Goal: Communication & Community: Answer question/provide support

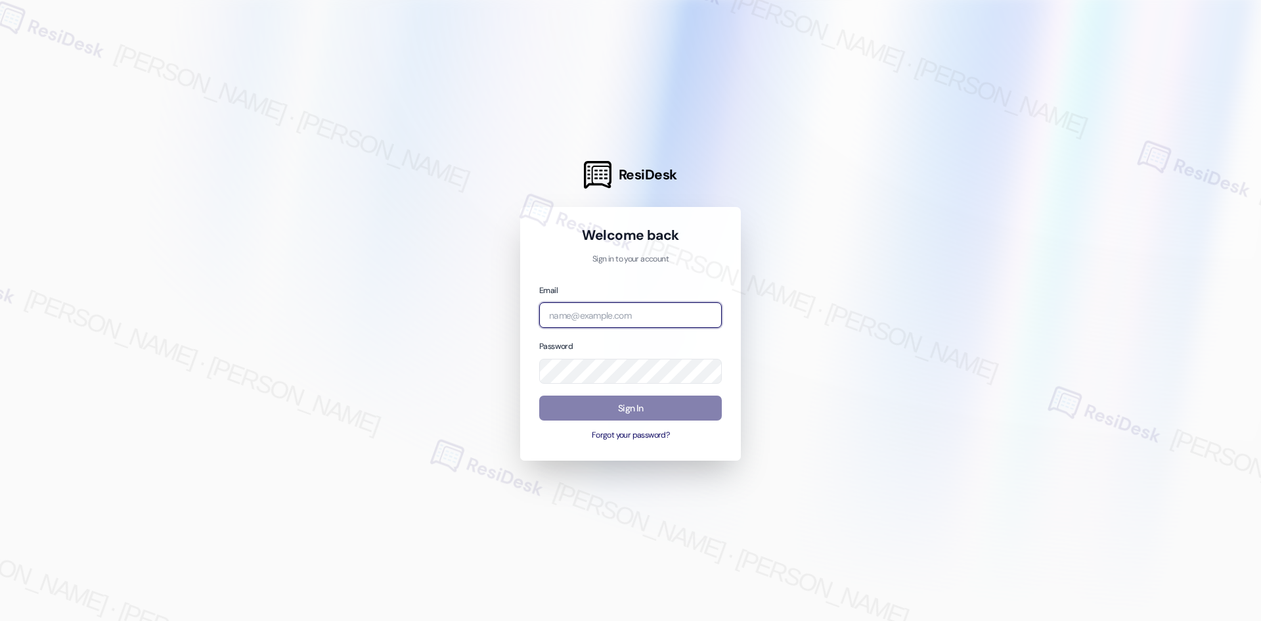
click at [609, 311] on input "email" at bounding box center [630, 315] width 183 height 26
type input "automated-surveys-asset_living-ron.david.dimapilis@asset_living.com"
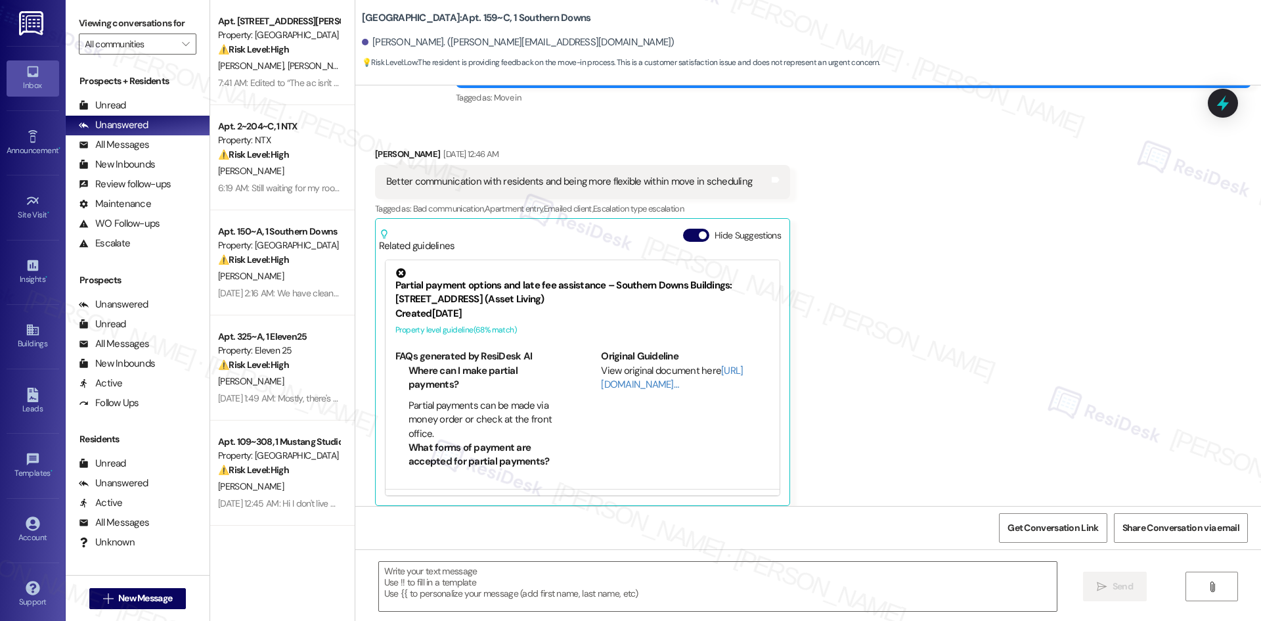
scroll to position [217, 0]
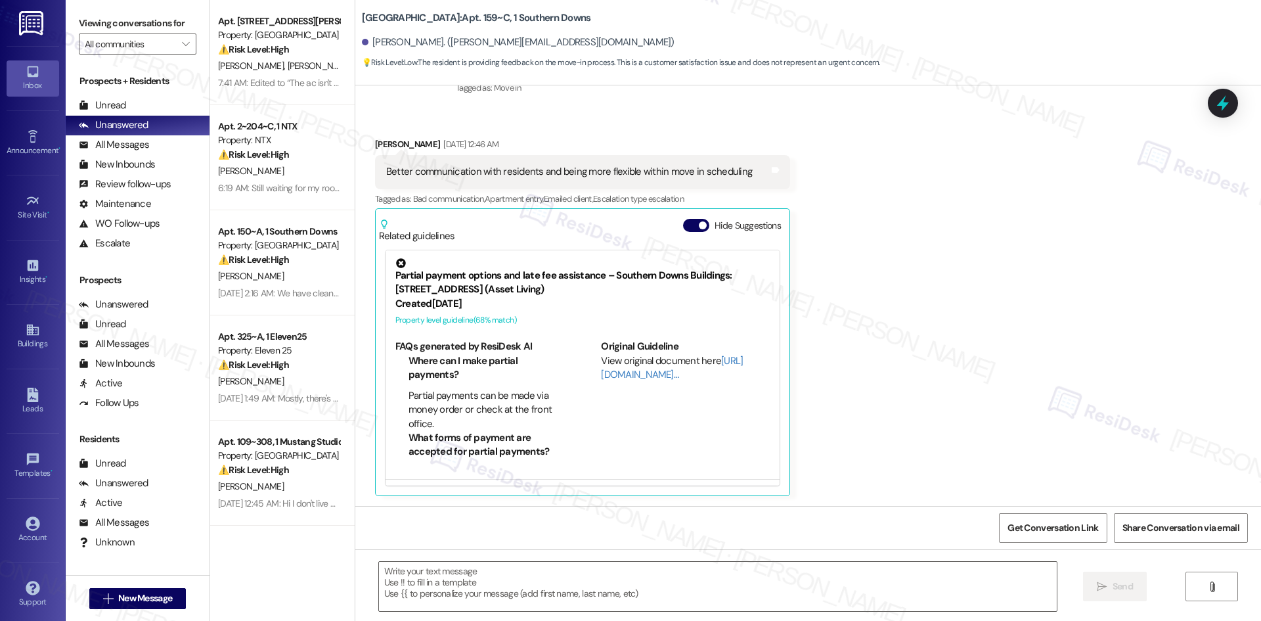
type textarea "Fetching suggested responses. Please feel free to read through the conversation…"
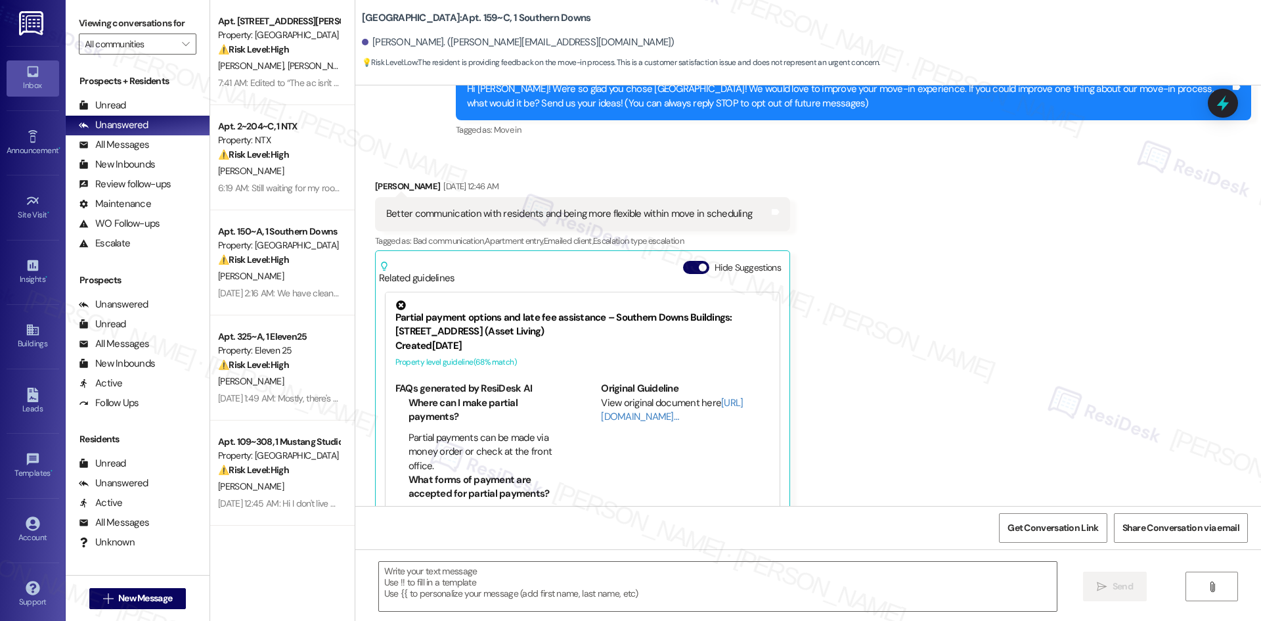
scroll to position [164, 0]
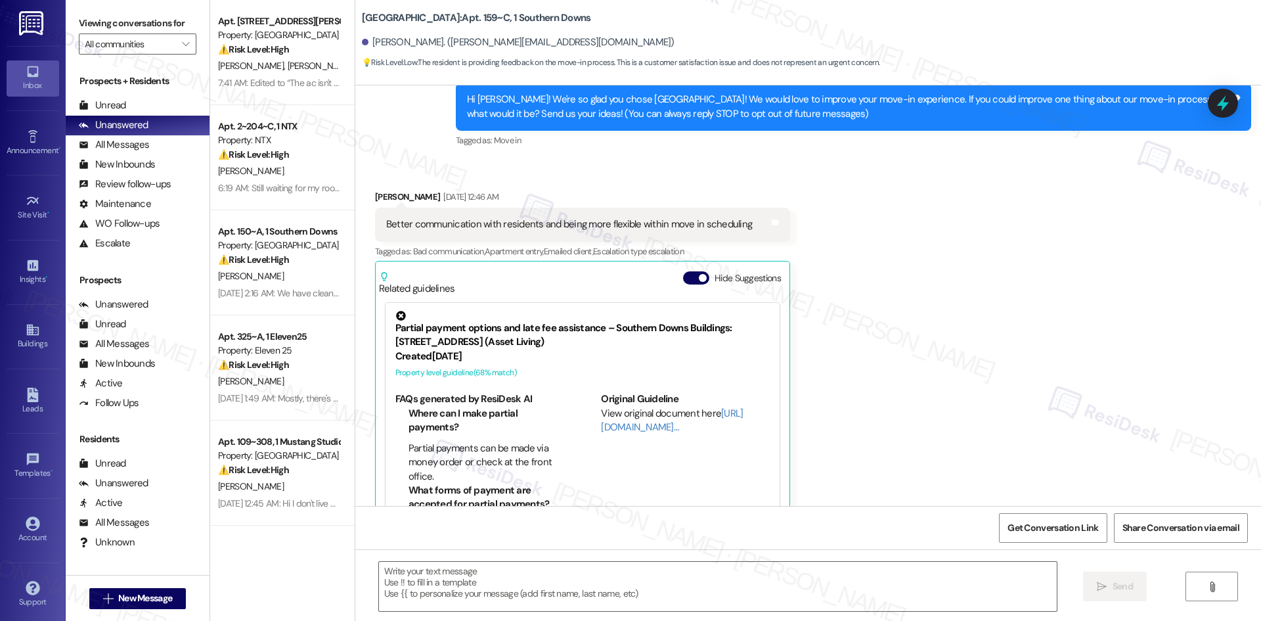
click at [948, 291] on div "Received via SMS Danielle Robinson Aug 19, 2025 at 12:46 AM Better communicatio…" at bounding box center [808, 359] width 906 height 398
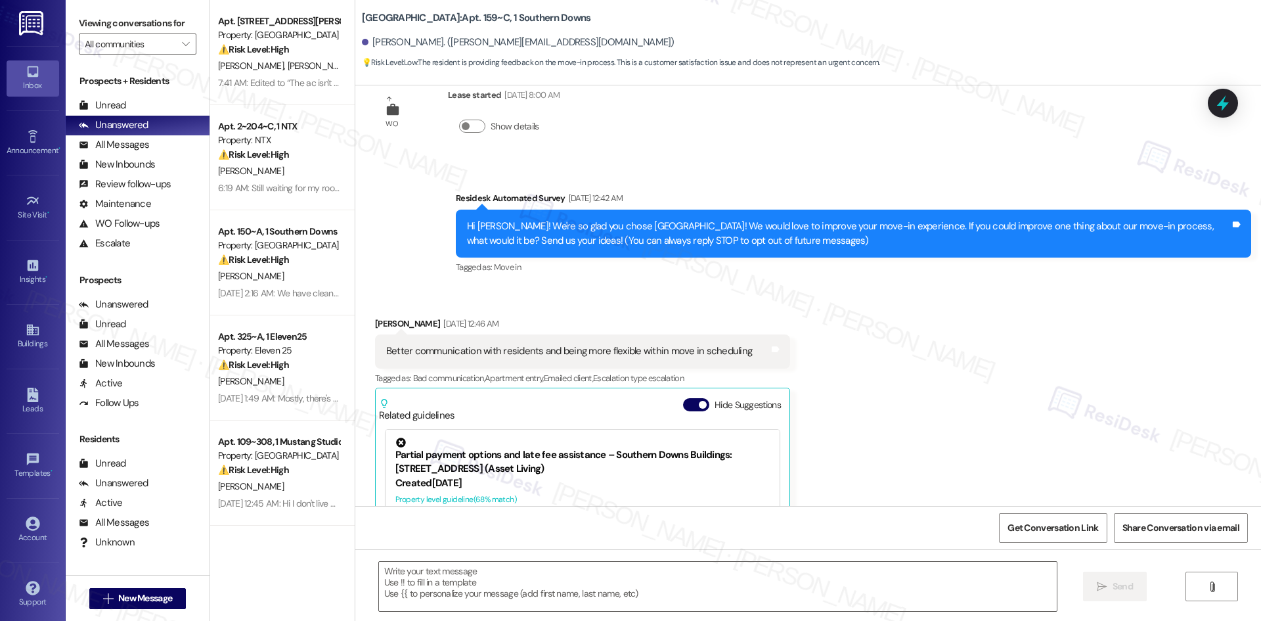
scroll to position [33, 0]
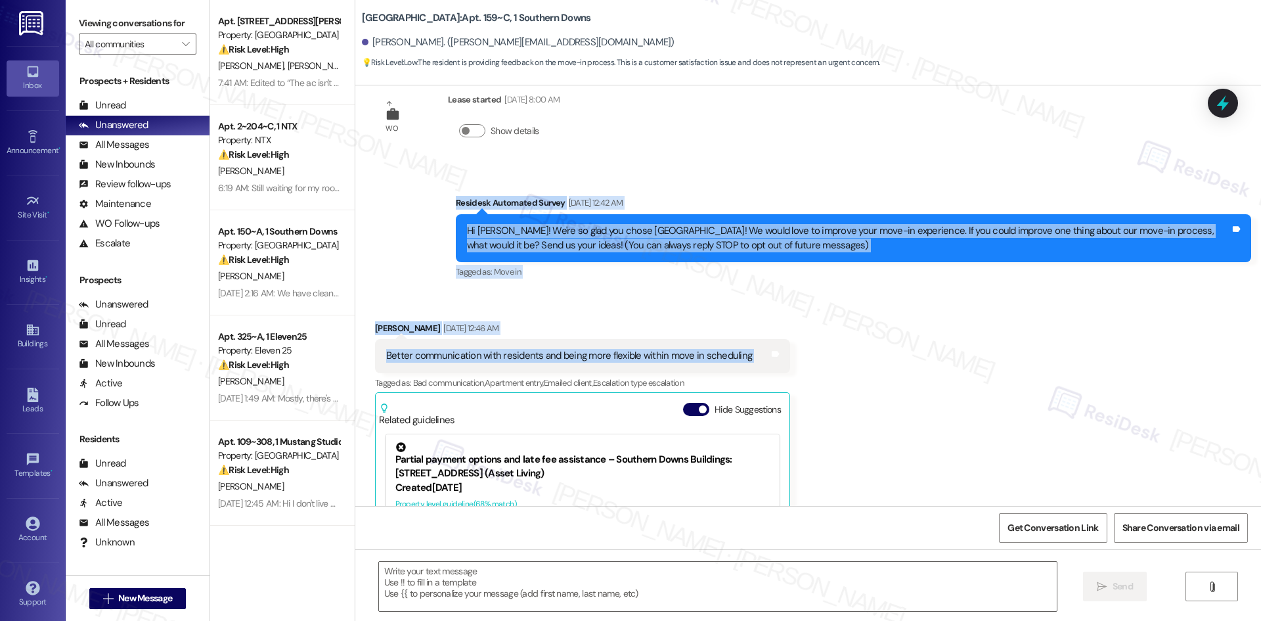
drag, startPoint x: 452, startPoint y: 215, endPoint x: 756, endPoint y: 354, distance: 334.2
click at [756, 354] on div "WO Lease started Aug 10, 2025 at 8:00 AM Show details Survey, sent via SMS Resi…" at bounding box center [808, 295] width 906 height 420
copy div "Residesk Automated Survey Aug 19, 2025 at 12:42 AM Hi Danielle! We're so glad y…"
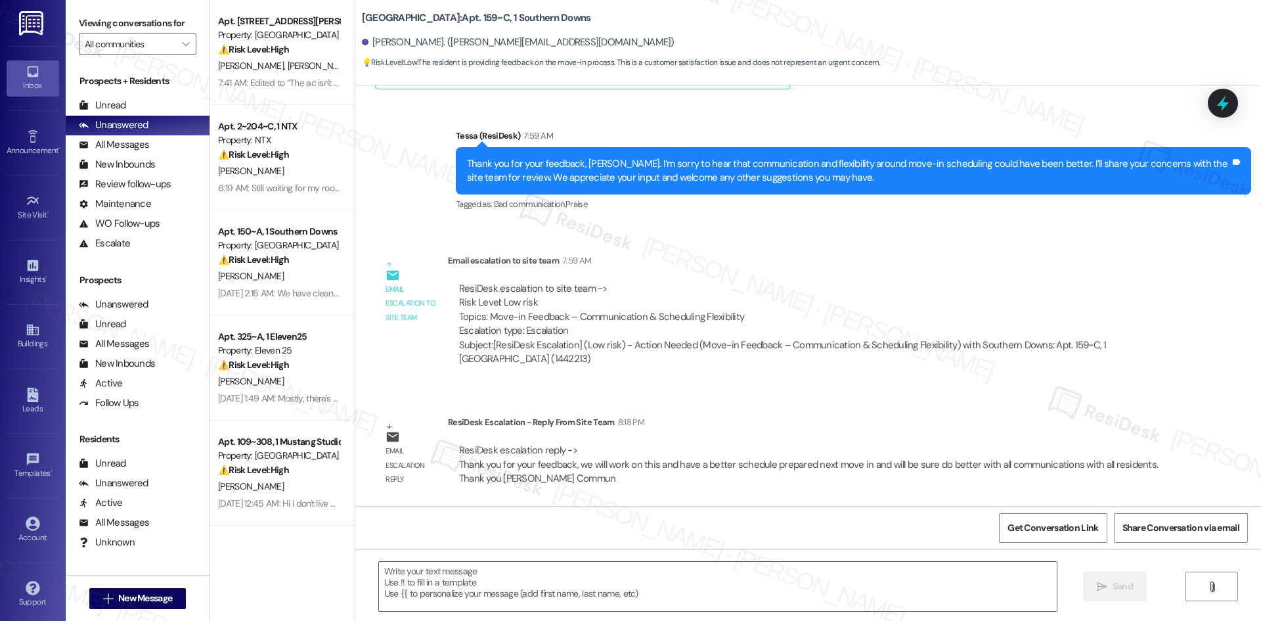
scroll to position [624, 0]
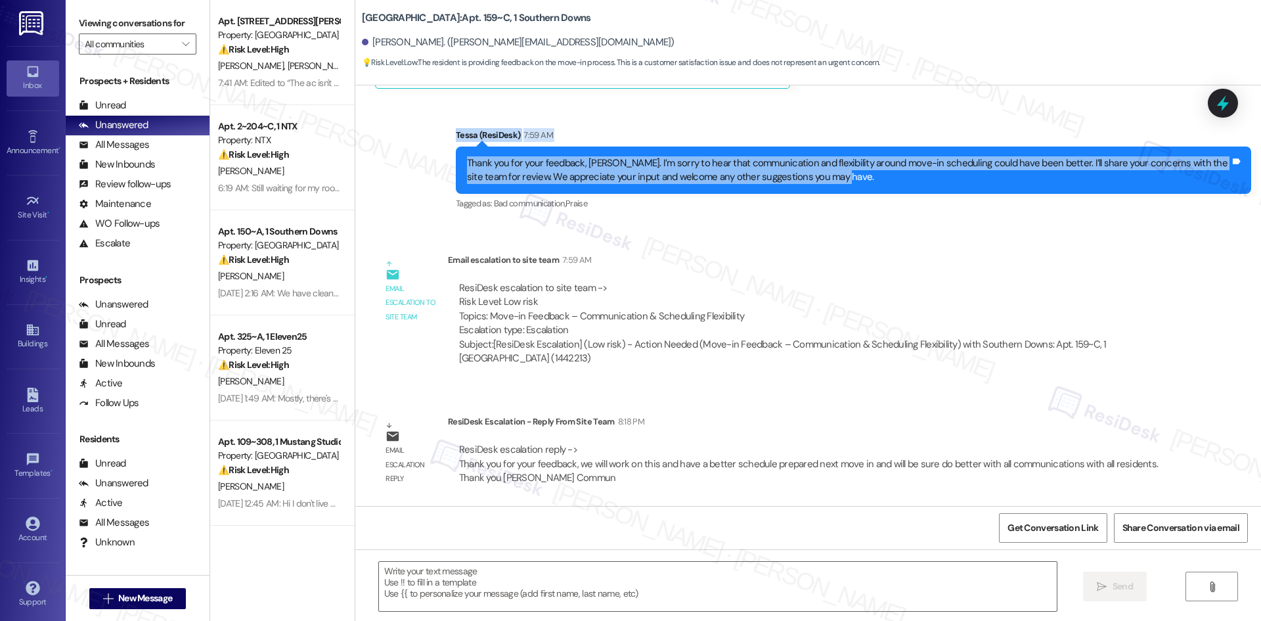
drag, startPoint x: 439, startPoint y: 127, endPoint x: 991, endPoint y: 185, distance: 554.7
click at [991, 185] on div "Sent via SMS Tessa (ResiDesk) 7:59 AM Thank you for your feedback, Danielle. I’…" at bounding box center [853, 170] width 815 height 105
copy div "Tessa (ResiDesk) 7:59 AM Thank you for your feedback, Danielle. I’m sorry to he…"
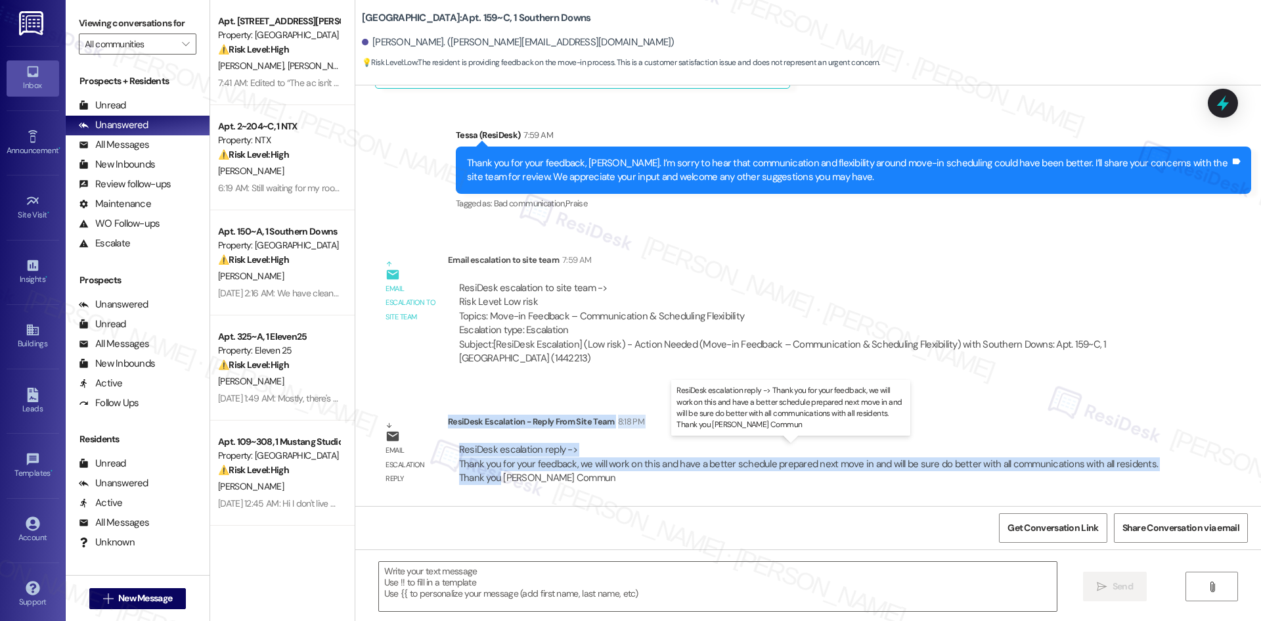
drag, startPoint x: 438, startPoint y: 421, endPoint x: 491, endPoint y: 478, distance: 77.6
click at [491, 478] on div "ResiDesk Escalation - Reply From Site Team 8:18 PM ResiDesk escalation reply ->…" at bounding box center [809, 454] width 723 height 80
copy div "ResiDesk Escalation - Reply From Site Team 8:18 PM ResiDesk escalation reply ->…"
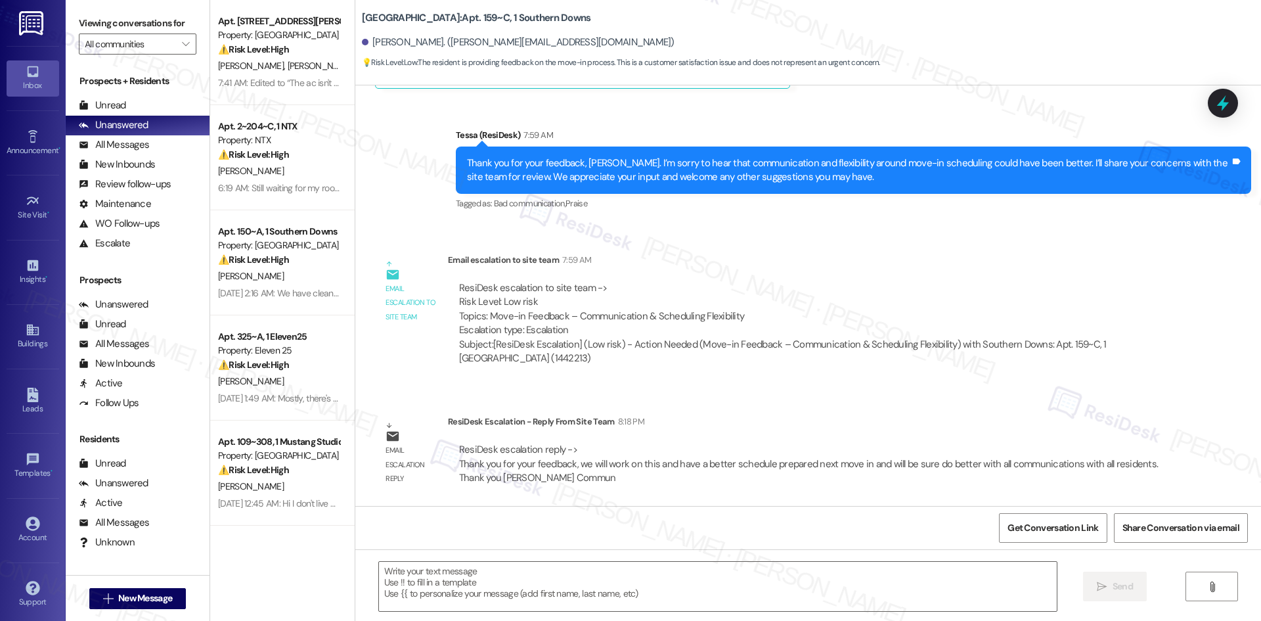
click at [803, 221] on div "Sent via SMS Tessa (ResiDesk) 7:59 AM Thank you for your feedback, Danielle. I’…" at bounding box center [853, 170] width 815 height 105
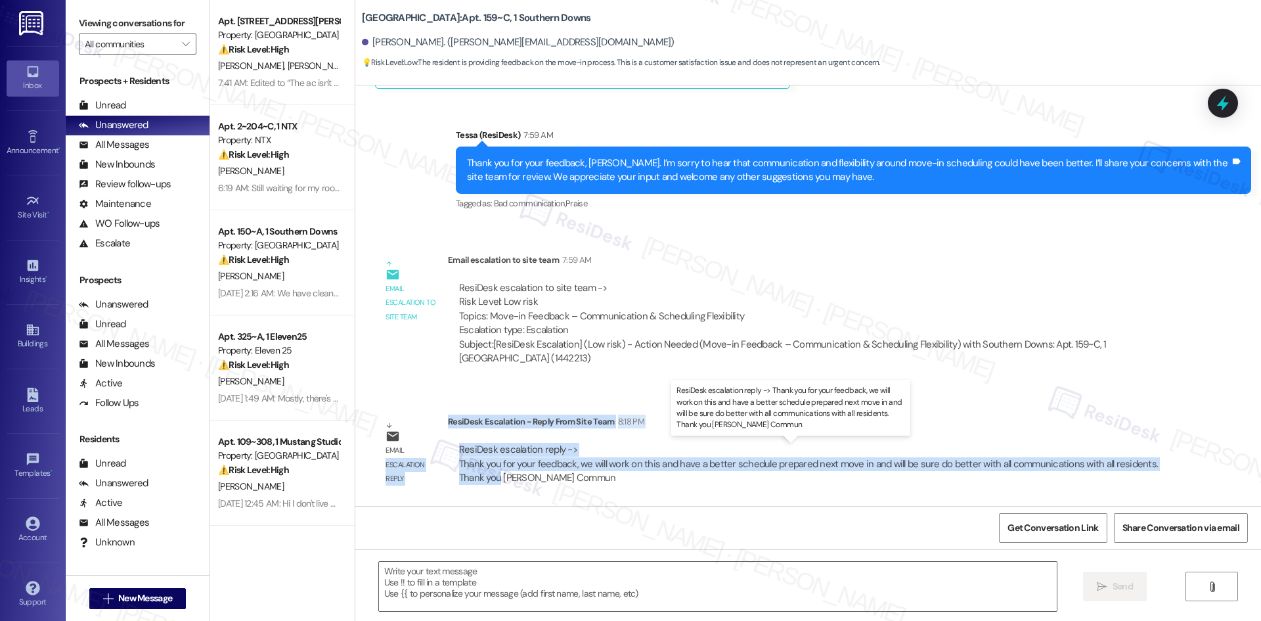
drag, startPoint x: 438, startPoint y: 420, endPoint x: 491, endPoint y: 477, distance: 78.1
click at [491, 477] on div "Email escalation reply ResiDesk Escalation - Reply From Site Team 8:18 PM ResiD…" at bounding box center [772, 455] width 815 height 100
copy div "escalation reply ResiDesk Escalation - Reply From Site Team 8:18 PM ResiDesk es…"
click at [417, 450] on div "Email escalation reply" at bounding box center [411, 464] width 51 height 42
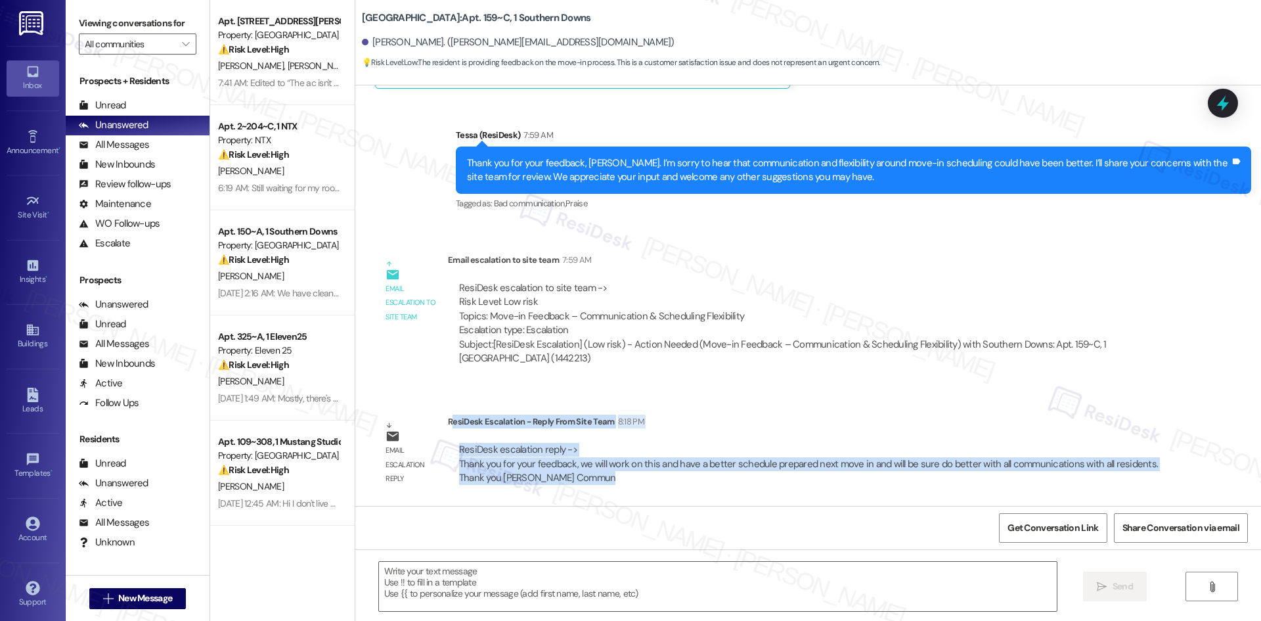
drag, startPoint x: 440, startPoint y: 420, endPoint x: 453, endPoint y: 434, distance: 19.5
click at [463, 438] on div "ResiDesk Escalation - Reply From Site Team 8:18 PM ResiDesk escalation reply ->…" at bounding box center [809, 454] width 723 height 80
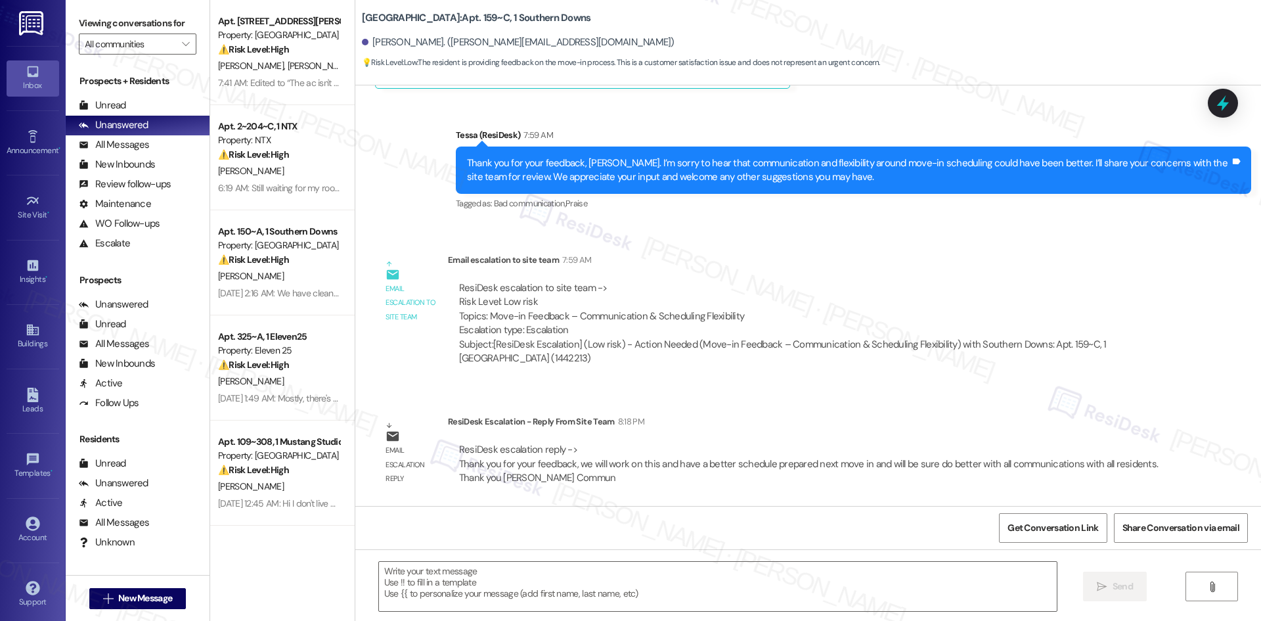
click at [448, 426] on div "ResiDesk Escalation - Reply From Site Team 8:18 PM" at bounding box center [809, 423] width 723 height 18
drag, startPoint x: 437, startPoint y: 424, endPoint x: 510, endPoint y: 450, distance: 77.9
click at [510, 450] on div "Email escalation reply ResiDesk Escalation - Reply From Site Team 8:18 PM ResiD…" at bounding box center [772, 455] width 815 height 100
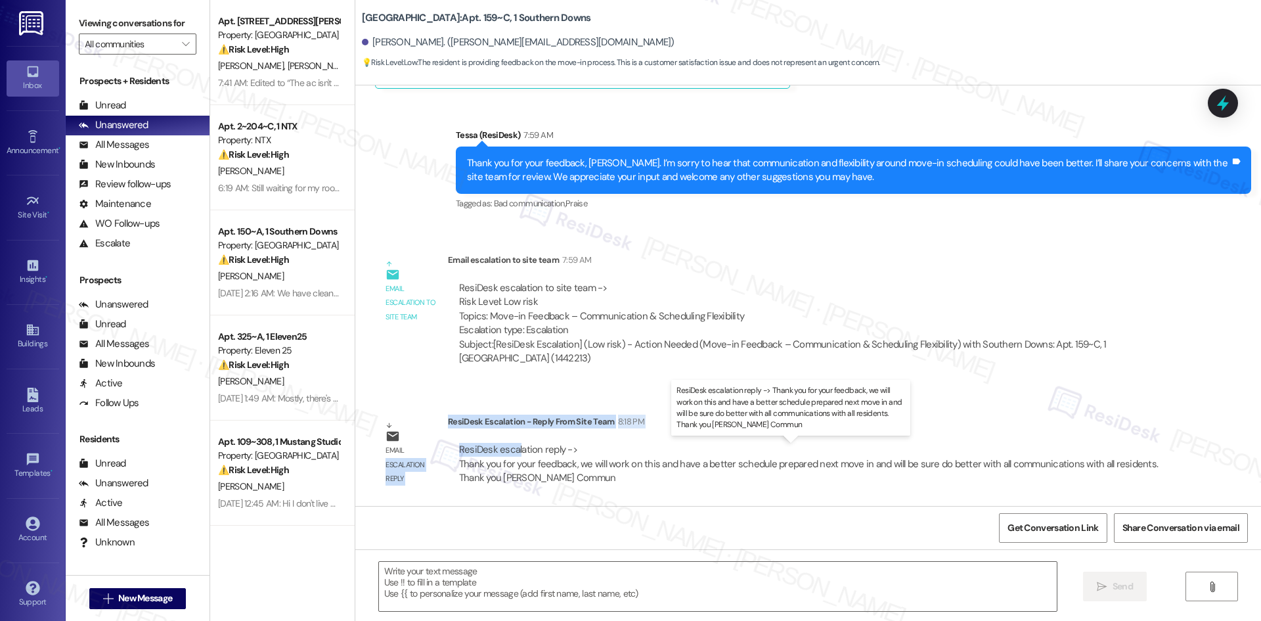
click at [510, 450] on div "ResiDesk escalation reply -> Thank you for your feedback, we will work on this …" at bounding box center [808, 463] width 699 height 41
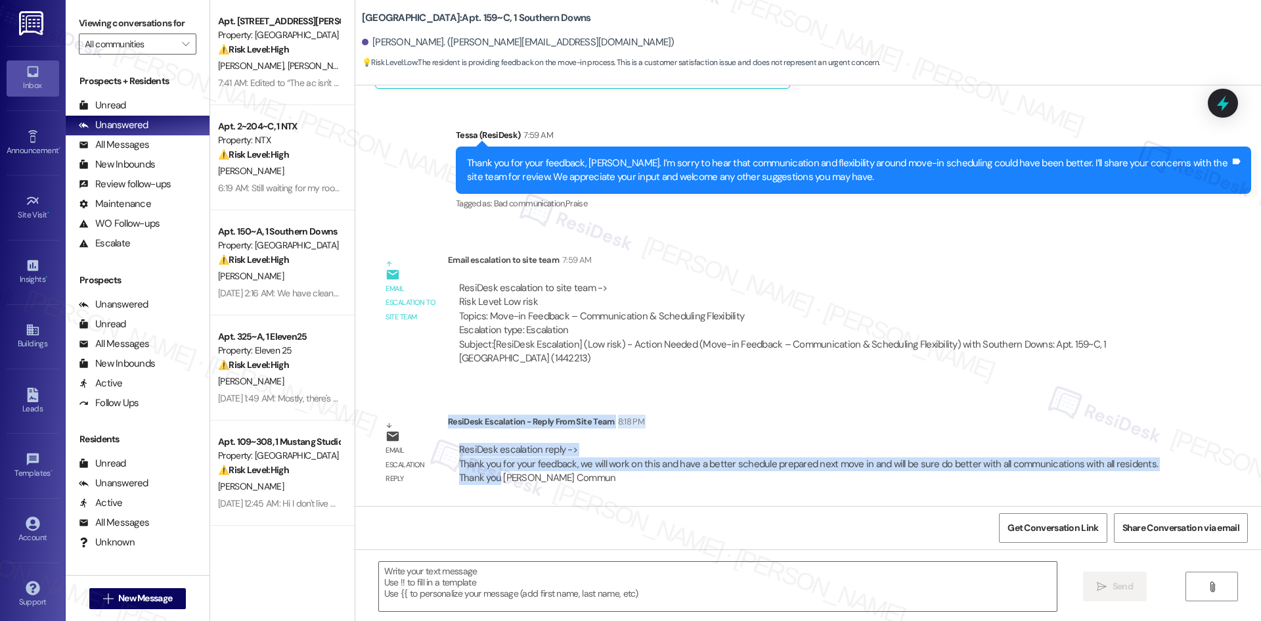
drag, startPoint x: 490, startPoint y: 478, endPoint x: 439, endPoint y: 425, distance: 72.9
click at [448, 425] on div "ResiDesk Escalation - Reply From Site Team 8:18 PM ResiDesk escalation reply ->…" at bounding box center [809, 454] width 723 height 80
copy div "ResiDesk Escalation - Reply From Site Team 8:18 PM ResiDesk escalation reply ->…"
click at [548, 602] on textarea at bounding box center [718, 586] width 678 height 49
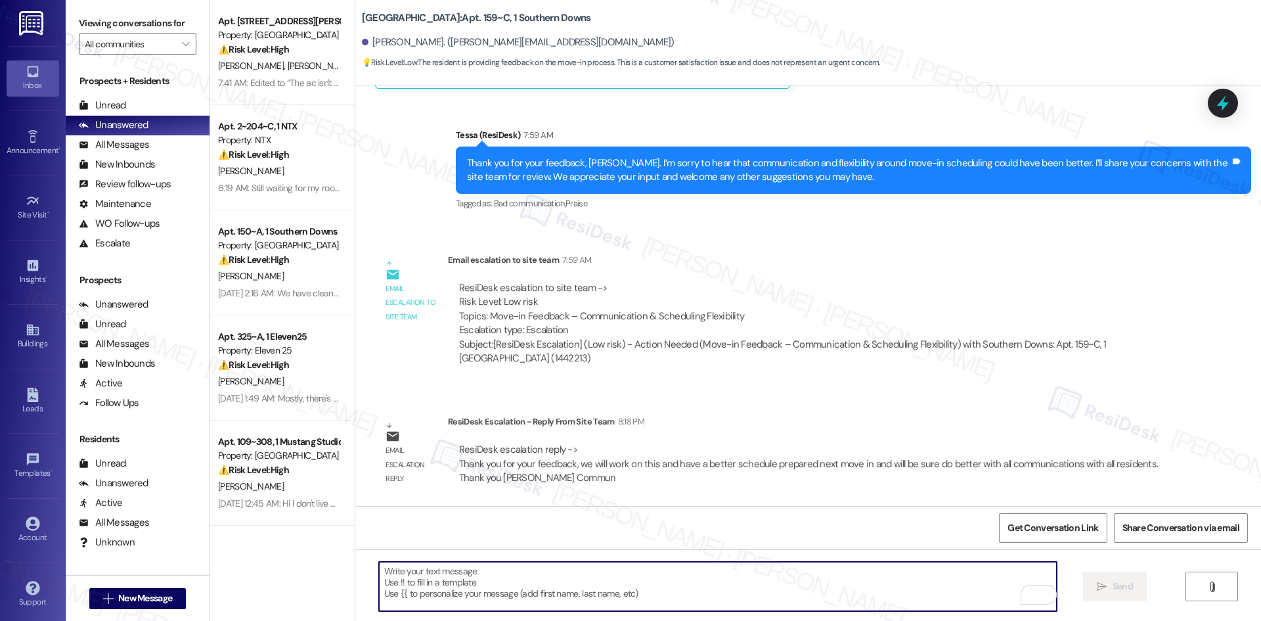
drag, startPoint x: 547, startPoint y: 588, endPoint x: 440, endPoint y: 571, distance: 108.4
click at [440, 571] on textarea "To enrich screen reader interactions, please activate Accessibility in Grammarl…" at bounding box center [718, 586] width 678 height 49
paste textarea "Thank you for your patience, Danielle. The site team has reviewed your feedback…"
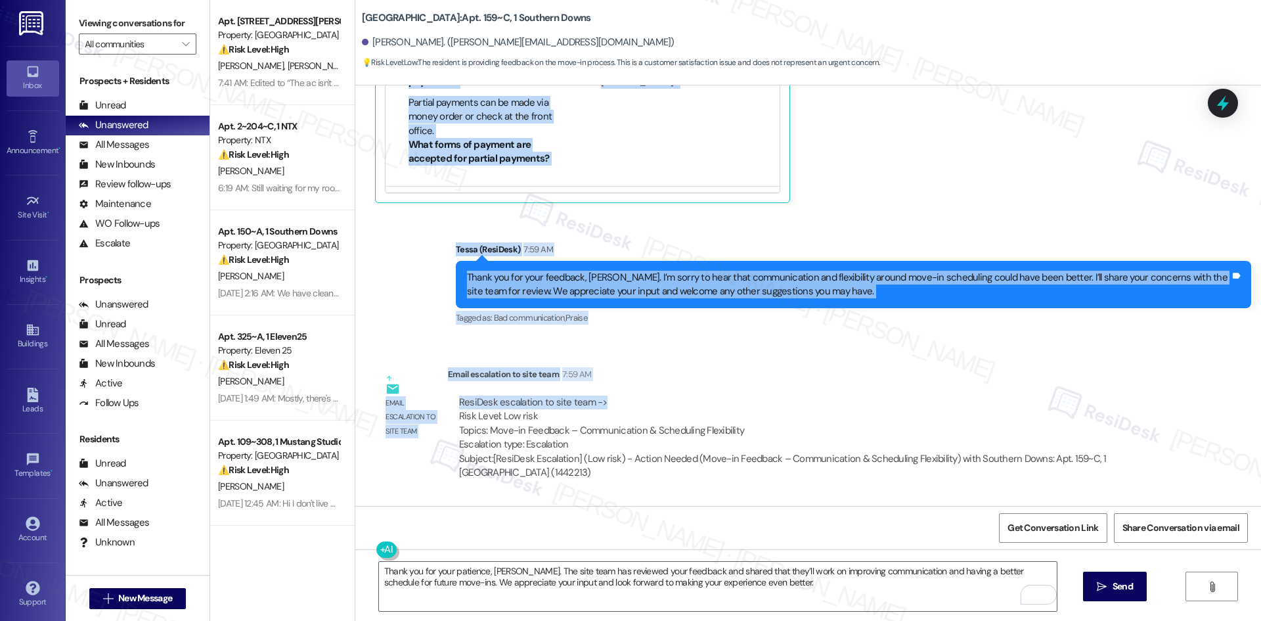
scroll to position [591, 0]
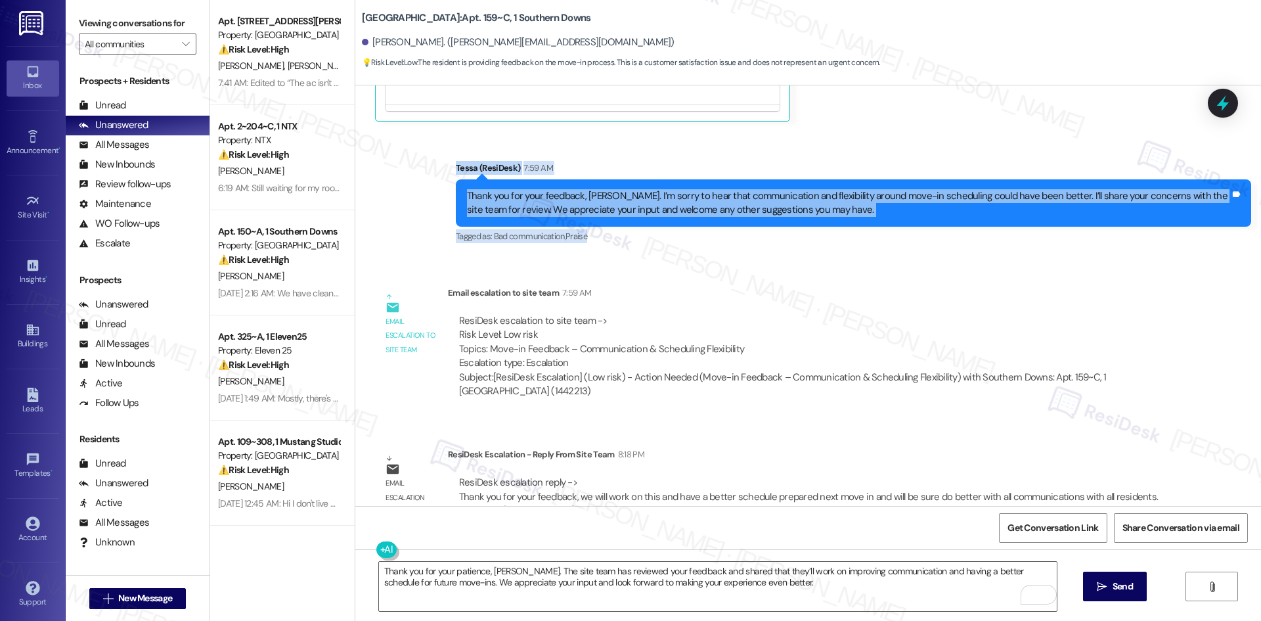
drag, startPoint x: 450, startPoint y: 242, endPoint x: 854, endPoint y: 244, distance: 404.0
click at [854, 244] on div "WO Lease started Aug 10, 2025 at 8:00 AM Show details Survey, sent via SMS Resi…" at bounding box center [808, 295] width 906 height 420
copy div "Residesk Automated Survey Aug 19, 2025 at 12:42 AM Hi Danielle! We're so glad y…"
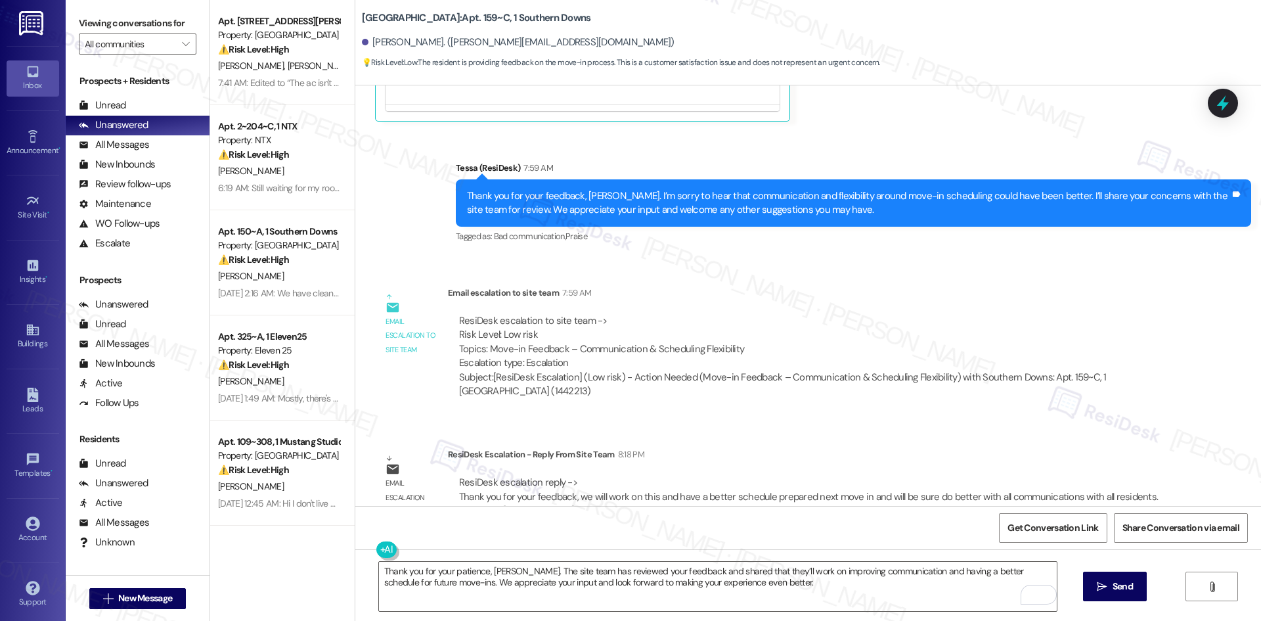
click at [490, 424] on div "WO Lease started Aug 10, 2025 at 8:00 AM Show details Survey, sent via SMS Resi…" at bounding box center [808, 295] width 906 height 420
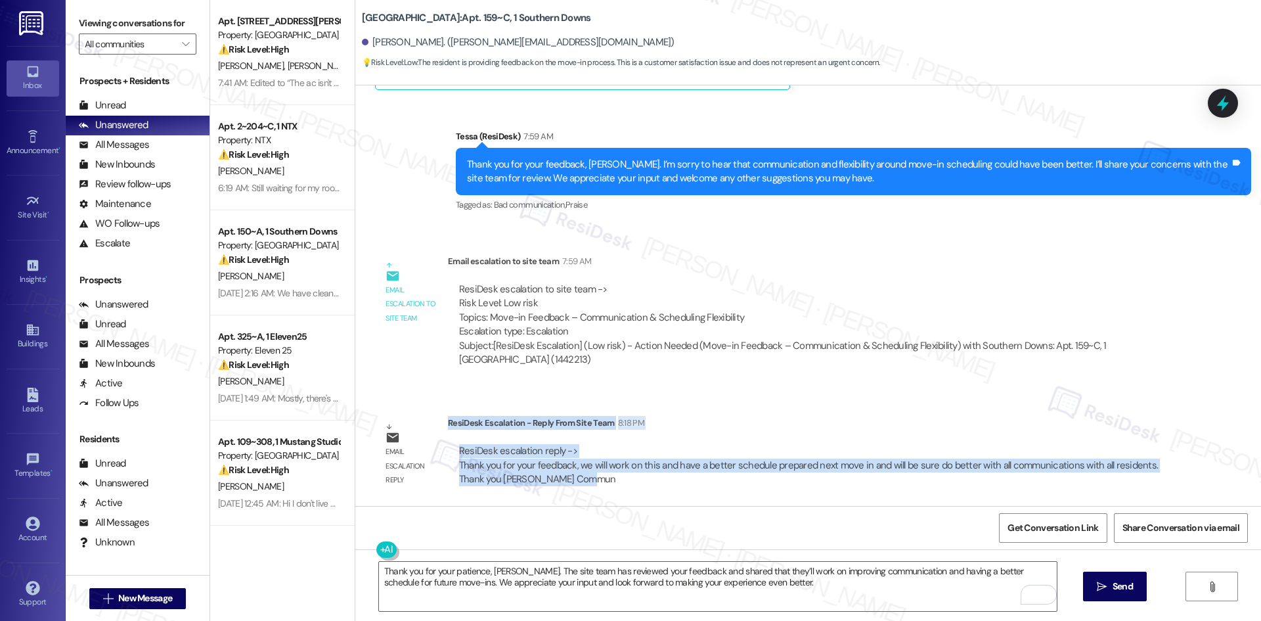
scroll to position [624, 0]
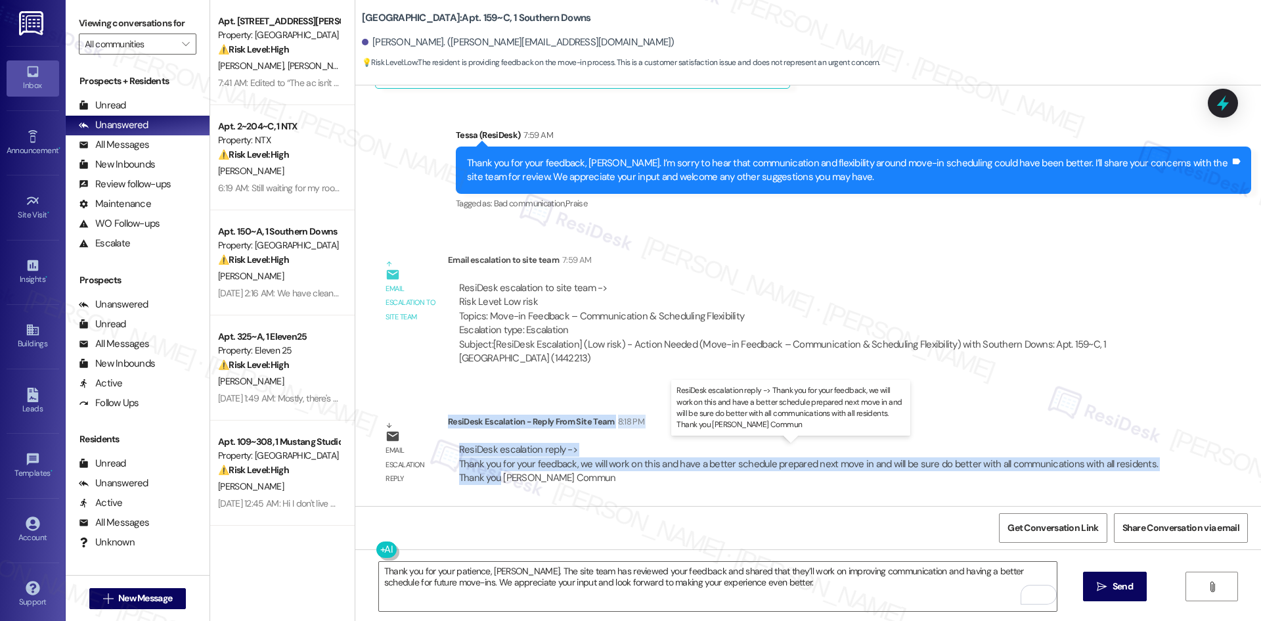
drag, startPoint x: 438, startPoint y: 454, endPoint x: 491, endPoint y: 480, distance: 58.5
click at [491, 480] on div "ResiDesk Escalation - Reply From Site Team 8:18 PM ResiDesk escalation reply ->…" at bounding box center [809, 454] width 723 height 80
copy div "ResiDesk Escalation - Reply From Site Team 8:18 PM ResiDesk escalation reply ->…"
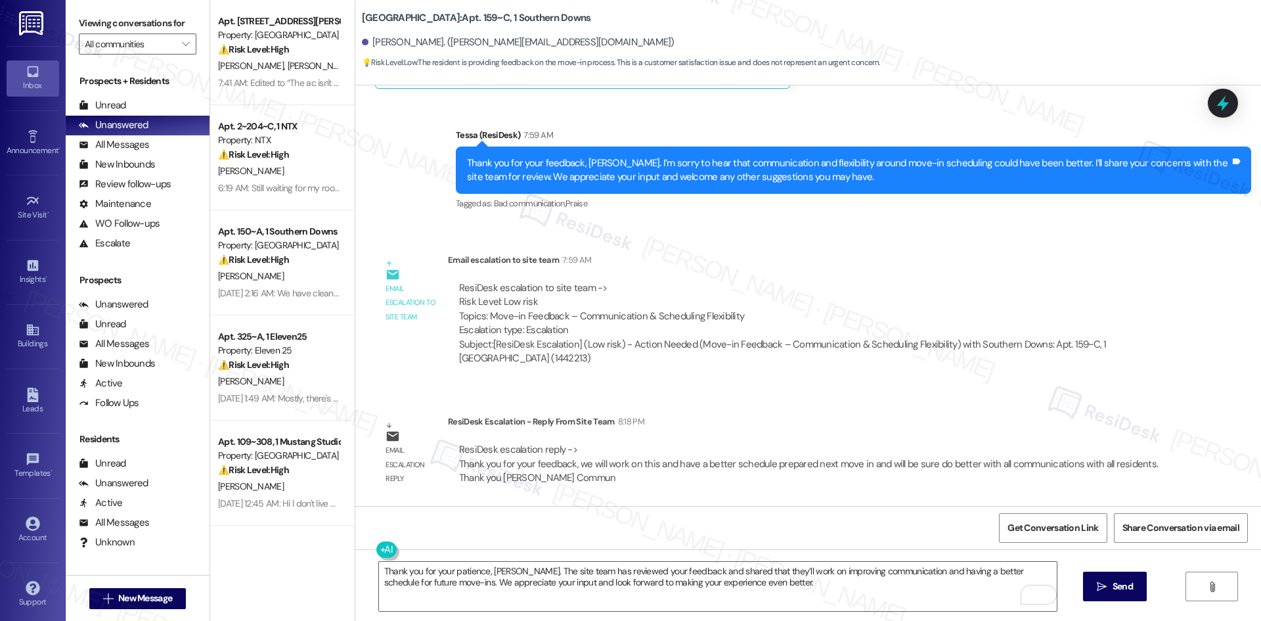
click at [637, 498] on div "Email escalation reply ResiDesk Escalation - Reply From Site Team 8:18 PM ResiD…" at bounding box center [772, 455] width 815 height 100
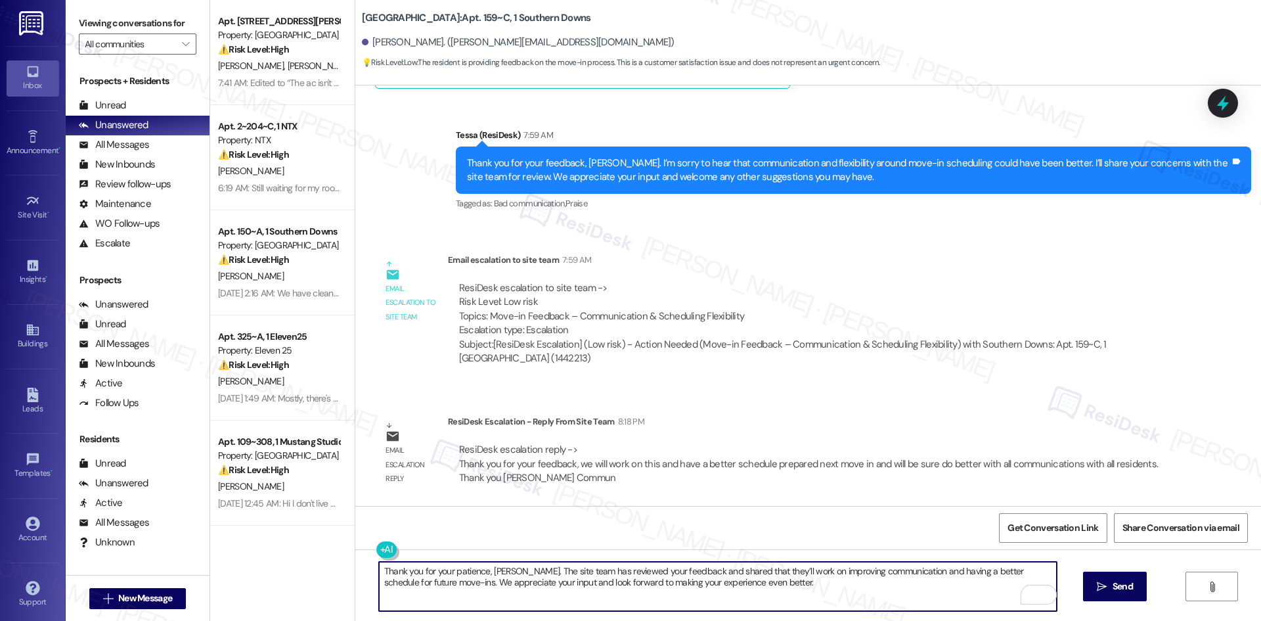
click at [642, 585] on textarea "Thank you for your patience, Danielle. The site team has reviewed your feedback…" at bounding box center [718, 586] width 678 height 49
paste textarea "Hi Danielle, thank you again for sharing your feedback. The team has noted your…"
type textarea "Hi Danielle, thank you again for sharing your feedback. The team has noted your…"
click at [1100, 592] on span " Send" at bounding box center [1114, 586] width 41 height 14
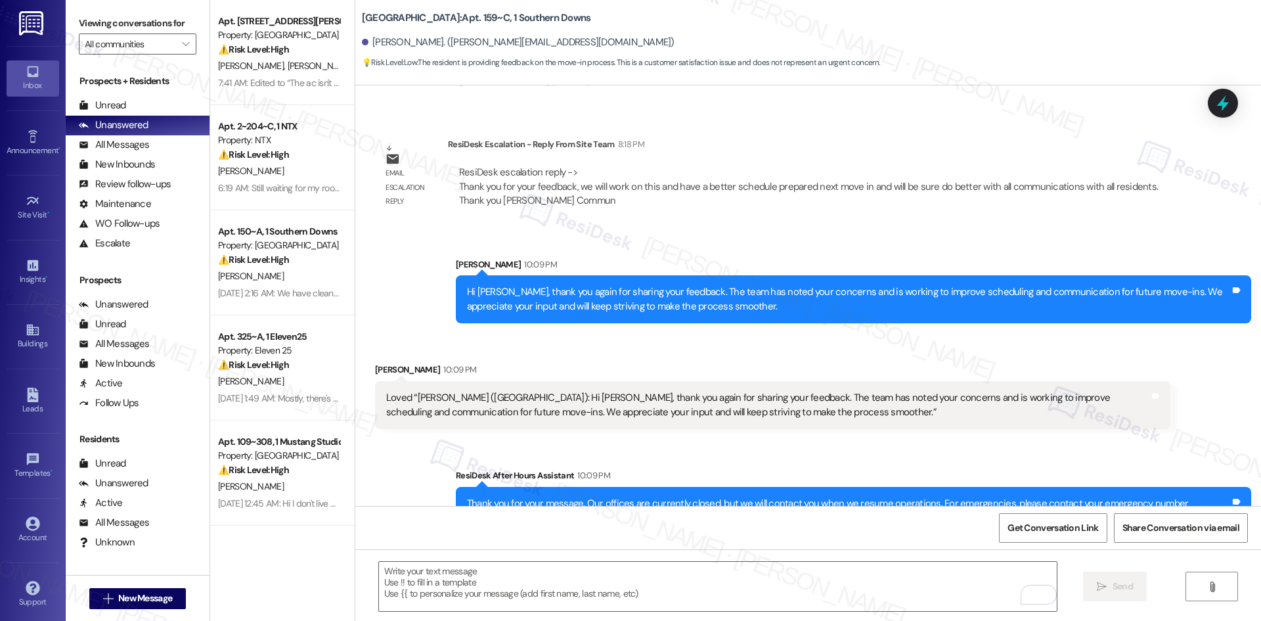
scroll to position [926, 0]
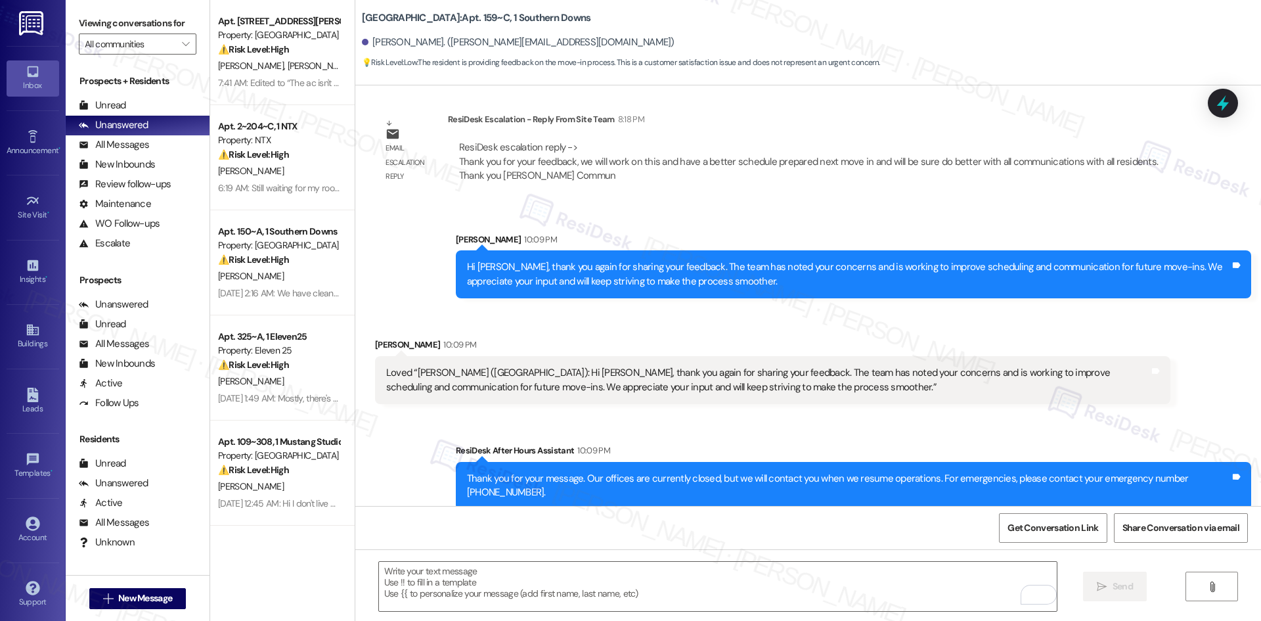
click at [887, 424] on div "Sent via SMS ResiDesk After Hours Assistant 10:09 PM Thank you for your message…" at bounding box center [808, 467] width 906 height 106
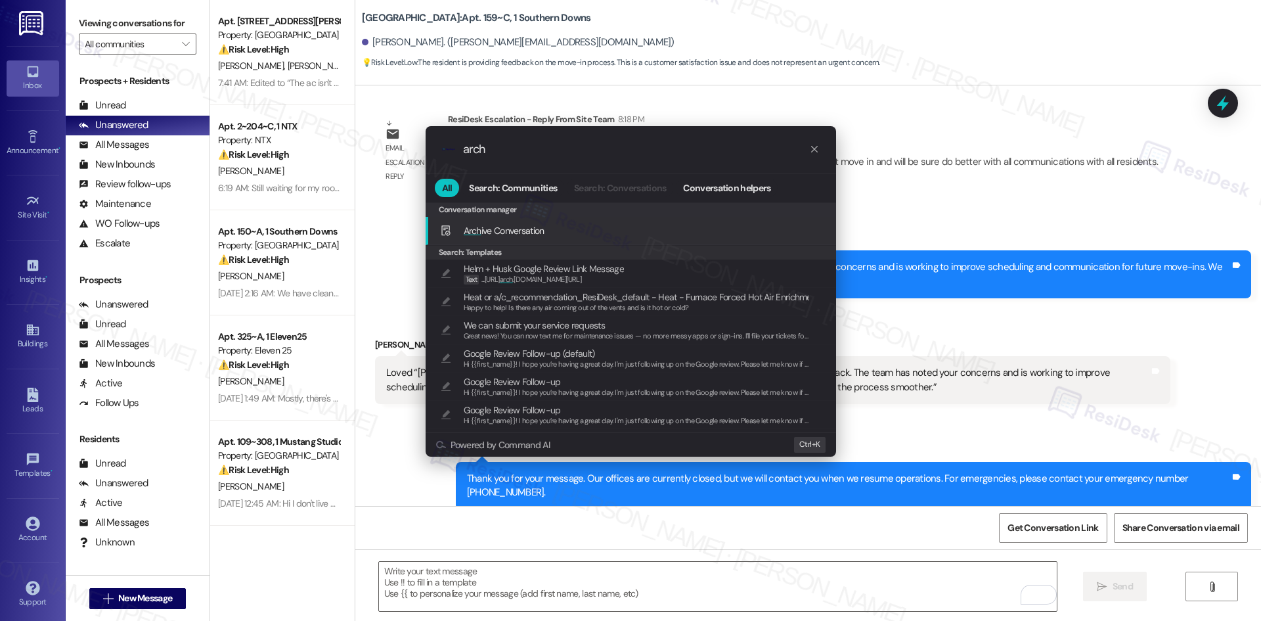
click at [554, 233] on div "Arch ive Conversation Add shortcut" at bounding box center [632, 230] width 384 height 14
type input "arch"
click at [541, 236] on span "Arch ive Conversation" at bounding box center [504, 231] width 81 height 12
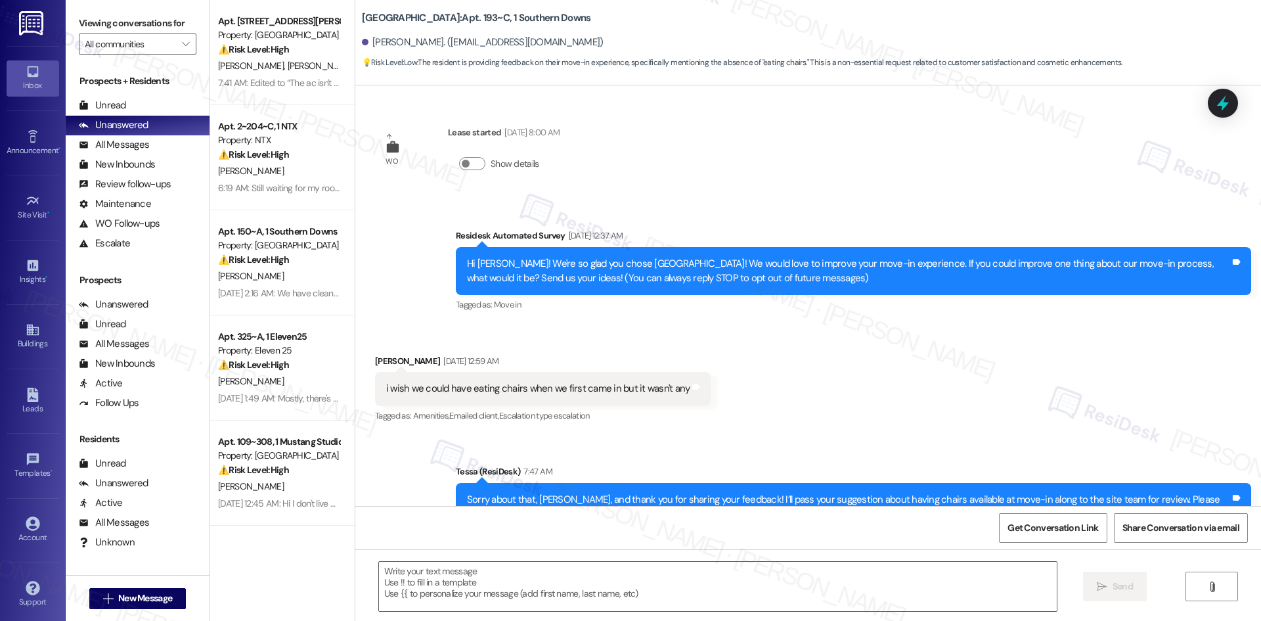
type textarea "Fetching suggested responses. Please feel free to read through the conversation…"
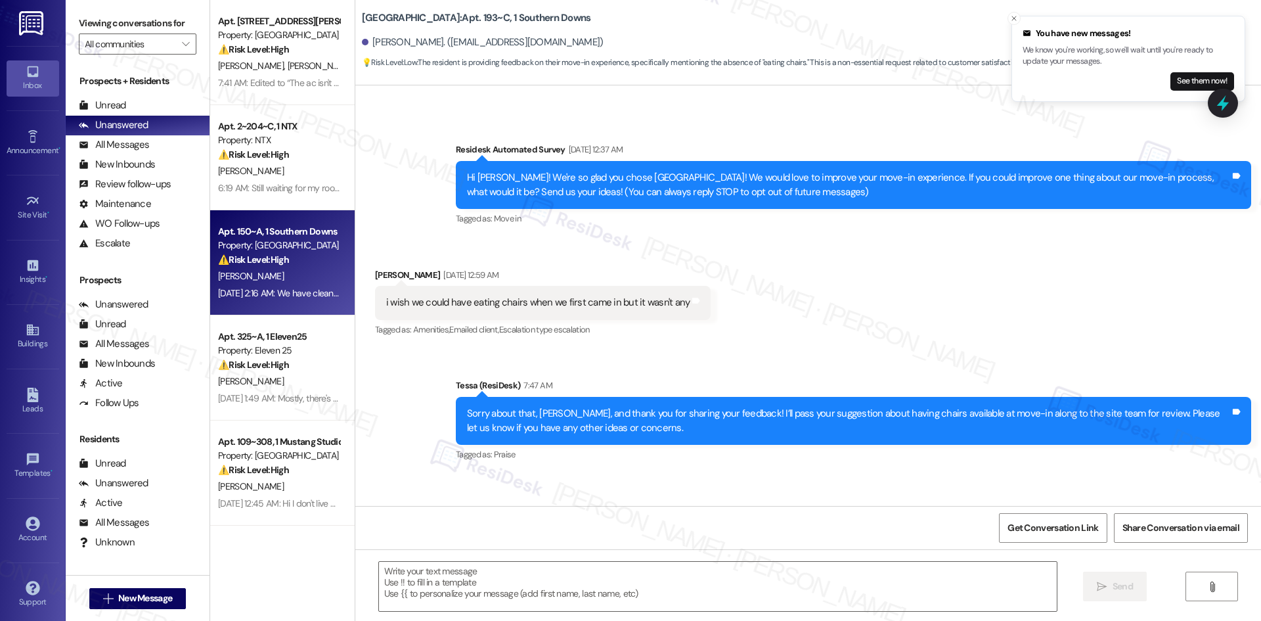
scroll to position [60, 0]
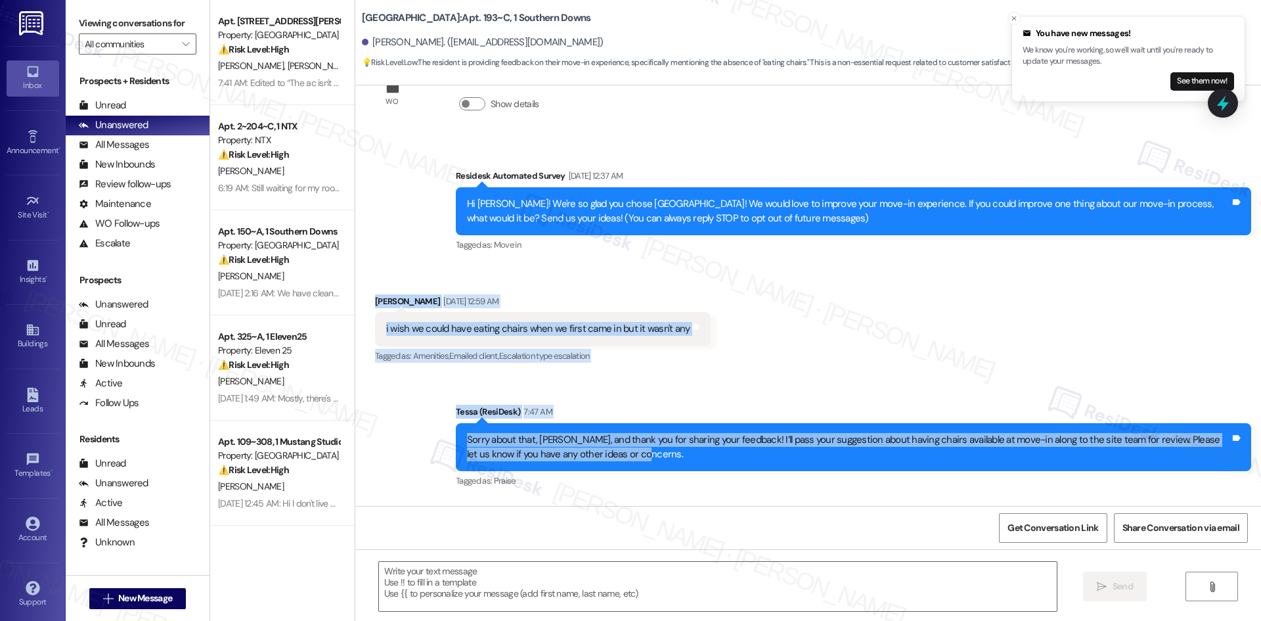
drag, startPoint x: 356, startPoint y: 286, endPoint x: 734, endPoint y: 462, distance: 417.0
click at [734, 462] on div "WO Lease started [DATE] 8:00 AM Show details Survey, sent via SMS Residesk Auto…" at bounding box center [808, 295] width 906 height 420
copy div "[PERSON_NAME] [DATE] 12:59 AM i wish we could have eating chairs when we first …"
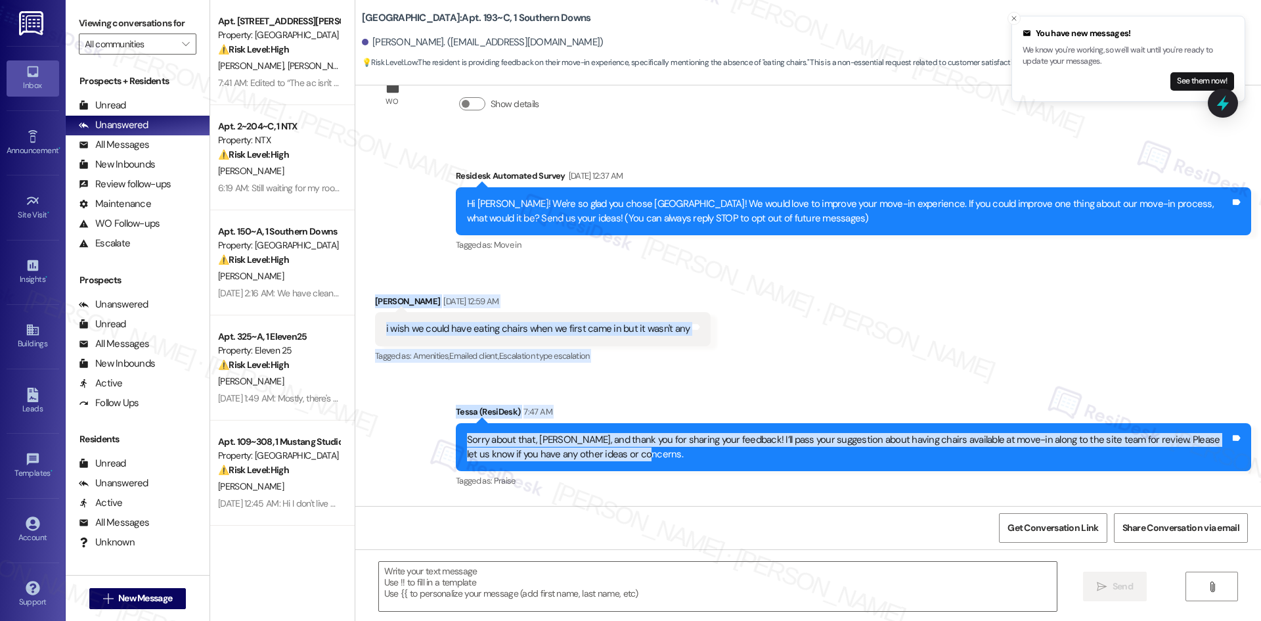
scroll to position [323, 0]
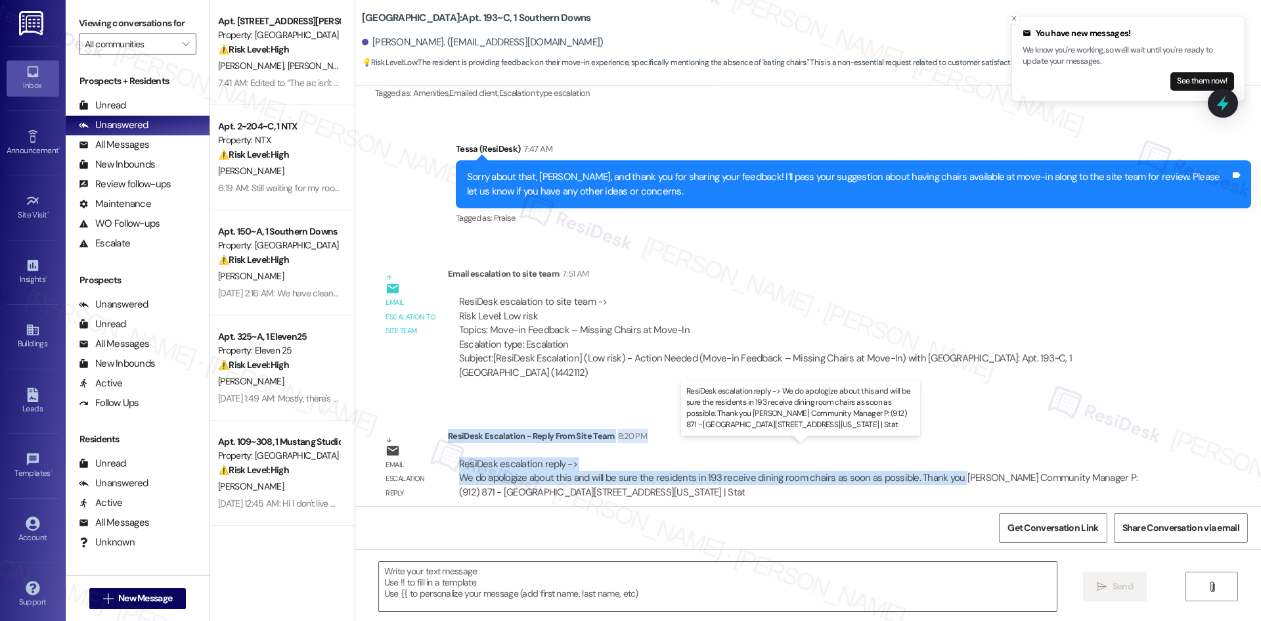
drag, startPoint x: 437, startPoint y: 422, endPoint x: 944, endPoint y: 468, distance: 508.6
click at [944, 468] on div "ResiDesk Escalation - Reply From Site Team 8:20 PM ResiDesk escalation reply ->…" at bounding box center [809, 469] width 723 height 80
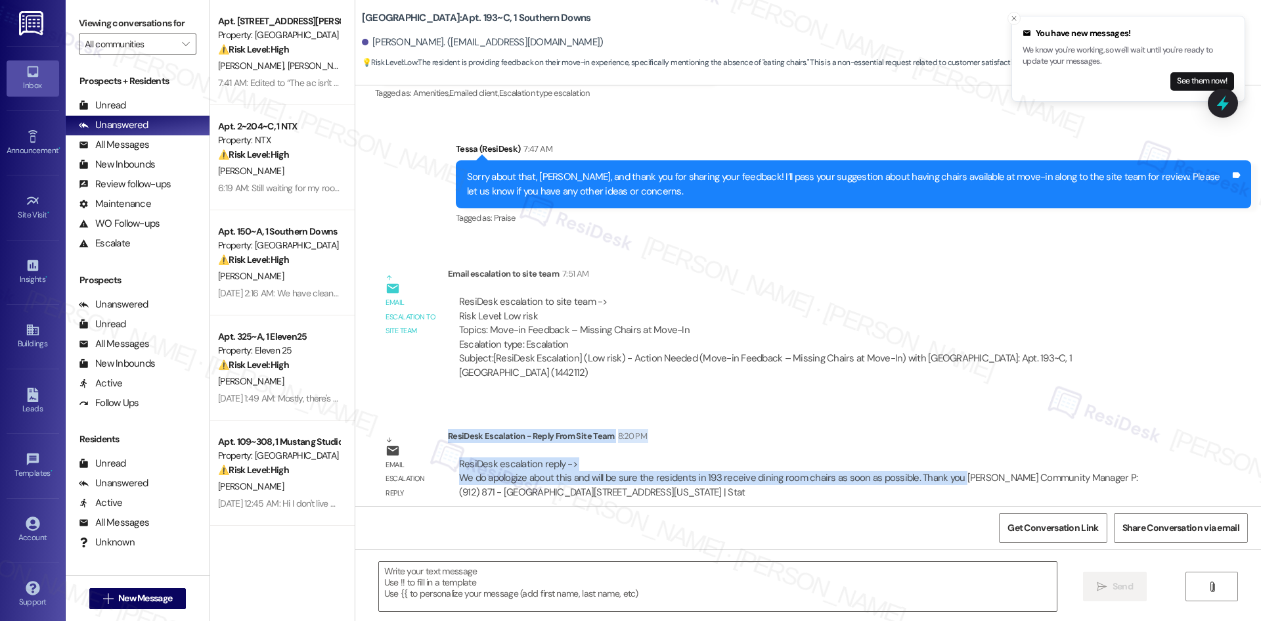
copy div "ResiDesk Escalation - Reply From Site Team 8:20 PM ResiDesk escalation reply ->…"
click at [1014, 18] on line "Close toast" at bounding box center [1014, 18] width 4 height 4
click at [1010, 573] on textarea at bounding box center [718, 586] width 678 height 49
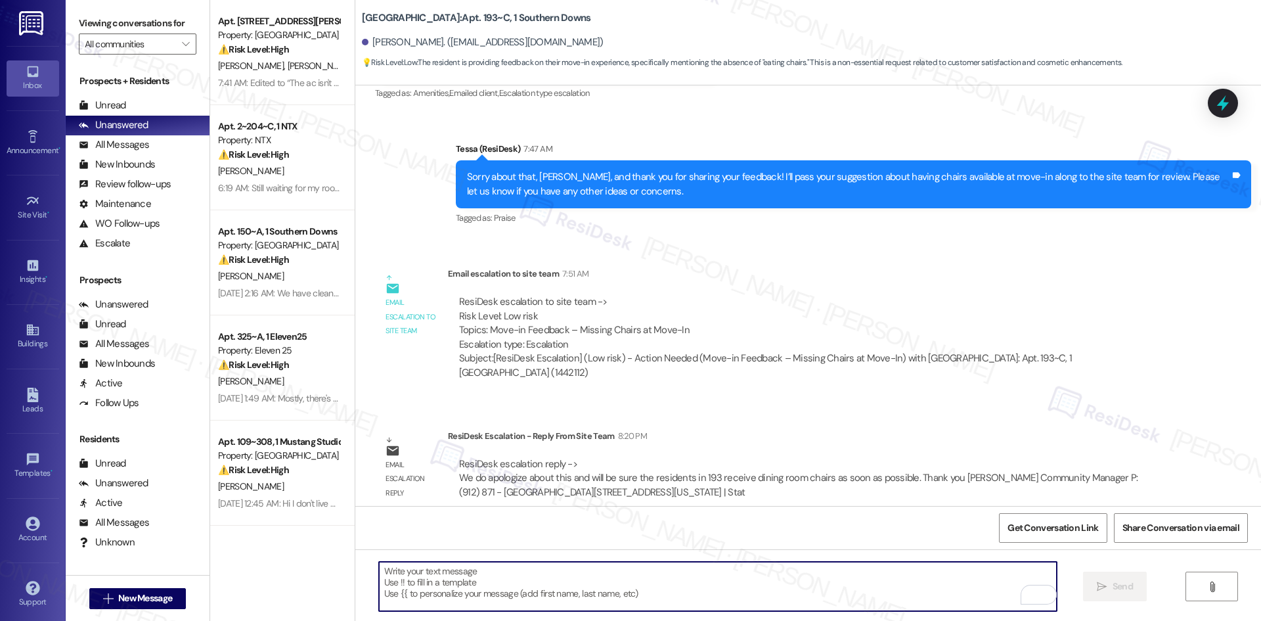
click at [671, 605] on textarea "To enrich screen reader interactions, please activate Accessibility in Grammarl…" at bounding box center [718, 586] width 678 height 49
paste textarea "Hi Adrian, following up on your note from yesterday — the team confirmed dining…"
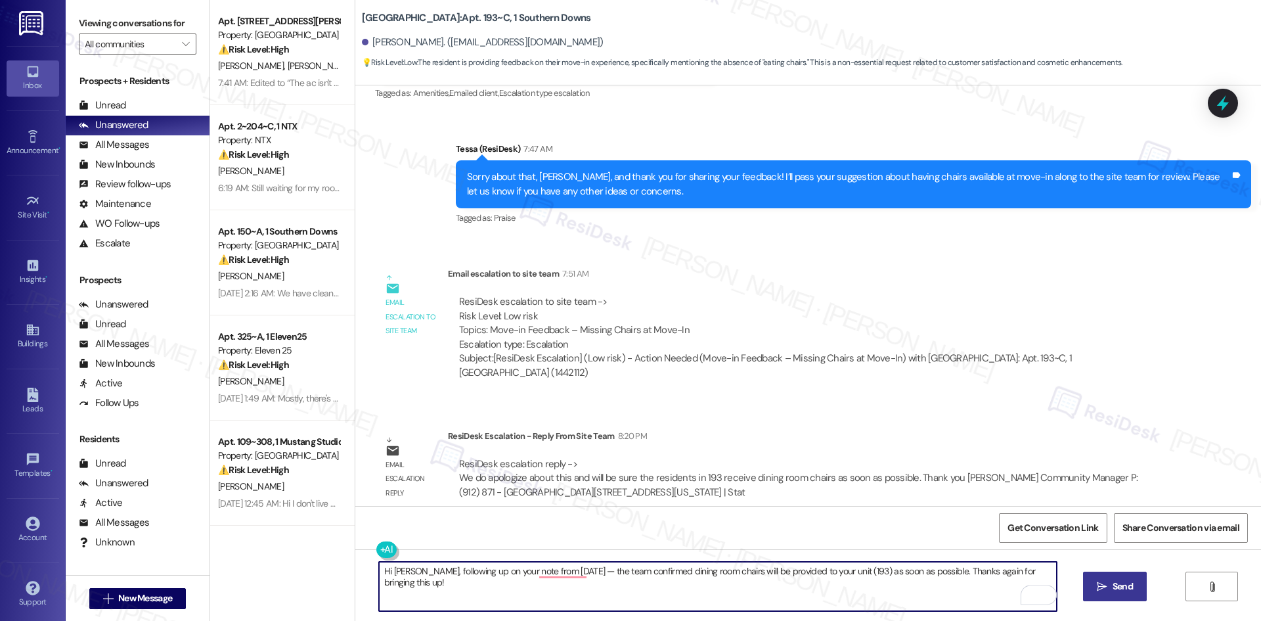
click at [1113, 587] on span "Send" at bounding box center [1123, 586] width 20 height 14
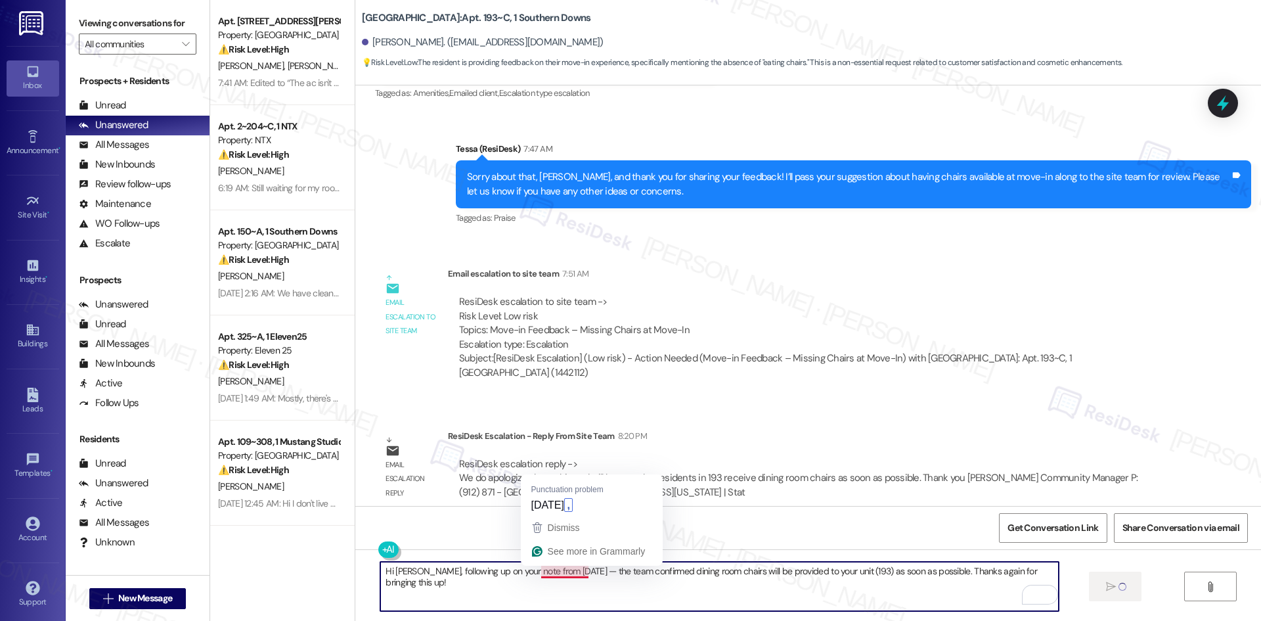
click at [562, 574] on textarea "Hi Adrian, following up on your note from yesterday — the team confirmed dining…" at bounding box center [719, 586] width 678 height 49
type textarea "Hi Adrian, following up on your note from yesterday, the team confirmed dining …"
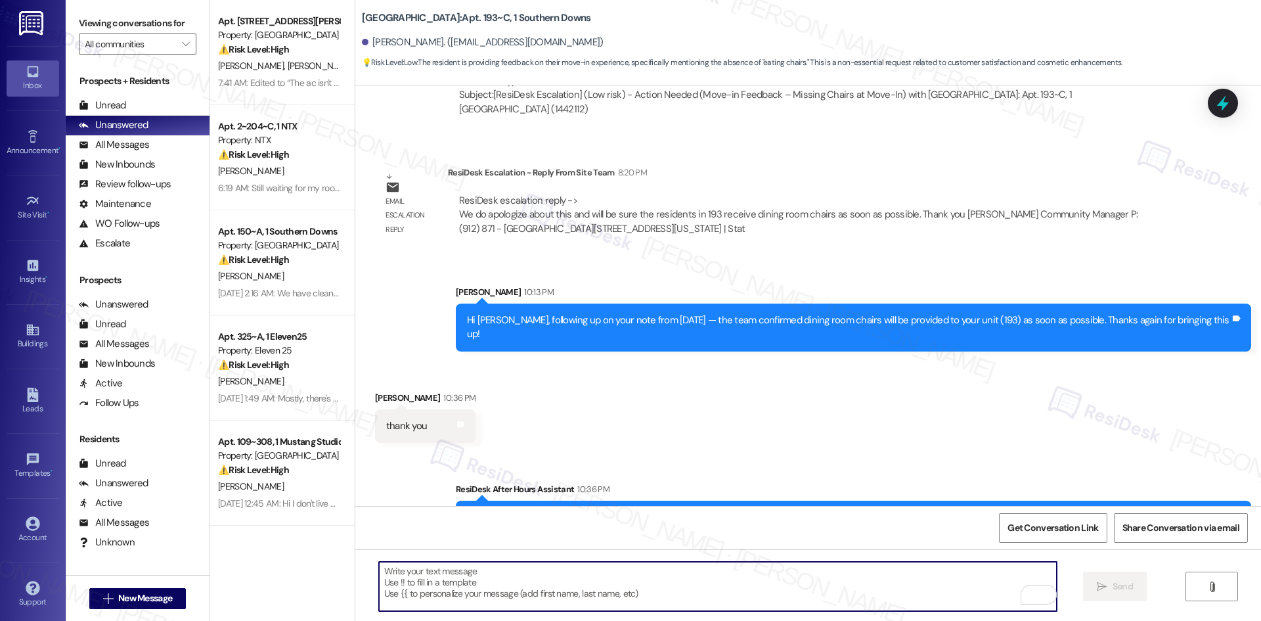
scroll to position [597, 0]
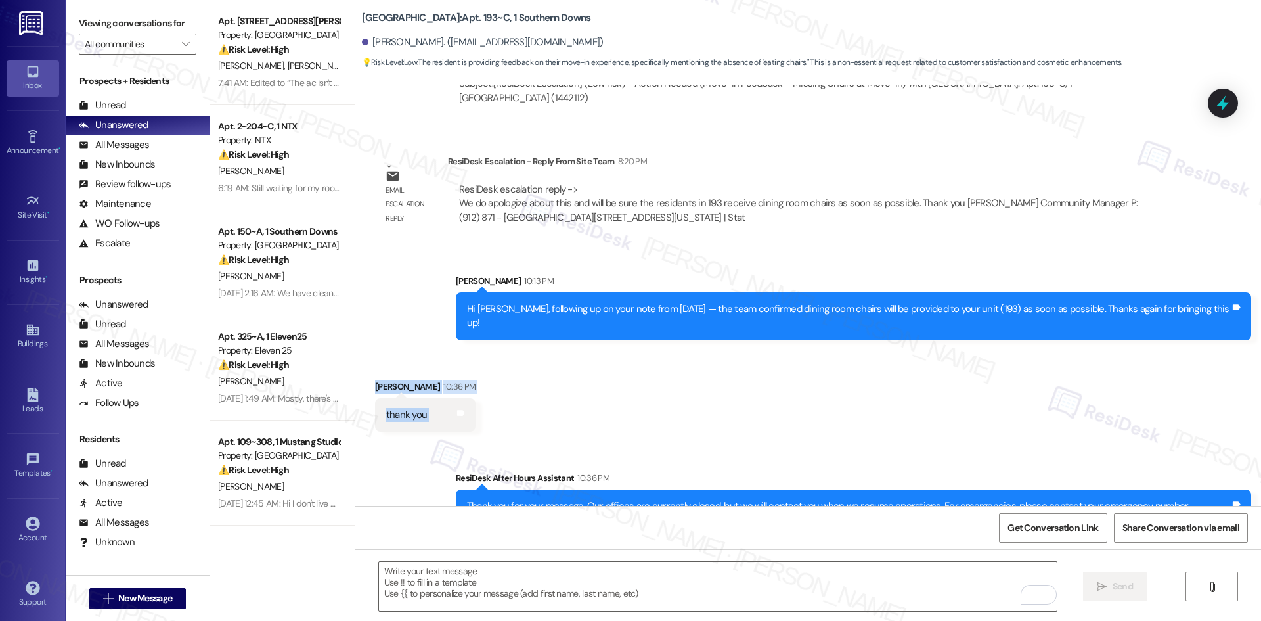
drag, startPoint x: 356, startPoint y: 346, endPoint x: 474, endPoint y: 388, distance: 125.3
click at [447, 403] on div "Received via SMS Adrian Hayes 10:36 PM thank you Tags and notes" at bounding box center [425, 406] width 120 height 72
copy div "Adrian Hayes 10:36 PM thank you Tags and notes Sent via SMS"
drag, startPoint x: 606, startPoint y: 579, endPoint x: 654, endPoint y: 587, distance: 49.2
click at [606, 579] on textarea "To enrich screen reader interactions, please activate Accessibility in Grammarl…" at bounding box center [718, 586] width 678 height 49
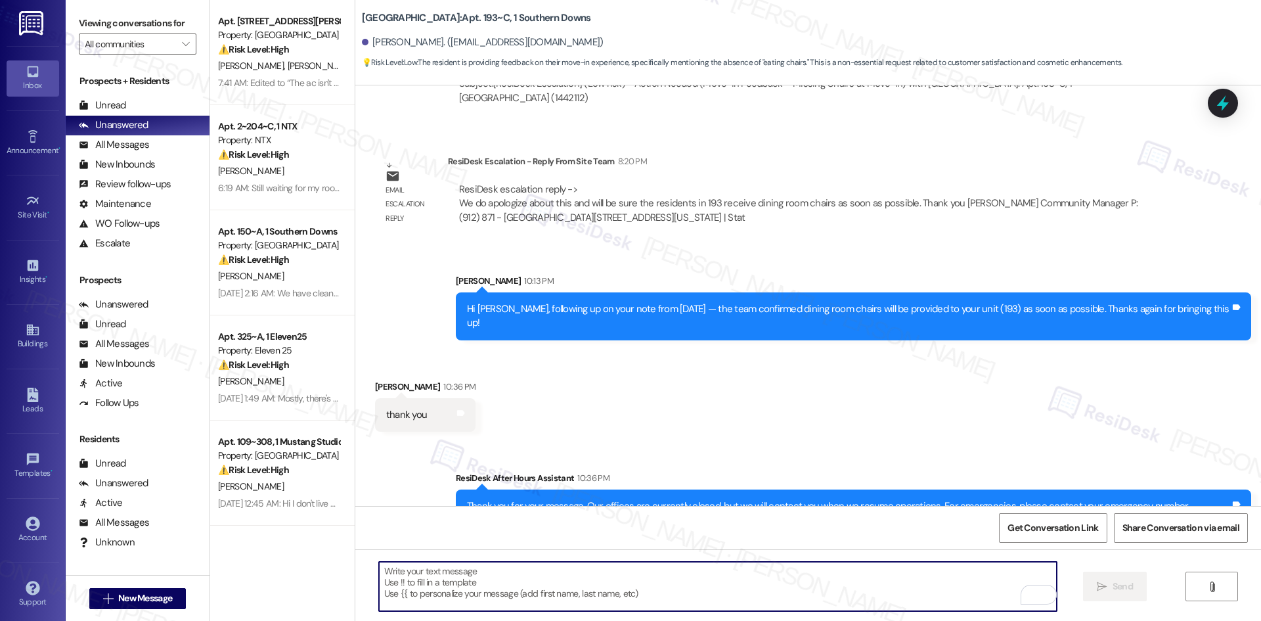
paste textarea "You’re welcome, Adrian!"
type textarea "You’re welcome, Adrian!"
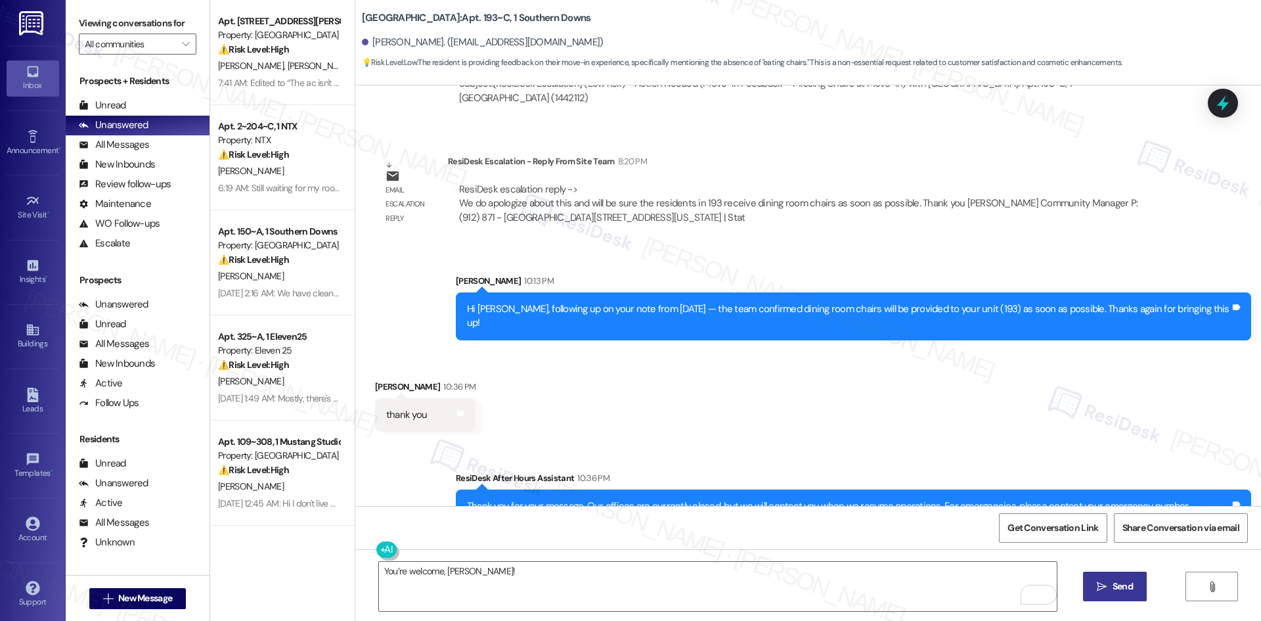
click at [1126, 580] on span "Send" at bounding box center [1123, 586] width 20 height 14
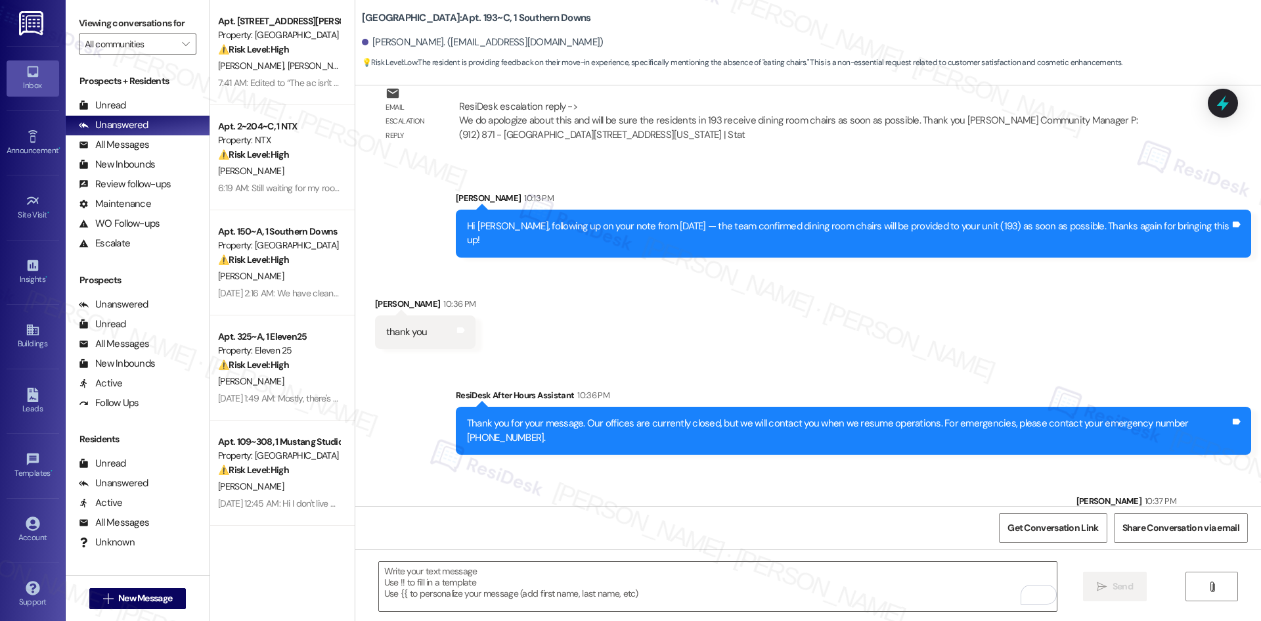
scroll to position [688, 0]
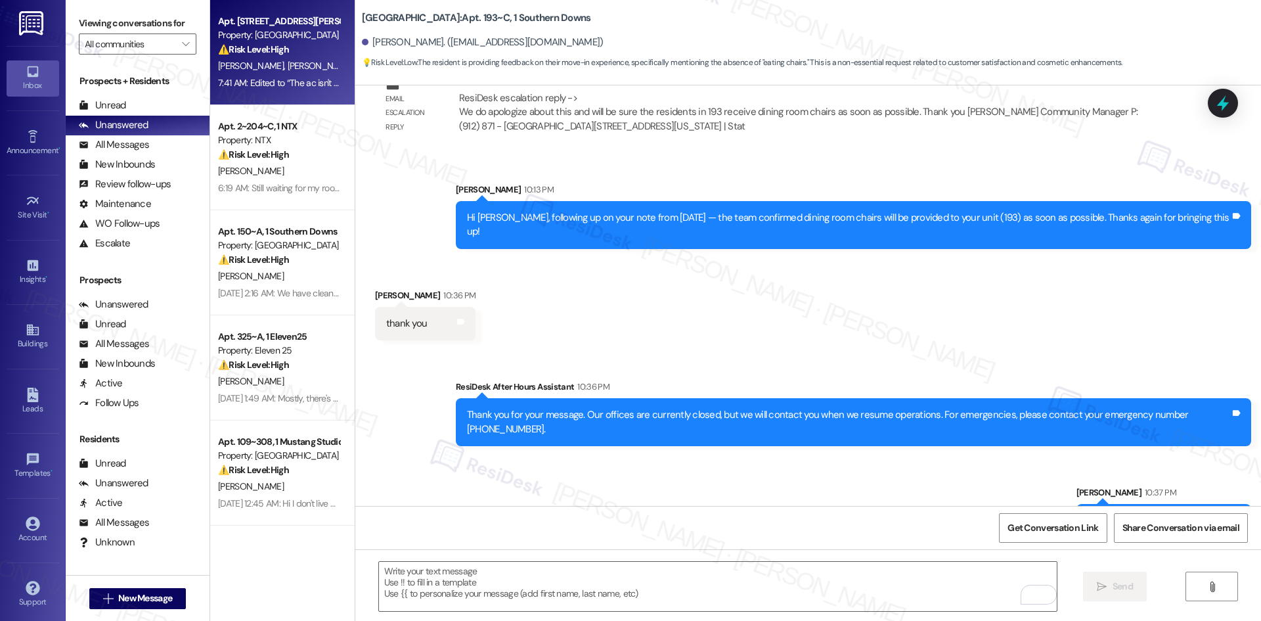
click at [277, 66] on div "S. Patel S. Patel" at bounding box center [279, 66] width 124 height 16
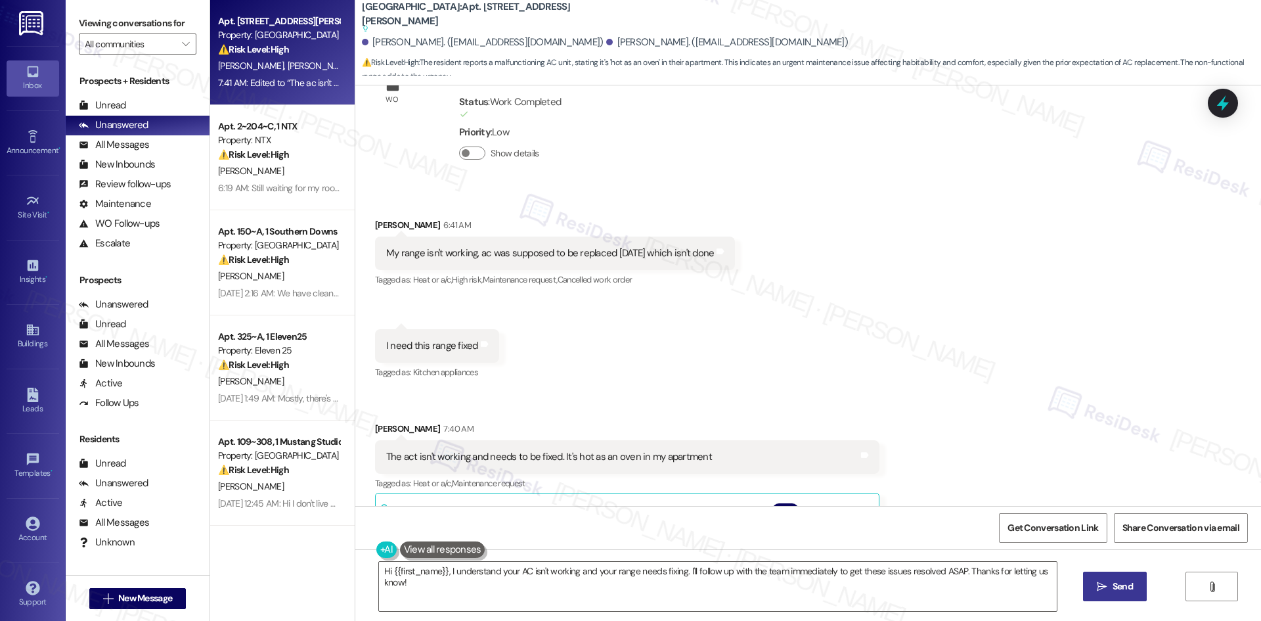
scroll to position [2698, 0]
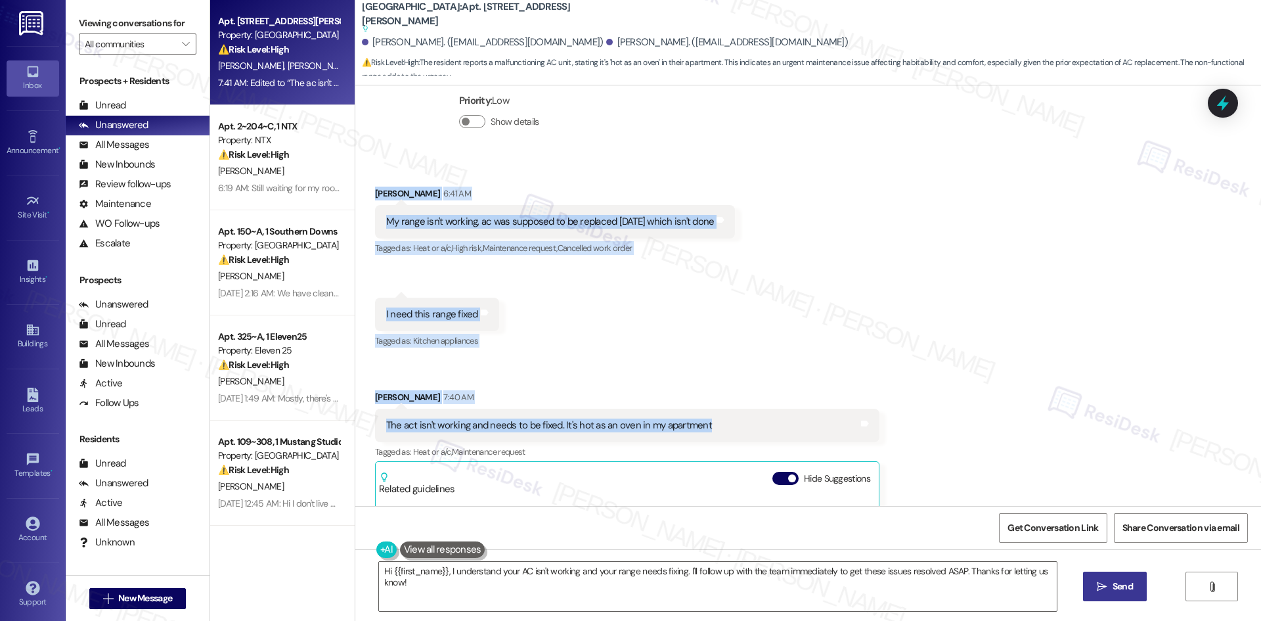
drag, startPoint x: 359, startPoint y: 154, endPoint x: 754, endPoint y: 409, distance: 469.9
click at [754, 409] on div "Received via SMS Shailee Patel 6:41 AM My range isn't working, ac was supposed …" at bounding box center [808, 484] width 906 height 654
copy div "Shailee Patel 6:41 AM My range isn't working, ac was supposed to be replaced to…"
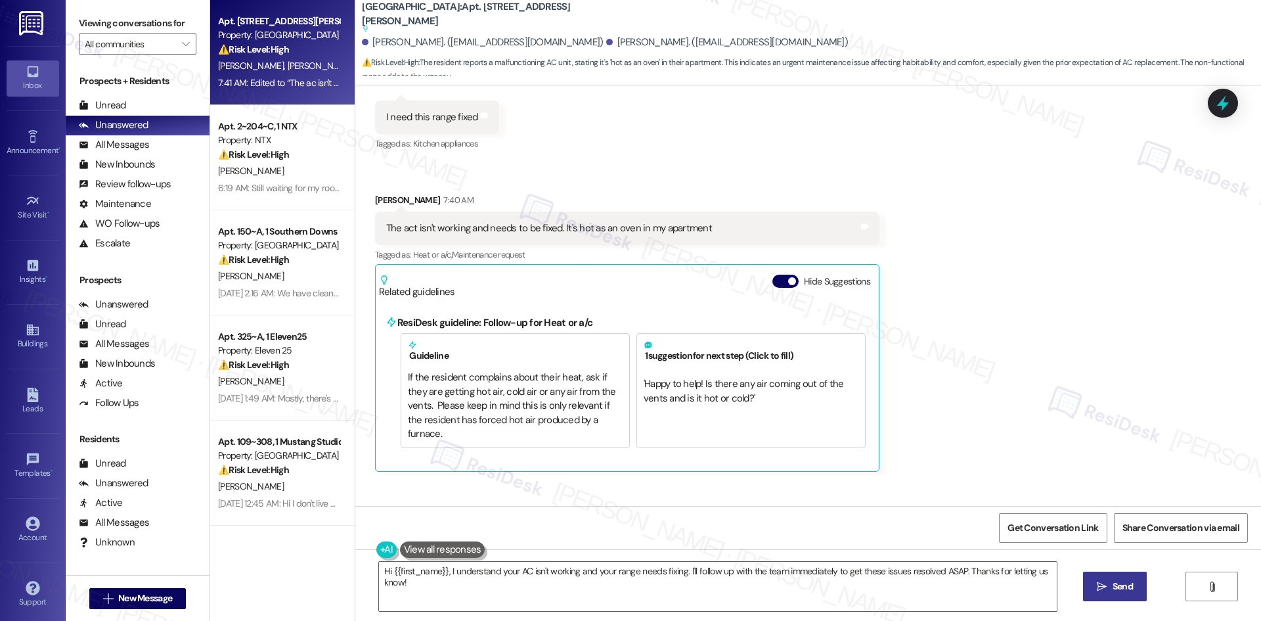
click at [1011, 336] on div "Received via SMS Shailee Patel 6:41 AM My range isn't working, ac was supposed …" at bounding box center [808, 287] width 906 height 654
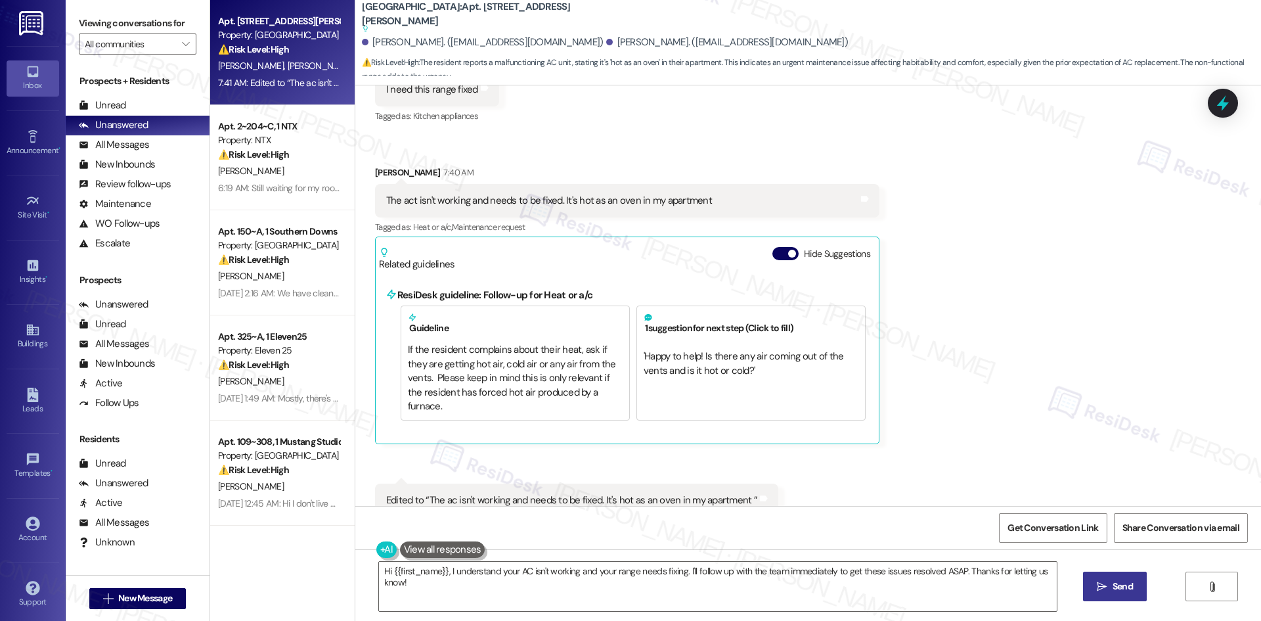
scroll to position [2960, 0]
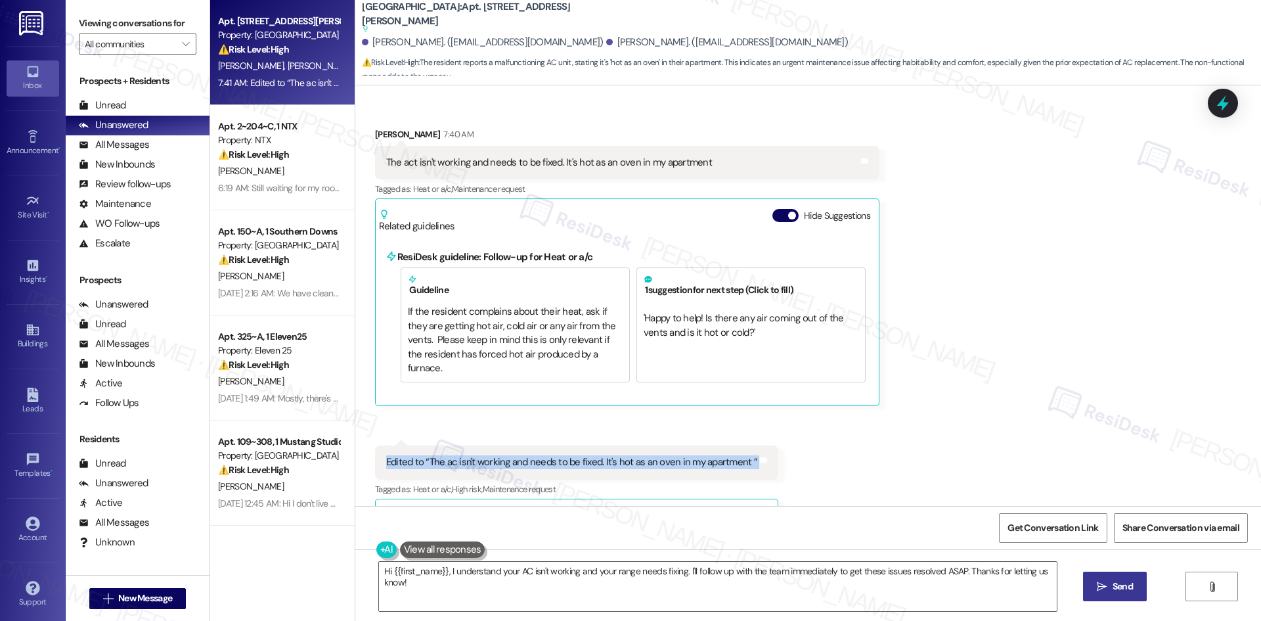
drag, startPoint x: 372, startPoint y: 410, endPoint x: 774, endPoint y: 424, distance: 402.2
click at [774, 424] on div "Received via SMS Shailee Patel 6:41 AM My range isn't working, ac was supposed …" at bounding box center [808, 221] width 906 height 654
copy div "Edited to “The ac isn't working and needs to be fixed. It's hot as an oven in m…"
click at [1015, 252] on div "Received via SMS Shailee Patel 6:41 AM My range isn't working, ac was supposed …" at bounding box center [808, 221] width 906 height 654
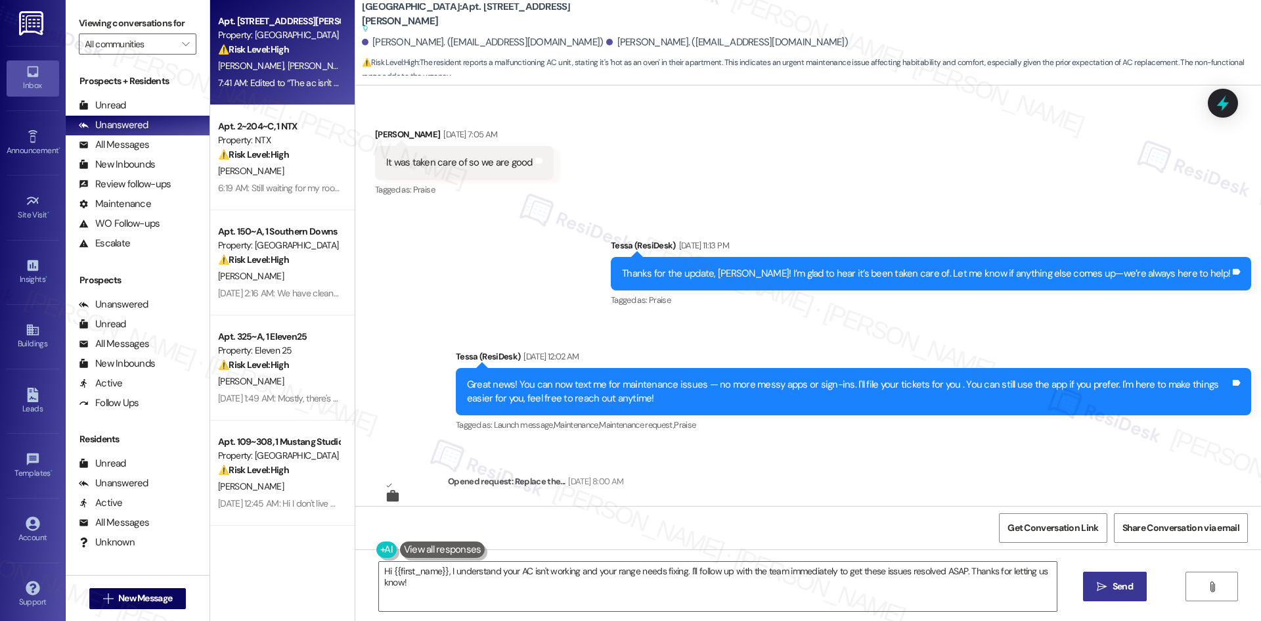
scroll to position [2238, 0]
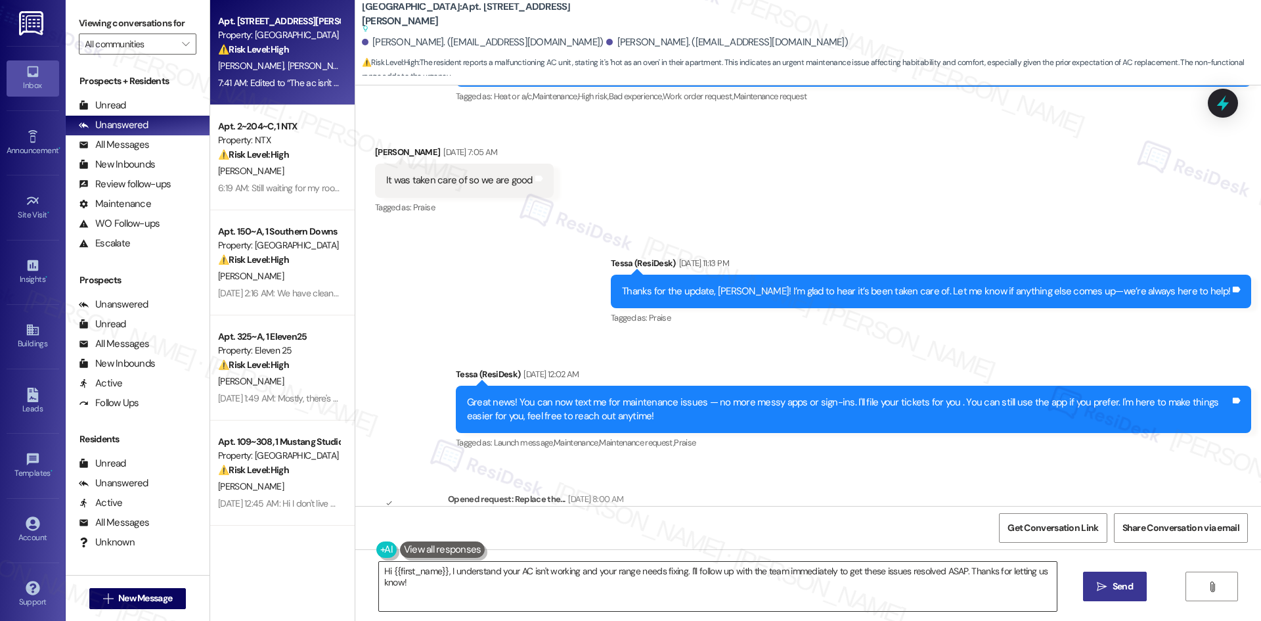
click at [598, 573] on textarea "Hi {{first_name}}, I understand your AC isn't working and your range needs fixi…" at bounding box center [718, 586] width 678 height 49
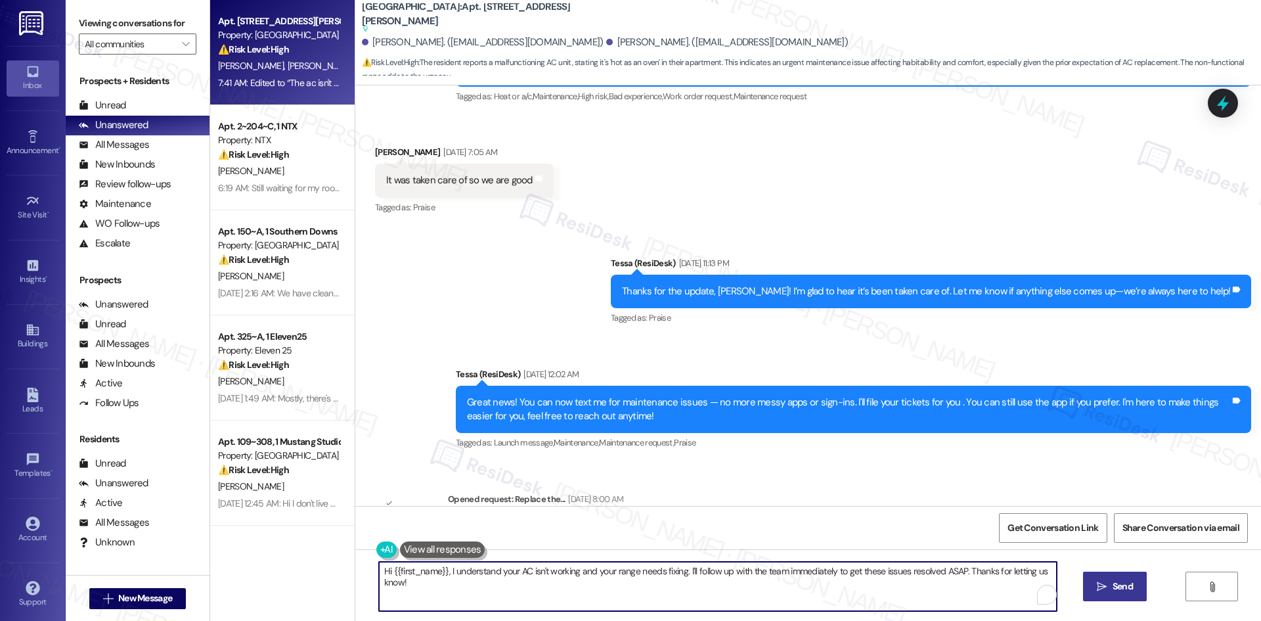
paste textarea "Shailee, I’m sorry to hear you’re dealing with these issues. Can you share a bi…"
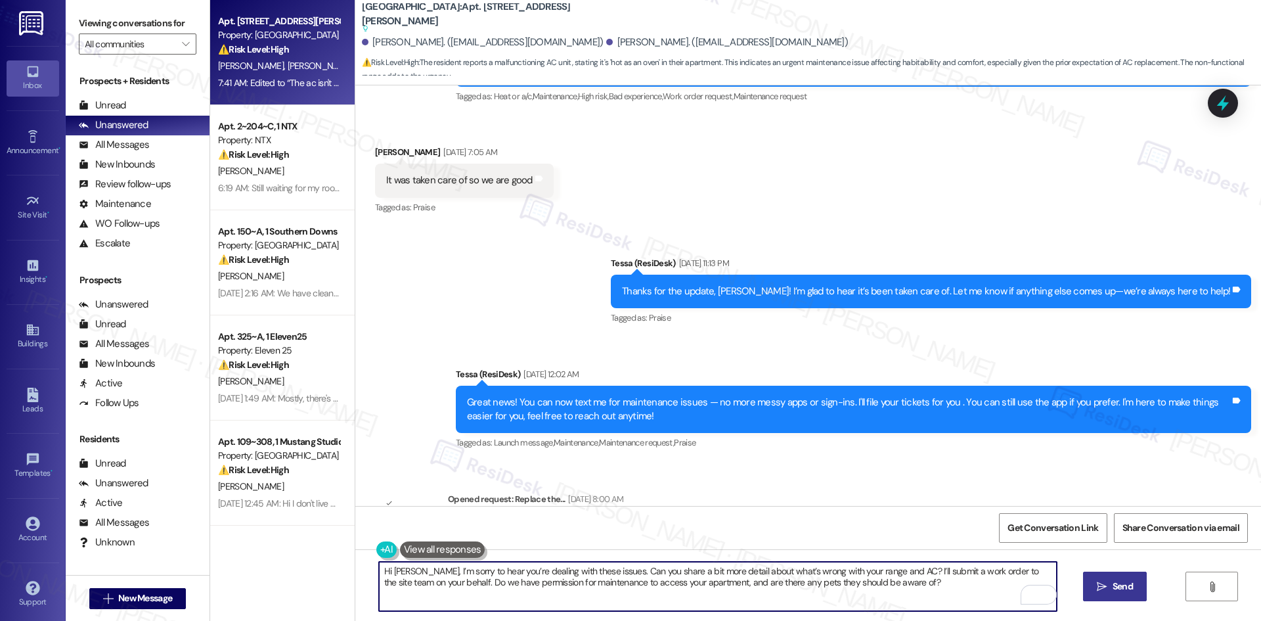
type textarea "Hi Shailee, I’m sorry to hear you’re dealing with these issues. Can you share a…"
click at [1110, 587] on span "Send" at bounding box center [1123, 586] width 26 height 14
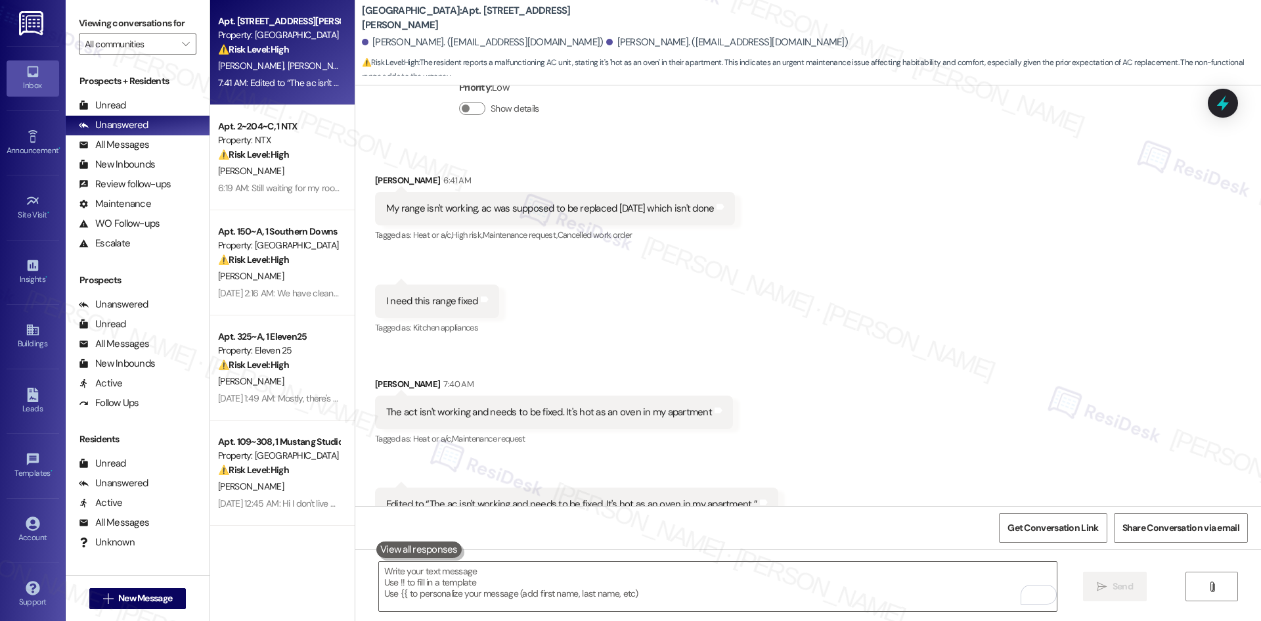
scroll to position [2727, 0]
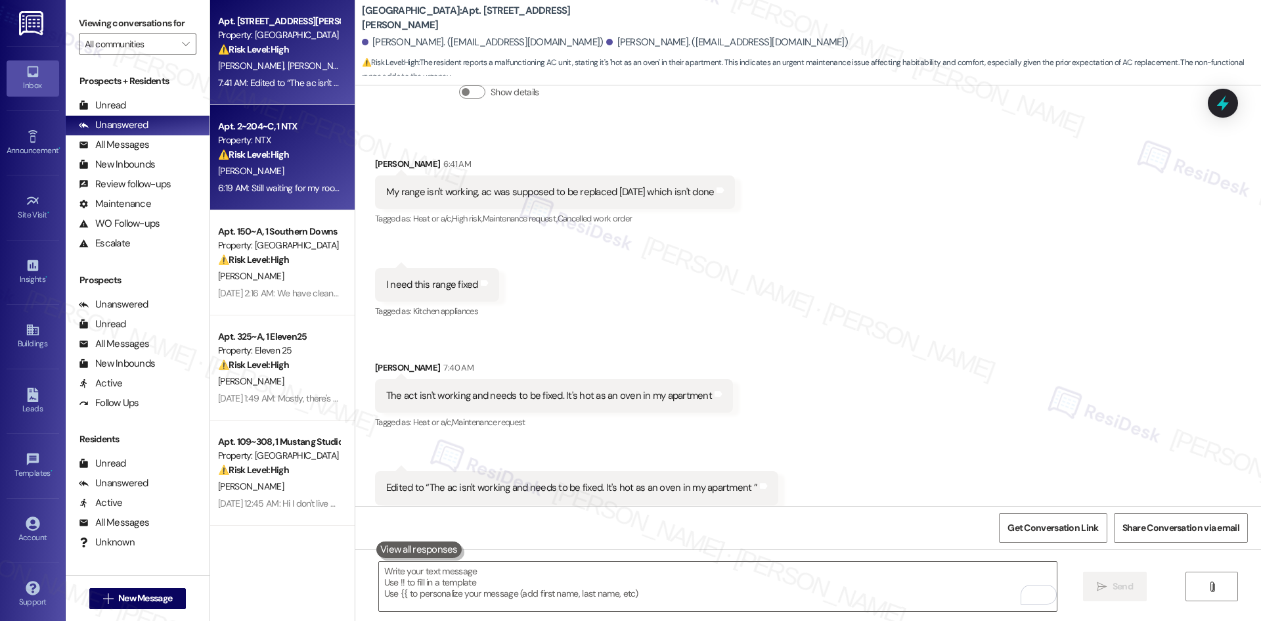
click at [277, 161] on div "⚠️ Risk Level: High The resident is still waiting for a ceiling fan replacement…" at bounding box center [279, 155] width 122 height 14
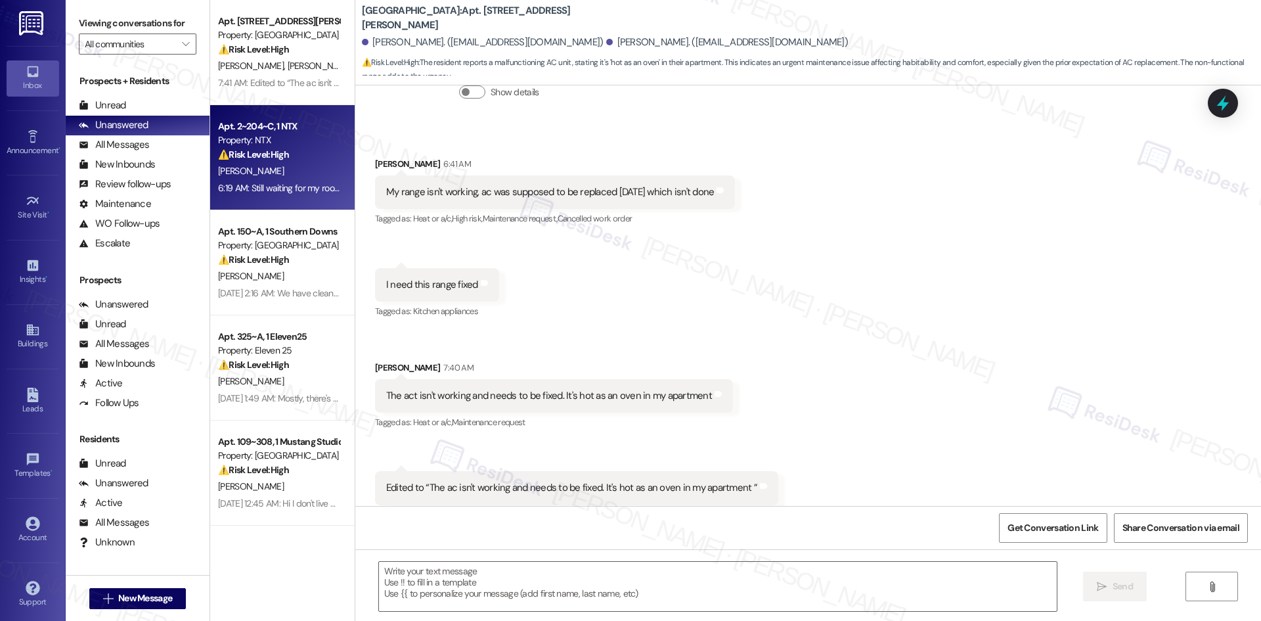
type textarea "Fetching suggested responses. Please feel free to read through the conversation…"
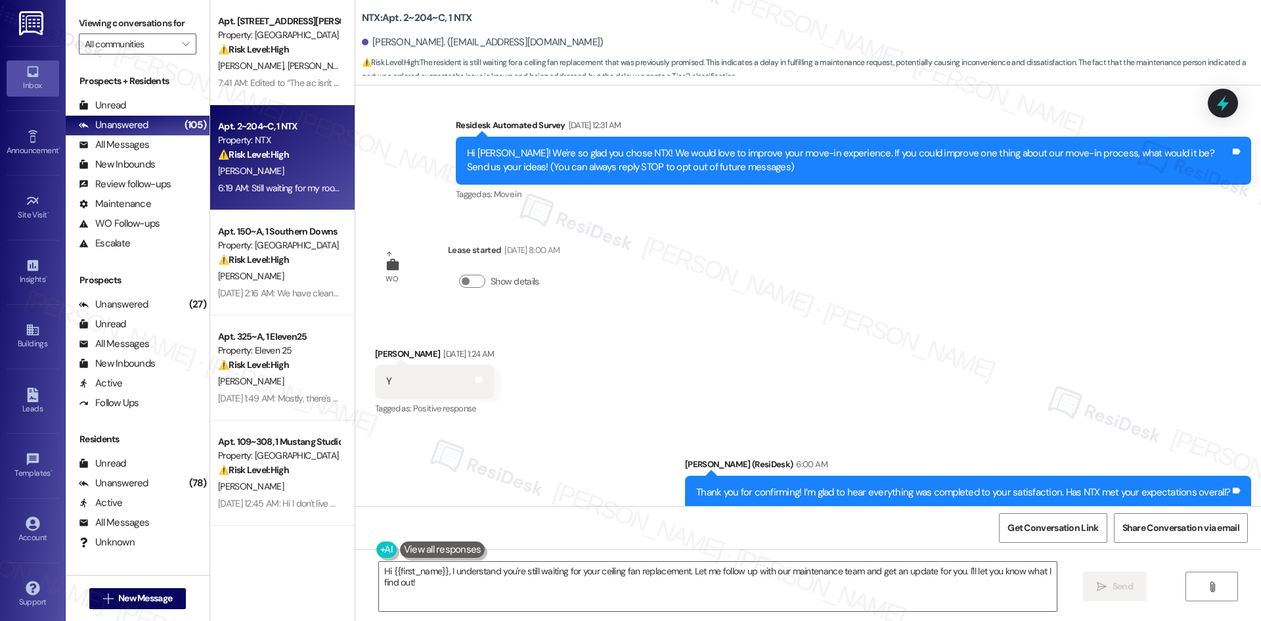
scroll to position [0, 0]
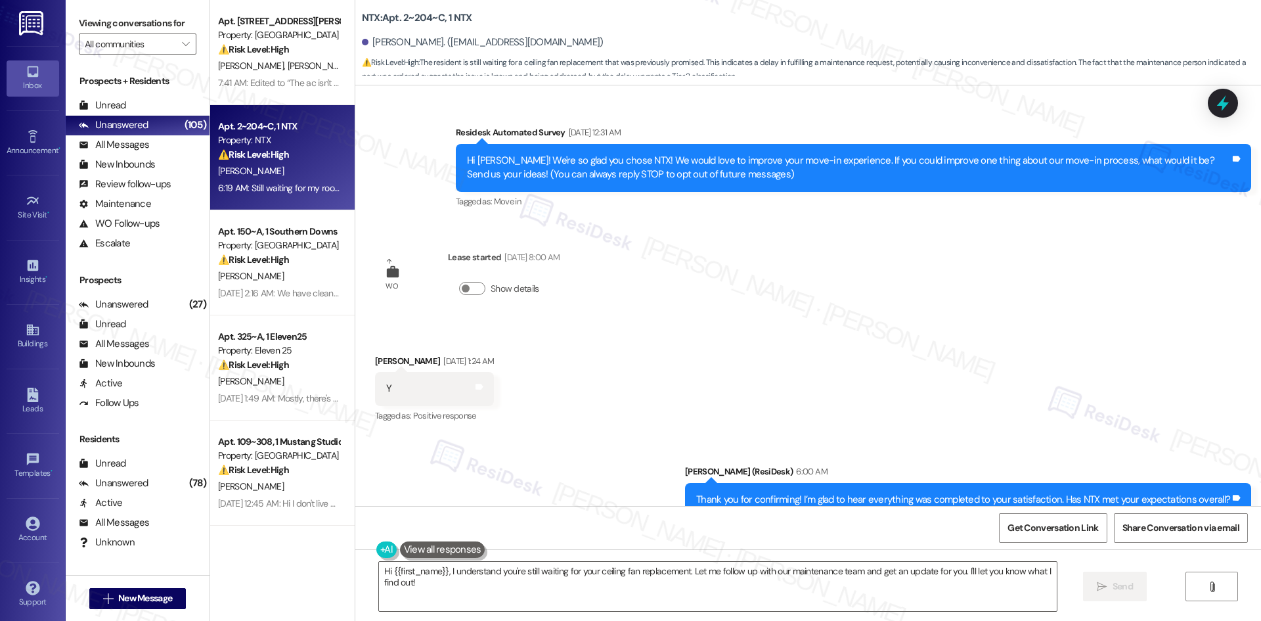
click at [989, 342] on div "Received via SMS Anthony Lekwauwa Aug 19, 2025 at 1:24 AM Y Tags and notes Tagg…" at bounding box center [808, 379] width 906 height 111
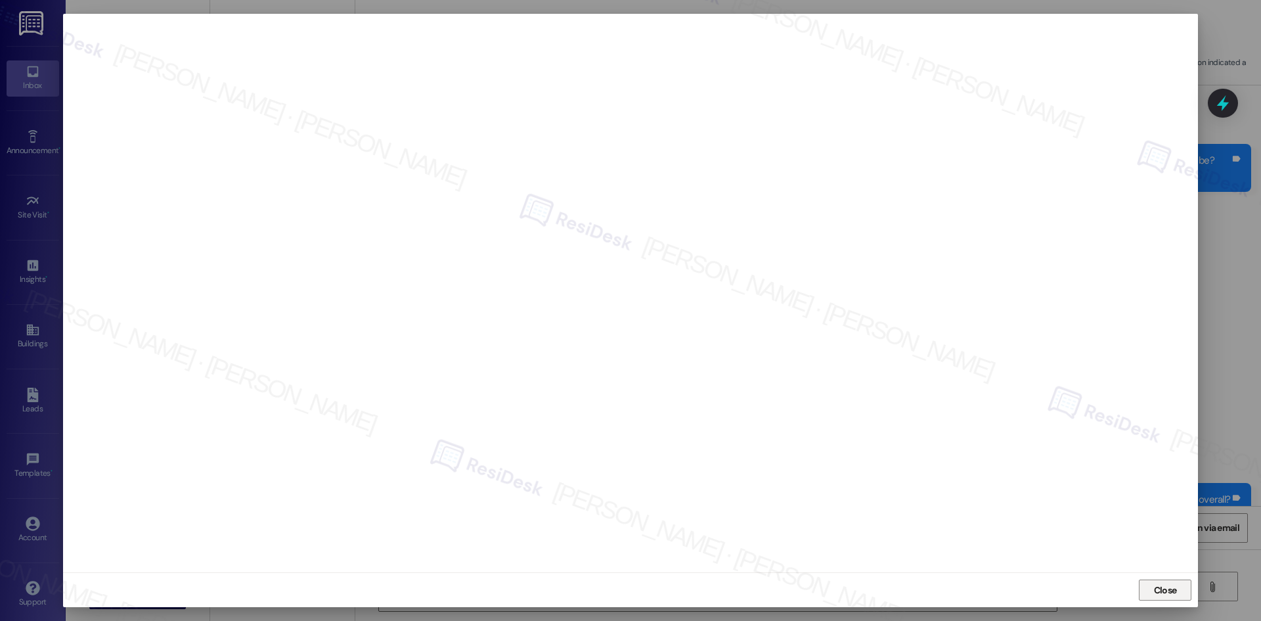
click at [1166, 583] on span "Close" at bounding box center [1165, 590] width 23 height 14
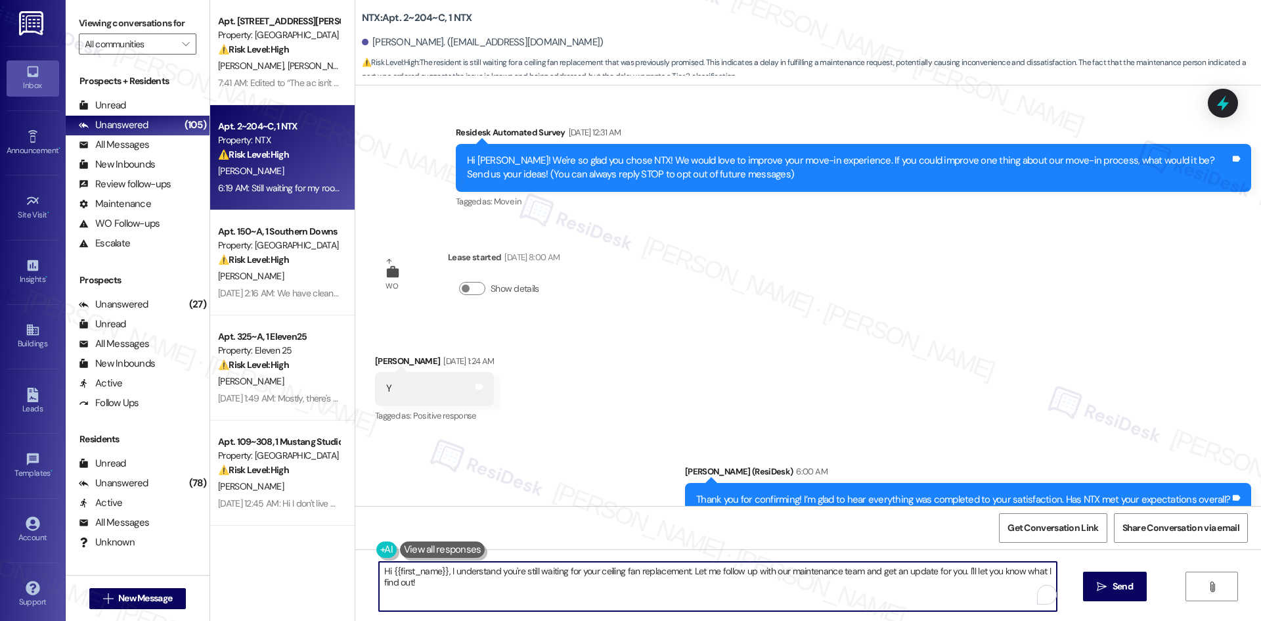
click at [596, 568] on textarea "Hi {{first_name}}, I understand you're still waiting for your ceiling fan repla…" at bounding box center [718, 586] width 678 height 49
paste textarea "6755010"
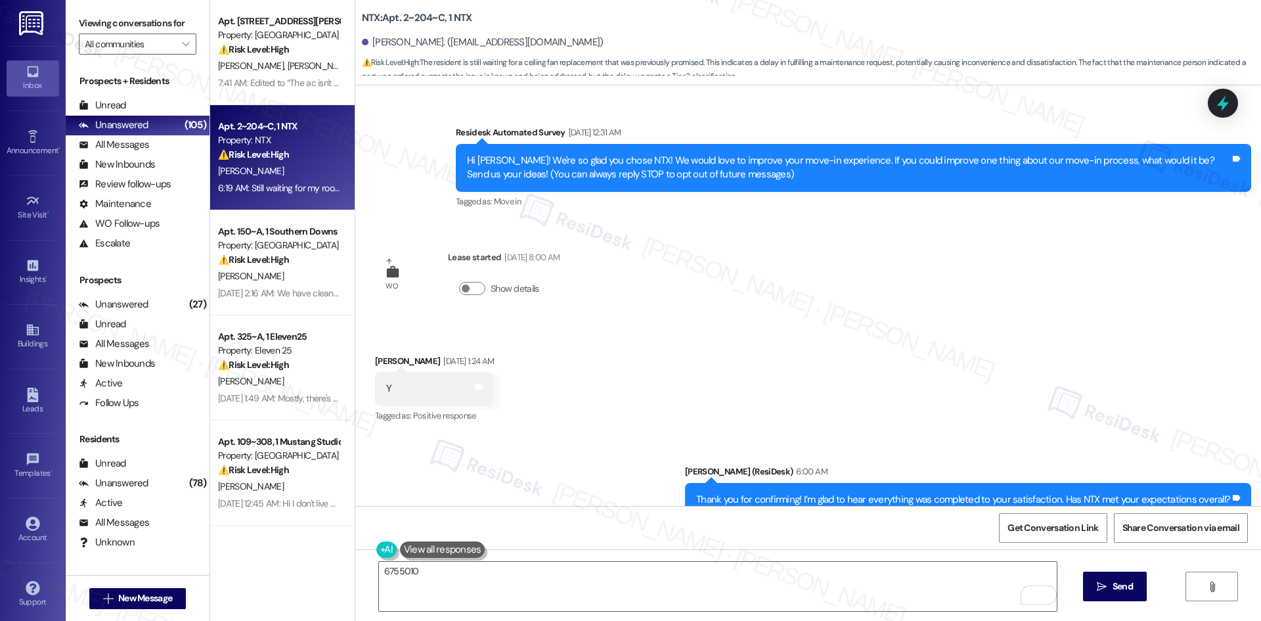
click at [629, 451] on div "Sent via SMS Sarah (ResiDesk) 6:00 AM Thank you for confirming! I’m glad to hea…" at bounding box center [808, 490] width 906 height 111
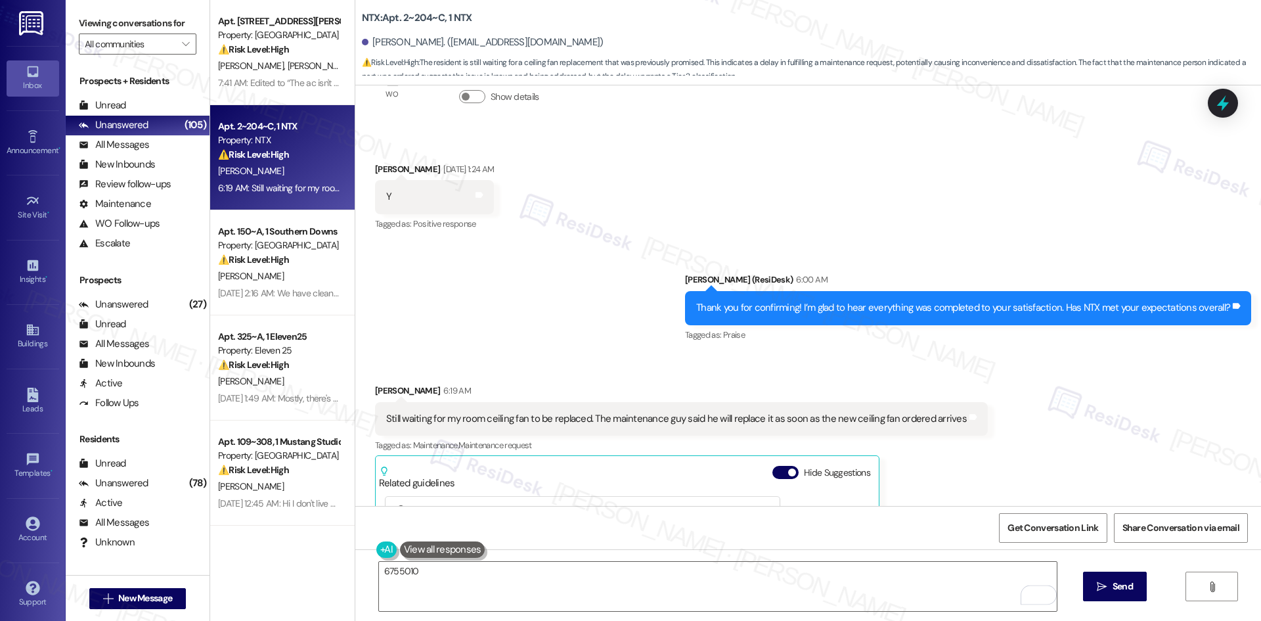
scroll to position [197, 0]
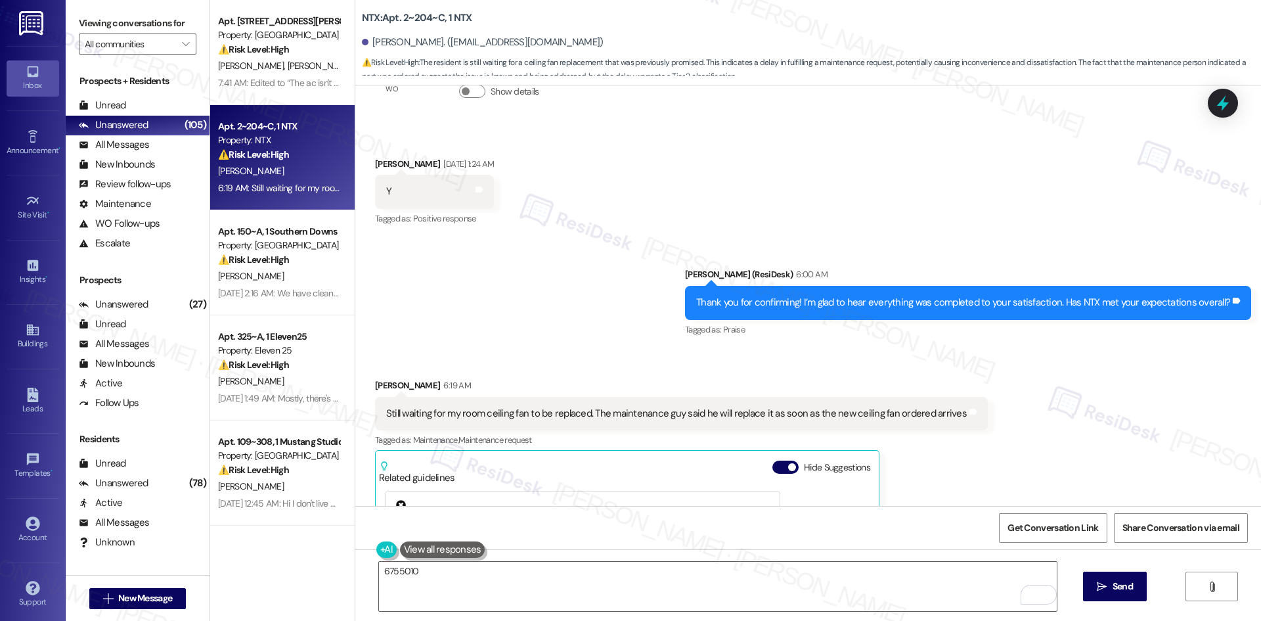
click at [583, 365] on div "Received via SMS Anthony Lekwauwa 6:19 AM Still waiting for my room ceiling fan…" at bounding box center [808, 544] width 906 height 391
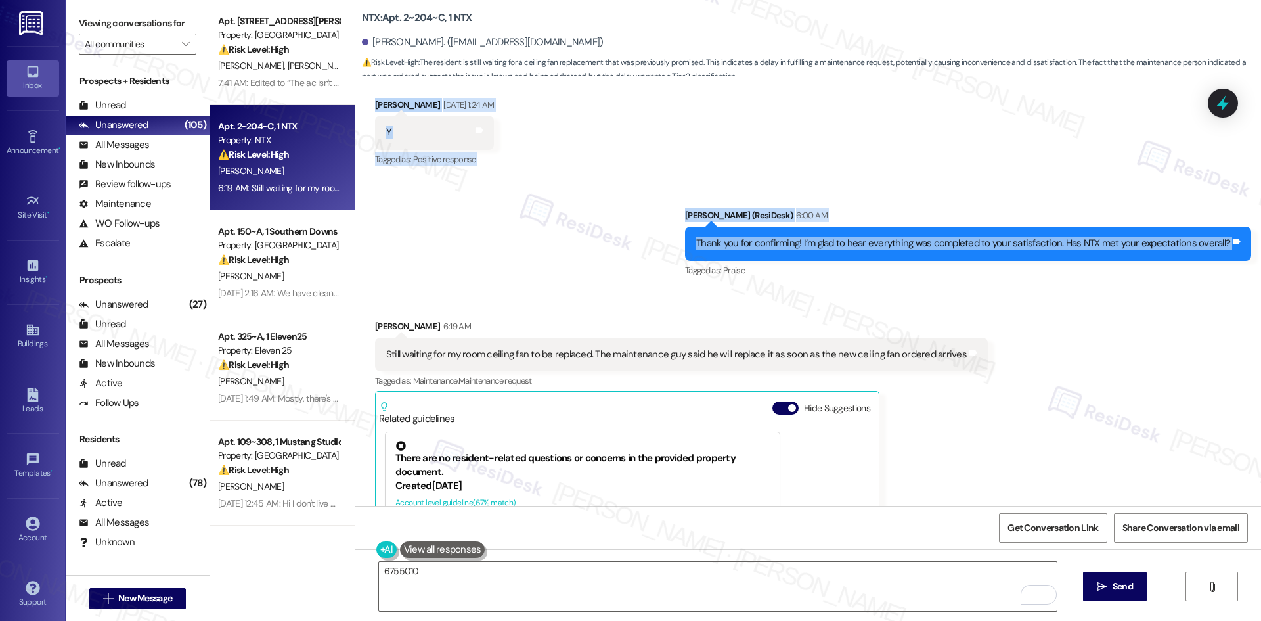
scroll to position [263, 0]
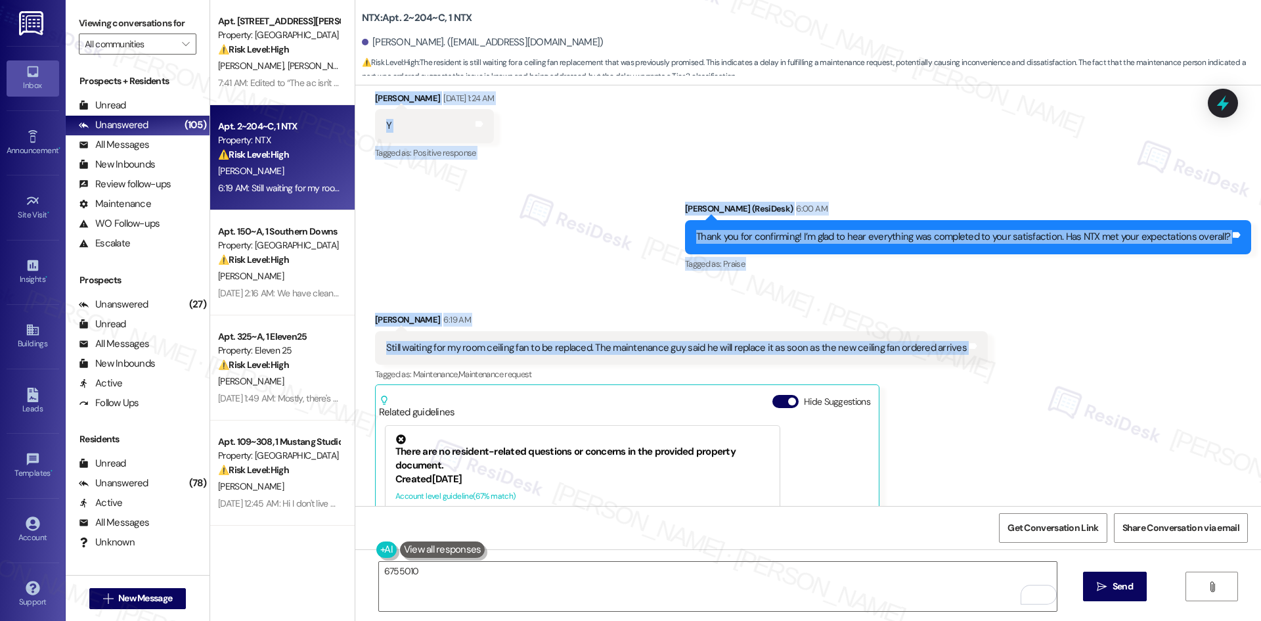
drag, startPoint x: 422, startPoint y: 131, endPoint x: 1015, endPoint y: 356, distance: 634.9
click at [1015, 356] on div "Survey, sent via SMS Residesk Automated Survey Jun 10, 2025 at 12:31 AM Hi Anth…" at bounding box center [808, 295] width 906 height 420
copy div "Residesk Automated Survey Jun 10, 2025 at 12:31 AM Hi Anthony! We're so glad yo…"
click at [633, 209] on div "Sent via SMS Sarah (ResiDesk) 6:00 AM Thank you for confirming! I’m glad to hea…" at bounding box center [808, 227] width 906 height 111
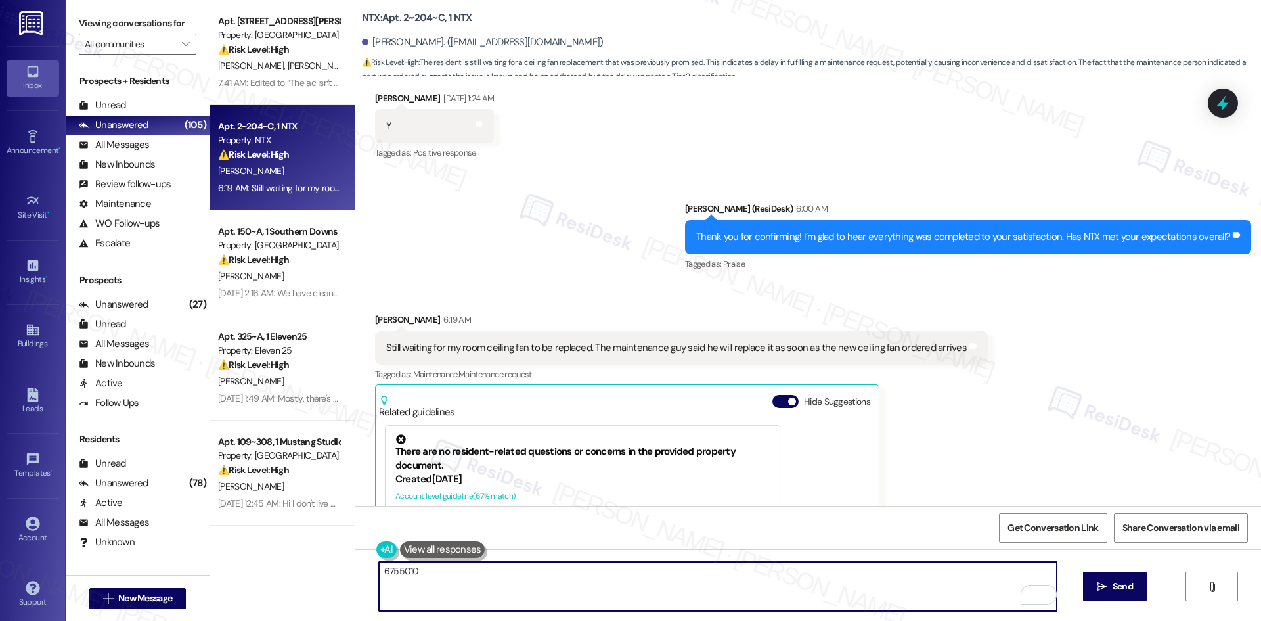
click at [580, 589] on textarea "6755010" at bounding box center [718, 586] width 678 height 49
paste textarea "I’m sorry to hear you’re still waiting on the ceiling fan replacement. I’ll che…"
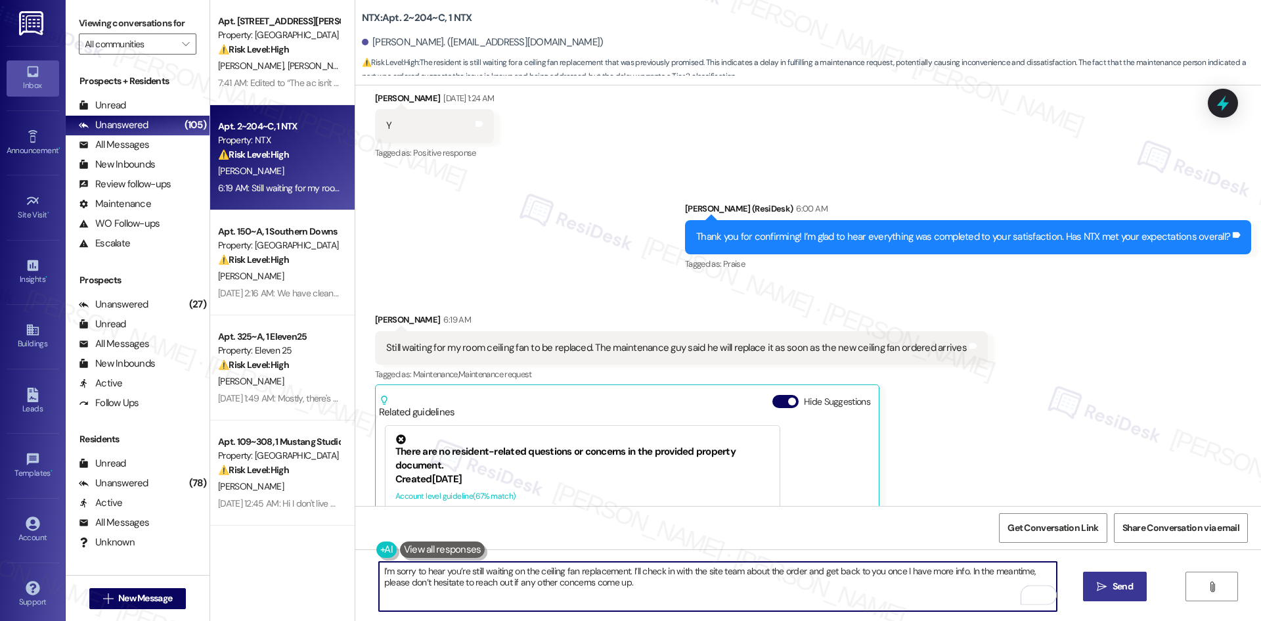
type textarea "I’m sorry to hear you’re still waiting on the ceiling fan replacement. I’ll che…"
drag, startPoint x: 1096, startPoint y: 591, endPoint x: 1086, endPoint y: 591, distance: 9.2
click at [1097, 591] on icon "" at bounding box center [1102, 586] width 10 height 11
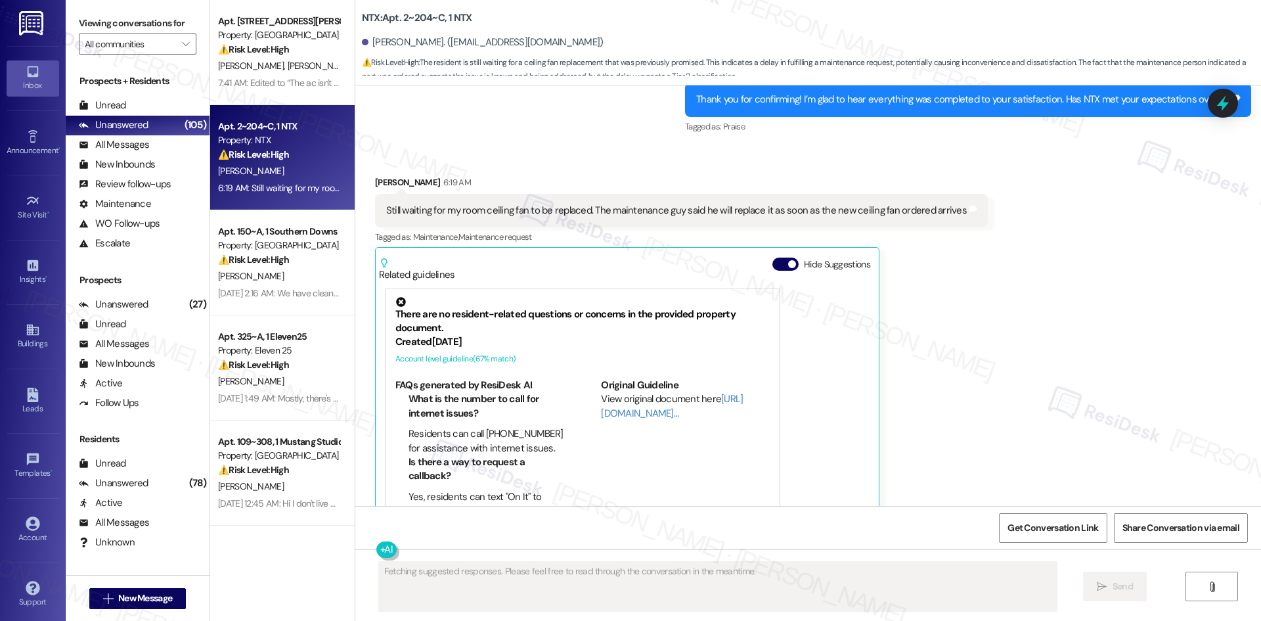
scroll to position [432, 0]
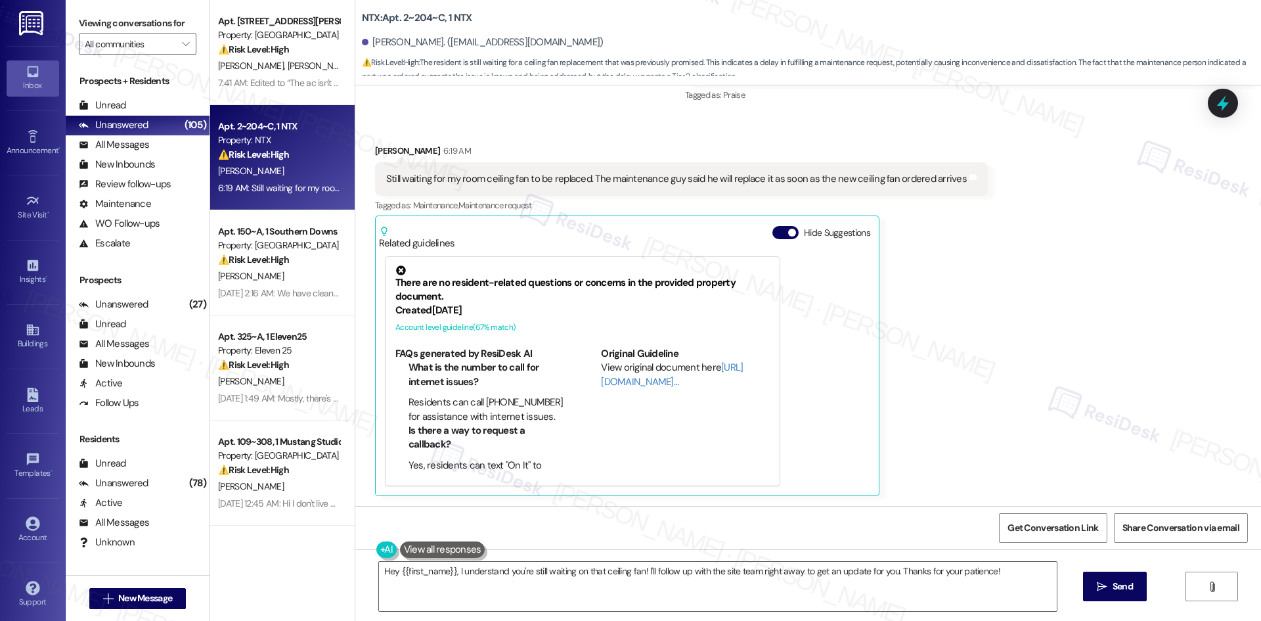
click at [1134, 346] on div "Received via SMS Anthony Lekwauwa 6:19 AM Still waiting for my room ceiling fan…" at bounding box center [808, 309] width 906 height 391
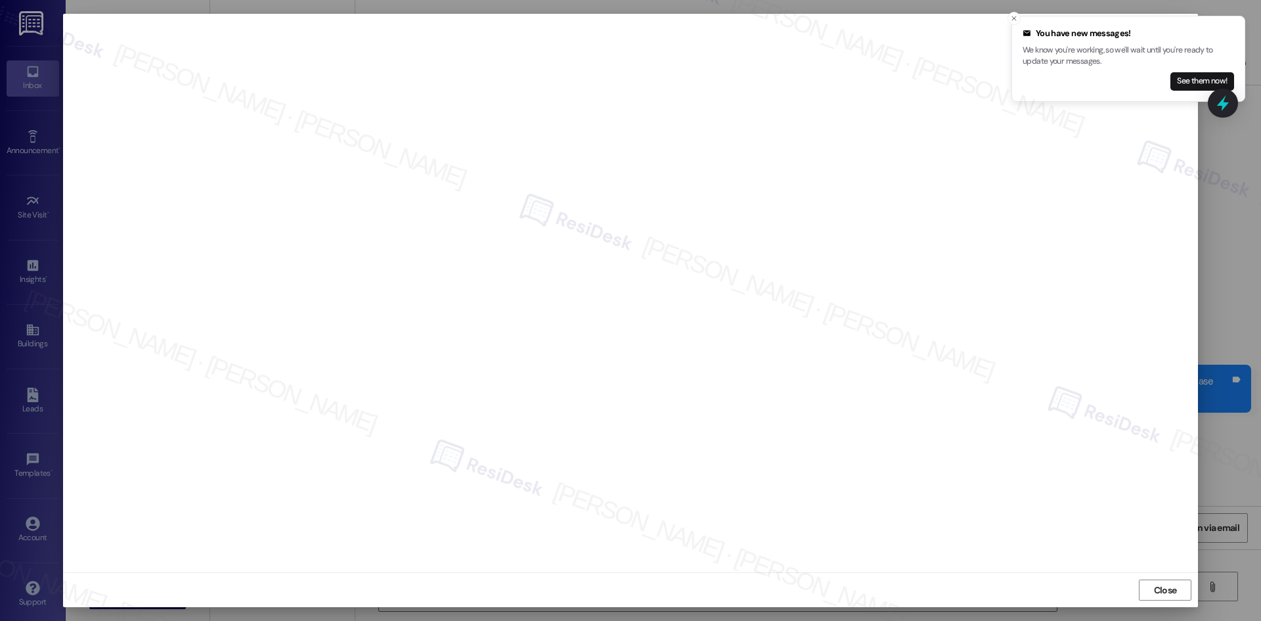
scroll to position [749, 0]
drag, startPoint x: 1180, startPoint y: 592, endPoint x: 1166, endPoint y: 583, distance: 17.0
click at [1180, 592] on button "Close" at bounding box center [1165, 589] width 53 height 21
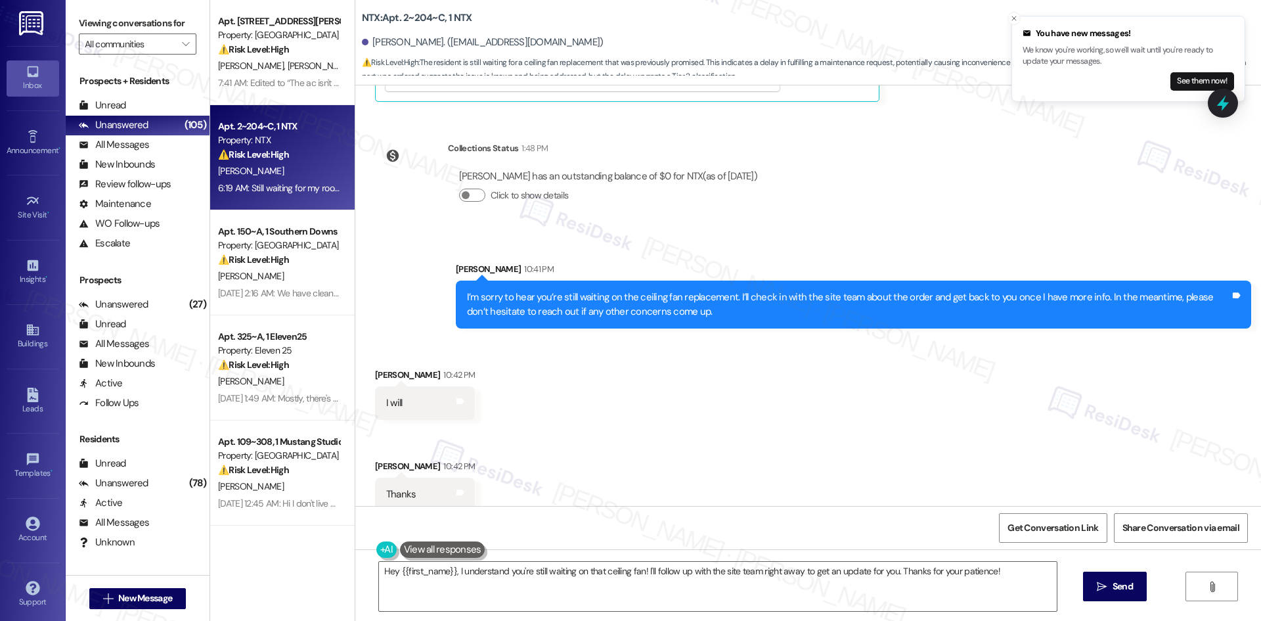
scroll to position [842, 0]
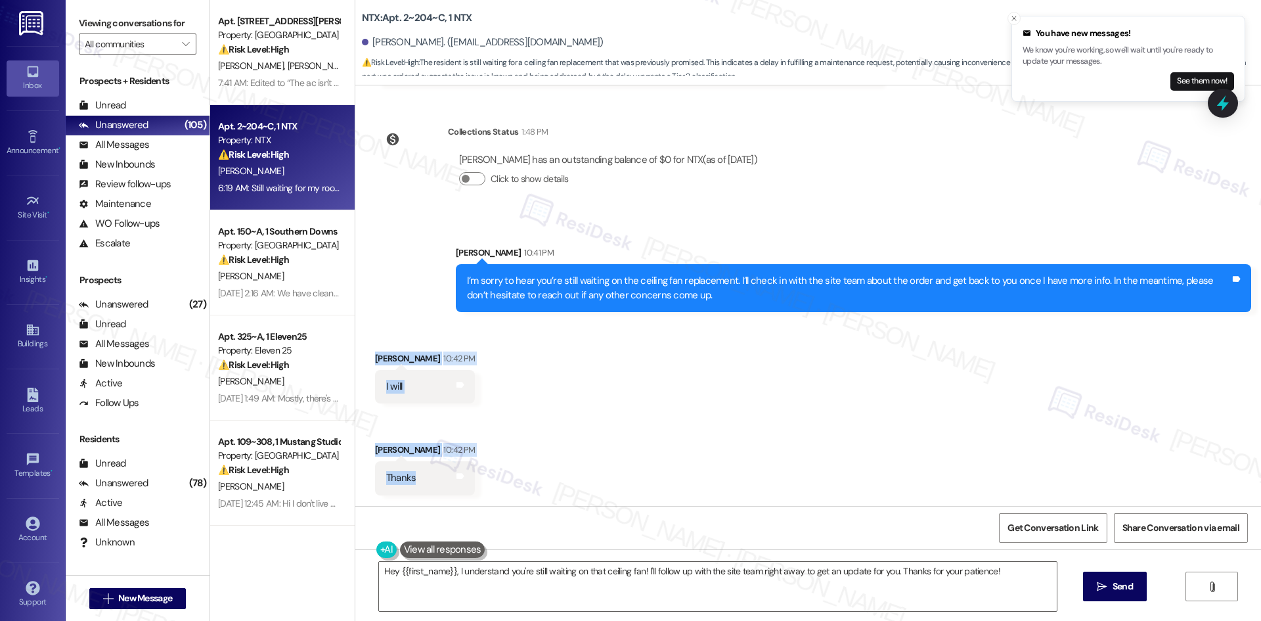
drag, startPoint x: 358, startPoint y: 353, endPoint x: 412, endPoint y: 479, distance: 136.5
click at [412, 479] on div "Received via SMS Anthony Lekwauwa 10:42 PM I will Tags and notes Received via S…" at bounding box center [808, 413] width 906 height 183
copy div "Anthony Lekwauwa 10:42 PM I will Tags and notes Received via SMS Anthony Lekwau…"
click at [943, 418] on div "Received via SMS Anthony Lekwauwa 10:42 PM I will Tags and notes Received via S…" at bounding box center [808, 413] width 906 height 183
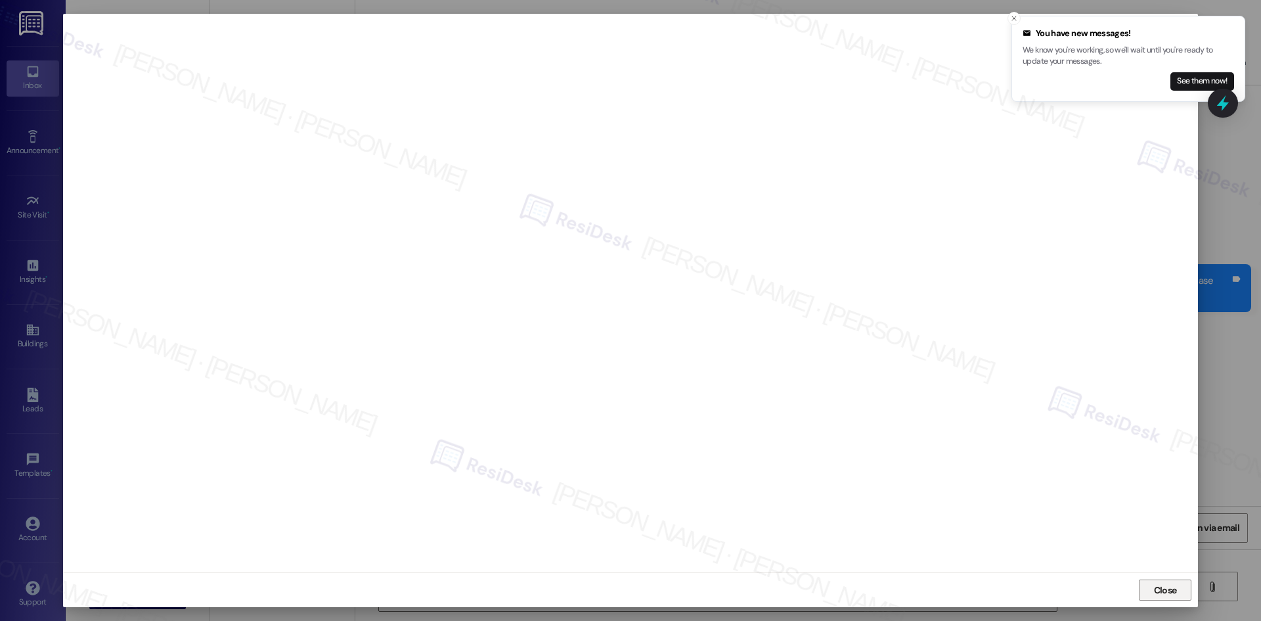
click at [1162, 583] on span "Close" at bounding box center [1165, 590] width 23 height 14
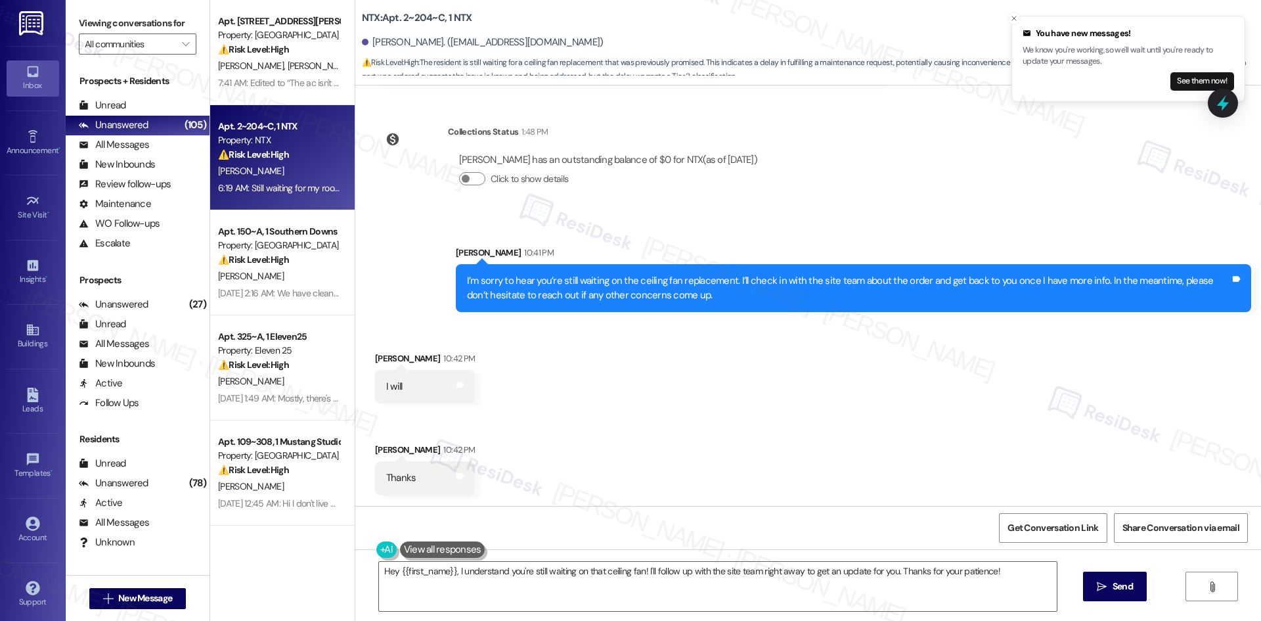
click at [778, 207] on div "Collections Status 1:48 PM Anthony Lekwauwa has an outstanding balance of $0 fo…" at bounding box center [571, 165] width 413 height 101
click at [646, 551] on div "Hey {{first_name}}, I understand you're still waiting on that ceiling fan! I'll…" at bounding box center [808, 598] width 906 height 99
click at [647, 577] on textarea "Hey {{first_name}}, I understand you're still waiting on that ceiling fan! I'll…" at bounding box center [718, 586] width 678 height 49
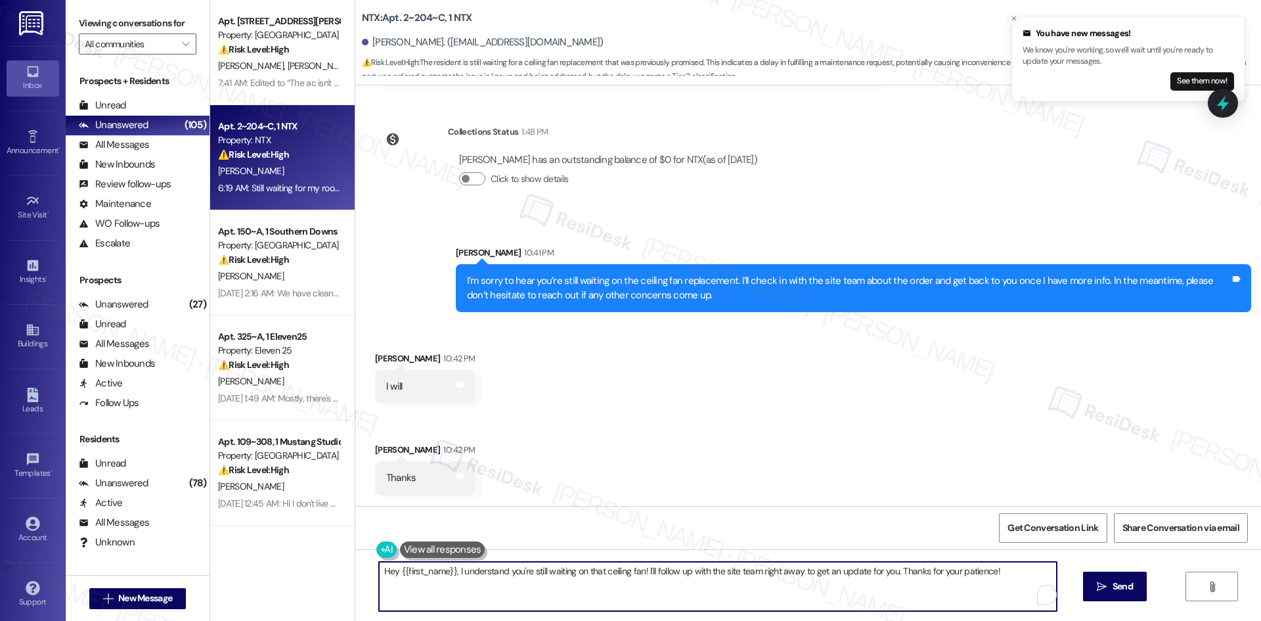
paste textarea "You’re welcome, Anthony — I’ll be in touch once I hear back from the team."
type textarea "You’re welcome, Anthony — I’ll be in touch once I hear back from the team."
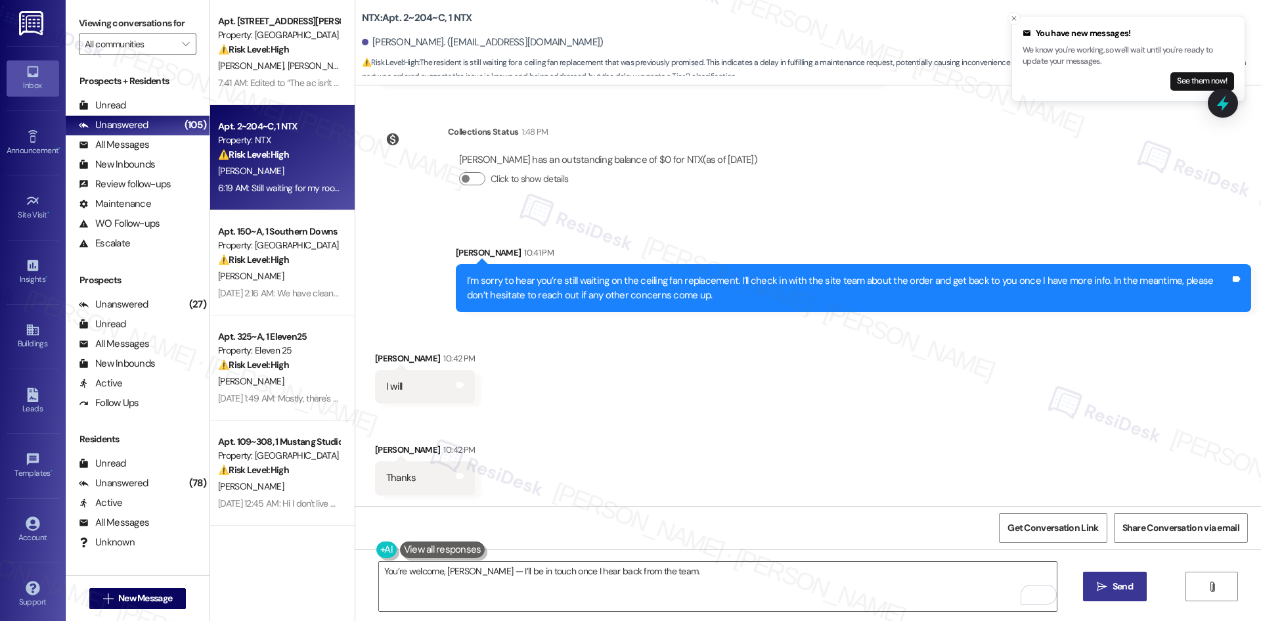
click at [1098, 589] on icon "" at bounding box center [1102, 586] width 10 height 11
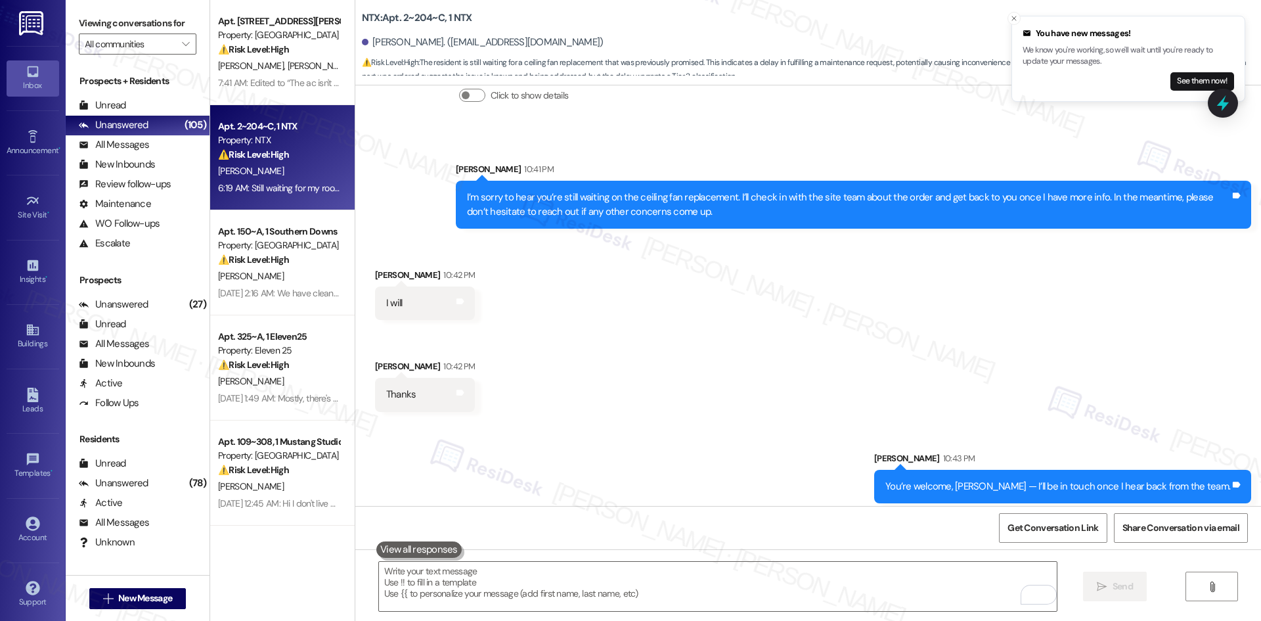
scroll to position [933, 0]
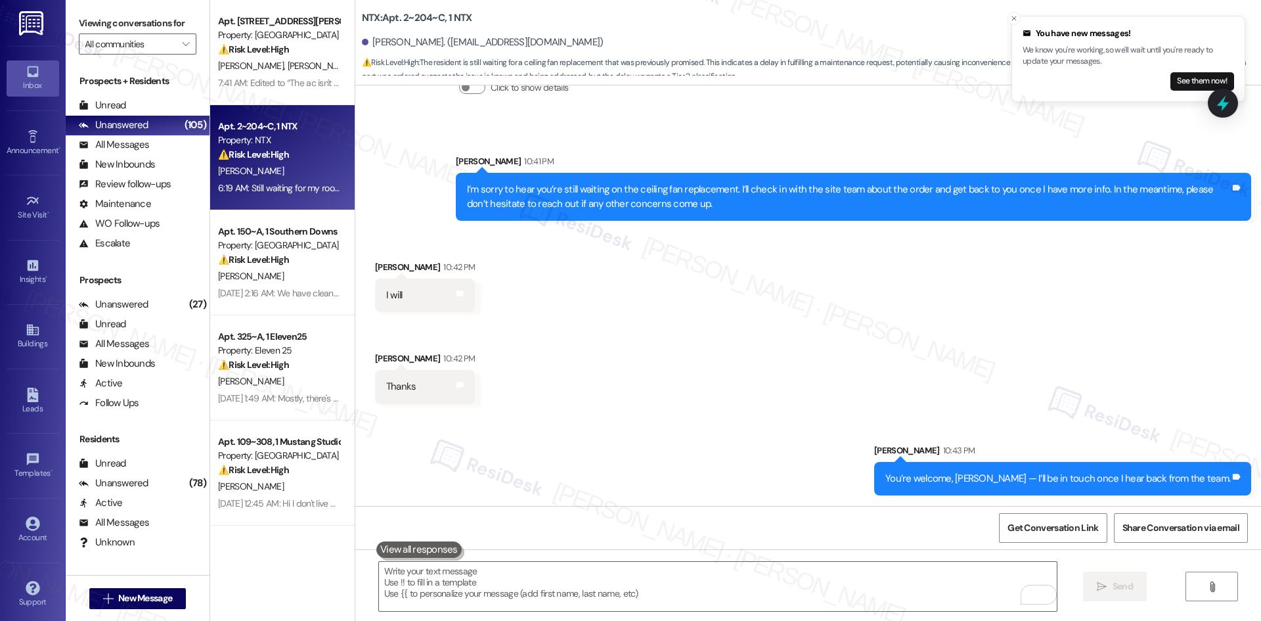
click at [795, 414] on div "Sent via SMS Sarah 10:43 PM You’re welcome, Anthony — I’ll be in touch once I h…" at bounding box center [808, 459] width 906 height 91
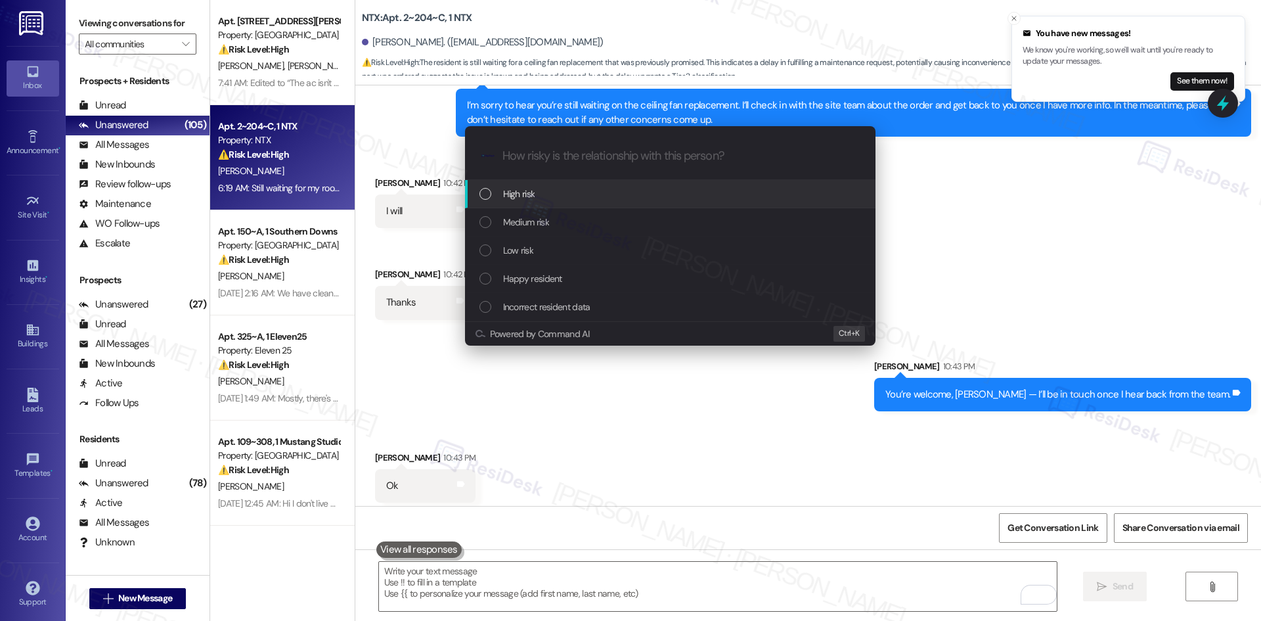
scroll to position [1024, 0]
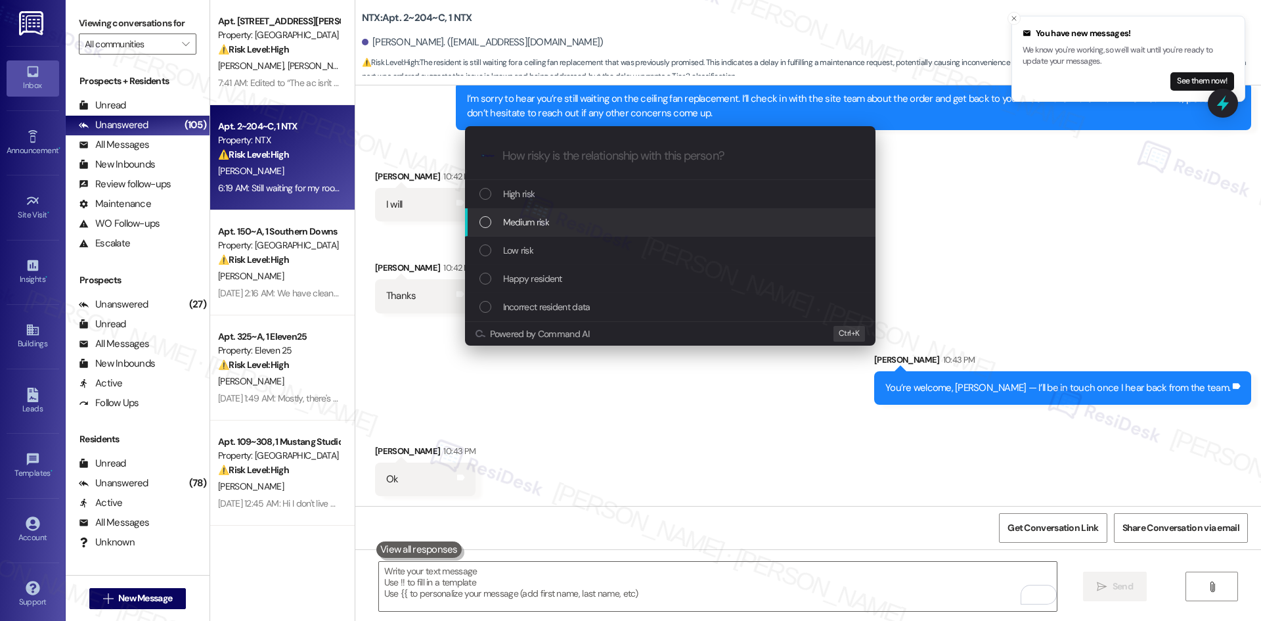
click at [580, 221] on div "Medium risk" at bounding box center [672, 222] width 384 height 14
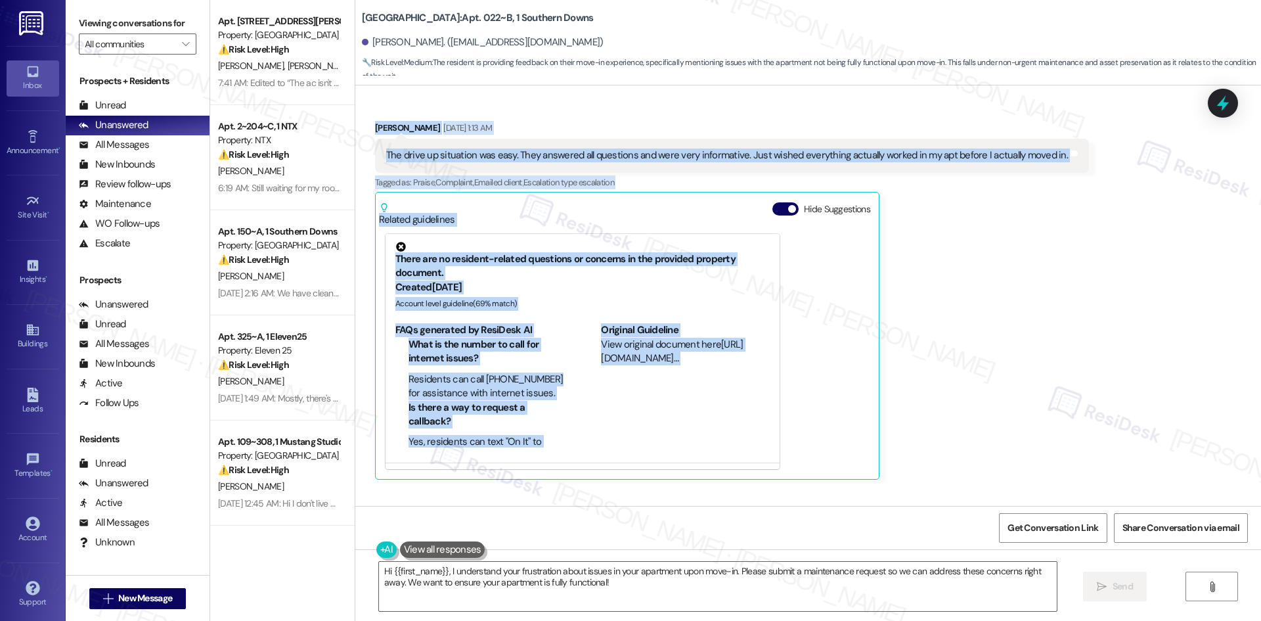
scroll to position [361, 0]
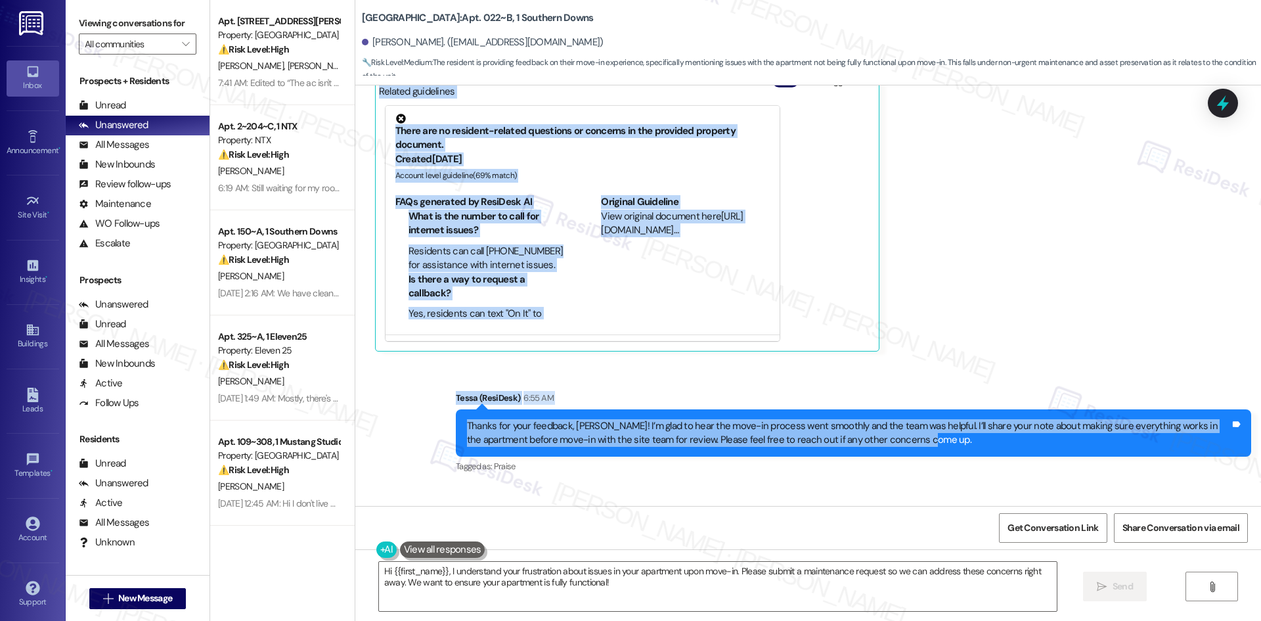
drag, startPoint x: 480, startPoint y: 246, endPoint x: 895, endPoint y: 443, distance: 459.8
click at [895, 443] on div "WO Lease started Aug 10, 2025 at 8:00 AM Show details Survey, sent via SMS Resi…" at bounding box center [808, 295] width 906 height 420
copy div "Residesk Automated Survey Aug 19, 2025 at 12:42 AM Hi Jerald! We're so glad you…"
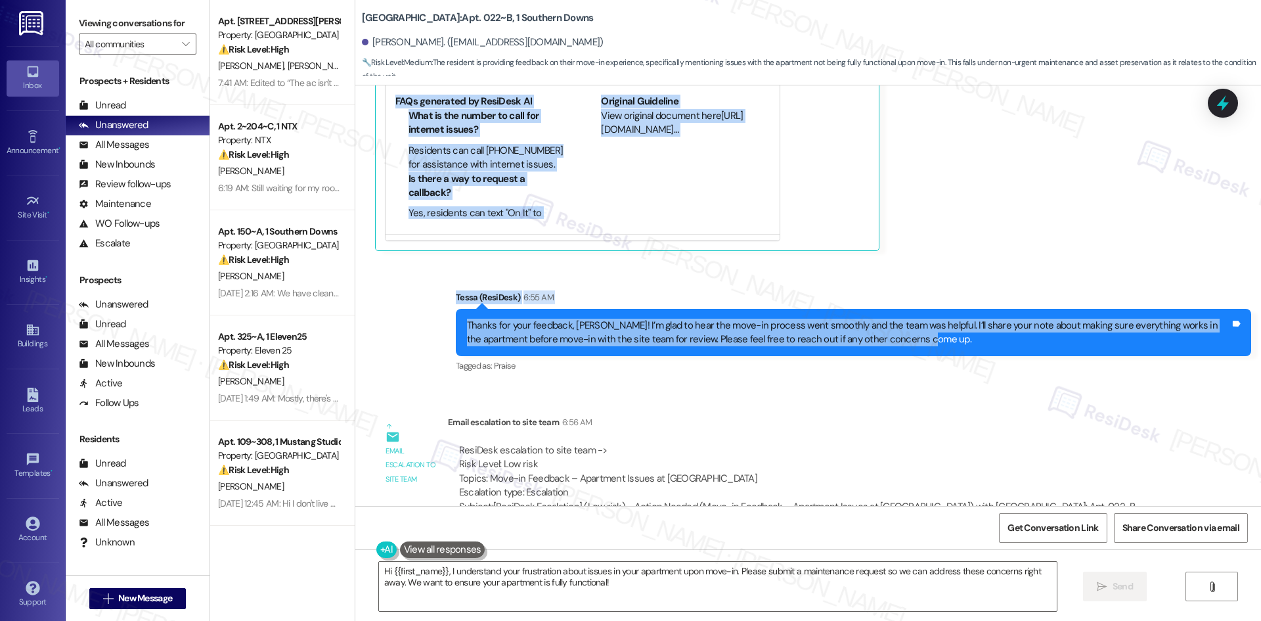
scroll to position [624, 0]
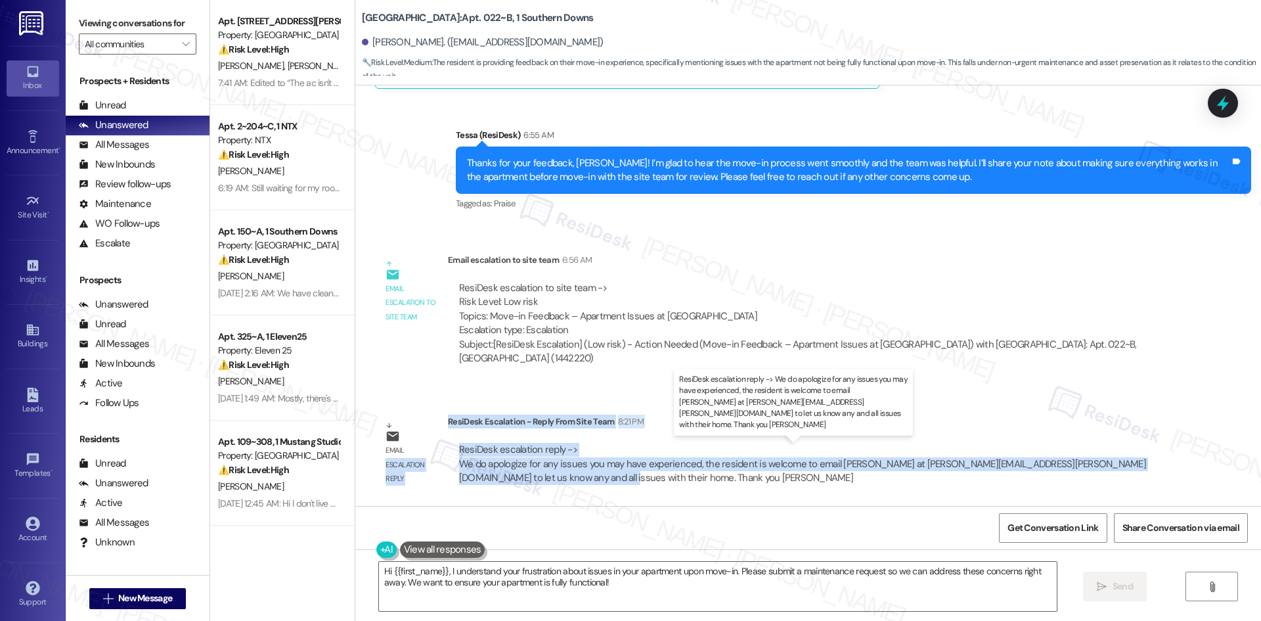
drag, startPoint x: 457, startPoint y: 424, endPoint x: 557, endPoint y: 478, distance: 113.7
click at [557, 478] on div "Email escalation reply ResiDesk Escalation - Reply From Site Team 8:21 PM ResiD…" at bounding box center [772, 455] width 815 height 100
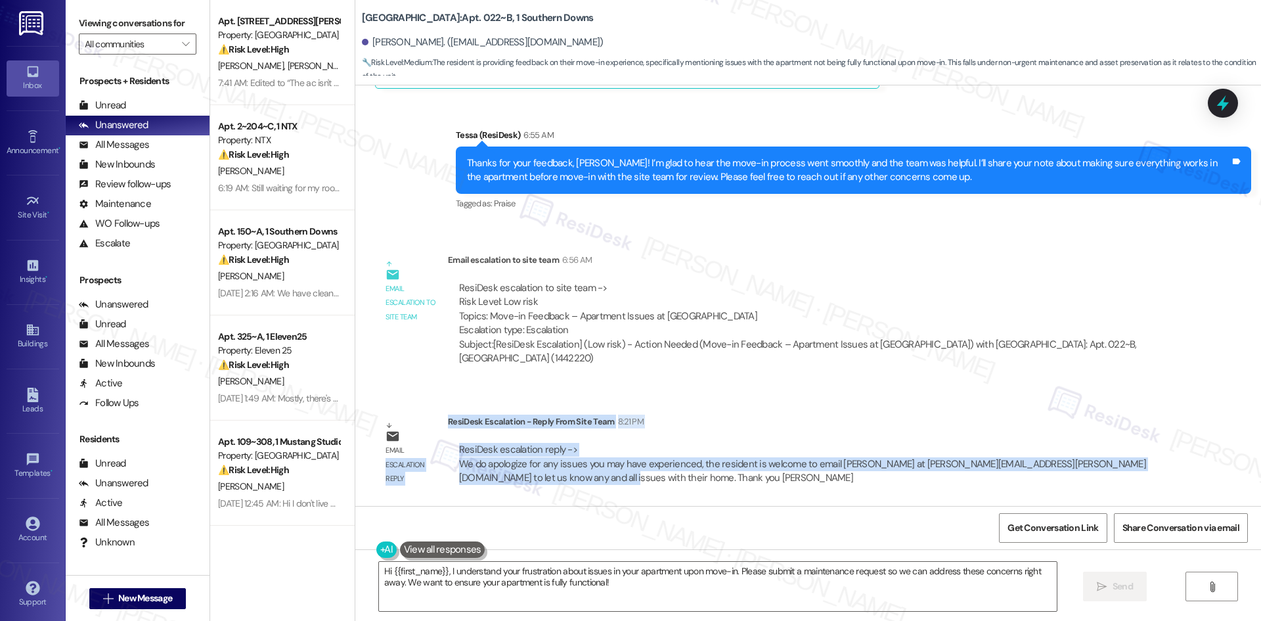
copy div "escalation reply ResiDesk Escalation - Reply From Site Team 8:21 PM ResiDesk es…"
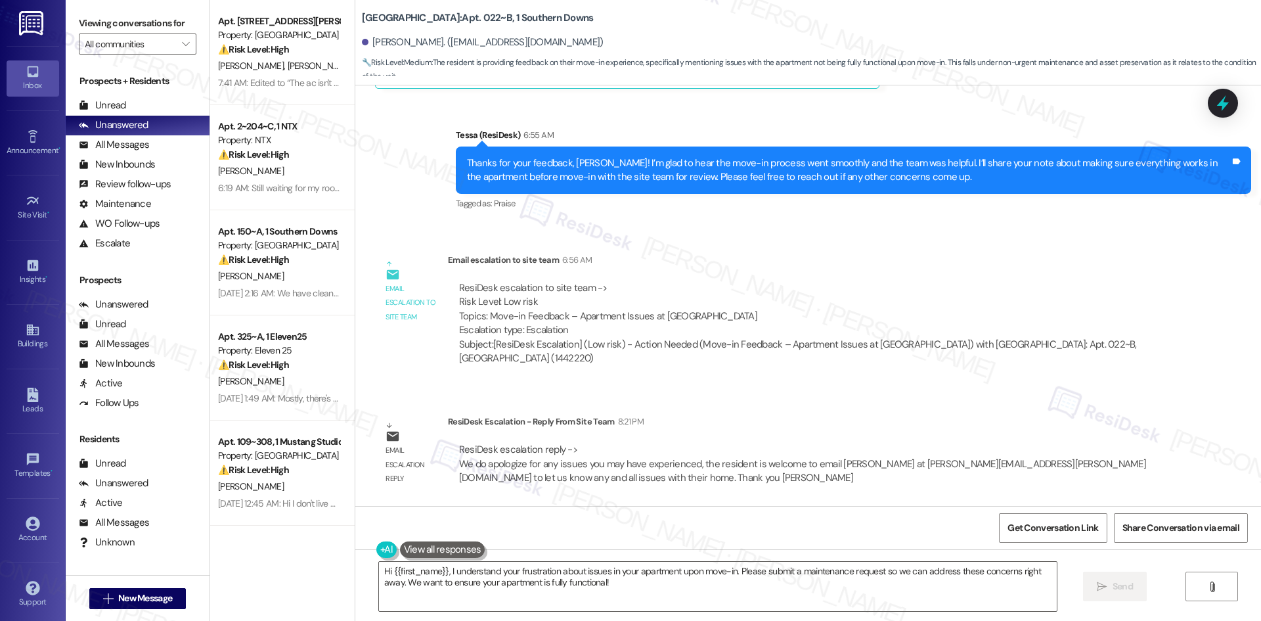
click at [793, 382] on div "Email escalation to site team Email escalation to site team 6:56 AM ResiDesk es…" at bounding box center [772, 314] width 815 height 142
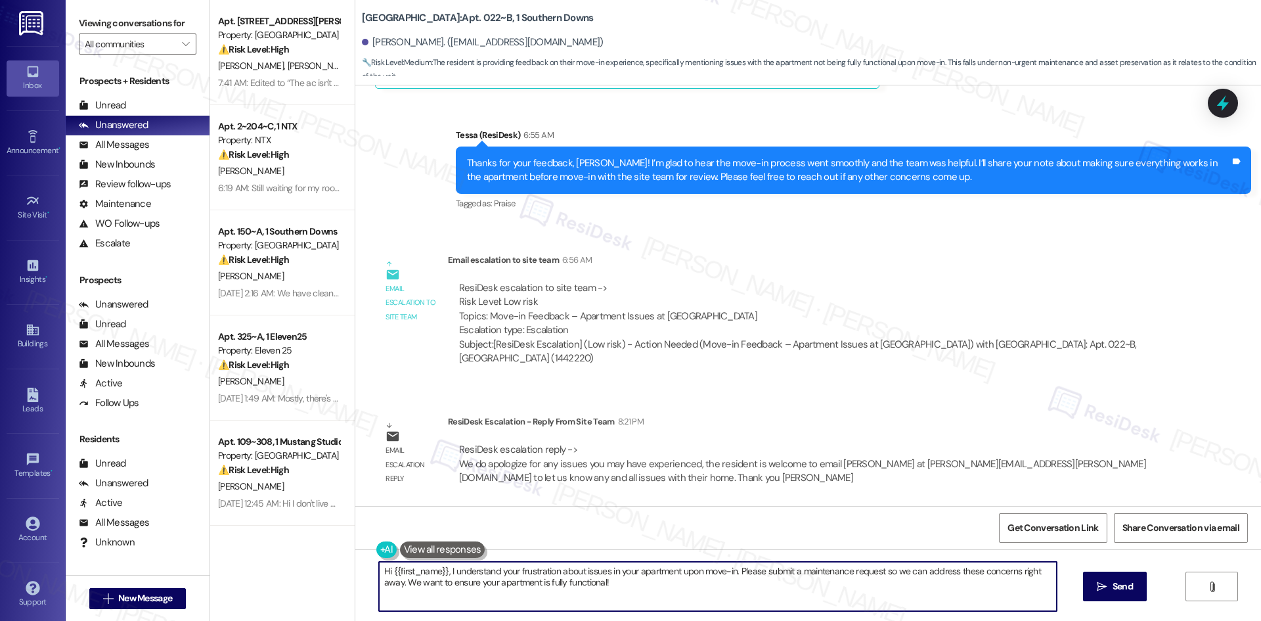
click at [623, 585] on textarea "Hi {{first_name}}, I understand your frustration about issues in your apartment…" at bounding box center [718, 586] width 678 height 49
paste textarea "Jerald, thanks again for your feedback. The team shared that you’re welcome to …"
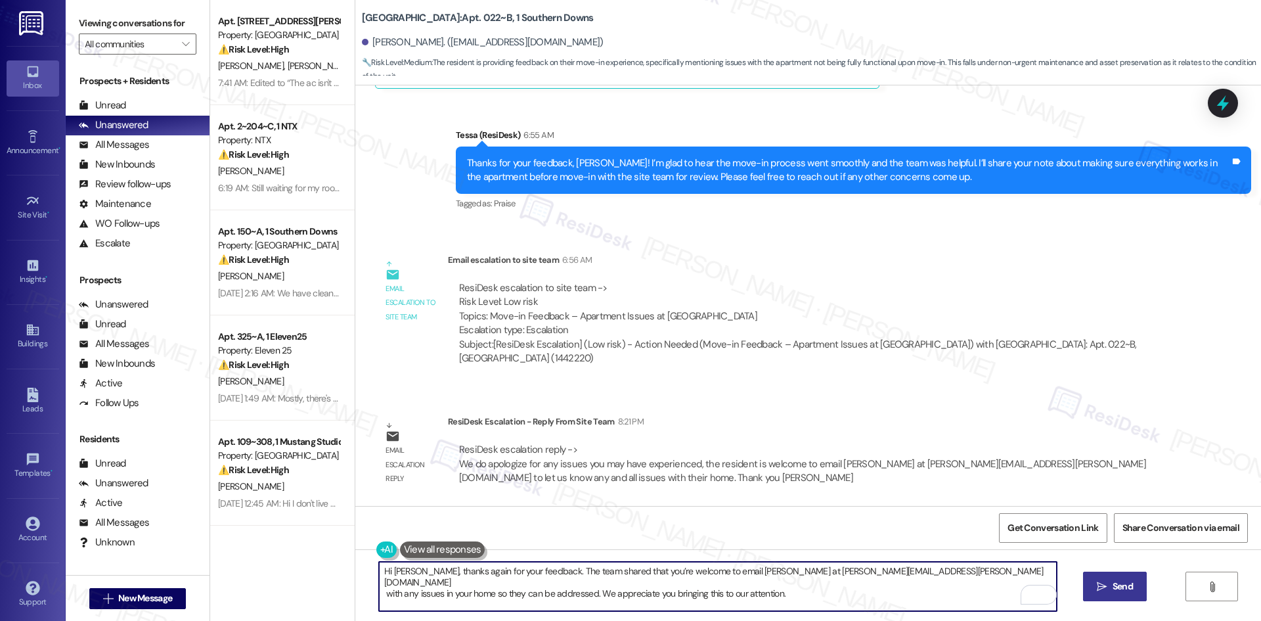
type textarea "Hi Jerald, thanks again for your feedback. The team shared that you’re welcome …"
click at [1090, 581] on button " Send" at bounding box center [1115, 586] width 64 height 30
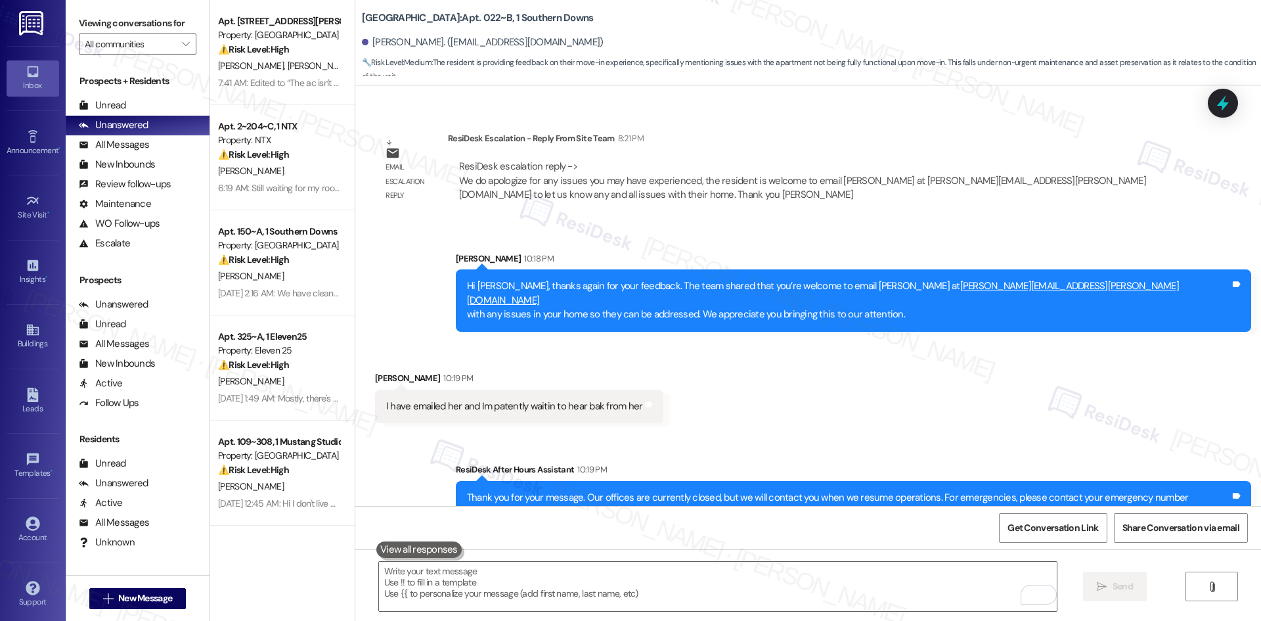
scroll to position [912, 0]
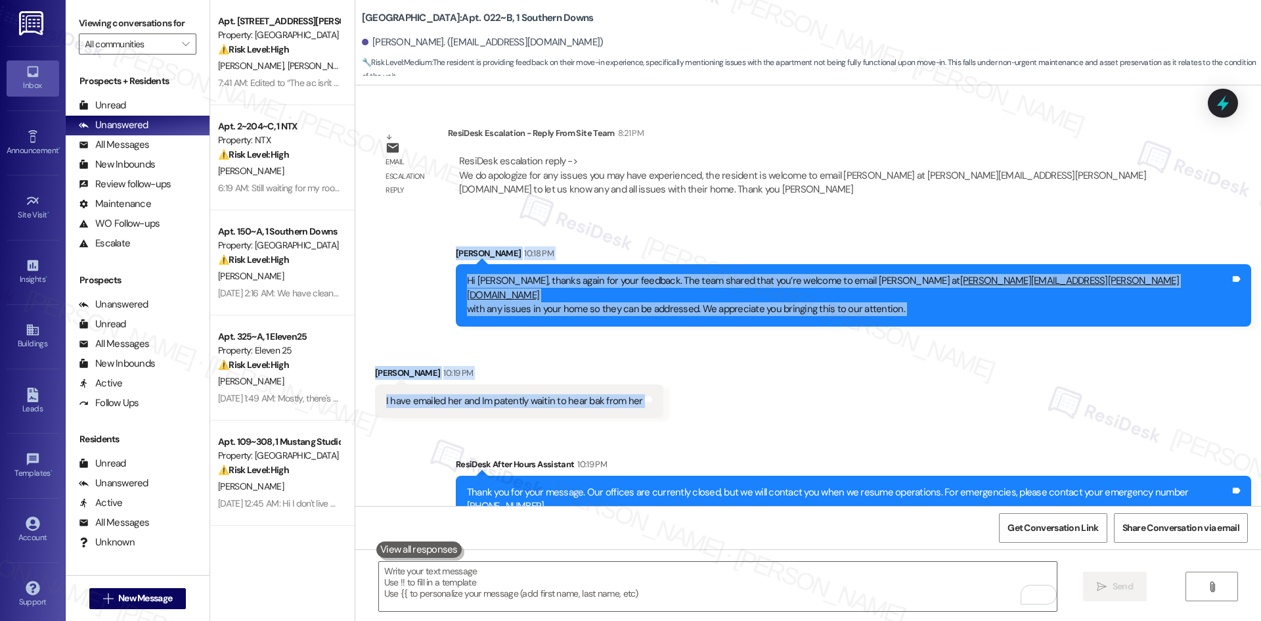
drag, startPoint x: 648, startPoint y: 236, endPoint x: 695, endPoint y: 376, distance: 146.9
click at [695, 376] on div "WO Lease started Aug 10, 2025 at 8:00 AM Show details Survey, sent via SMS Resi…" at bounding box center [808, 295] width 906 height 420
copy div "Sarah 10:18 PM Hi Jerald, thanks again for your feedback. The team shared that …"
drag, startPoint x: 537, startPoint y: 287, endPoint x: 547, endPoint y: 293, distance: 12.1
click at [537, 287] on div "Sent via SMS Sarah 10:18 PM Hi Jerald, thanks again for your feedback. The team…" at bounding box center [808, 277] width 906 height 120
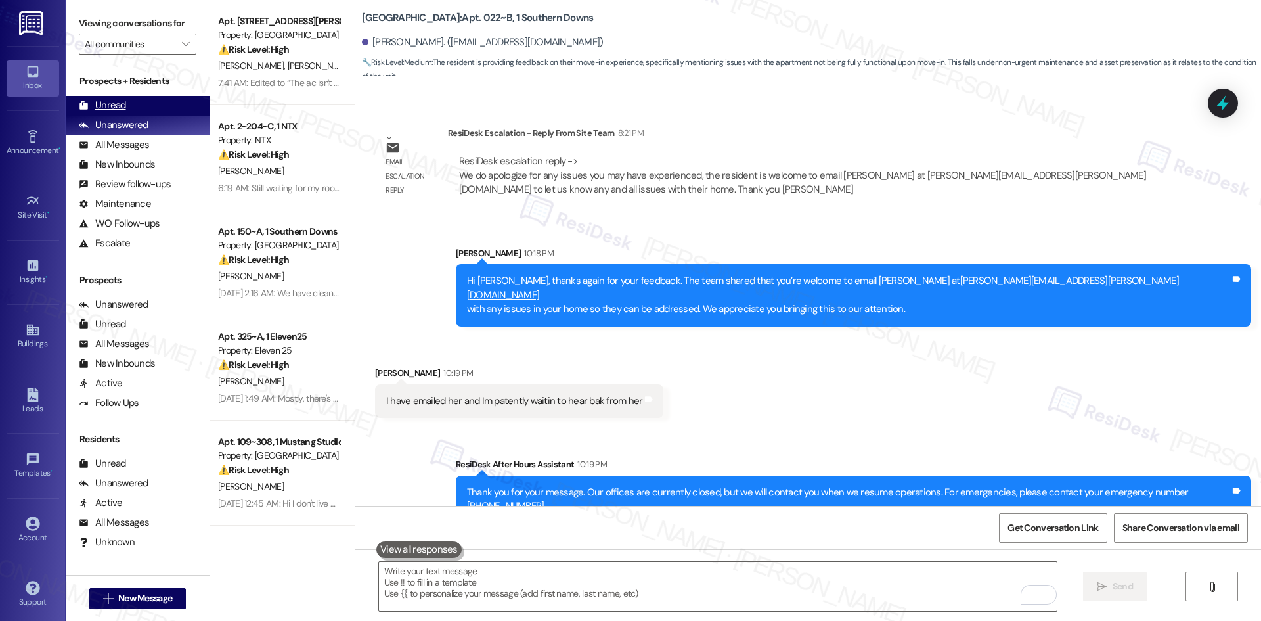
click at [116, 102] on div "Unread" at bounding box center [102, 106] width 47 height 14
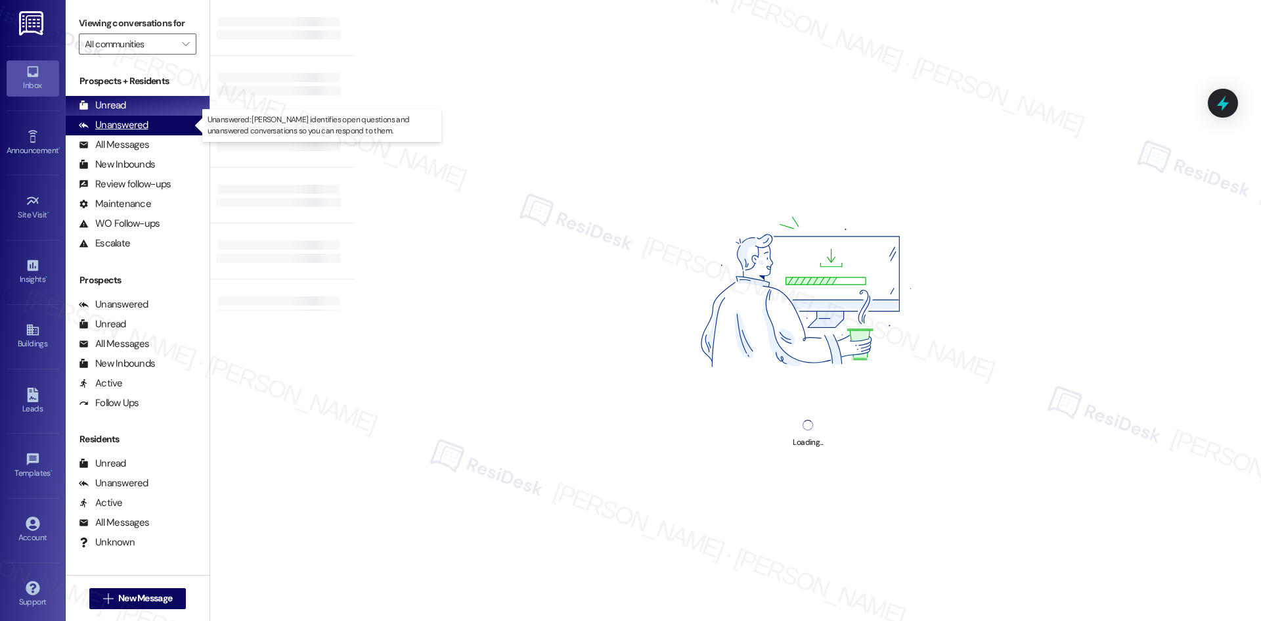
click at [127, 126] on div "Unanswered" at bounding box center [114, 125] width 70 height 14
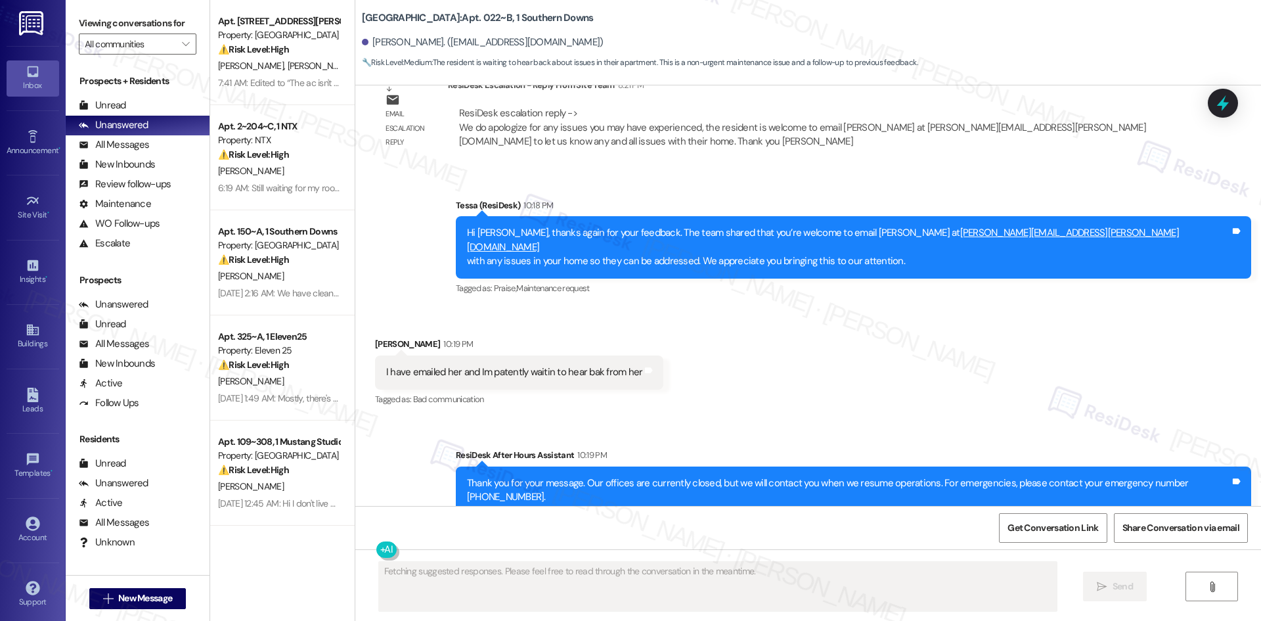
scroll to position [722, 0]
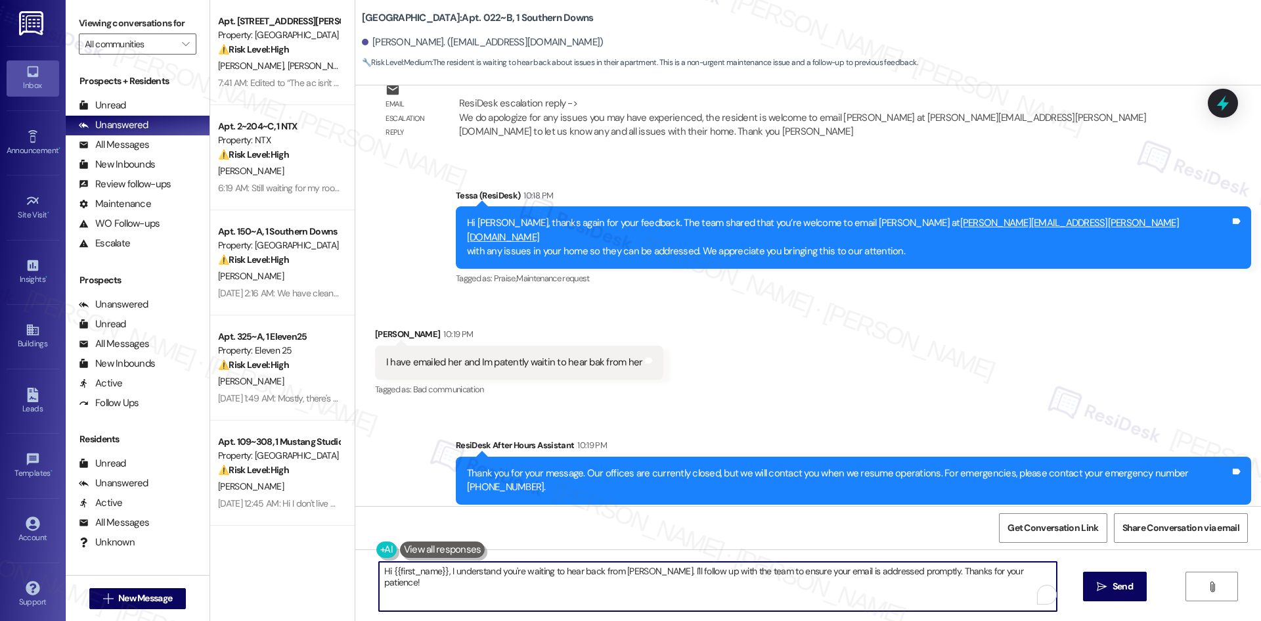
drag, startPoint x: 916, startPoint y: 571, endPoint x: 305, endPoint y: 572, distance: 610.9
click at [305, 572] on div "Apt. 510, 1015 King George Blvd Property: Georgetown Oaks ⚠️ Risk Level: High T…" at bounding box center [735, 310] width 1051 height 621
paste textarea "Thanks for letting me know, Jerald. I’ll share with the site team that you’ve a…"
drag, startPoint x: 807, startPoint y: 571, endPoint x: 931, endPoint y: 573, distance: 124.2
click at [931, 573] on textarea "Thanks for letting me know, Jerald. I’ll share with the site team that you’ve a…" at bounding box center [718, 586] width 678 height 49
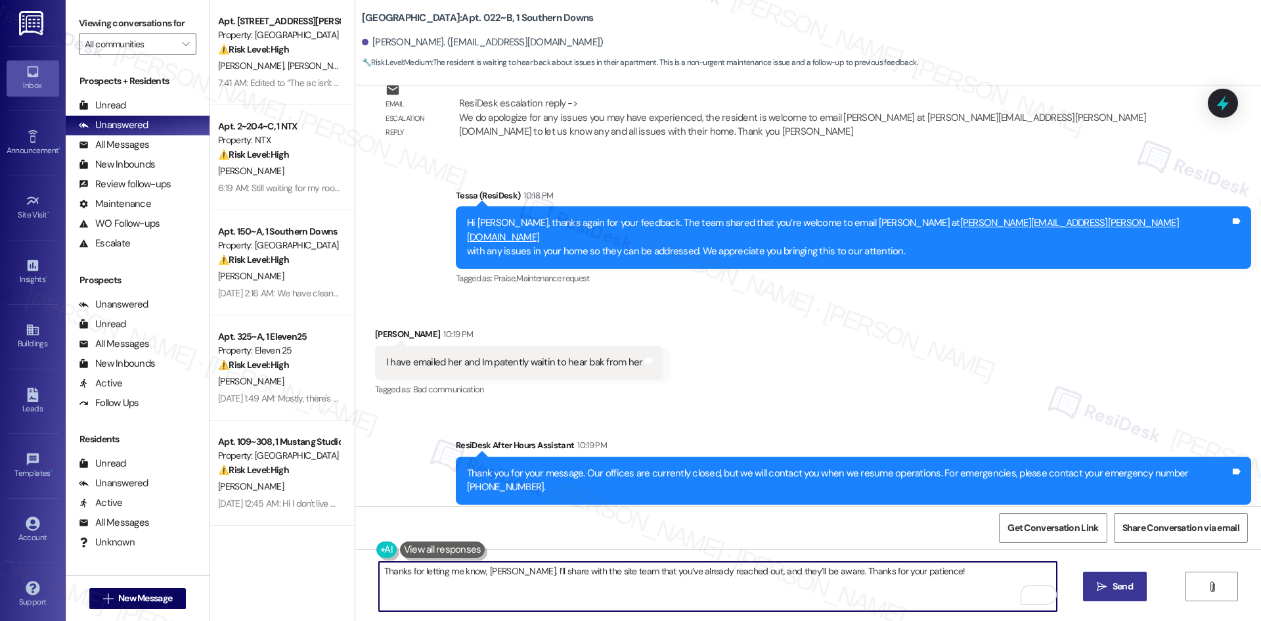
type textarea "Thanks for letting me know, Jerald. I’ll share with the site team that you’ve a…"
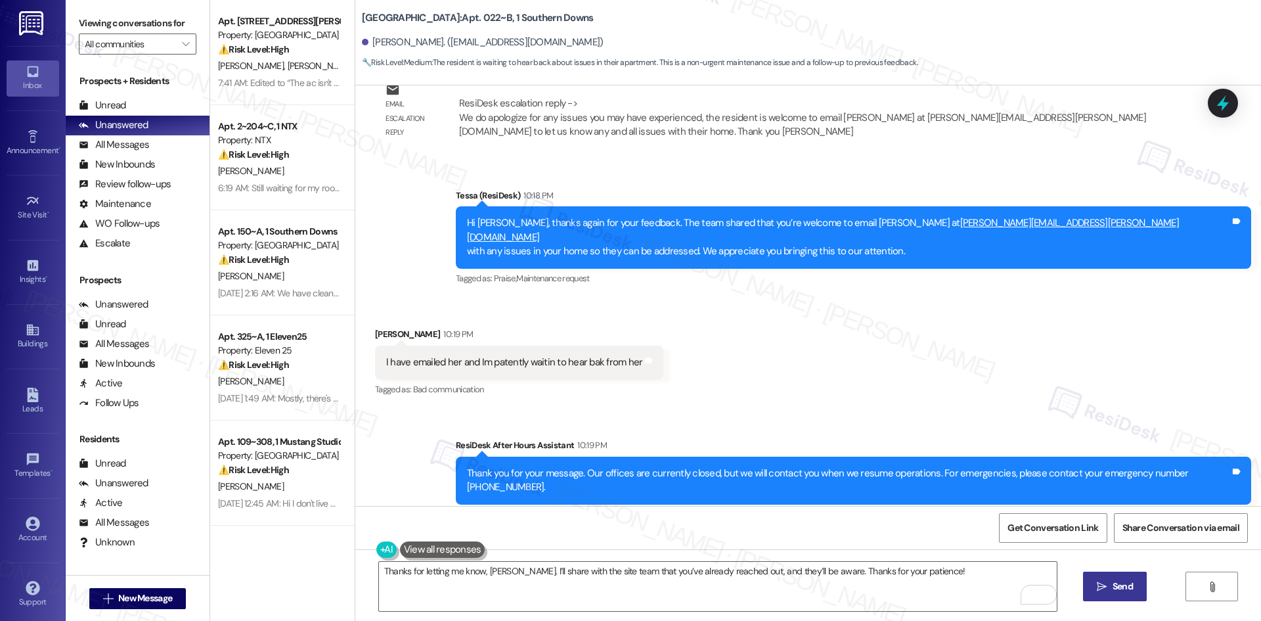
click at [1102, 593] on span " Send" at bounding box center [1114, 586] width 41 height 14
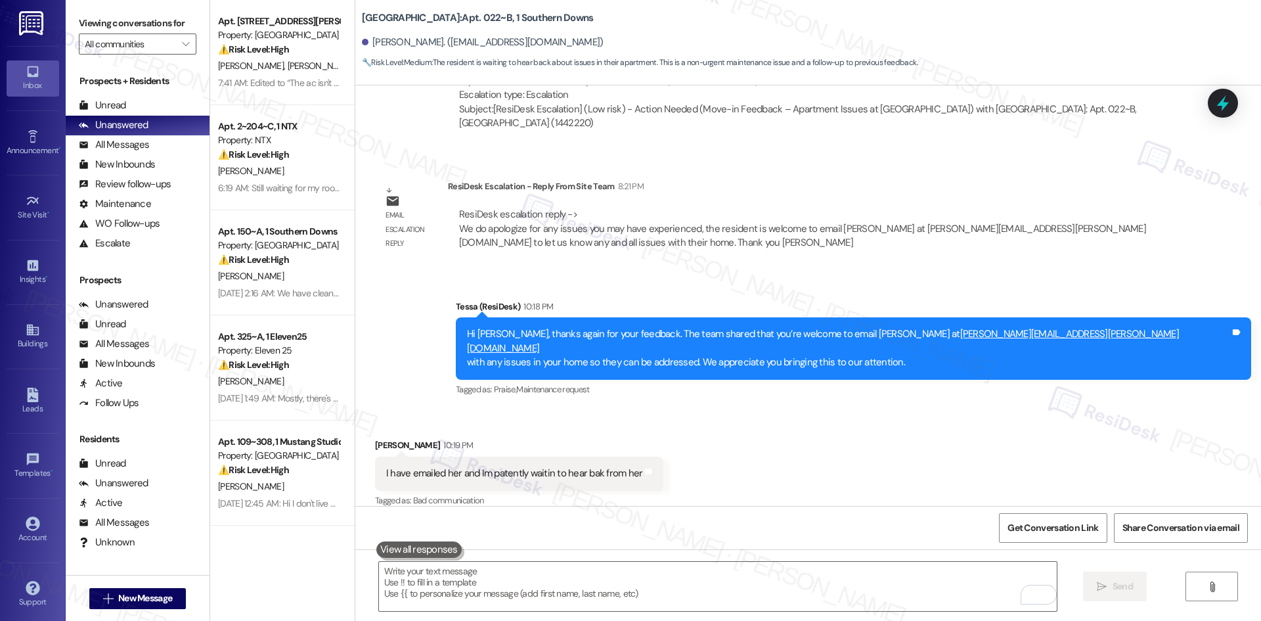
scroll to position [814, 0]
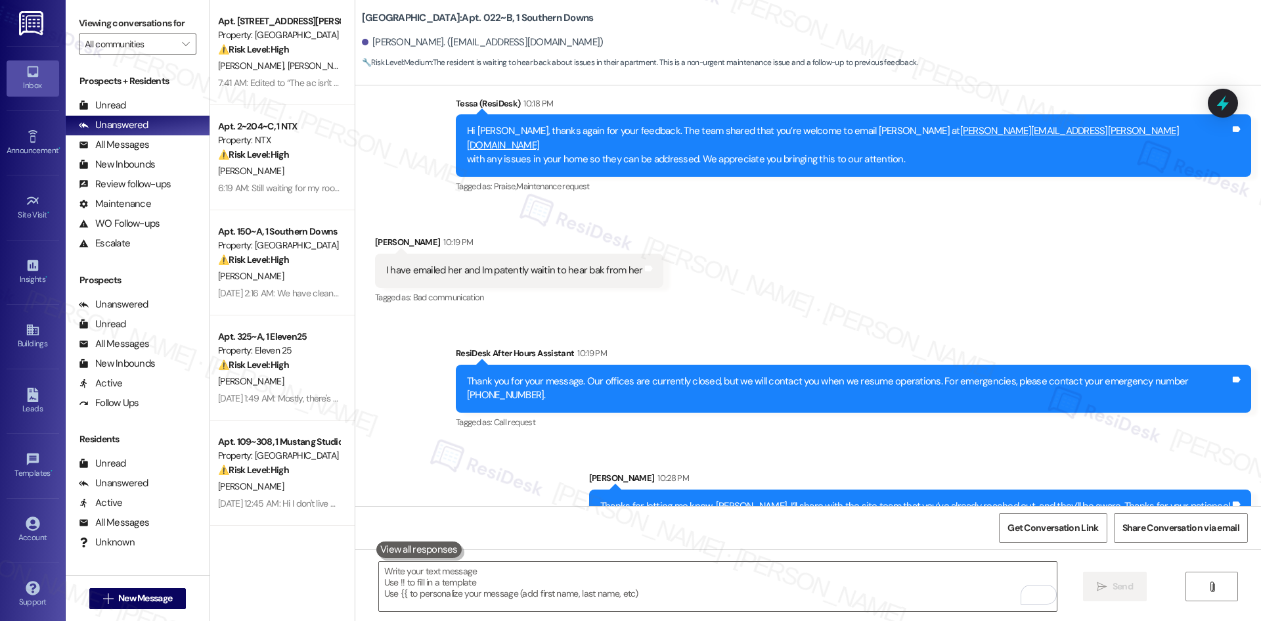
click at [892, 413] on div "Tagged as: Call request Click to highlight conversations about Call request" at bounding box center [853, 422] width 795 height 19
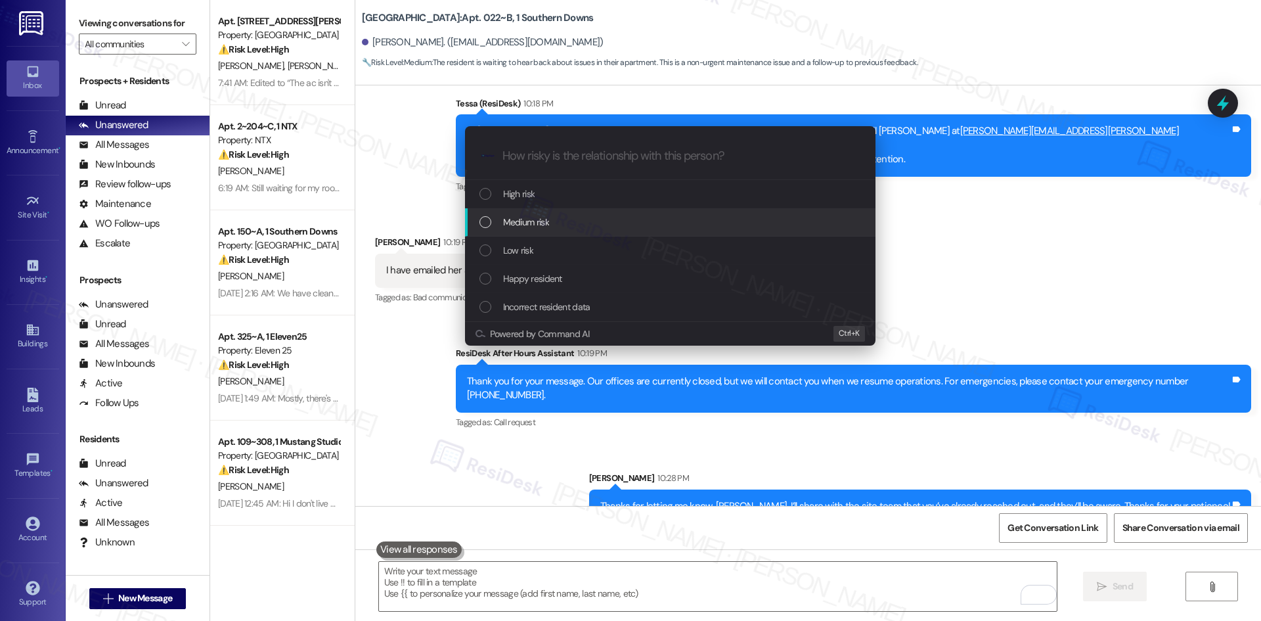
click at [604, 233] on div "Medium risk" at bounding box center [670, 222] width 411 height 28
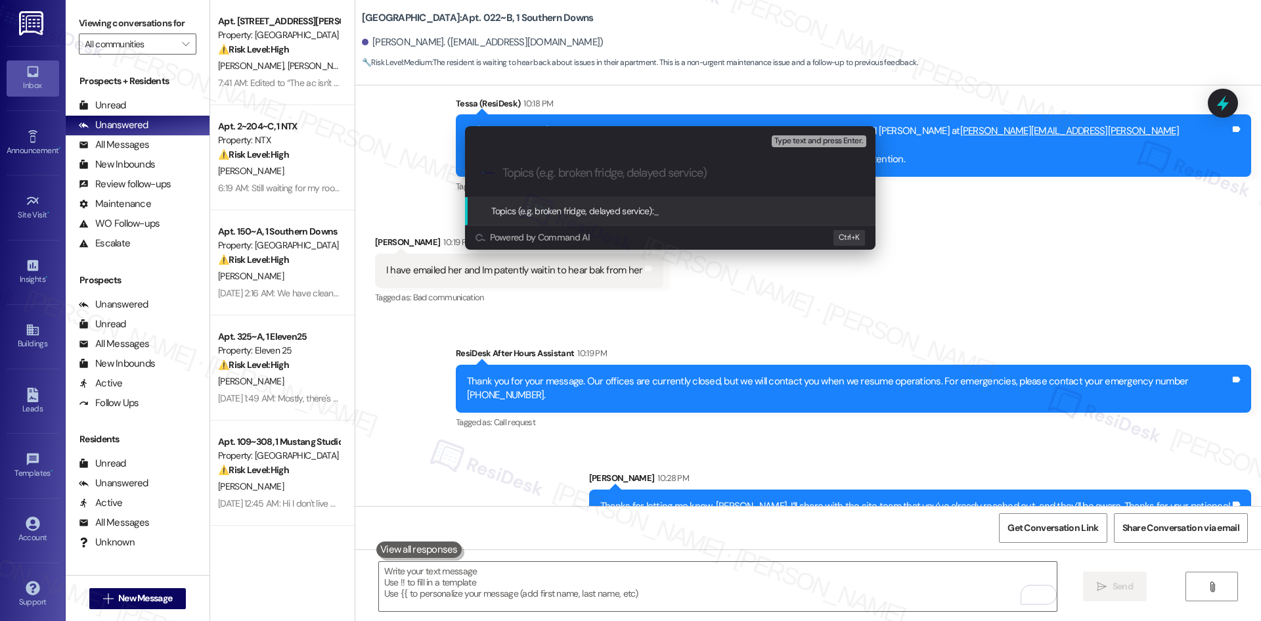
click at [575, 173] on input "Topics (e.g. broken fridge, delayed service)" at bounding box center [680, 173] width 357 height 14
paste input "Feedback Follow-Up – Pending Response from Site Team"
type input "Feedback Follow-Up – Pending Response from Site Team"
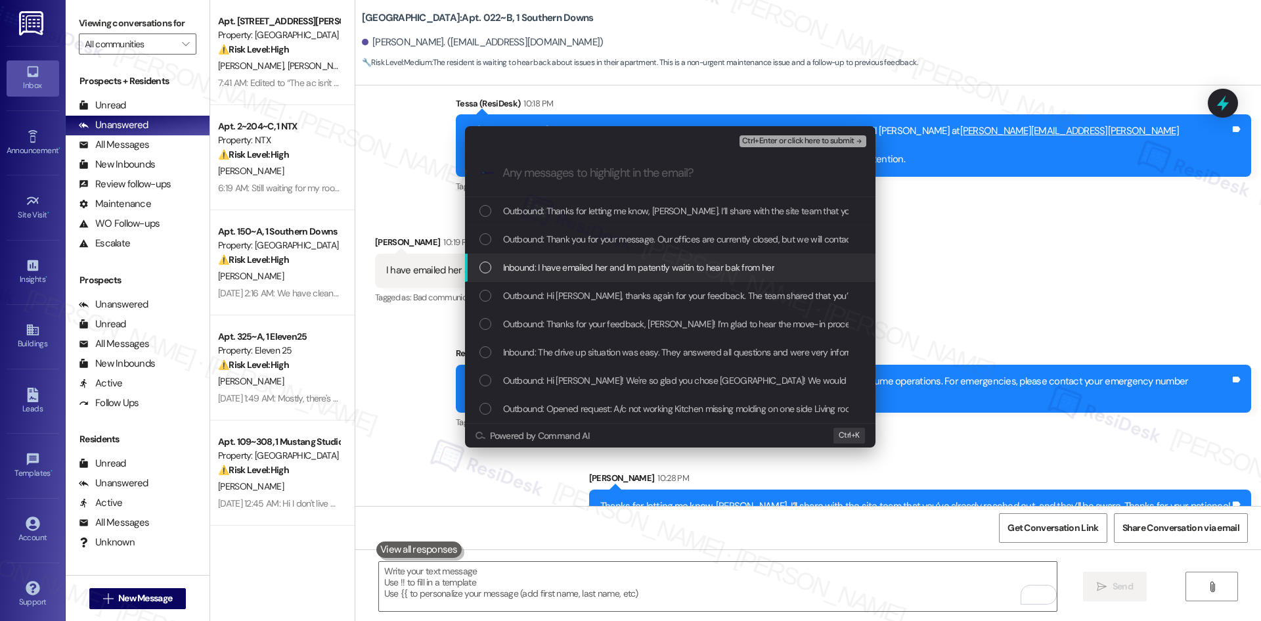
click at [645, 267] on span "Inbound: I have emailed her and Im patently waitin to hear bak from her" at bounding box center [638, 267] width 271 height 14
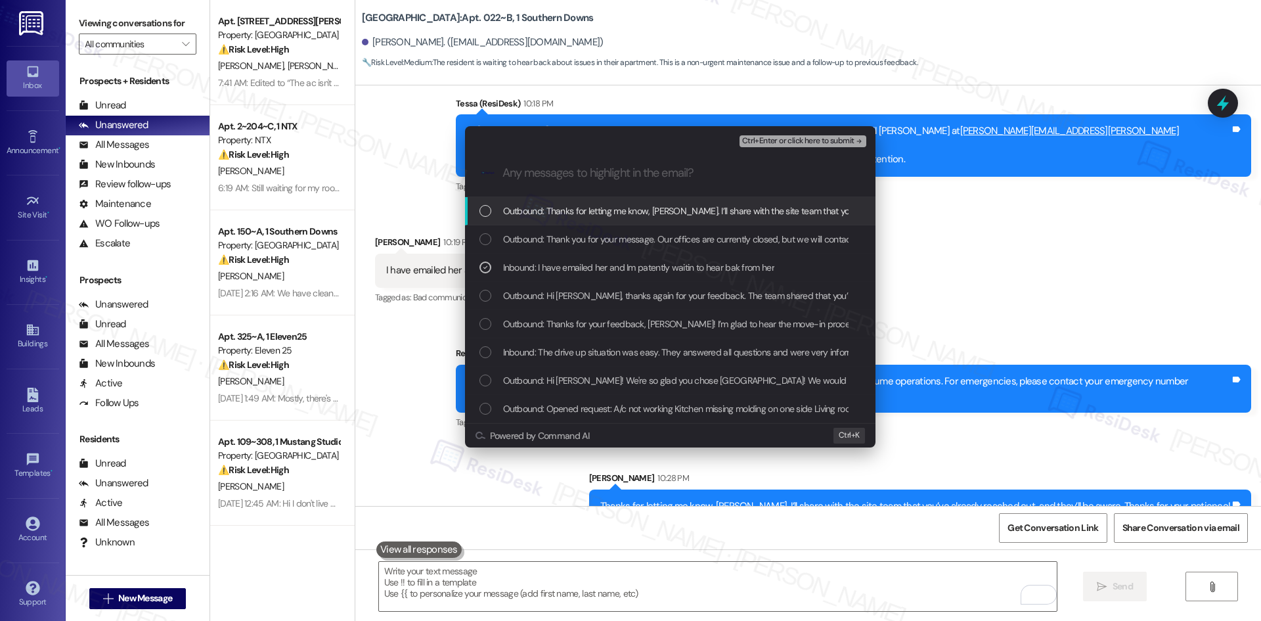
click at [836, 138] on span "Ctrl+Enter or click here to submit" at bounding box center [798, 141] width 112 height 9
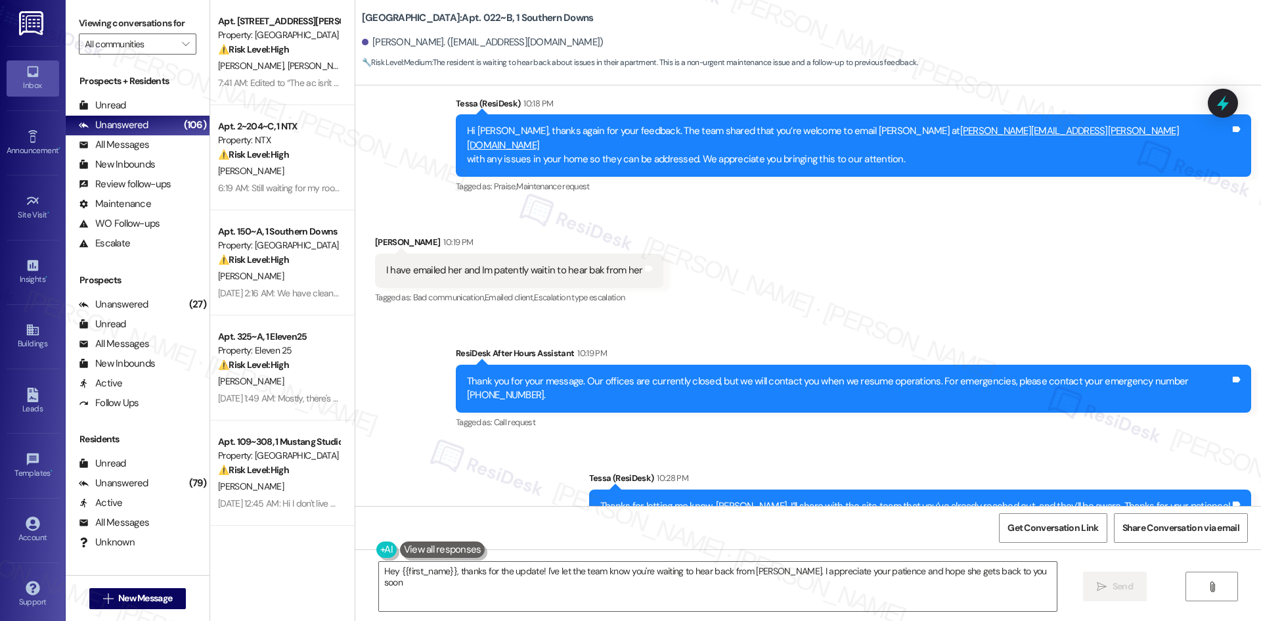
type textarea "Hey {{first_name}}, thanks for the update! I've let the team know you're waitin…"
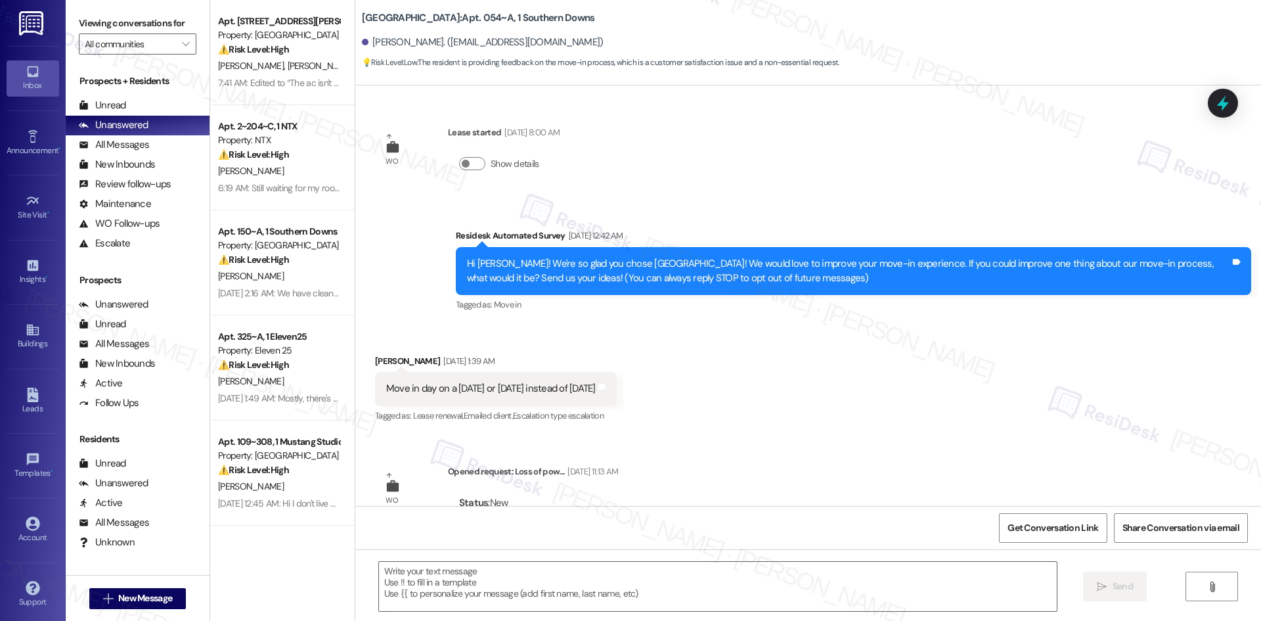
type textarea "Fetching suggested responses. Please feel free to read through the conversation…"
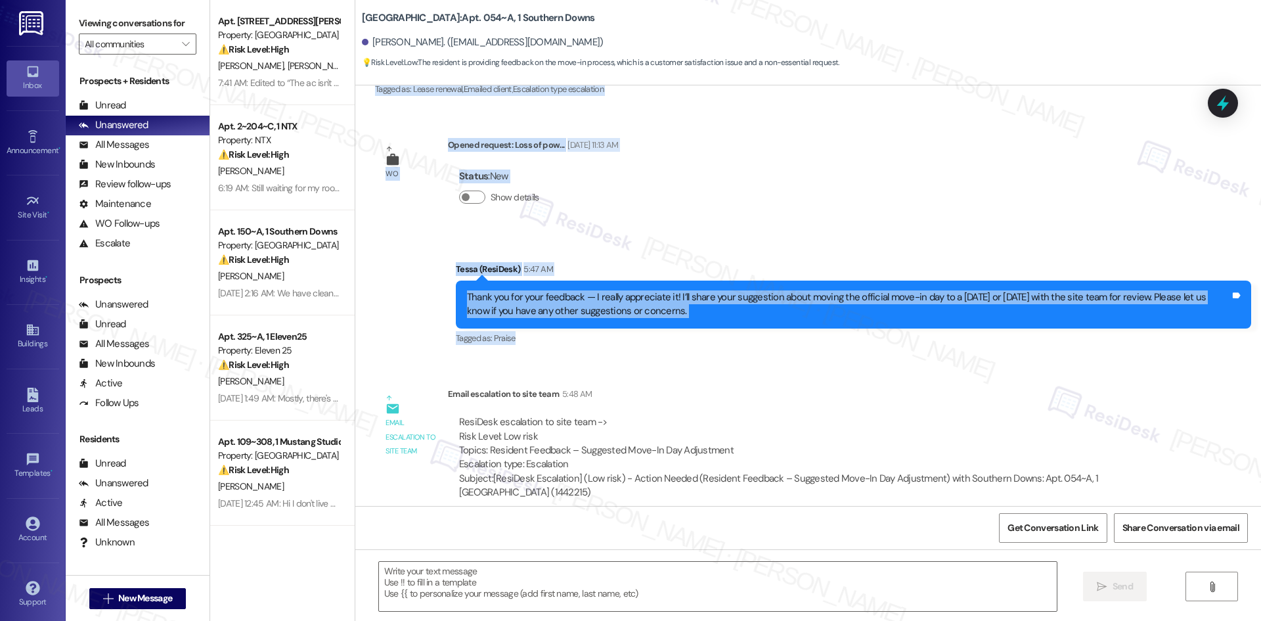
scroll to position [328, 0]
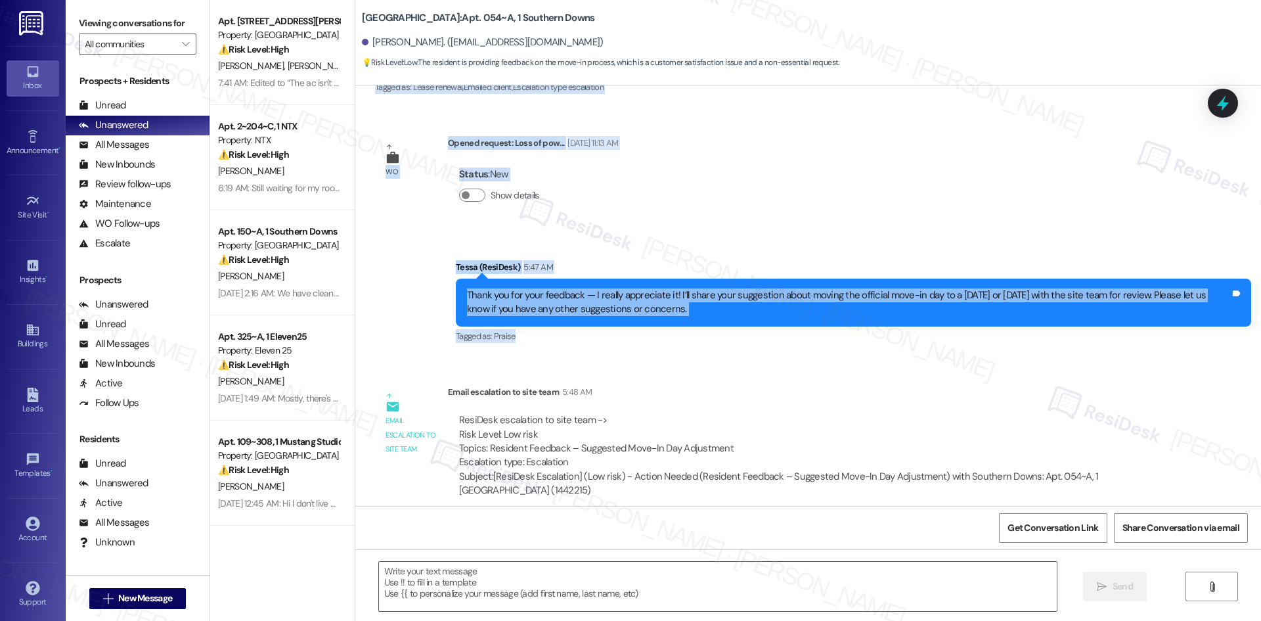
drag, startPoint x: 422, startPoint y: 173, endPoint x: 840, endPoint y: 317, distance: 442.2
click at [840, 317] on div "WO Lease started Aug 10, 2025 at 8:00 AM Show details Survey, sent via SMS Resi…" at bounding box center [808, 295] width 906 height 420
copy div "Residesk Automated Survey Aug 19, 2025 at 12:42 AM Hi Wynter! We're so glad you…"
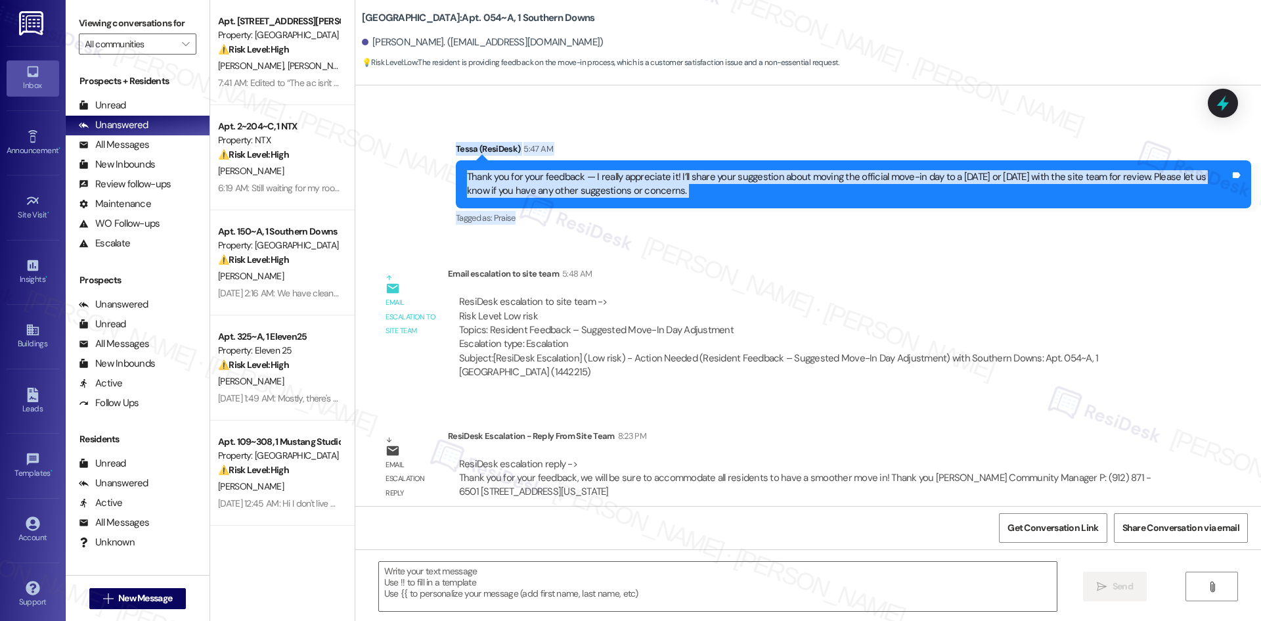
scroll to position [460, 0]
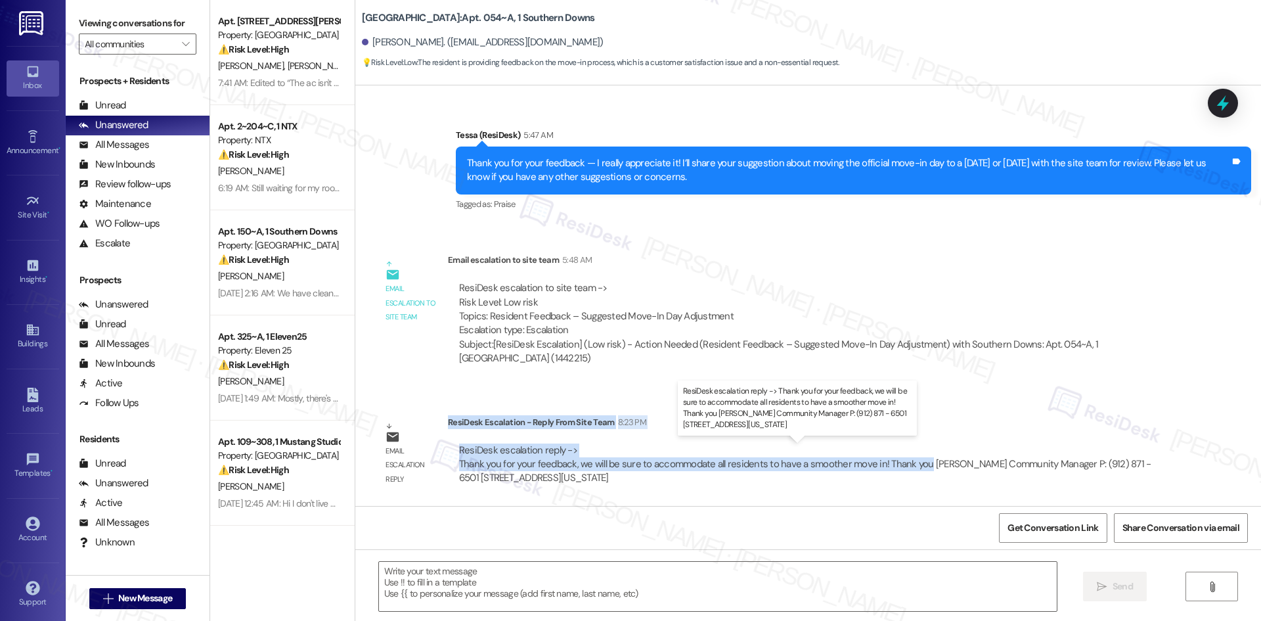
drag, startPoint x: 438, startPoint y: 422, endPoint x: 914, endPoint y: 469, distance: 477.8
click at [914, 469] on div "ResiDesk Escalation - Reply From Site Team 8:23 PM ResiDesk escalation reply ->…" at bounding box center [809, 455] width 723 height 80
copy div "ResiDesk Escalation - Reply From Site Team 8:23 PM ResiDesk escalation reply ->…"
click at [612, 589] on textarea at bounding box center [718, 586] width 678 height 49
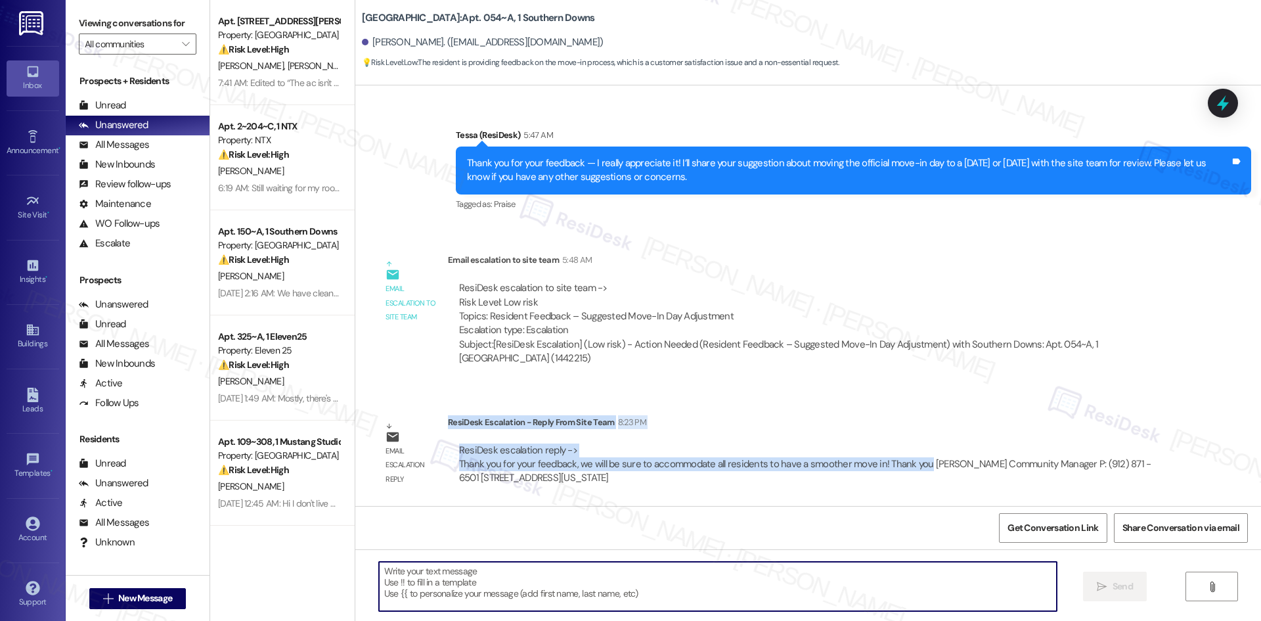
paste textarea "Hi Wynter, thank you again for your feedback! The team confirmed they’ll be wor…"
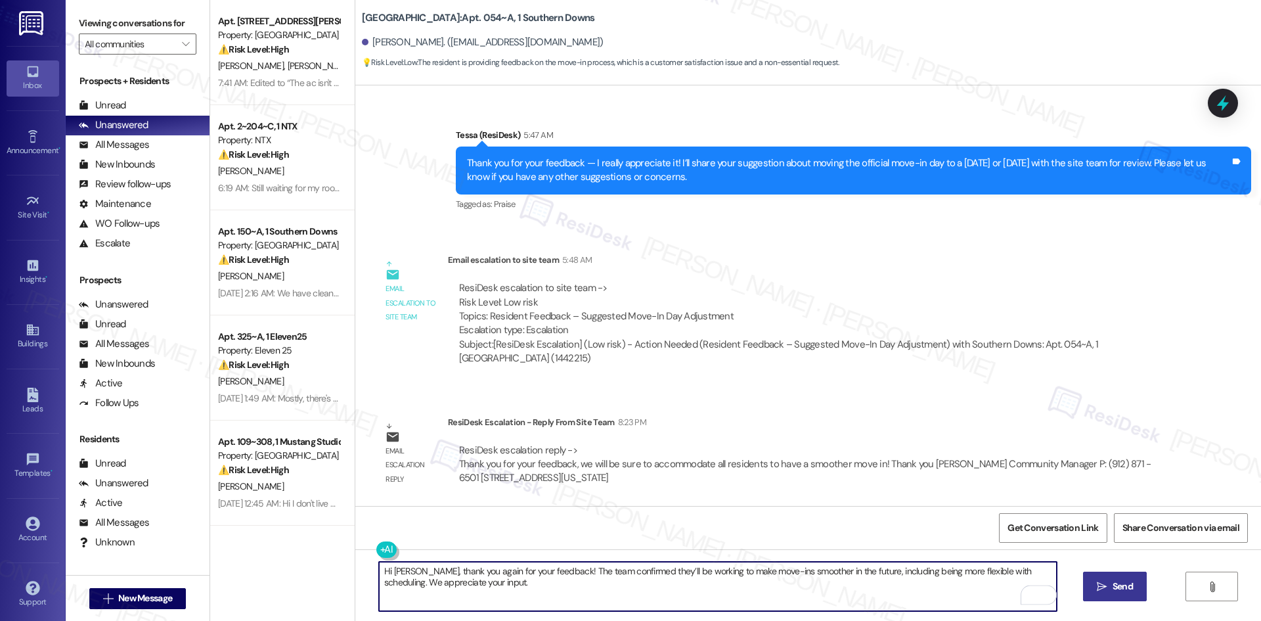
type textarea "Hi Wynter, thank you again for your feedback! The team confirmed they’ll be wor…"
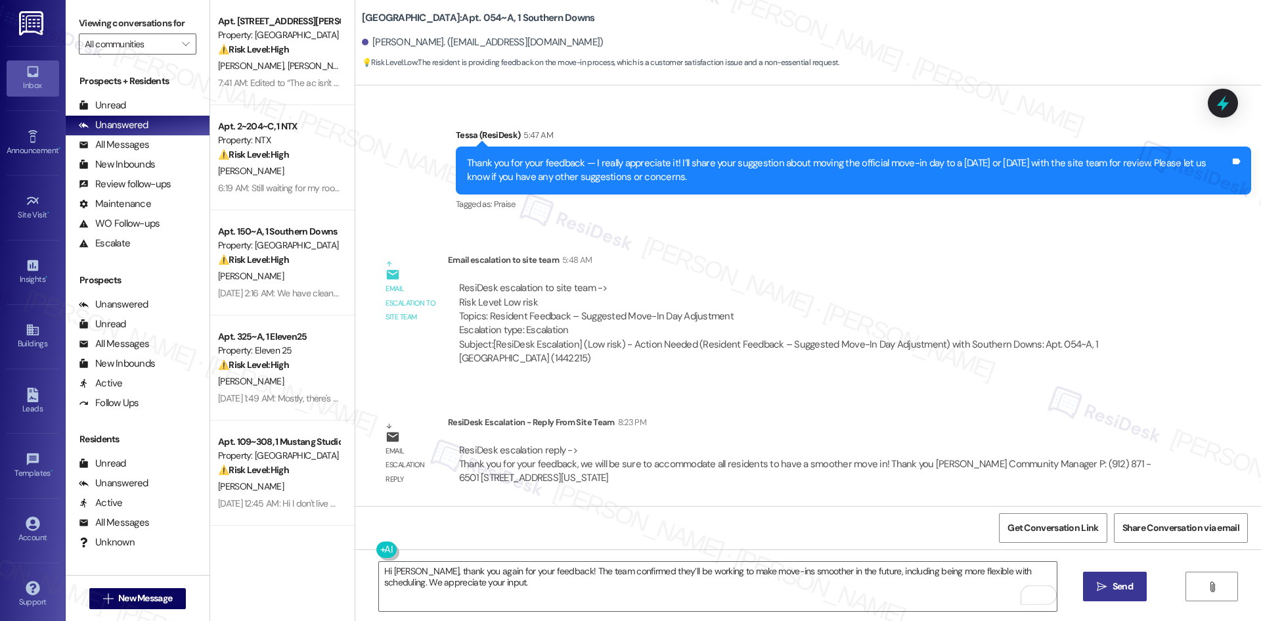
click at [1105, 588] on icon "" at bounding box center [1102, 586] width 10 height 11
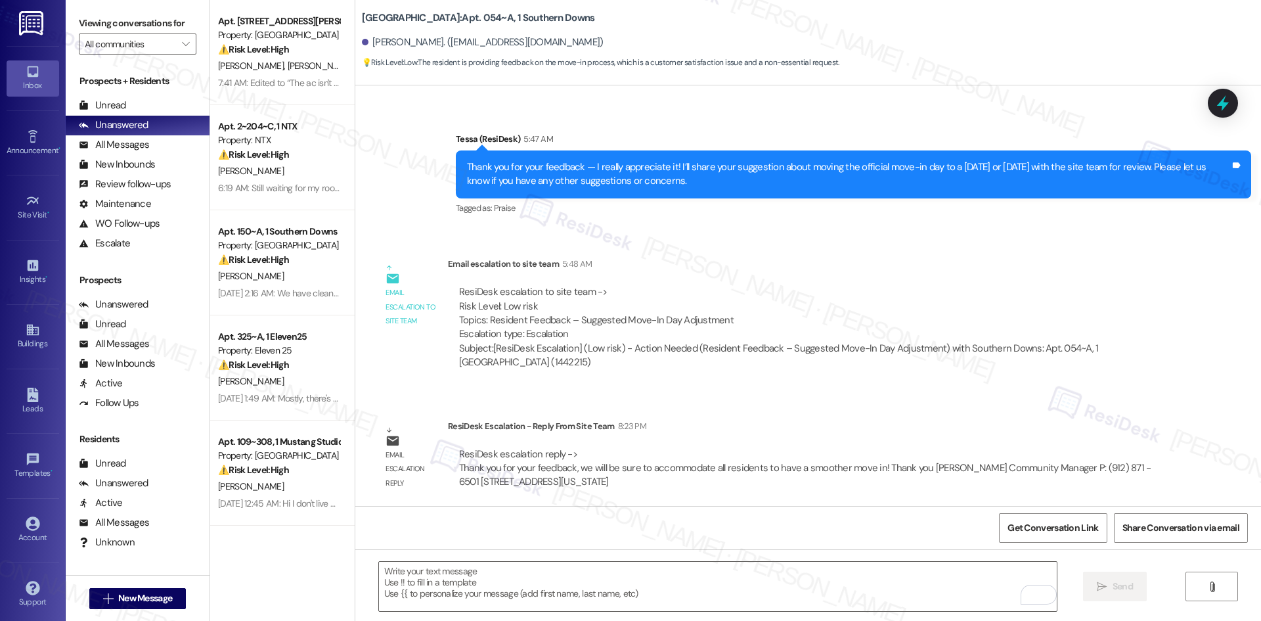
scroll to position [566, 0]
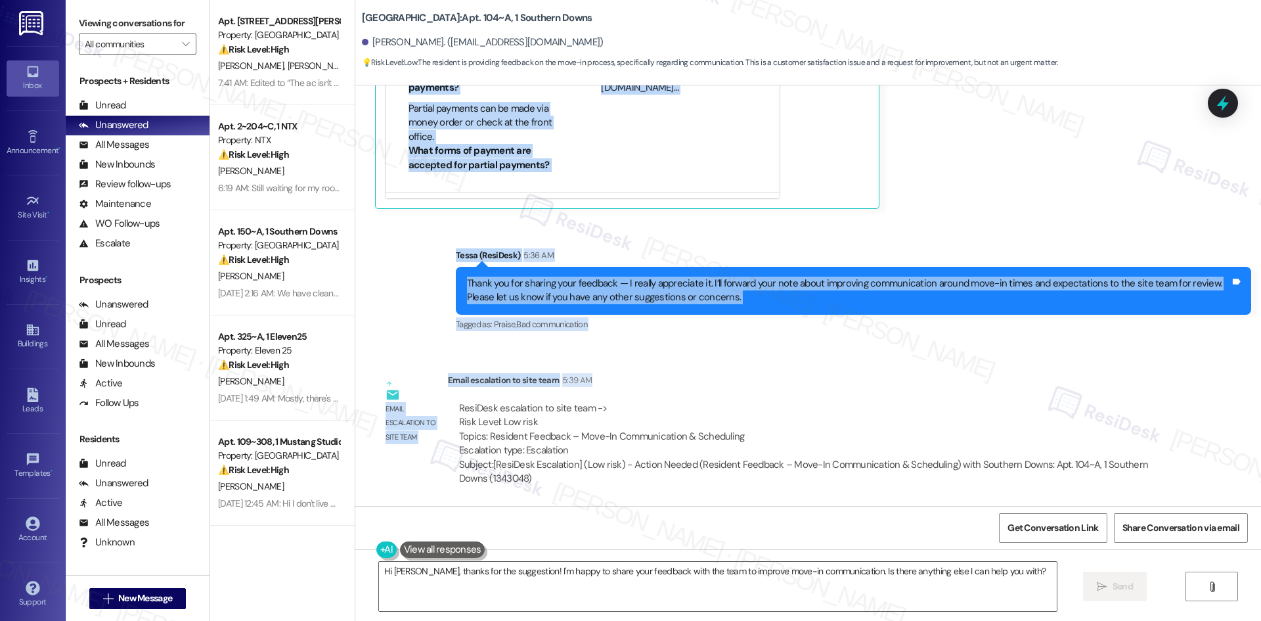
scroll to position [1838, 0]
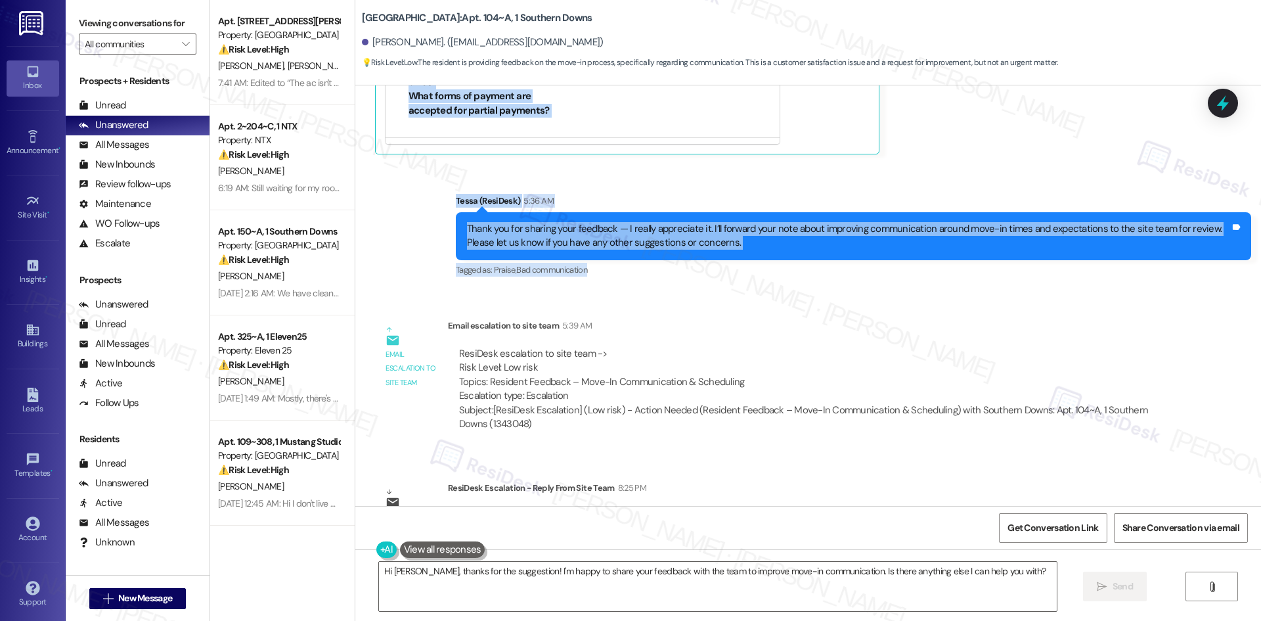
drag, startPoint x: 429, startPoint y: 185, endPoint x: 944, endPoint y: 265, distance: 521.3
click at [944, 265] on div "Survey, sent via SMS Residesk Automated Survey [DATE] 1:43 AM Hi [PERSON_NAME],…" at bounding box center [808, 295] width 906 height 420
copy div "Loremips Dolorsita Consec Adi 86, 3230 el 81:88 SE Do Eiusmodte! In'ut la etdo …"
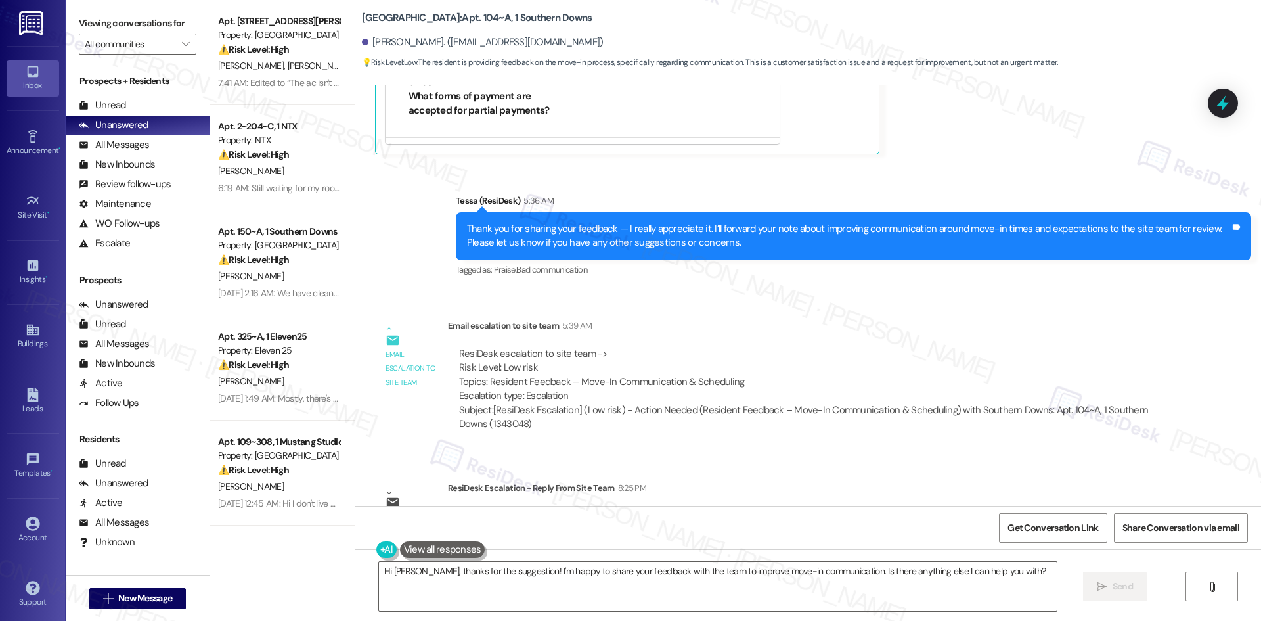
click at [839, 305] on div "Survey, sent via SMS Residesk Automated Survey [DATE] 1:43 AM Hi [PERSON_NAME],…" at bounding box center [808, 295] width 906 height 420
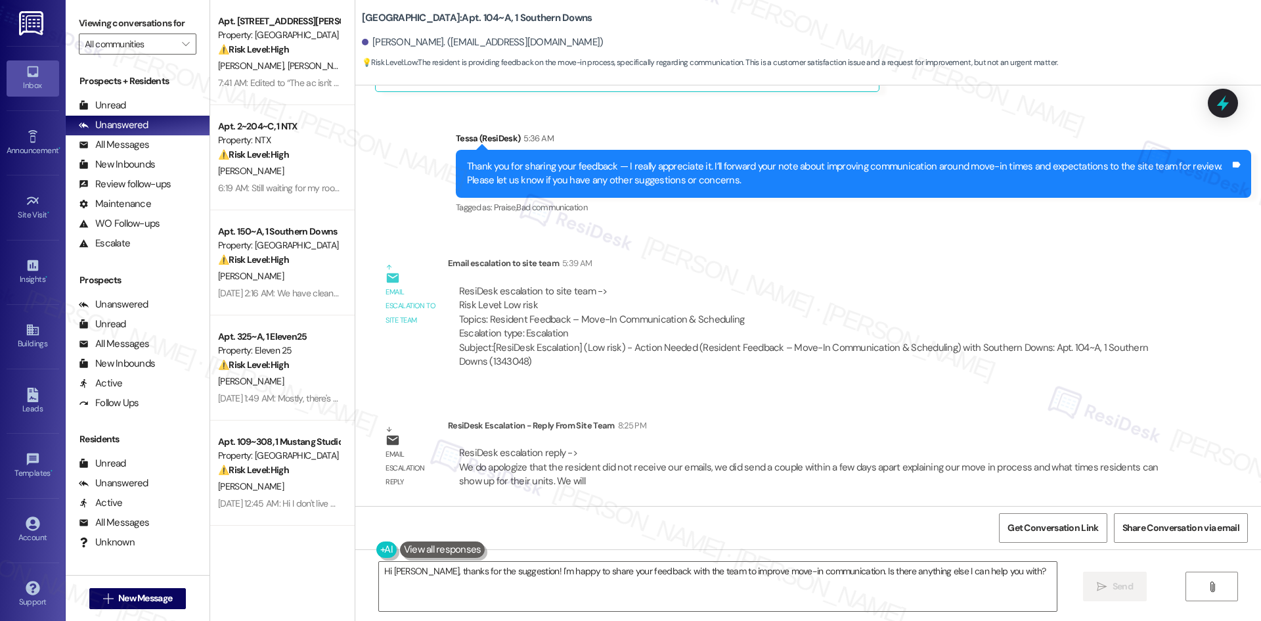
scroll to position [1904, 0]
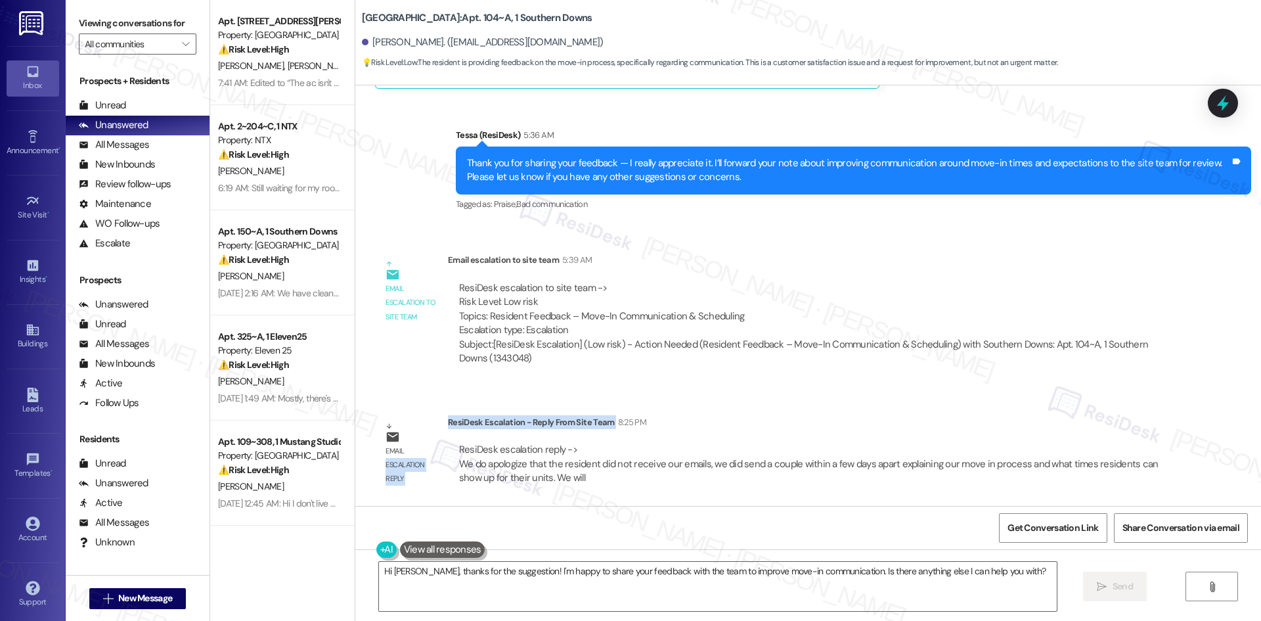
drag, startPoint x: 437, startPoint y: 421, endPoint x: 550, endPoint y: 430, distance: 114.0
click at [552, 430] on div "Email escalation reply ResiDesk Escalation - Reply From Site Team 8:25 PM ResiD…" at bounding box center [772, 455] width 815 height 100
click at [550, 430] on div "ResiDesk Escalation - Reply From Site Team 8:25 PM" at bounding box center [809, 424] width 723 height 18
drag, startPoint x: 439, startPoint y: 422, endPoint x: 586, endPoint y: 445, distance: 148.9
click at [586, 445] on div "ResiDesk Escalation - Reply From Site Team 8:25 PM ResiDesk escalation reply ->…" at bounding box center [809, 455] width 723 height 80
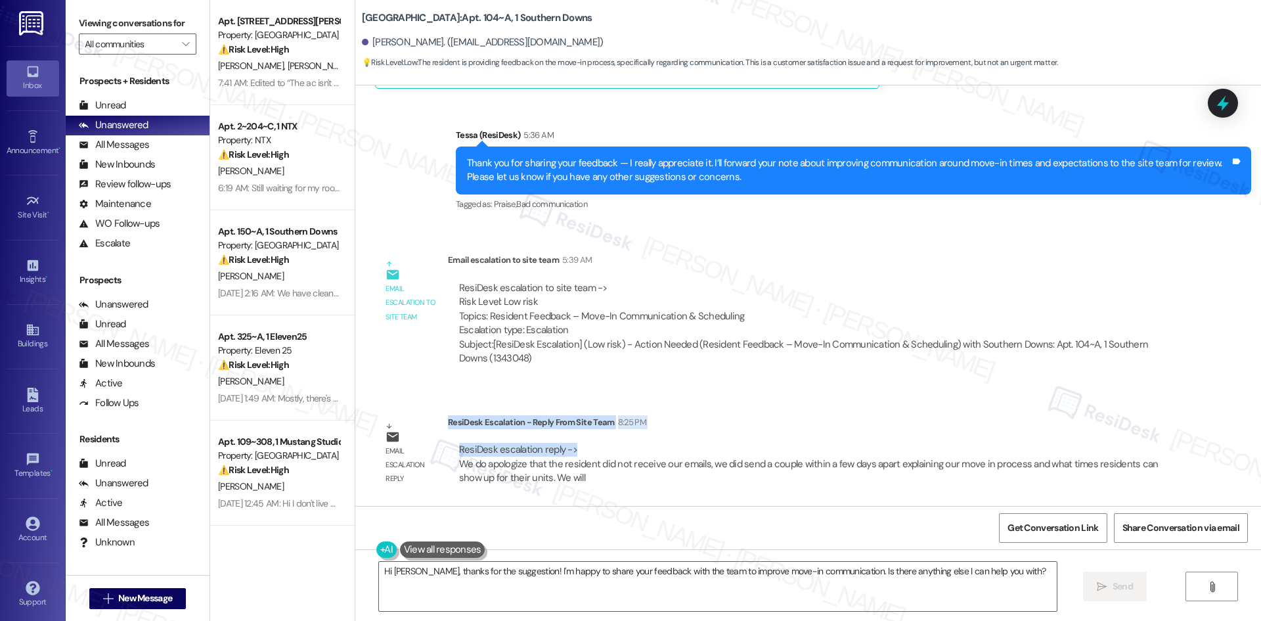
copy div "ResiDesk Escalation - Reply From Site Team 8:25 PM ResiDesk escalation reply ->"
drag, startPoint x: 846, startPoint y: 391, endPoint x: 816, endPoint y: 383, distance: 30.6
click at [846, 391] on div "Survey, sent via SMS Residesk Automated Survey [DATE] 1:43 AM Hi [PERSON_NAME],…" at bounding box center [808, 295] width 906 height 420
click at [584, 592] on textarea "Hi [PERSON_NAME], thanks for the suggestion! I'm happy to share your feedback w…" at bounding box center [718, 586] width 678 height 49
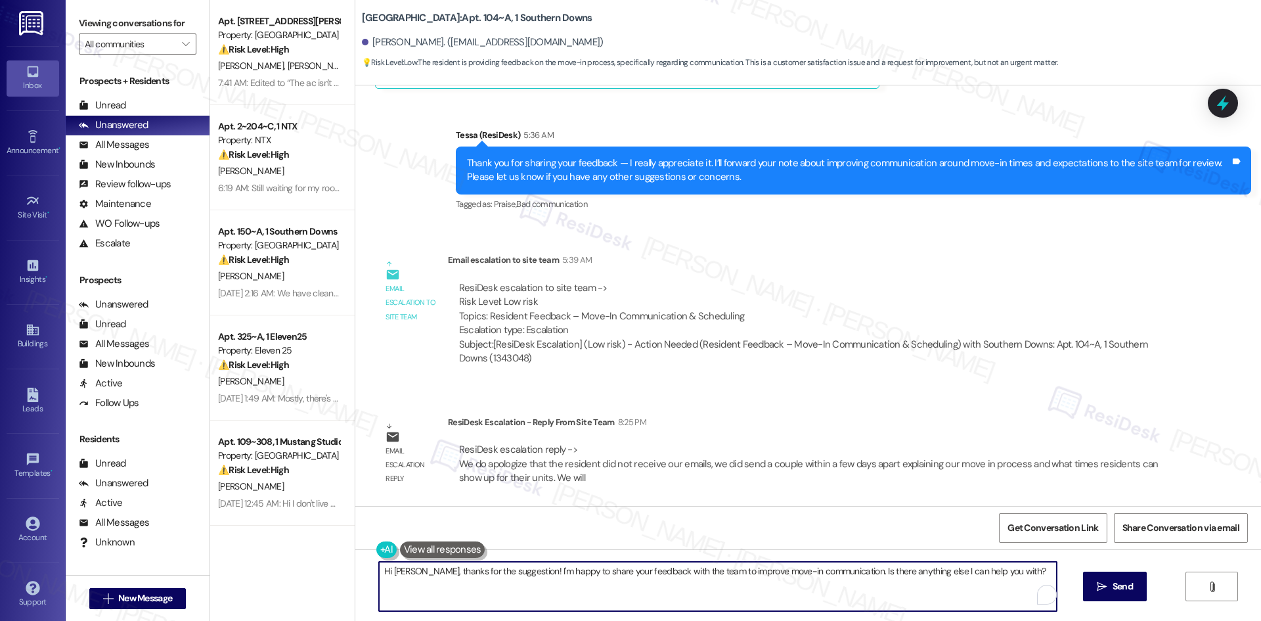
paste textarea "again for your feedback. The team mentioned that emails with move-in details we…"
type textarea "Hi [PERSON_NAME], thanks again for your feedback. The team mentioned that email…"
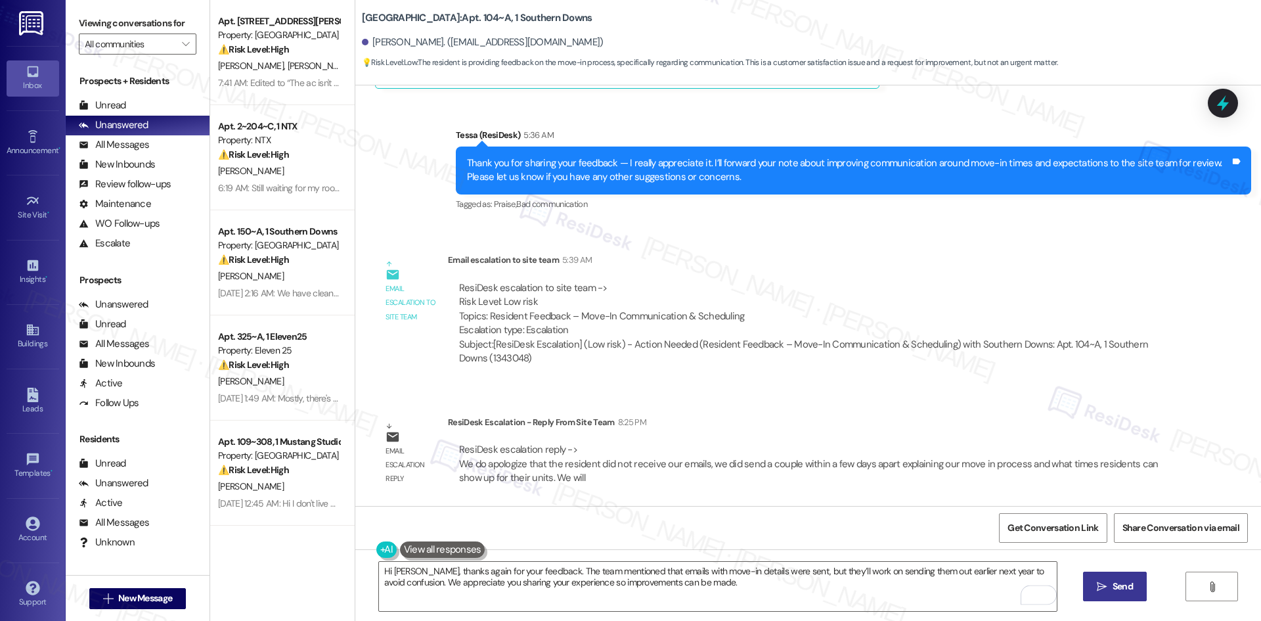
click at [1114, 587] on span "Send" at bounding box center [1123, 586] width 20 height 14
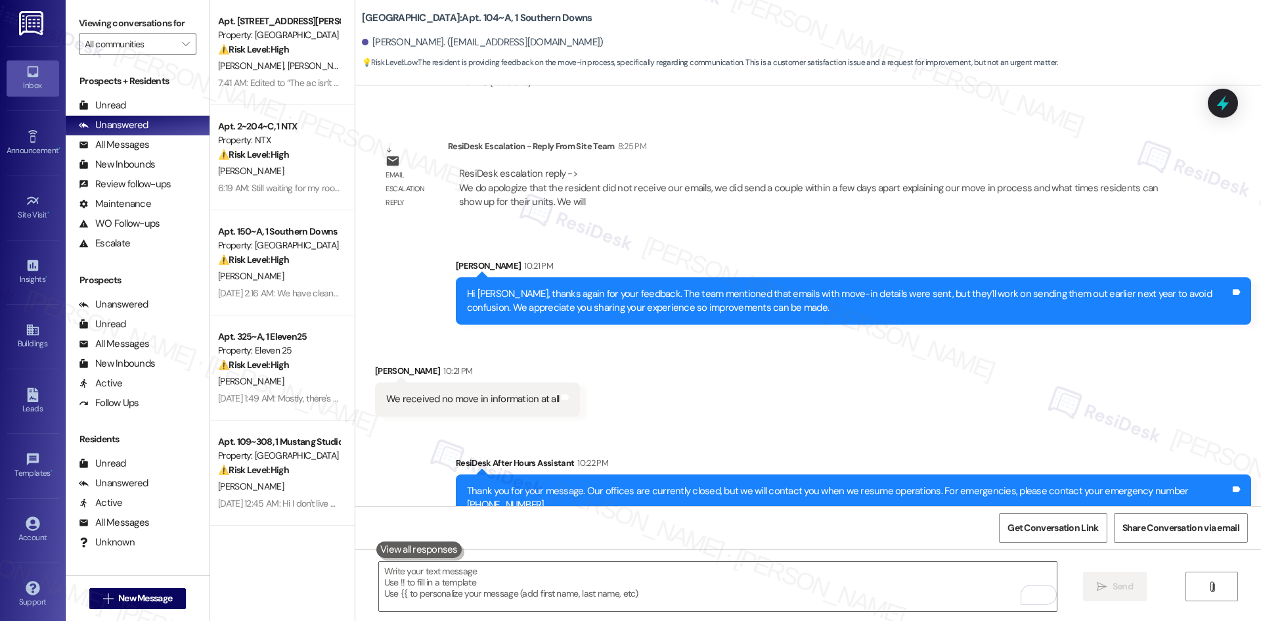
scroll to position [2192, 0]
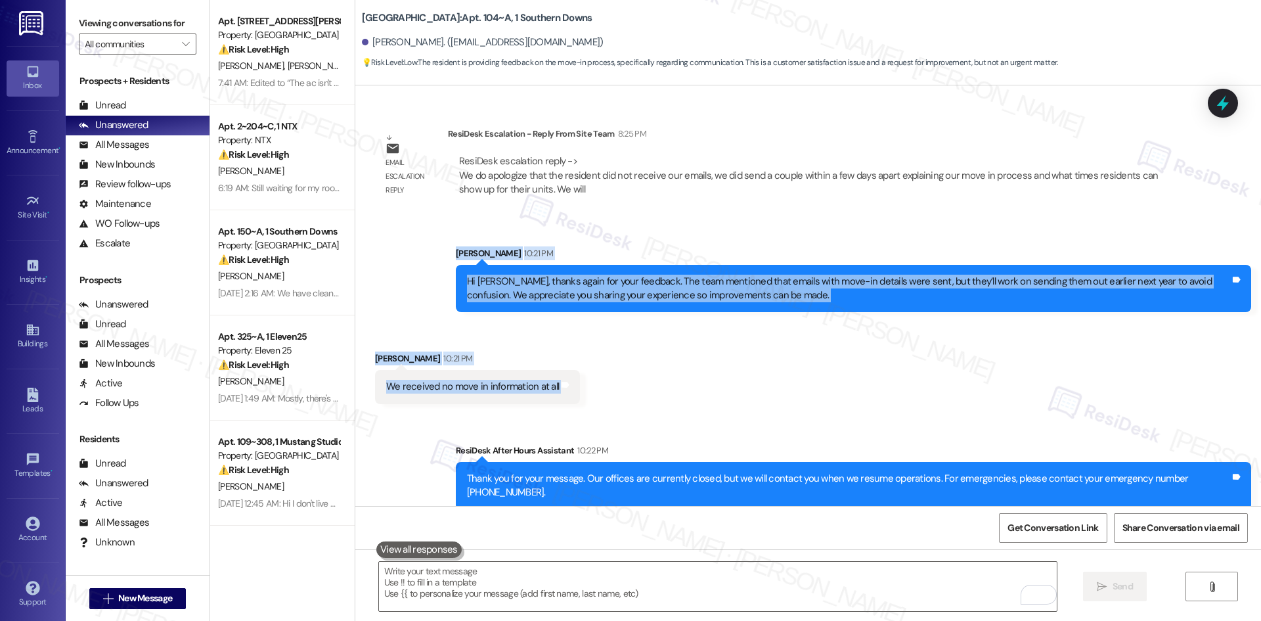
drag, startPoint x: 466, startPoint y: 279, endPoint x: 668, endPoint y: 411, distance: 241.0
click at [668, 411] on div "Survey, sent via SMS Residesk Automated Survey [DATE] 1:43 AM Hi [PERSON_NAME],…" at bounding box center [808, 295] width 906 height 420
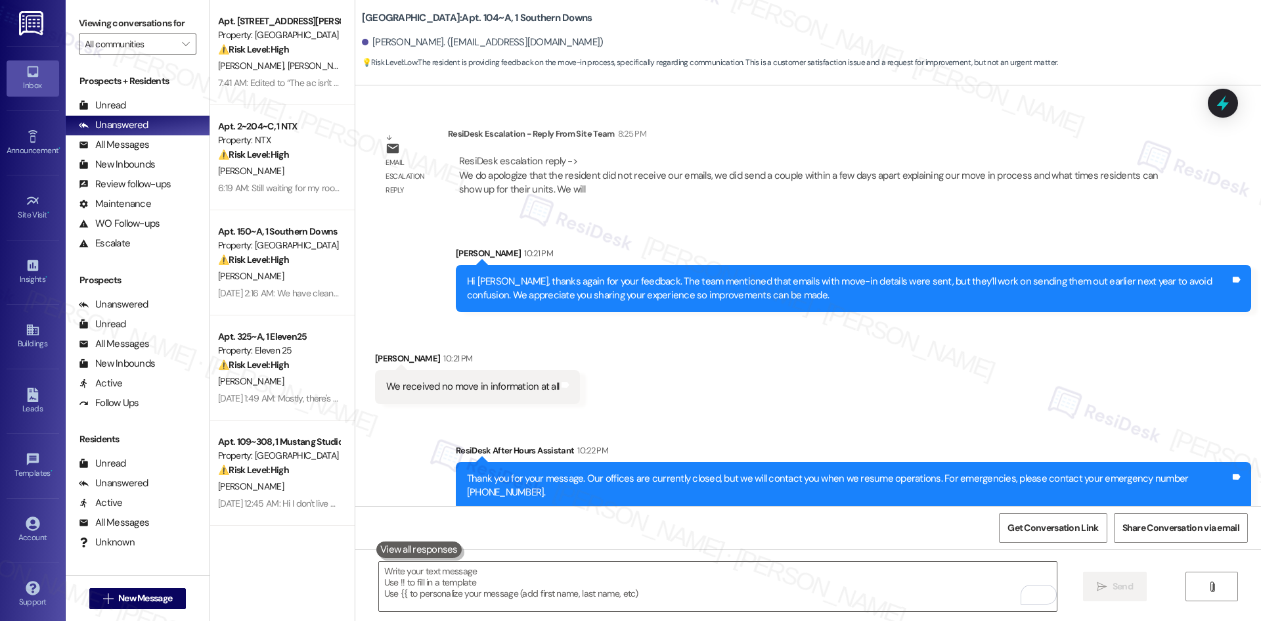
click at [428, 212] on div "Email escalation reply ResiDesk Escalation - Reply From Site Team 8:25 PM ResiD…" at bounding box center [772, 167] width 815 height 100
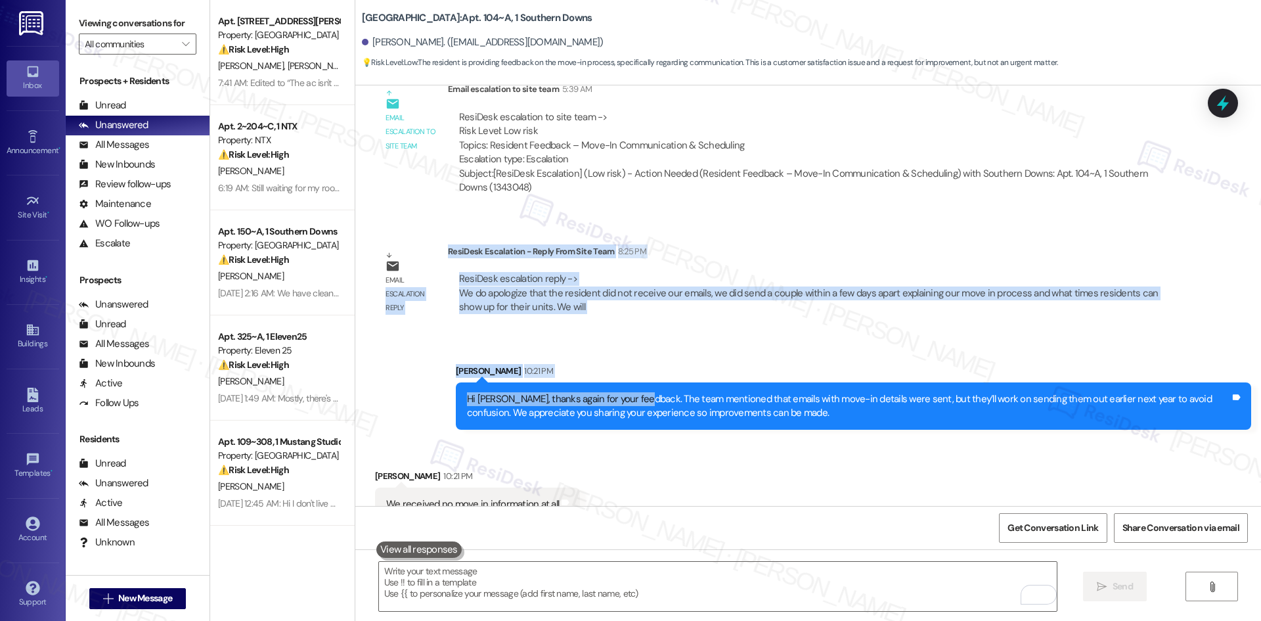
scroll to position [2126, 0]
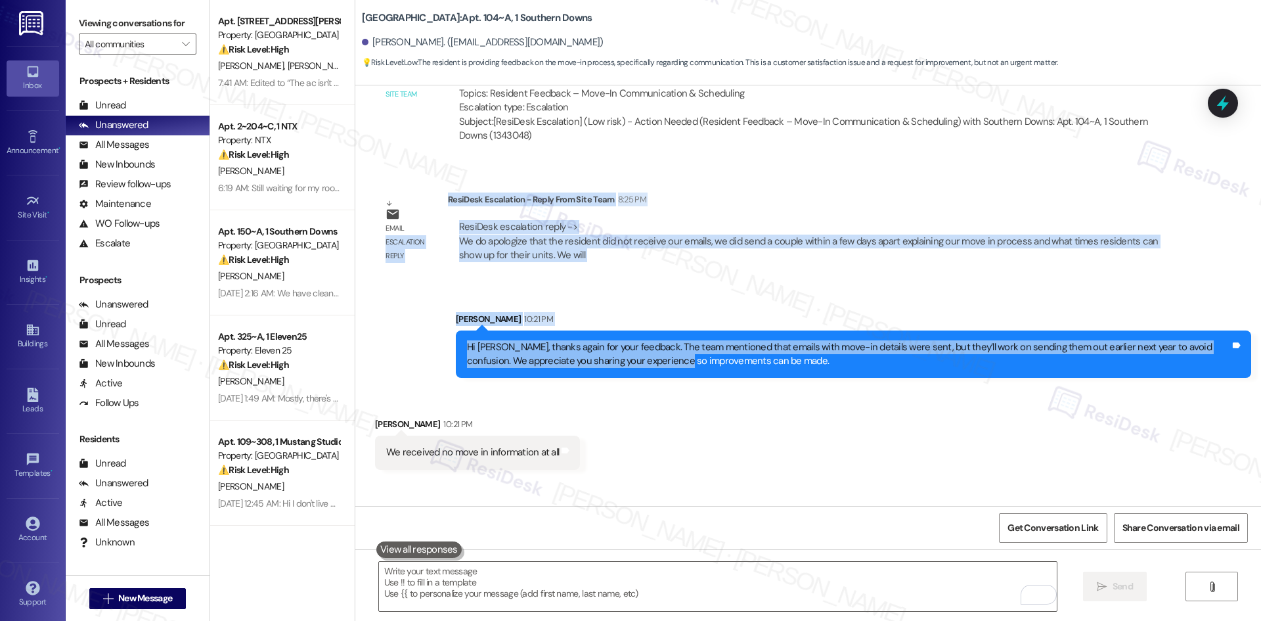
drag, startPoint x: 436, startPoint y: 318, endPoint x: 633, endPoint y: 380, distance: 205.9
click at [633, 380] on div "Survey, sent via SMS Residesk Automated Survey [DATE] 1:43 AM Hi [PERSON_NAME],…" at bounding box center [808, 295] width 906 height 420
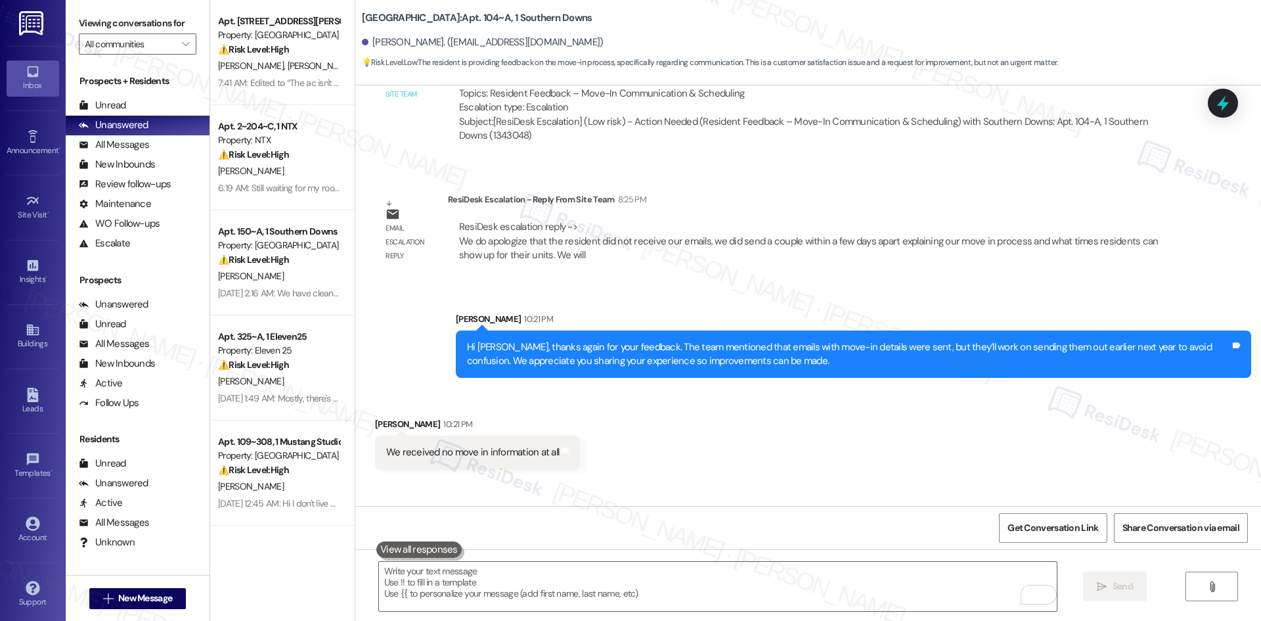
click at [505, 392] on div "Received via SMS [PERSON_NAME] 10:21 PM We received no move in information at a…" at bounding box center [808, 433] width 906 height 91
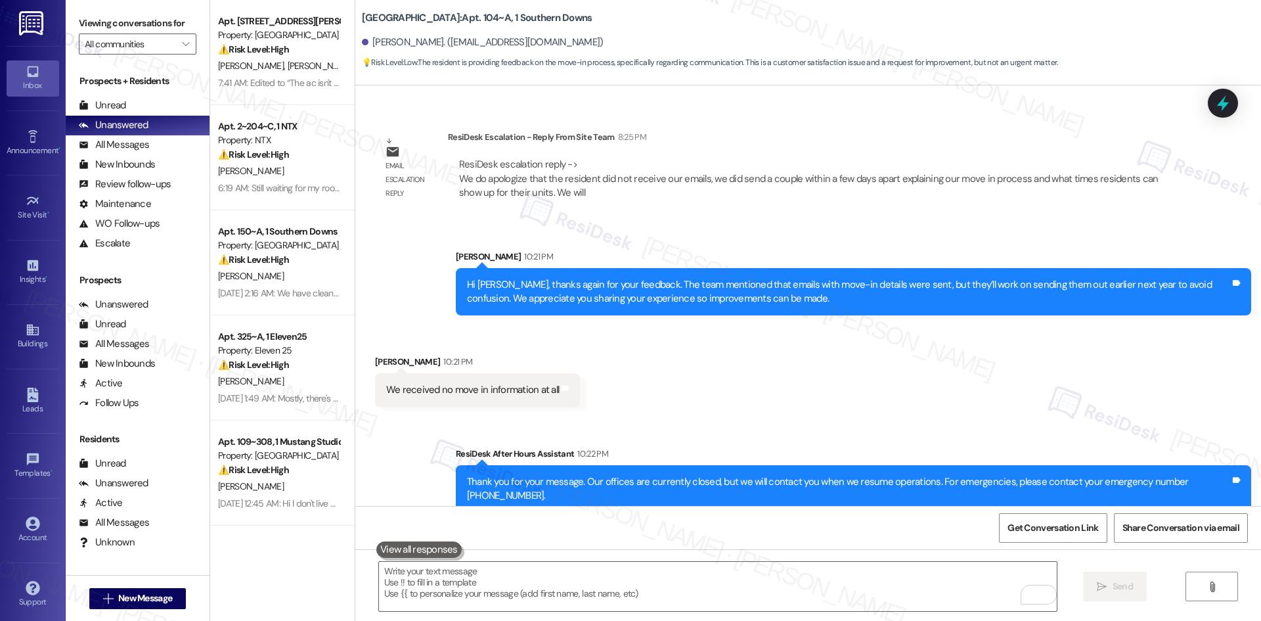
scroll to position [2192, 0]
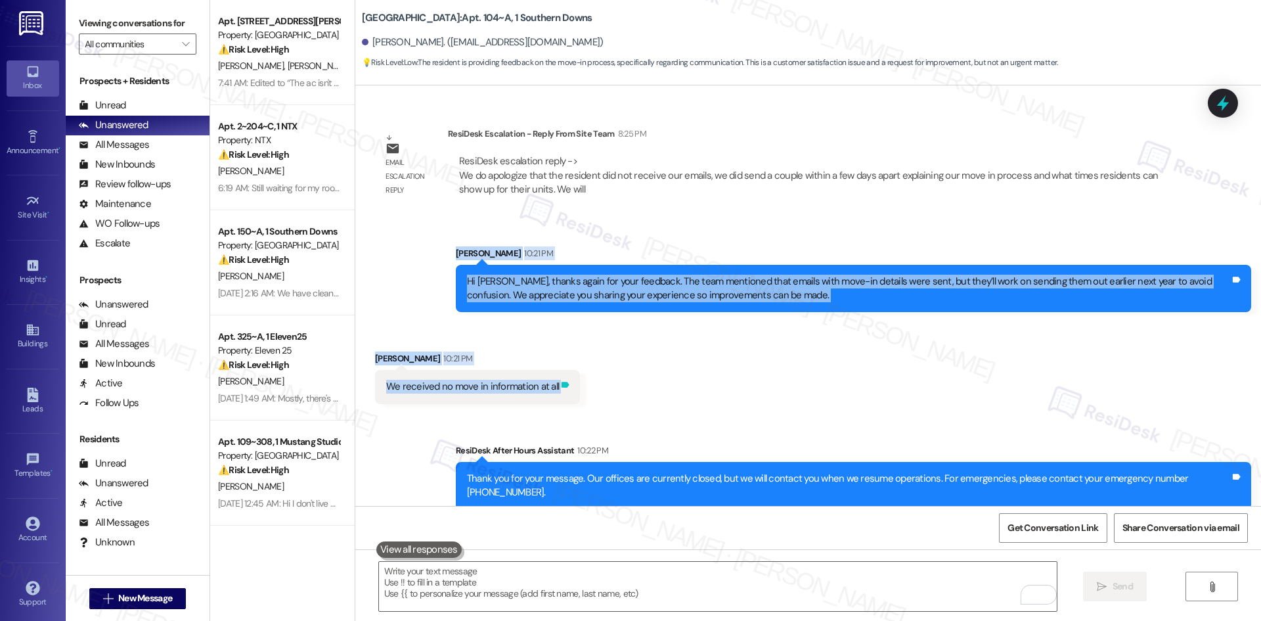
drag, startPoint x: 410, startPoint y: 250, endPoint x: 545, endPoint y: 384, distance: 190.4
click at [545, 384] on div "Survey, sent via SMS Residesk Automated Survey [DATE] 1:43 AM Hi [PERSON_NAME],…" at bounding box center [808, 295] width 906 height 420
copy div "[PERSON_NAME] 10:21 PM Hi [PERSON_NAME], thanks again for your feedback. The te…"
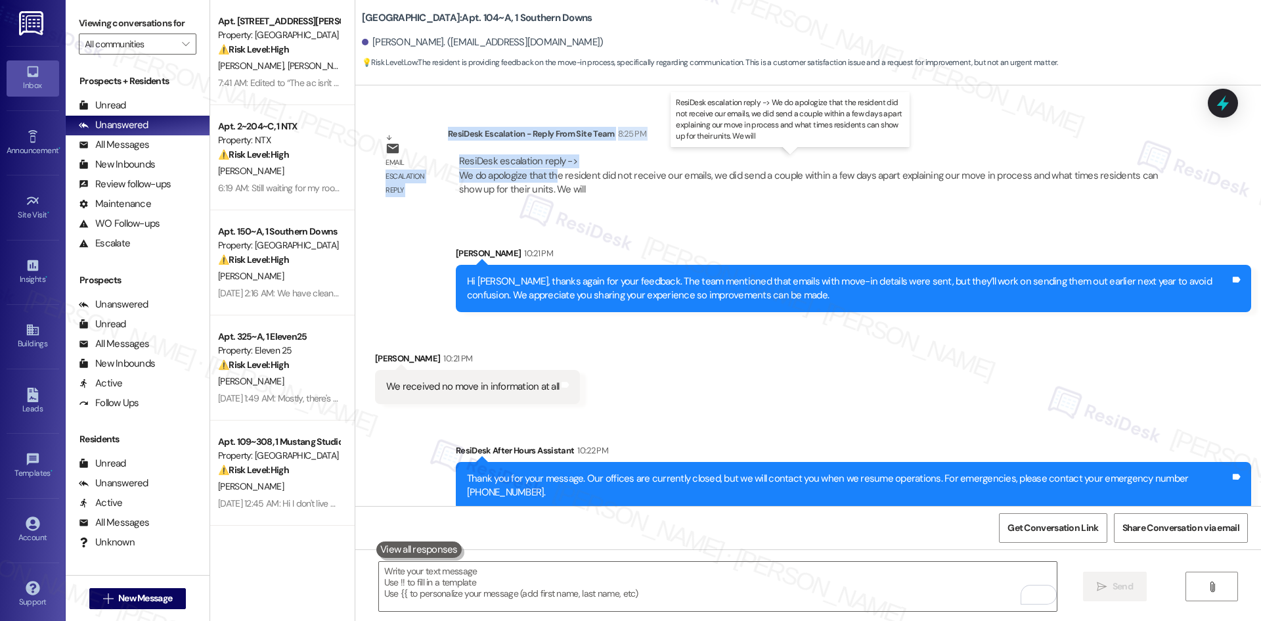
drag, startPoint x: 437, startPoint y: 131, endPoint x: 541, endPoint y: 177, distance: 113.8
click at [548, 180] on div "Email escalation reply ResiDesk Escalation - Reply From Site Team 8:25 PM ResiD…" at bounding box center [772, 167] width 815 height 100
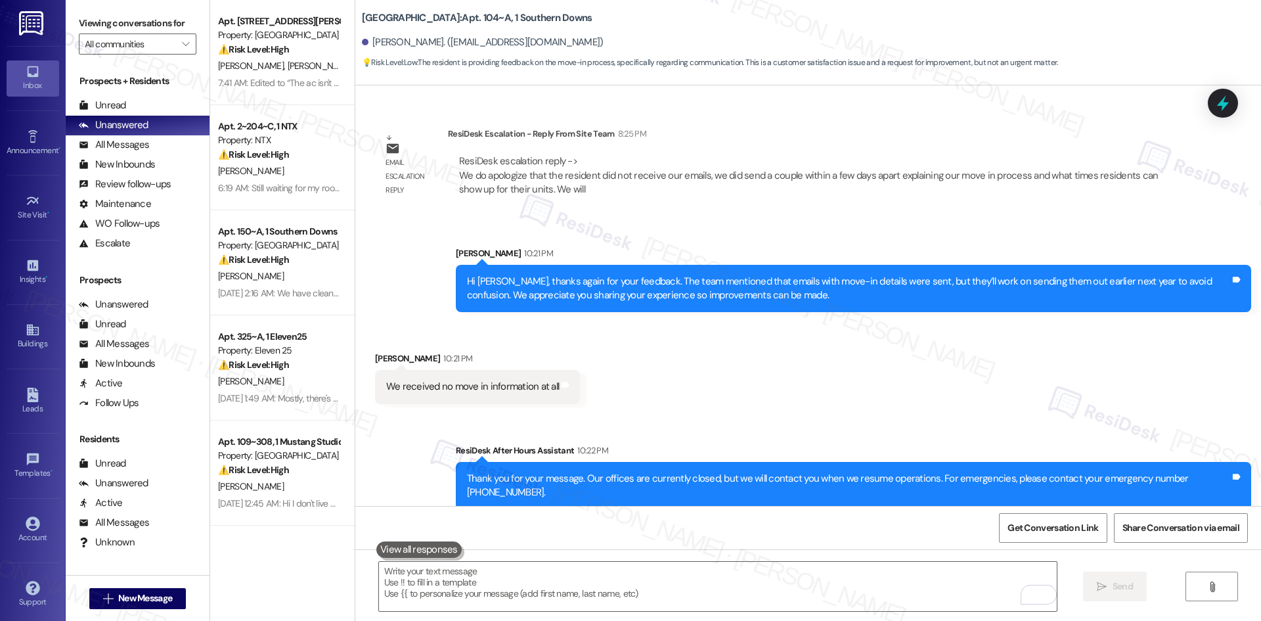
click at [446, 316] on div "Sent via SMS [PERSON_NAME] 10:21 PM Hi [PERSON_NAME], thanks again for your fee…" at bounding box center [853, 279] width 815 height 86
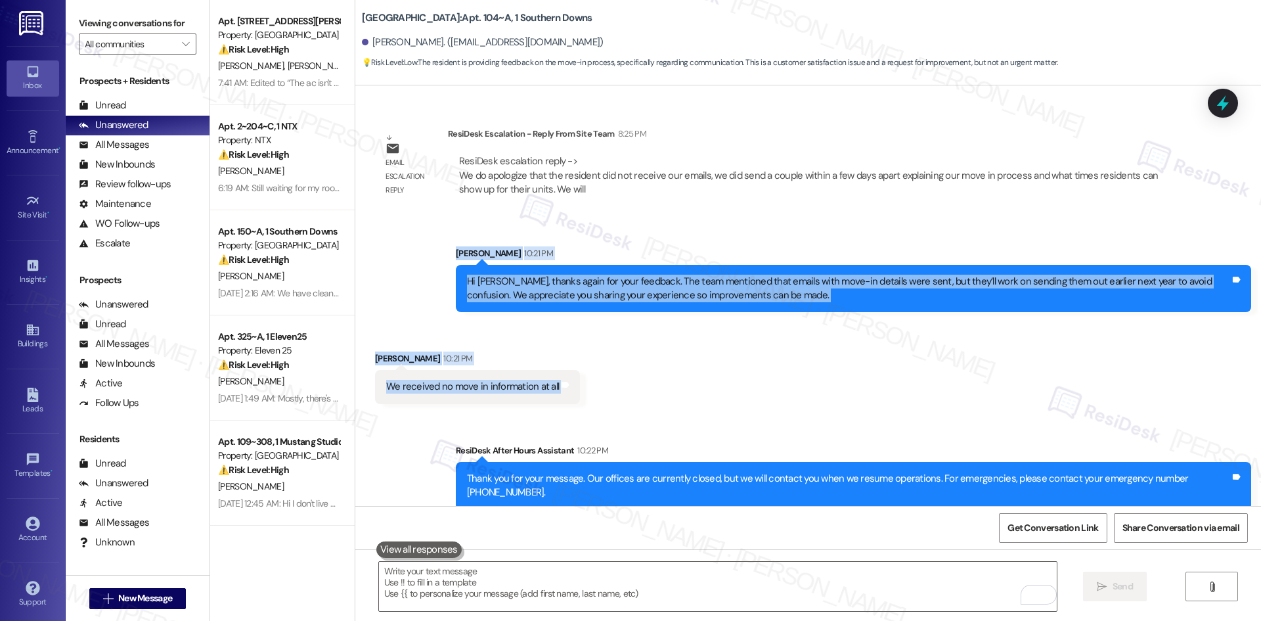
drag, startPoint x: 430, startPoint y: 246, endPoint x: 642, endPoint y: 383, distance: 253.3
click at [642, 383] on div "Survey, sent via SMS Residesk Automated Survey [DATE] 1:43 AM Hi [PERSON_NAME],…" at bounding box center [808, 295] width 906 height 420
copy div "[PERSON_NAME] 10:21 PM Hi [PERSON_NAME], thanks again for your feedback. The te…"
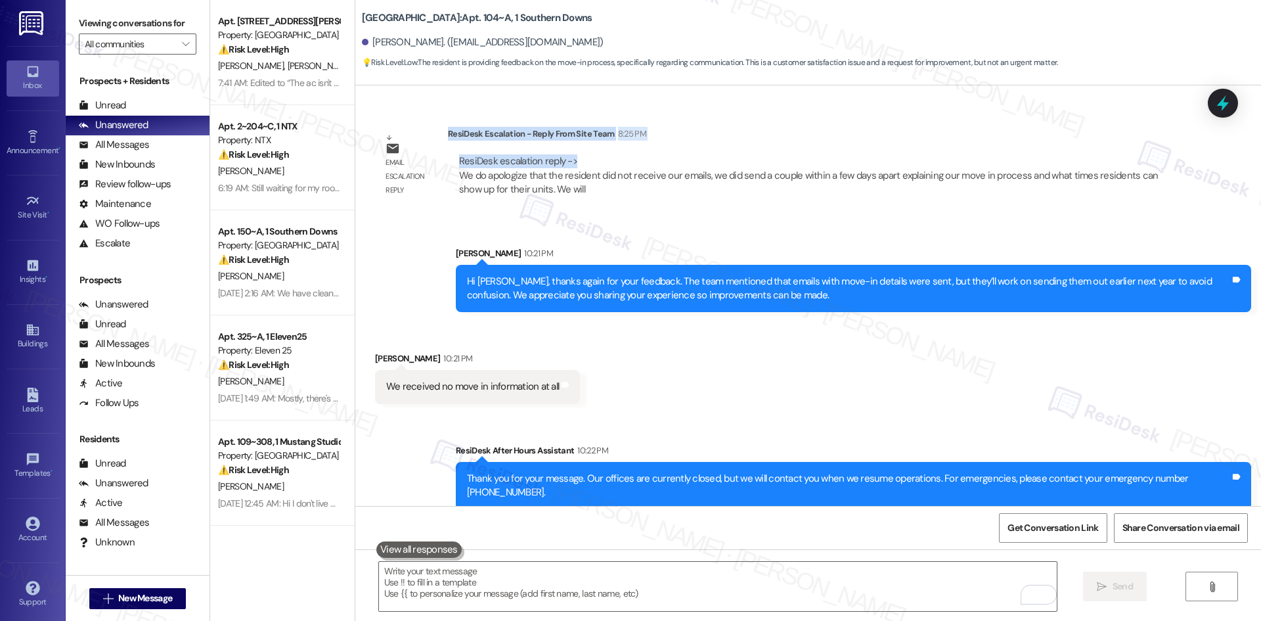
drag, startPoint x: 438, startPoint y: 136, endPoint x: 567, endPoint y: 163, distance: 131.5
click at [567, 163] on div "ResiDesk Escalation - Reply From Site Team 8:25 PM ResiDesk escalation reply ->…" at bounding box center [809, 167] width 723 height 80
copy div "ResiDesk Escalation - Reply From Site Team 8:25 PM ResiDesk escalation reply ->"
click at [589, 354] on div "Received via SMS Kayleyann Shaffer 10:21 PM We received no move in information …" at bounding box center [808, 367] width 906 height 91
click at [579, 584] on textarea "To enrich screen reader interactions, please activate Accessibility in Grammarl…" at bounding box center [718, 586] width 678 height 49
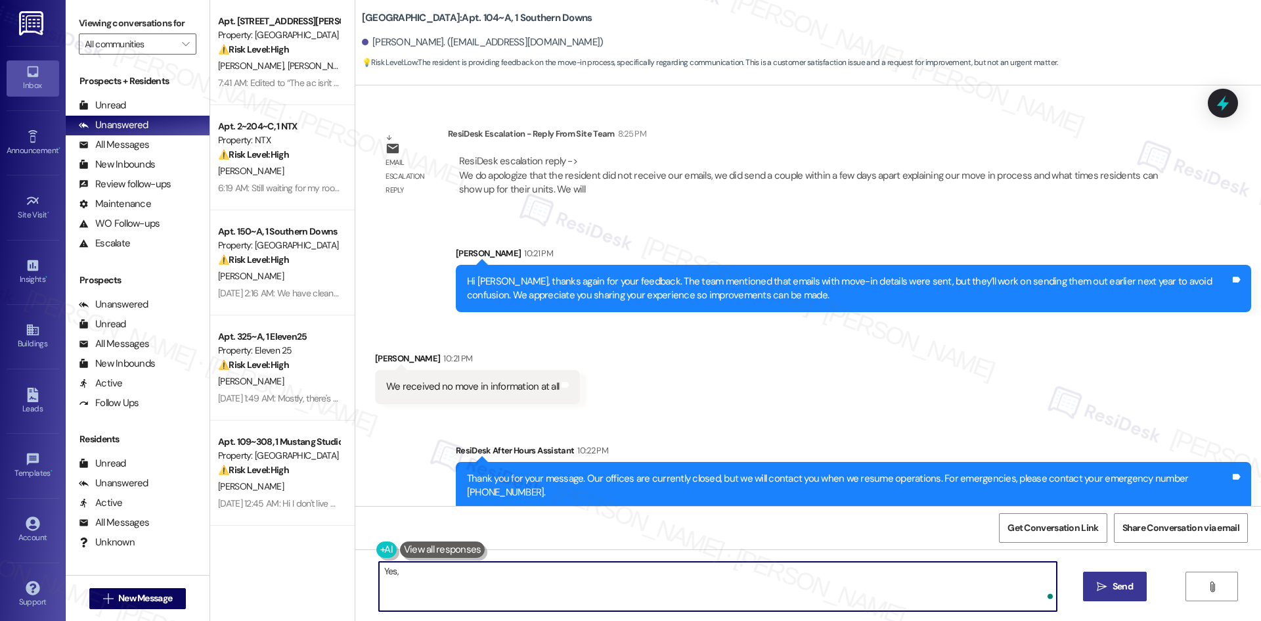
paste textarea "he site team apologized that you didn’t receive their emails. They shared that …"
click at [390, 572] on textarea "Yes, he site team apologized that you didn’t receive their emails. They shared …" at bounding box center [718, 586] width 678 height 49
click at [522, 585] on textarea "Yes, the site team apologized that you didn’t receive their emails. They shared…" at bounding box center [718, 586] width 678 height 49
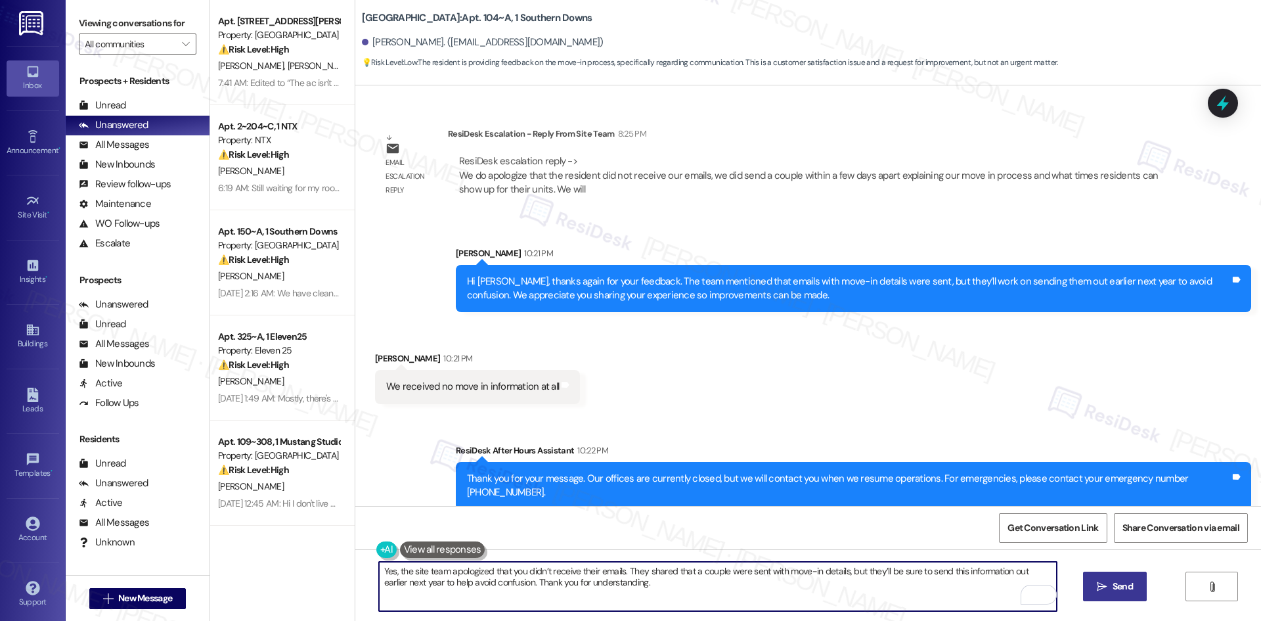
type textarea "Yes, the site team apologized that you didn’t receive their emails. They shared…"
click at [1120, 589] on span "Send" at bounding box center [1123, 586] width 20 height 14
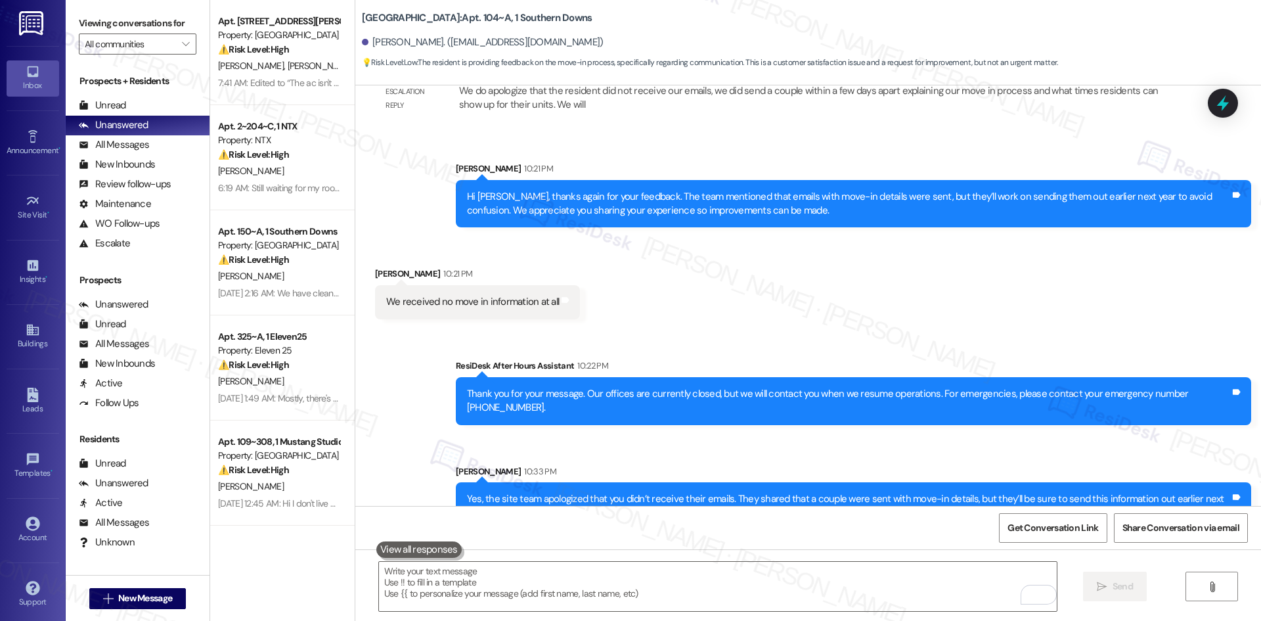
scroll to position [2298, 0]
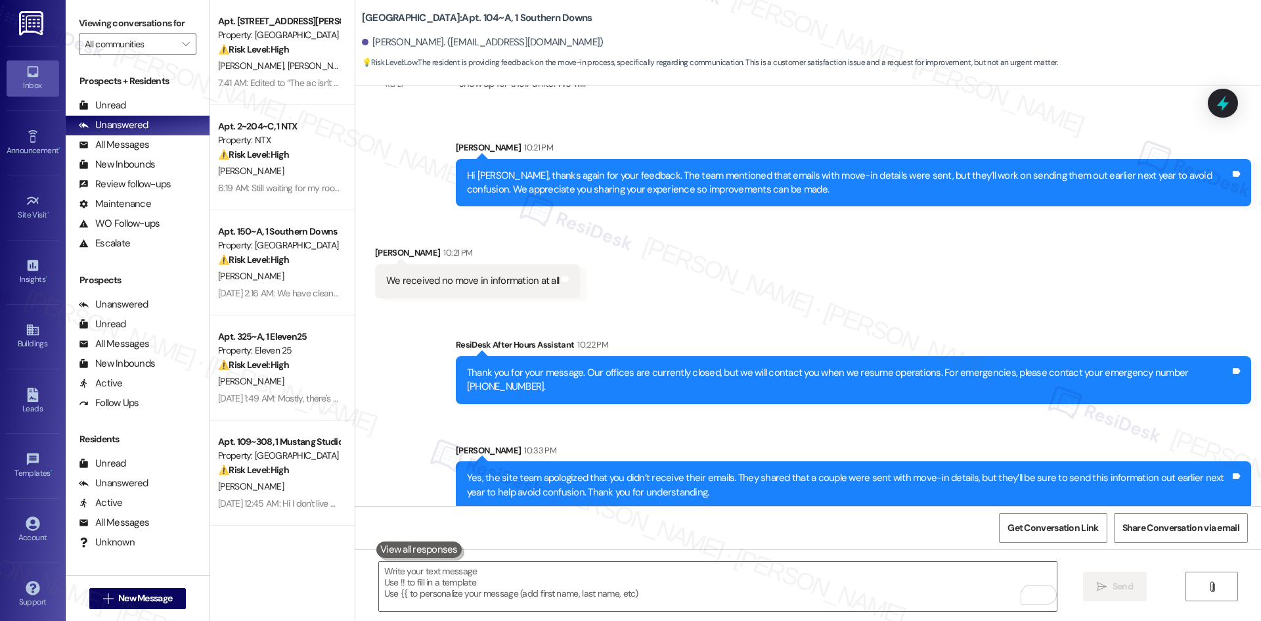
drag, startPoint x: 518, startPoint y: 323, endPoint x: 512, endPoint y: 305, distance: 18.3
click at [518, 323] on div "Sent via SMS ResiDesk After Hours Assistant 10:22 PM Thank you for your message…" at bounding box center [808, 414] width 906 height 212
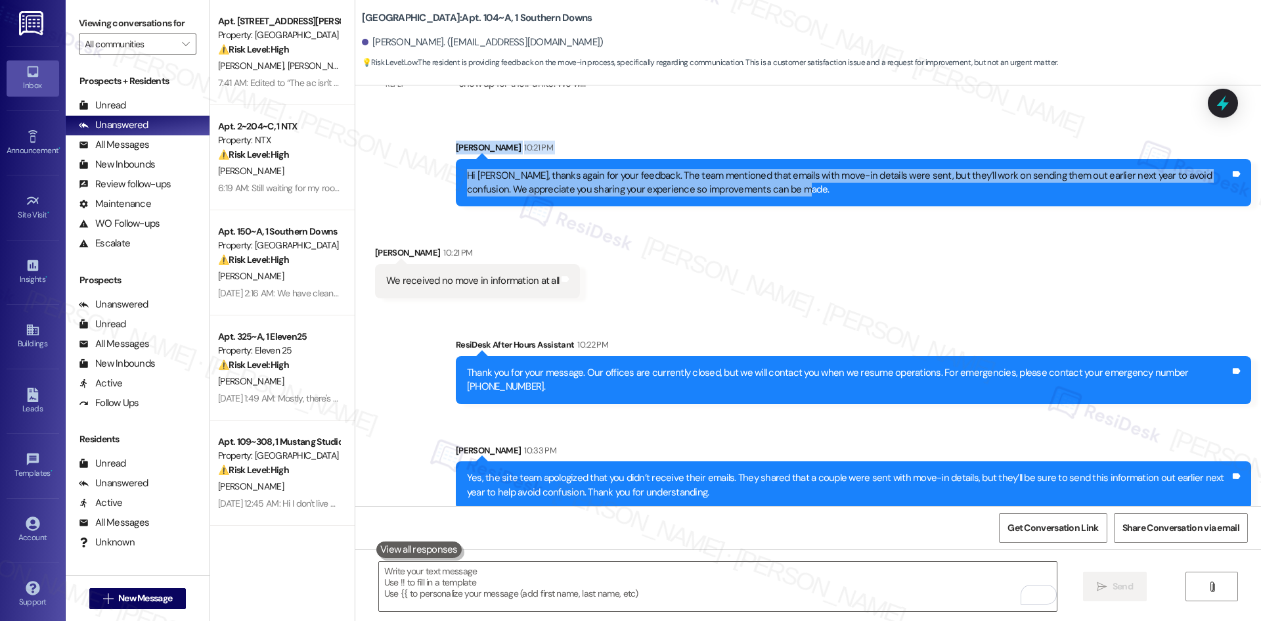
drag, startPoint x: 434, startPoint y: 137, endPoint x: 790, endPoint y: 212, distance: 363.0
click at [790, 212] on div "Sent via SMS Sarah 10:21 PM Hi Kayleyann, thanks again for your feedback. The t…" at bounding box center [808, 164] width 906 height 106
click at [753, 185] on div "Hi Kayleyann, thanks again for your feedback. The team mentioned that emails wi…" at bounding box center [848, 183] width 763 height 28
drag, startPoint x: 770, startPoint y: 189, endPoint x: 450, endPoint y: 181, distance: 320.0
click at [456, 181] on div "Hi Kayleyann, thanks again for your feedback. The team mentioned that emails wi…" at bounding box center [853, 183] width 795 height 48
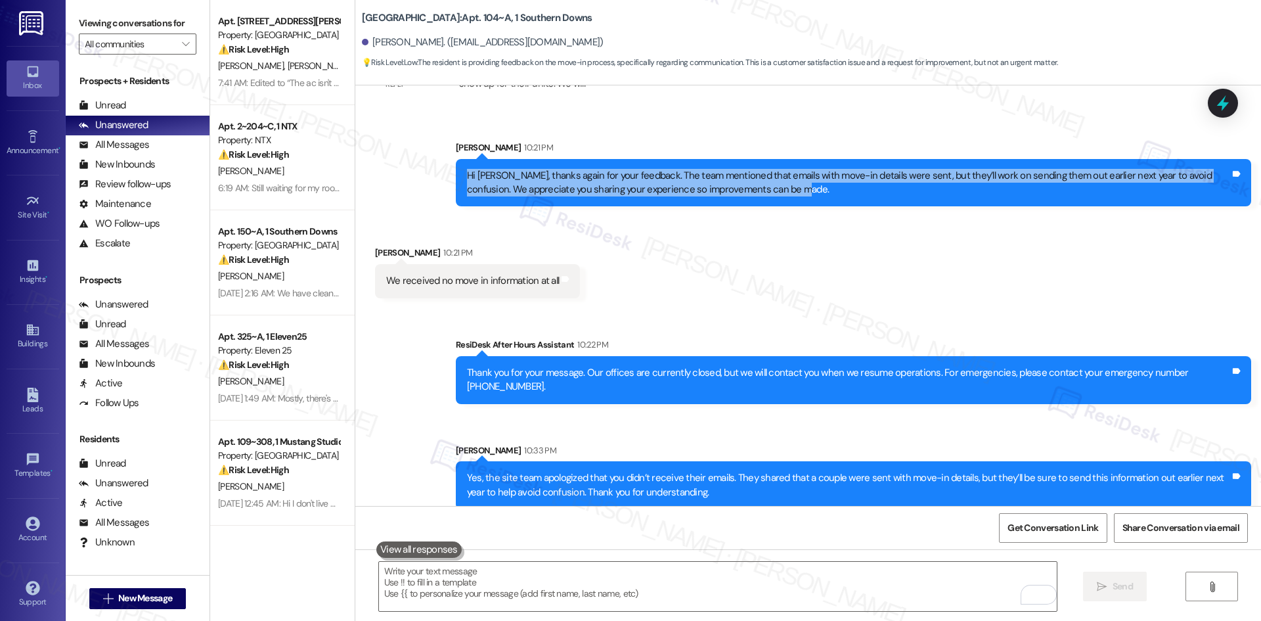
copy div "Hi Kayleyann, thanks again for your feedback. The team mentioned that emails wi…"
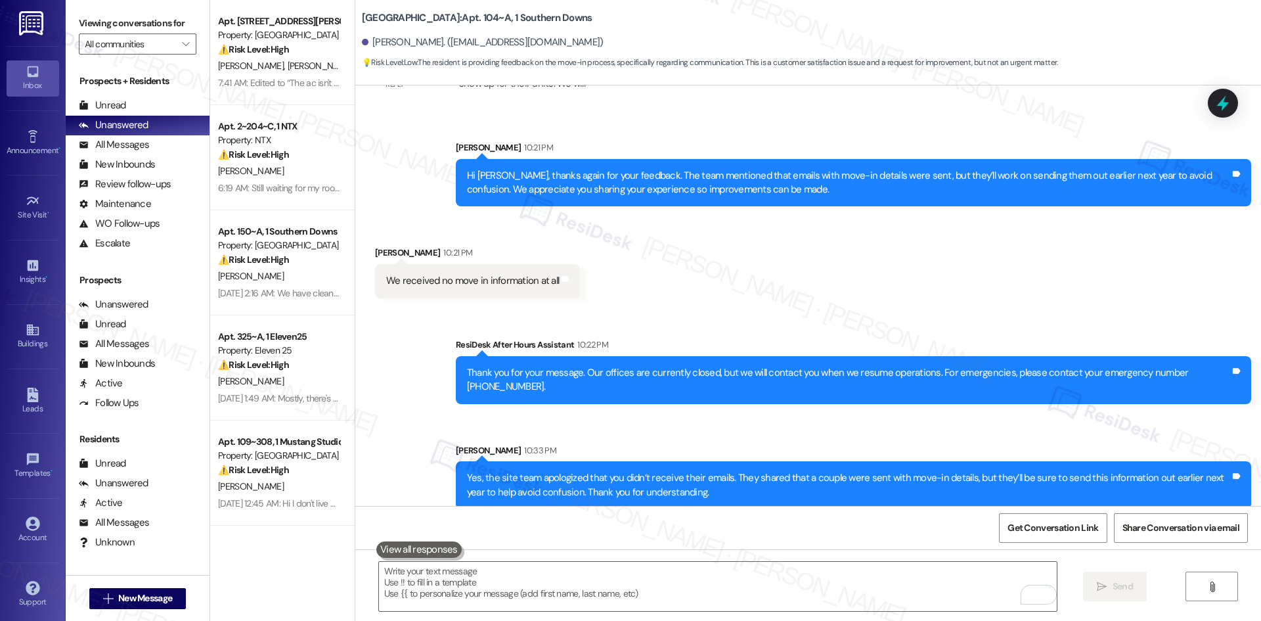
click at [468, 319] on div "Sent via SMS ResiDesk After Hours Assistant 10:22 PM Thank you for your message…" at bounding box center [808, 414] width 906 height 212
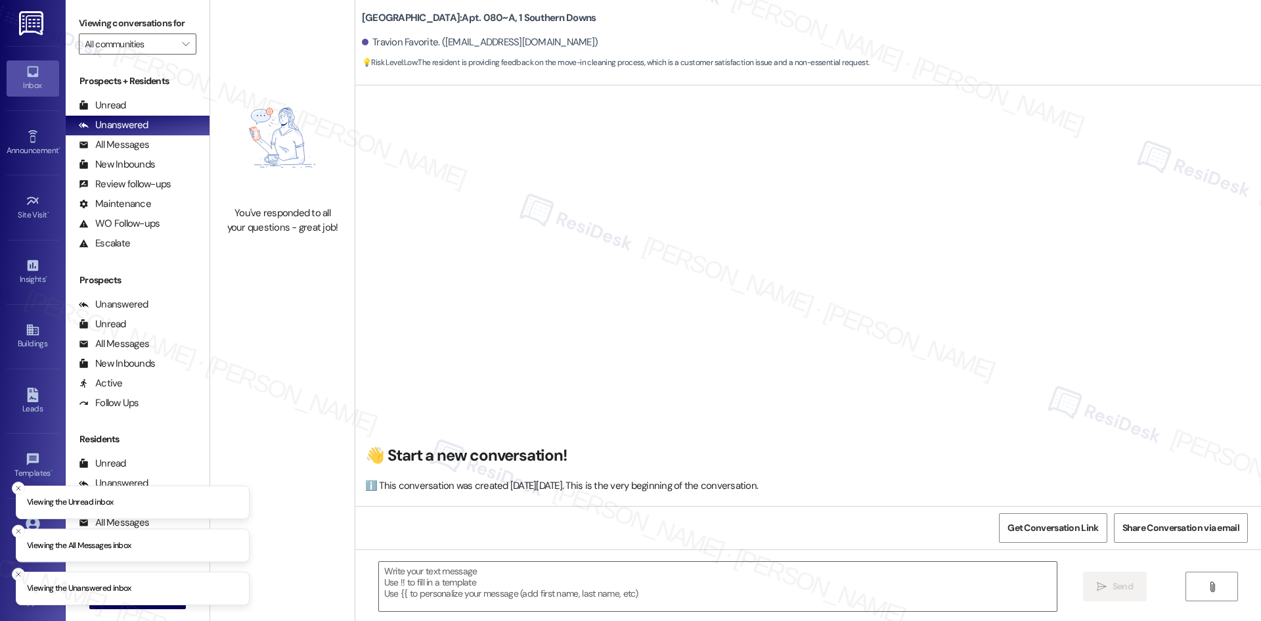
type textarea "Fetching suggested responses. Please feel free to read through the conversation…"
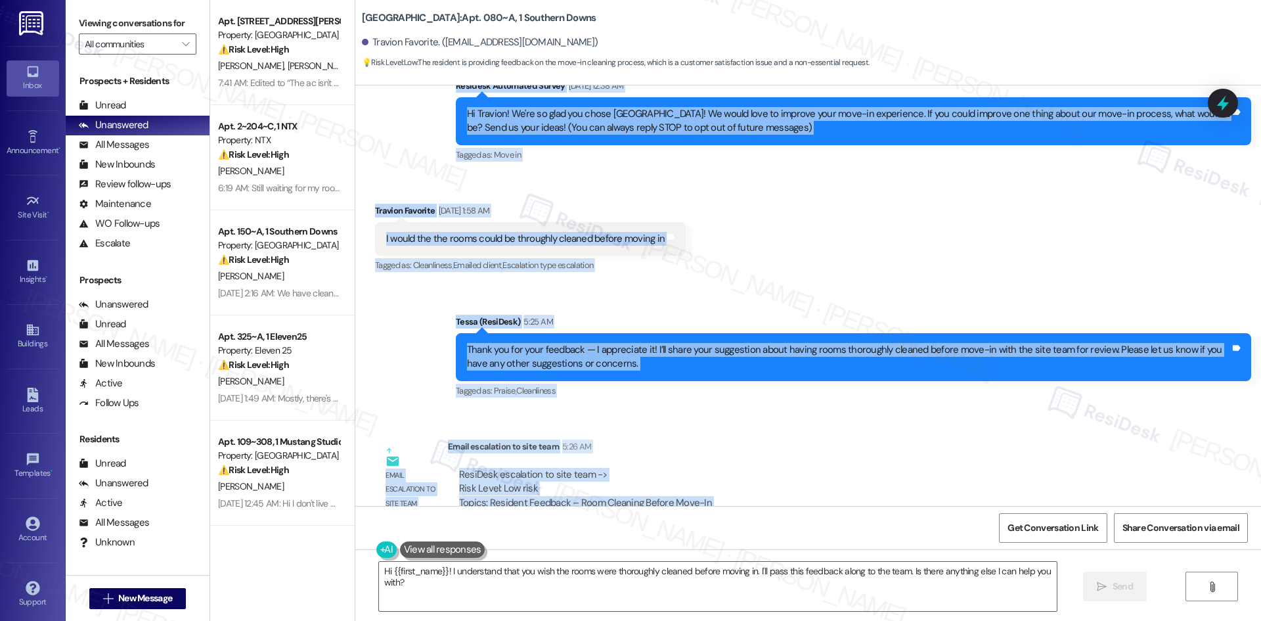
scroll to position [170, 0]
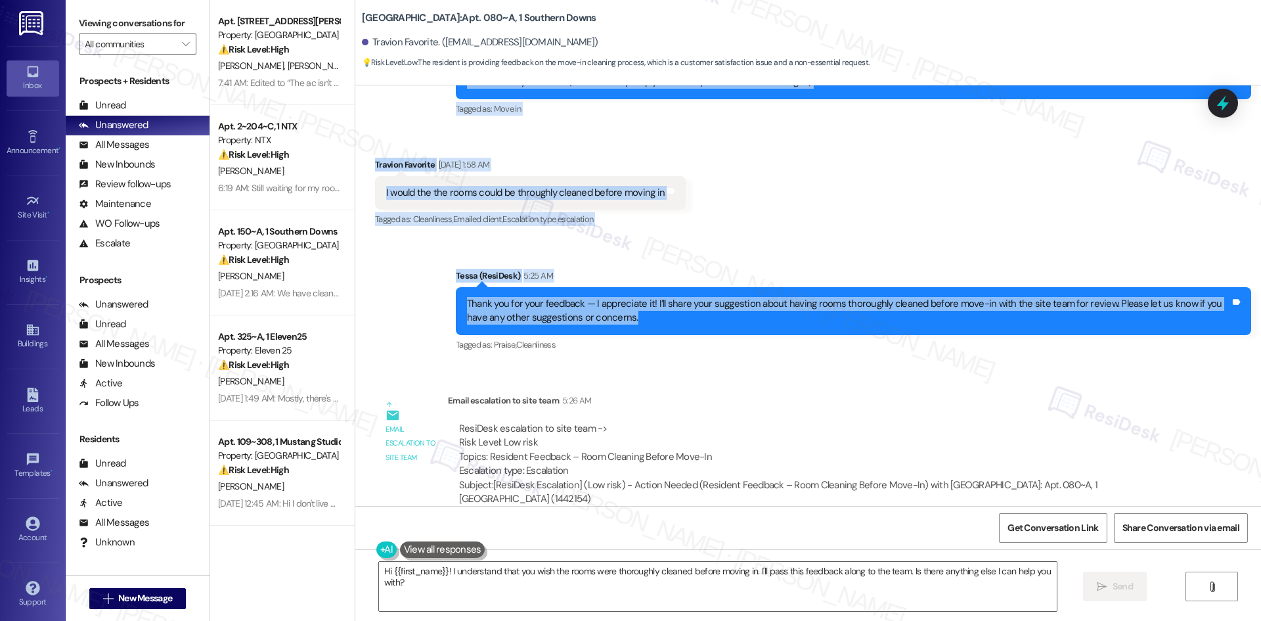
drag, startPoint x: 486, startPoint y: 251, endPoint x: 708, endPoint y: 321, distance: 232.7
click at [708, 321] on div "Lease started [DATE] 8:00 AM Survey, sent via SMS Residesk Automated Survey [DA…" at bounding box center [808, 295] width 906 height 420
copy div "Loremips Dolorsita Consec Adi 35, 0060 el 61:27 SE Do Eiusmod! Te'in ut labo et…"
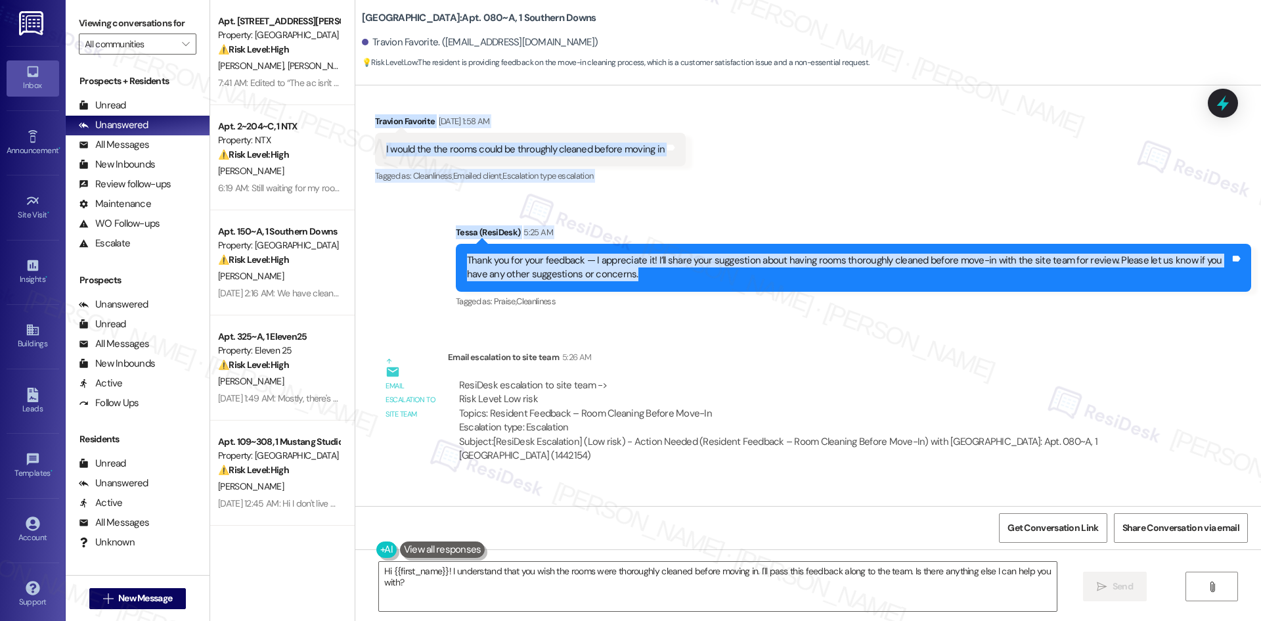
scroll to position [311, 0]
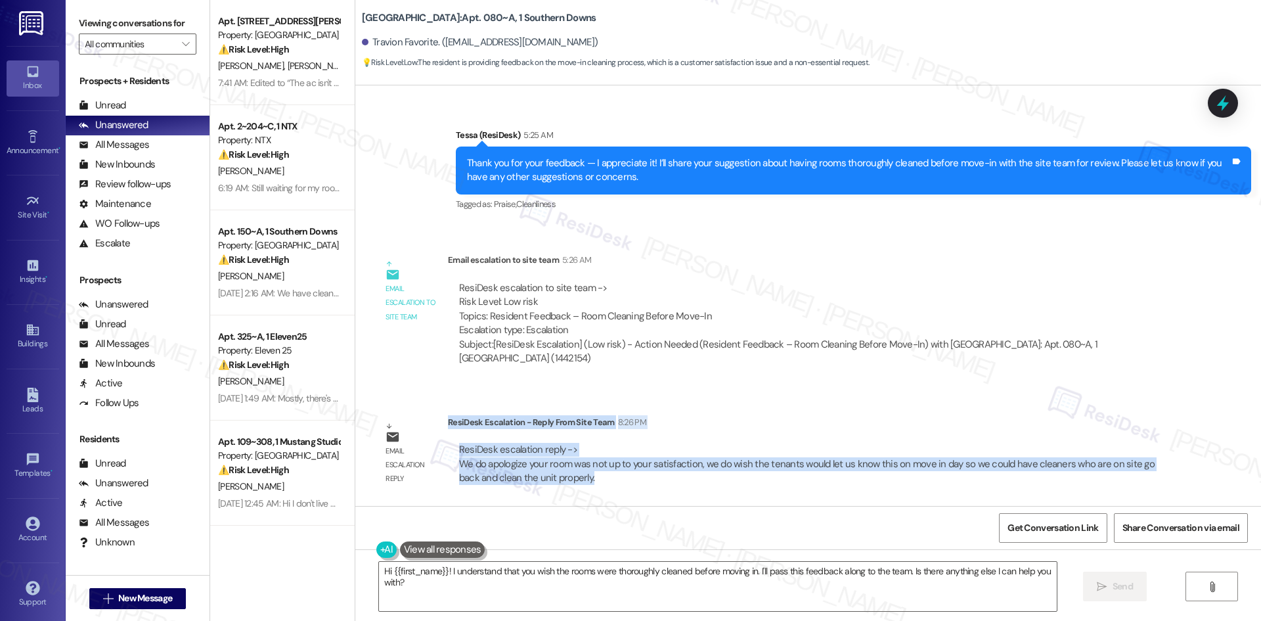
drag, startPoint x: 439, startPoint y: 422, endPoint x: 562, endPoint y: 483, distance: 137.5
click at [562, 483] on div "ResiDesk Escalation - Reply From Site Team 8:26 PM ResiDesk escalation reply ->…" at bounding box center [809, 455] width 723 height 80
copy div "ResiDesk Escalation - Reply From Site Team 8:26 PM ResiDesk escalation reply ->…"
click at [847, 597] on textarea "Hi {{first_name}}! I understand that you wish the rooms were thoroughly cleaned…" at bounding box center [718, 586] width 678 height 49
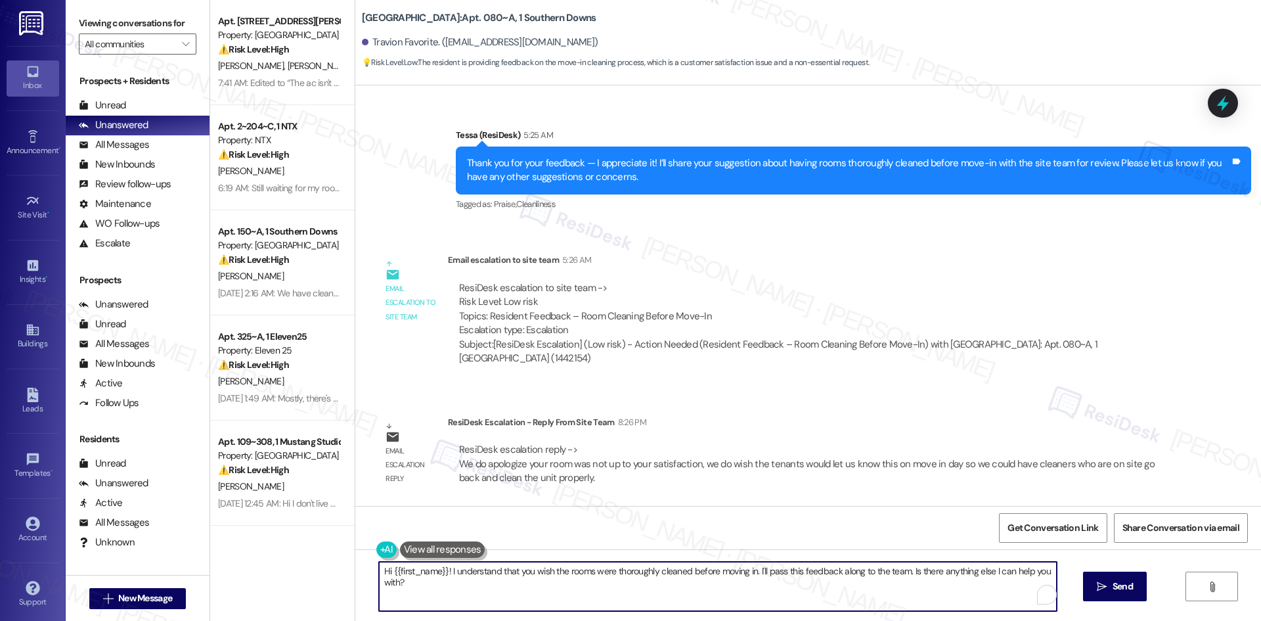
paste textarea "Travion, thanks again for sharing your feedback. The team mentioned cleaners ar…"
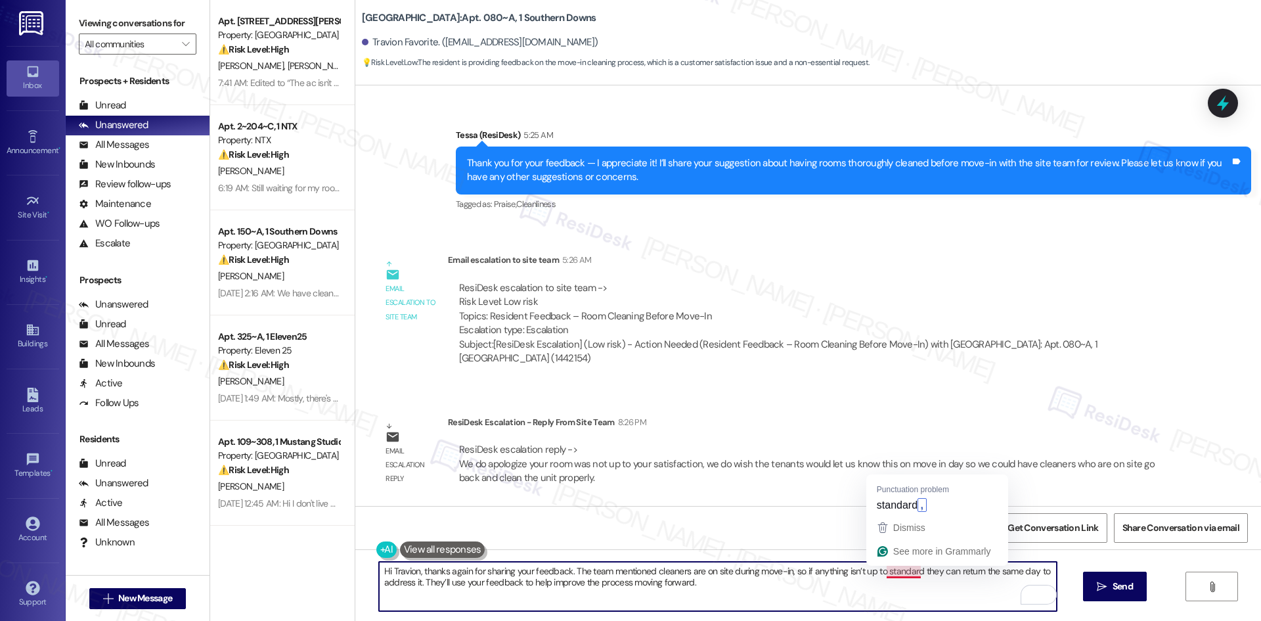
click at [899, 575] on textarea "Hi Travion, thanks again for sharing your feedback. The team mentioned cleaners…" at bounding box center [718, 586] width 678 height 49
click at [905, 571] on textarea "Hi Travion, thanks again for sharing your feedback. The team mentioned cleaners…" at bounding box center [718, 586] width 678 height 49
type textarea "Hi Travion, thanks again for sharing your feedback. The team mentioned cleaners…"
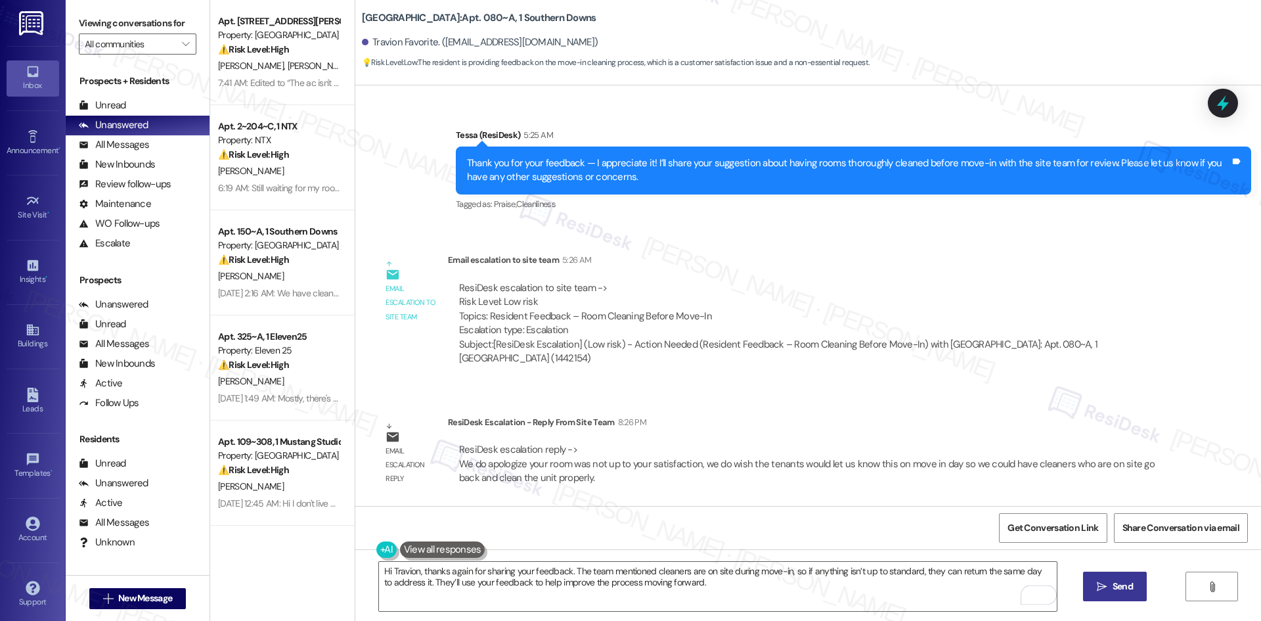
click at [1117, 588] on span "Send" at bounding box center [1123, 586] width 20 height 14
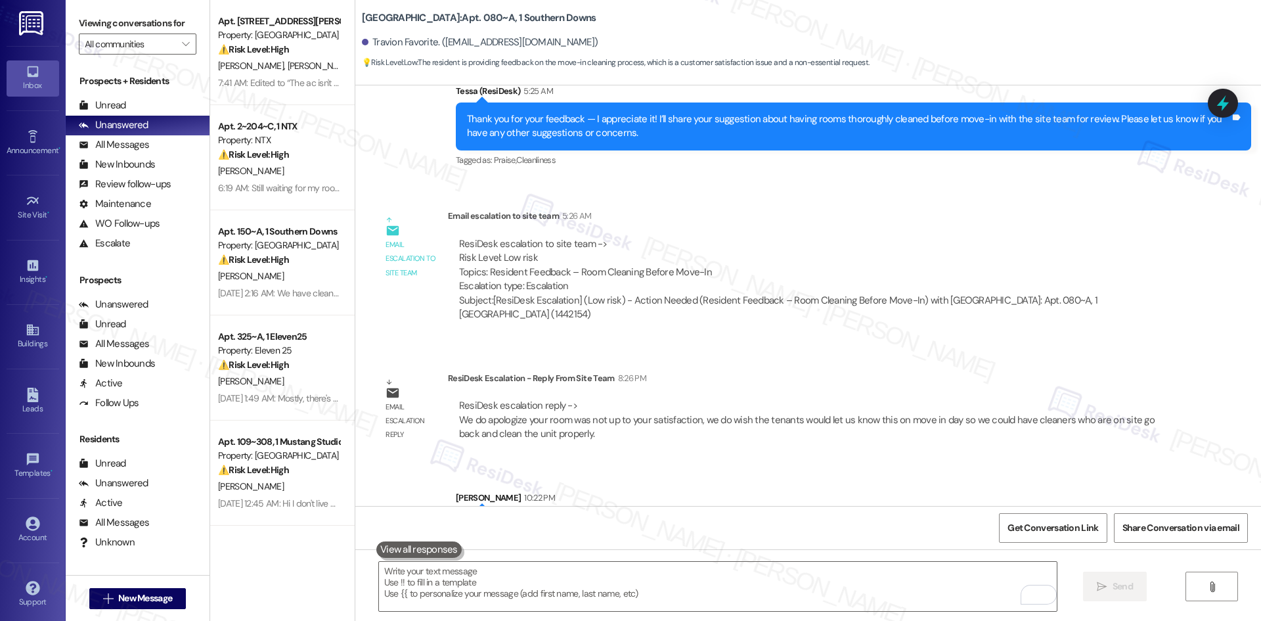
scroll to position [416, 0]
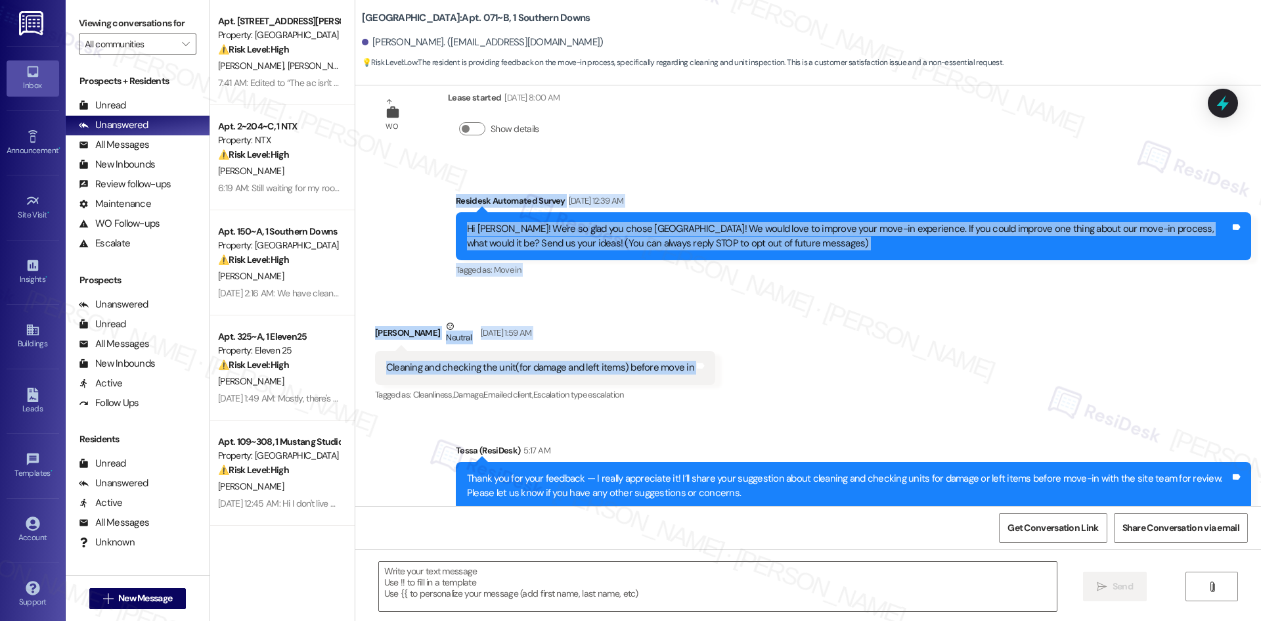
scroll to position [131, 0]
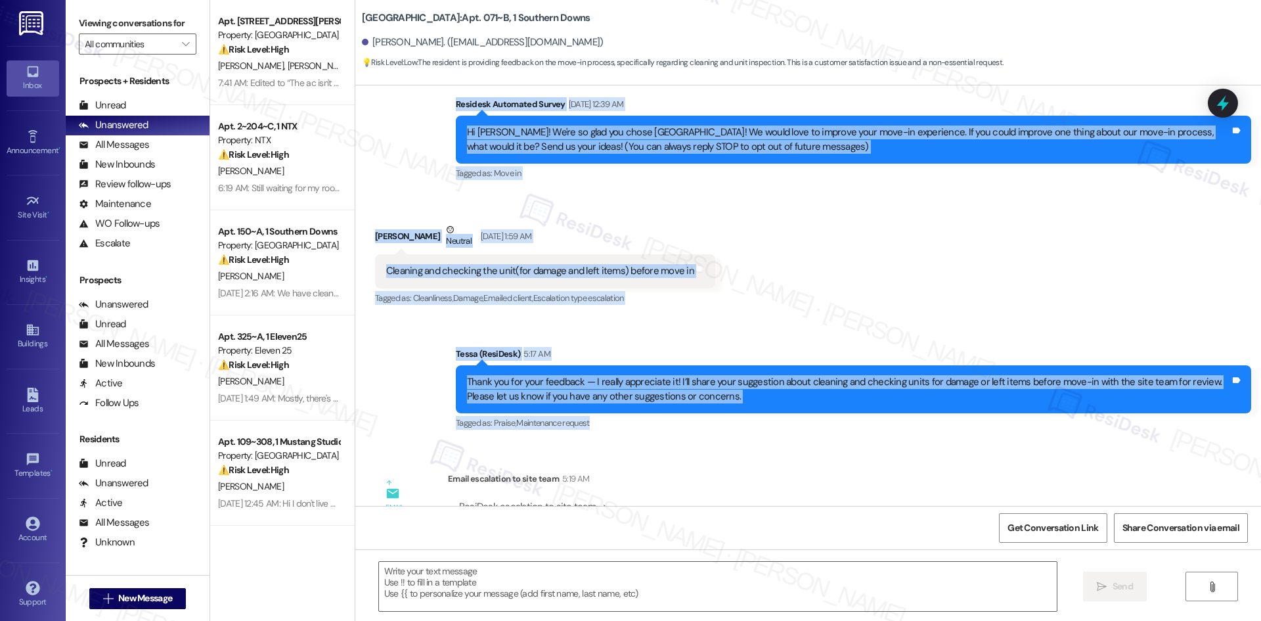
drag, startPoint x: 432, startPoint y: 239, endPoint x: 782, endPoint y: 413, distance: 391.6
click at [782, 413] on div "WO Lease started Aug 10, 2025 at 8:00 AM Show details Survey, sent via SMS Resi…" at bounding box center [808, 295] width 906 height 420
copy div "Residesk Automated Survey Aug 19, 2025 at 12:39 AM Hi Kaylin! We're so glad you…"
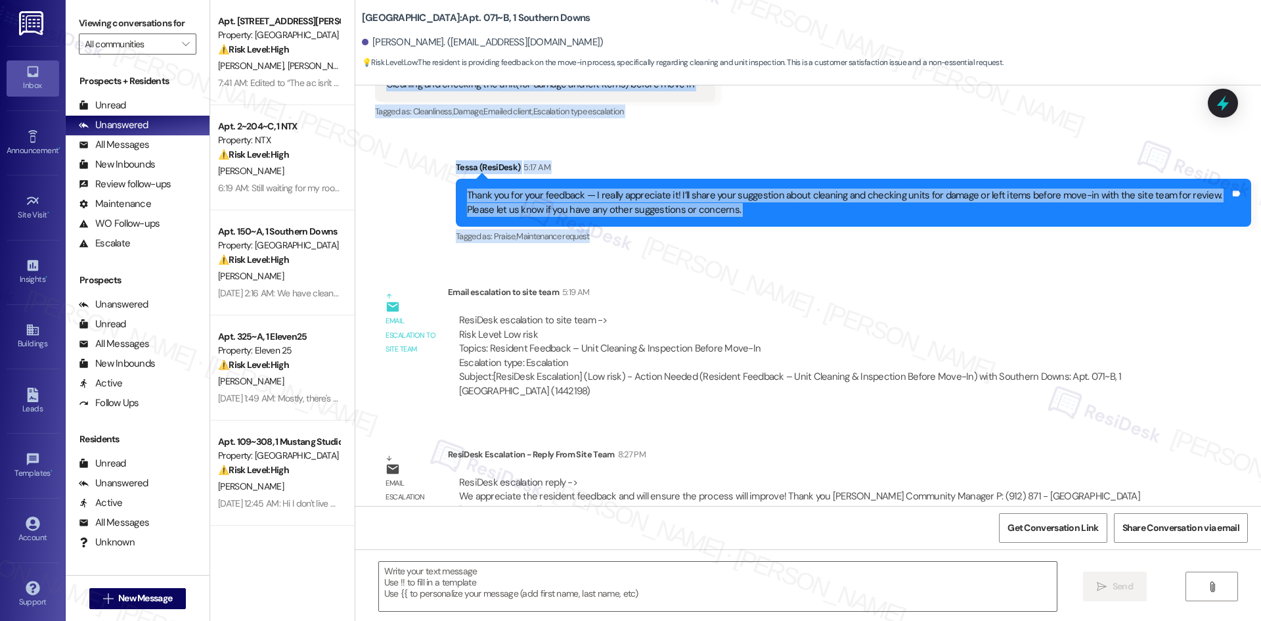
scroll to position [350, 0]
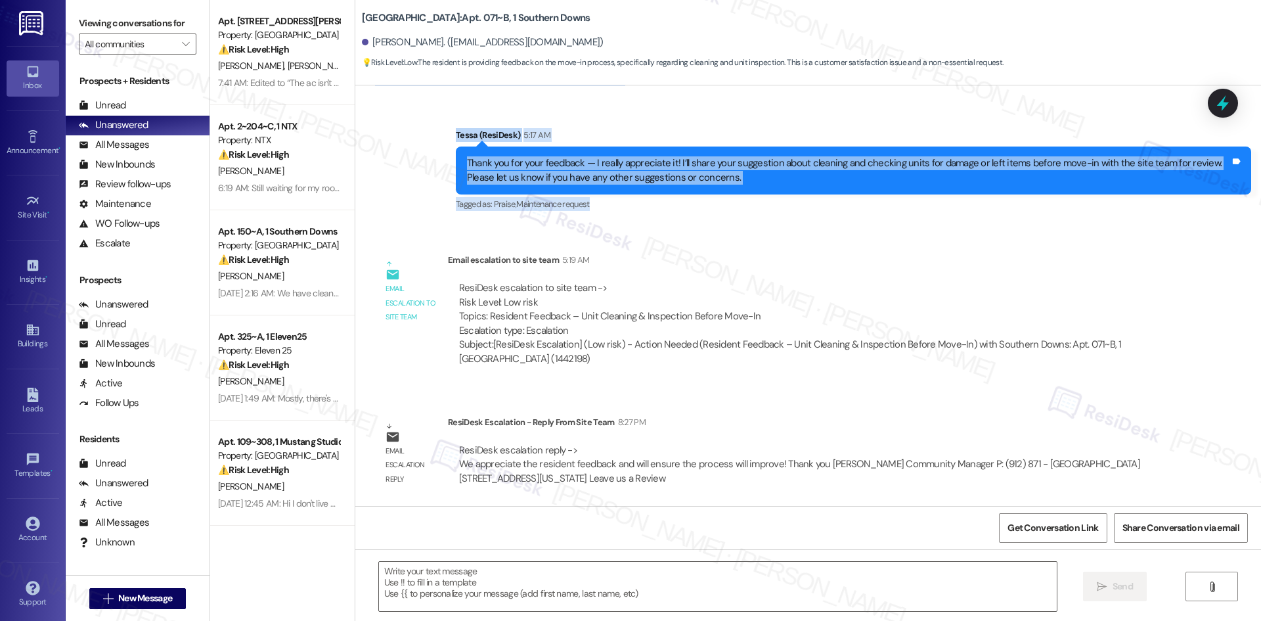
copy div "Residesk Automated Survey Aug 19, 2025 at 12:39 AM Hi Kaylin! We're so glad you…"
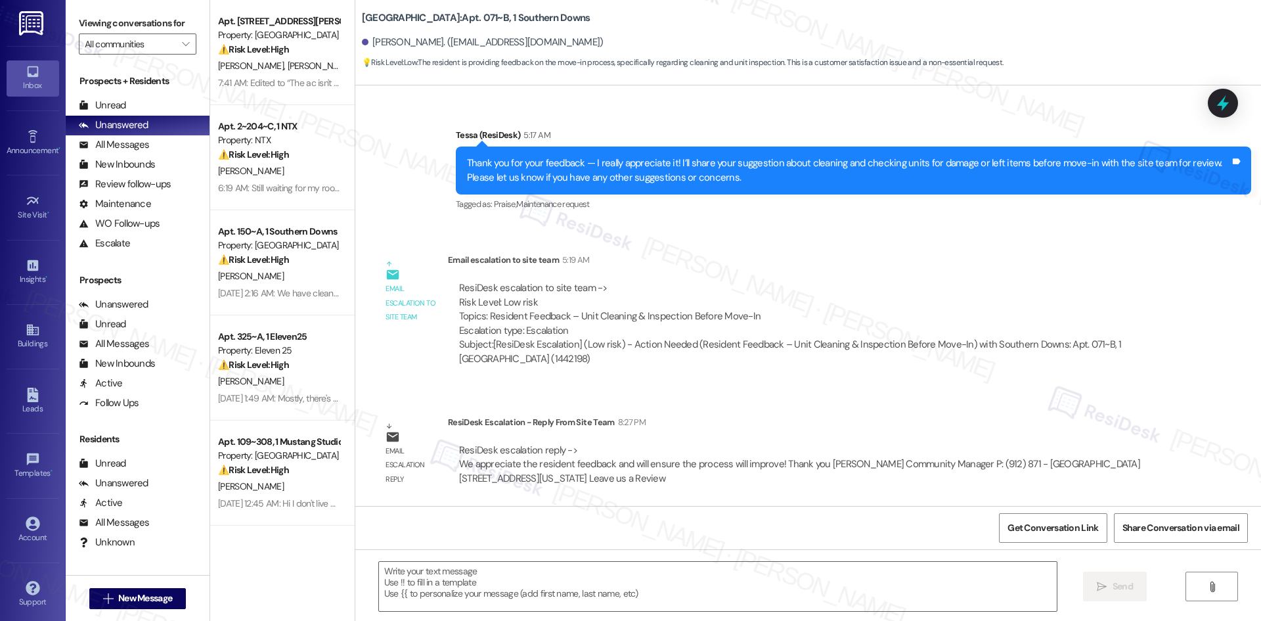
click at [422, 378] on div "Email escalation to site team Email escalation to site team 5:19 AM ResiDesk es…" at bounding box center [772, 314] width 815 height 142
drag, startPoint x: 436, startPoint y: 420, endPoint x: 539, endPoint y: 448, distance: 106.1
click at [563, 451] on div "Email escalation reply ResiDesk Escalation - Reply From Site Team 8:27 PM ResiD…" at bounding box center [772, 455] width 815 height 100
click at [539, 448] on div "ResiDesk escalation reply -> We appreciate the resident feedback and will ensur…" at bounding box center [799, 463] width 681 height 41
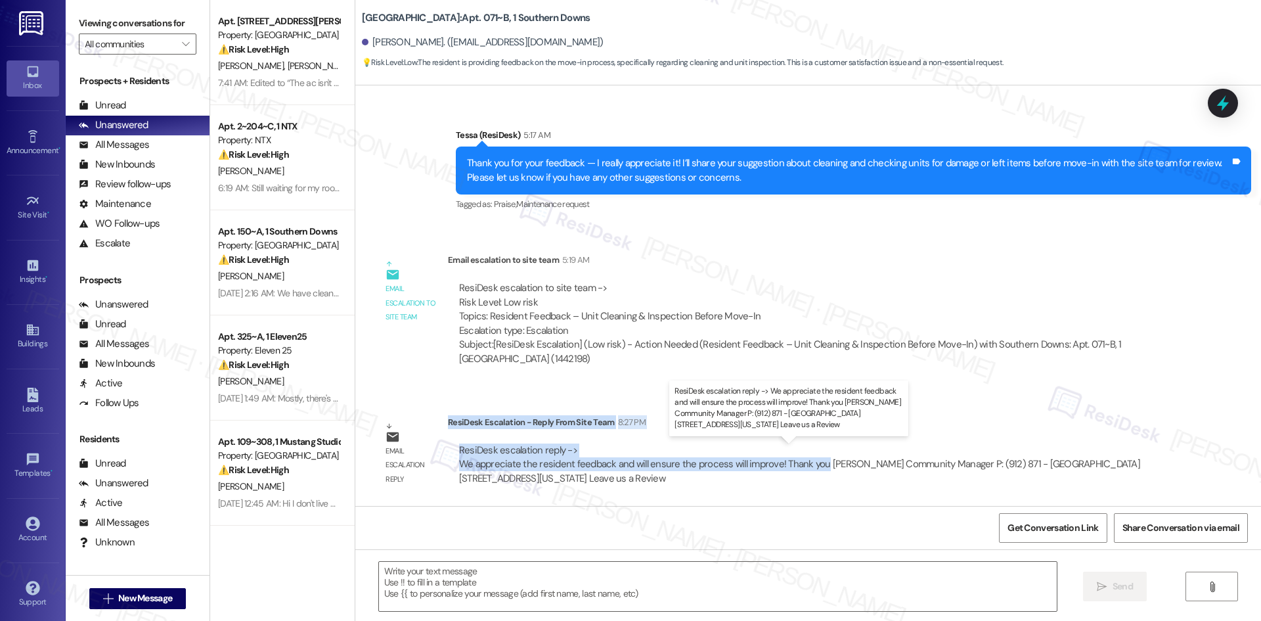
drag, startPoint x: 438, startPoint y: 422, endPoint x: 811, endPoint y: 465, distance: 374.9
click at [811, 465] on div "ResiDesk Escalation - Reply From Site Team 8:27 PM ResiDesk escalation reply ->…" at bounding box center [809, 455] width 723 height 80
copy div "ResiDesk Escalation - Reply From Site Team 8:27 PM ResiDesk escalation reply ->…"
click at [483, 576] on textarea at bounding box center [718, 586] width 678 height 49
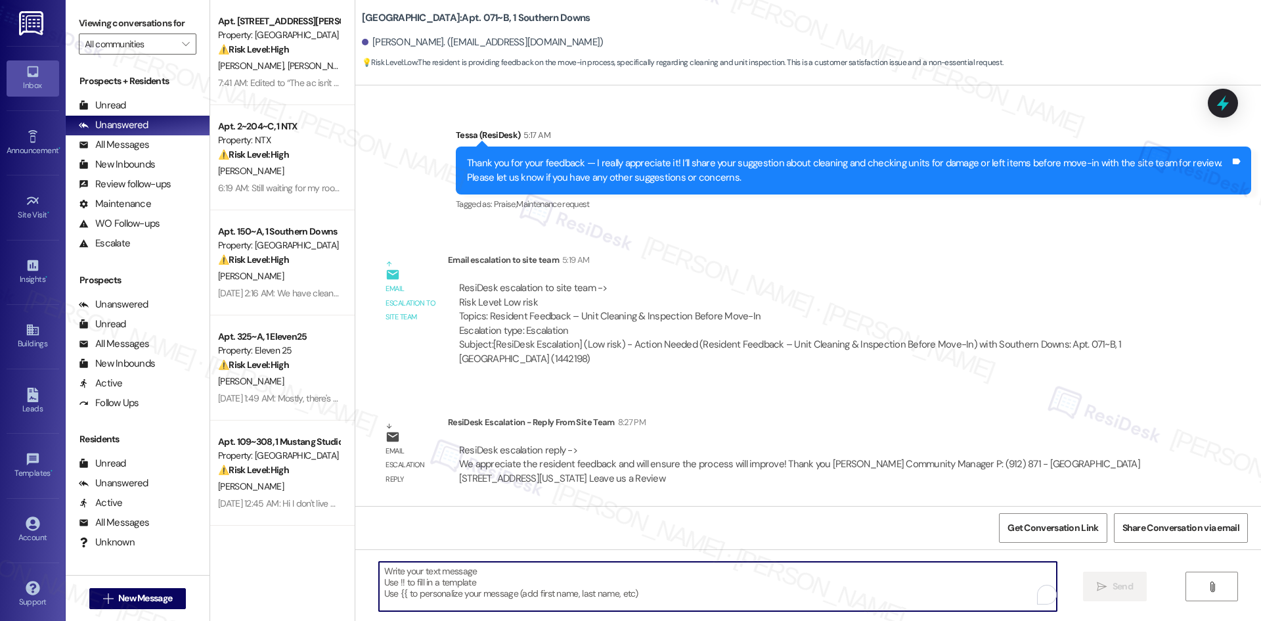
paste textarea "Hi Kaylin, thank you again for your feedback. The team confirmed they’ll be wor…"
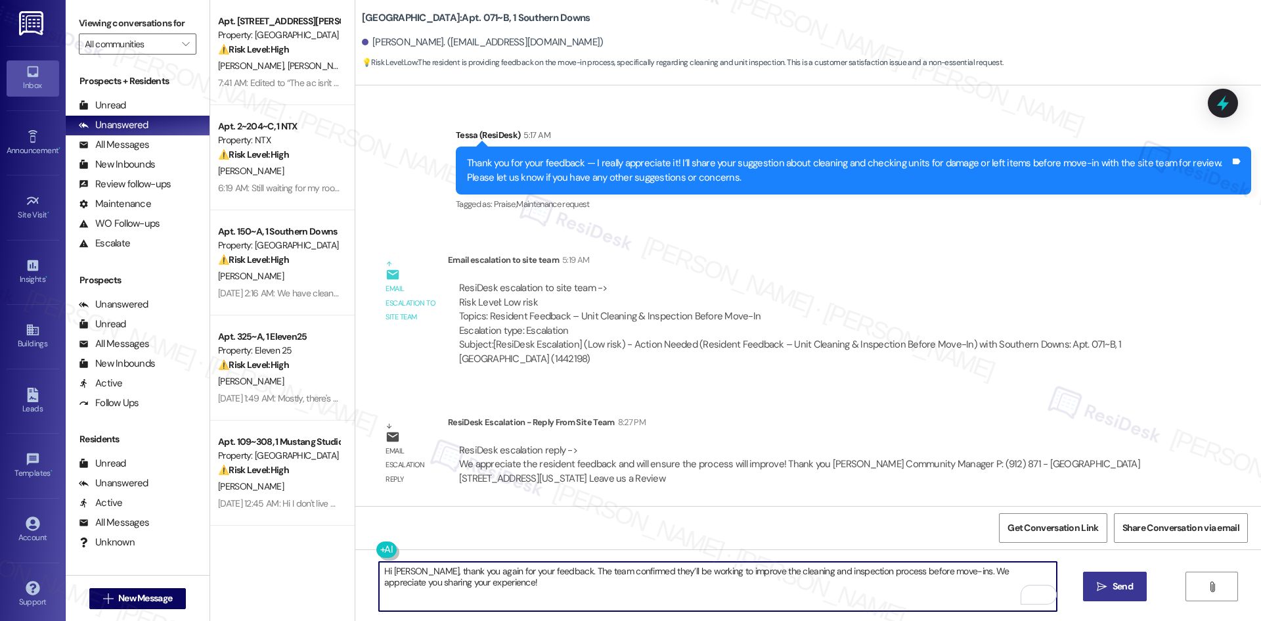
type textarea "Hi Kaylin, thank you again for your feedback. The team confirmed they’ll be wor…"
click at [1122, 592] on span "Send" at bounding box center [1123, 586] width 20 height 14
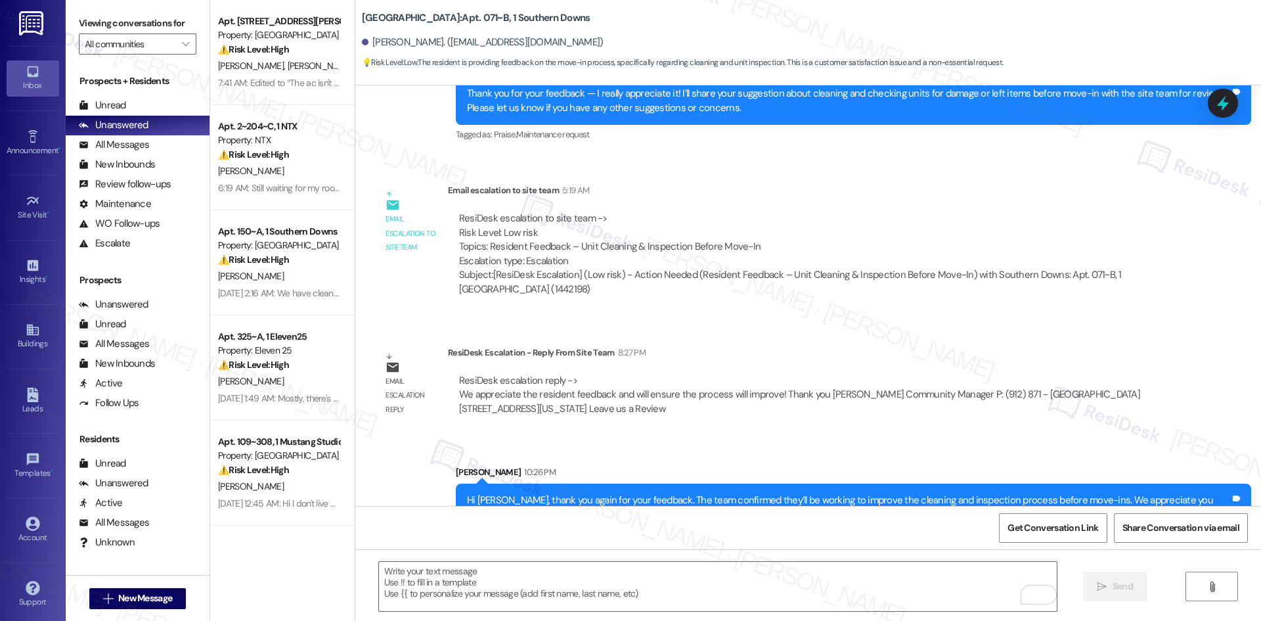
scroll to position [456, 0]
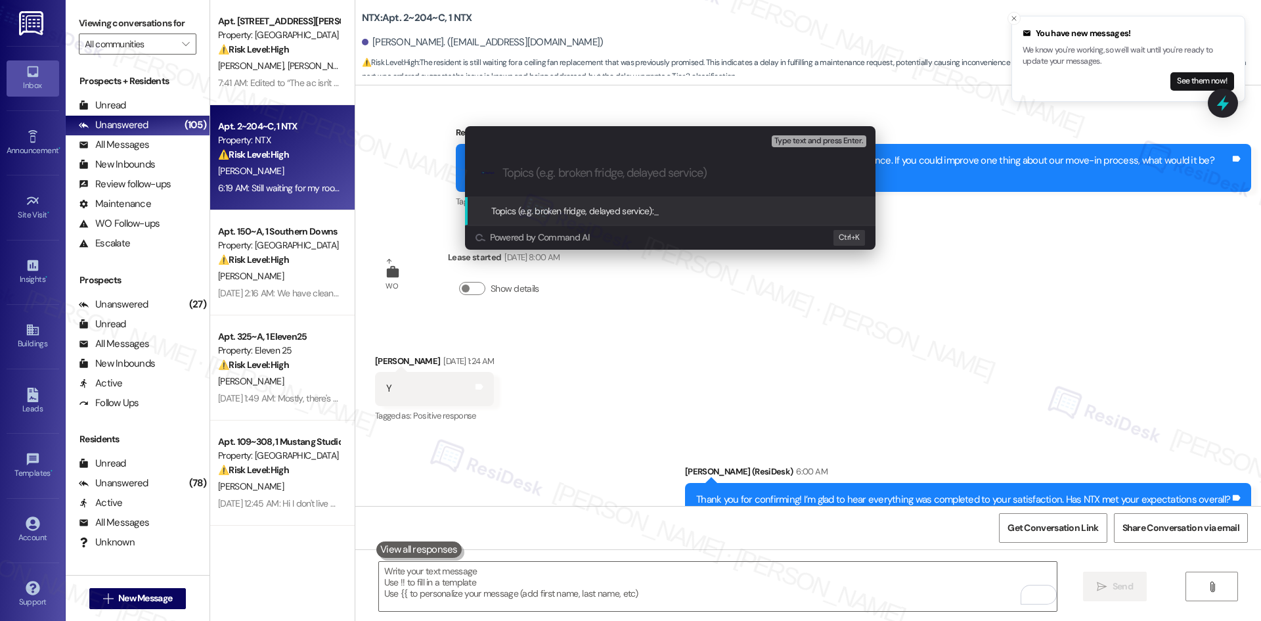
scroll to position [1024, 0]
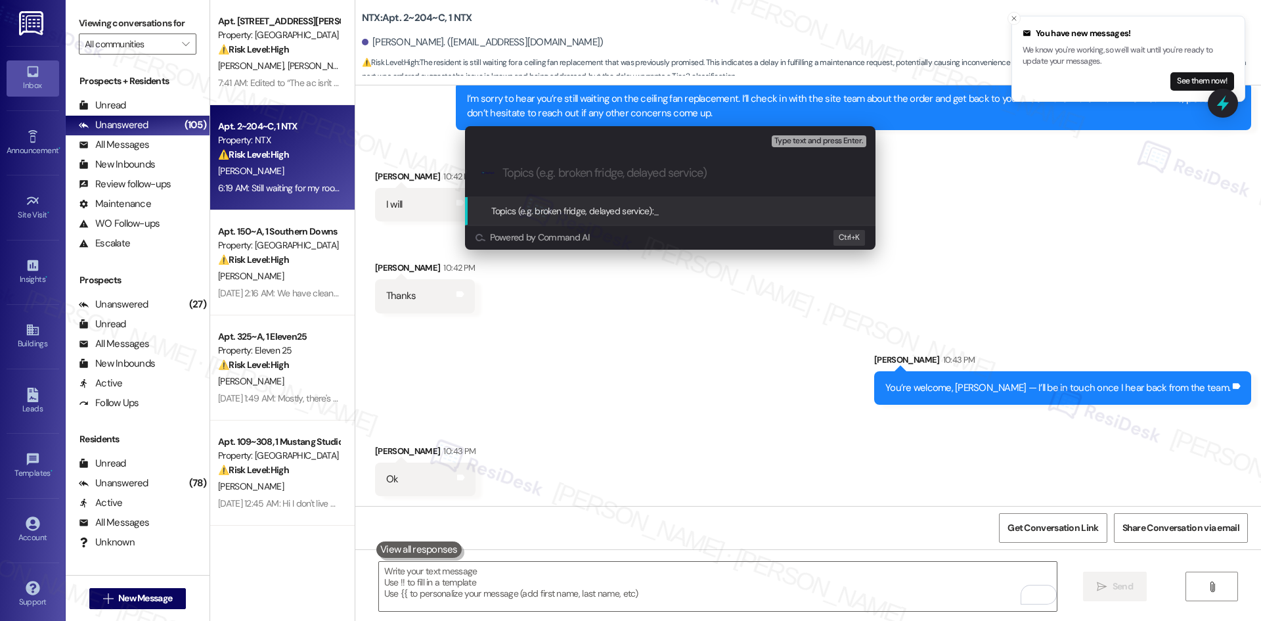
click at [593, 177] on input "Topics (e.g. broken fridge, delayed service)" at bounding box center [680, 173] width 357 height 14
paste input "Work Order 6755010 – Pending Ceiling Fan Replacement"
type input "Work Order 6755010 – Pending Ceiling Fan Replacement"
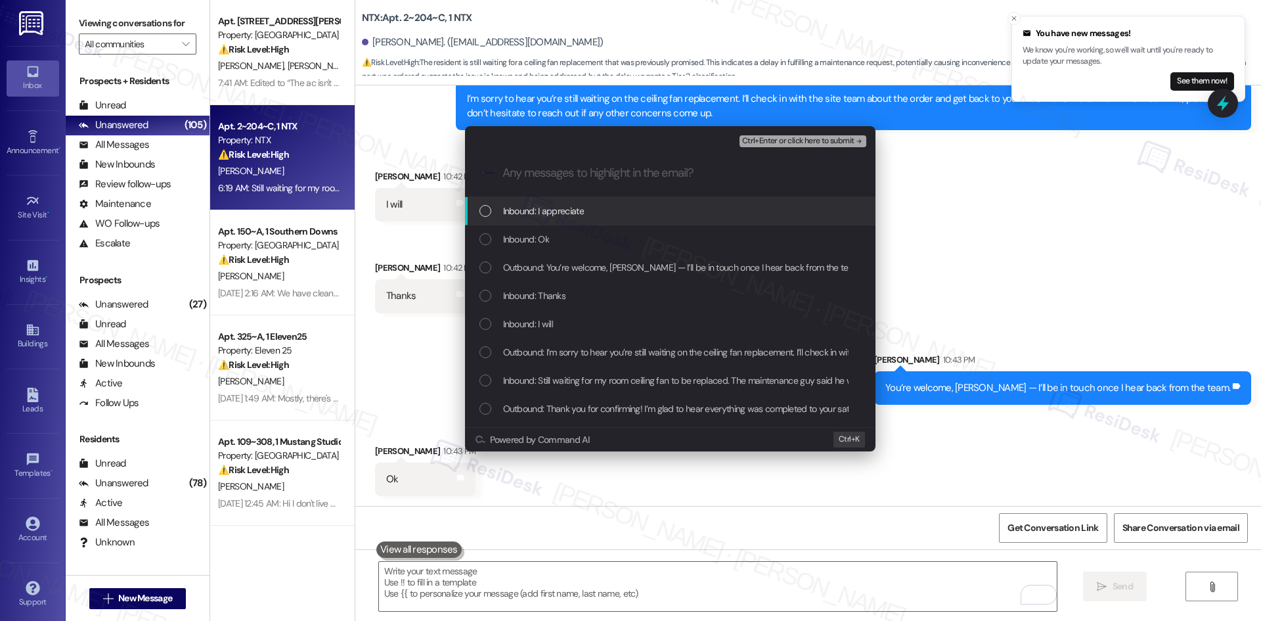
click at [716, 212] on div "Inbound: I appreciate" at bounding box center [672, 211] width 384 height 14
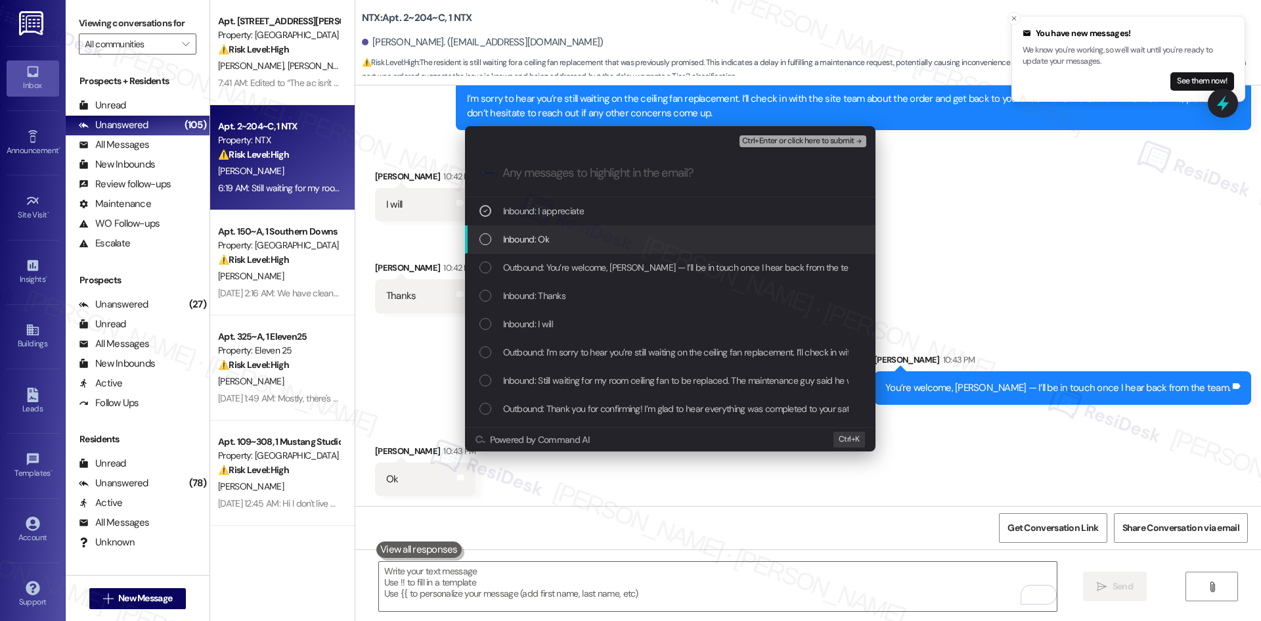
click at [707, 238] on div "Inbound: Ok" at bounding box center [672, 239] width 384 height 14
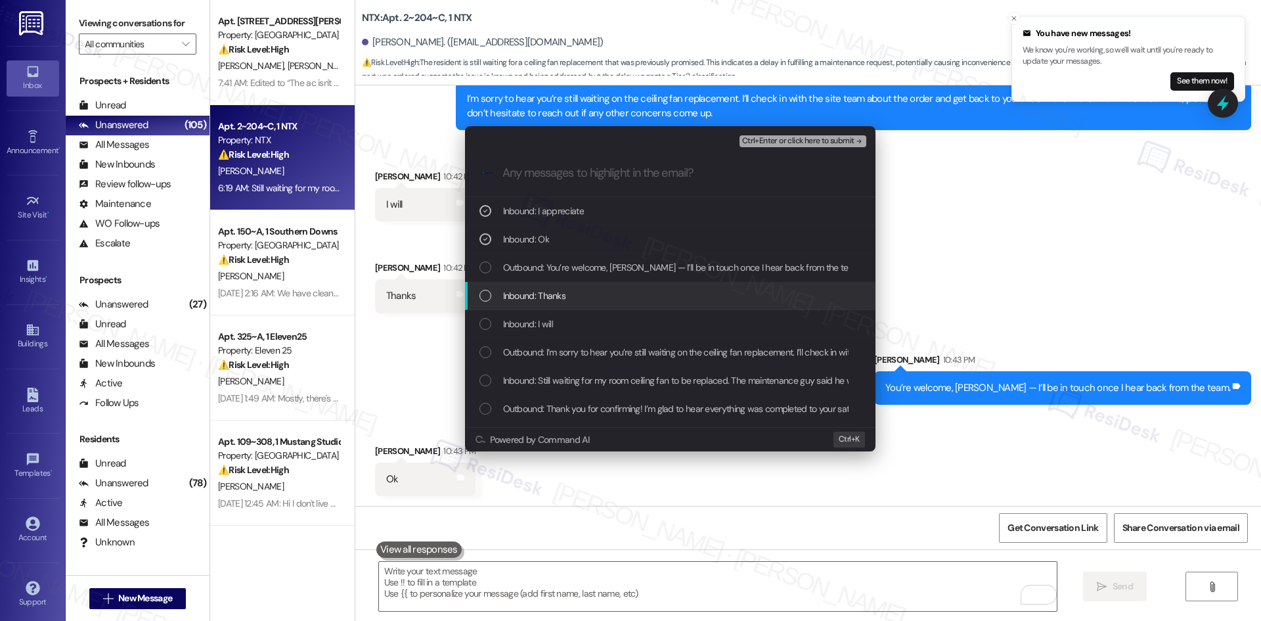
click at [704, 288] on div "Inbound: Thanks" at bounding box center [672, 295] width 384 height 14
click at [703, 317] on div "Inbound: I will" at bounding box center [672, 324] width 384 height 14
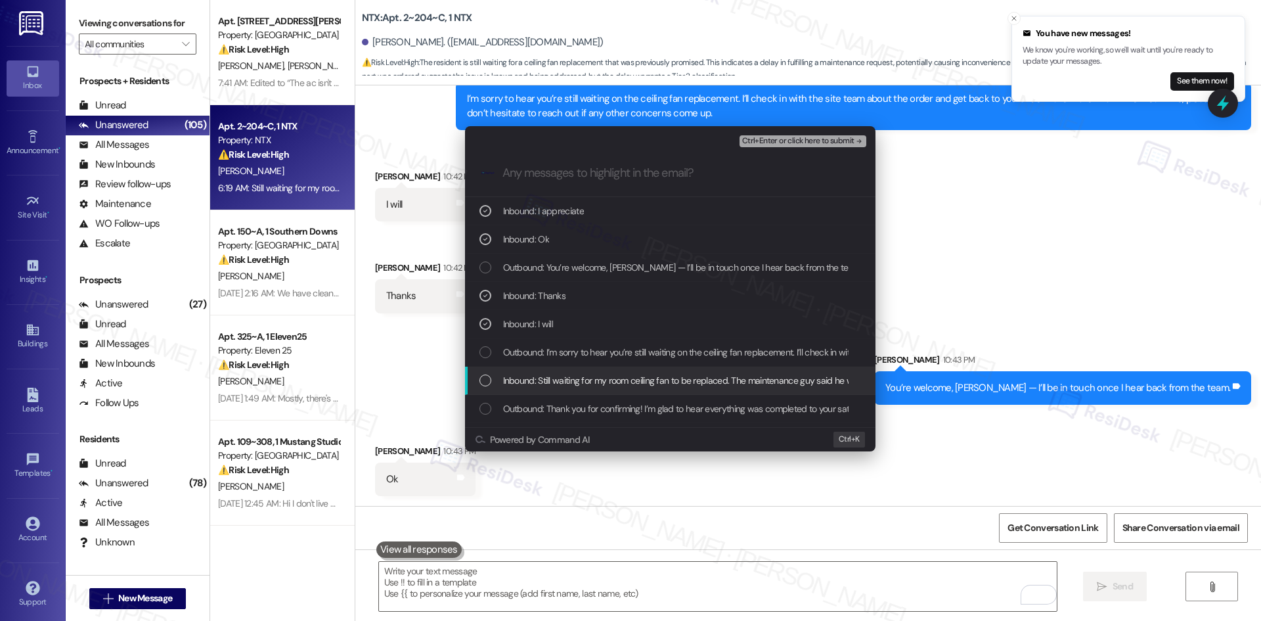
click at [767, 378] on span "Inbound: Still waiting for my room ceiling fan to be replaced. The maintenance …" at bounding box center [787, 380] width 569 height 14
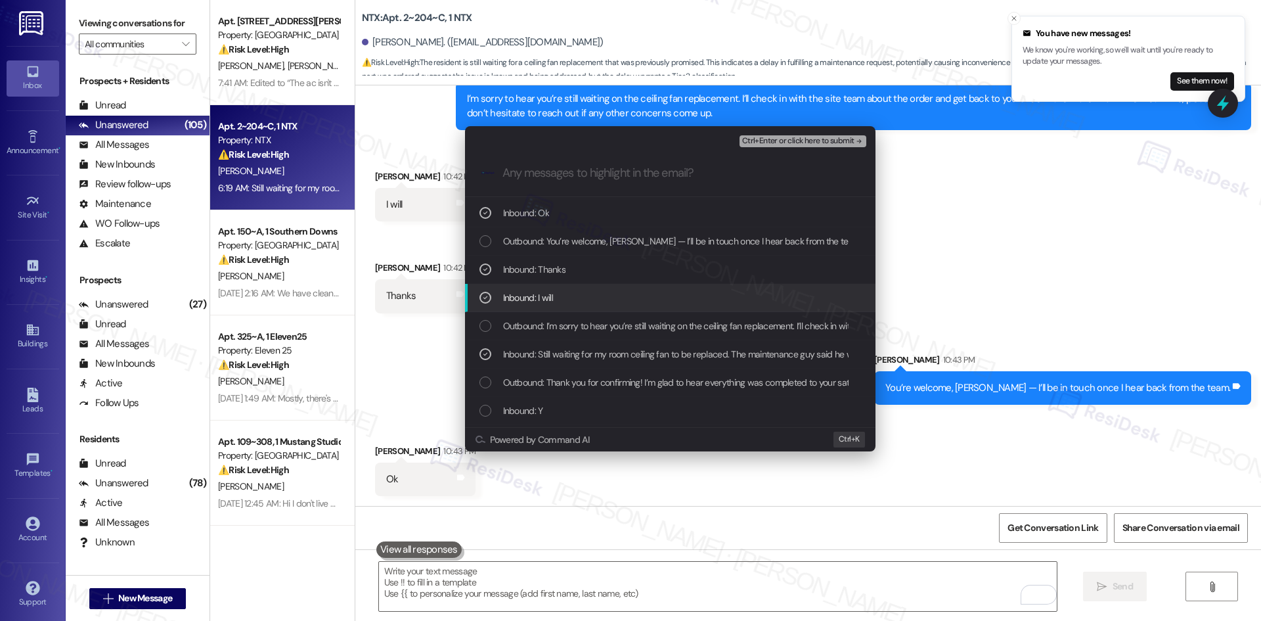
scroll to position [131, 0]
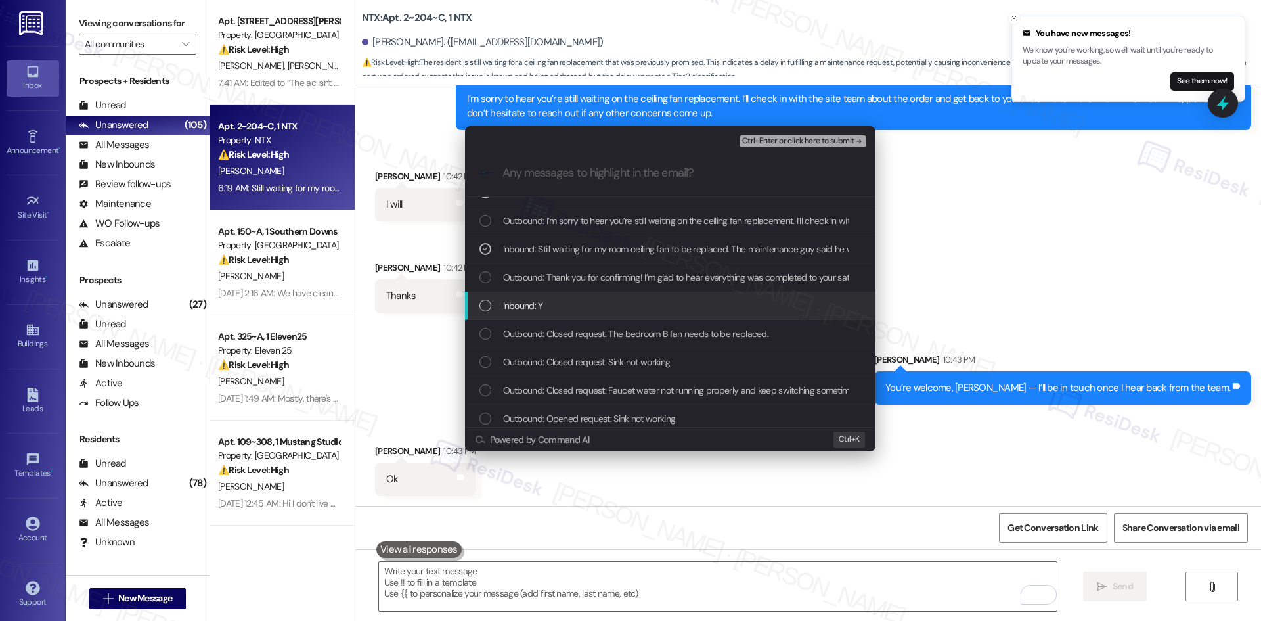
click at [714, 305] on div "Inbound: Y" at bounding box center [672, 305] width 384 height 14
click at [837, 138] on span "Ctrl+Enter or click here to submit" at bounding box center [798, 141] width 112 height 9
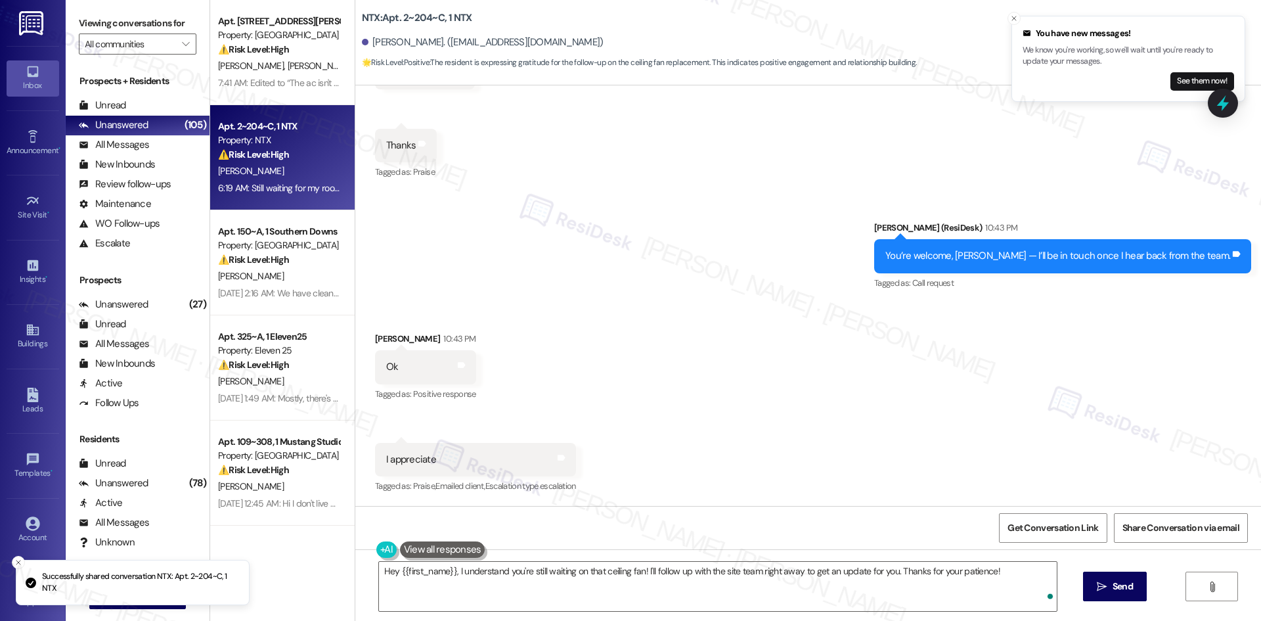
scroll to position [935, 0]
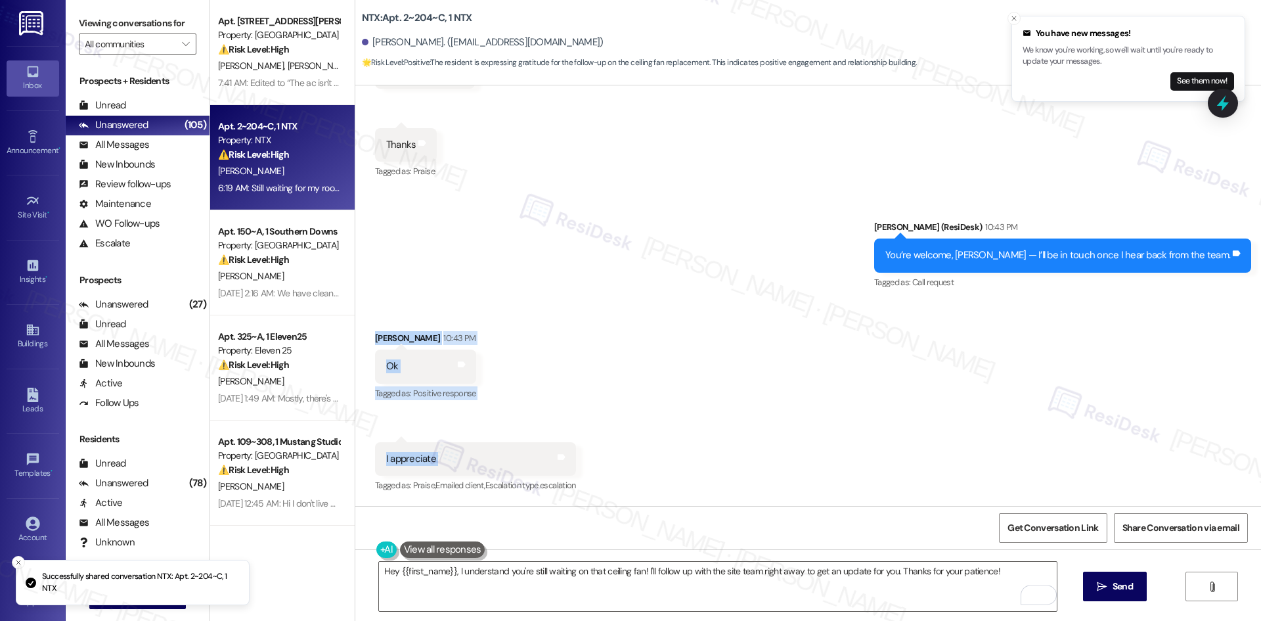
drag, startPoint x: 357, startPoint y: 340, endPoint x: 499, endPoint y: 474, distance: 196.1
click at [499, 474] on div "Received via SMS Anthony Lekwauwa 10:43 PM Ok Tags and notes Tagged as: Positiv…" at bounding box center [808, 403] width 906 height 204
copy div "Anthony Lekwauwa 10:43 PM Ok Tags and notes Tagged as: Positive response Click …"
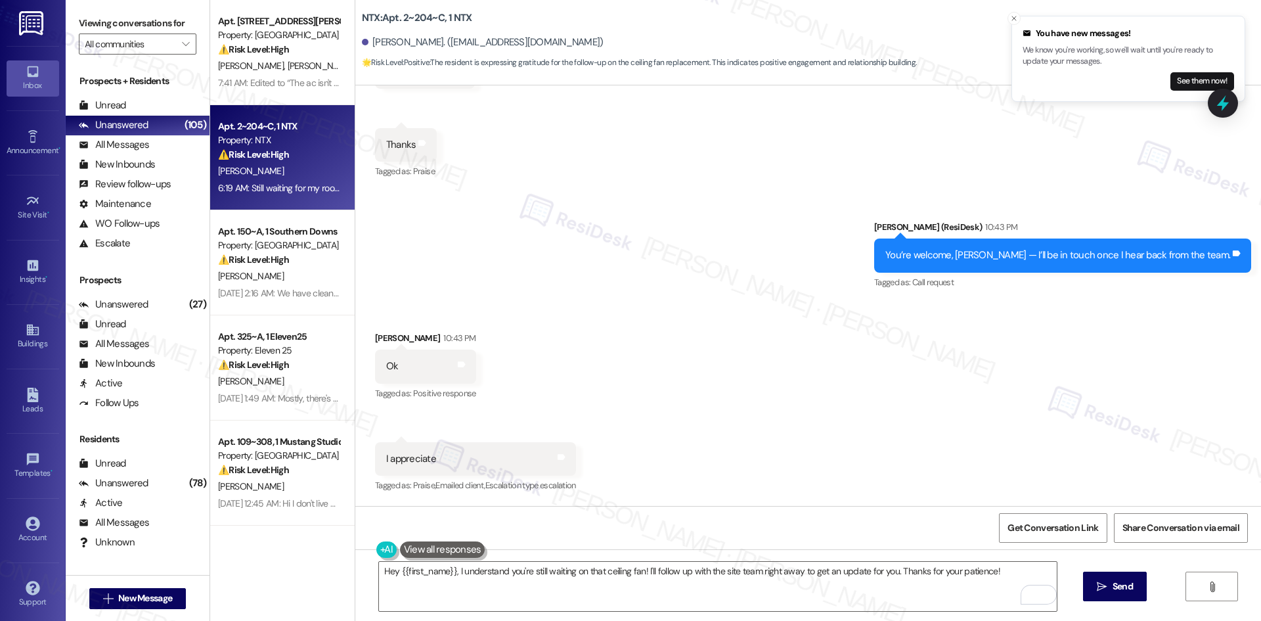
click at [596, 294] on div "Sent via SMS Sarah (ResiDesk) 10:43 PM You’re welcome, Anthony — I’ll be in tou…" at bounding box center [808, 245] width 906 height 111
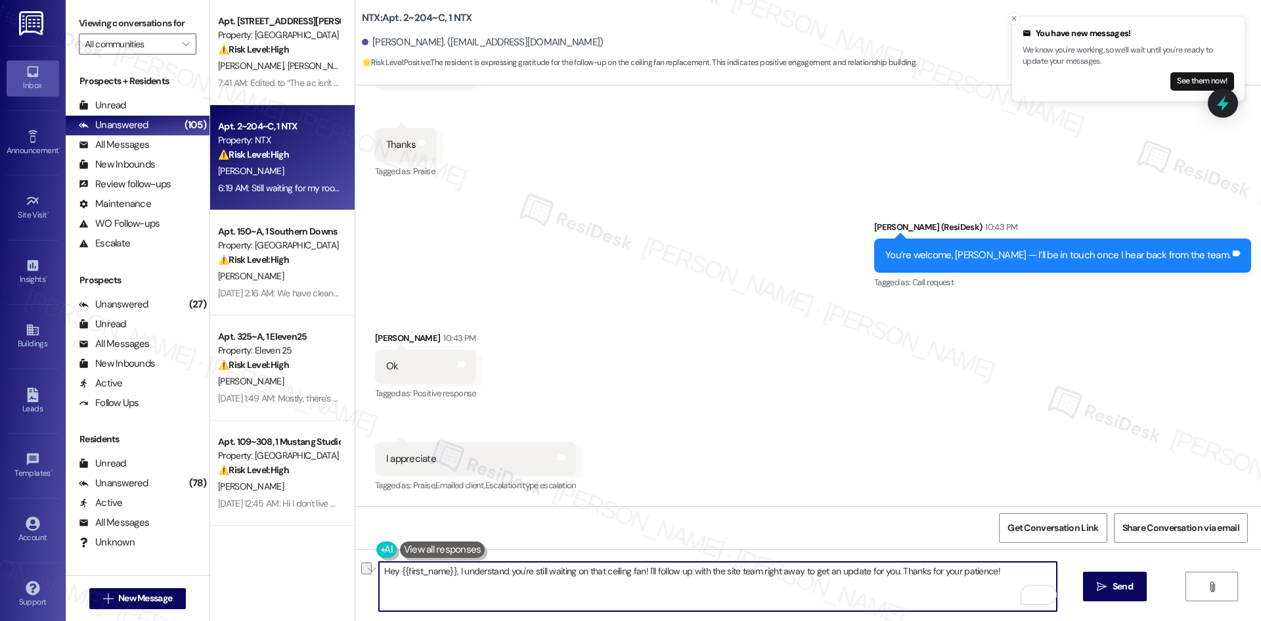
drag, startPoint x: 983, startPoint y: 573, endPoint x: 200, endPoint y: 573, distance: 783.0
click at [210, 573] on div "Apt. 510, 1015 King George Blvd Property: Georgetown Oaks ⚠️ Risk Level: High T…" at bounding box center [735, 310] width 1051 height 621
paste textarea "You’re welcome, Anthony!"
type textarea "You’re welcome, Anthony!"
click at [1113, 589] on span "Send" at bounding box center [1123, 586] width 20 height 14
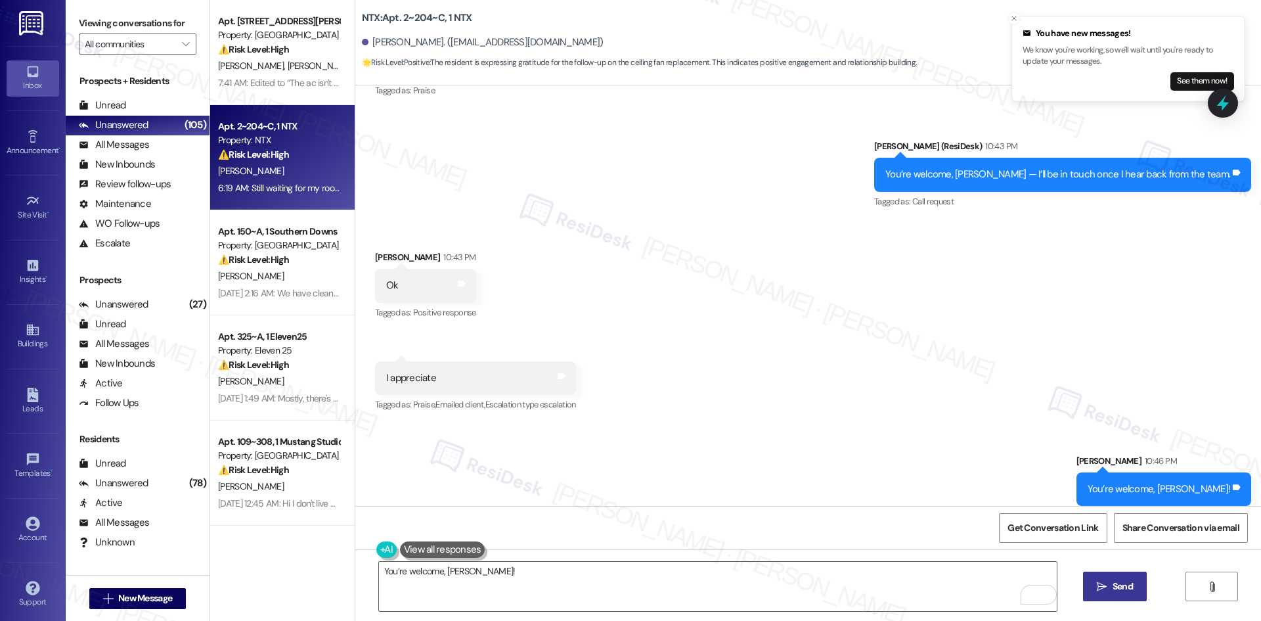
scroll to position [1026, 0]
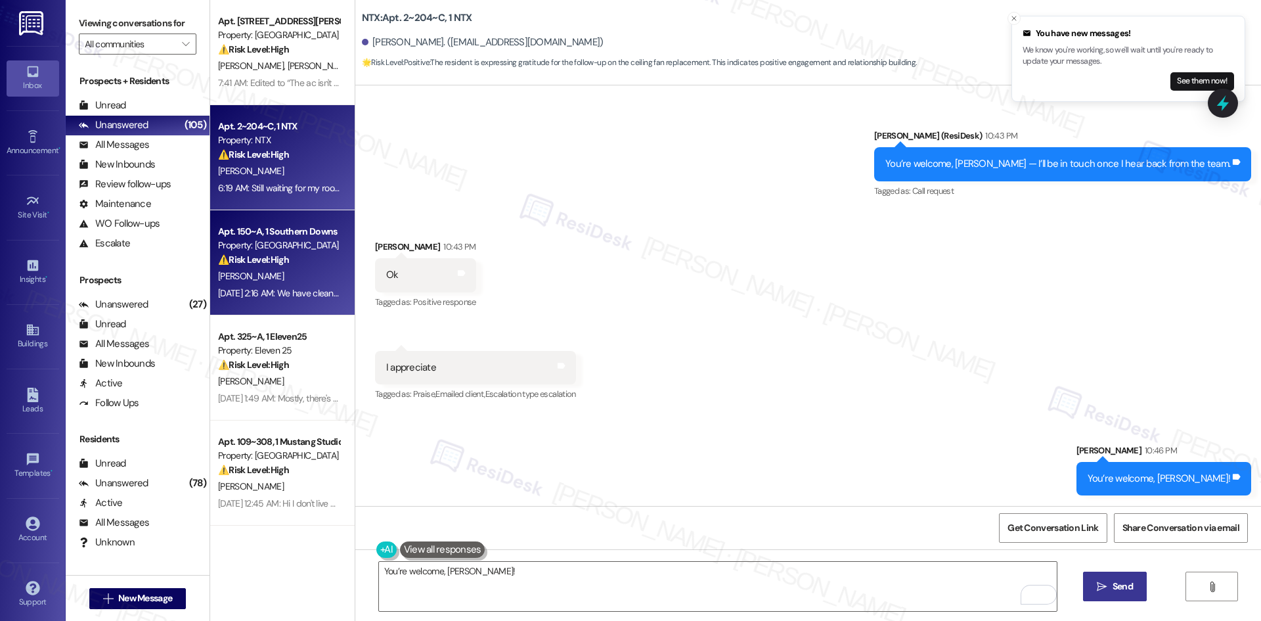
click at [261, 262] on strong "⚠️ Risk Level: High" at bounding box center [253, 260] width 71 height 12
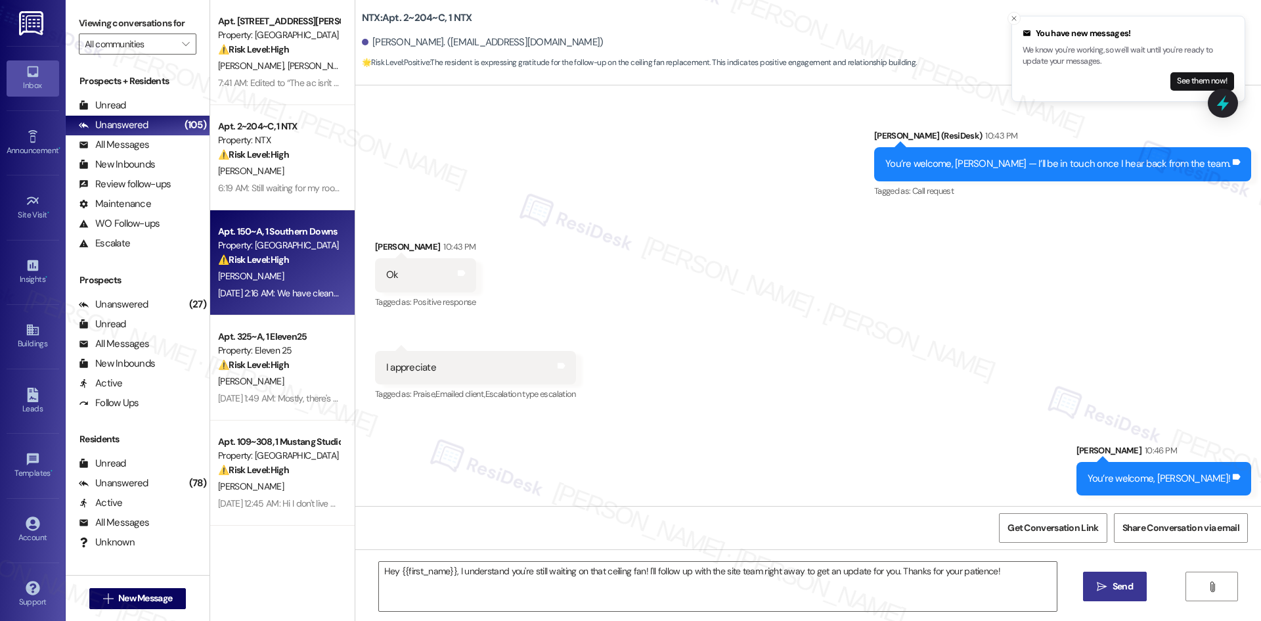
type textarea "Fetching suggested responses. Please feel free to read through the conversation…"
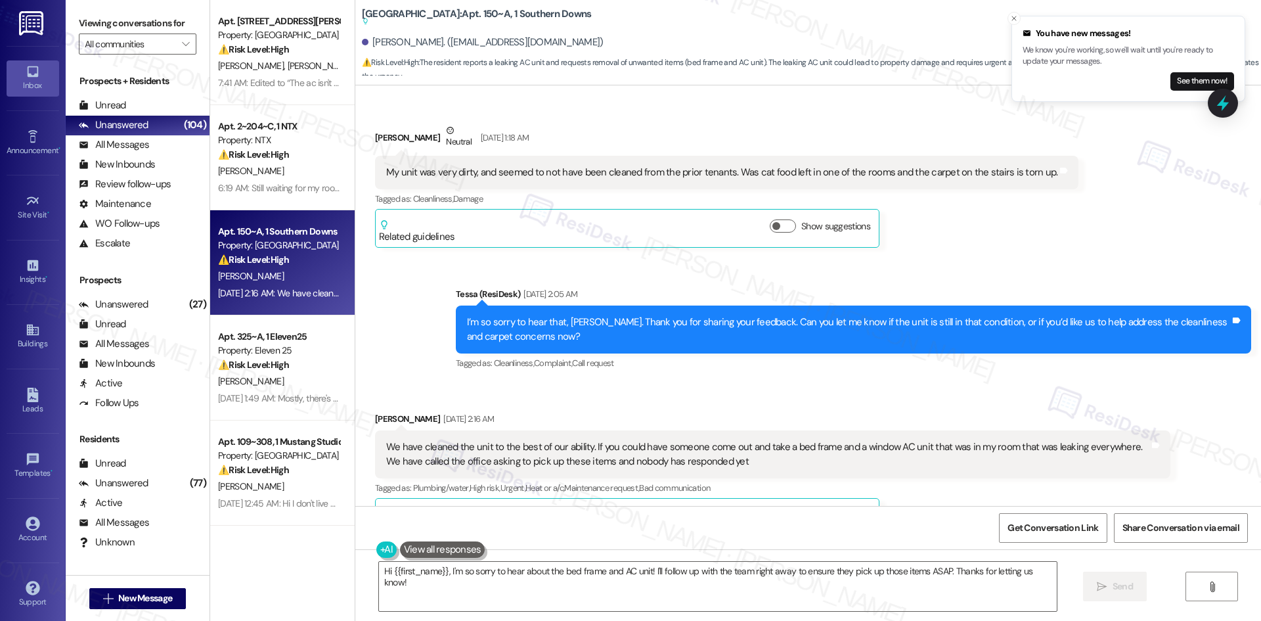
scroll to position [244, 0]
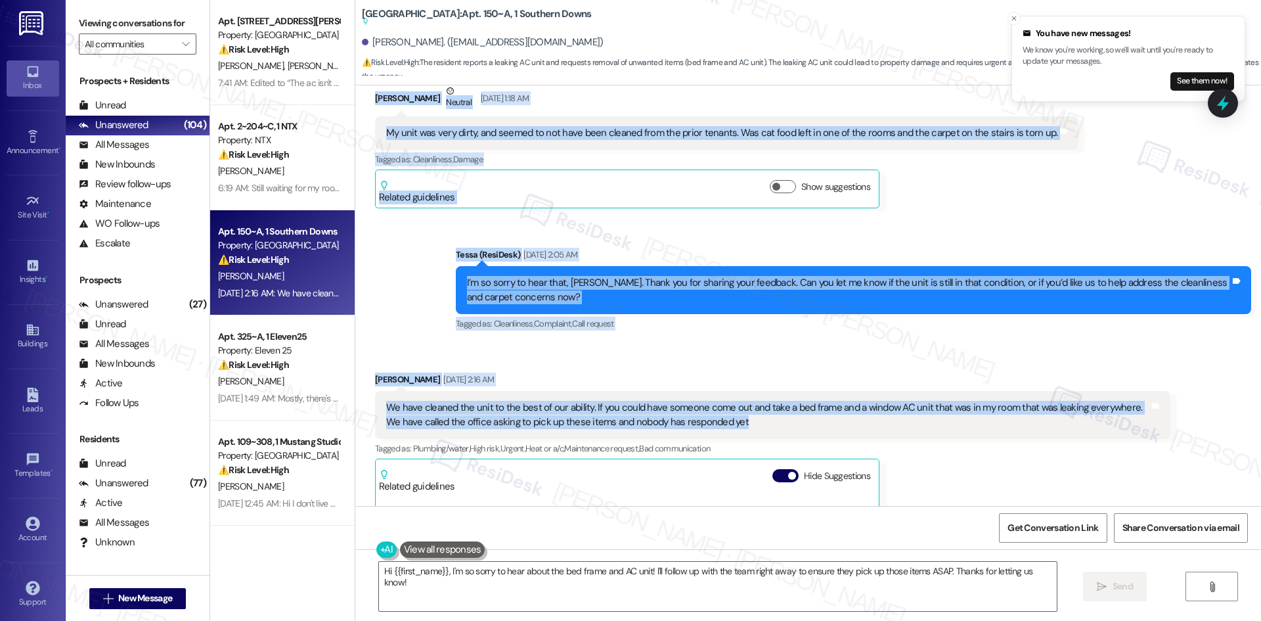
drag, startPoint x: 404, startPoint y: 154, endPoint x: 831, endPoint y: 430, distance: 508.0
click at [831, 430] on div "Lease started Aug 10, 2025 at 8:00 AM Survey, sent via SMS Residesk Automated S…" at bounding box center [808, 295] width 906 height 420
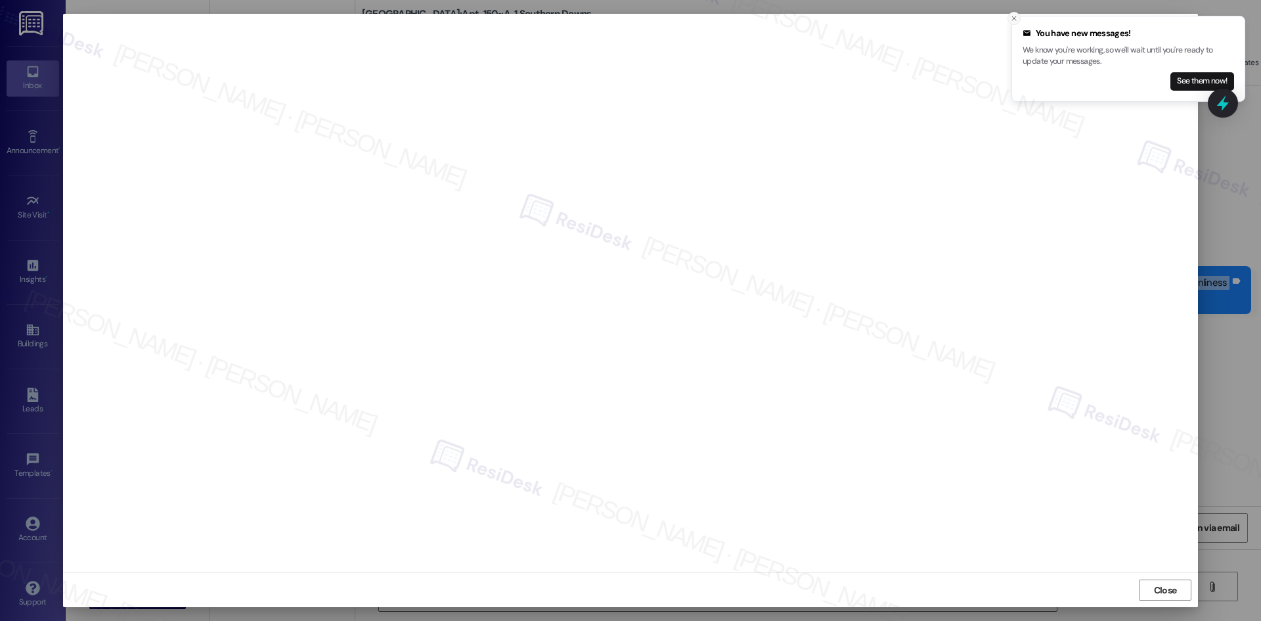
click at [1013, 19] on icon "Close toast" at bounding box center [1014, 18] width 8 height 8
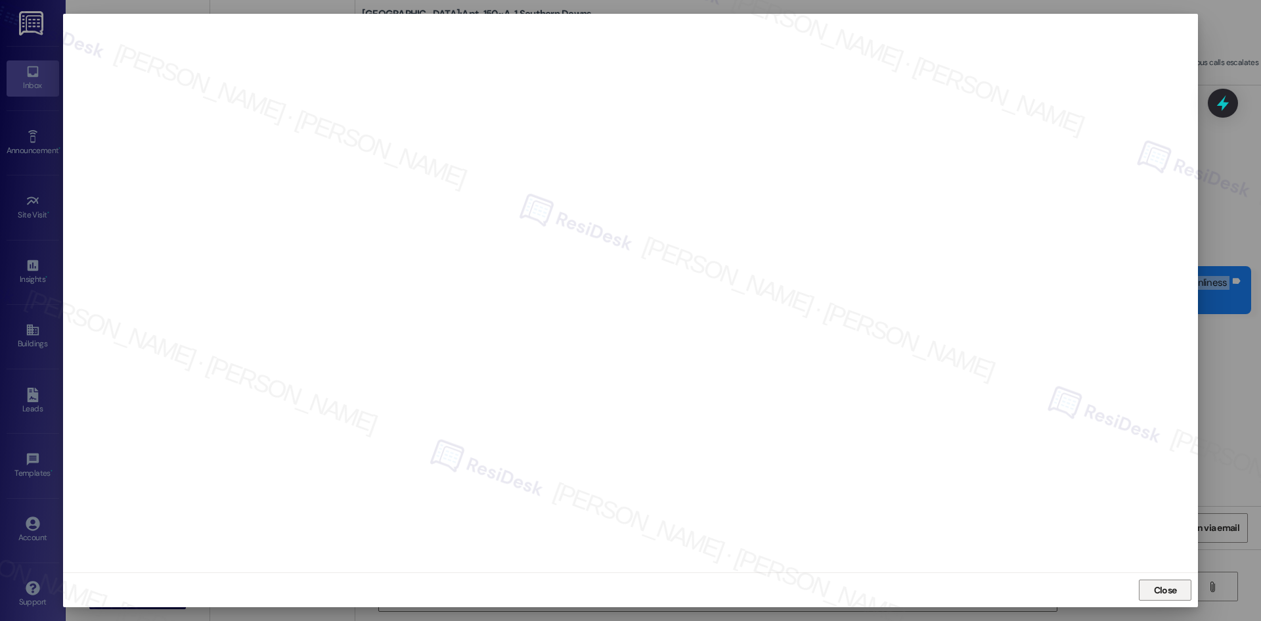
click at [1151, 589] on span "Close" at bounding box center [1165, 590] width 28 height 14
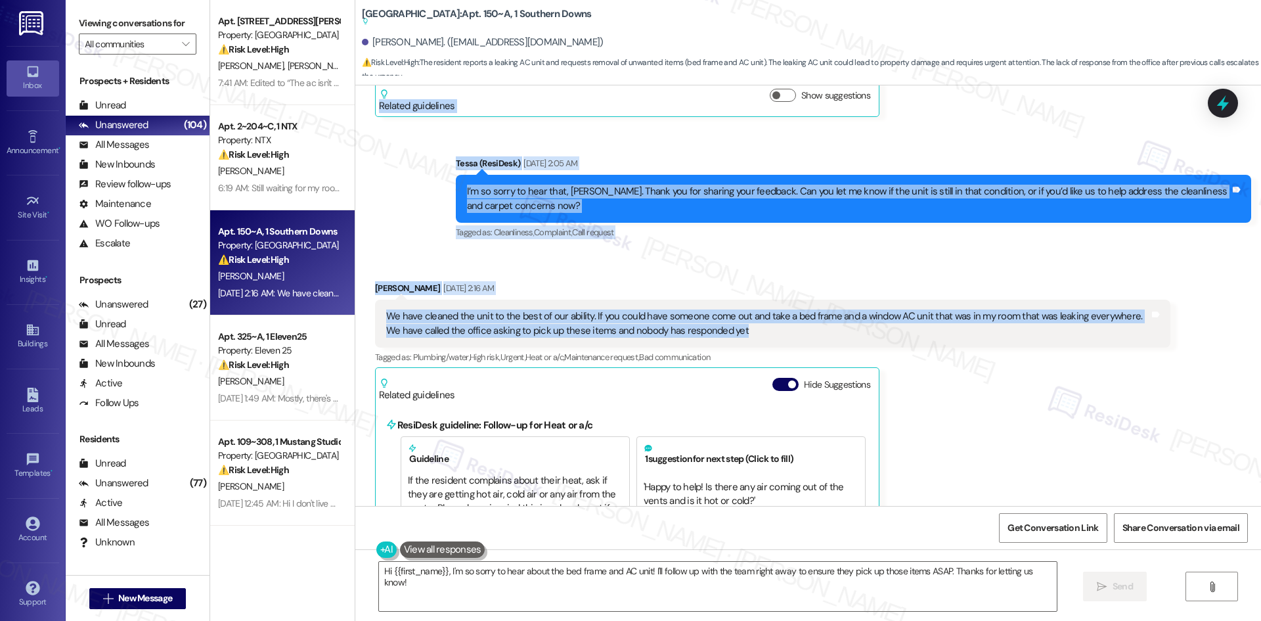
scroll to position [375, 0]
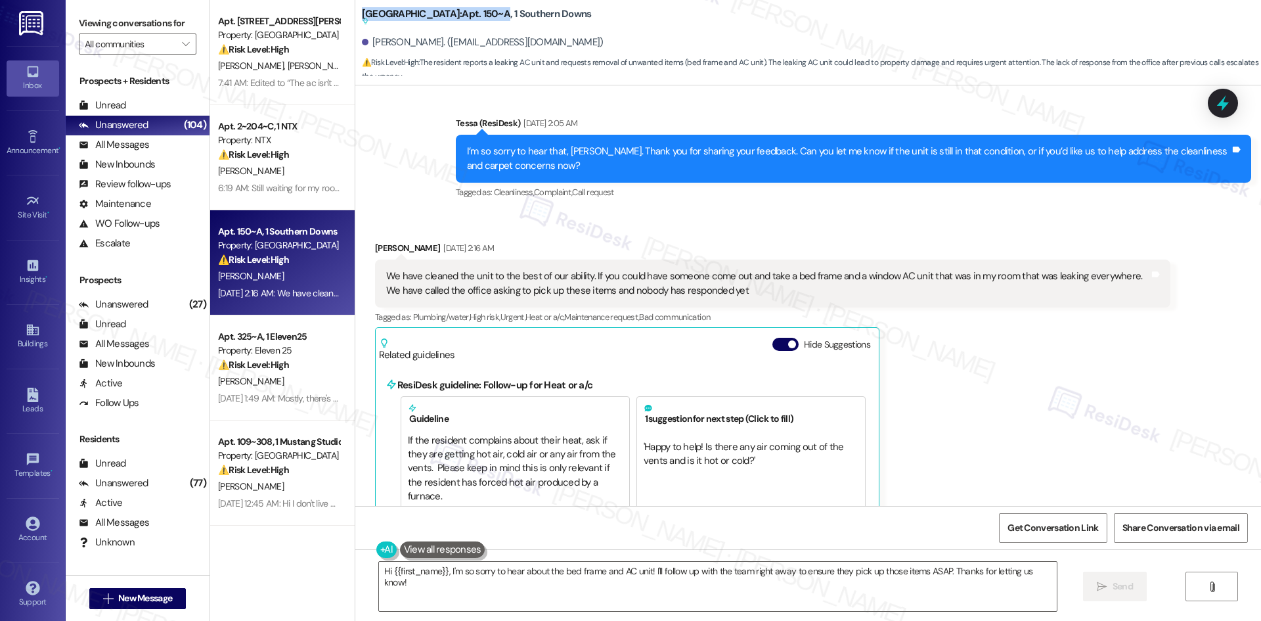
drag, startPoint x: 355, startPoint y: 12, endPoint x: 475, endPoint y: 15, distance: 119.6
click at [475, 15] on b "Southern Downs: Apt. 150~A, 1 Southern Downs Suggested actions and notes availa…" at bounding box center [477, 18] width 230 height 22
copy b "Southern Downs: Apt. 150~A"
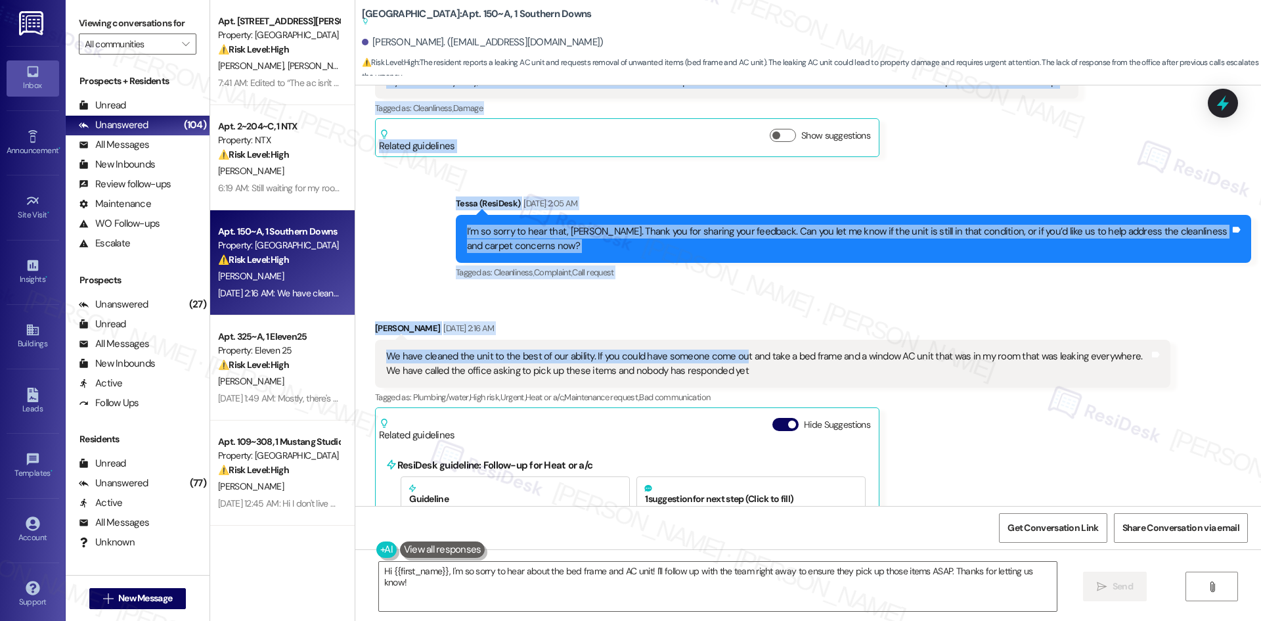
scroll to position [309, 0]
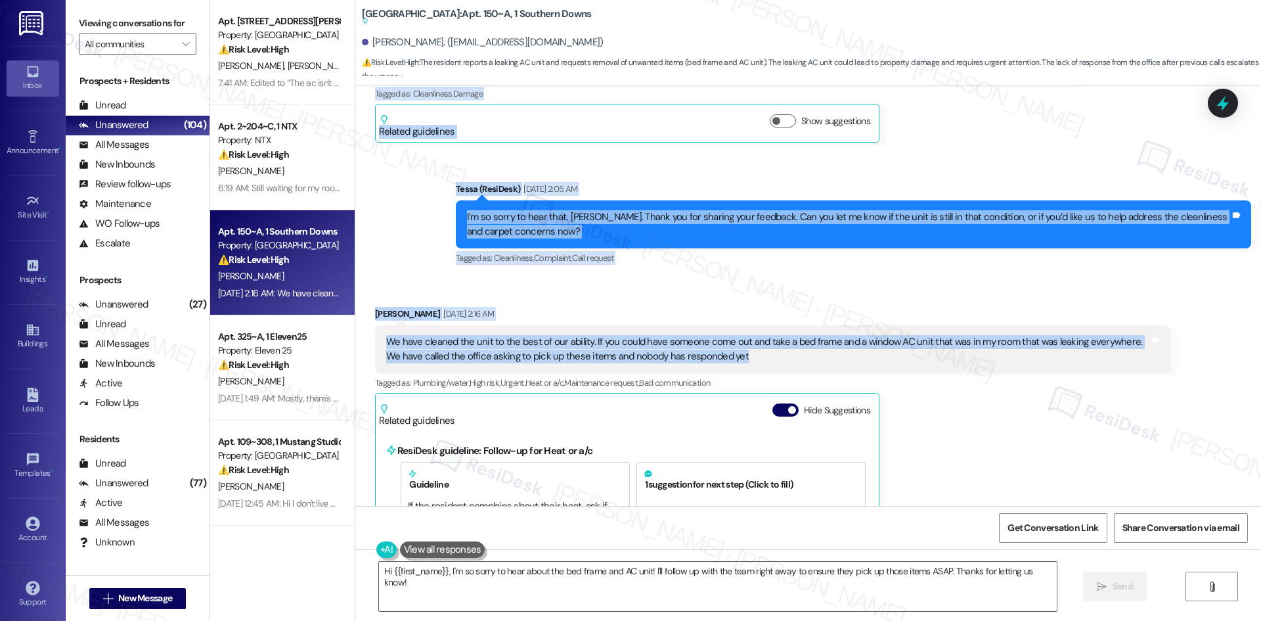
drag, startPoint x: 424, startPoint y: 147, endPoint x: 793, endPoint y: 368, distance: 430.1
click at [793, 368] on div "Lease started Aug 10, 2025 at 8:00 AM Survey, sent via SMS Residesk Automated S…" at bounding box center [808, 295] width 906 height 420
copy div "Residesk Automated Survey Aug 19, 2025 at 12:38 AM Hi Salvatore! We're so glad …"
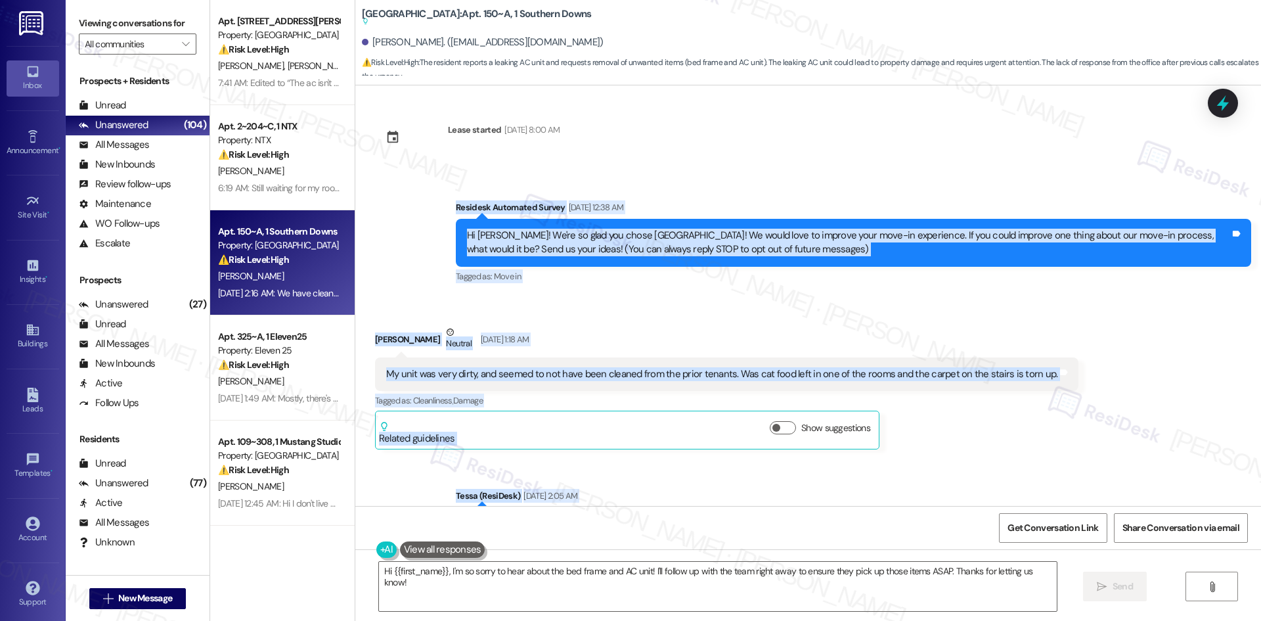
scroll to position [328, 0]
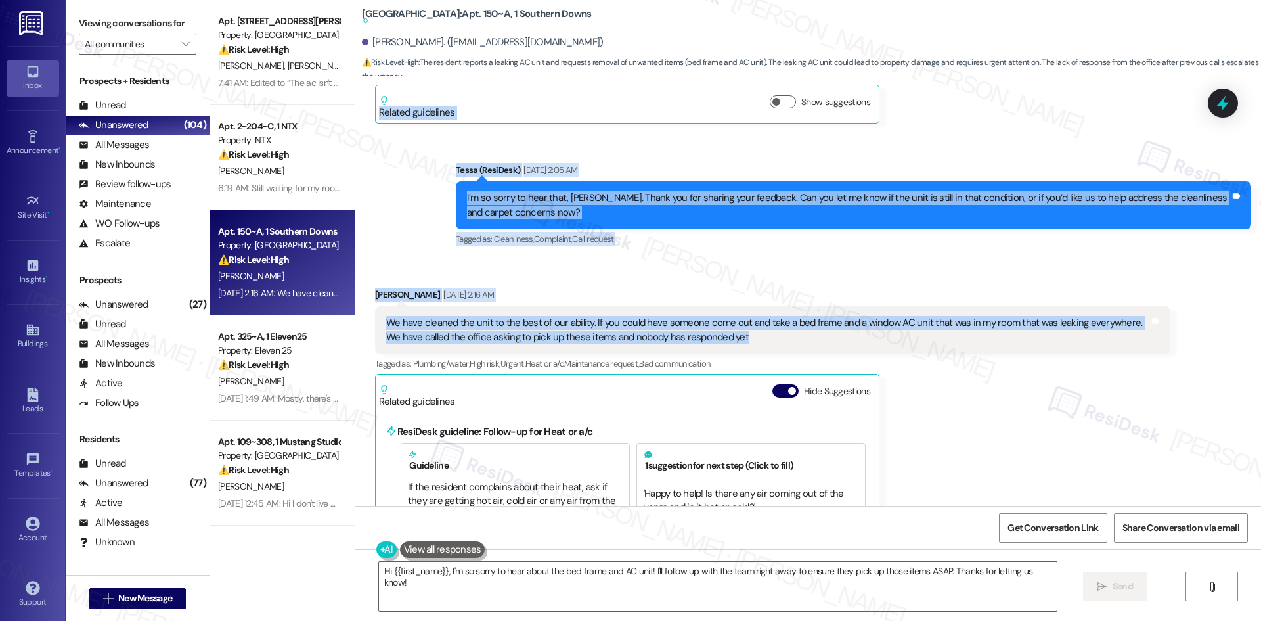
drag, startPoint x: 658, startPoint y: 269, endPoint x: 658, endPoint y: 280, distance: 10.5
click at [658, 269] on div "Received via SMS Salvatore Rodriguez Aug 19, 2025 at 2:16 AM We have cleaned th…" at bounding box center [808, 548] width 906 height 581
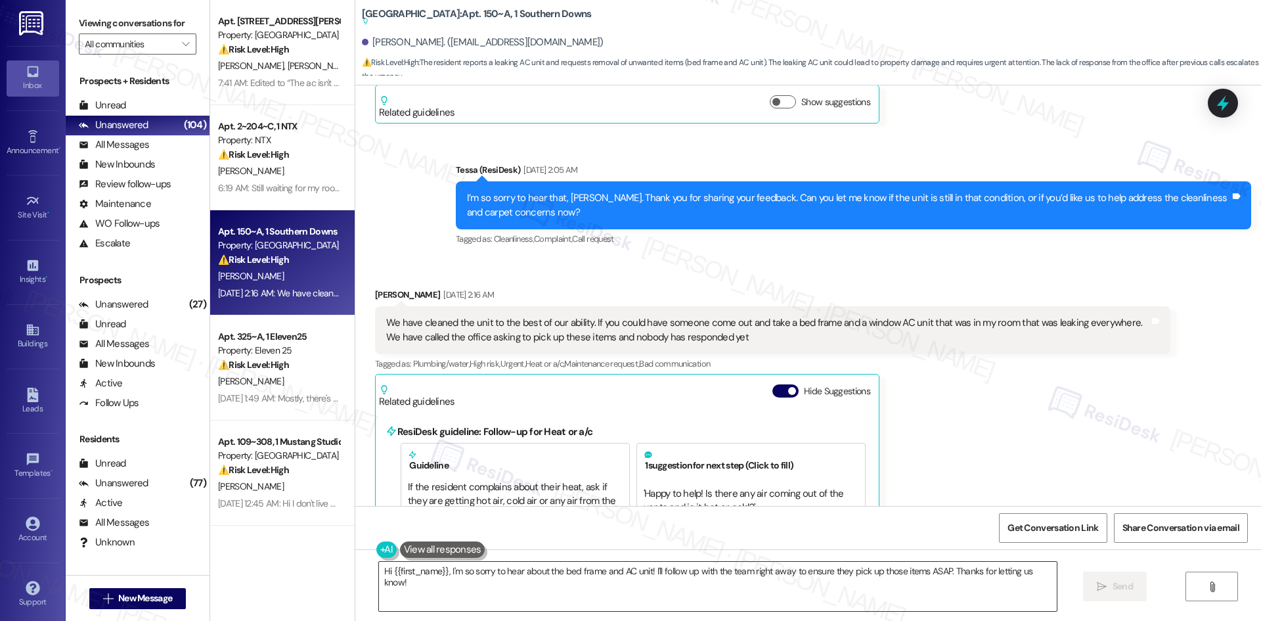
click at [575, 585] on textarea "Hi {{first_name}}, I'm so sorry to hear about the bed frame and AC unit! I'll f…" at bounding box center [718, 586] width 678 height 49
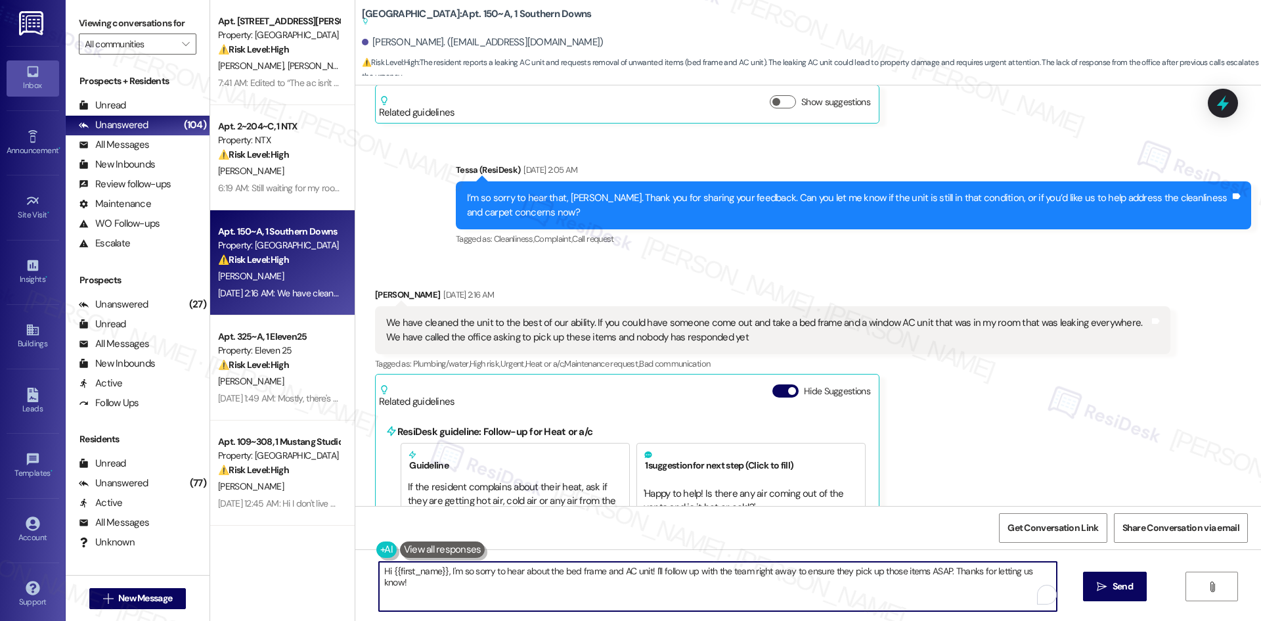
paste textarea "Salvatore, I understand your concern. I’ll check with the site team about remov…"
drag, startPoint x: 422, startPoint y: 572, endPoint x: 338, endPoint y: 569, distance: 83.5
click at [339, 569] on div "Apt. 510, 1015 King George Blvd Property: Georgetown Oaks ⚠️ Risk Level: High T…" at bounding box center [735, 310] width 1051 height 621
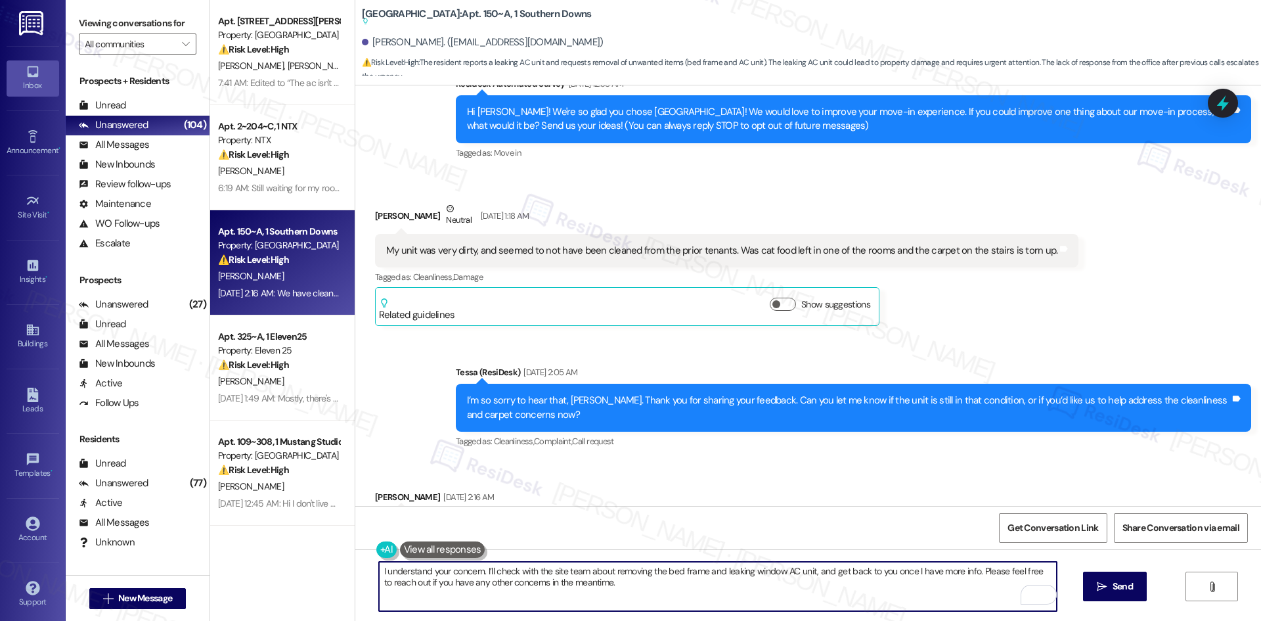
scroll to position [47, 0]
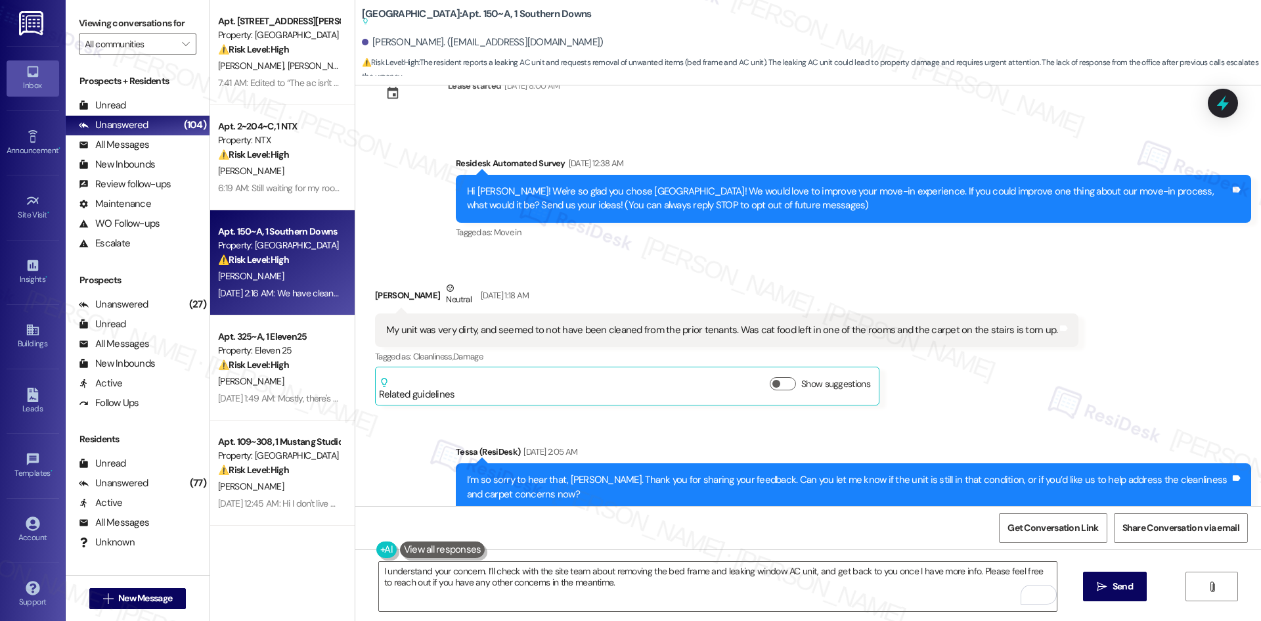
click at [390, 156] on div "Survey, sent via SMS Residesk Automated Survey Aug 19, 2025 at 12:38 AM Hi Salv…" at bounding box center [808, 189] width 906 height 125
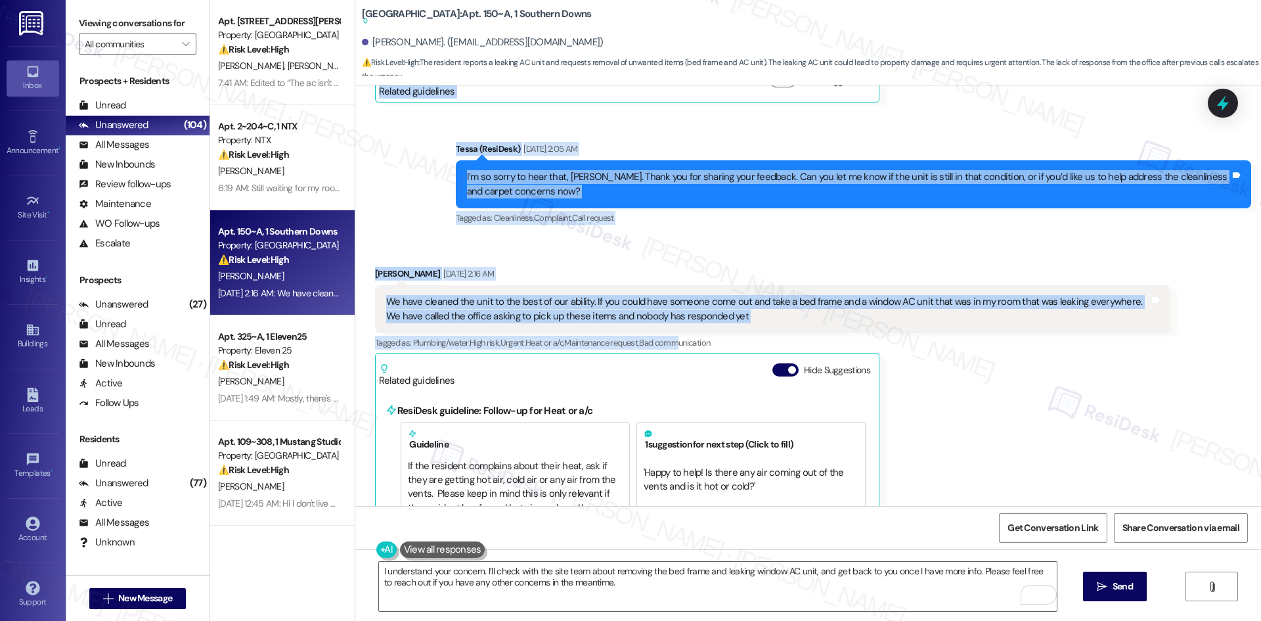
scroll to position [375, 0]
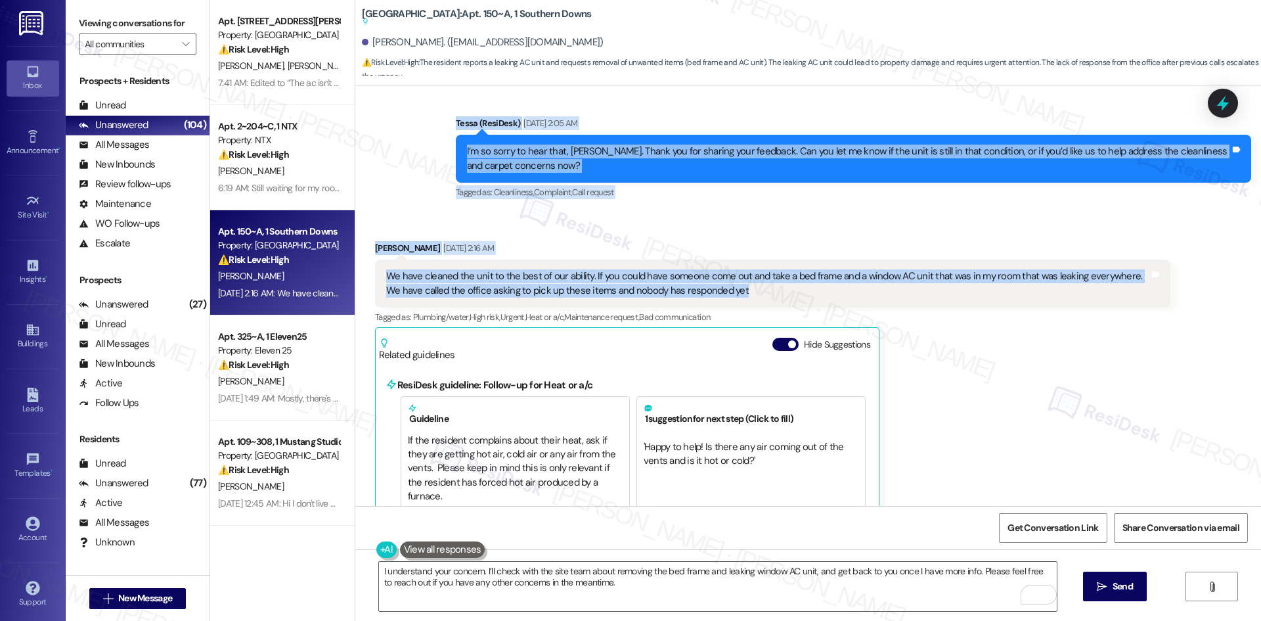
drag, startPoint x: 351, startPoint y: 161, endPoint x: 747, endPoint y: 286, distance: 415.3
click at [747, 286] on div "Lease started Aug 10, 2025 at 8:00 AM Survey, sent via SMS Residesk Automated S…" at bounding box center [808, 295] width 906 height 420
copy div "Salvatore Rodriguez Neutral Aug 19, 2025 at 1:18 AM My unit was very dirty, and…"
click at [767, 207] on div "Sent via SMS Tessa (ResiDesk) Aug 19, 2025 at 2:05 AM I’m so sorry to hear that…" at bounding box center [853, 158] width 815 height 105
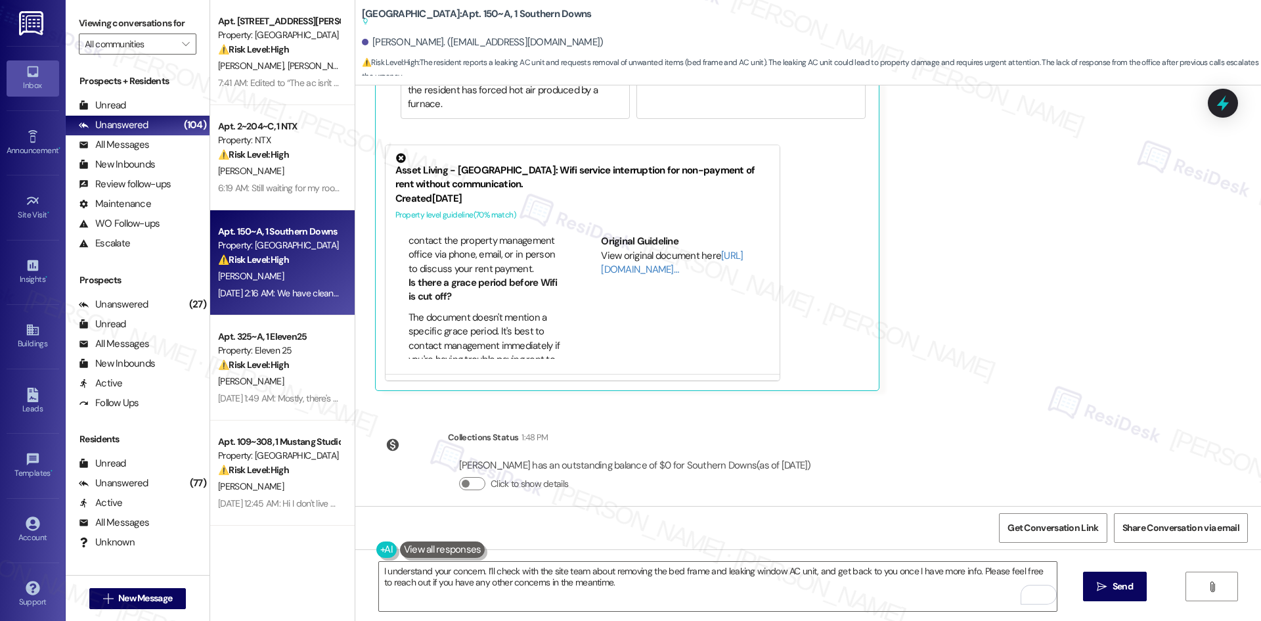
scroll to position [769, 0]
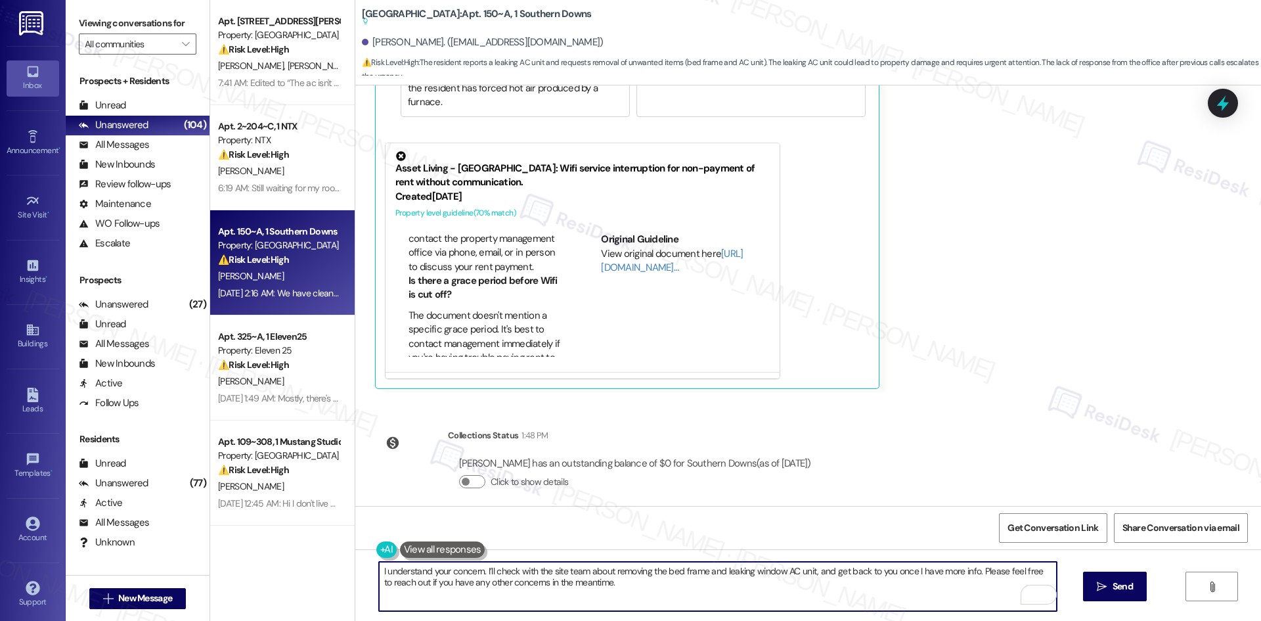
click at [878, 583] on textarea "I understand your concern. I’ll check with the site team about removing the bed…" at bounding box center [718, 586] width 678 height 49
paste textarea "Hi Salvatore, your roommate had already reported the bed frame and the leaking …"
type textarea "Hi Salvatore, your roommate had already reported the bed frame and the leaking …"
click at [1117, 588] on span "Send" at bounding box center [1123, 586] width 20 height 14
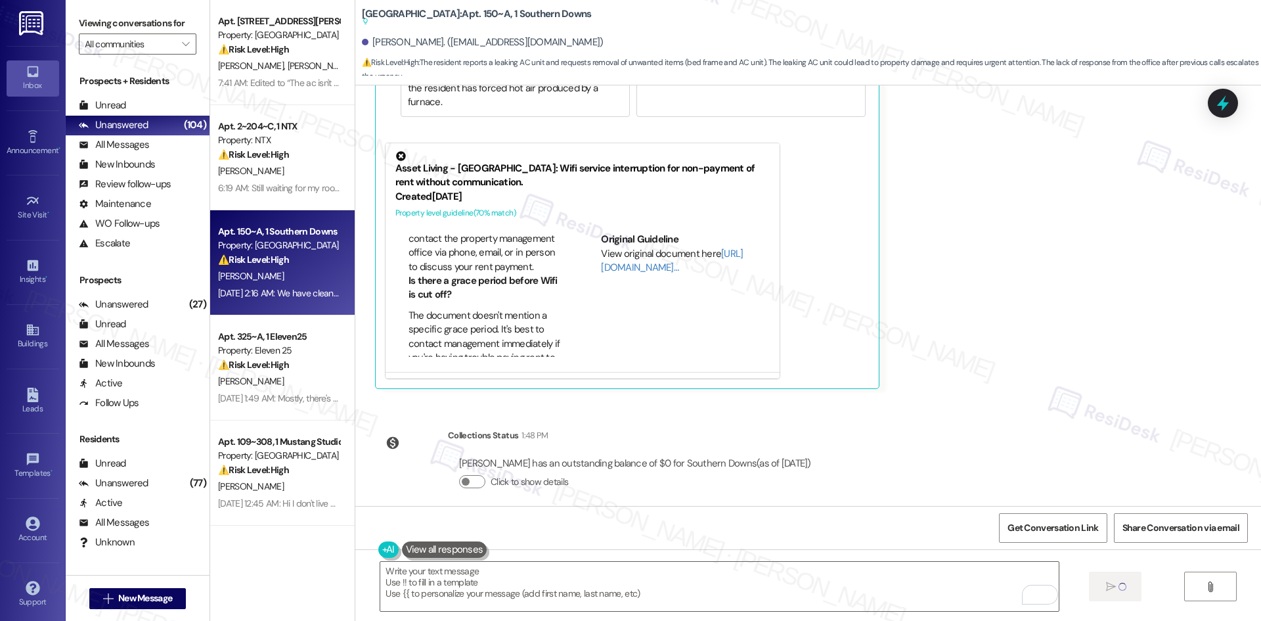
type textarea "Fetching suggested responses. Please feel free to read through the conversation…"
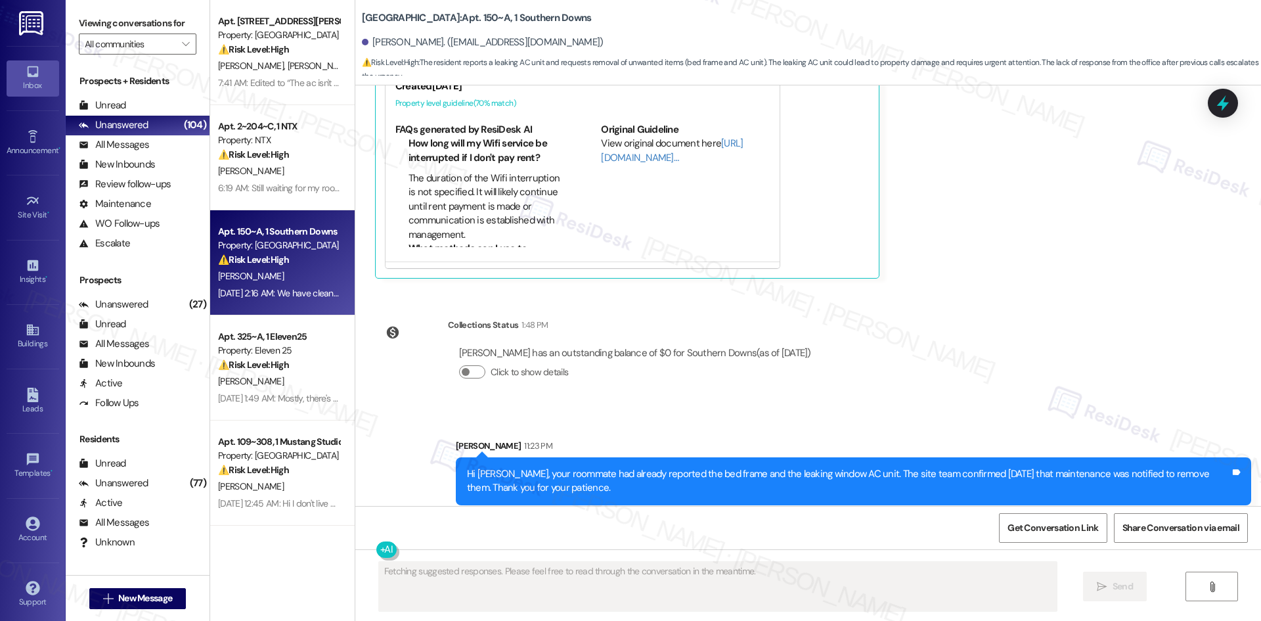
scroll to position [721, 0]
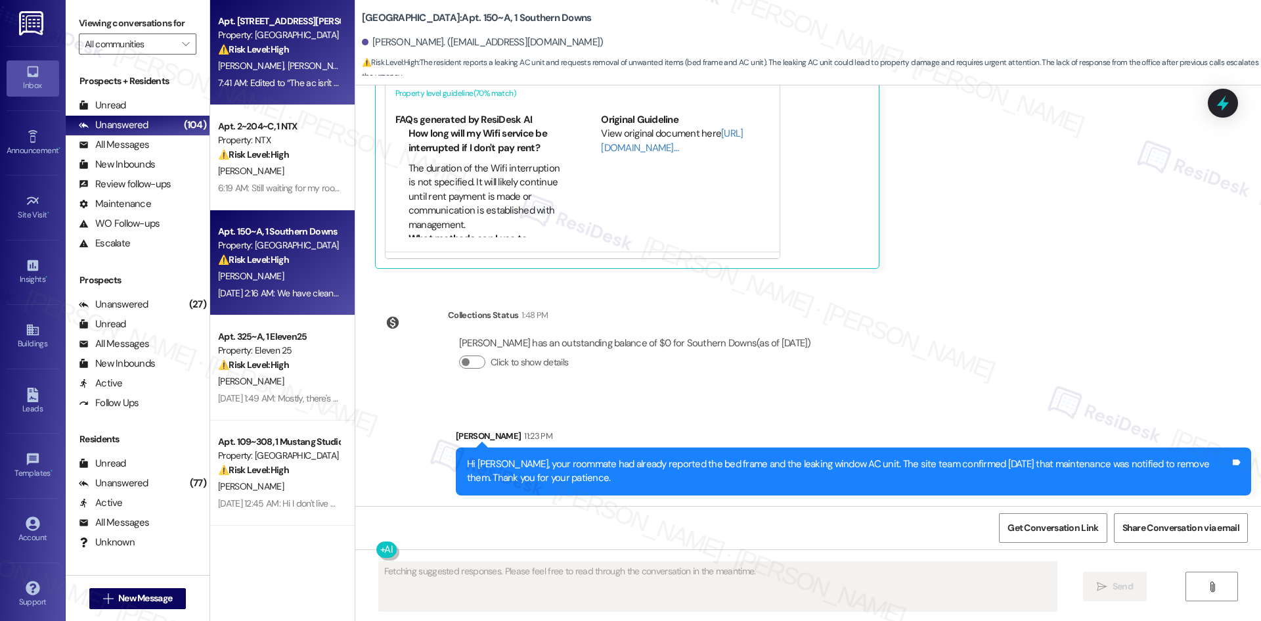
click at [287, 72] on span "S. Patel" at bounding box center [320, 66] width 66 height 12
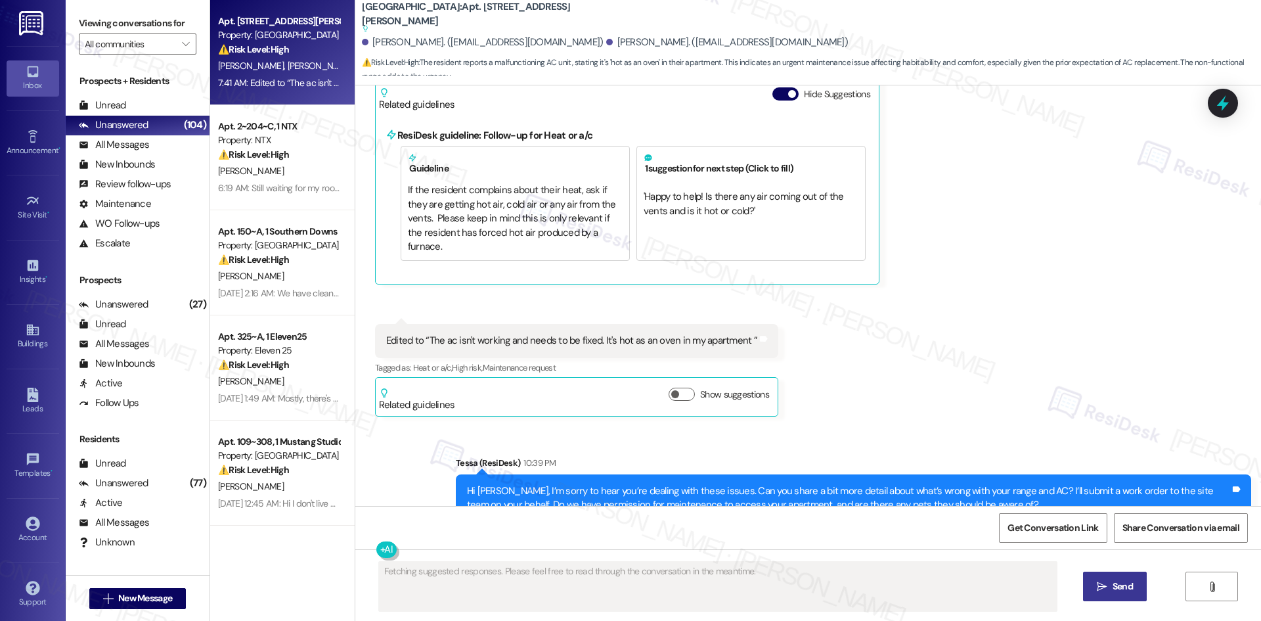
scroll to position [3086, 0]
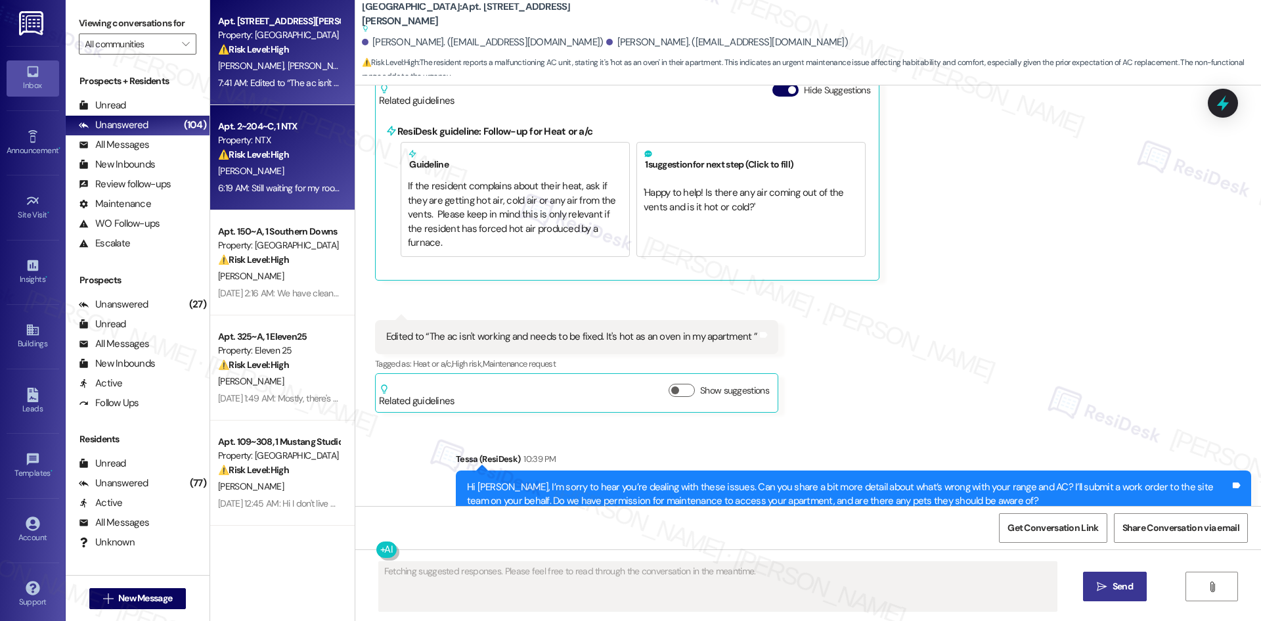
click at [283, 165] on div "A. Lekwauwa" at bounding box center [279, 171] width 124 height 16
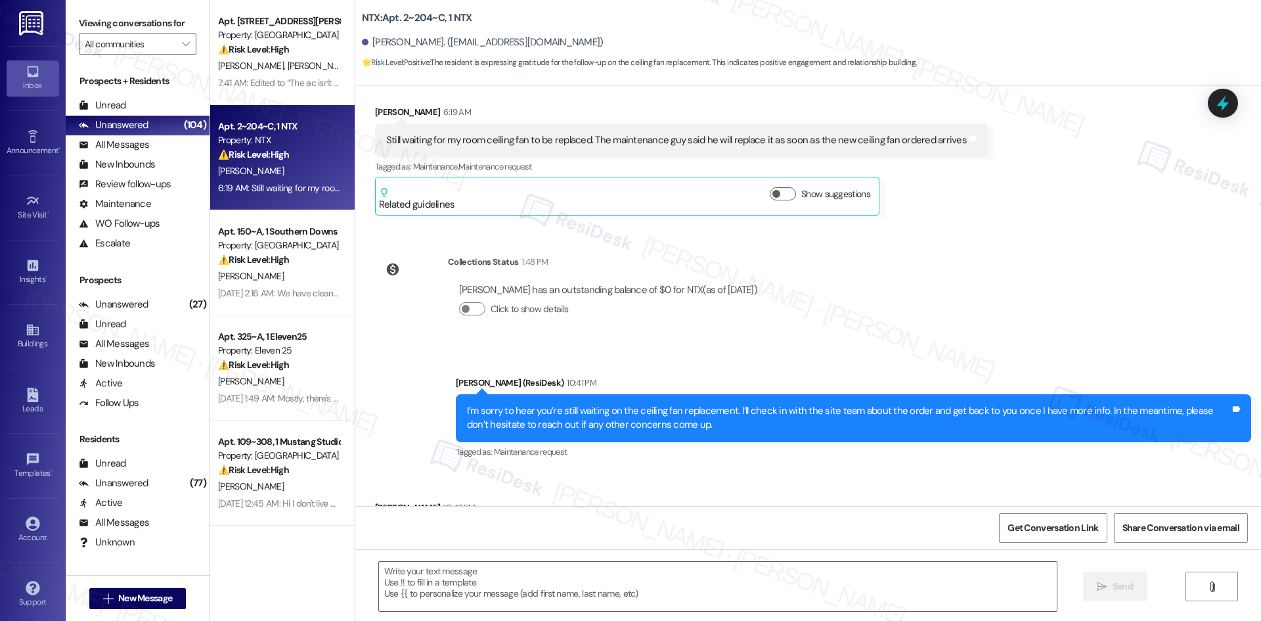
type textarea "Fetching suggested responses. Please feel free to read through the conversation…"
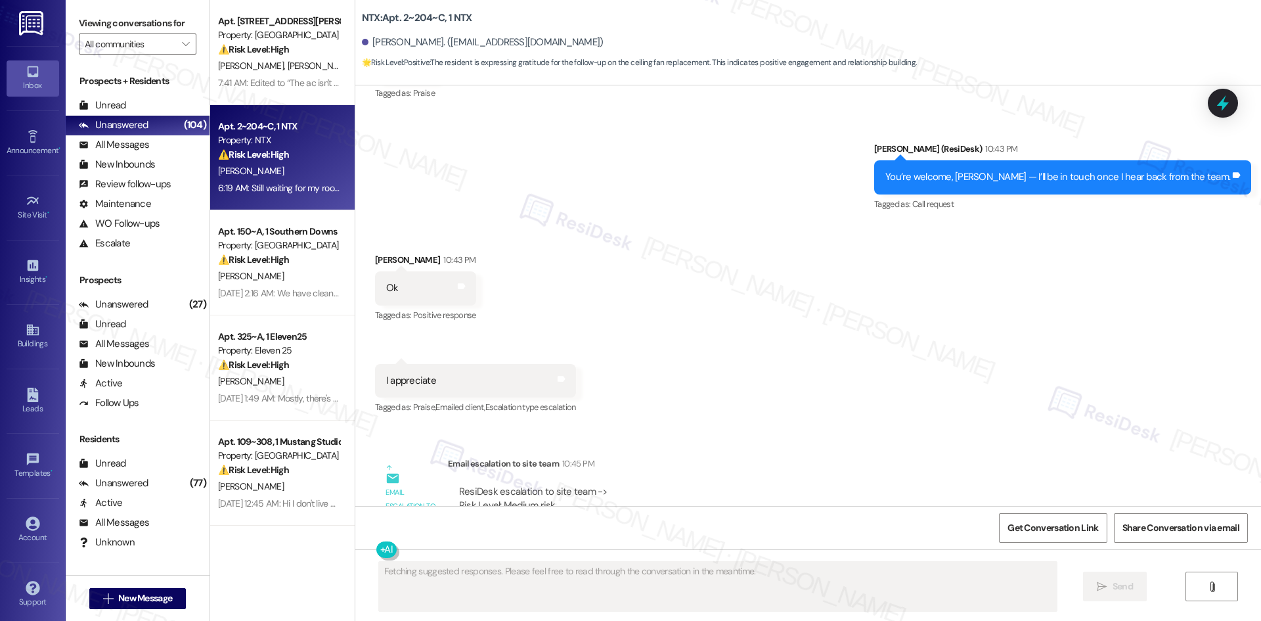
scroll to position [1193, 0]
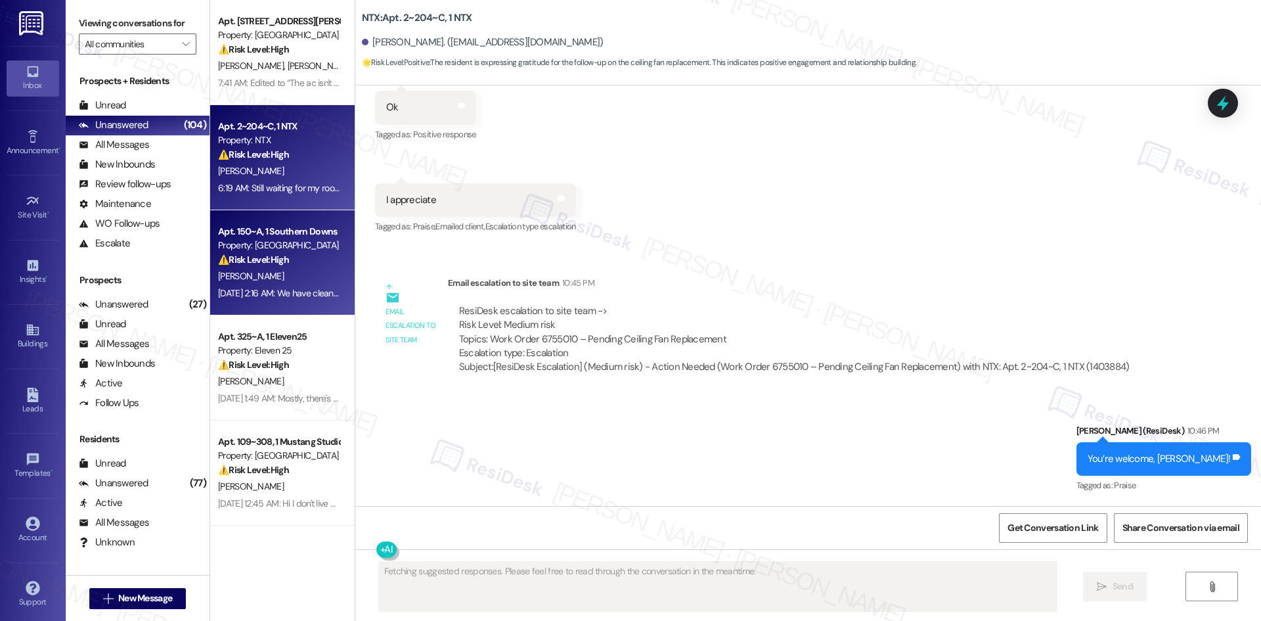
click at [283, 290] on div "Aug 19, 2025 at 2:16 AM: We have cleaned the unit to the best of our ability. I…" at bounding box center [764, 293] width 1092 height 12
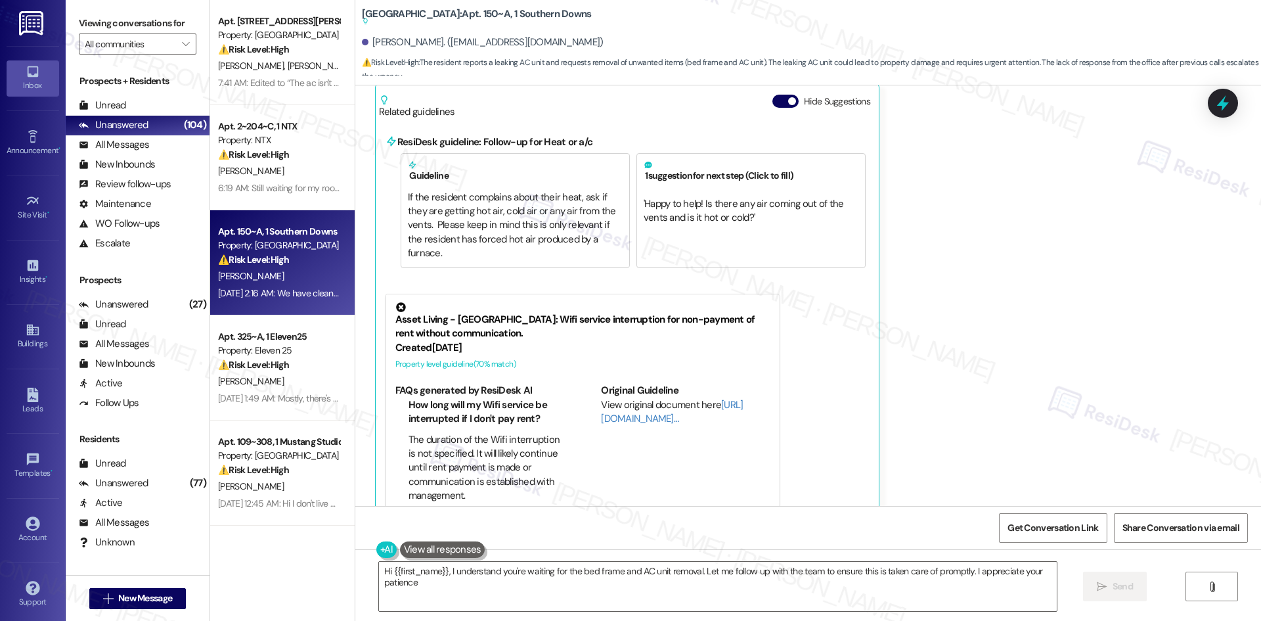
type textarea "Hi {{first_name}}, I understand you're waiting for the bed frame and AC unit re…"
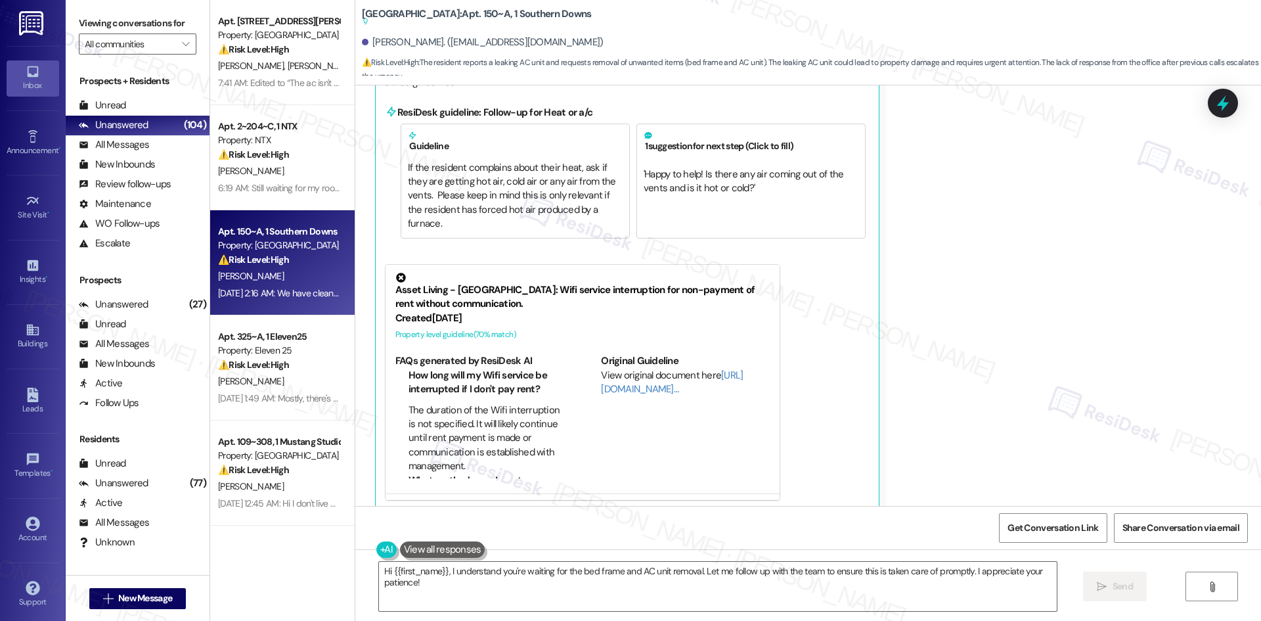
scroll to position [894, 0]
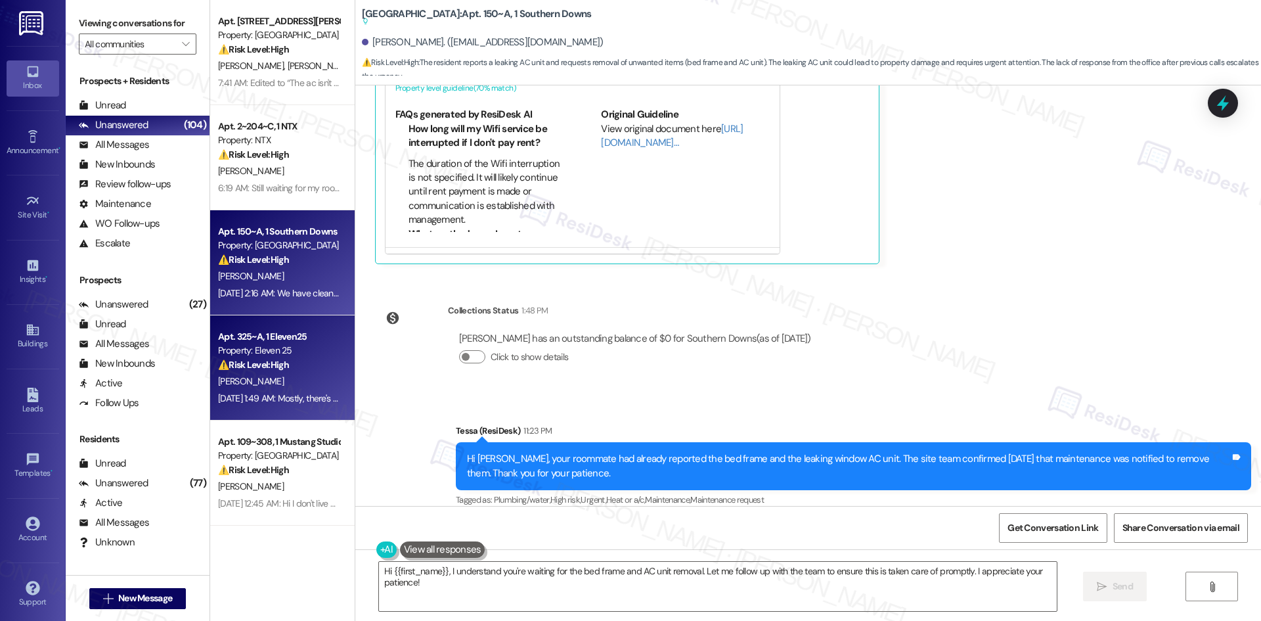
click at [297, 382] on div "[PERSON_NAME]" at bounding box center [279, 381] width 124 height 16
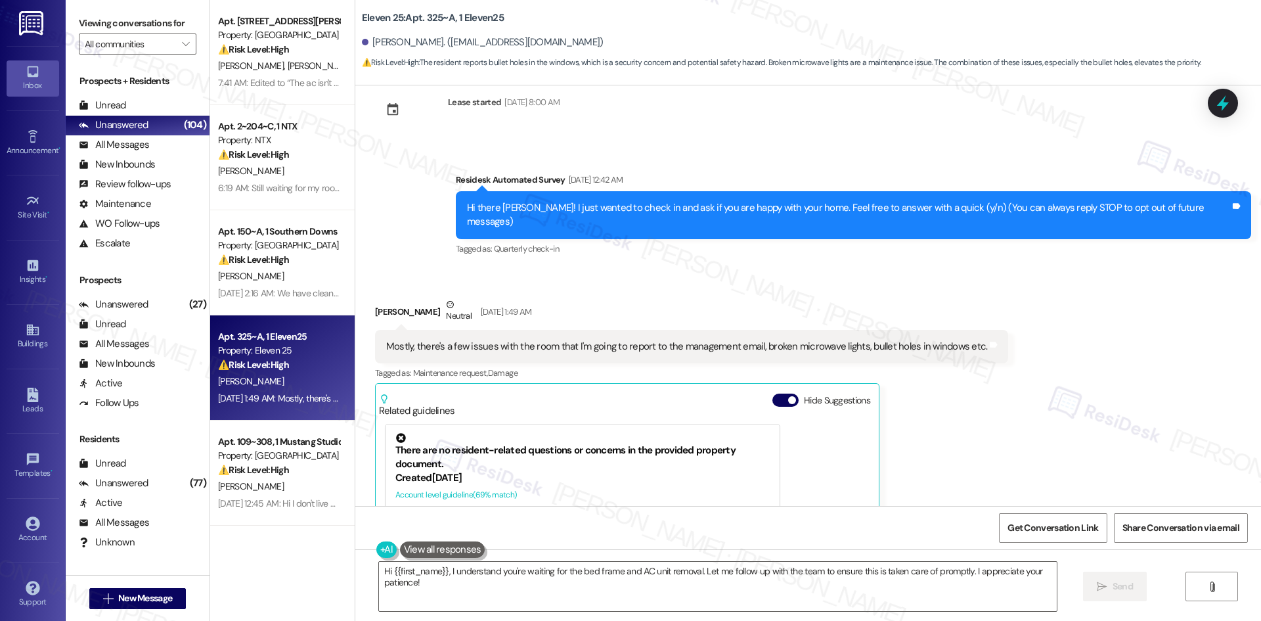
scroll to position [0, 0]
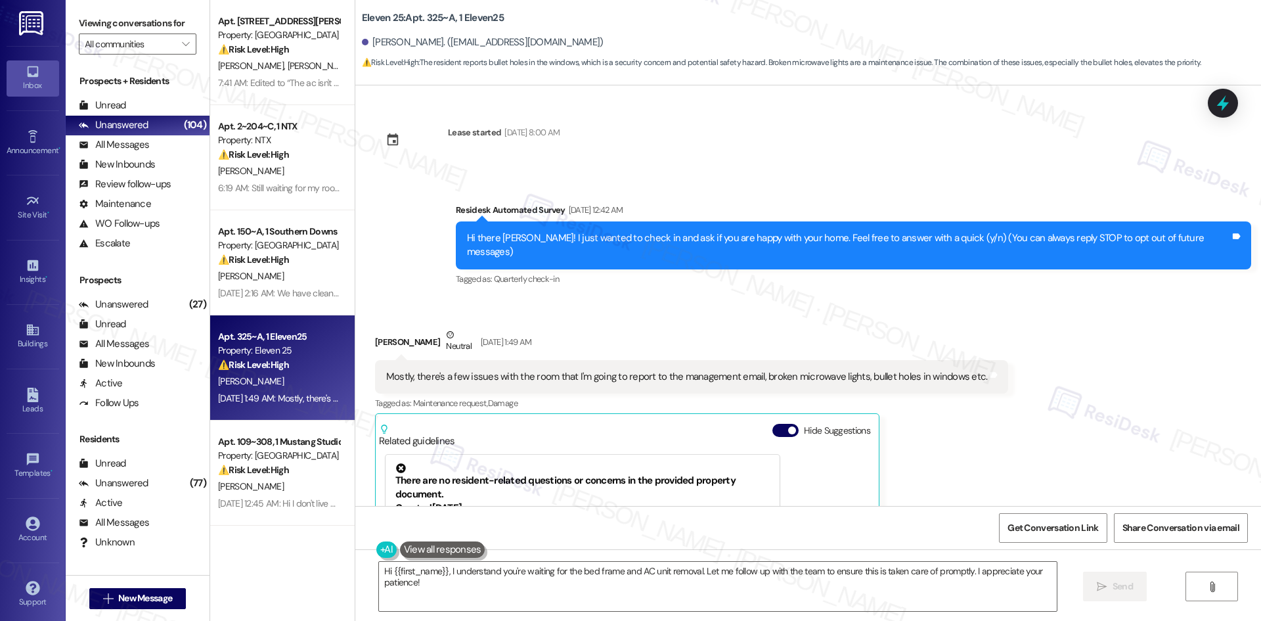
click at [1087, 410] on div "Received via SMS Parker Cobb Neutral Aug 19, 2025 at 1:49 AM Mostly, there's a …" at bounding box center [808, 500] width 906 height 405
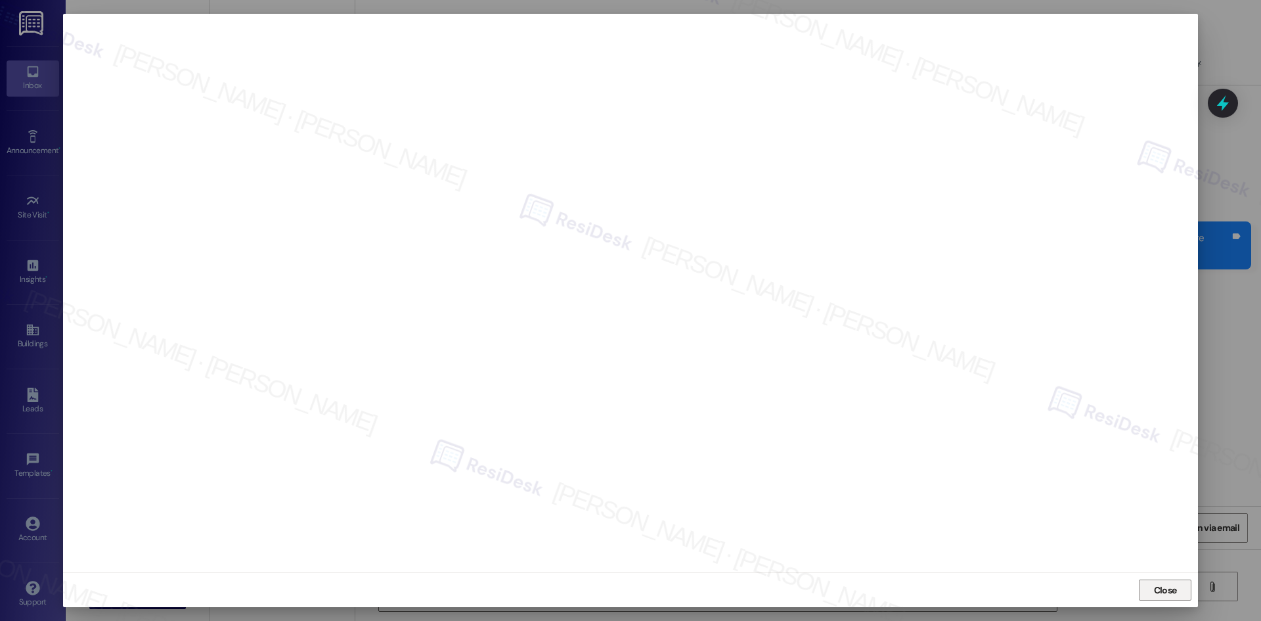
click at [1165, 596] on span "Close" at bounding box center [1165, 590] width 23 height 14
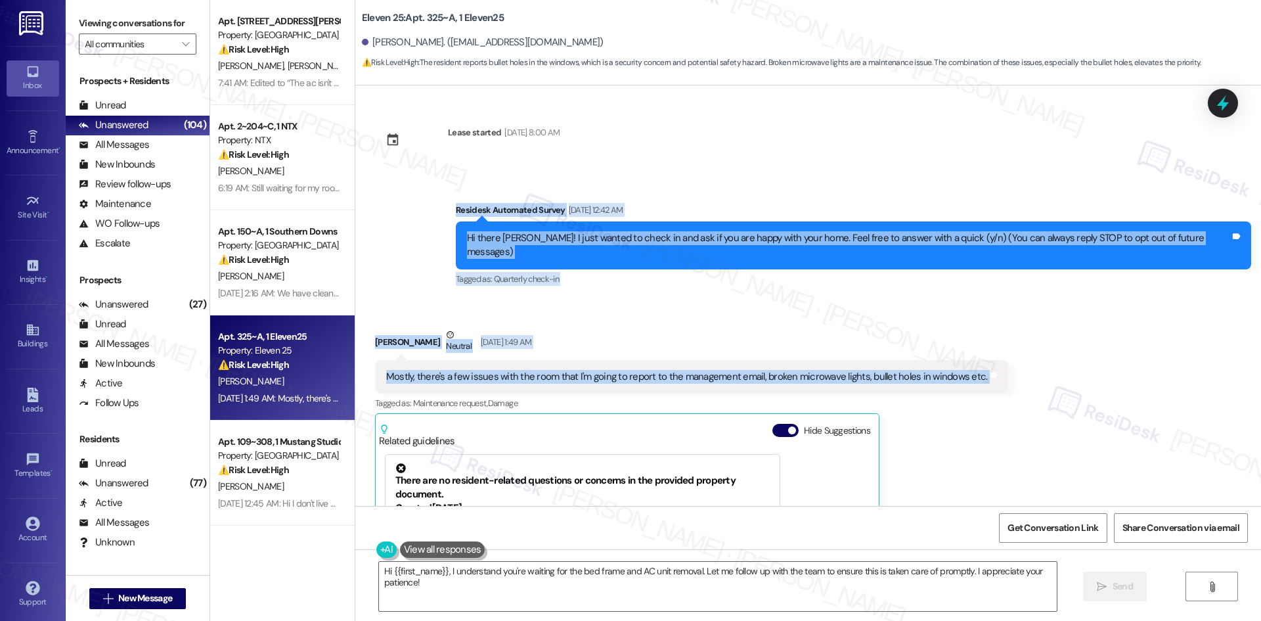
drag, startPoint x: 485, startPoint y: 207, endPoint x: 1115, endPoint y: 372, distance: 651.1
click at [1115, 372] on div "Lease started Aug 16, 2025 at 8:00 AM Survey, sent via SMS Residesk Automated S…" at bounding box center [808, 295] width 906 height 420
copy div "Residesk Automated Survey Aug 19, 2025 at 12:42 AM Hi there Parker! I just want…"
click at [477, 230] on div "Survey, sent via SMS Residesk Automated Survey Aug 19, 2025 at 12:42 AM Hi ther…" at bounding box center [808, 235] width 906 height 125
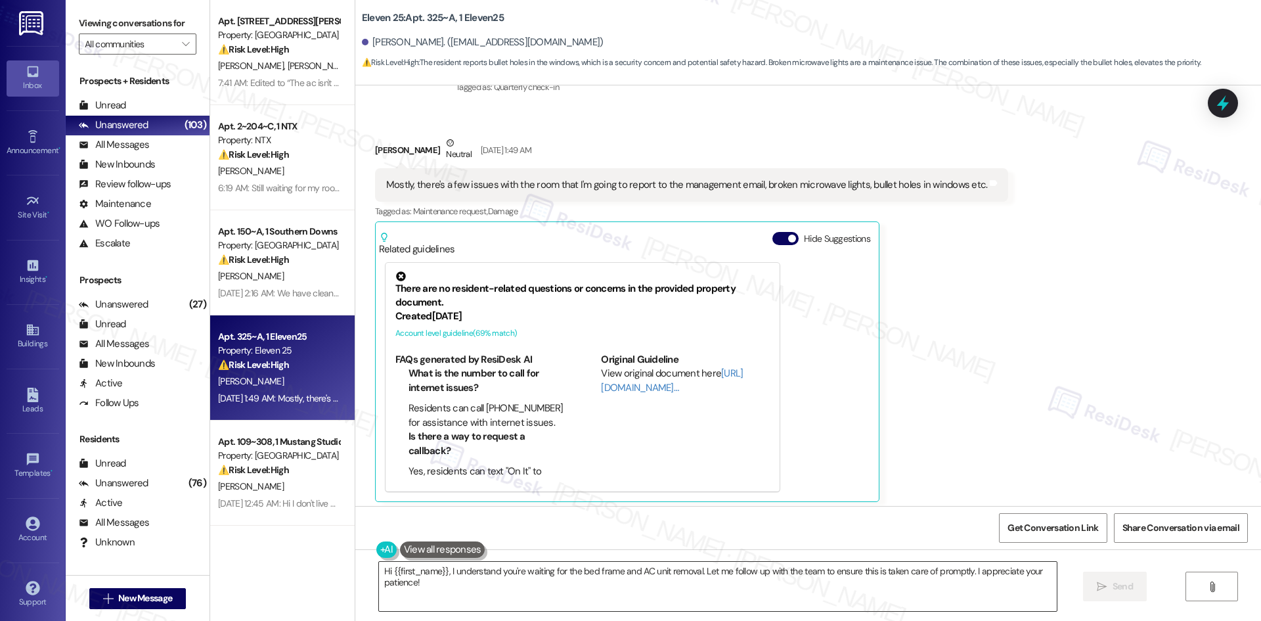
scroll to position [197, 0]
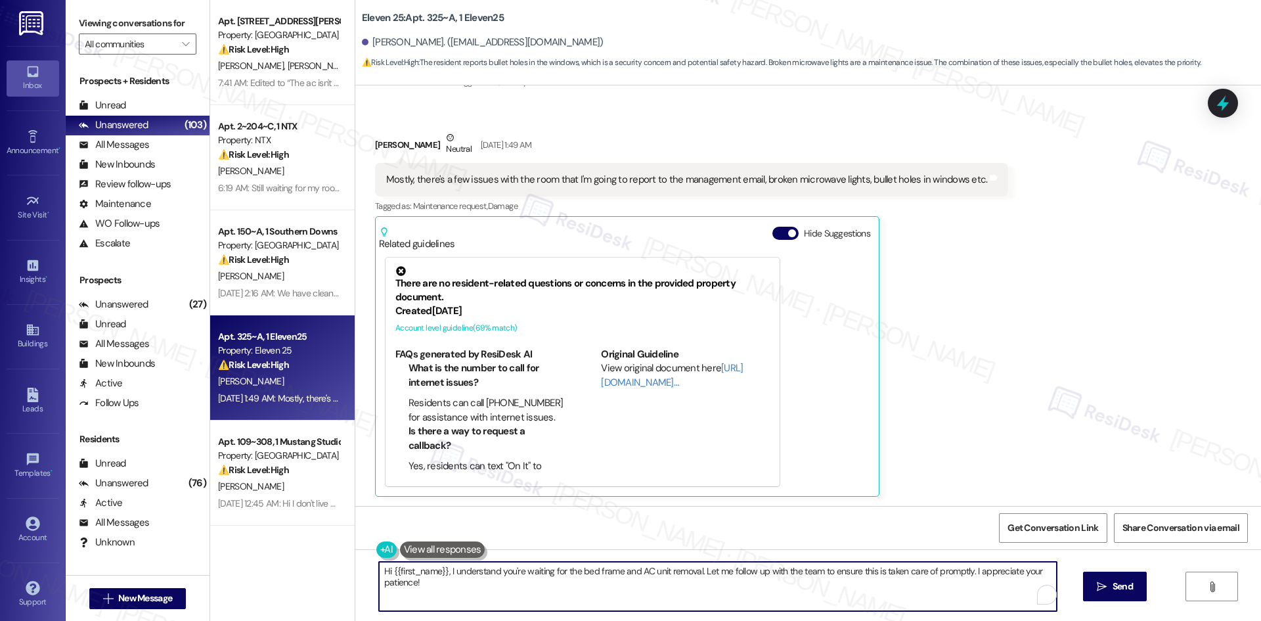
drag, startPoint x: 417, startPoint y: 592, endPoint x: 336, endPoint y: 564, distance: 86.2
click at [336, 564] on div "Apt. 510, 1015 King George Blvd Property: Georgetown Oaks ⚠️ Risk Level: High T…" at bounding box center [735, 310] width 1051 height 621
paste textarea "Parker, I’m sorry to hear about the issues in your room. Can you describe the p…"
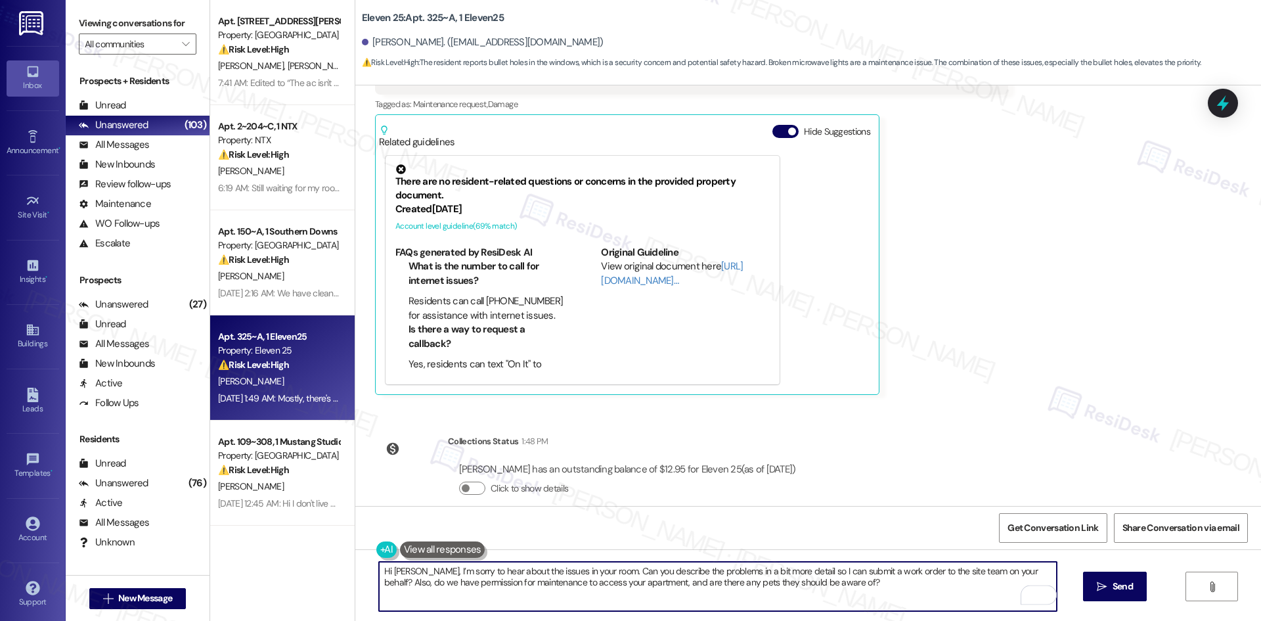
scroll to position [305, 0]
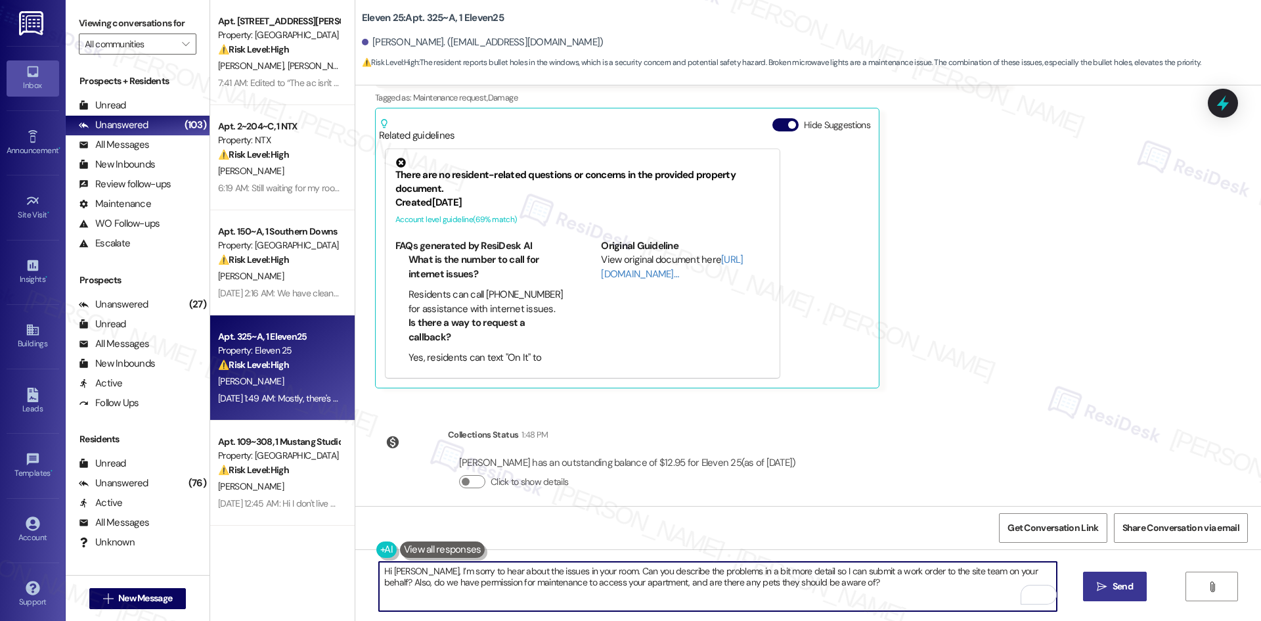
type textarea "Hi Parker, I’m sorry to hear about the issues in your room. Can you describe th…"
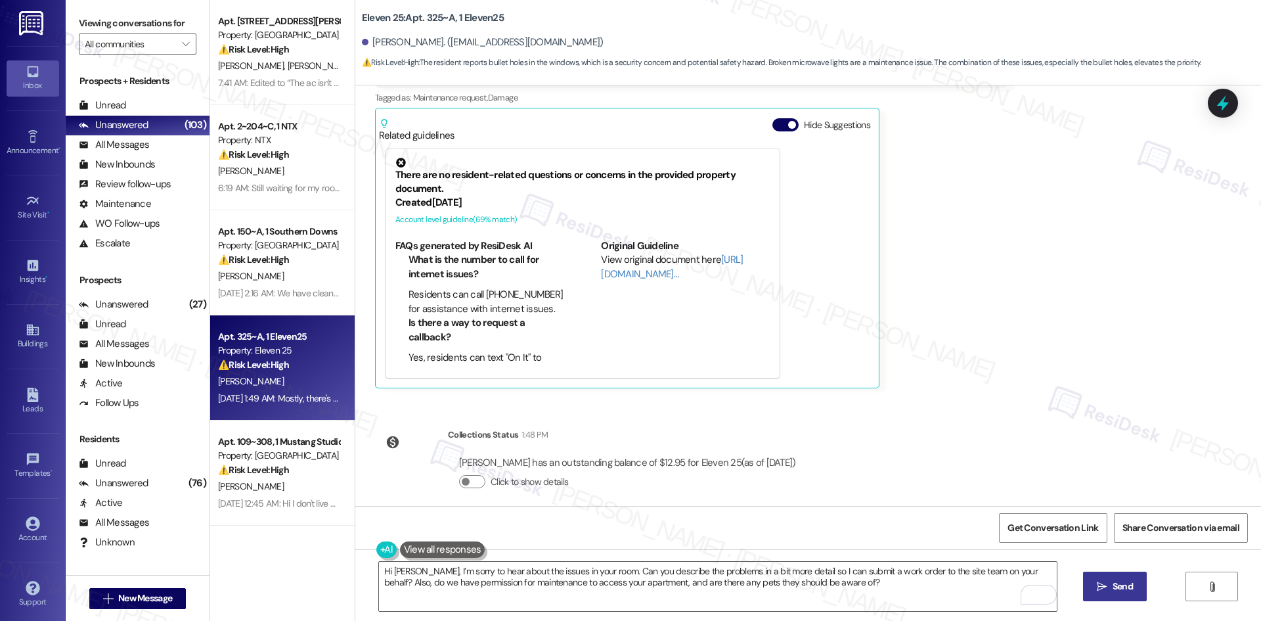
click at [1128, 593] on button " Send" at bounding box center [1115, 586] width 64 height 30
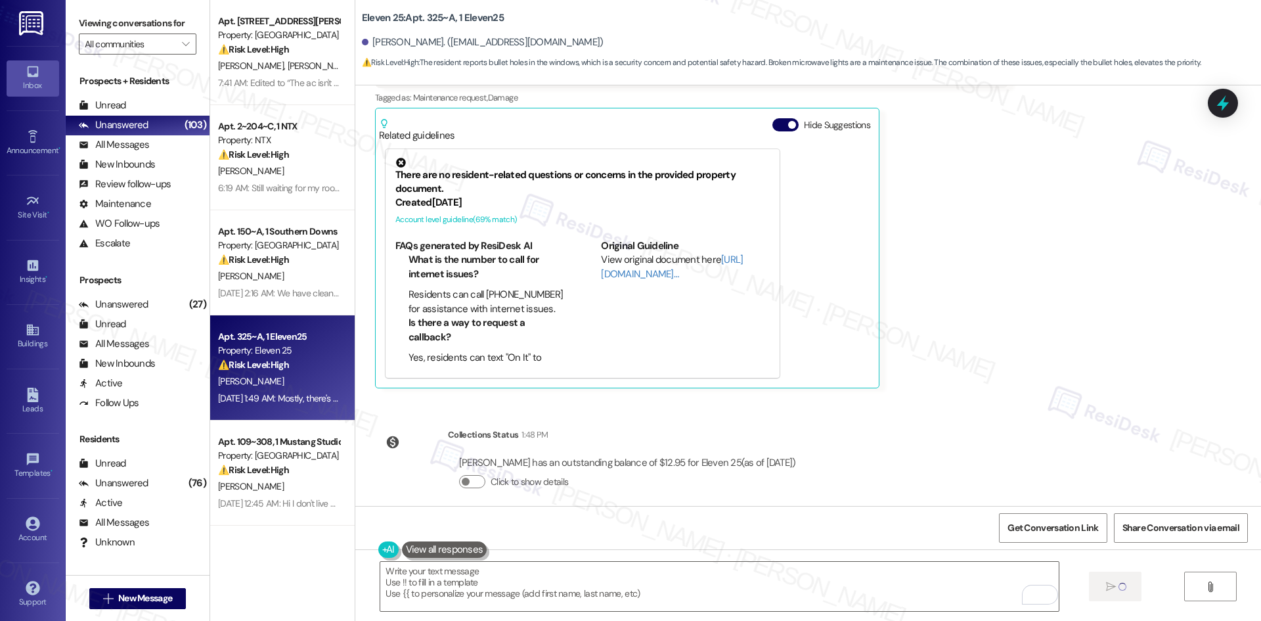
type textarea "Fetching suggested responses. Please feel free to read through the conversation…"
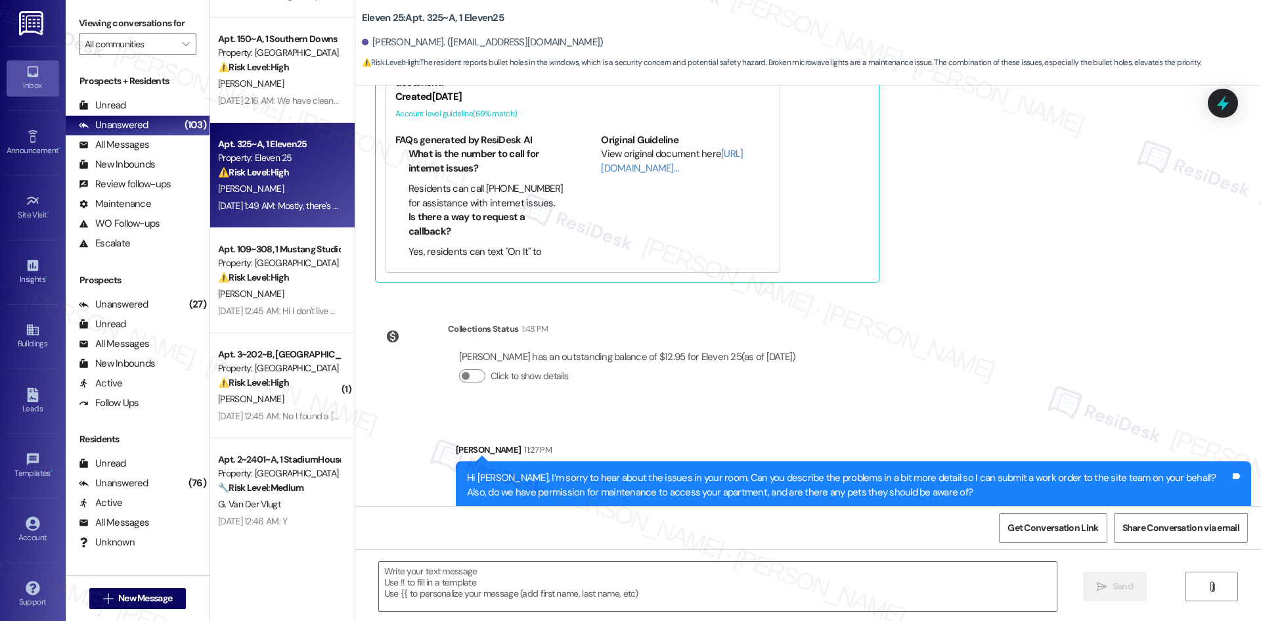
scroll to position [197, 0]
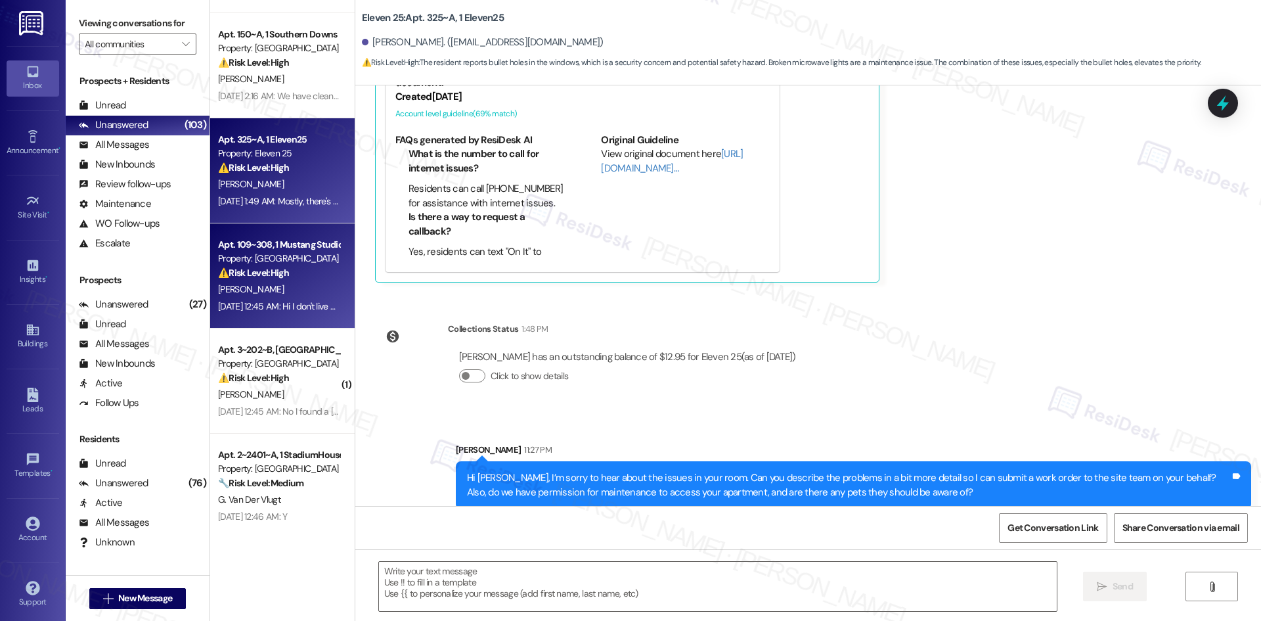
click at [273, 296] on div "A. Frantz" at bounding box center [279, 289] width 124 height 16
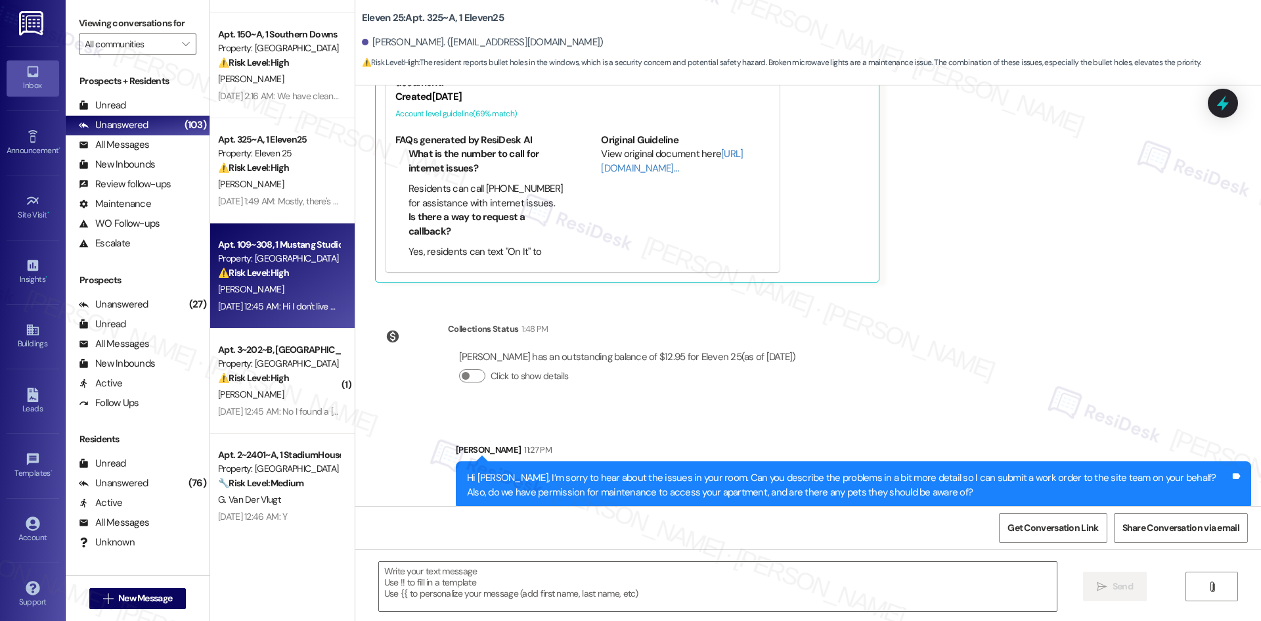
type textarea "Fetching suggested responses. Please feel free to read through the conversation…"
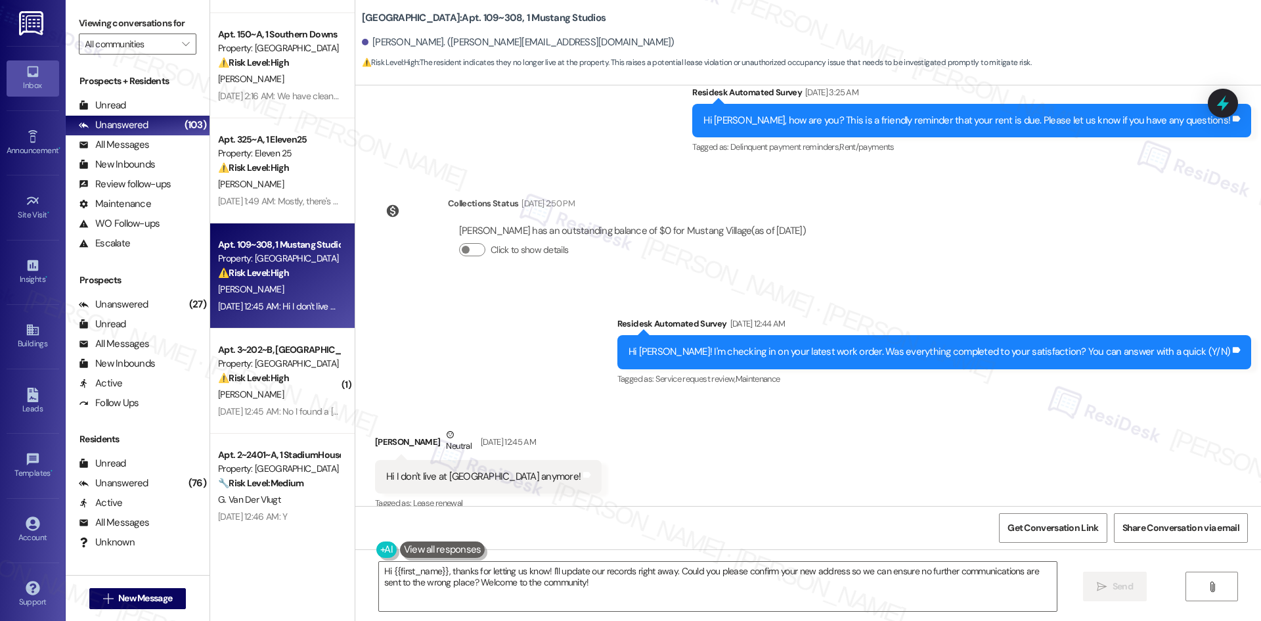
scroll to position [1578, 0]
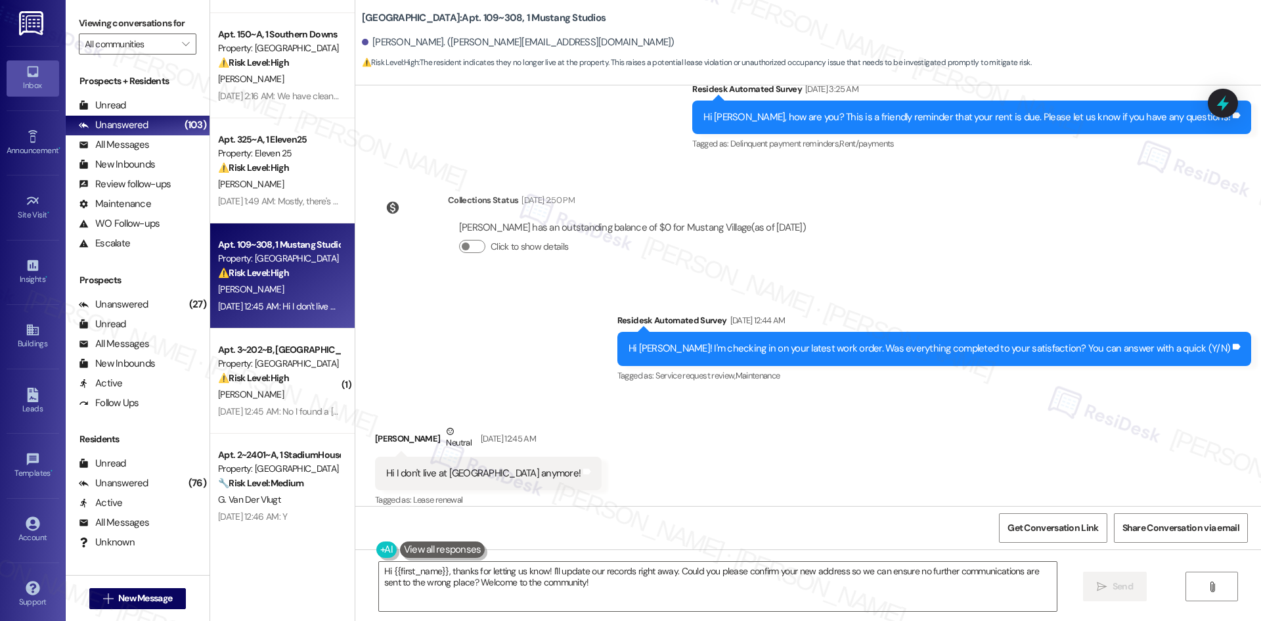
click at [554, 311] on div "Survey, sent via SMS Residesk Automated Survey Aug 19, 2025 at 12:44 AM Hi Adel…" at bounding box center [808, 339] width 906 height 111
click at [506, 284] on div "Survey, sent via SMS Residesk Automated Survey Aug 19, 2025 at 12:44 AM Hi Adel…" at bounding box center [808, 339] width 906 height 111
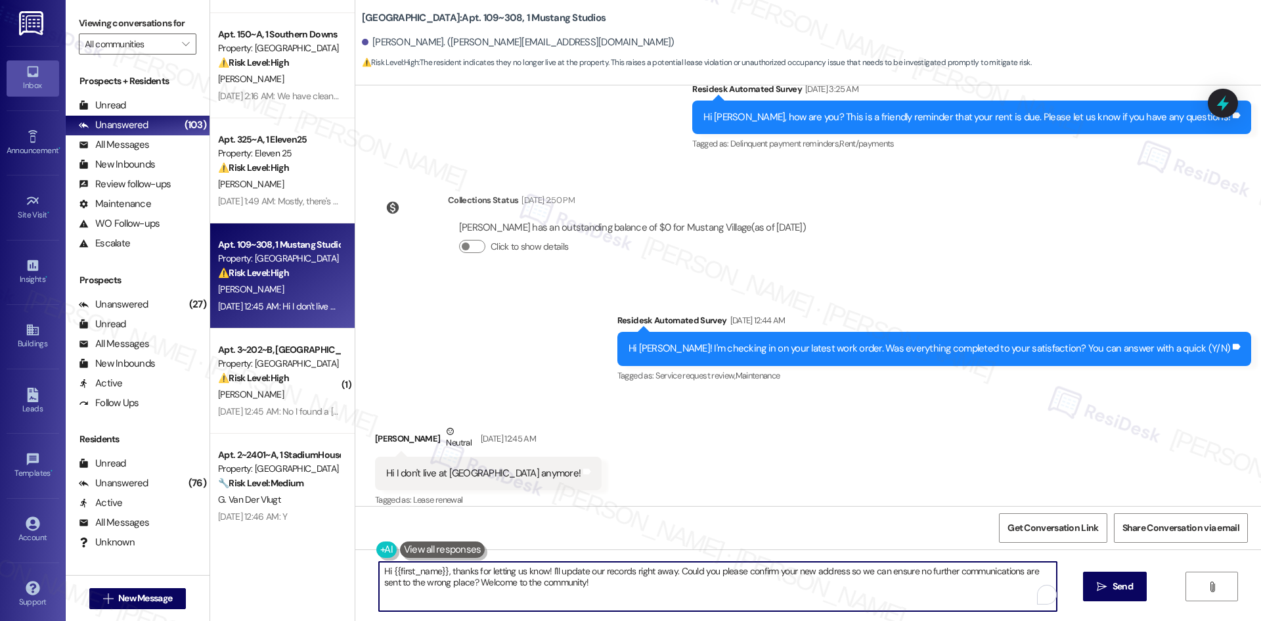
drag, startPoint x: 590, startPoint y: 586, endPoint x: 355, endPoint y: 566, distance: 235.3
click at [355, 566] on div "Hi {{first_name}}, thanks for letting us know! I'll update our records right aw…" at bounding box center [808, 598] width 906 height 99
paste textarea "I'm so sorry to bother you! I'll take you off our distribution list. Would you …"
type textarea "I'm so sorry to bother you! I'll take you off our distribution list. Would you …"
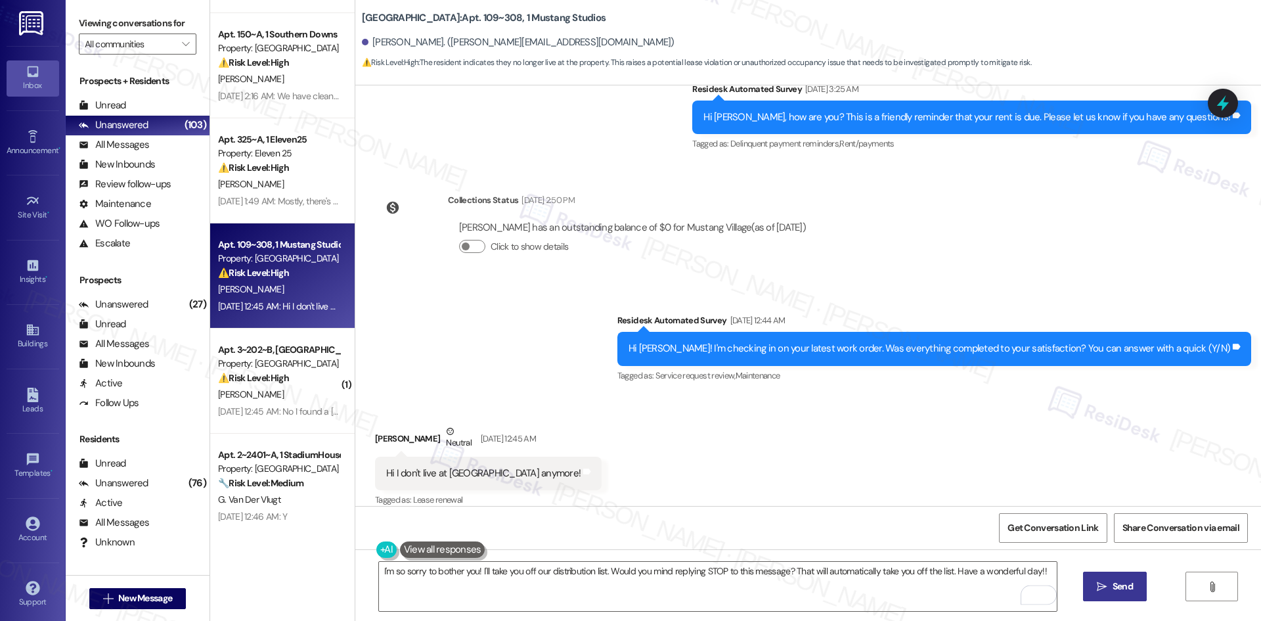
click at [1104, 590] on icon "" at bounding box center [1102, 586] width 10 height 11
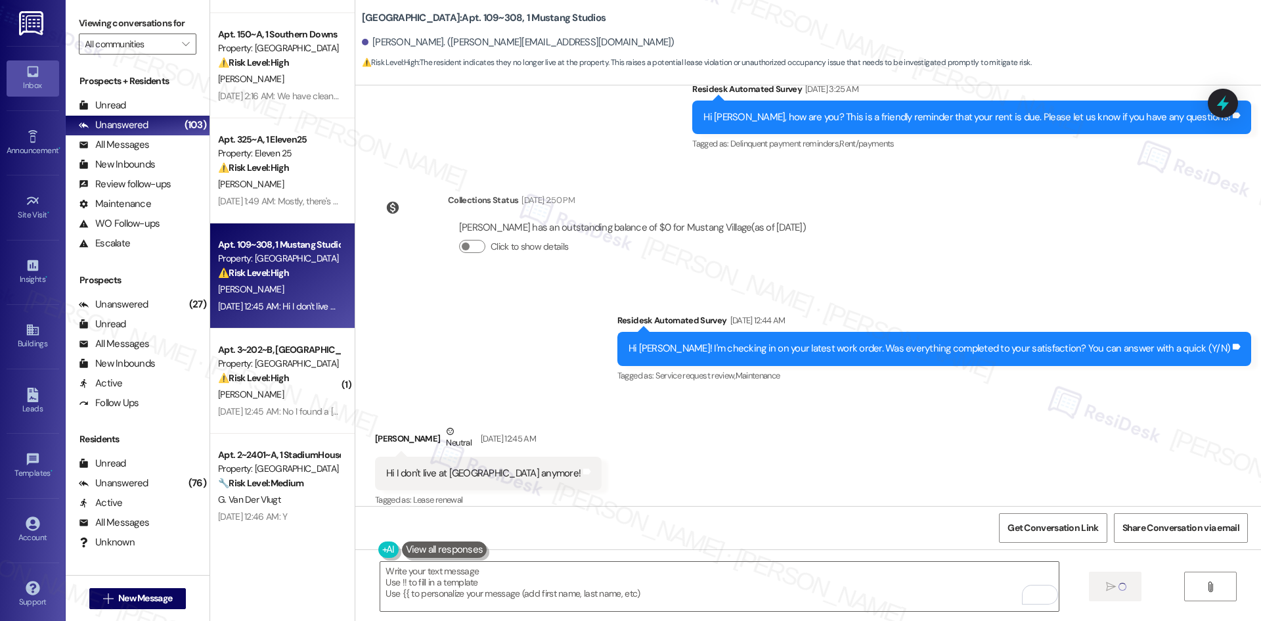
type textarea "Fetching suggested responses. Please feel free to read through the conversation…"
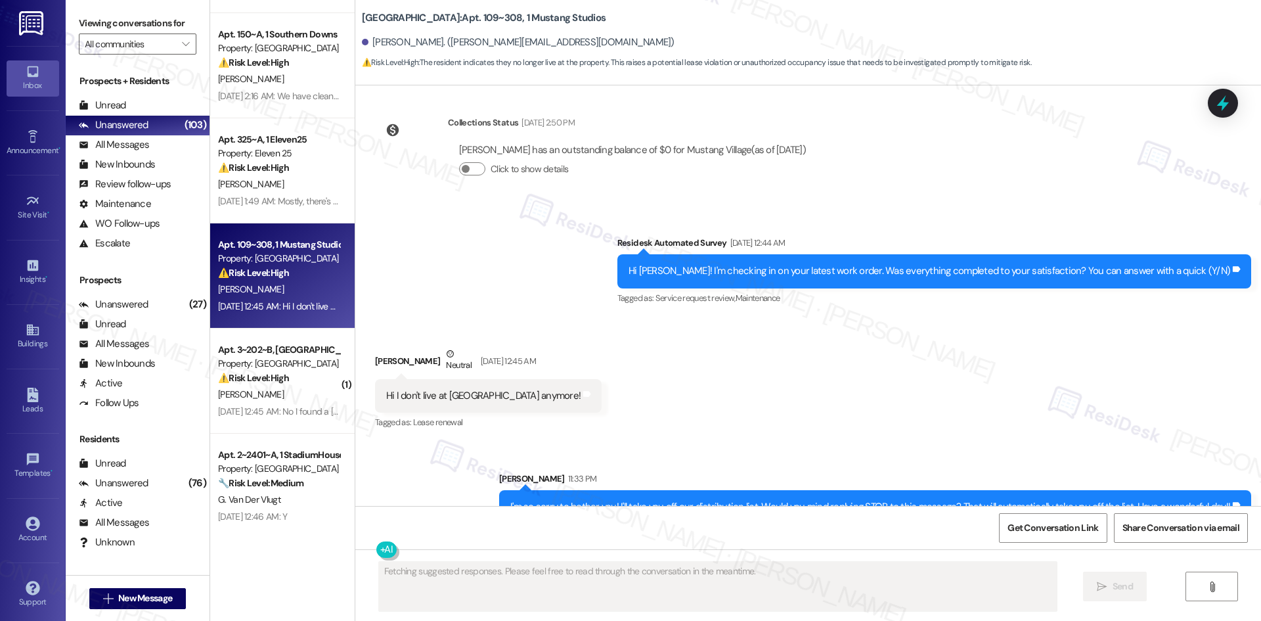
scroll to position [1670, 0]
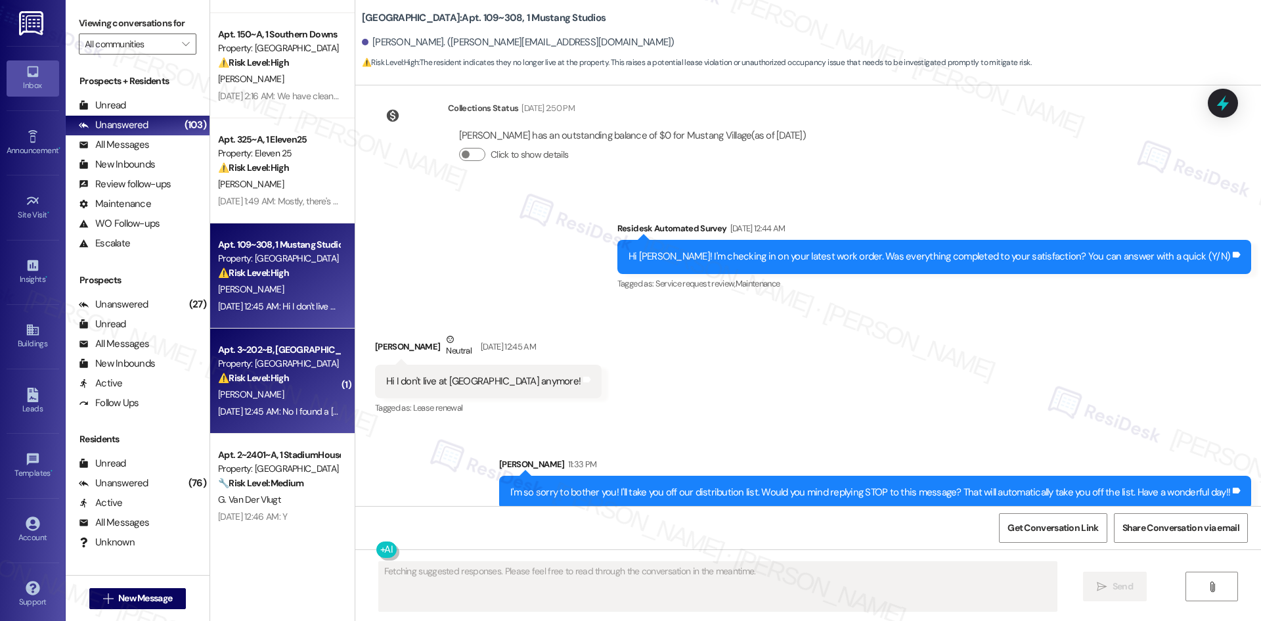
click at [279, 386] on div "[PERSON_NAME]" at bounding box center [279, 394] width 124 height 16
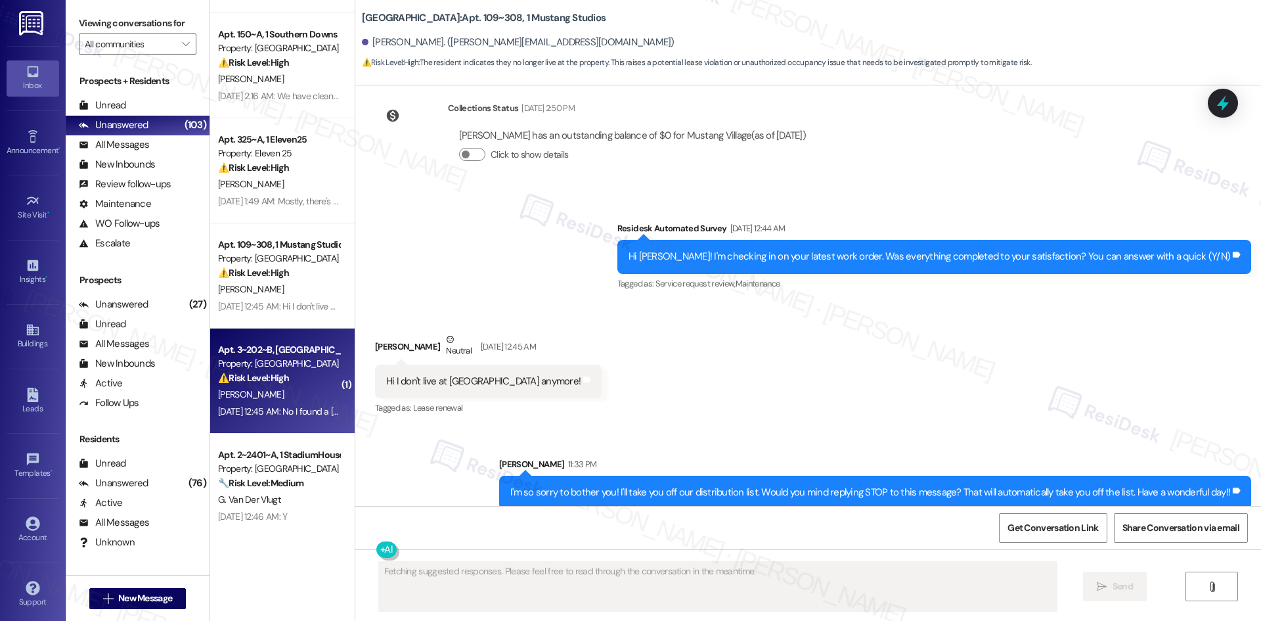
scroll to position [370, 0]
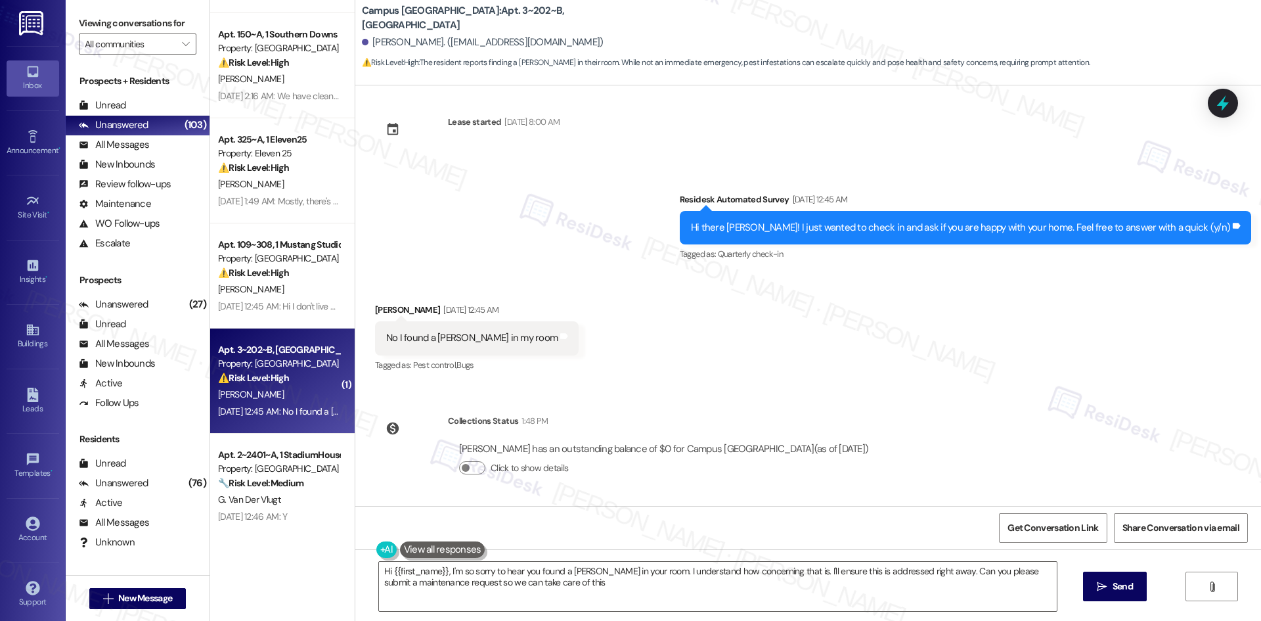
type textarea "Hi {{first_name}}, I'm so sorry to hear you found a roach in your room. I under…"
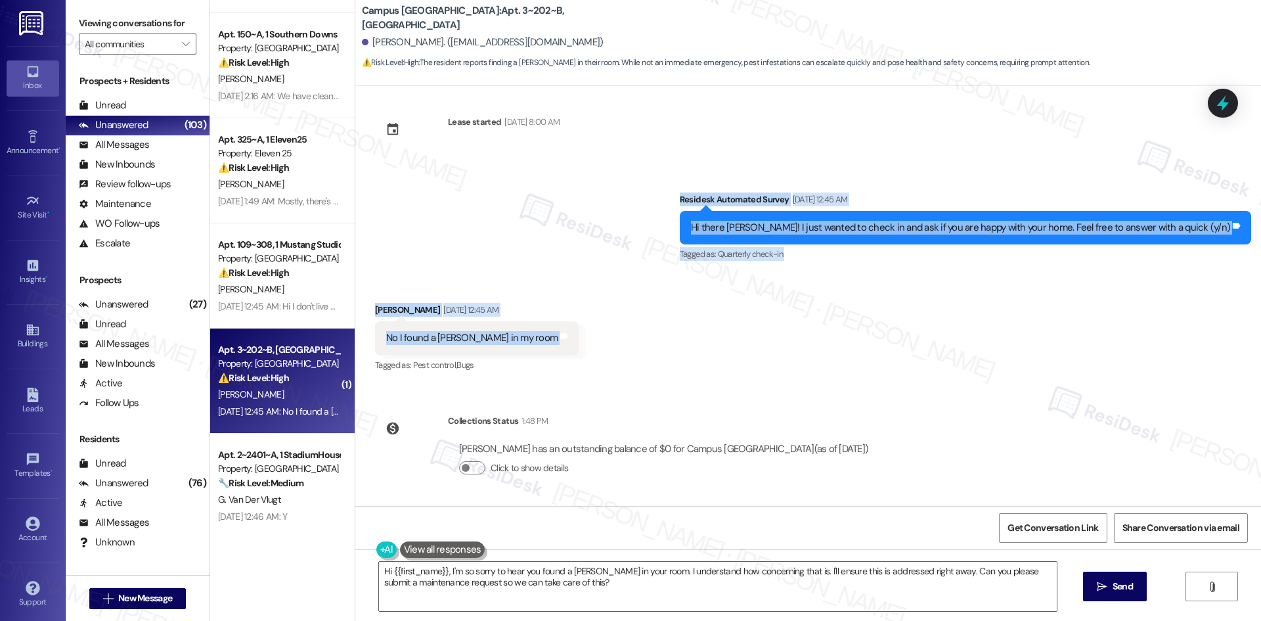
drag, startPoint x: 644, startPoint y: 194, endPoint x: 748, endPoint y: 325, distance: 167.4
click at [748, 325] on div "WO Opened request: wasp nest o... [DATE] 8:11 PM Status : New Show details Surv…" at bounding box center [808, 295] width 906 height 420
copy div "Residesk Automated Survey Aug 19, 2025 at 12:45 AM Hi there Shea! I just wanted…"
click at [635, 276] on div "Received via SMS Shea Stone Aug 19, 2025 at 12:45 AM No I found a roach in my r…" at bounding box center [808, 328] width 906 height 111
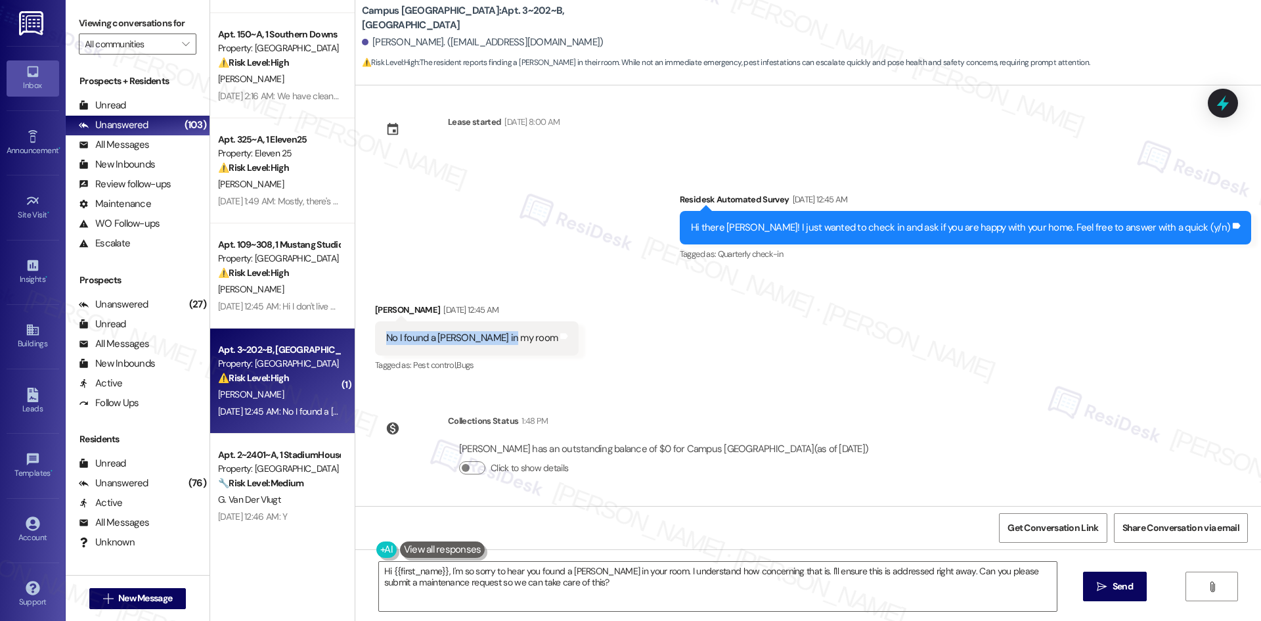
drag, startPoint x: 368, startPoint y: 335, endPoint x: 497, endPoint y: 345, distance: 129.1
click at [498, 345] on div "No I found a roach in my room Tags and notes" at bounding box center [477, 337] width 204 height 33
click at [445, 338] on div "No I found a [PERSON_NAME] in my room" at bounding box center [471, 338] width 171 height 14
drag, startPoint x: 392, startPoint y: 340, endPoint x: 499, endPoint y: 340, distance: 106.4
click at [499, 340] on div "No I found a [PERSON_NAME] in my room" at bounding box center [471, 338] width 171 height 14
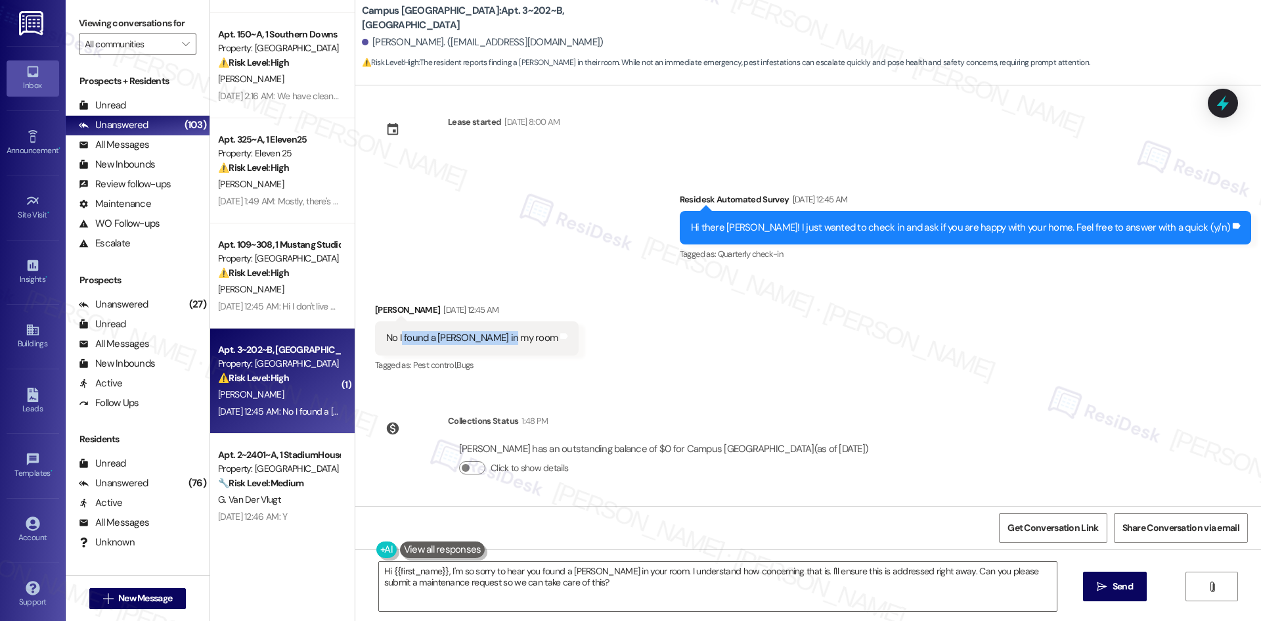
copy div "found a roach in my room"
click at [658, 338] on div "Received via SMS Shea Stone Aug 19, 2025 at 12:45 AM No I found a roach in my r…" at bounding box center [808, 328] width 906 height 111
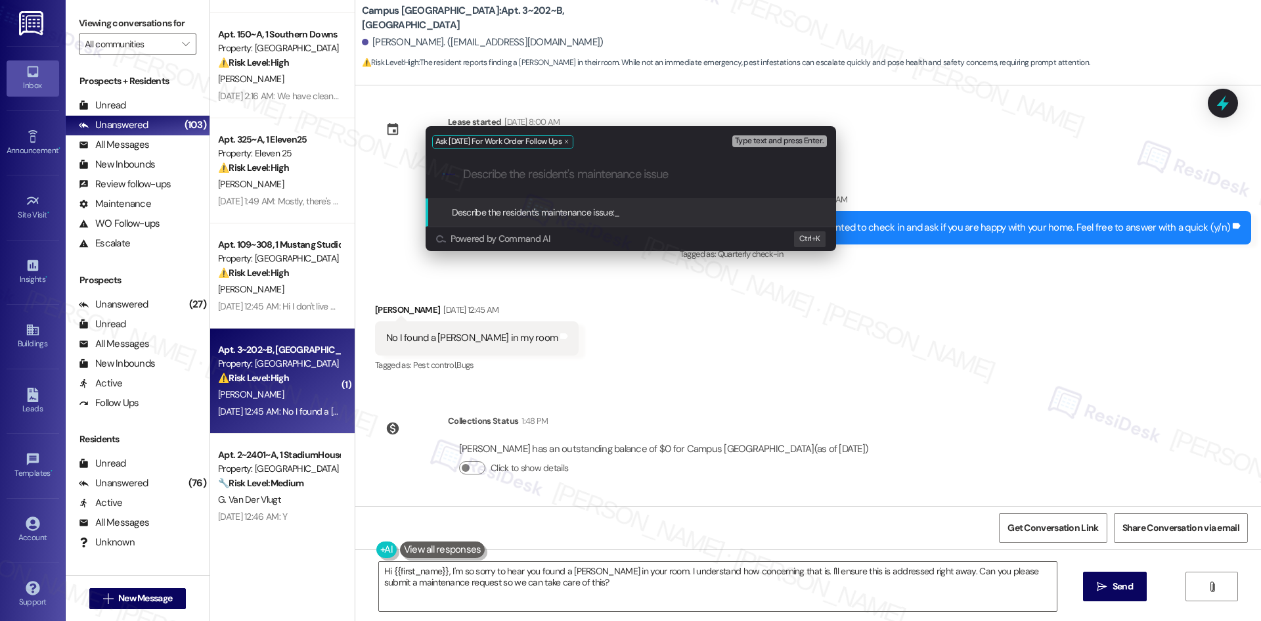
paste input "found a roach in my room"
type input "found a roach in my room"
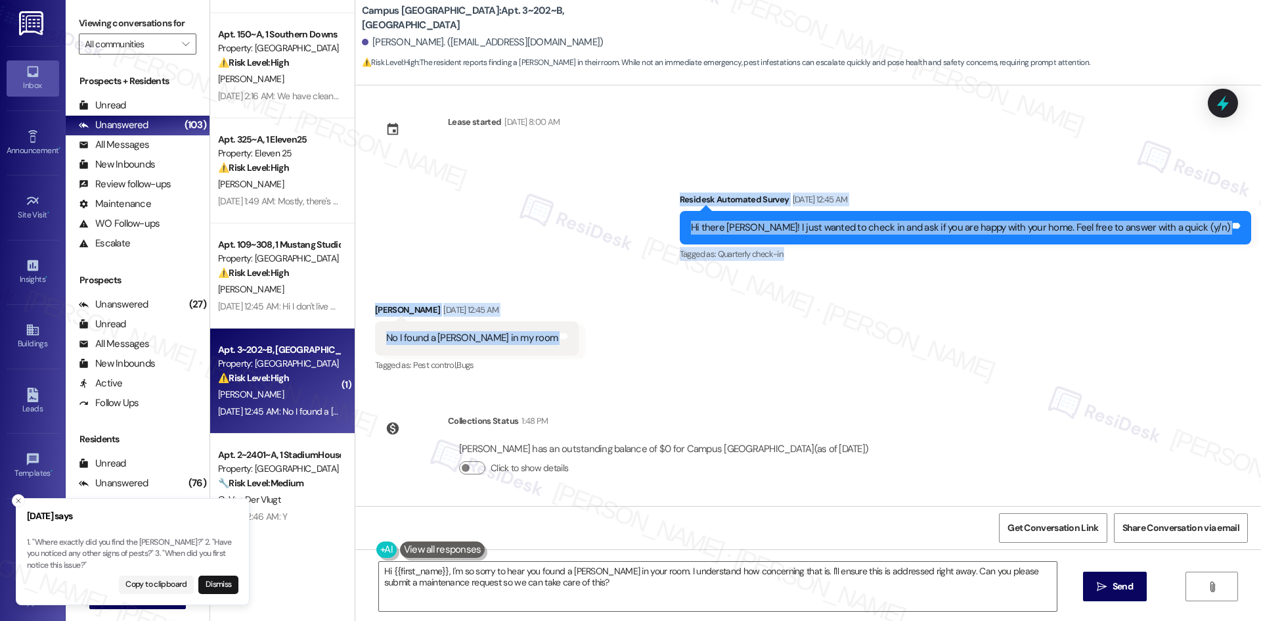
drag, startPoint x: 693, startPoint y: 188, endPoint x: 777, endPoint y: 345, distance: 178.1
click at [777, 345] on div "WO Opened request: wasp nest o... [DATE] 8:11 PM Status : New Show details Surv…" at bounding box center [808, 295] width 906 height 420
copy div "Residesk Automated Survey Aug 19, 2025 at 12:45 AM Hi there Shea! I just wanted…"
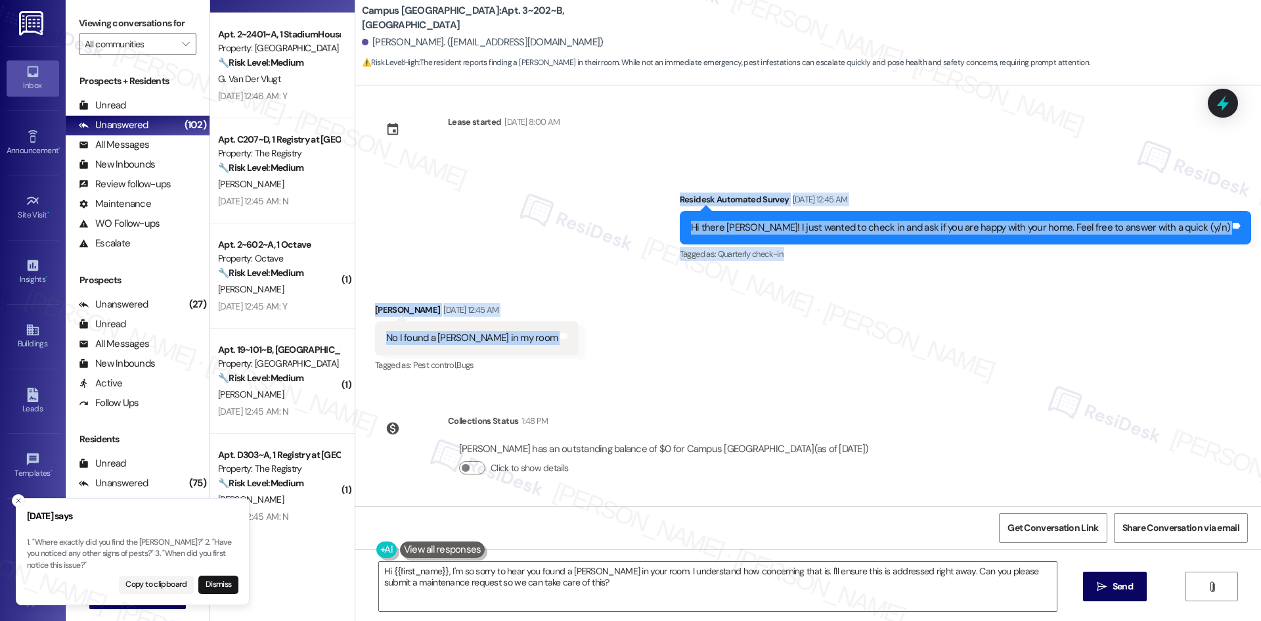
drag, startPoint x: 525, startPoint y: 217, endPoint x: 527, endPoint y: 223, distance: 7.1
click at [525, 217] on div "Survey, sent via SMS Residesk Automated Survey Aug 19, 2025 at 12:45 AM Hi ther…" at bounding box center [808, 218] width 906 height 111
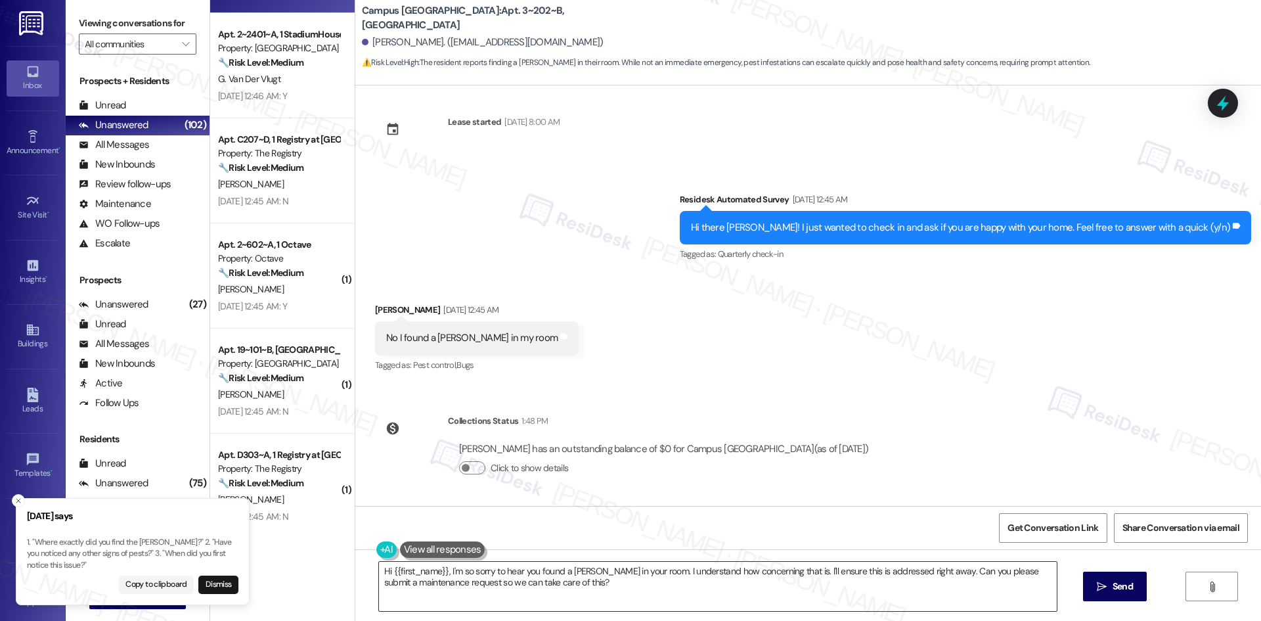
click at [577, 589] on textarea "Hi {{first_name}}, I'm so sorry to hear you found a roach in your room. I under…" at bounding box center [718, 586] width 678 height 49
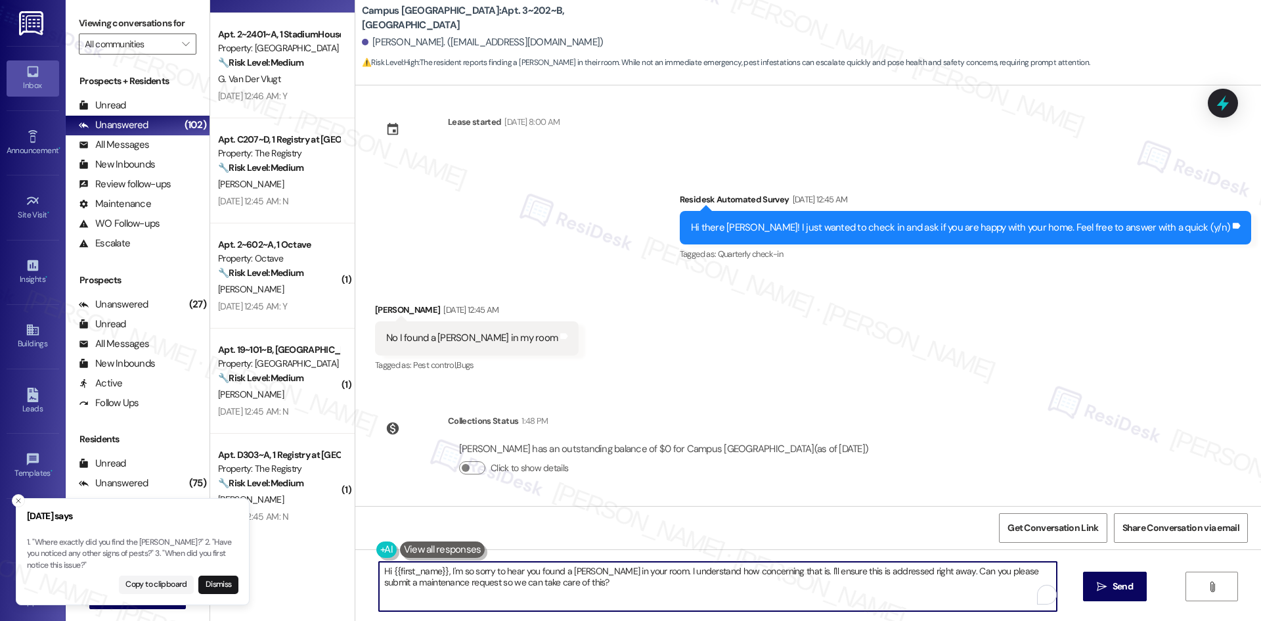
paste textarea "Shea, I’m sorry to hear you found a roach in your room. I’ll submit a work orde…"
type textarea "Hi Shea, I’m sorry to hear you found a roach in your room. I’ll submit a work o…"
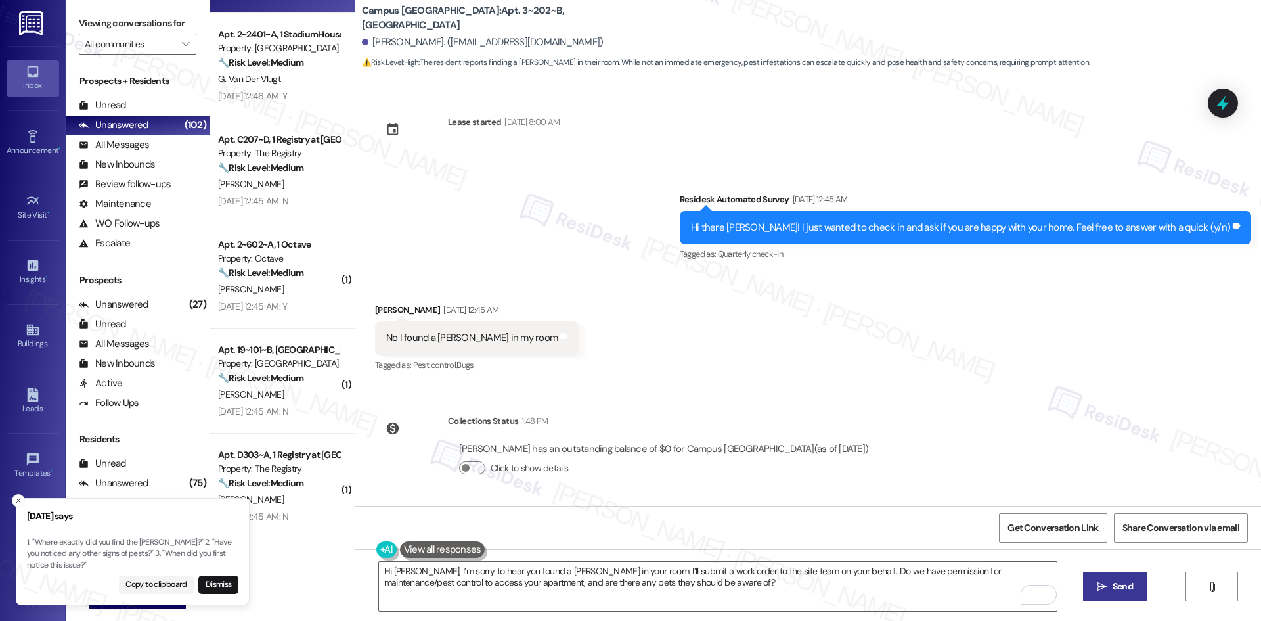
click at [1104, 588] on icon "" at bounding box center [1102, 586] width 10 height 11
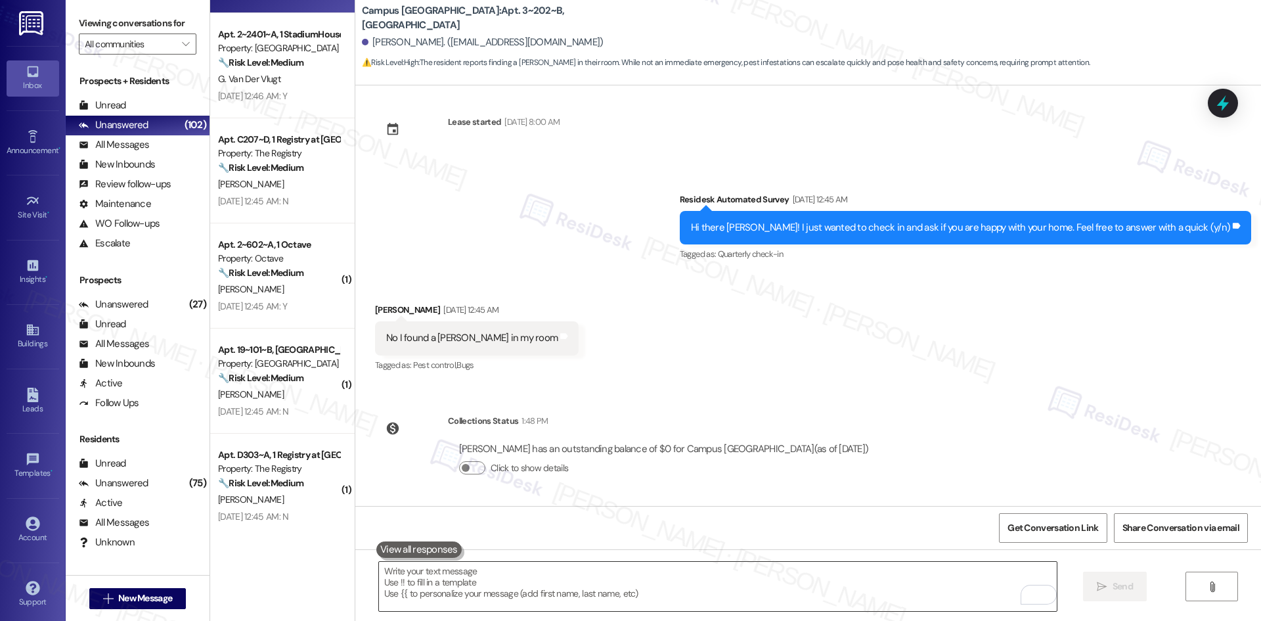
click at [709, 573] on textarea "To enrich screen reader interactions, please activate Accessibility in Grammarl…" at bounding box center [718, 586] width 678 height 49
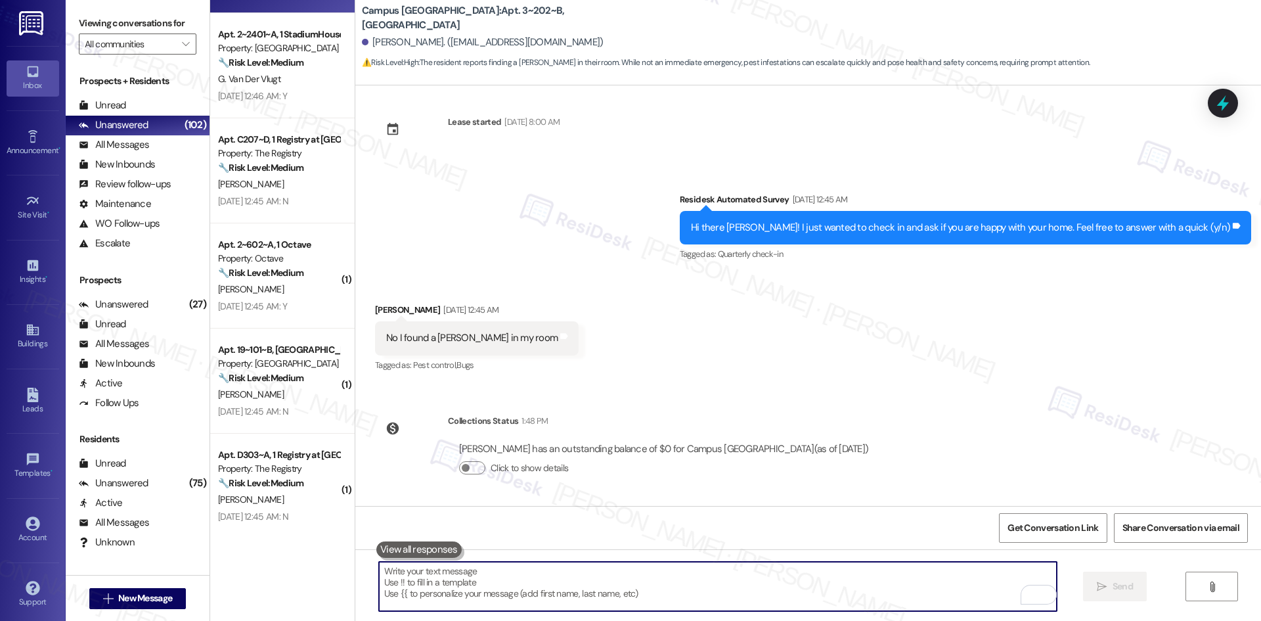
paste textarea "Hi Shea, I’m sorry to hear you found a roach in your room. I’ll submit a work o…"
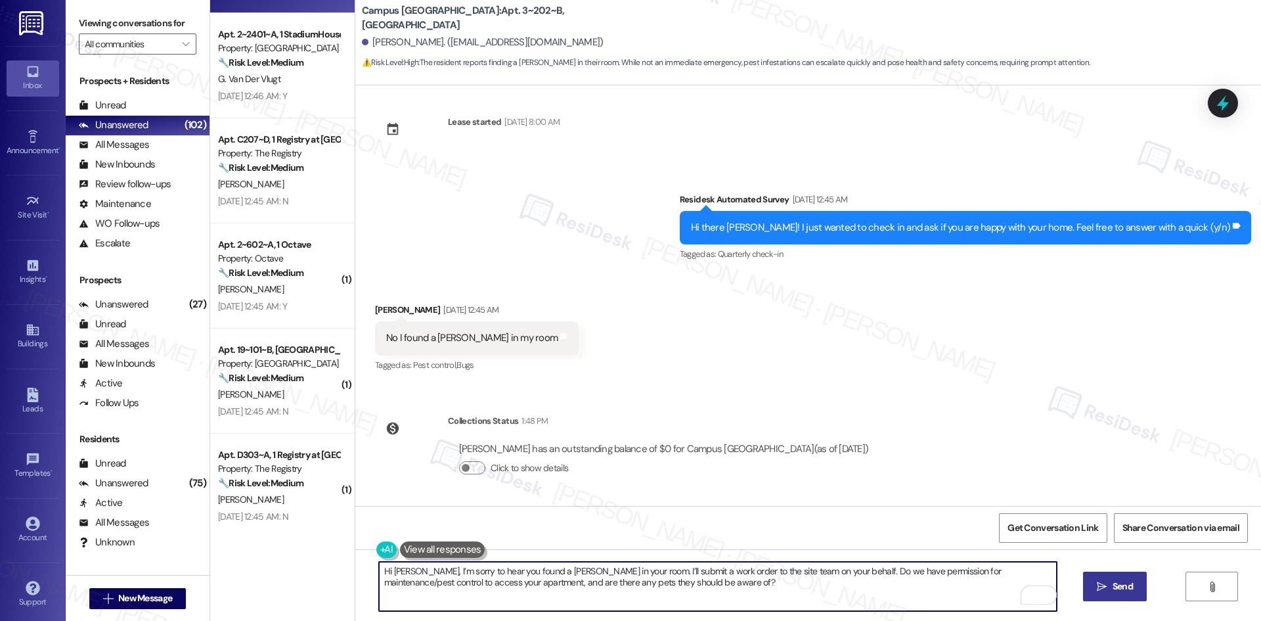
type textarea "Hi Shea, I’m sorry to hear you found a roach in your room. I’ll submit a work o…"
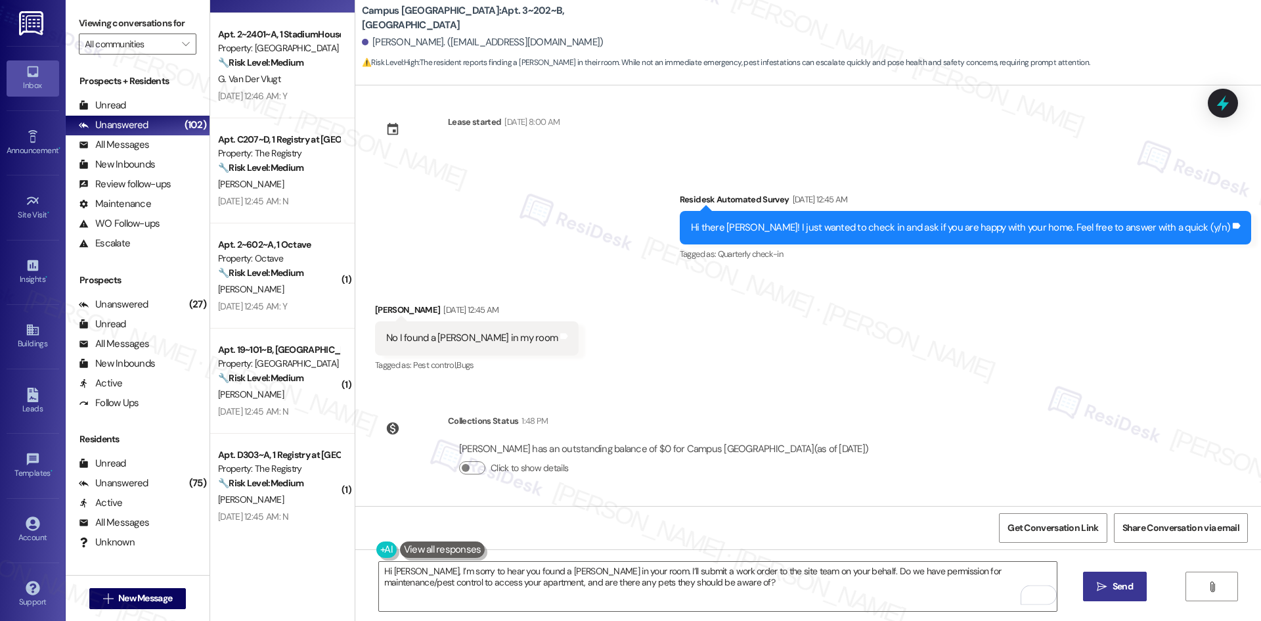
click at [1117, 591] on span "Send" at bounding box center [1123, 586] width 20 height 14
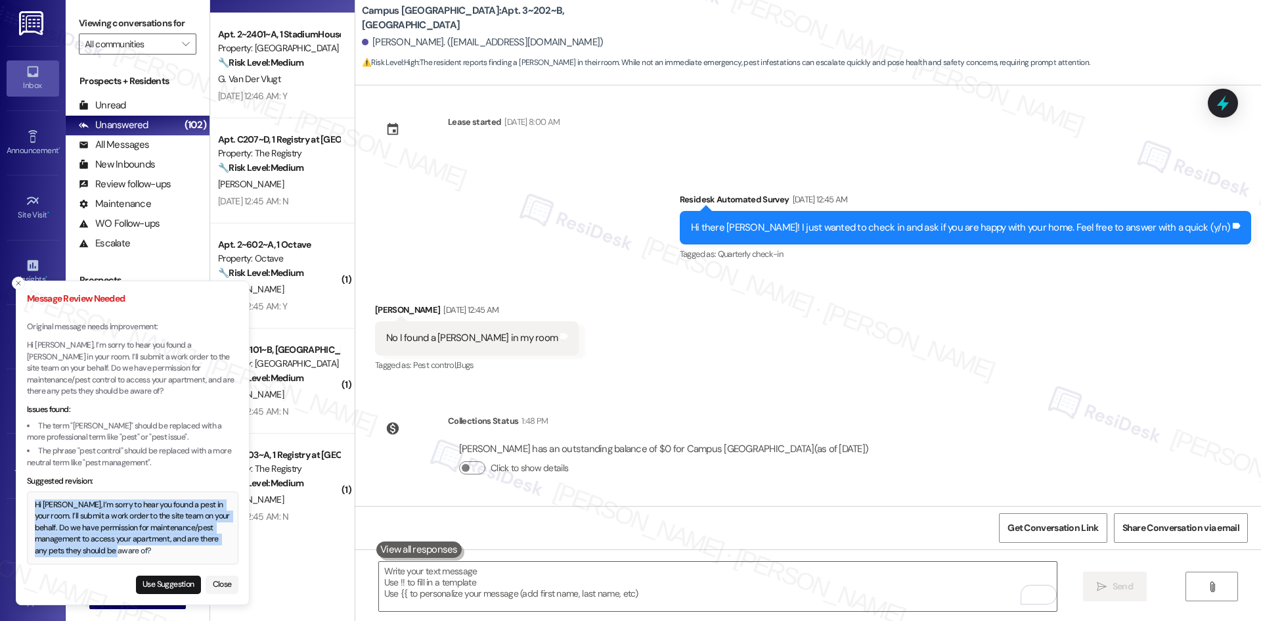
drag, startPoint x: 36, startPoint y: 504, endPoint x: 112, endPoint y: 550, distance: 88.8
click at [112, 550] on div "Hi [PERSON_NAME], I’m sorry to hear you found a pest in your room. I’ll submit …" at bounding box center [133, 528] width 196 height 58
copy div "Hi [PERSON_NAME], I’m sorry to hear you found a pest in your room. I’ll submit …"
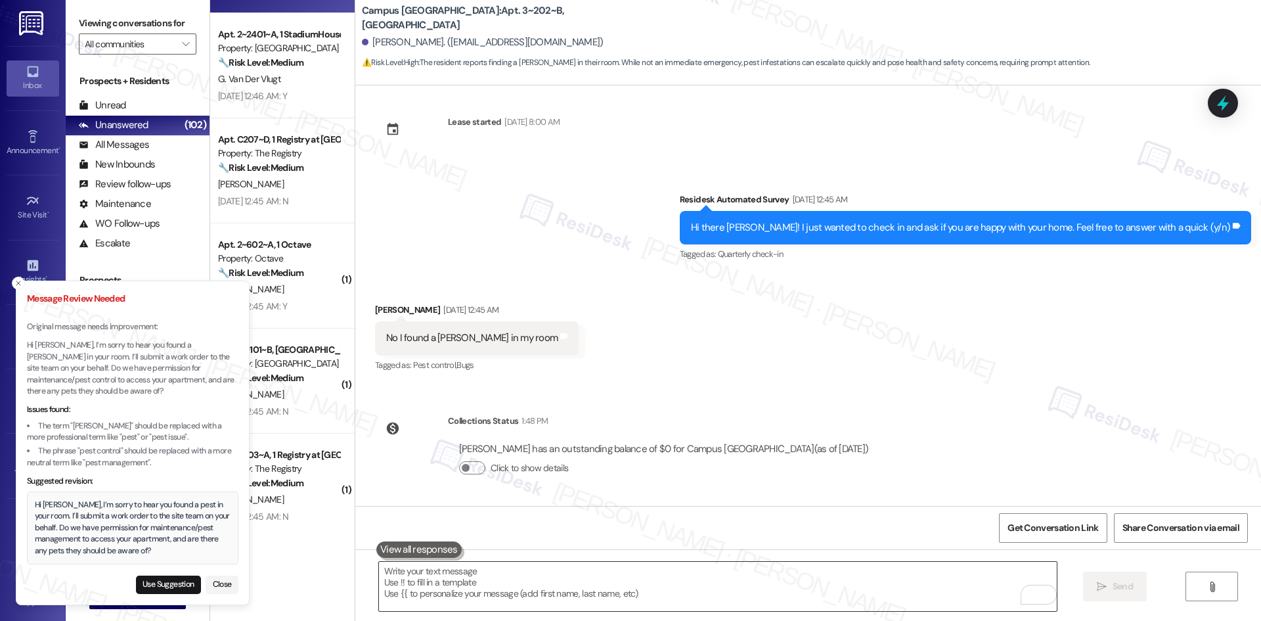
click at [469, 588] on textarea "To enrich screen reader interactions, please activate Accessibility in Grammarl…" at bounding box center [718, 586] width 678 height 49
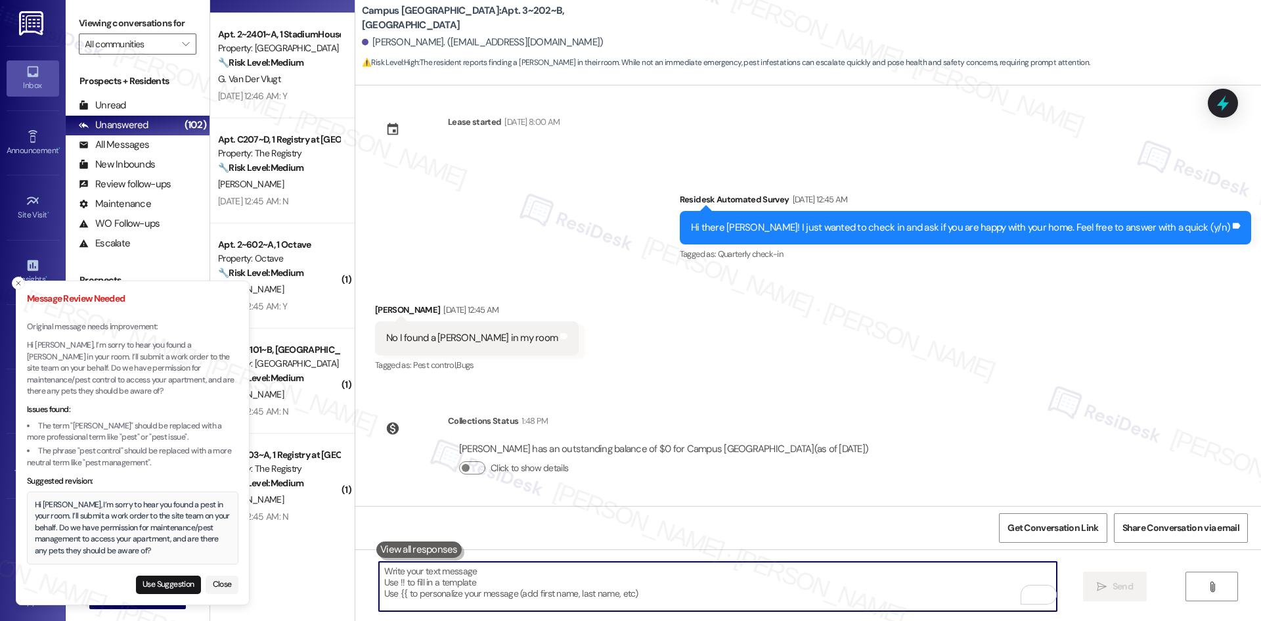
paste textarea "Hi [PERSON_NAME], I’m sorry to hear you found a pest in your room. I’ll submit …"
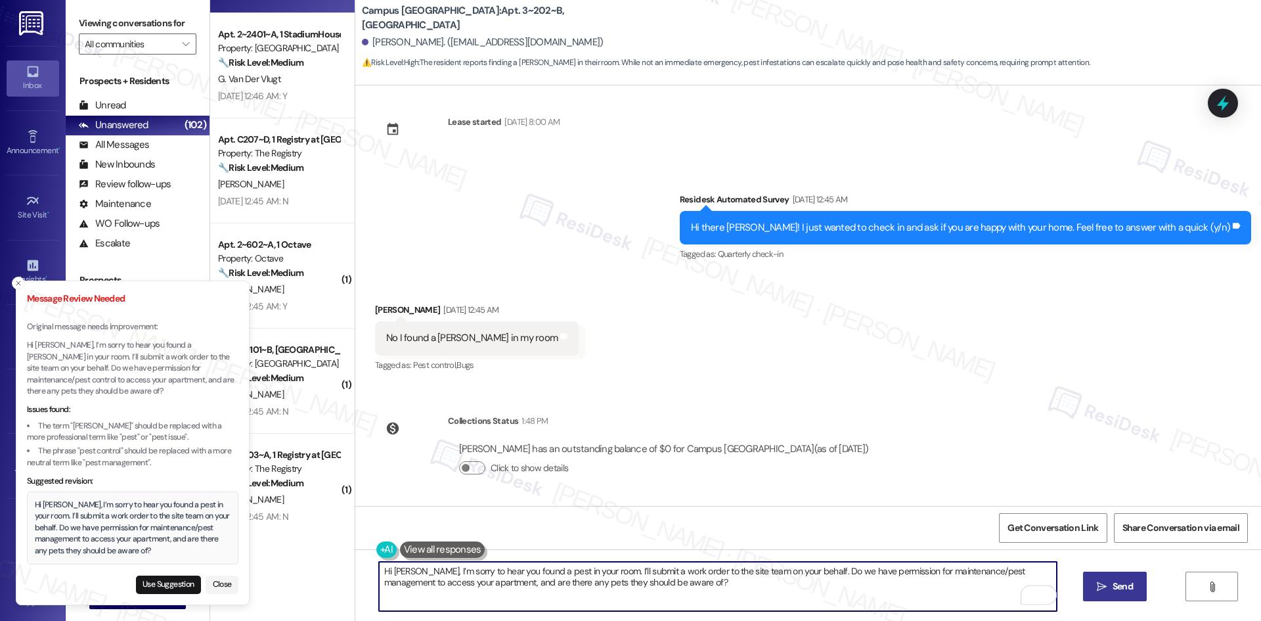
type textarea "Hi [PERSON_NAME], I’m sorry to hear you found a pest in your room. I’ll submit …"
click at [1117, 589] on span "Send" at bounding box center [1123, 586] width 20 height 14
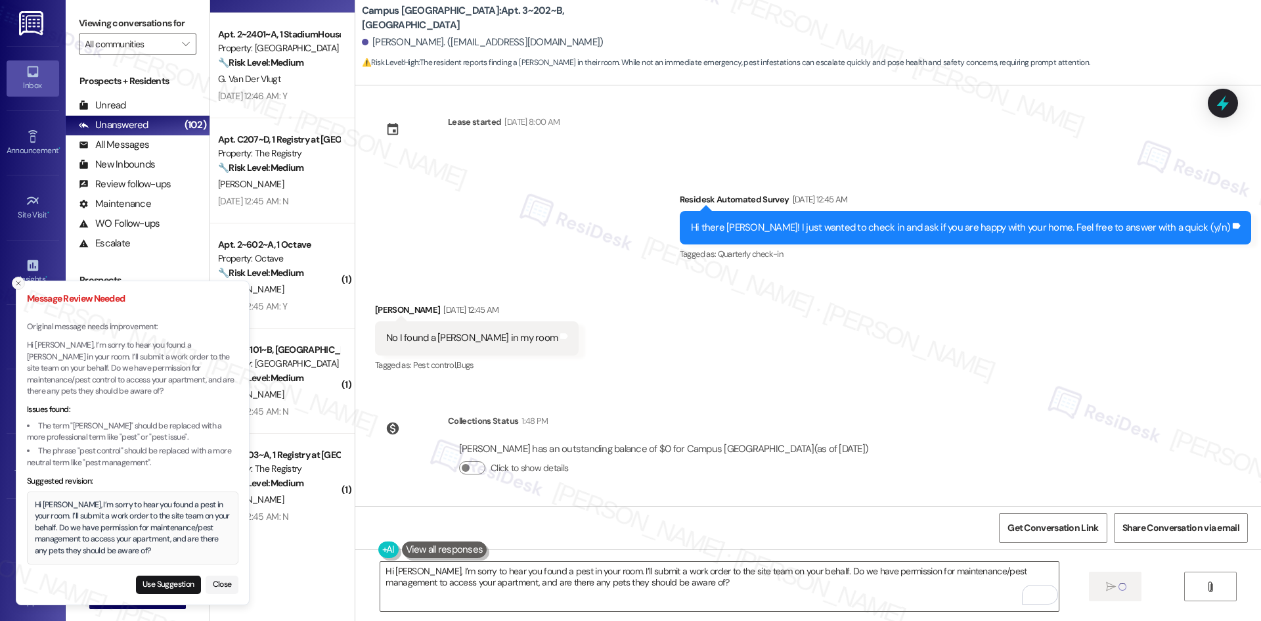
click at [18, 287] on icon "Close toast" at bounding box center [18, 283] width 8 height 8
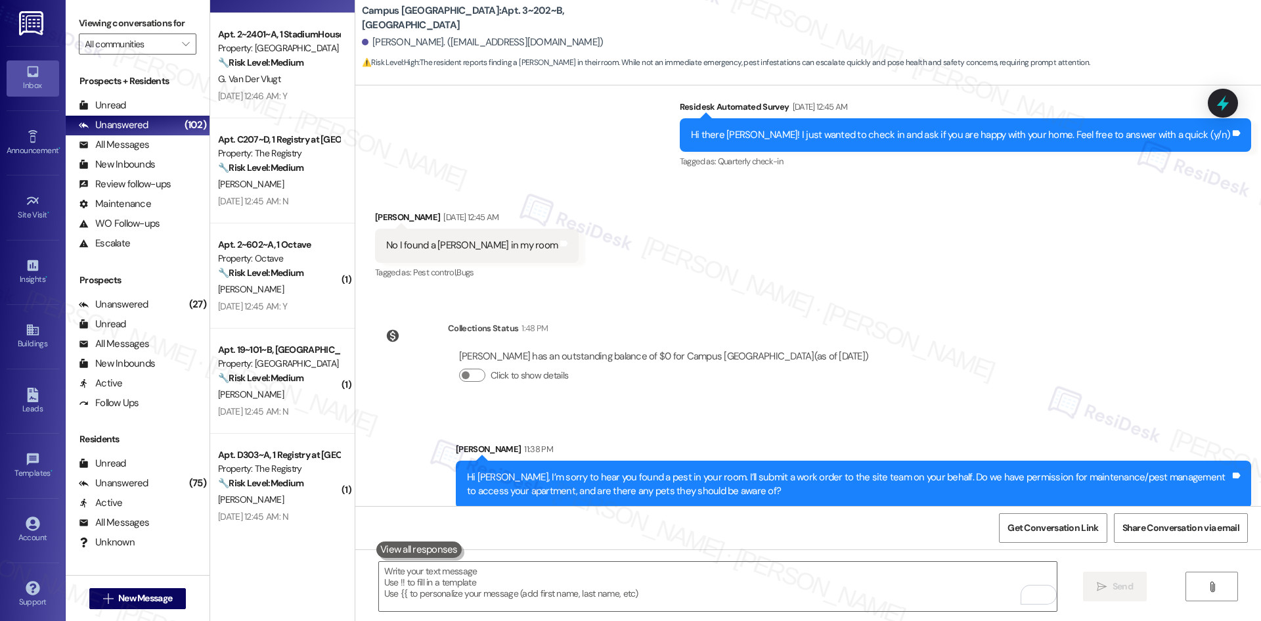
scroll to position [476, 0]
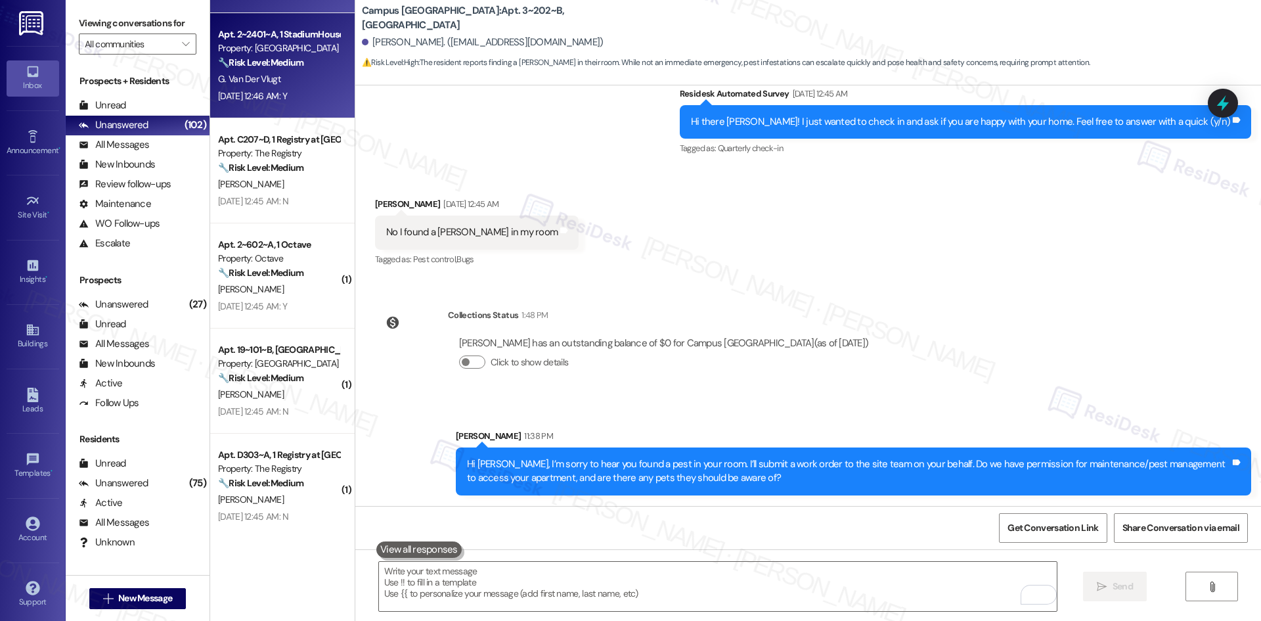
click at [275, 85] on div "G. Van Der Vlugt" at bounding box center [279, 79] width 124 height 16
type textarea "Fetching suggested responses. Please feel free to read through the conversation…"
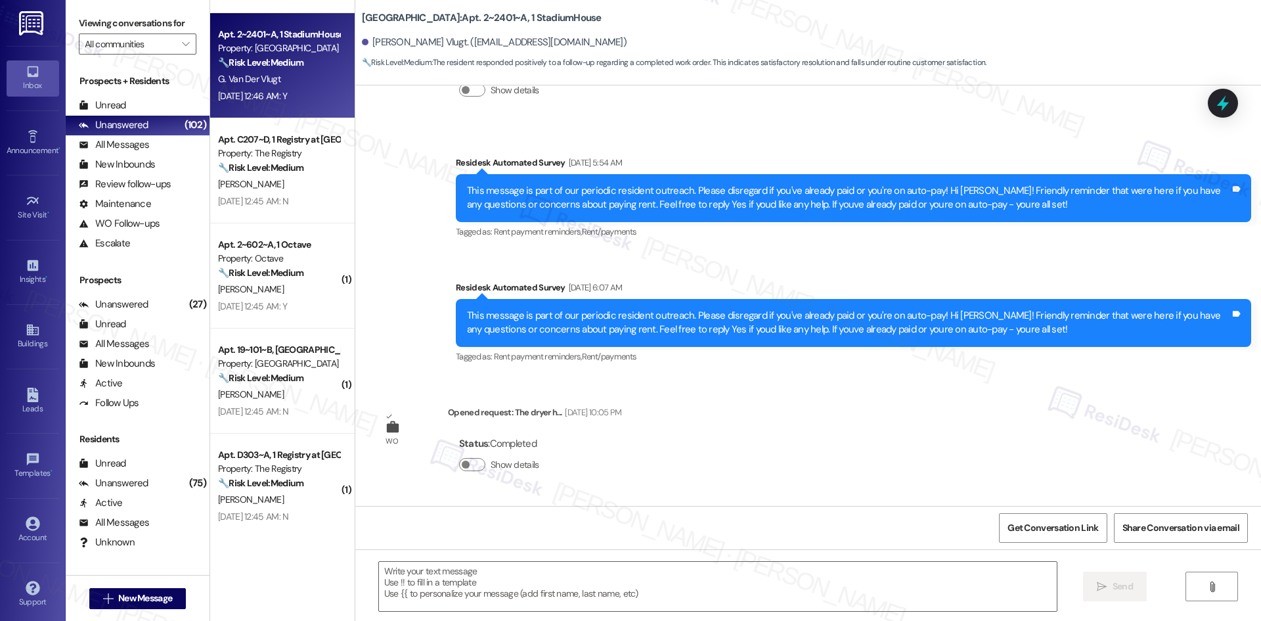
type textarea "Fetching suggested responses. Please feel free to read through the conversation…"
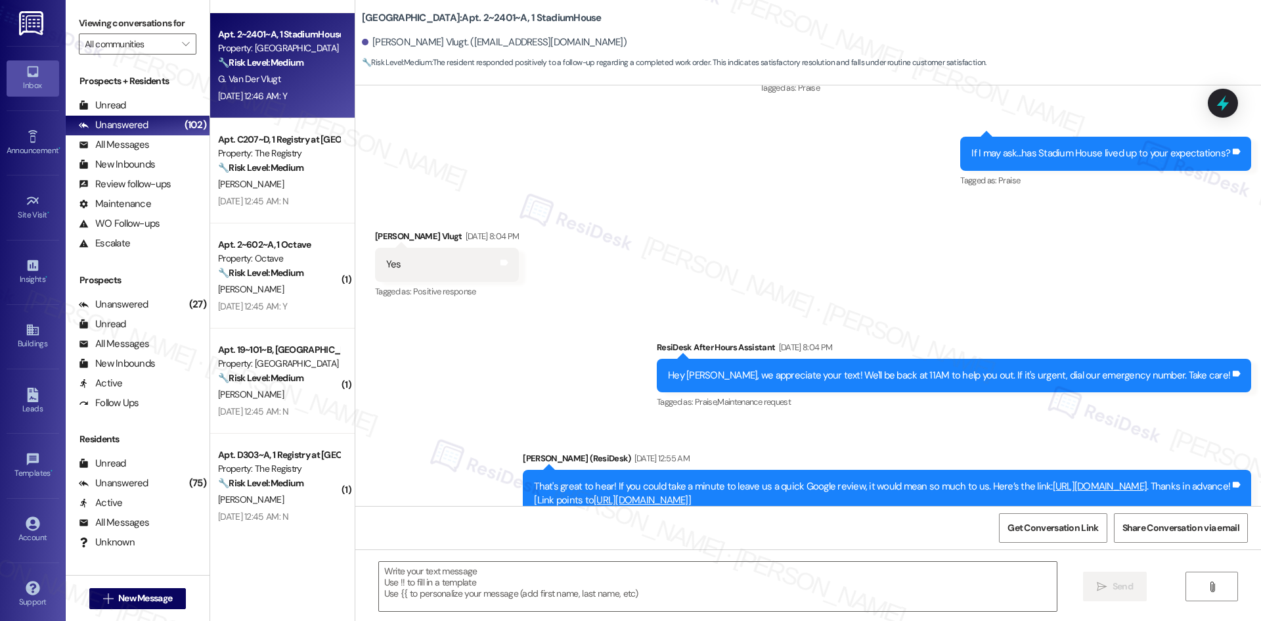
scroll to position [3602, 0]
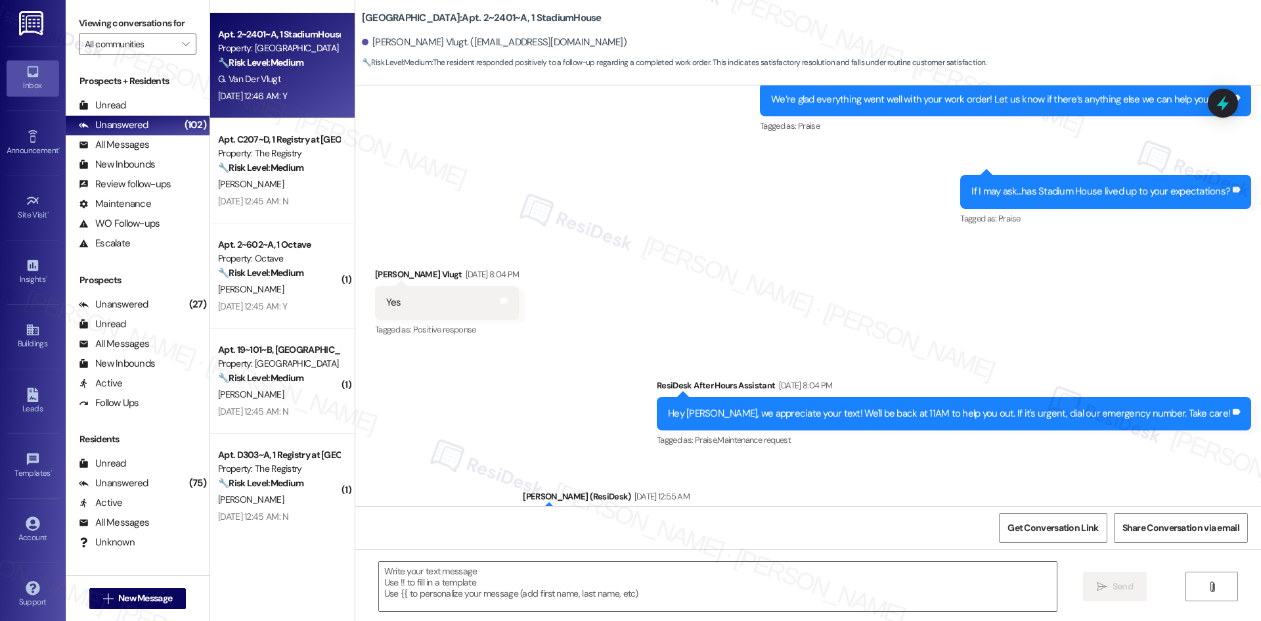
click at [721, 299] on div "Received via SMS Gerold Van Der Vlugt May 15, 2025 at 8:04 PM Yes Tags and note…" at bounding box center [808, 293] width 906 height 111
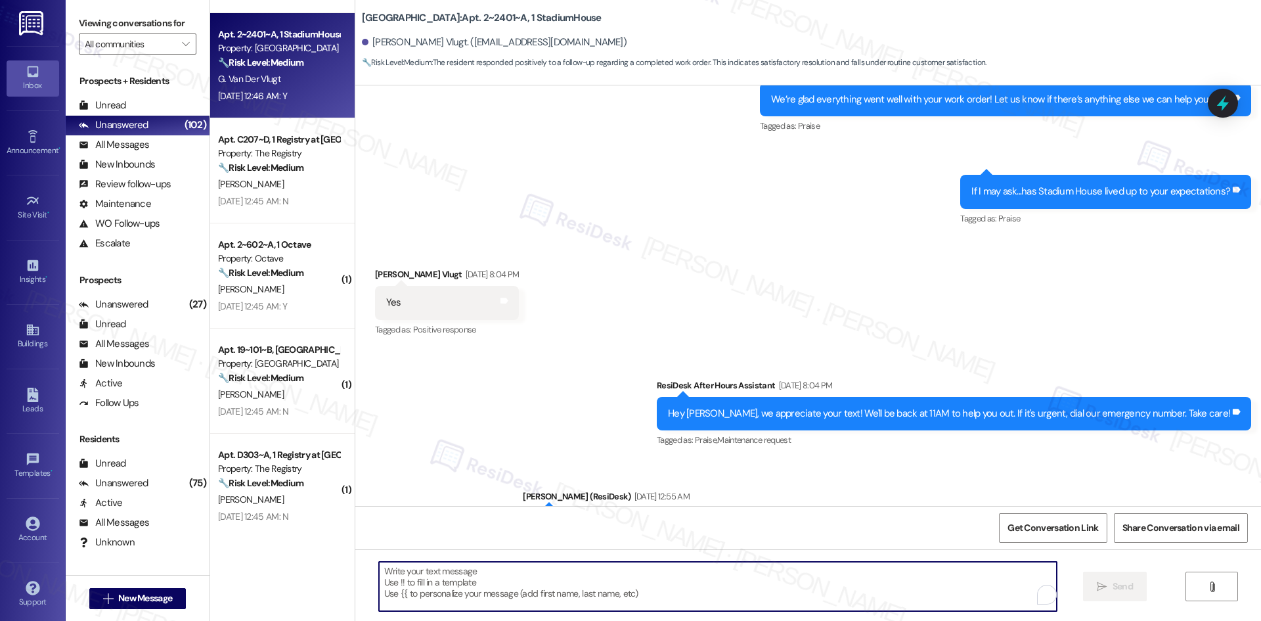
click at [566, 583] on textarea "To enrich screen reader interactions, please activate Accessibility in Grammarl…" at bounding box center [718, 586] width 678 height 49
paste textarea "Thank you for confirming! I’m glad to hear everything was completed to your sat…"
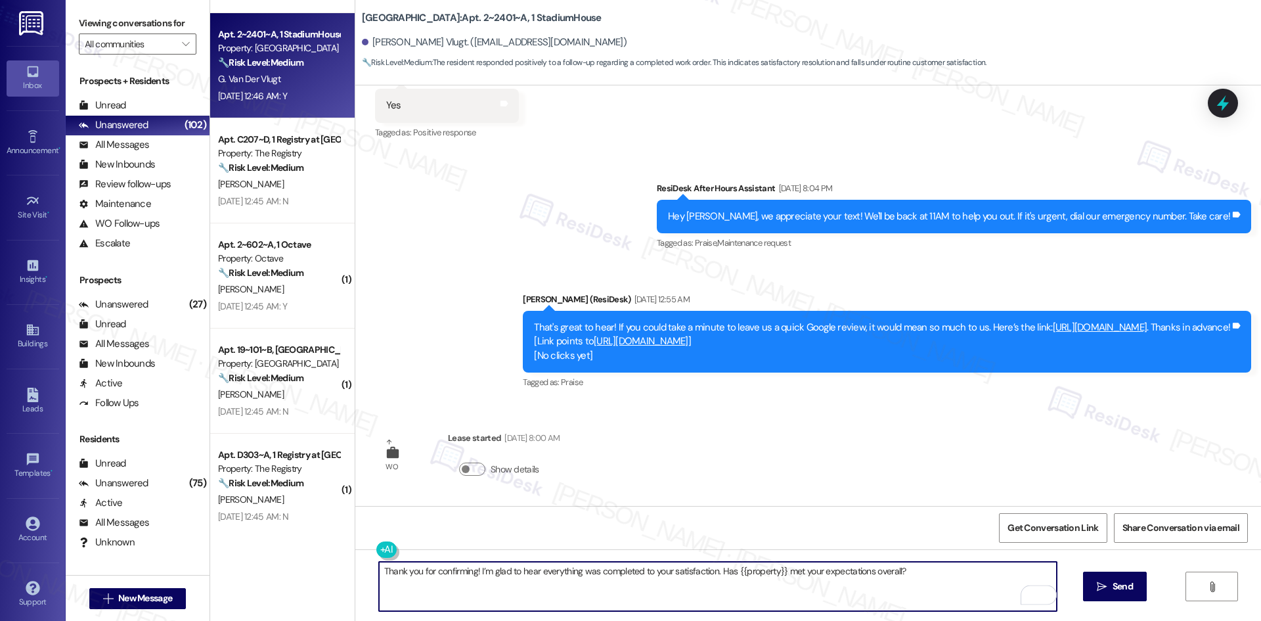
scroll to position [4128, 0]
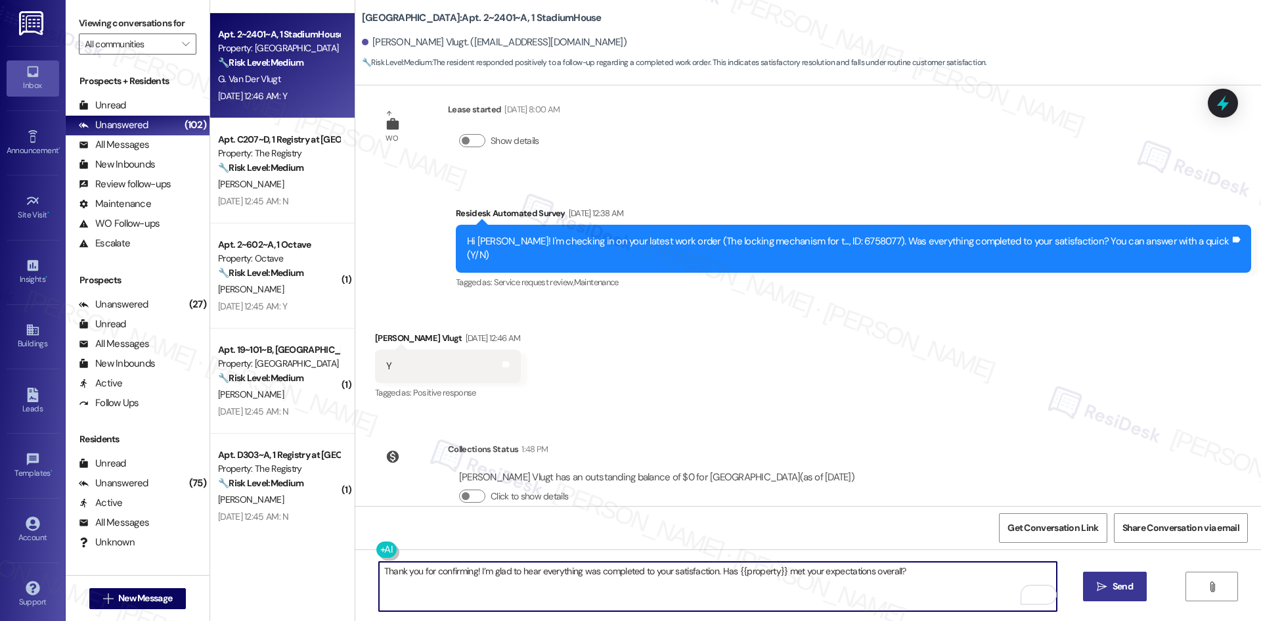
type textarea "Thank you for confirming! I’m glad to hear everything was completed to your sat…"
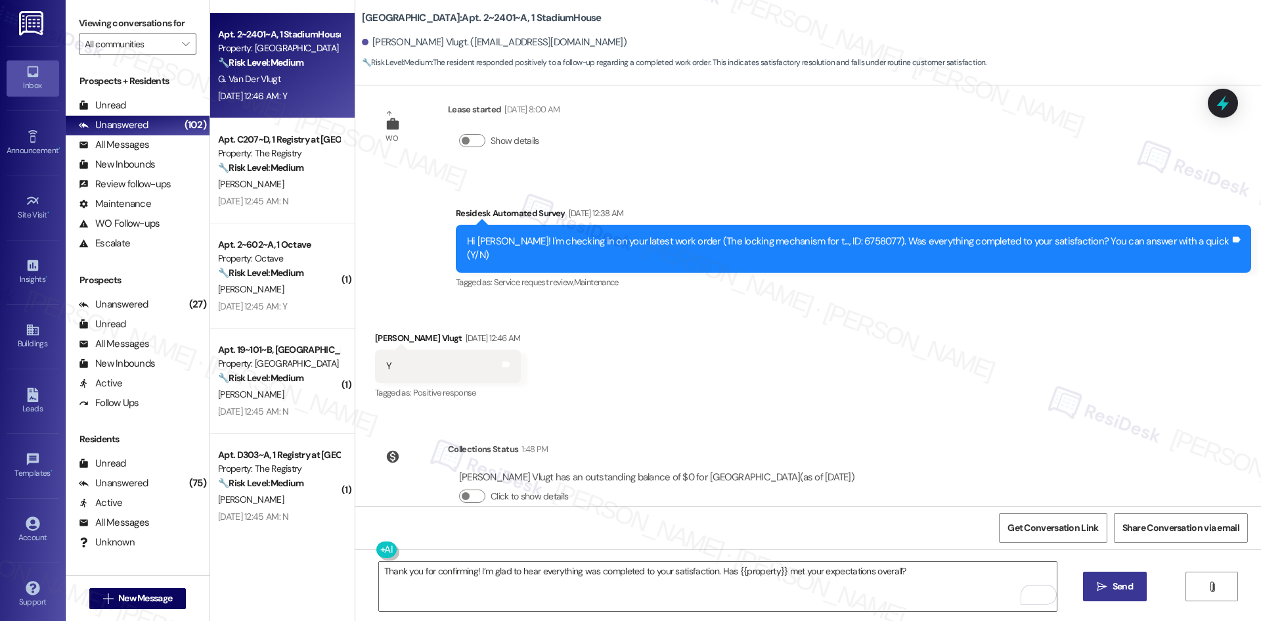
click at [1128, 592] on span "Send" at bounding box center [1123, 586] width 20 height 14
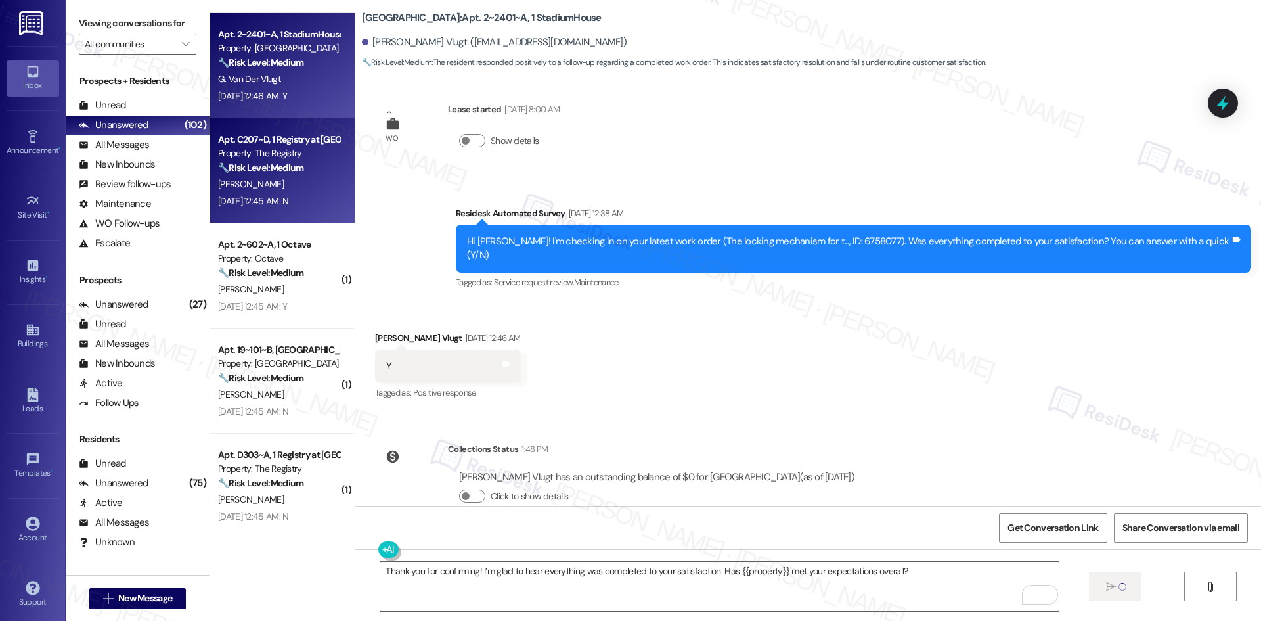
click at [290, 175] on div "Apt. C207~D, 1 Registry at Bowling Green Property: The Registry 🔧 Risk Level: M…" at bounding box center [279, 153] width 124 height 45
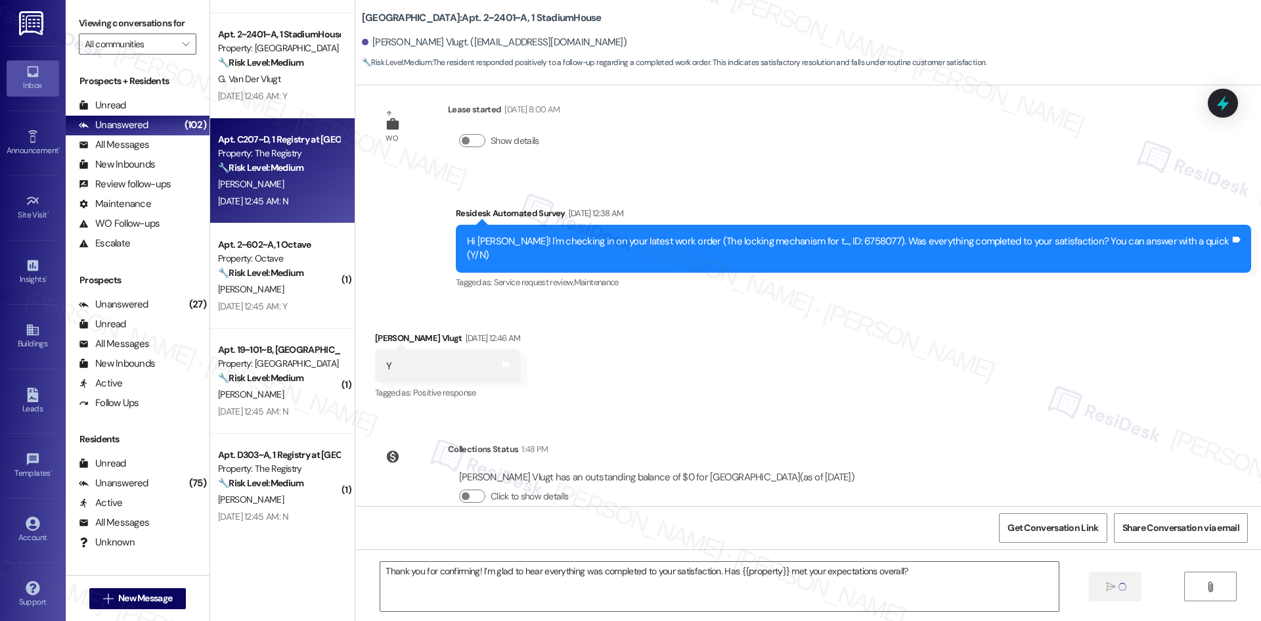
type textarea "Fetching suggested responses. Please feel free to read through the conversation…"
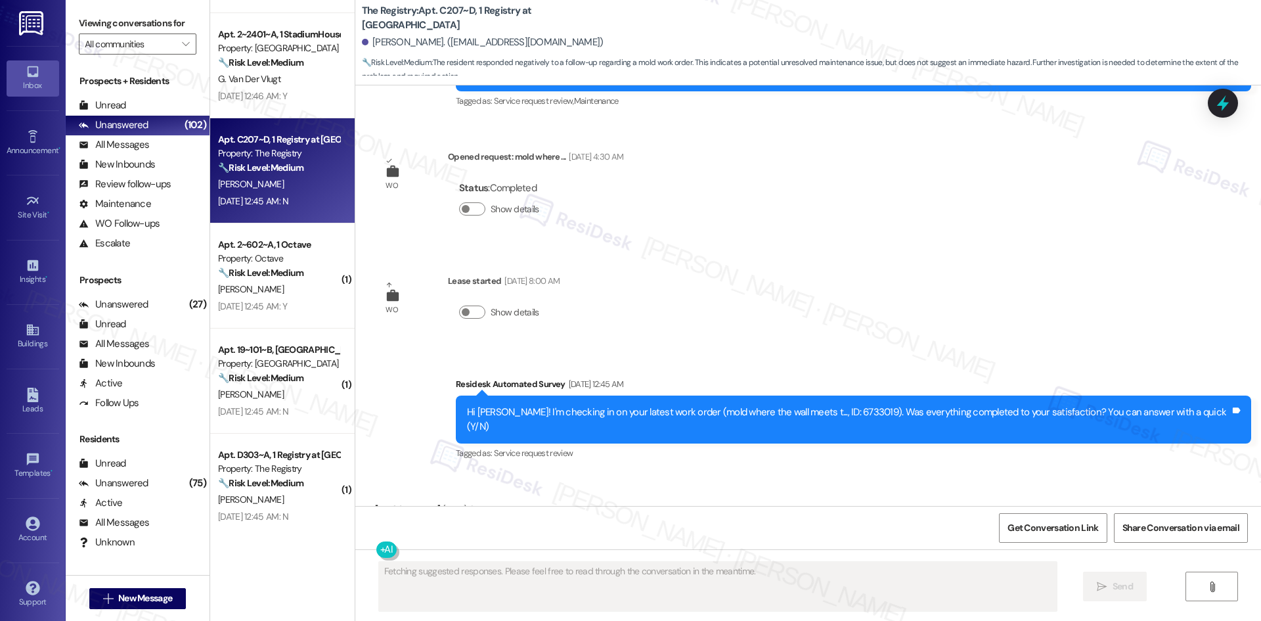
scroll to position [2438, 0]
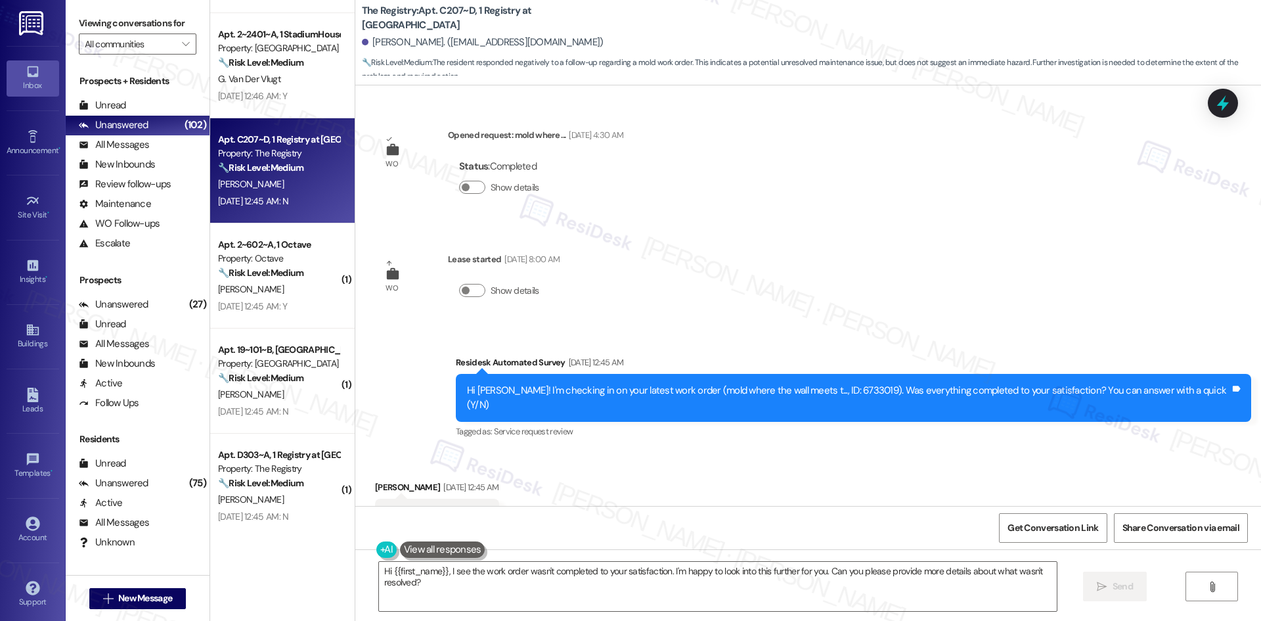
drag, startPoint x: 698, startPoint y: 293, endPoint x: 702, endPoint y: 310, distance: 17.4
click at [698, 326] on div "Survey, sent via SMS Residesk Automated Survey Aug 19, 2025 at 12:45 AM Hi Eliz…" at bounding box center [808, 388] width 906 height 125
click at [648, 606] on textarea "Hi {{first_name}}, I see the work order wasn't completed to your satisfaction. …" at bounding box center [718, 586] width 678 height 49
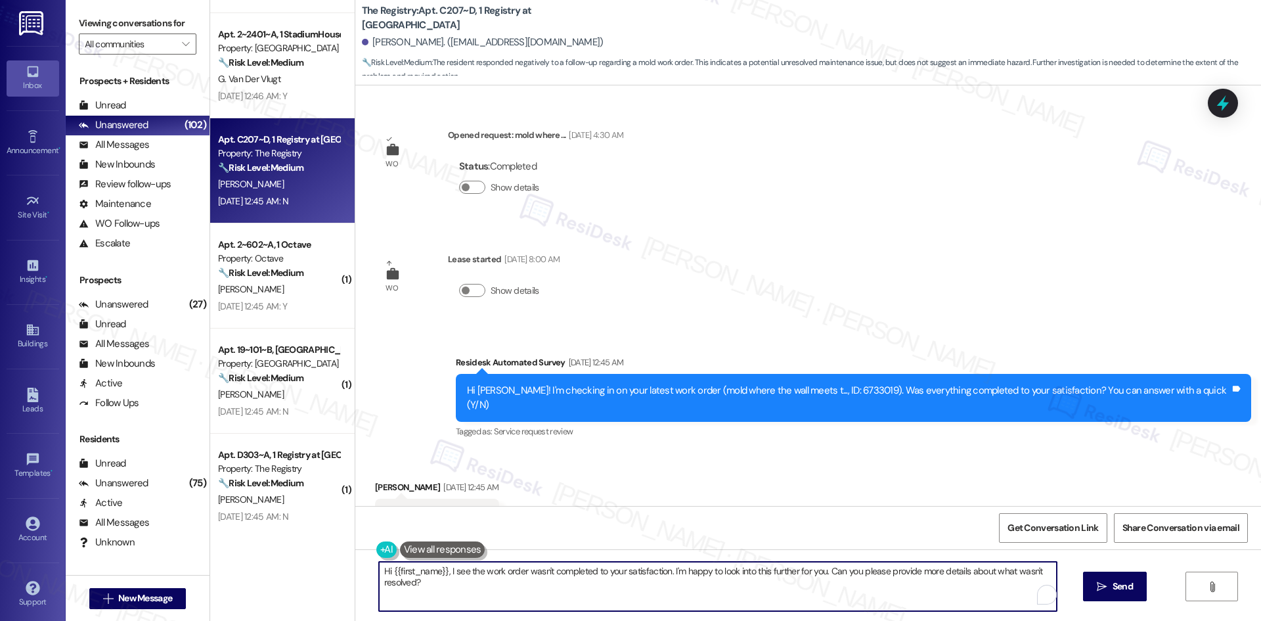
paste textarea "I'm sorry to hear that. Could you let me know what happened or what part of the…"
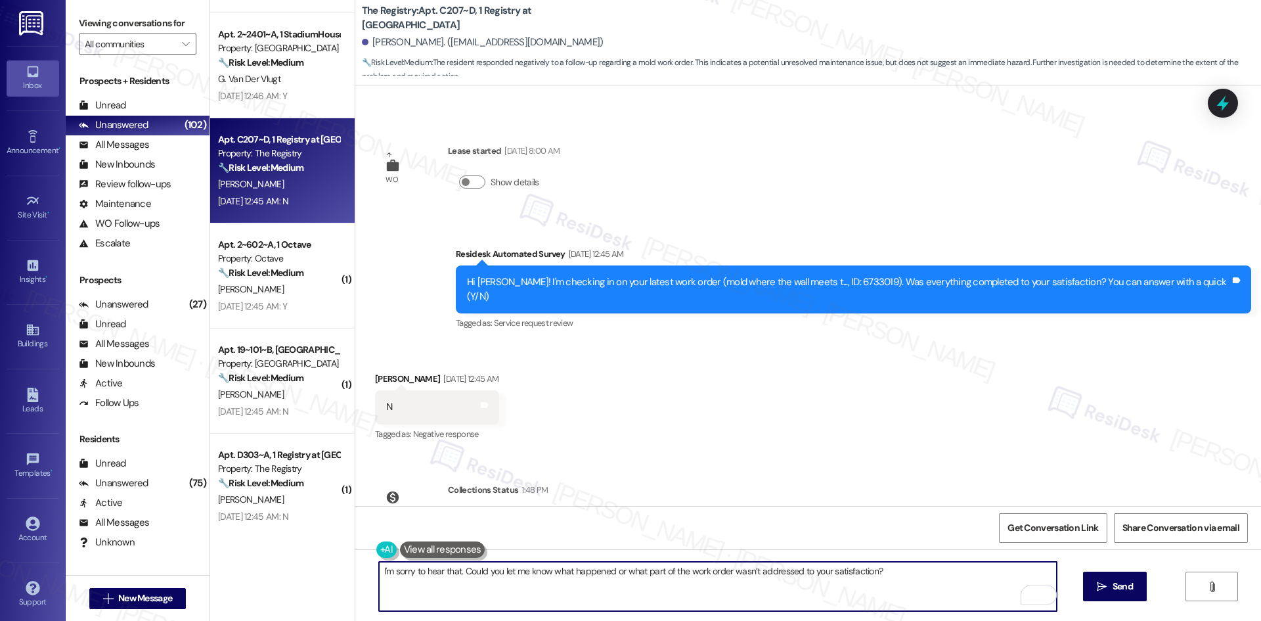
scroll to position [2559, 0]
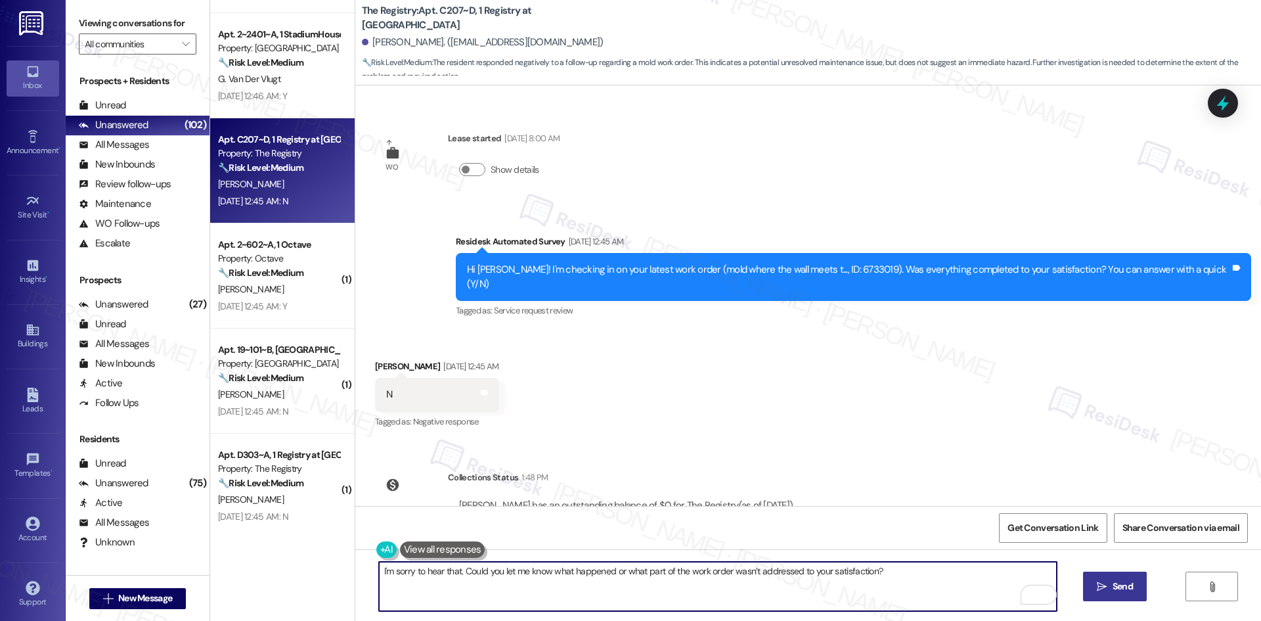
type textarea "I'm sorry to hear that. Could you let me know what happened or what part of the…"
click at [1098, 585] on icon "" at bounding box center [1102, 586] width 10 height 11
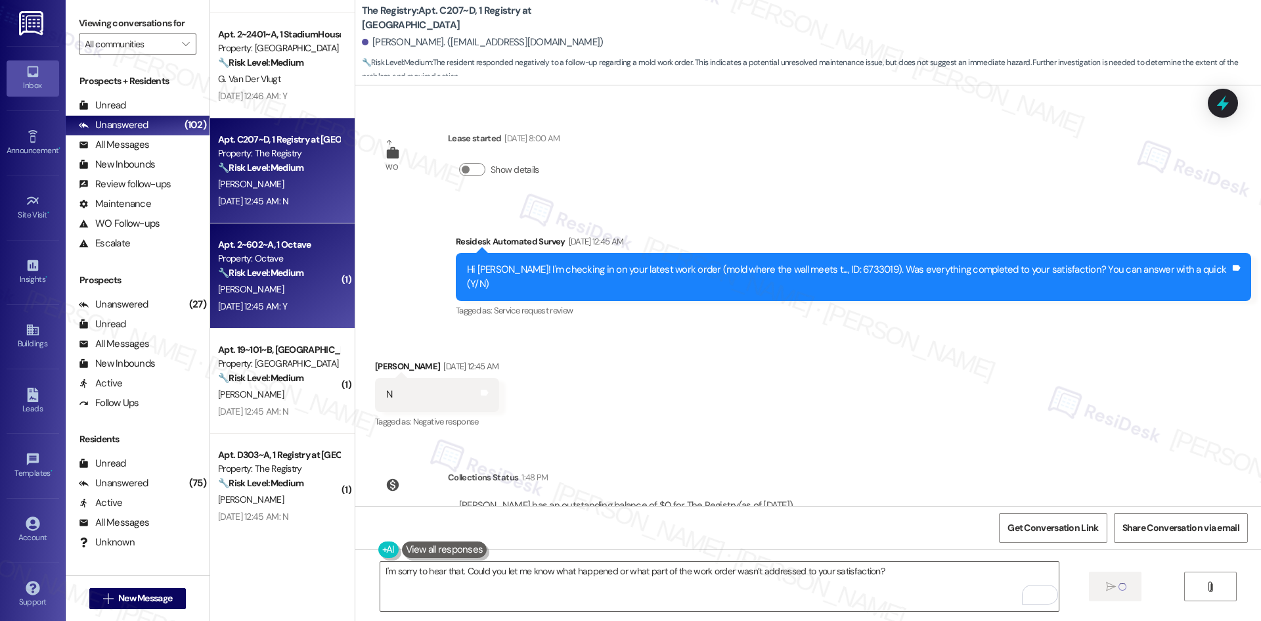
click at [291, 295] on div "[PERSON_NAME]" at bounding box center [279, 289] width 124 height 16
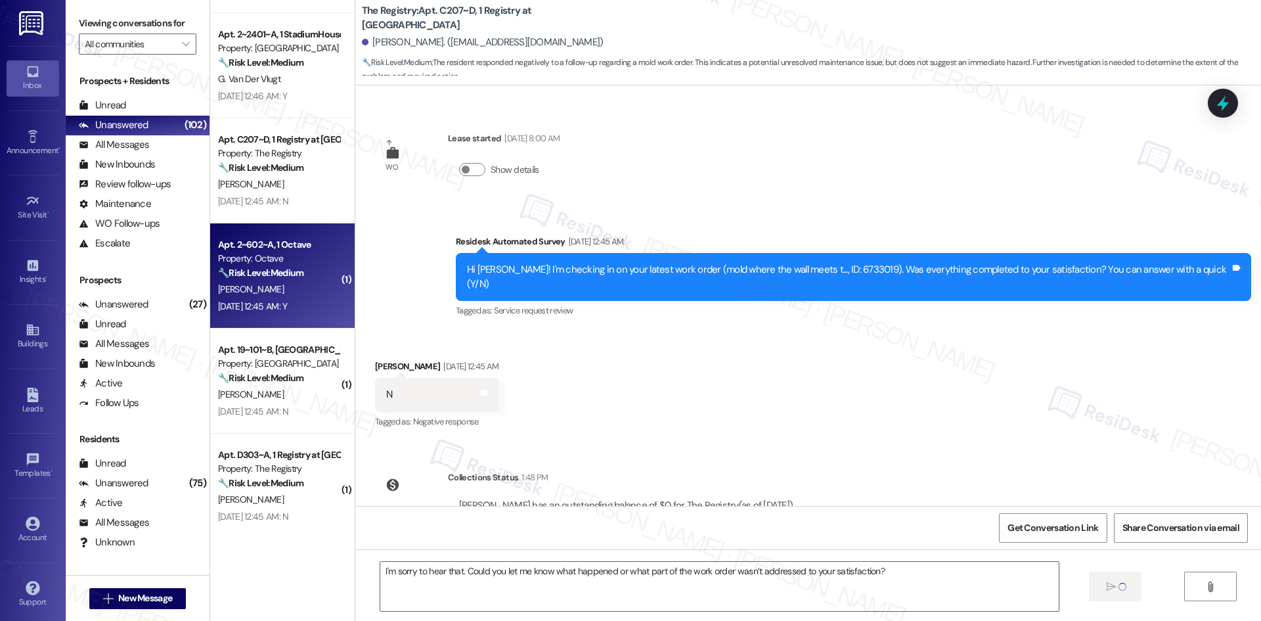
type textarea "Fetching suggested responses. Please feel free to read through the conversation…"
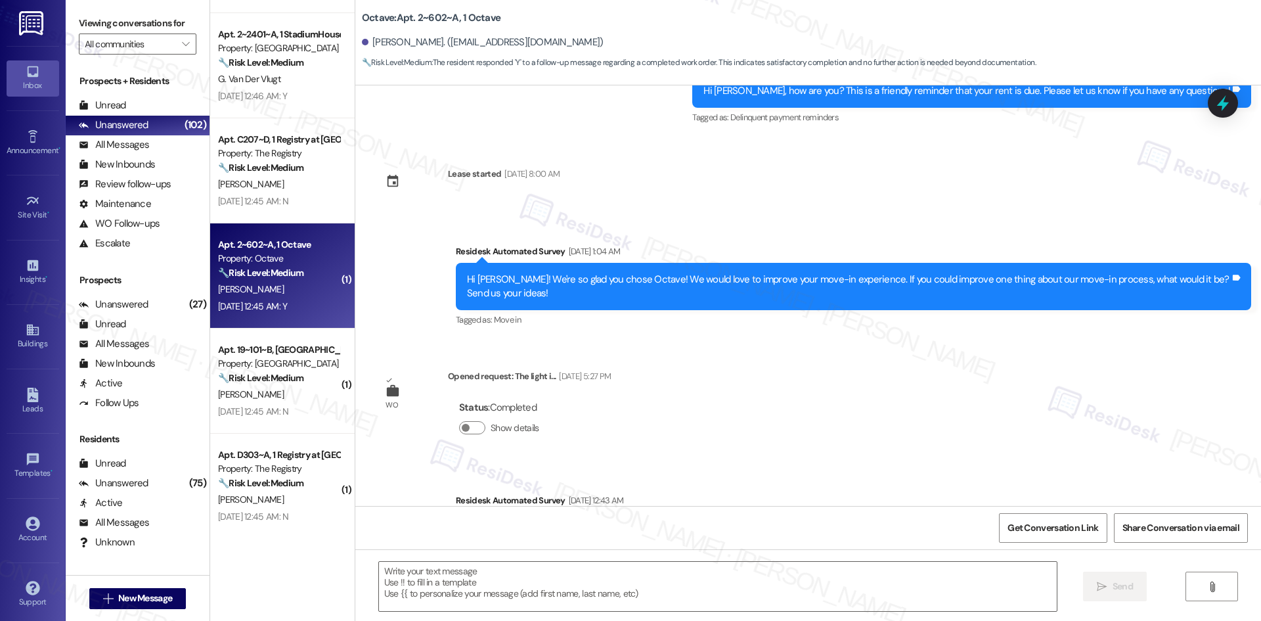
scroll to position [2101, 0]
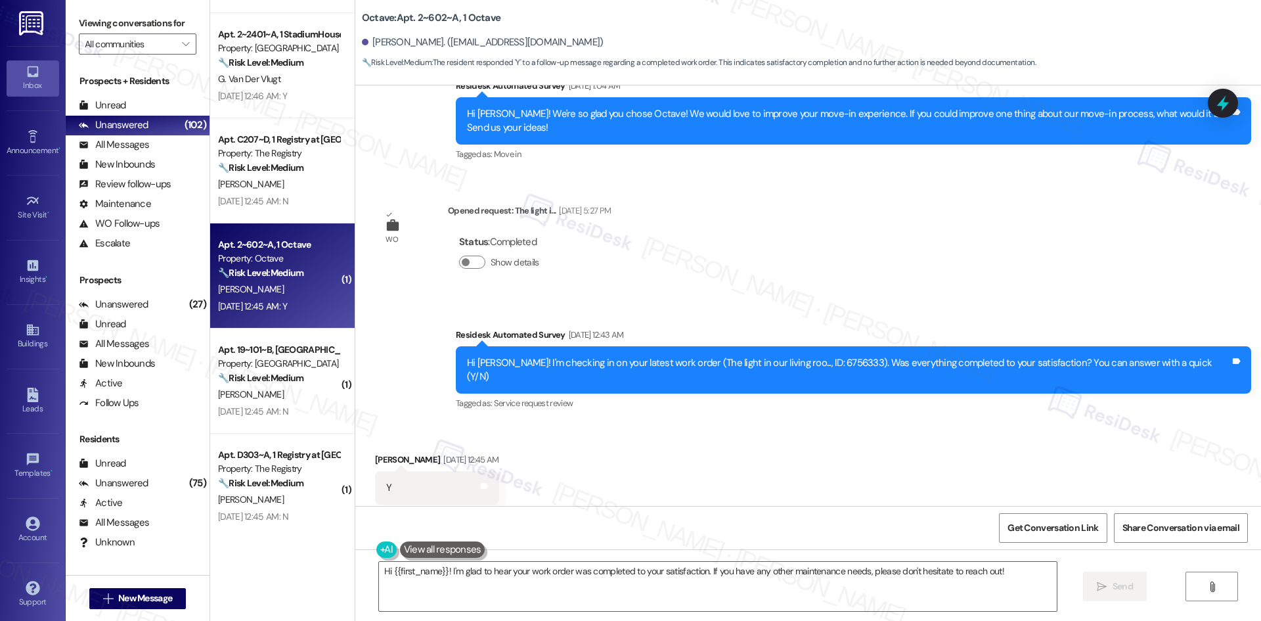
click at [667, 298] on div "Survey, sent via SMS Residesk Automated Survey Aug 19, 2025 at 12:43 AM Hi Shob…" at bounding box center [808, 360] width 906 height 125
click at [634, 589] on textarea "Hi {{first_name}}! I'm glad to hear your work order was completed to your satis…" at bounding box center [718, 586] width 678 height 49
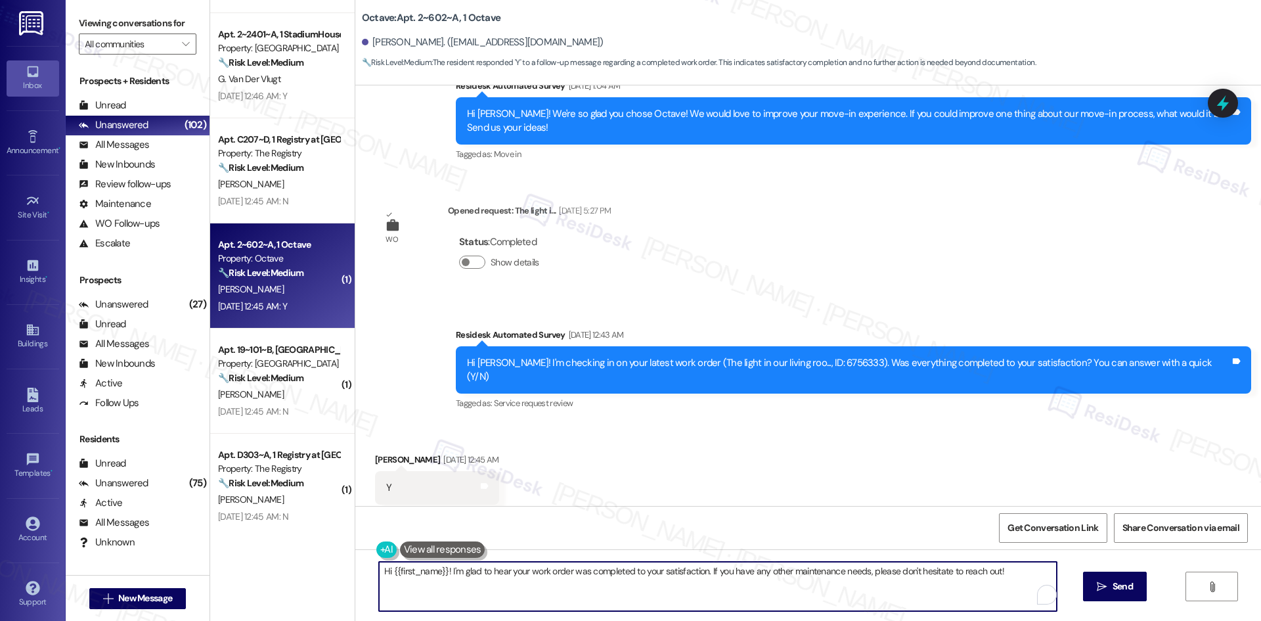
paste textarea "Thank you for confirming! I’m glad to hear everything was completed to your sat…"
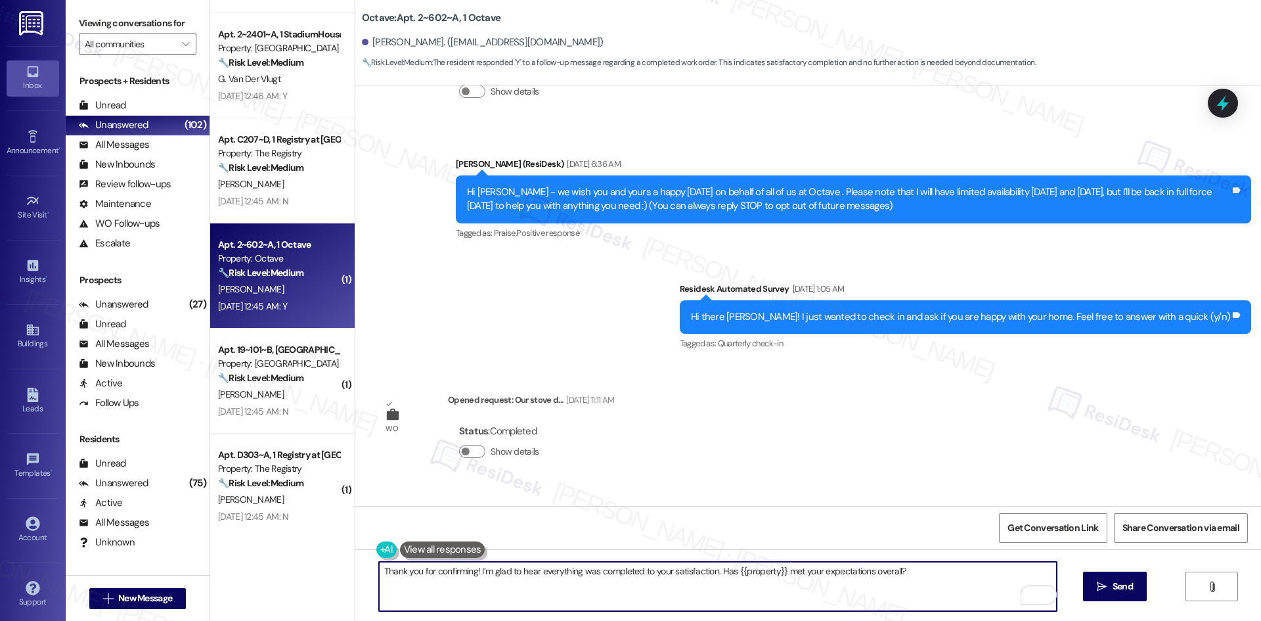
scroll to position [64, 0]
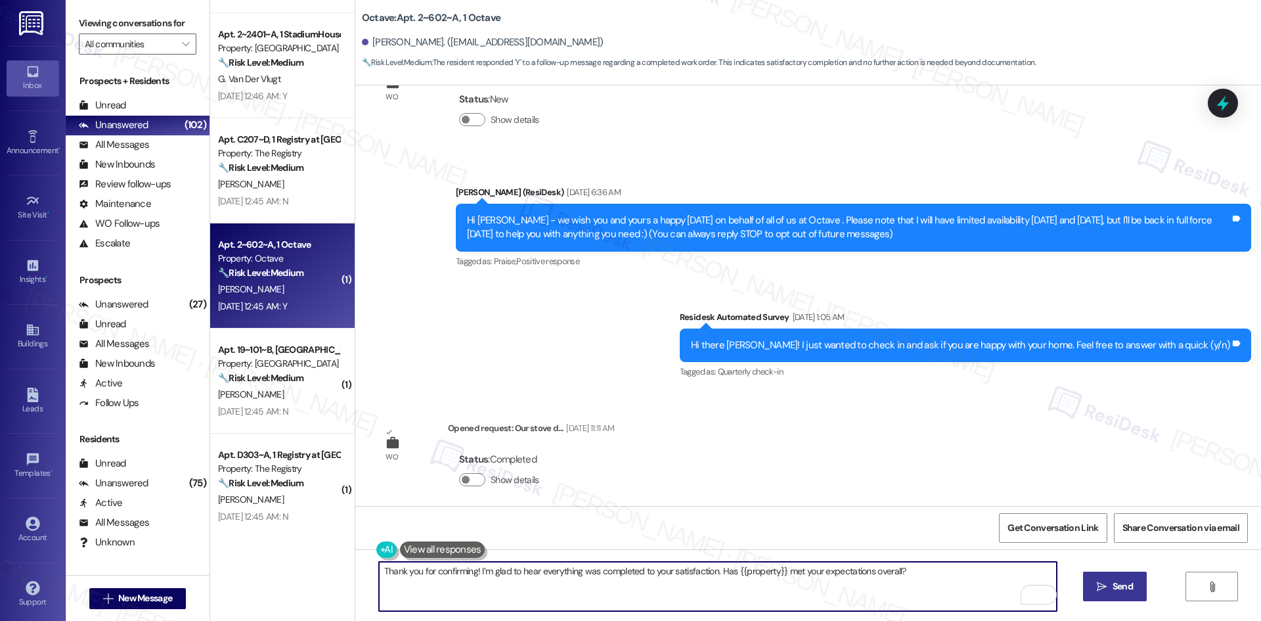
type textarea "Thank you for confirming! I’m glad to hear everything was completed to your sat…"
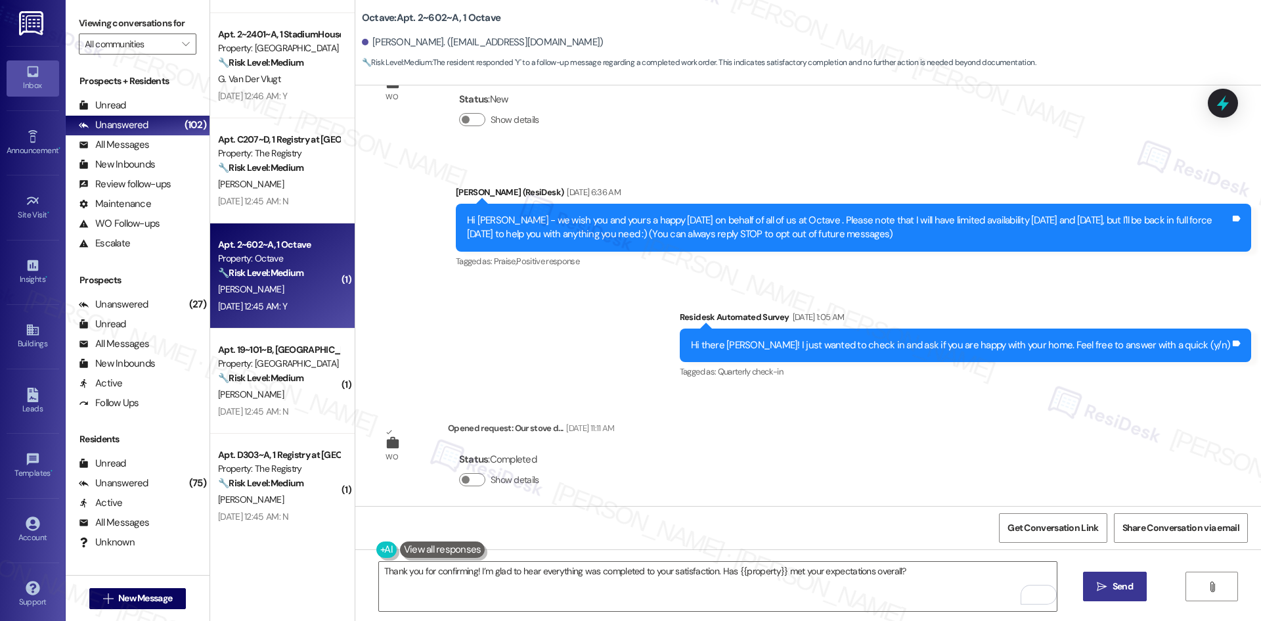
click at [1125, 586] on span "Send" at bounding box center [1123, 586] width 20 height 14
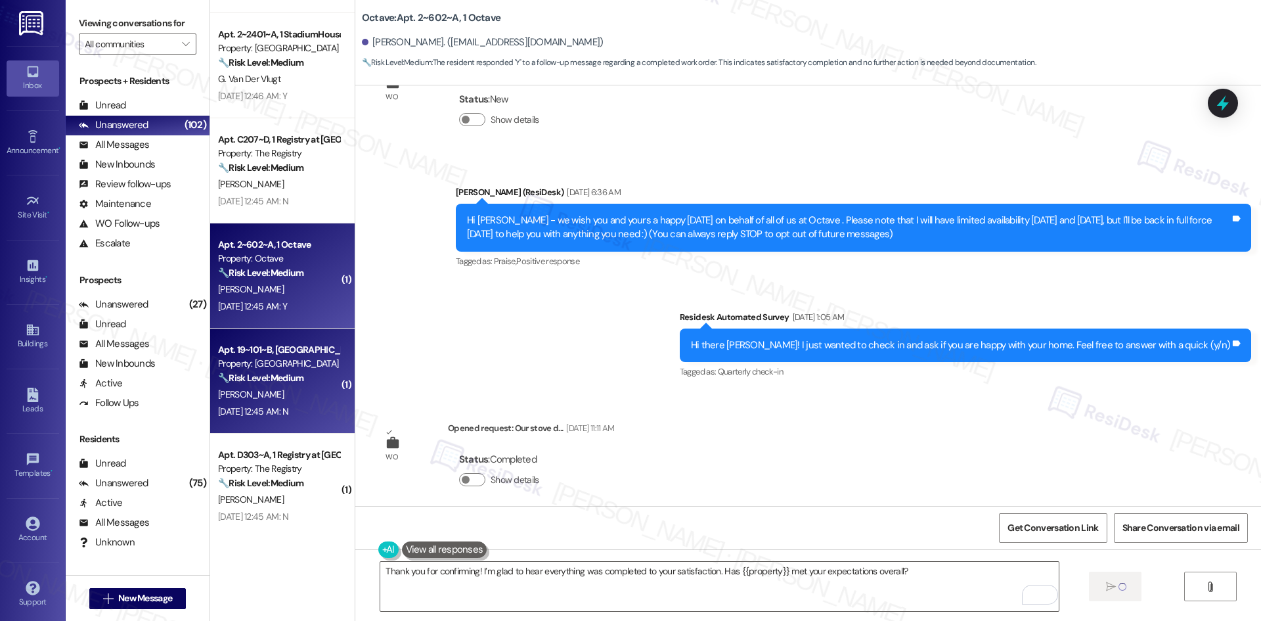
click at [288, 395] on div "[PERSON_NAME]" at bounding box center [279, 394] width 124 height 16
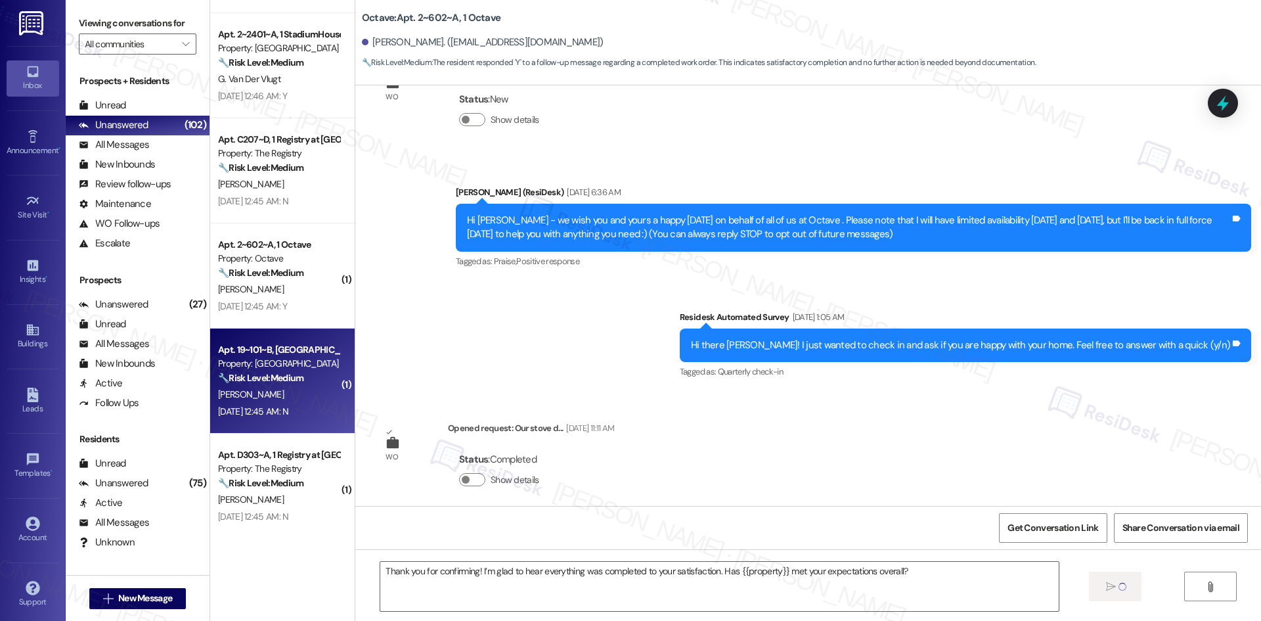
type textarea "Fetching suggested responses. Please feel free to read through the conversation…"
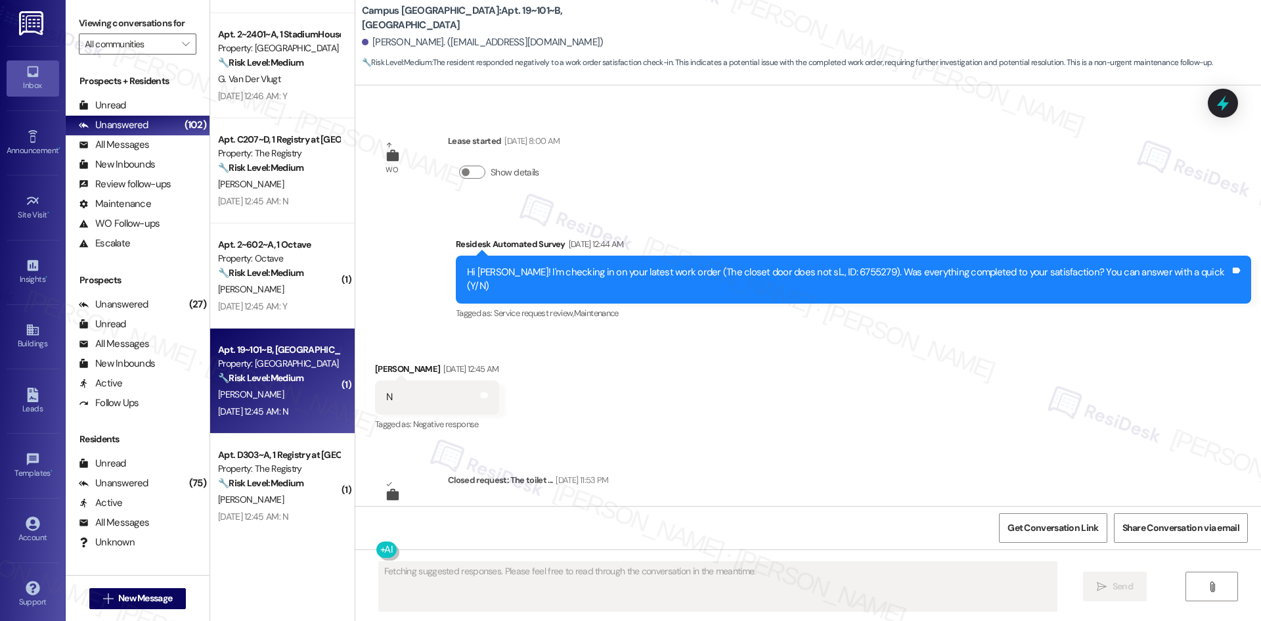
scroll to position [413, 0]
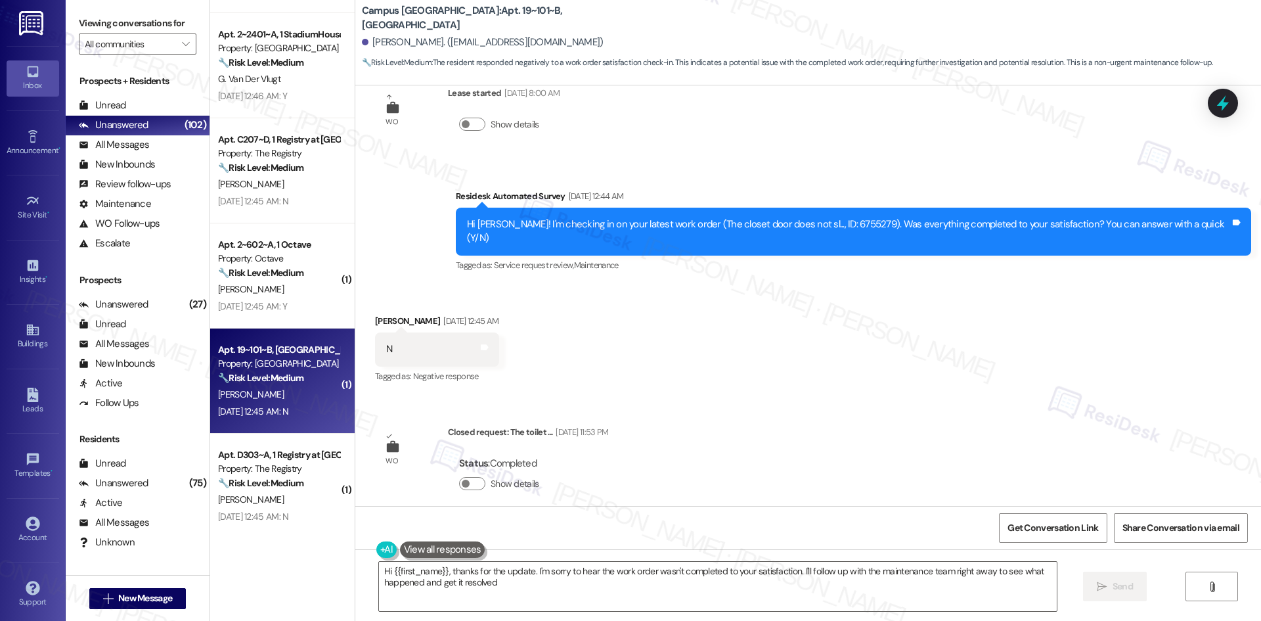
type textarea "Hi {{first_name}}, thanks for the update. I'm sorry to hear the work order wasn…"
click at [625, 315] on div "Received via SMS Morgan Ankenbrandt Aug 19, 2025 at 12:45 AM N Tags and notes T…" at bounding box center [808, 339] width 906 height 111
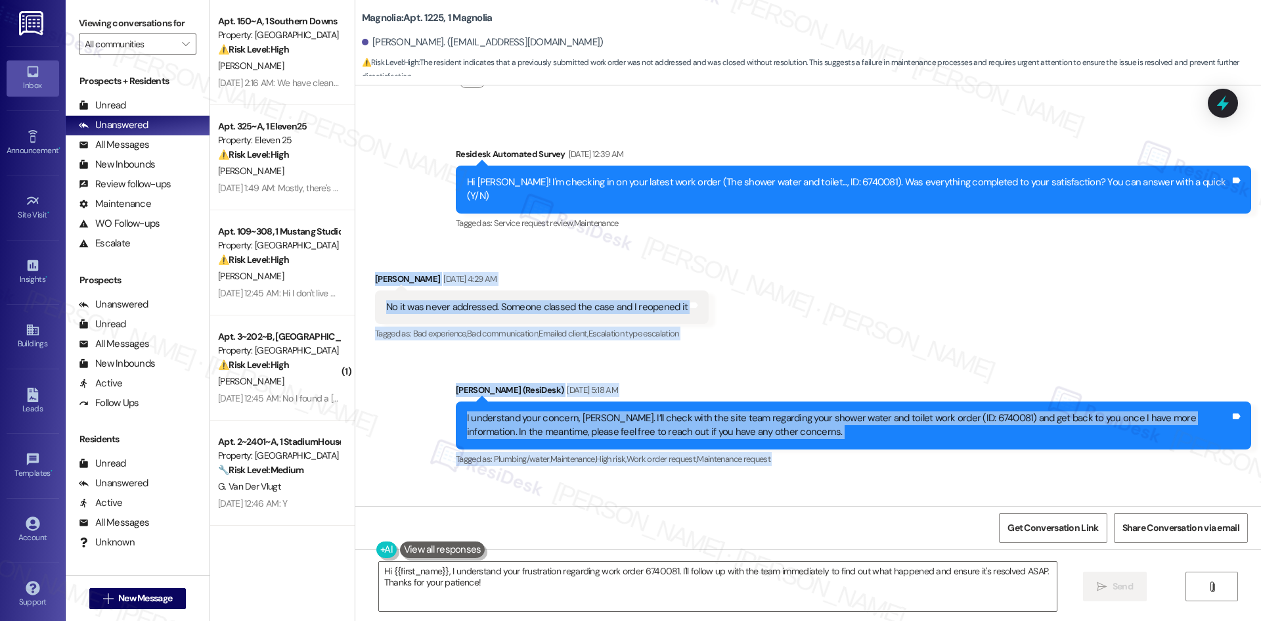
scroll to position [2038, 0]
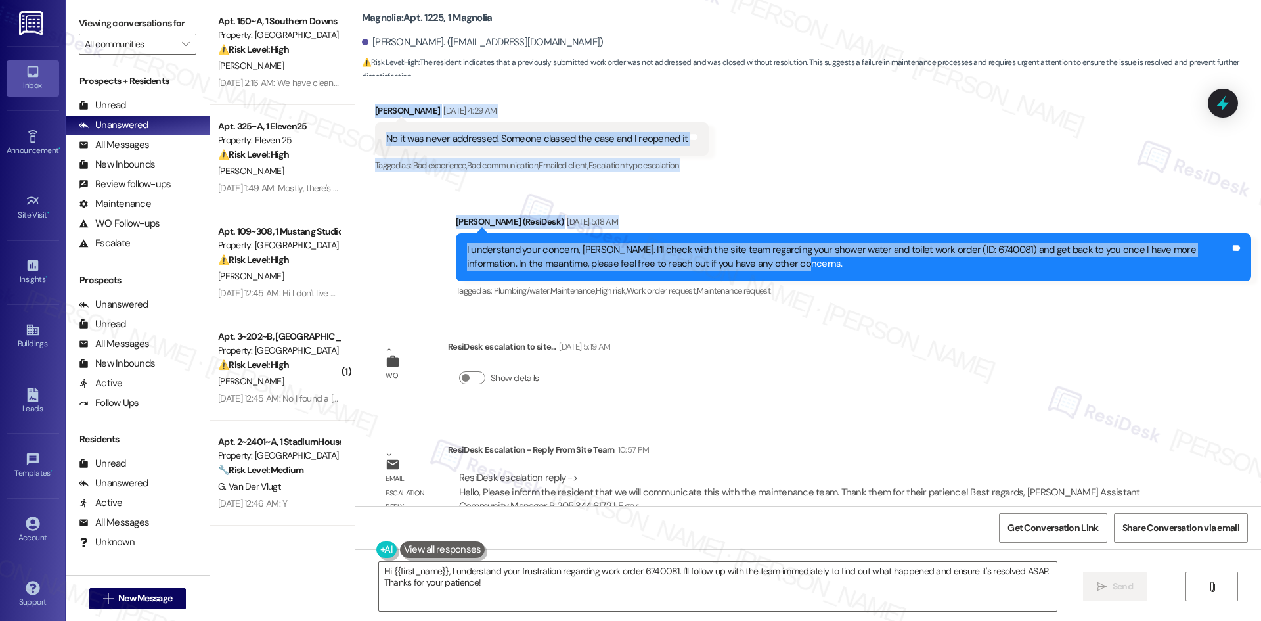
drag, startPoint x: 352, startPoint y: 340, endPoint x: 859, endPoint y: 243, distance: 515.6
click at [859, 243] on div "WO Lease started [DATE] 8:00 AM Show details Survey, sent via SMS Residesk Auto…" at bounding box center [808, 295] width 906 height 420
copy div "[PERSON_NAME] [DATE] 4:29 AM No it was never addressed. Someone classed the cas…"
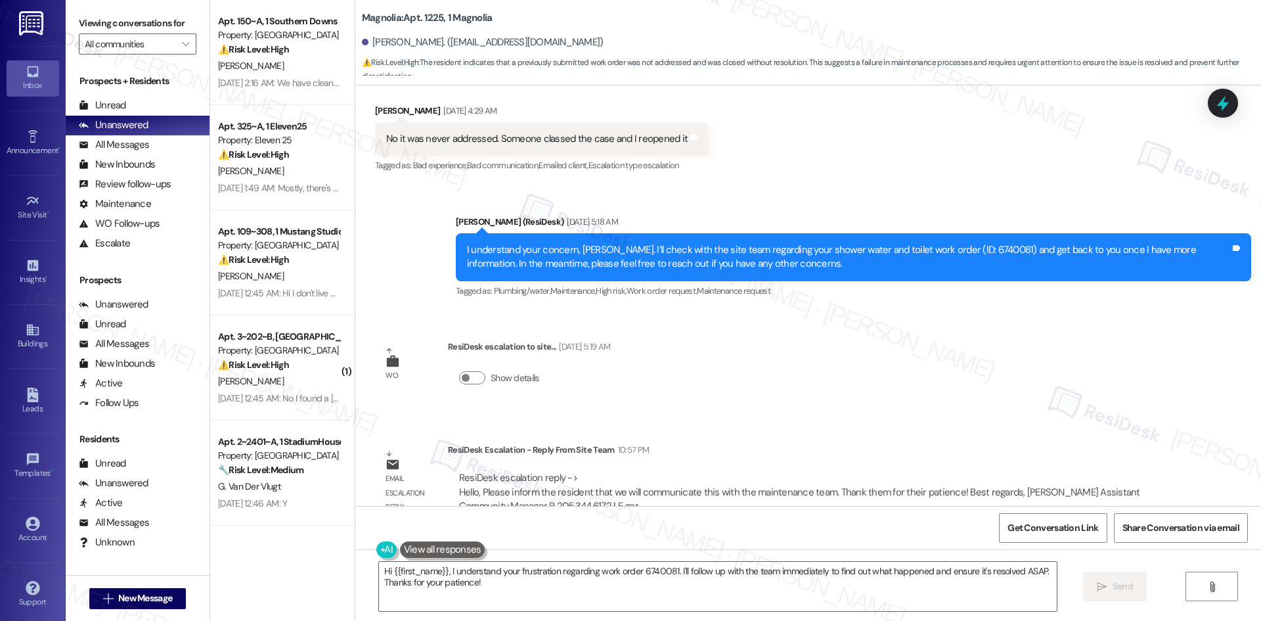
drag, startPoint x: 837, startPoint y: 319, endPoint x: 625, endPoint y: 374, distance: 219.1
click at [834, 321] on div "WO Lease started [DATE] 8:00 AM Show details Survey, sent via SMS Residesk Auto…" at bounding box center [808, 295] width 906 height 420
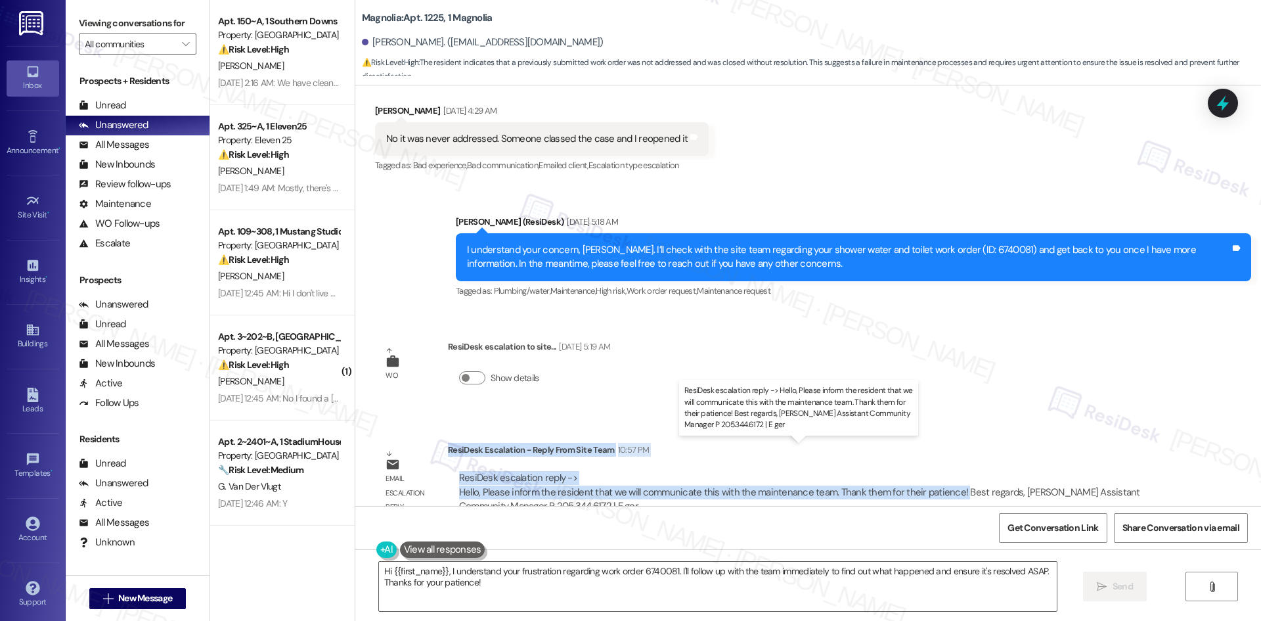
drag, startPoint x: 438, startPoint y: 420, endPoint x: 946, endPoint y: 463, distance: 509.5
click at [946, 463] on div "ResiDesk Escalation - Reply From Site Team 10:57 PM ResiDesk escalation reply -…" at bounding box center [809, 483] width 723 height 80
copy div "ResiDesk Escalation - Reply From Site Team 10:57 PM ResiDesk escalation reply -…"
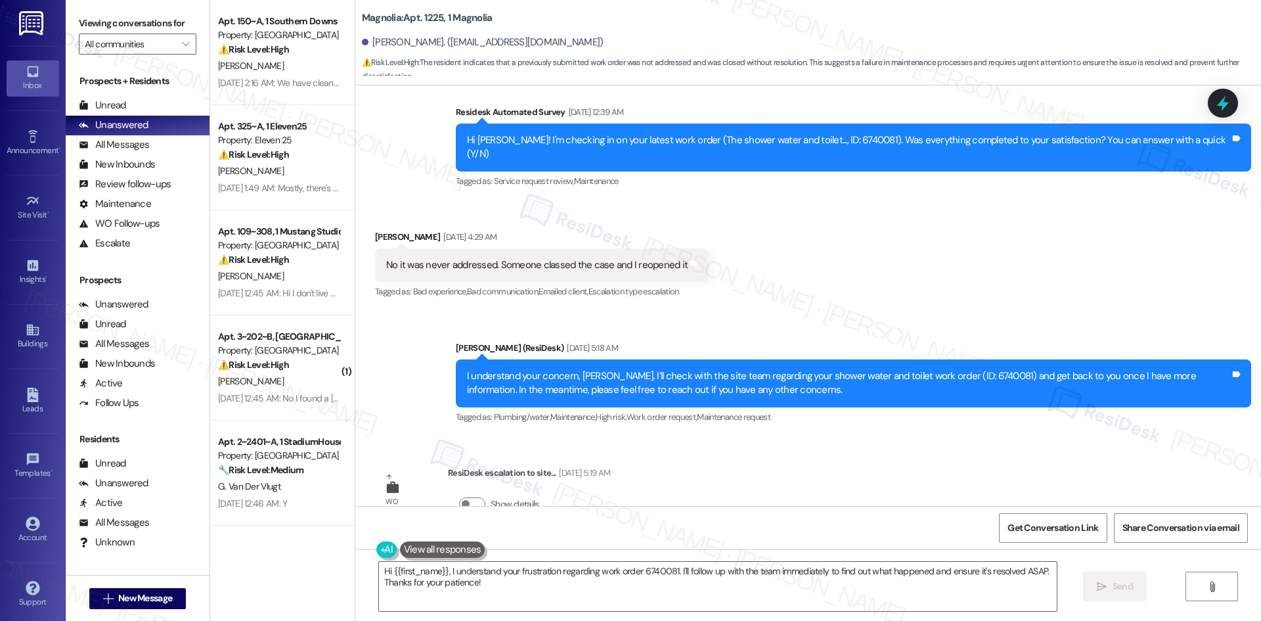
scroll to position [1840, 0]
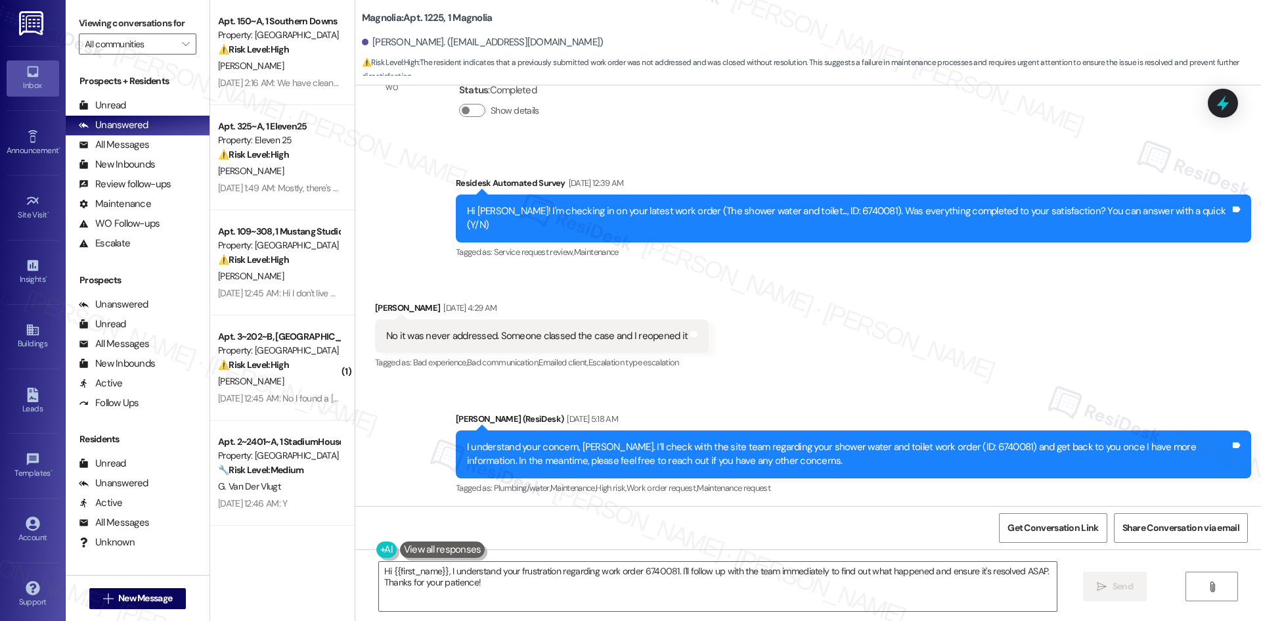
drag, startPoint x: 885, startPoint y: 330, endPoint x: 881, endPoint y: 341, distance: 11.0
click at [885, 330] on div "Received via SMS Sophia Navarro Aug 19, 2025 at 4:29 AM No it was never address…" at bounding box center [808, 326] width 906 height 111
click at [782, 591] on textarea "Hi {{first_name}}, I understand your frustration regarding work order 6740081. …" at bounding box center [718, 586] width 678 height 49
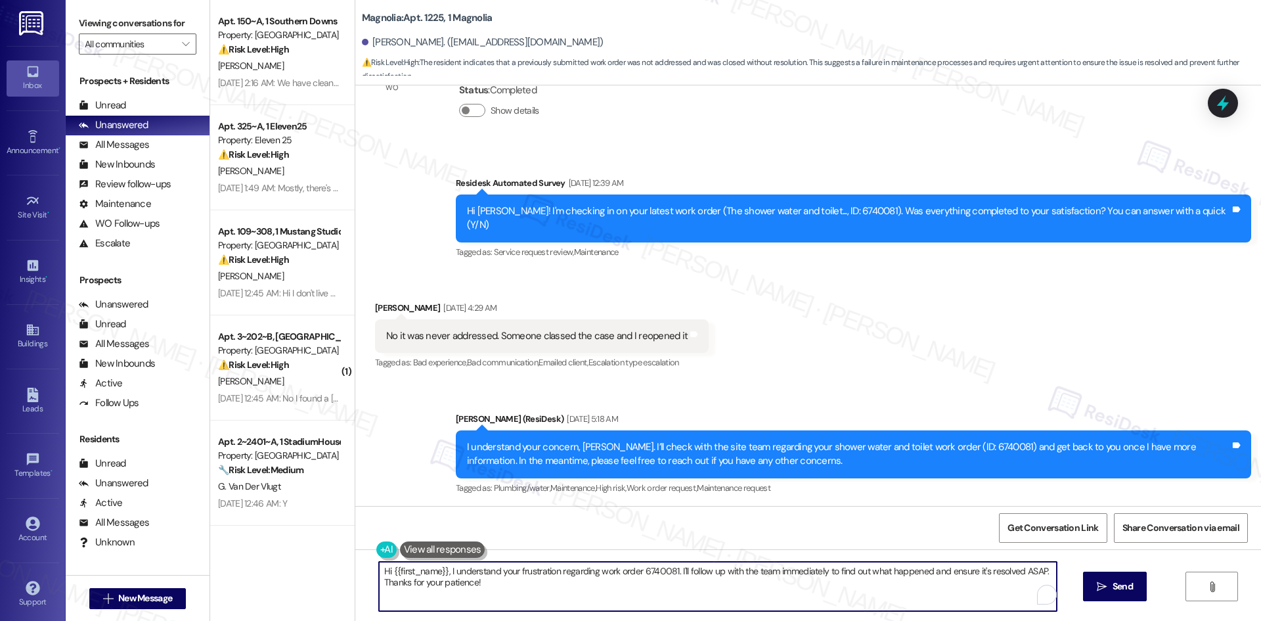
paste textarea "Sophia, the team will be communicating this with maintenance to review your sho…"
type textarea "Hi Sophia, the team will be communicating this with maintenance to review your …"
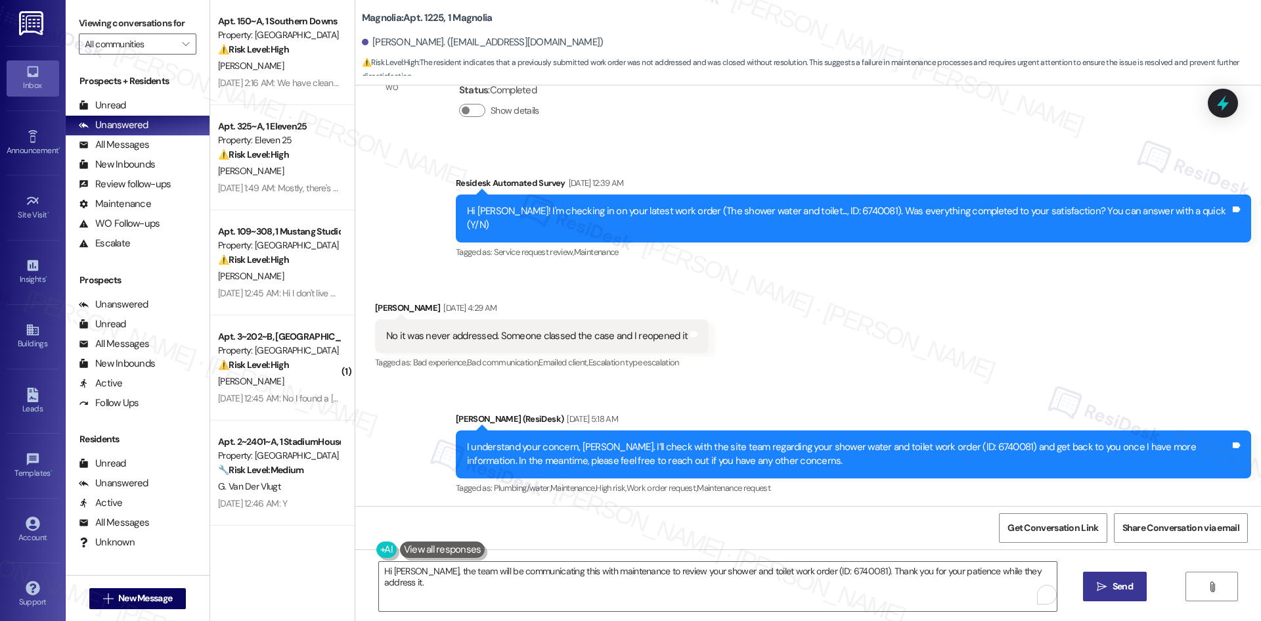
click at [1116, 591] on span "Send" at bounding box center [1123, 586] width 20 height 14
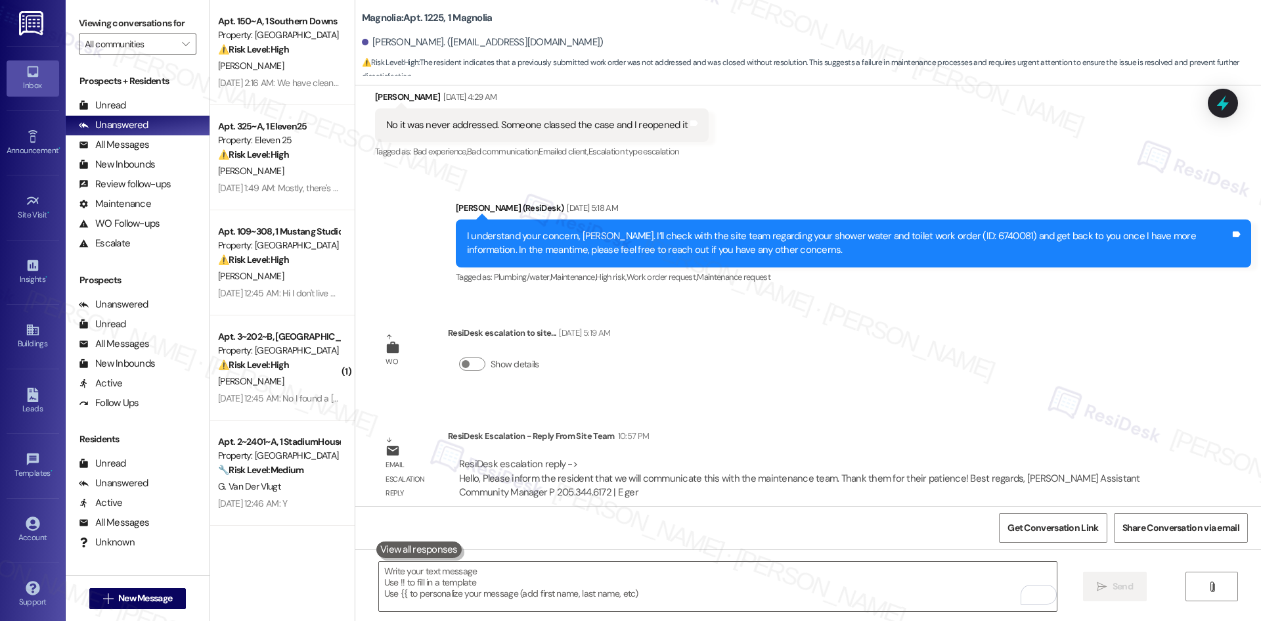
scroll to position [2129, 0]
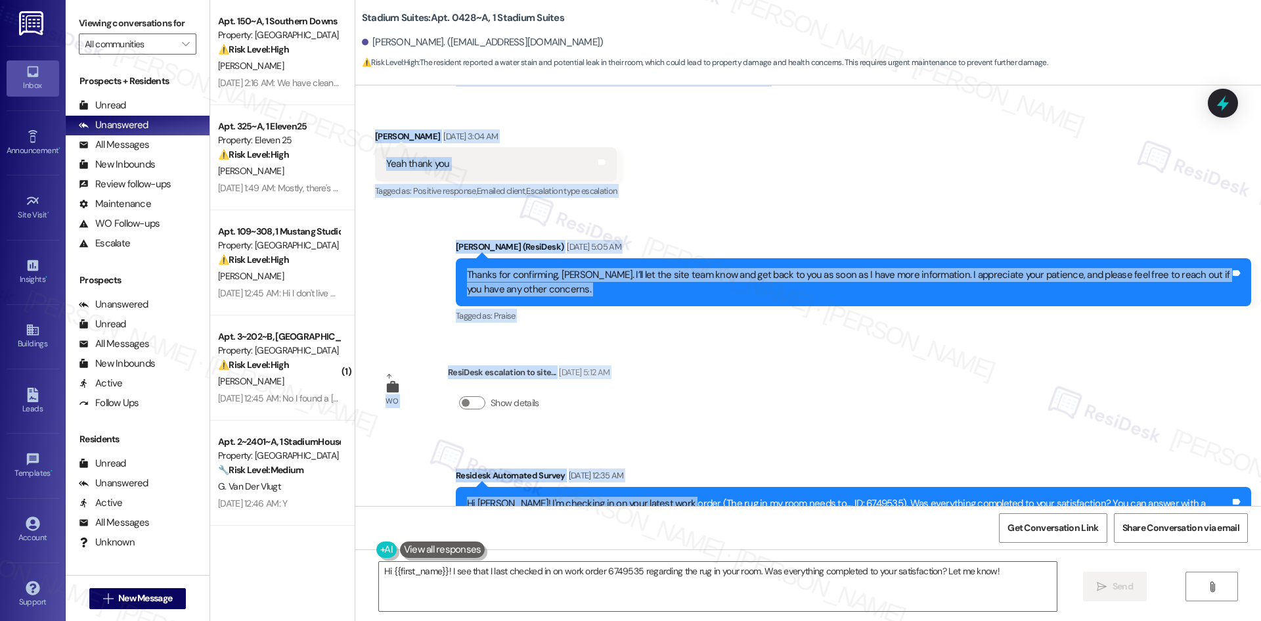
scroll to position [4092, 0]
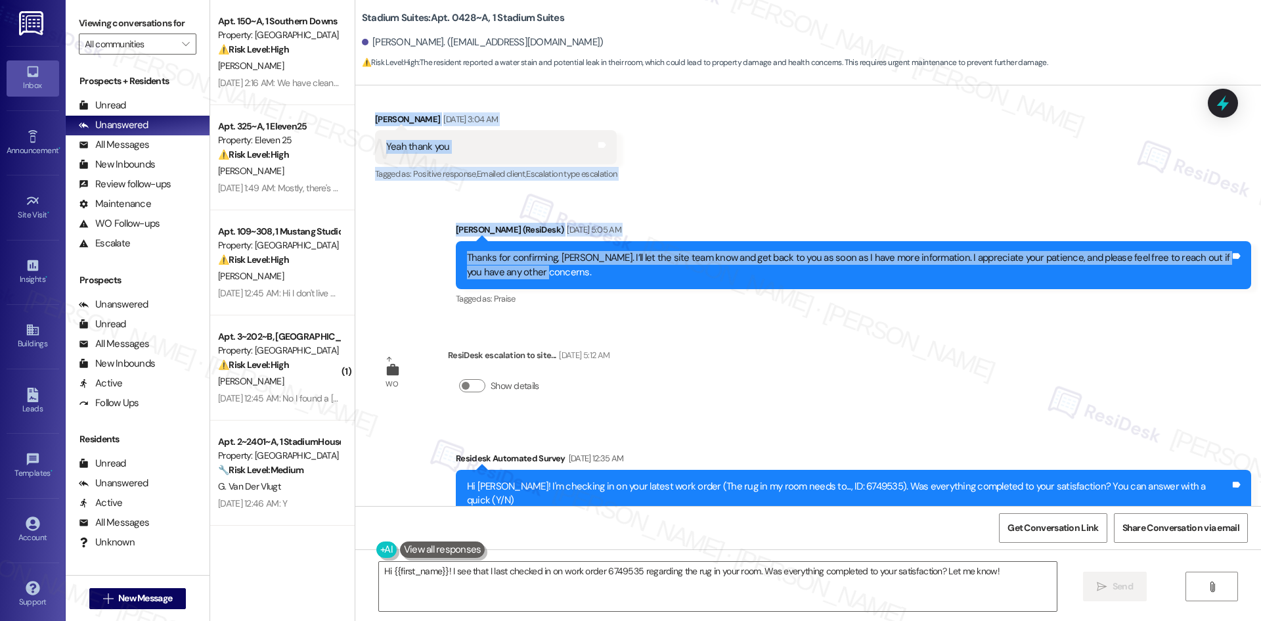
drag, startPoint x: 423, startPoint y: 220, endPoint x: 632, endPoint y: 203, distance: 209.6
click at [632, 203] on div "WO Opened request: Door locks,... [DATE] 4:29 PM Status : Completed Show detail…" at bounding box center [808, 295] width 906 height 420
copy div "Lorem (IpsuMdol) Sit 20, 6246 am 95:38 CO Adi Elit, sed doei temp inci utlab et…"
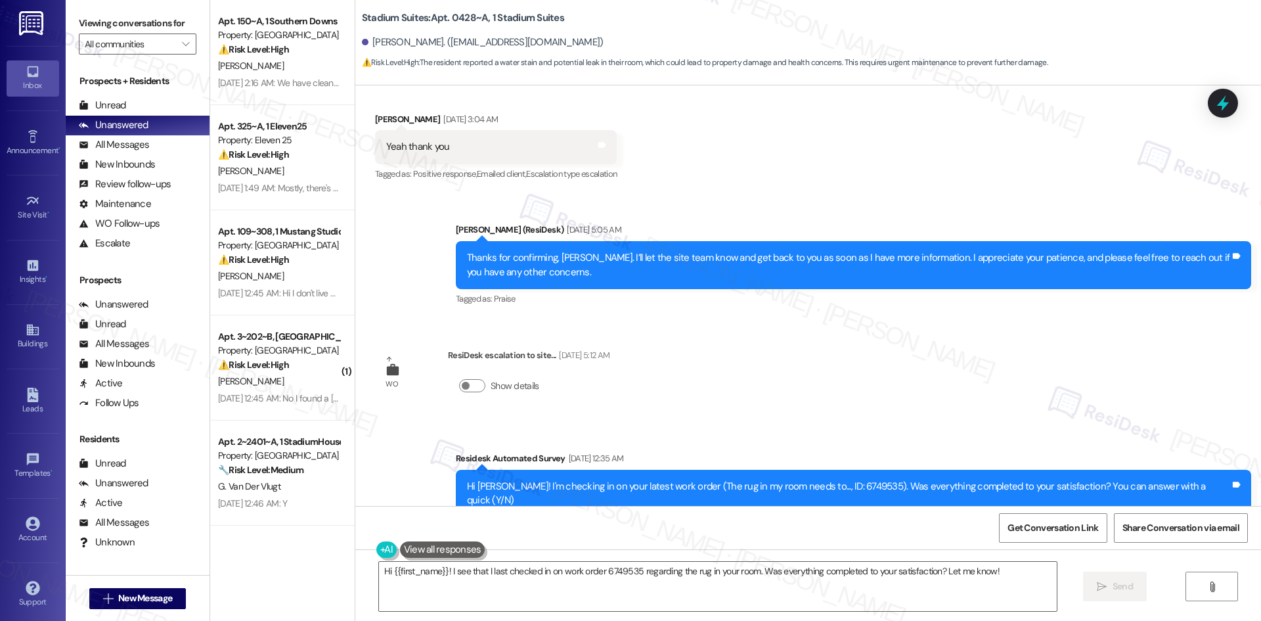
click at [747, 333] on div "WO Opened request: Door locks,... [DATE] 4:29 PM Status : Completed Show detail…" at bounding box center [808, 295] width 906 height 420
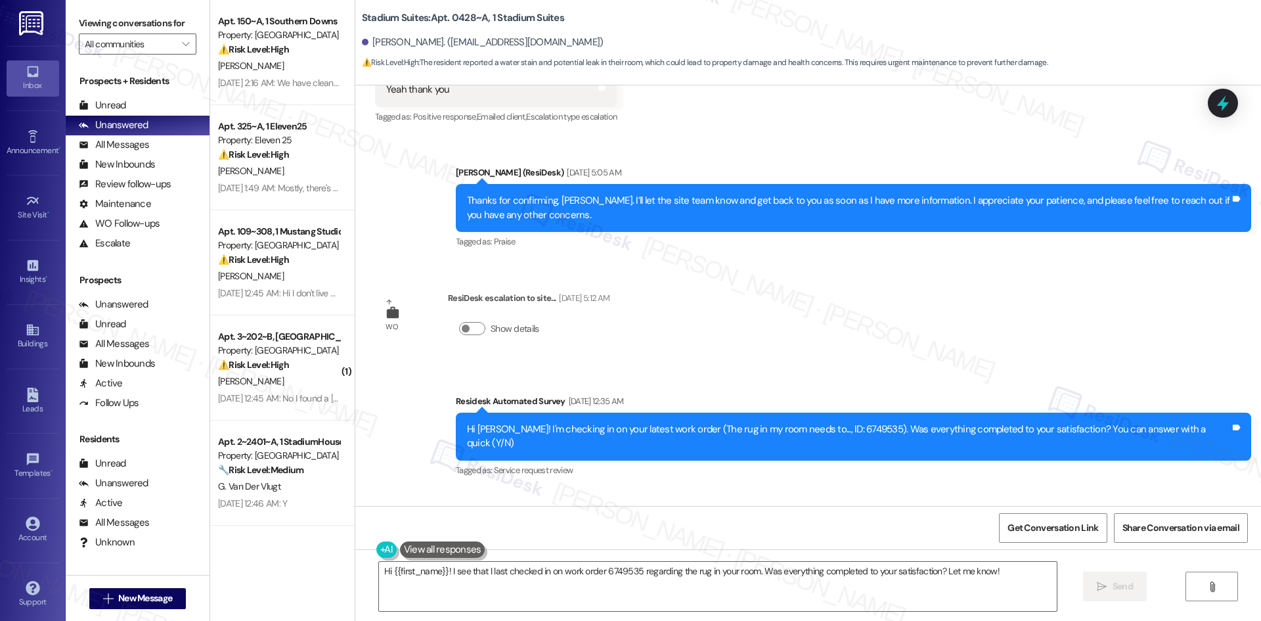
scroll to position [4289, 0]
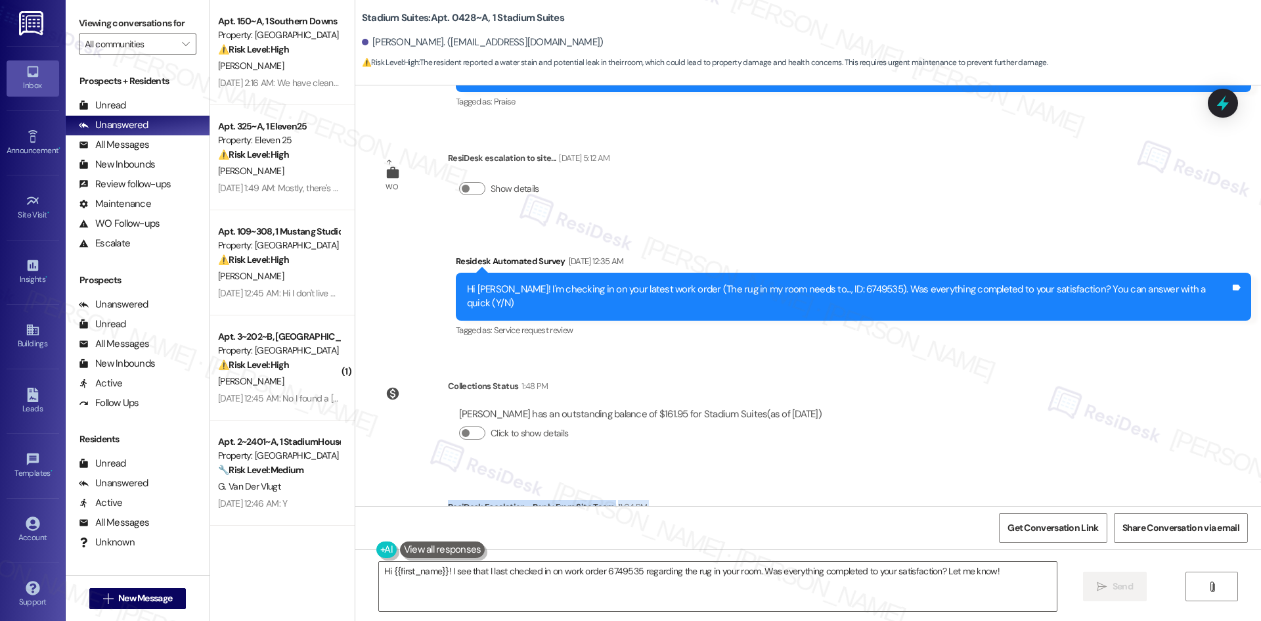
drag, startPoint x: 439, startPoint y: 422, endPoint x: 569, endPoint y: 453, distance: 134.3
click at [569, 500] on div "ResiDesk Escalation - Reply From Site Team 11:04 PM ResiDesk escalation reply -…" at bounding box center [809, 540] width 723 height 80
copy div "ResiDesk Escalation - Reply From Site Team 11:04 PM ResiDesk escalation reply ->"
click at [715, 397] on div "[PERSON_NAME] has an outstanding balance of $161.95 for Stadium Suites (as of […" at bounding box center [640, 428] width 385 height 63
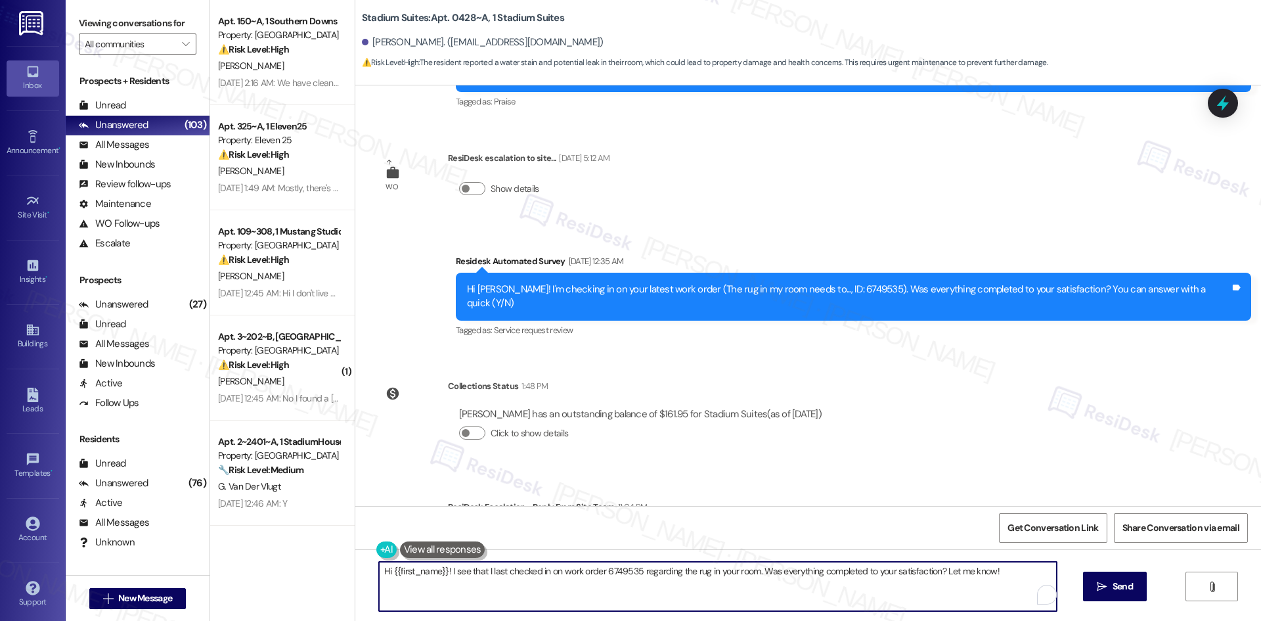
drag, startPoint x: 991, startPoint y: 571, endPoint x: 267, endPoint y: 571, distance: 723.8
click at [267, 571] on div "Apt. 150~A, 1 Southern Downs Property: Southern Downs ⚠️ Risk Level: High The r…" at bounding box center [735, 310] width 1051 height 621
paste textarea "Nora, a work order has been submitted to paint over the water stain in your roo…"
type textarea "Hi Nora, a work order has been submitted to paint over the water stain in your …"
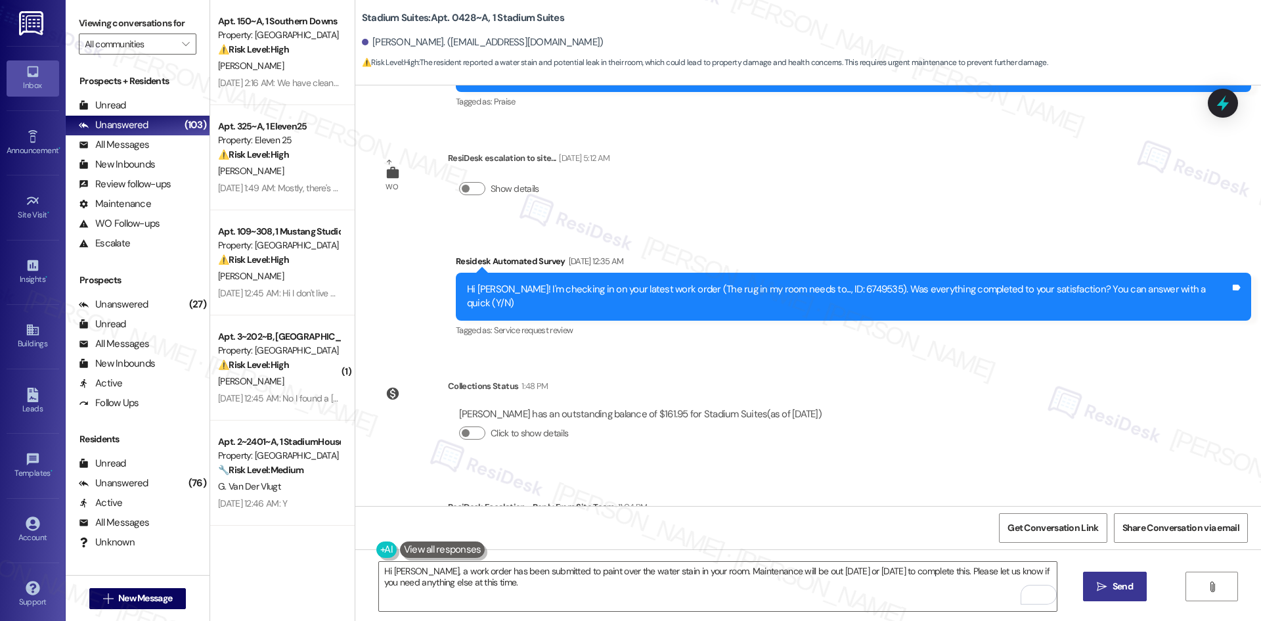
click at [1106, 590] on span " Send" at bounding box center [1114, 586] width 41 height 14
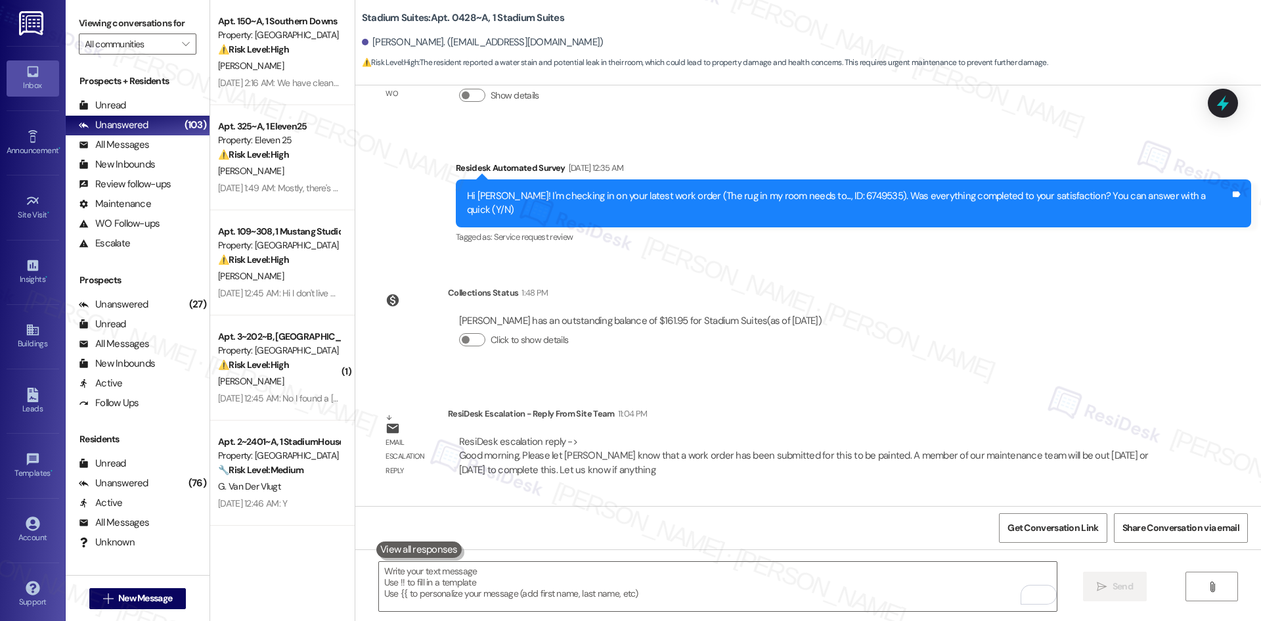
scroll to position [4394, 0]
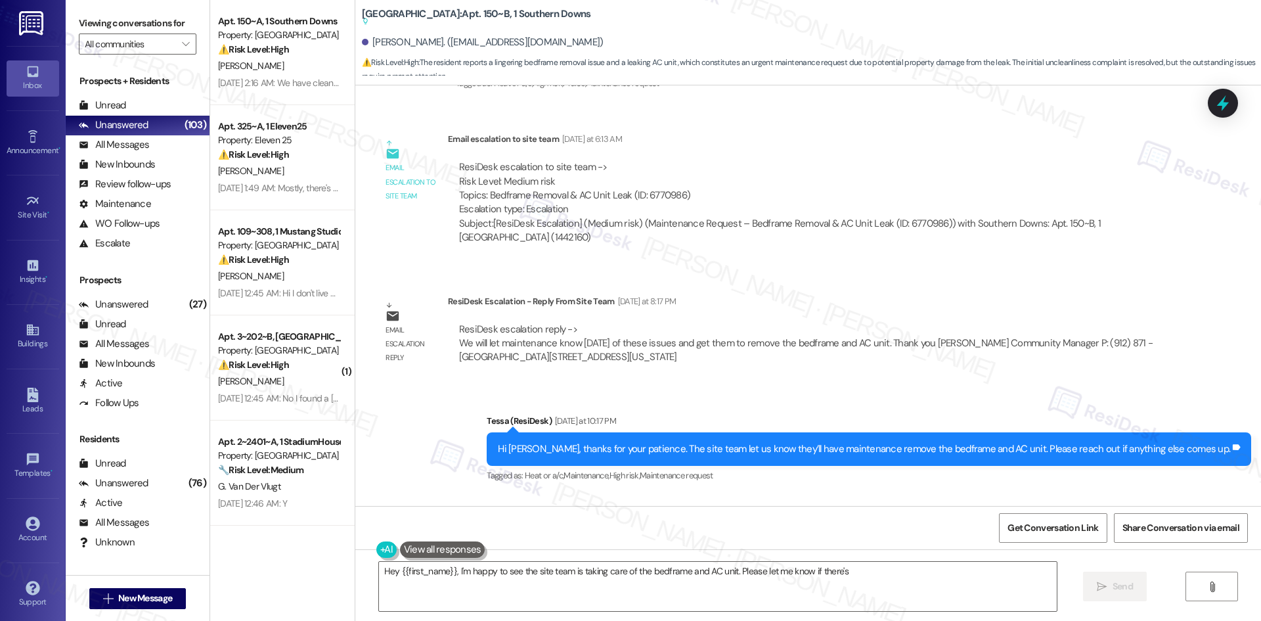
scroll to position [1073, 0]
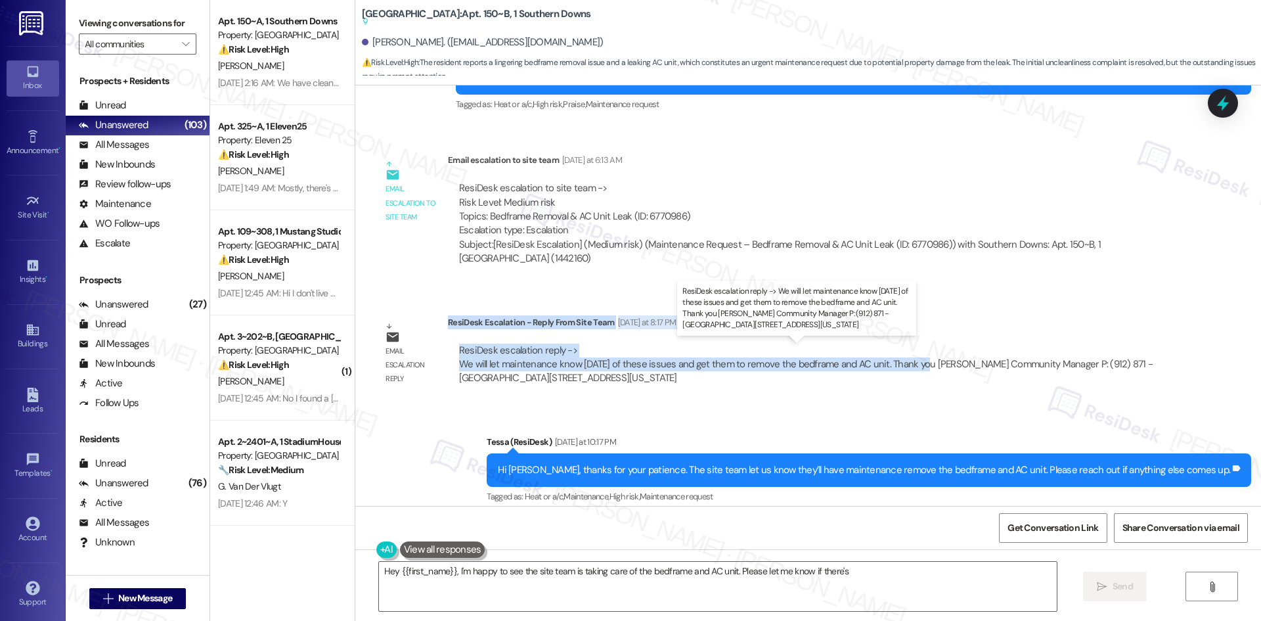
drag, startPoint x: 439, startPoint y: 321, endPoint x: 914, endPoint y: 367, distance: 477.1
click at [914, 367] on div "ResiDesk Escalation - Reply From Site Team [DATE] at 8:17 PM ResiDesk escalatio…" at bounding box center [809, 355] width 723 height 80
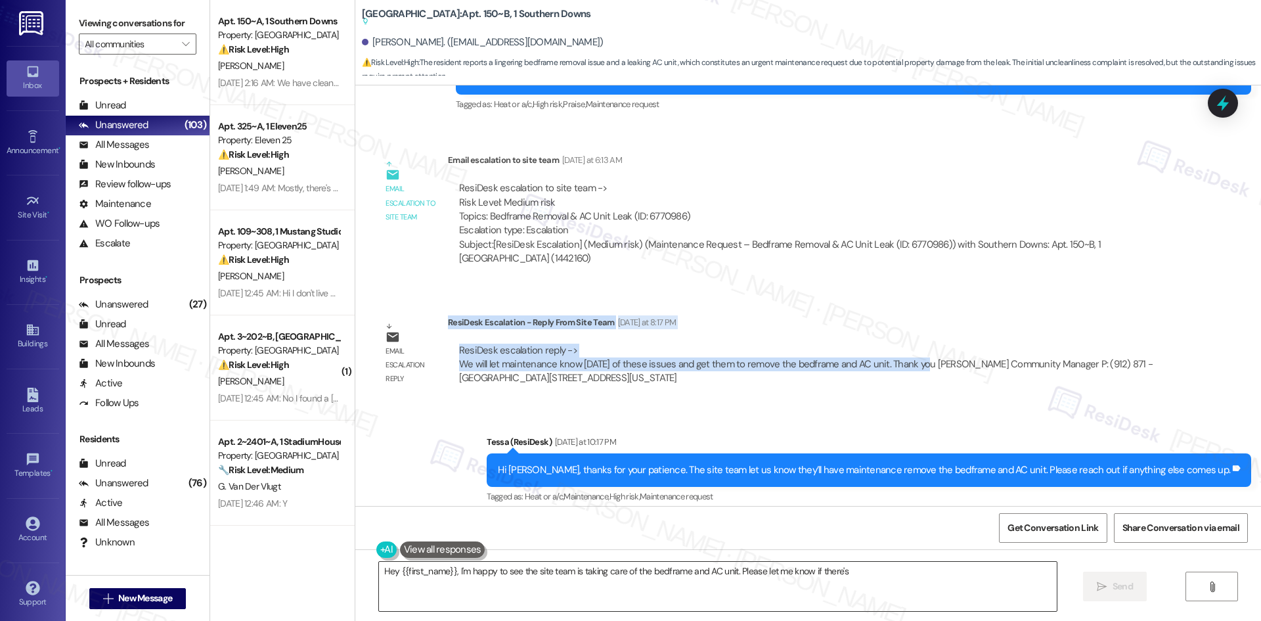
copy div "ResiDesk Escalation - Reply From Site Team [DATE] at 8:17 PM ResiDesk escalatio…"
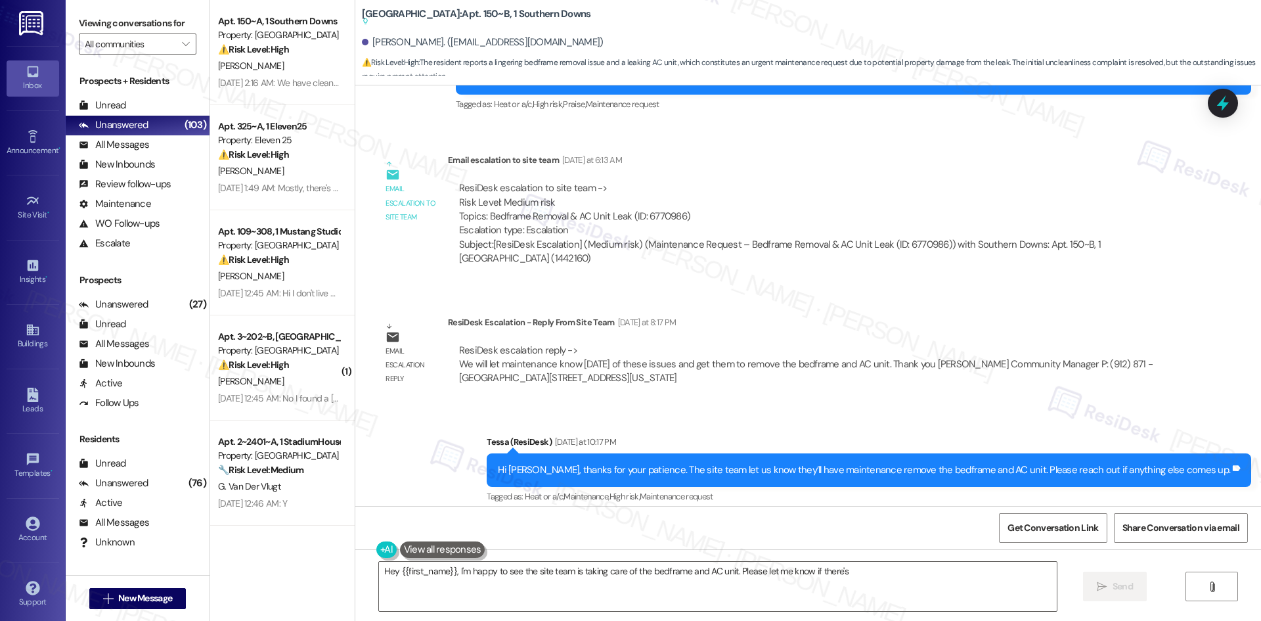
click at [932, 168] on div "Email escalation to site team [DATE] at 6:13 AM" at bounding box center [809, 162] width 723 height 18
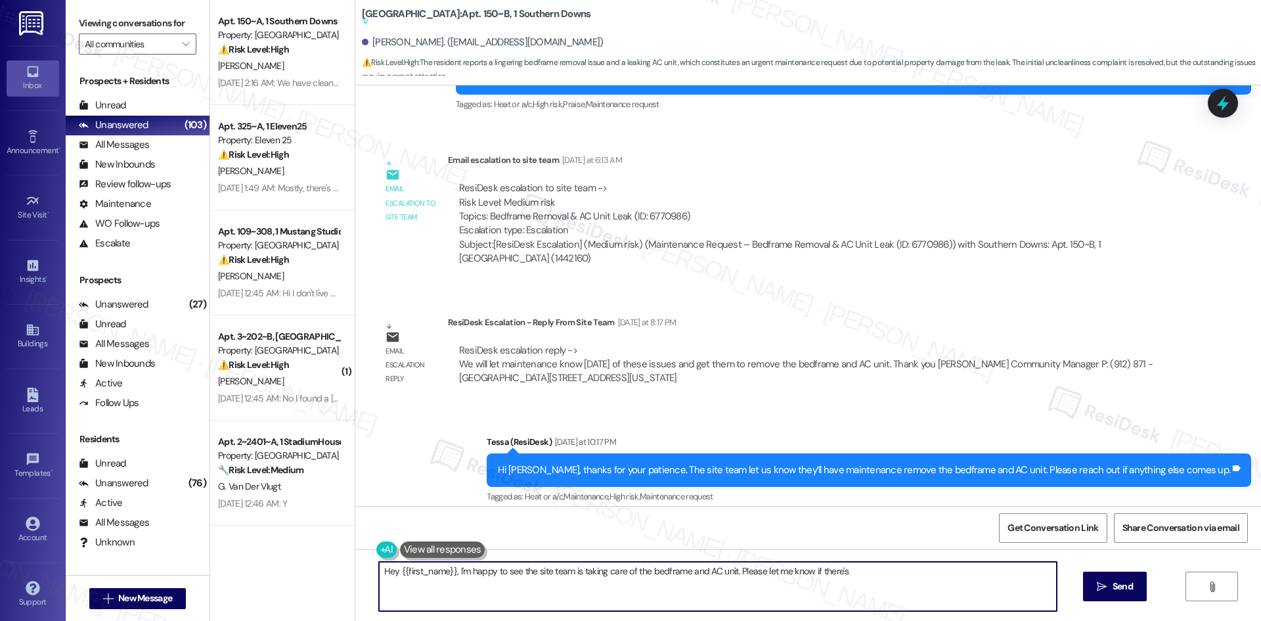
click at [722, 602] on textarea "Hey {{first_name}}, I'm happy to see the site team is taking care of the bedfra…" at bounding box center [718, 586] width 678 height 49
paste textarea "i [PERSON_NAME], your roommate had already reported the bed frame and leaking w…"
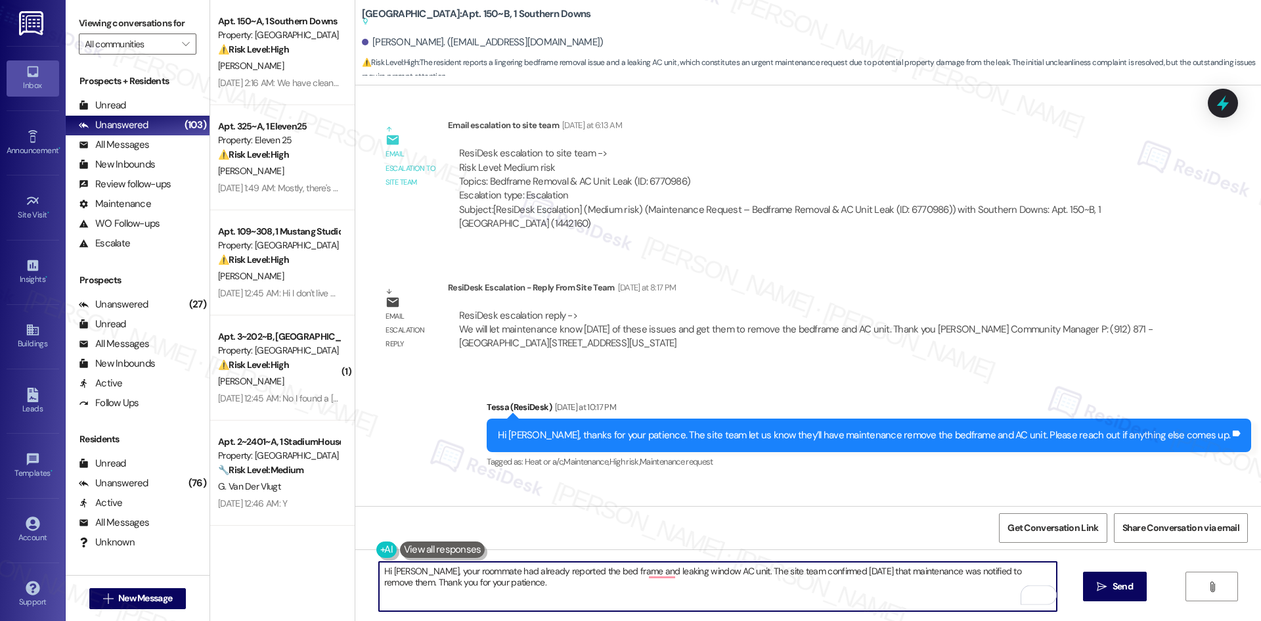
scroll to position [1204, 0]
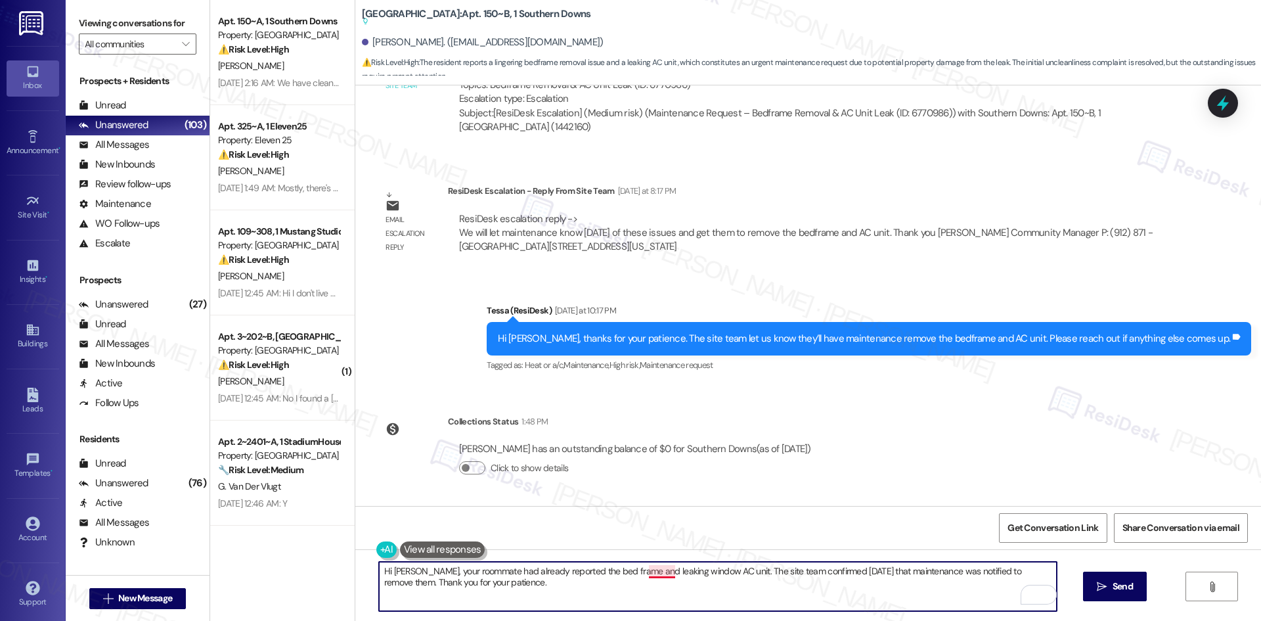
click at [647, 572] on textarea "Hi [PERSON_NAME], your roommate had already reported the bed frame and leaking …" at bounding box center [718, 586] width 678 height 49
type textarea "Hi [PERSON_NAME], your roommate had already reported the bed frame and the leak…"
click at [657, 583] on textarea "Hi [PERSON_NAME], your roommate had already reported the bed frame and the leak…" at bounding box center [718, 586] width 678 height 49
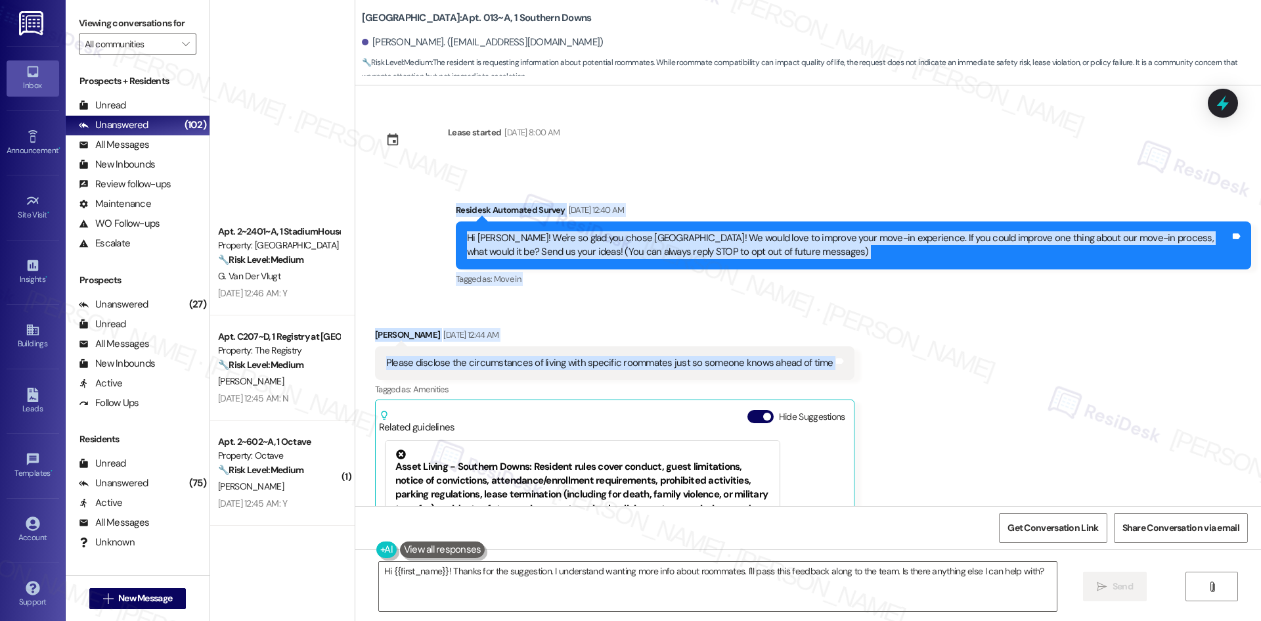
scroll to position [460, 0]
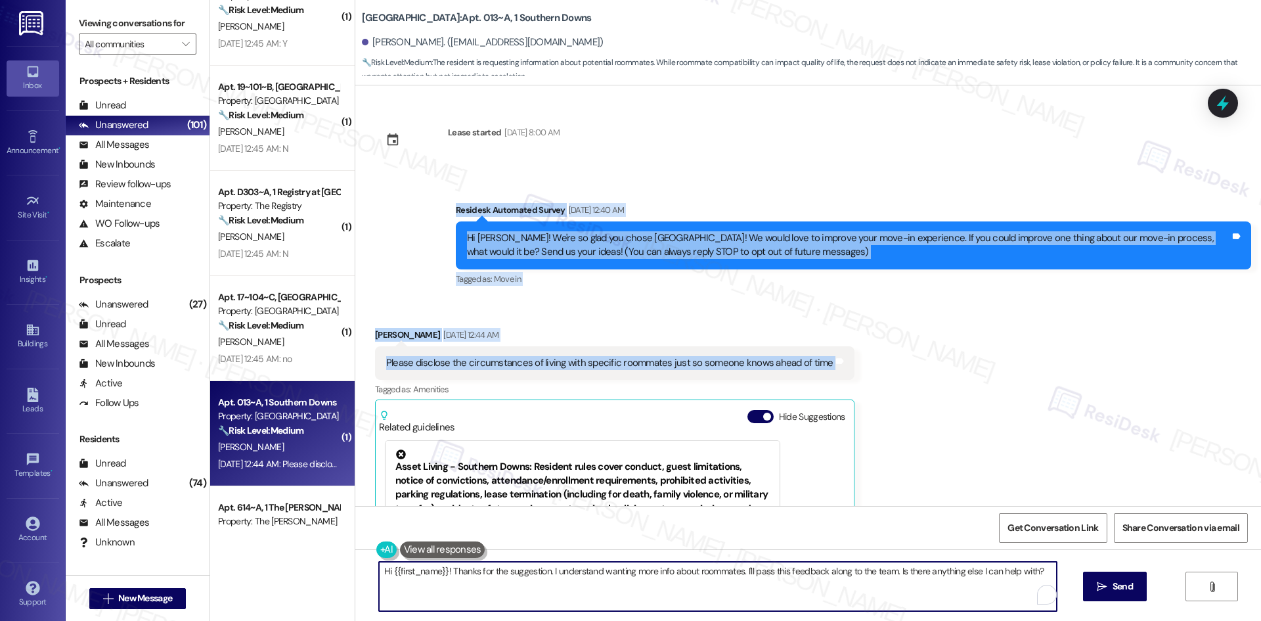
click at [626, 592] on textarea "Hi {{first_name}}! Thanks for the suggestion. I understand wanting more info ab…" at bounding box center [718, 586] width 678 height 49
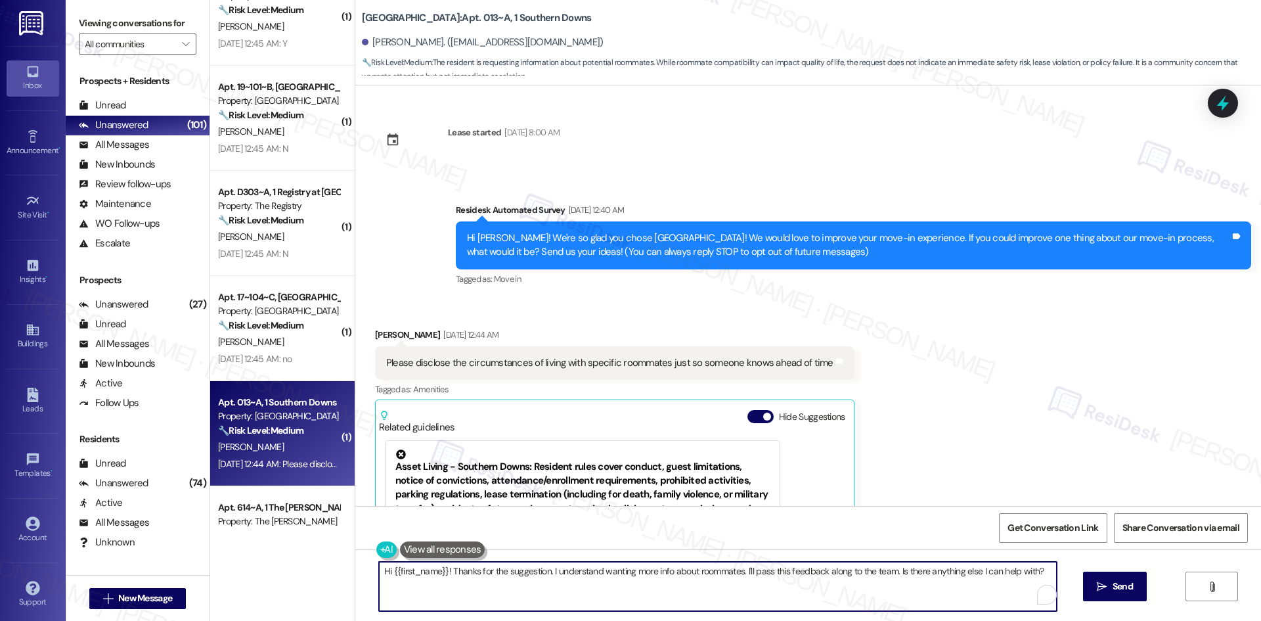
paste textarea "[PERSON_NAME], I’m sorry to hear your move-in experience could have been better…"
type textarea "Hi [PERSON_NAME], I’m sorry to hear your move-in experience could have been bet…"
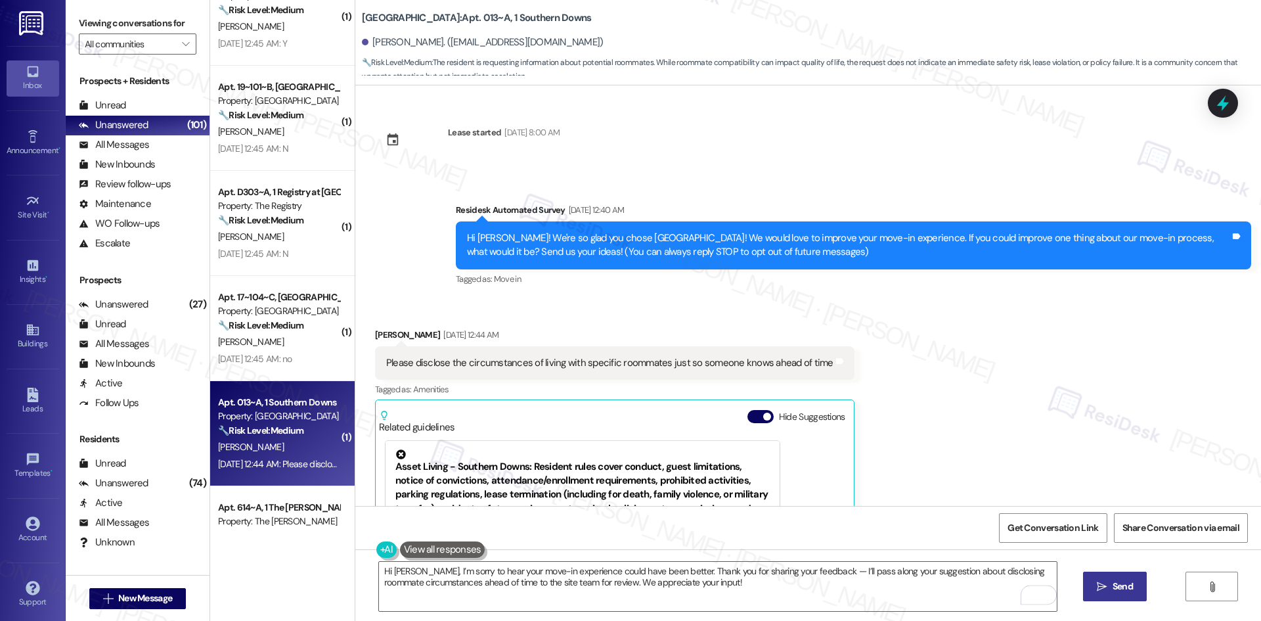
click at [1118, 594] on button " Send" at bounding box center [1115, 586] width 64 height 30
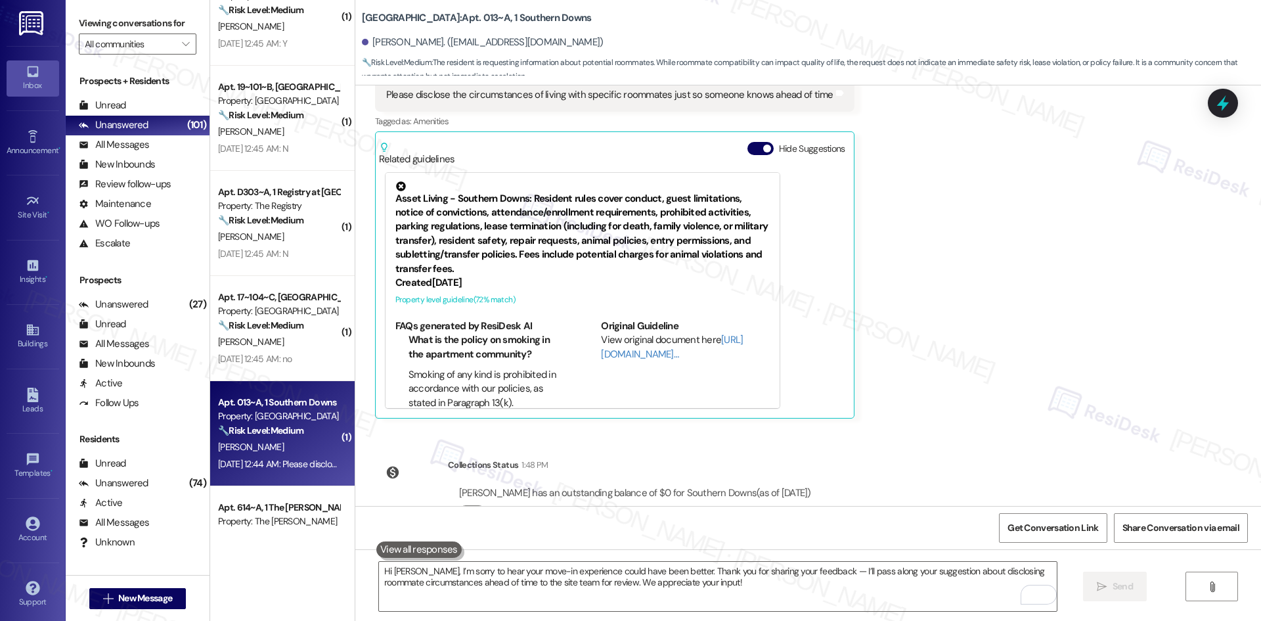
scroll to position [418, 0]
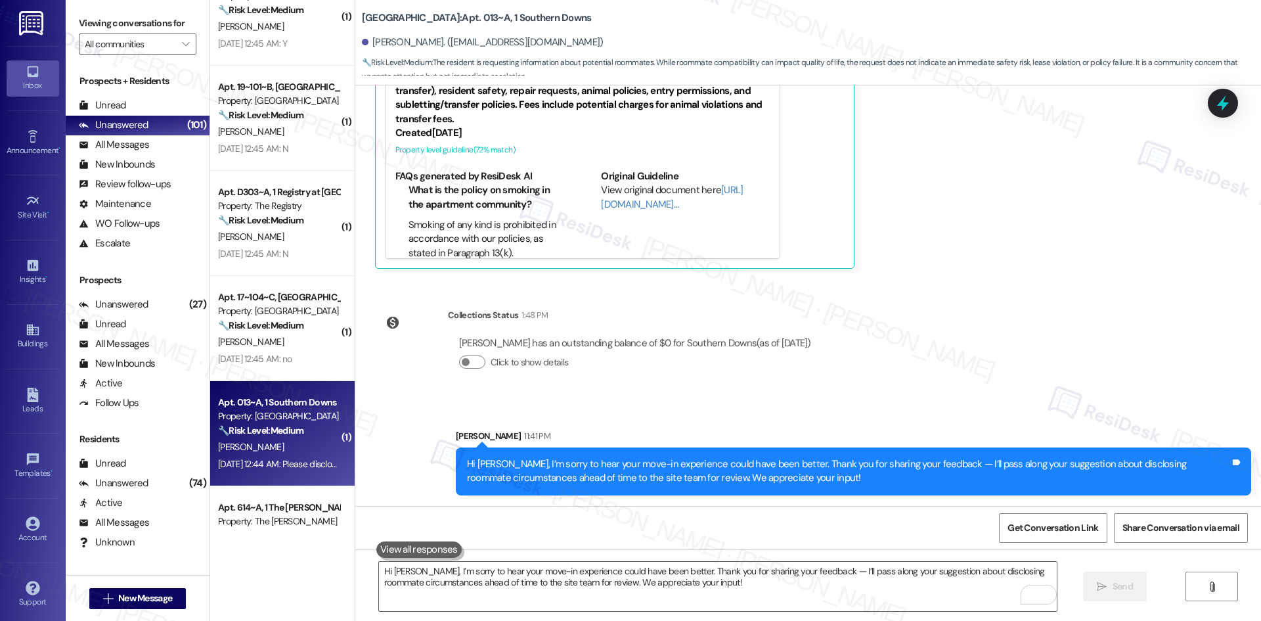
click at [987, 357] on div "Lease started [DATE] 8:00 AM Survey, sent via SMS Residesk Automated Survey [DA…" at bounding box center [808, 295] width 906 height 420
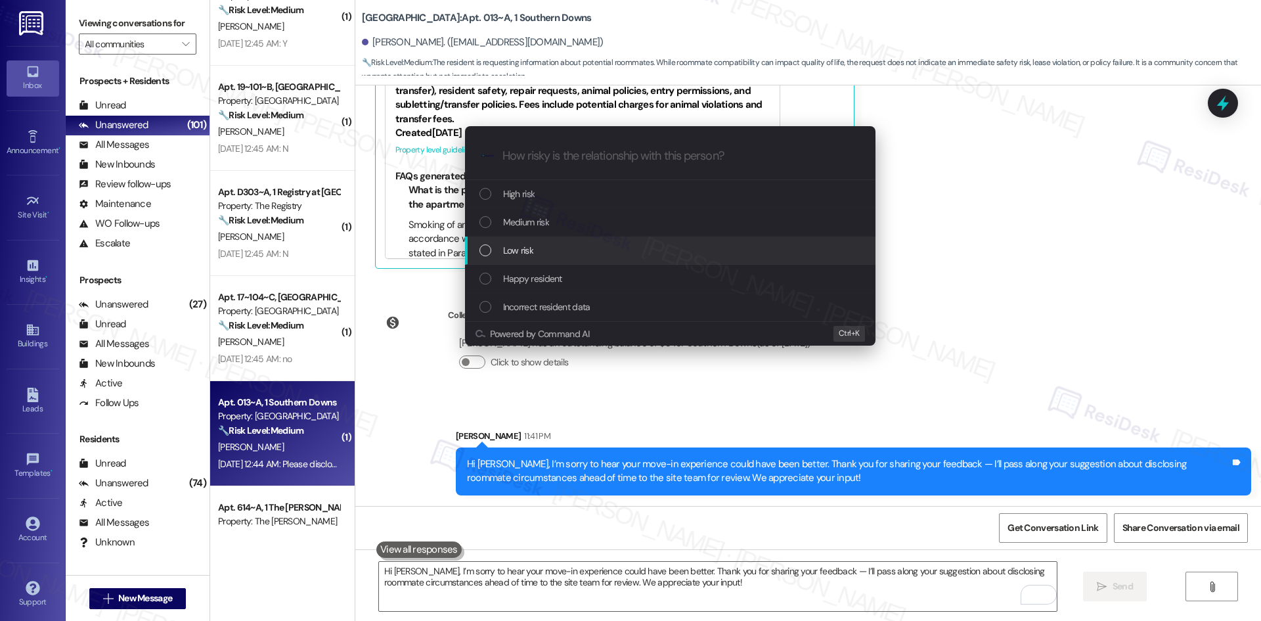
click at [533, 251] on span "Low risk" at bounding box center [518, 250] width 30 height 14
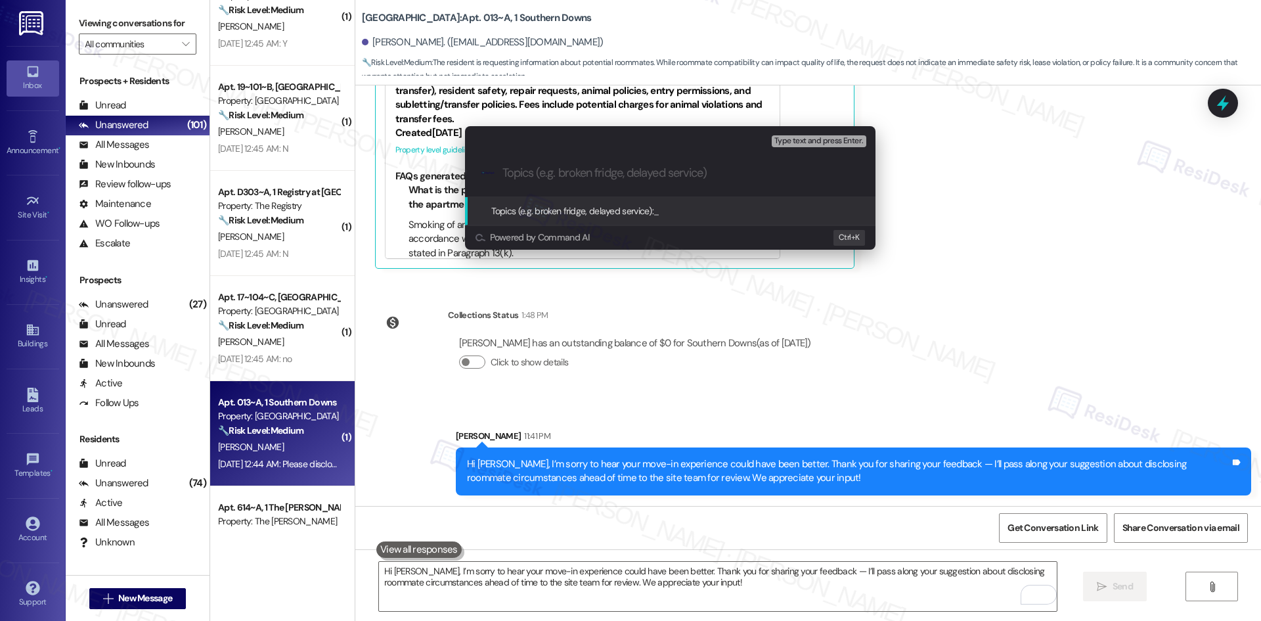
click at [585, 173] on input "Topics (e.g. broken fridge, delayed service)" at bounding box center [680, 173] width 357 height 14
paste input "Feedback on Roommate Disclosure – Southern Downs Move-In"
type input "Feedback on Roommate Disclosure – Southern Downs Move-In"
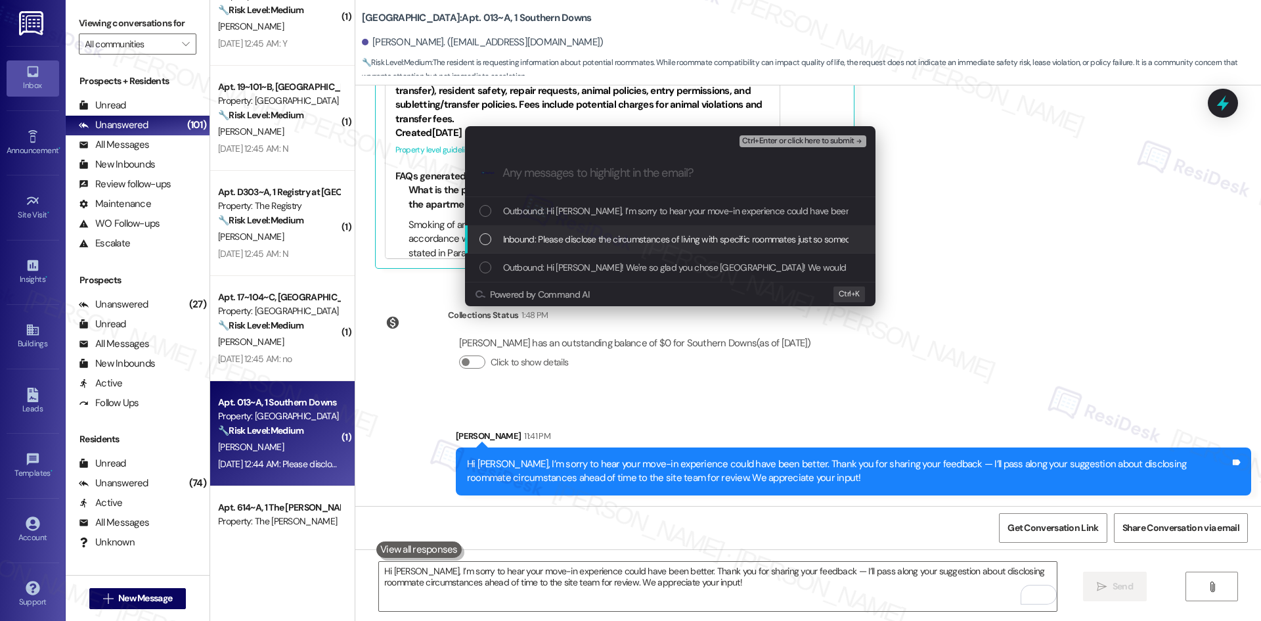
click at [596, 236] on span "Inbound: Please disclose the circumstances of living with specific roommates ju…" at bounding box center [722, 239] width 439 height 14
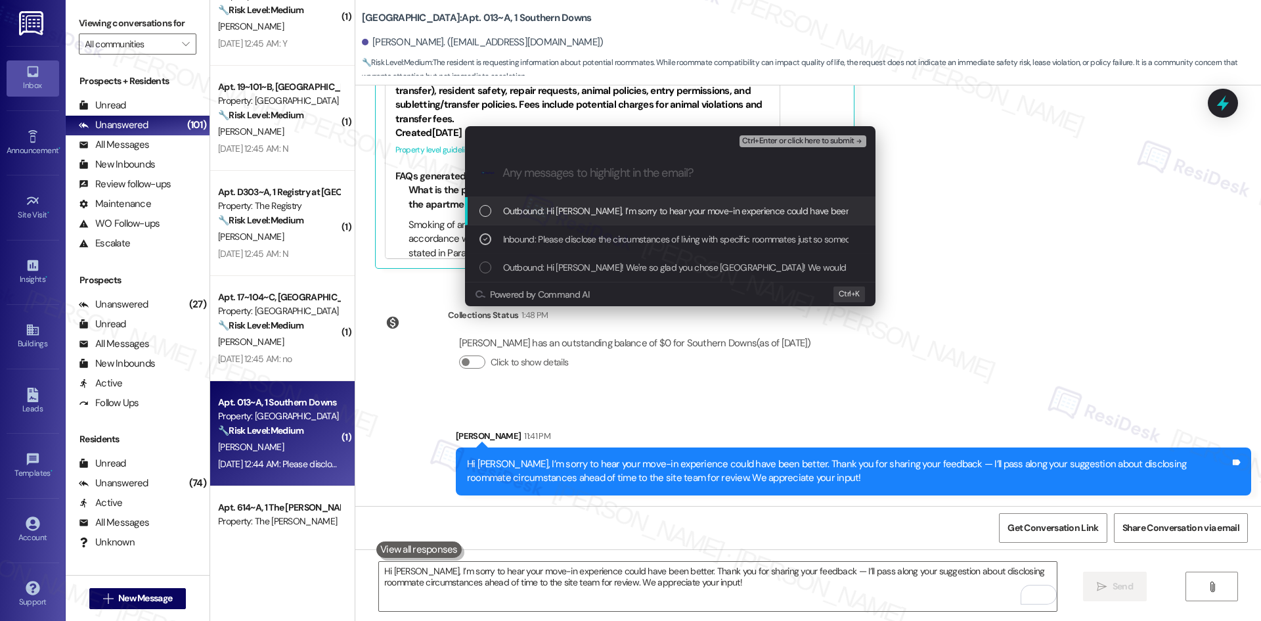
click at [832, 143] on span "Ctrl+Enter or click here to submit" at bounding box center [798, 141] width 112 height 9
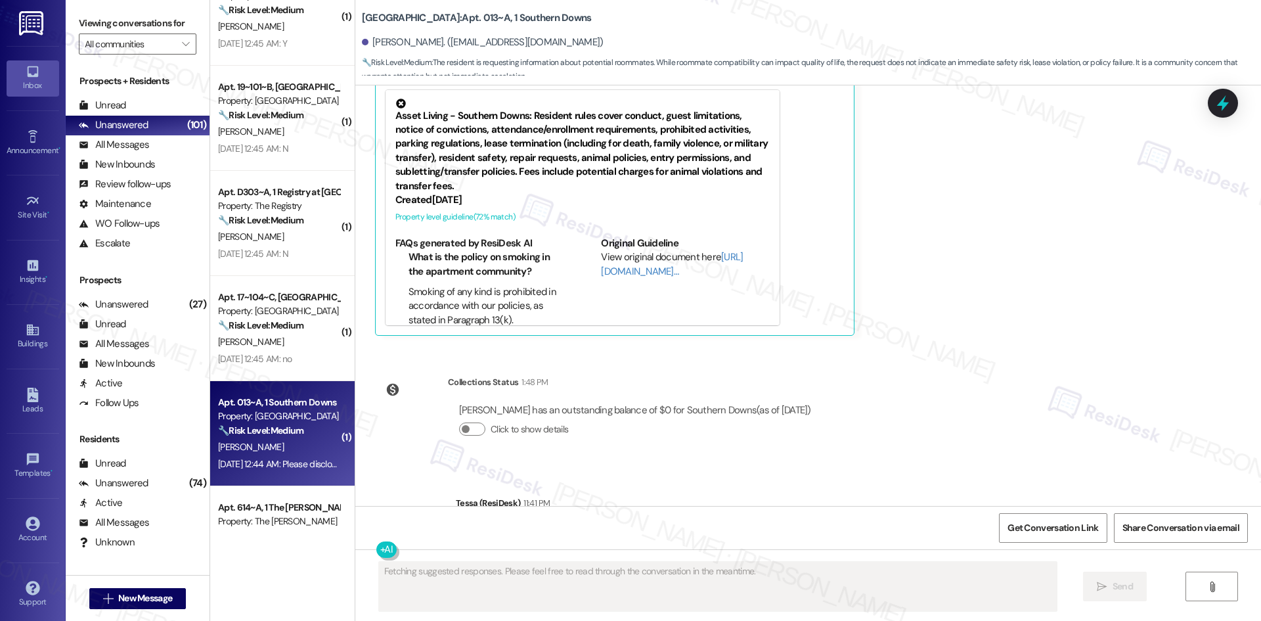
scroll to position [437, 0]
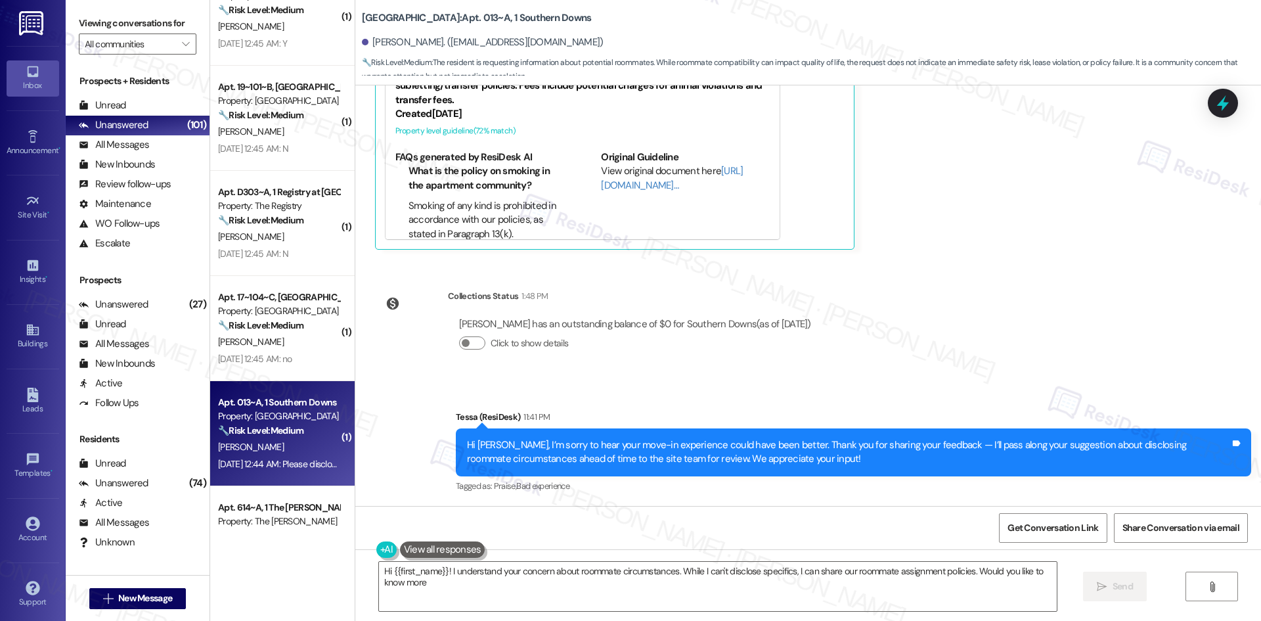
type textarea "Hi {{first_name}}! I understand your concern about roommate circumstances. Whil…"
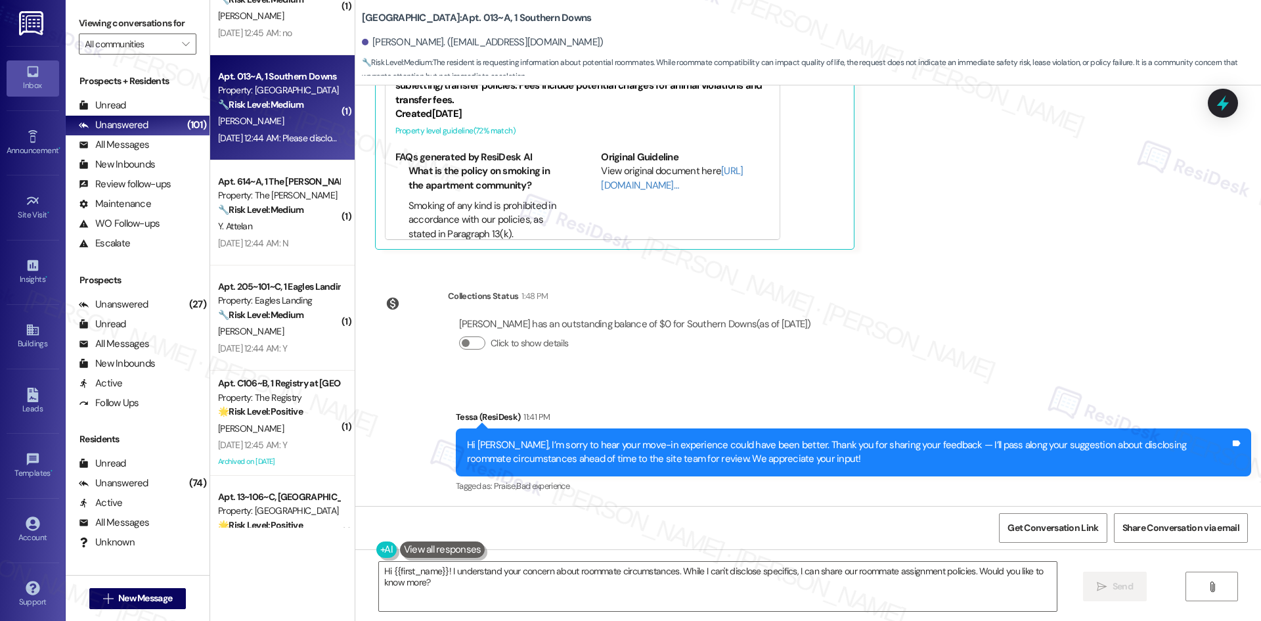
scroll to position [788, 0]
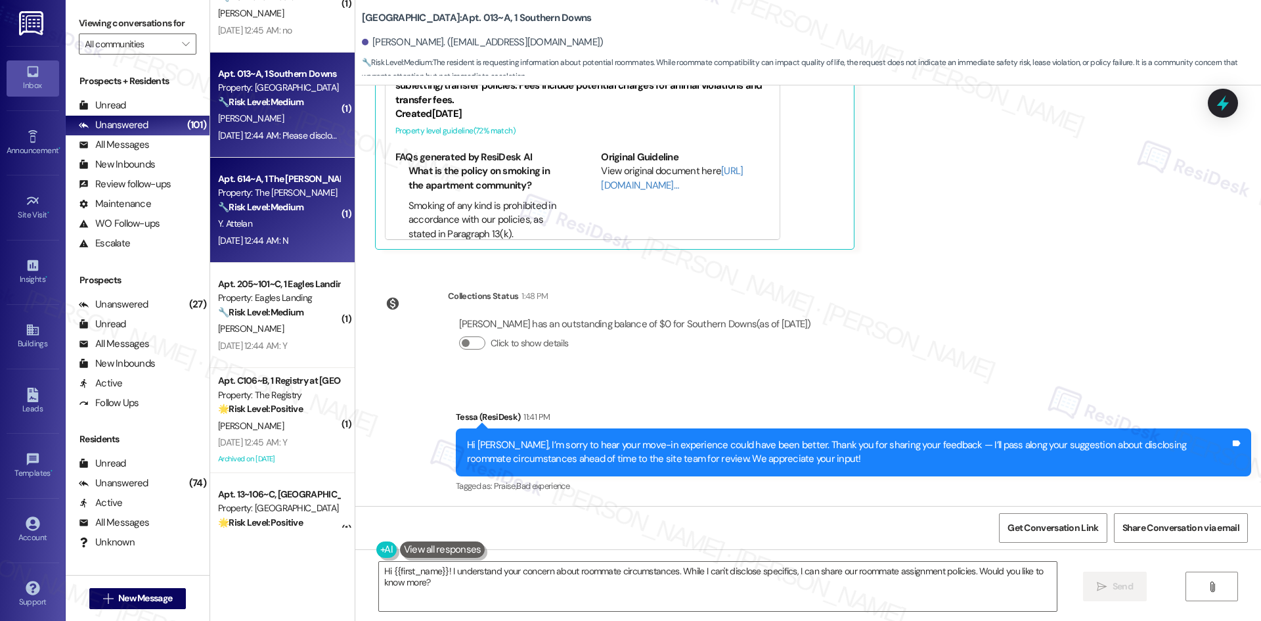
click at [221, 231] on div "Y. Attelan" at bounding box center [279, 223] width 124 height 16
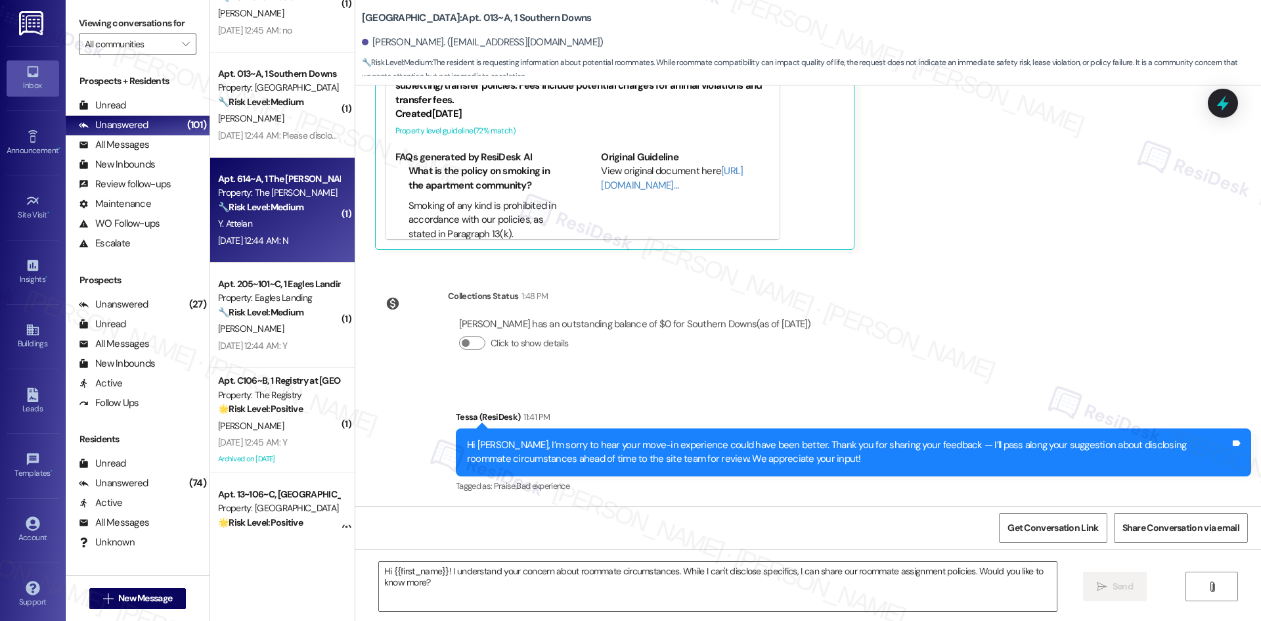
type textarea "Fetching suggested responses. Please feel free to read through the conversation…"
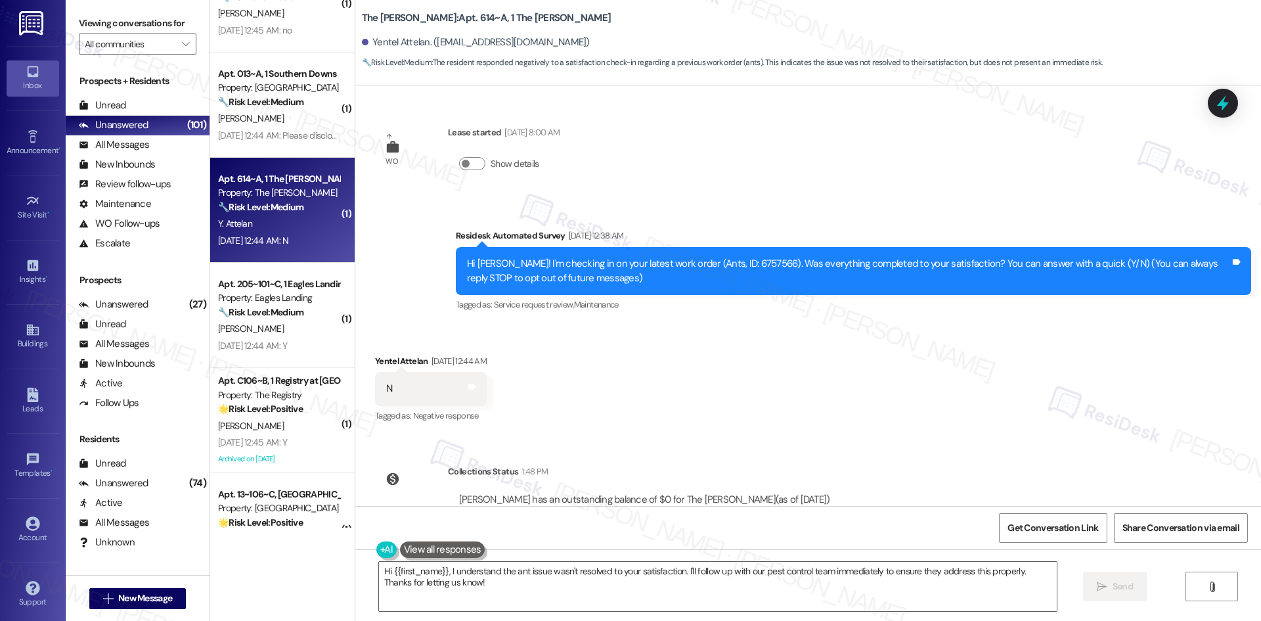
click at [584, 344] on div "Received via SMS Yentel Attelan Aug 19, 2025 at 12:44 AM N Tags and notes Tagge…" at bounding box center [808, 379] width 906 height 111
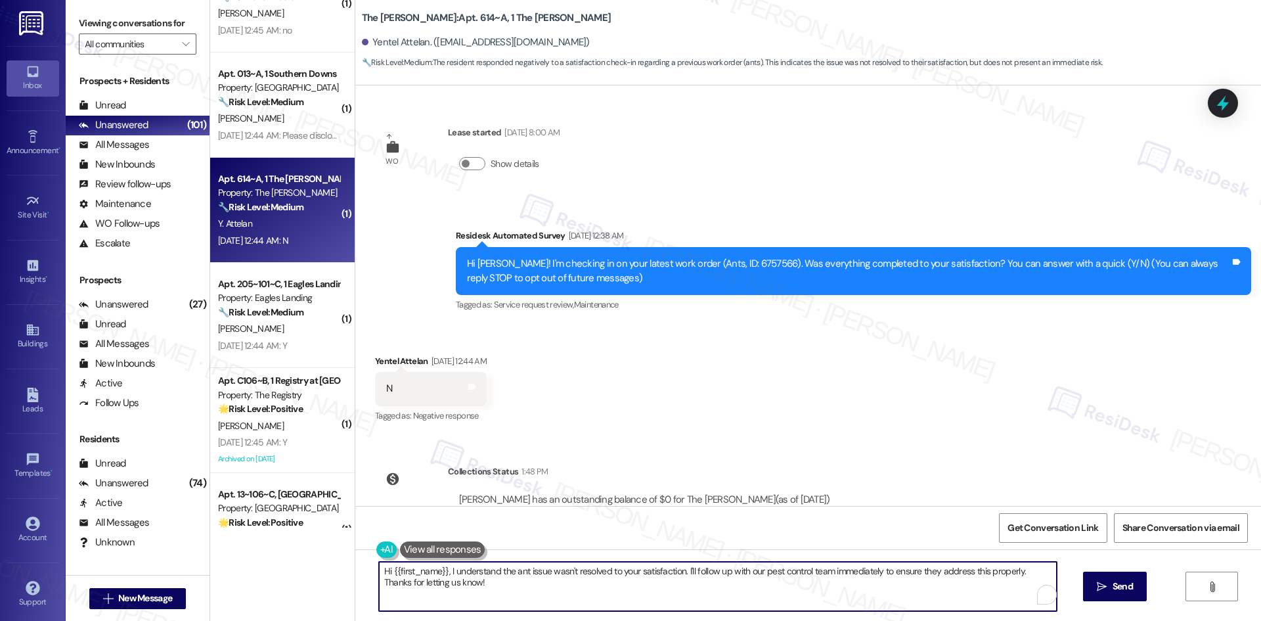
click at [591, 600] on textarea "Hi {{first_name}}, I understand the ant issue wasn't resolved to your satisfact…" at bounding box center [718, 586] width 678 height 49
paste textarea "I'm sorry to hear that. Could you let me know what happened or what part of the…"
type textarea "I'm sorry to hear that. Could you let me know what happened or what part of the…"
click at [1140, 586] on button " Send" at bounding box center [1115, 586] width 64 height 30
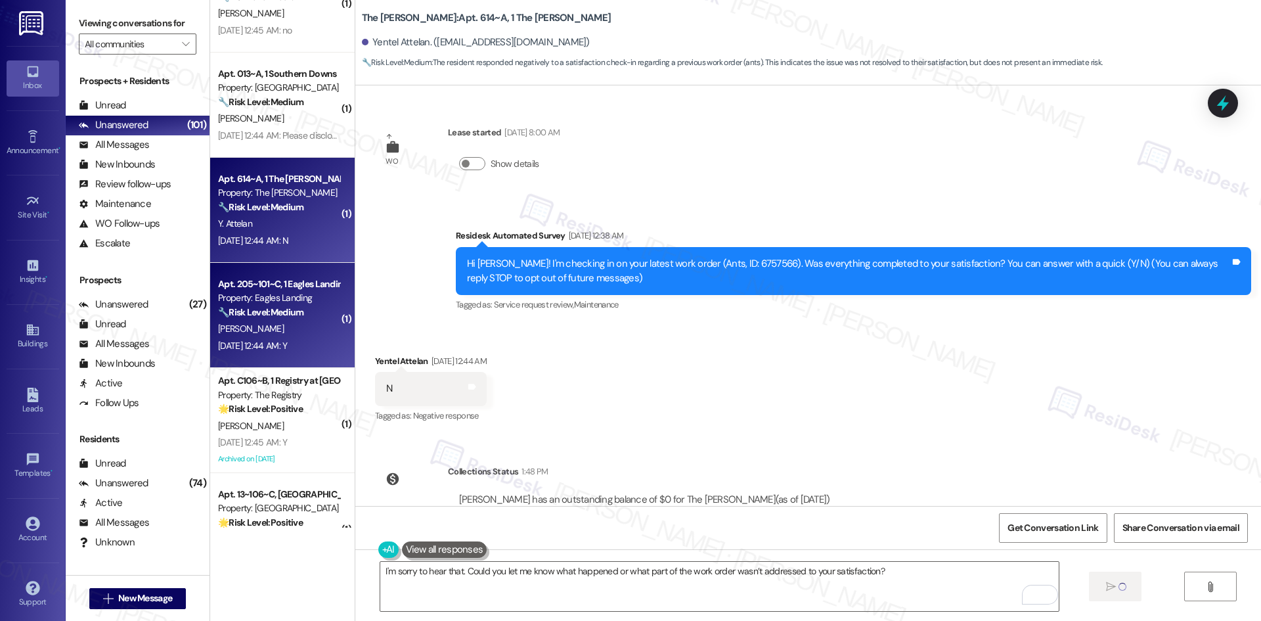
click at [298, 321] on div "S. Lewis" at bounding box center [279, 329] width 124 height 16
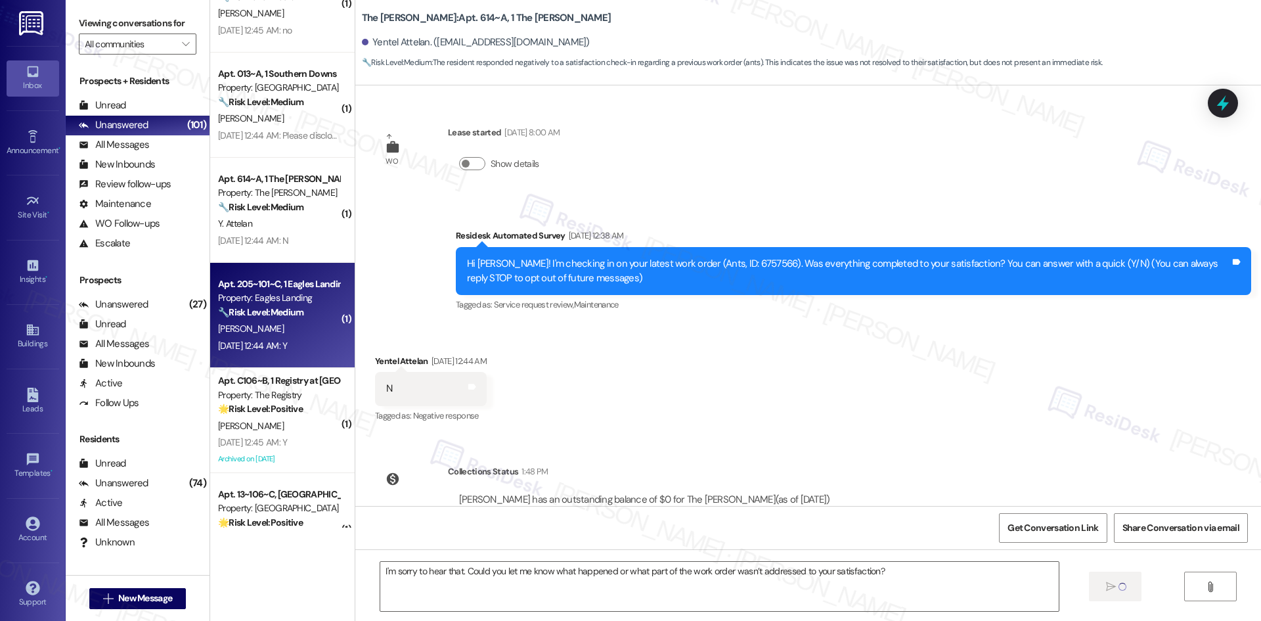
type textarea "Fetching suggested responses. Please feel free to read through the conversation…"
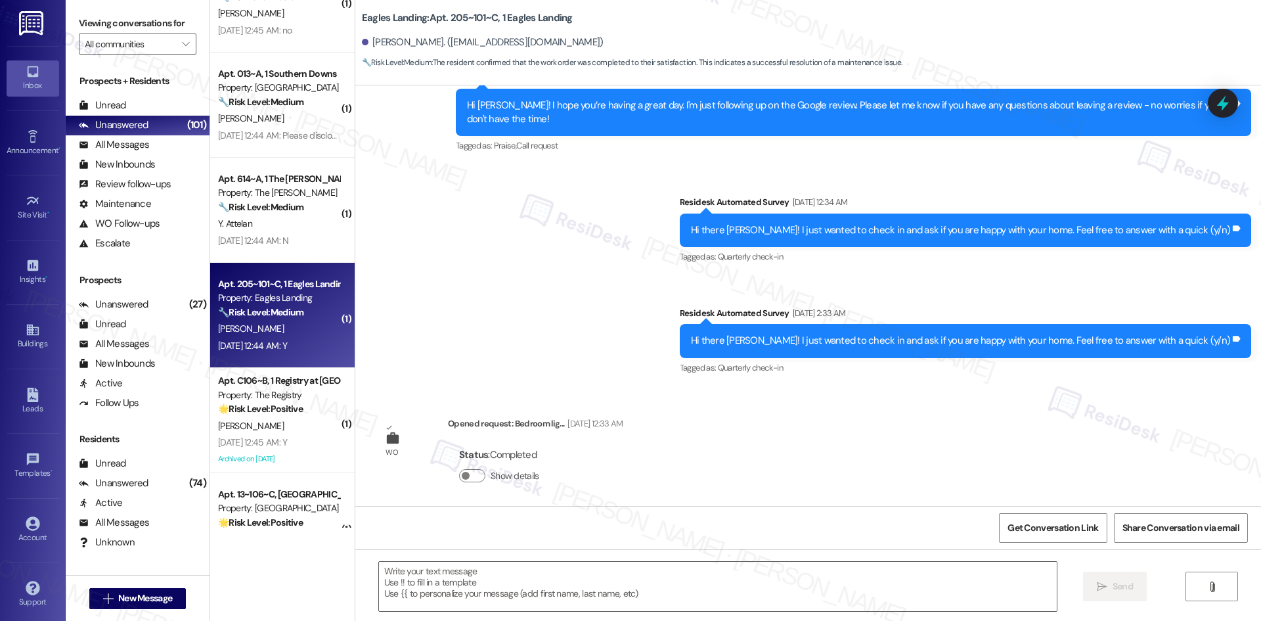
type textarea "Fetching suggested responses. Please feel free to read through the conversation…"
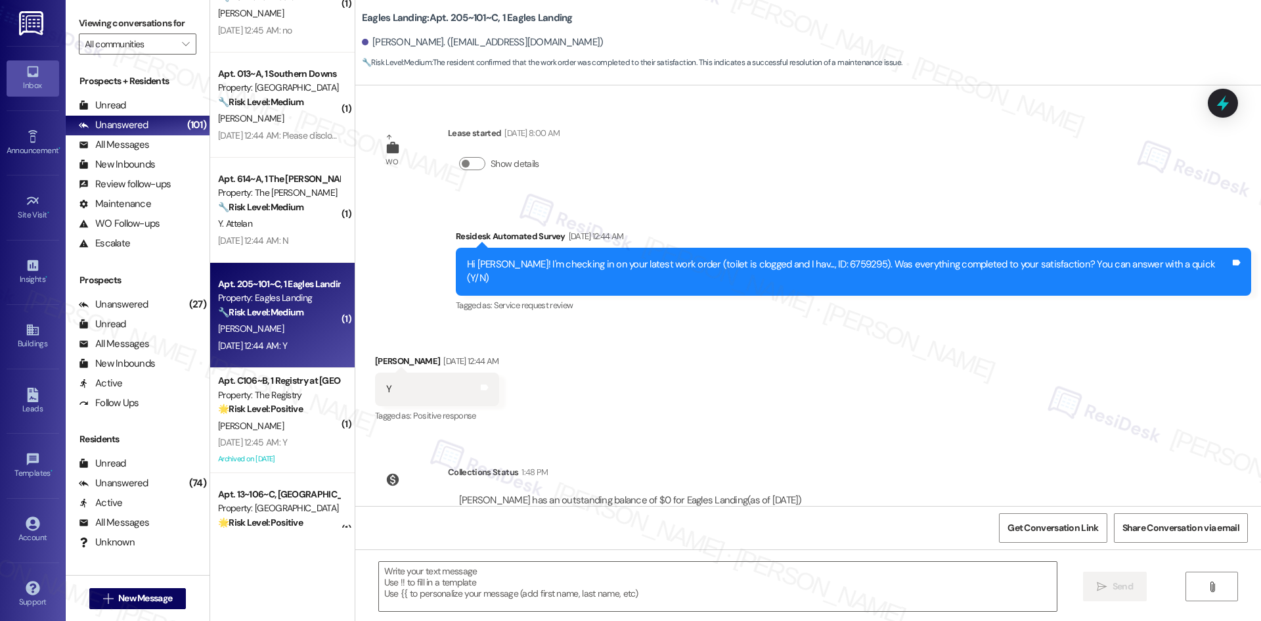
scroll to position [3804, 0]
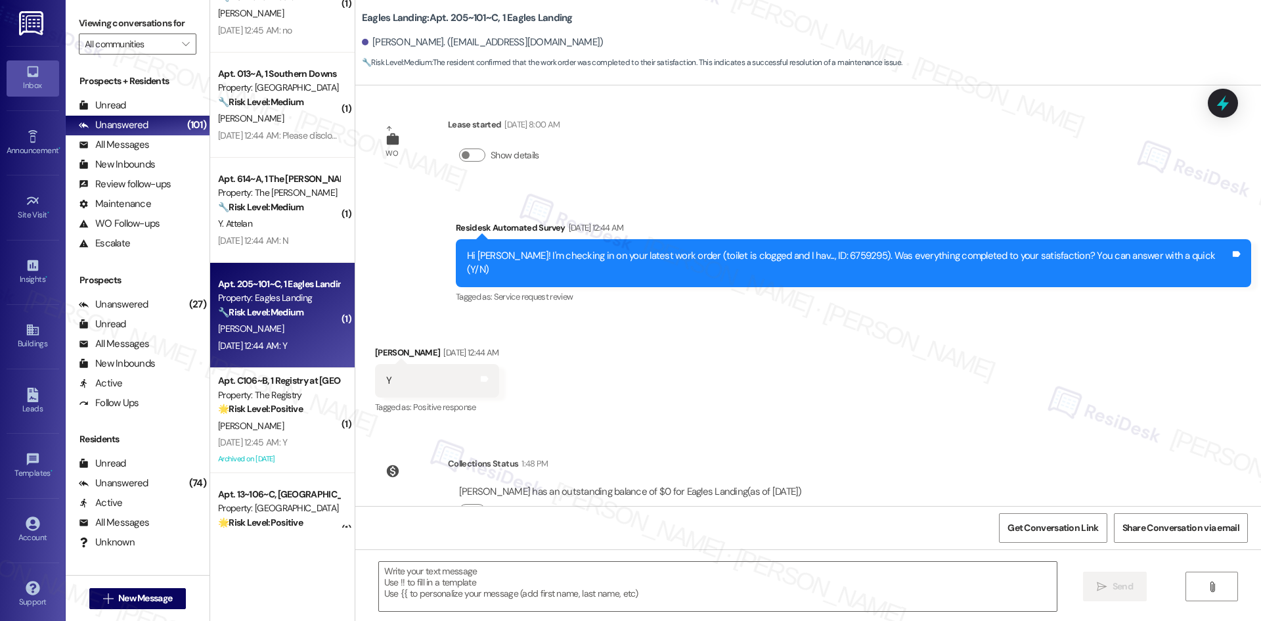
click at [706, 317] on div "Received via SMS Samuel Lewis Aug 19, 2025 at 12:44 AM Y Tags and notes Tagged …" at bounding box center [808, 371] width 906 height 111
click at [731, 594] on textarea at bounding box center [718, 586] width 678 height 49
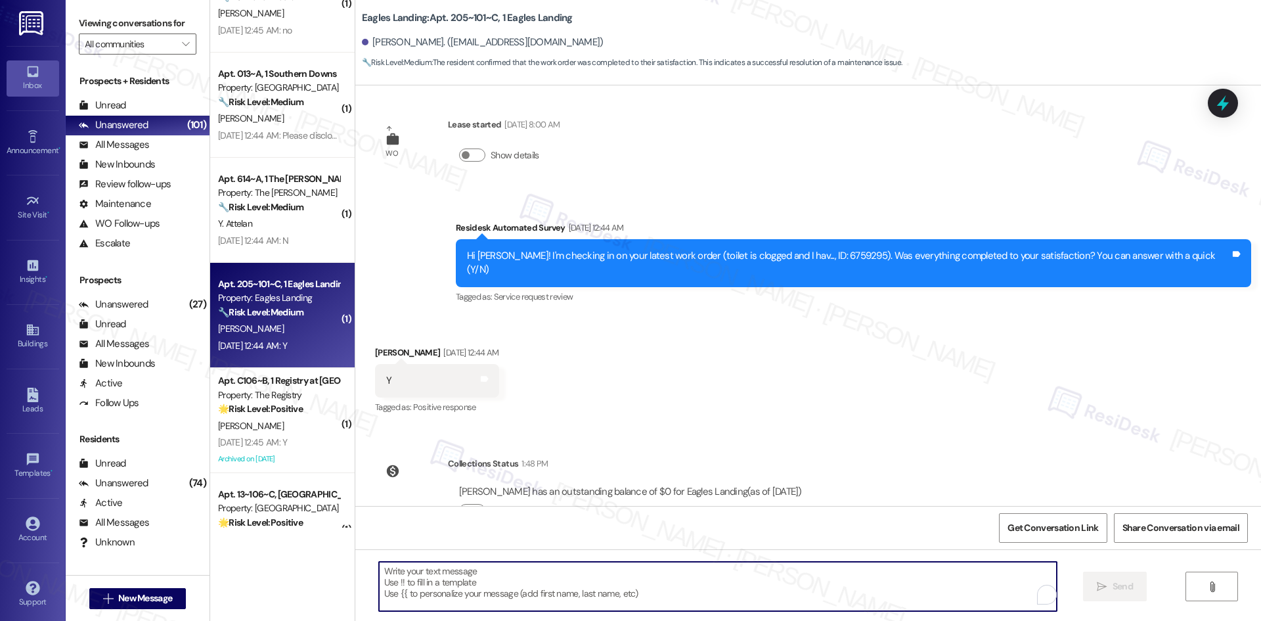
paste textarea "Thank you for confirming! I’m glad to hear everything was completed to your sat…"
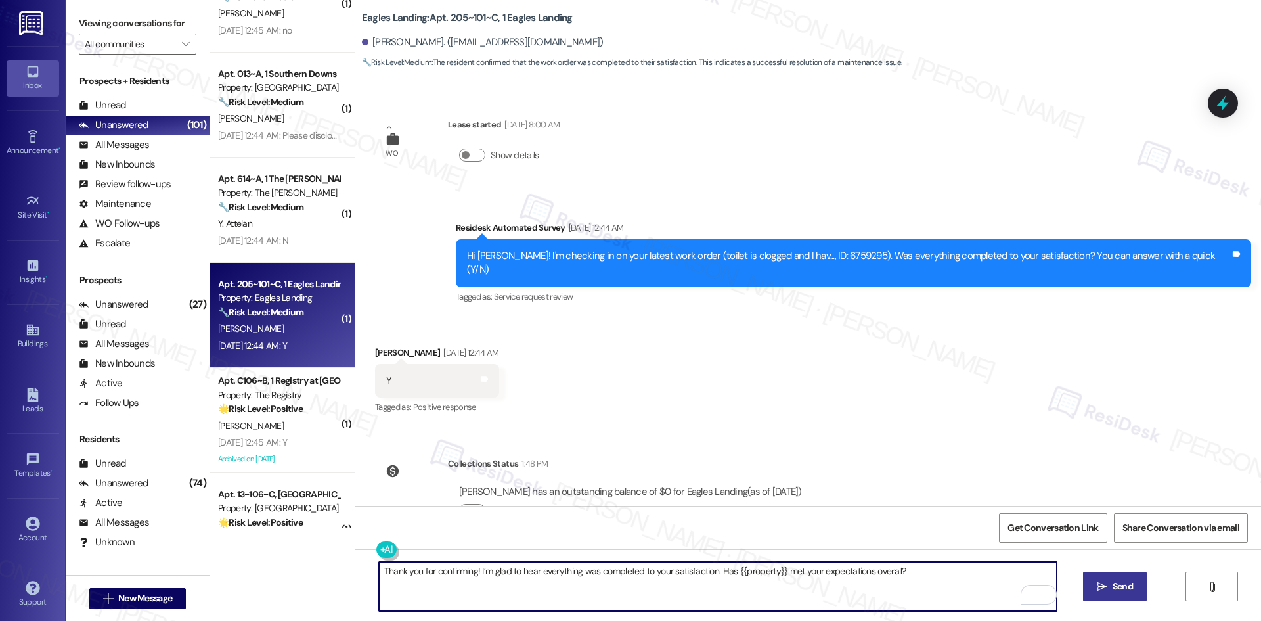
type textarea "Thank you for confirming! I’m glad to hear everything was completed to your sat…"
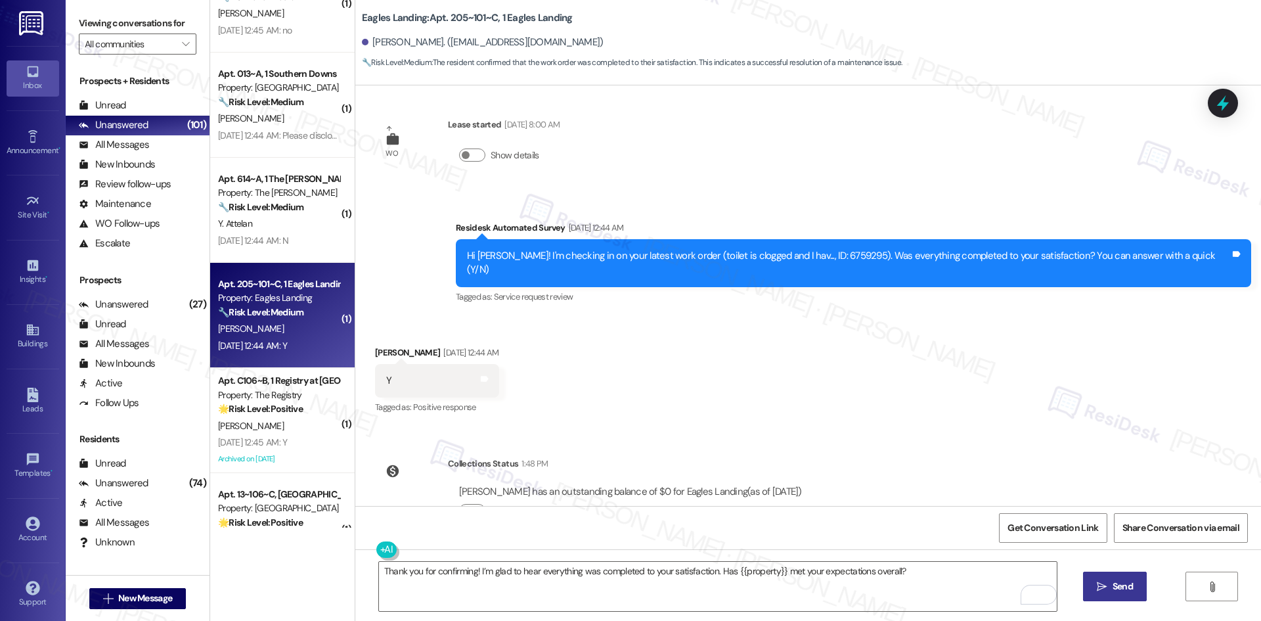
click at [1118, 586] on span "Send" at bounding box center [1123, 586] width 20 height 14
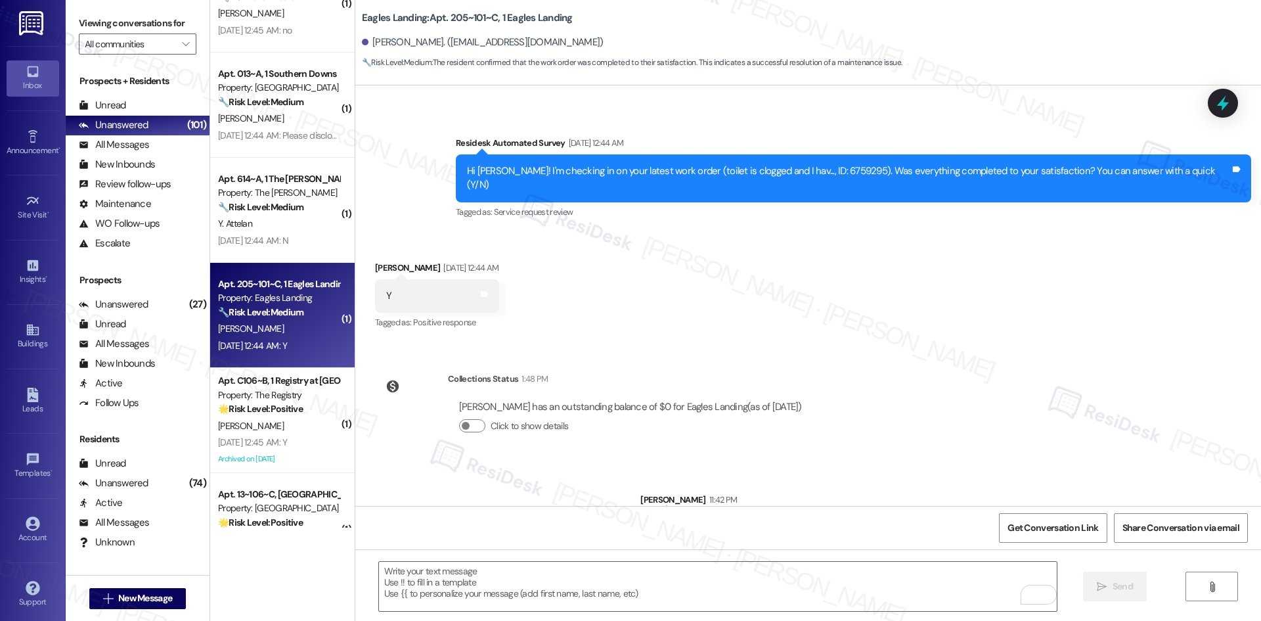
scroll to position [3896, 0]
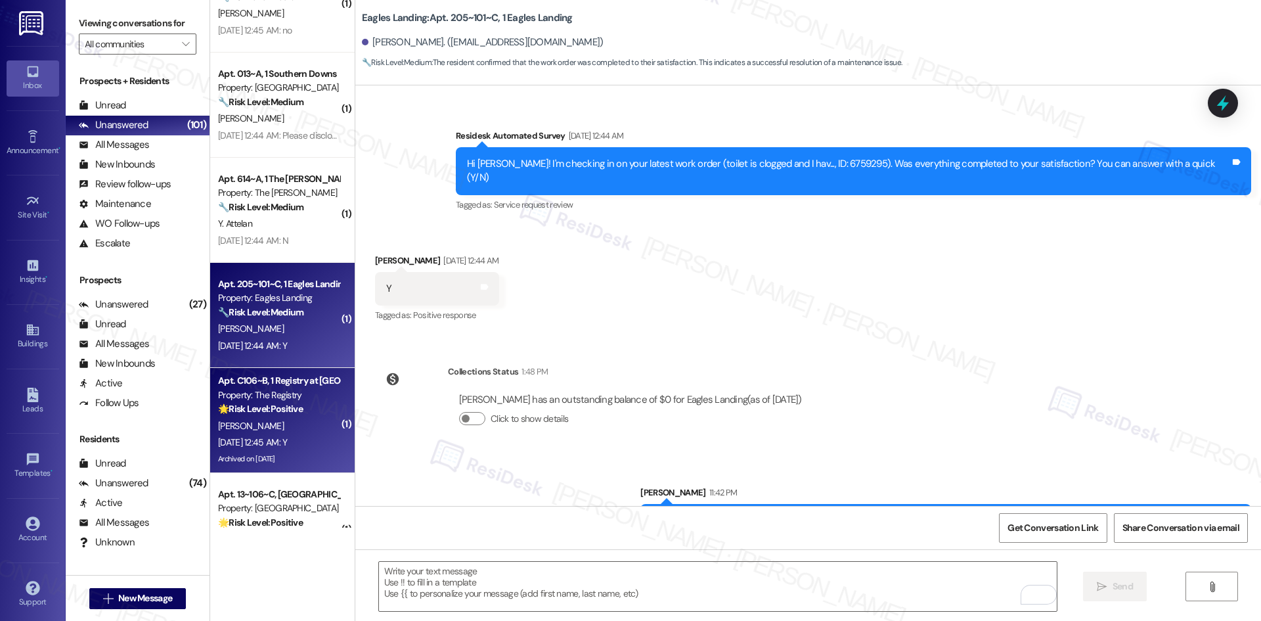
click at [280, 437] on div "Aug 19, 2025 at 12:45 AM: Y Aug 19, 2025 at 12:45 AM: Y" at bounding box center [252, 442] width 69 height 12
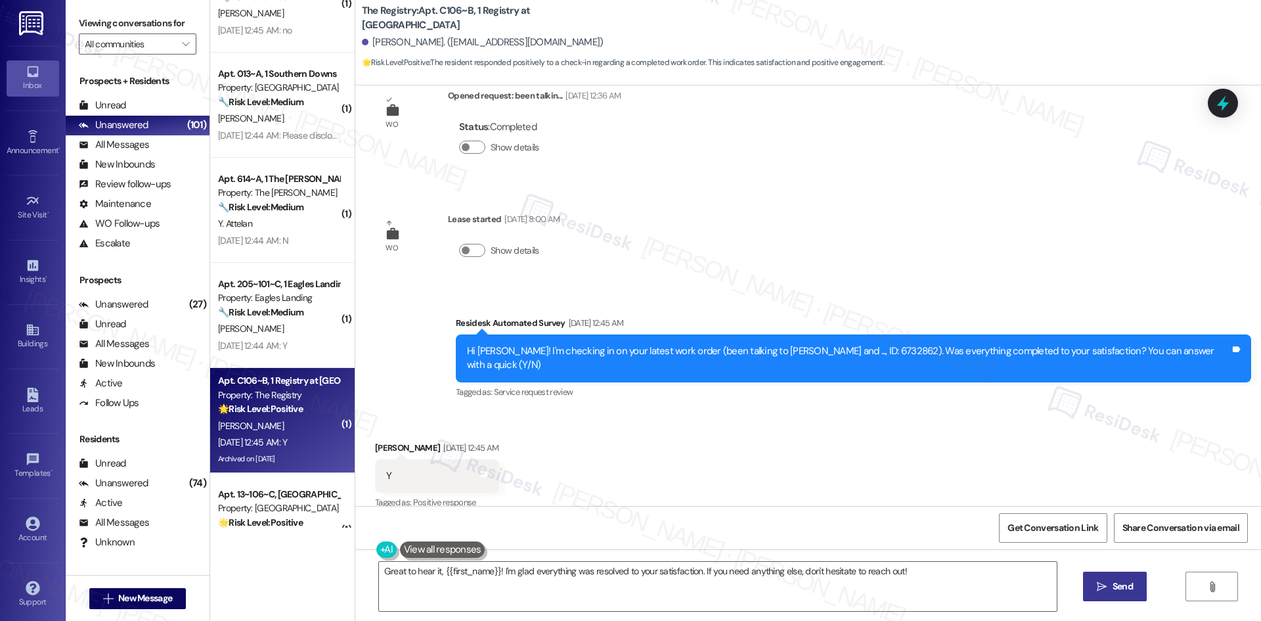
scroll to position [3002, 0]
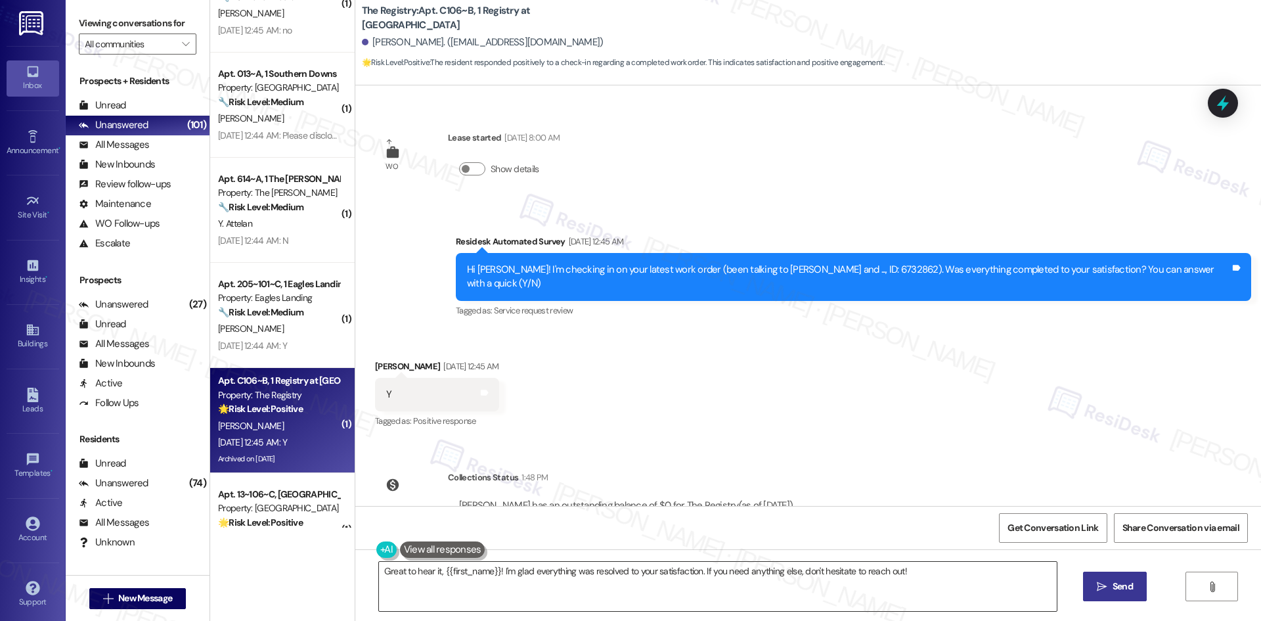
click at [760, 586] on textarea "Great to hear it, {{first_name}}! I'm glad everything was resolved to your sati…" at bounding box center [718, 586] width 678 height 49
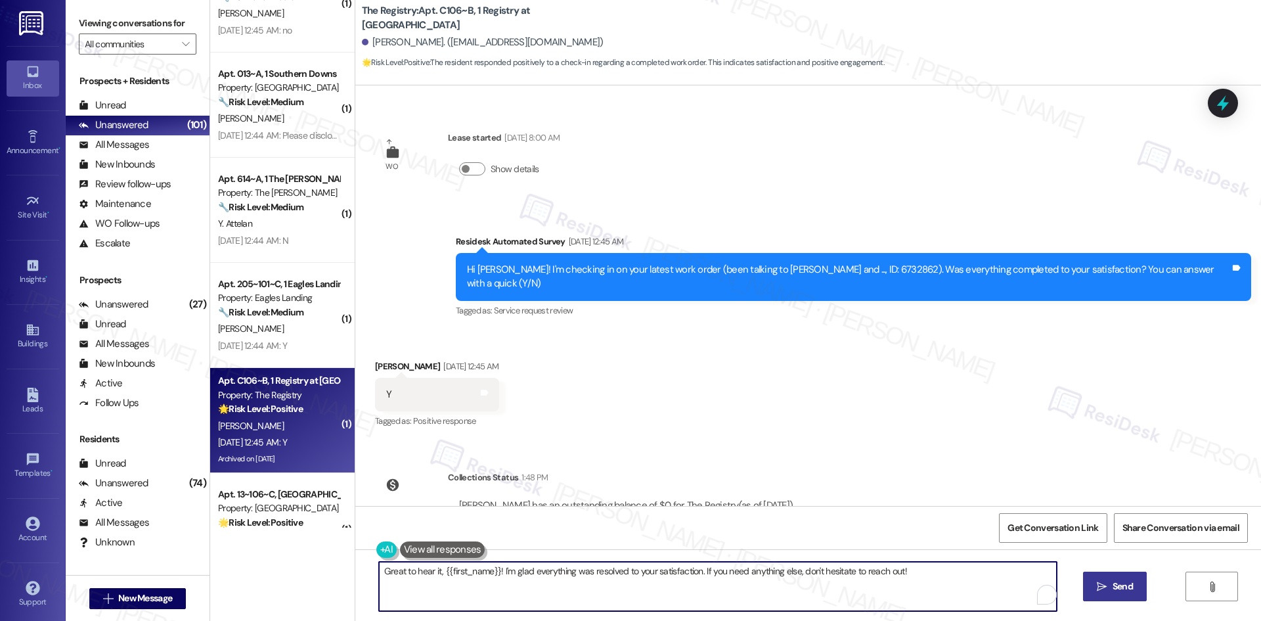
paste textarea "Thank you for confirming! I’m glad to hear everything was completed to your sat…"
type textarea "Thank you for confirming! I’m glad to hear everything was completed to your sat…"
click at [1100, 593] on span " Send" at bounding box center [1114, 586] width 41 height 14
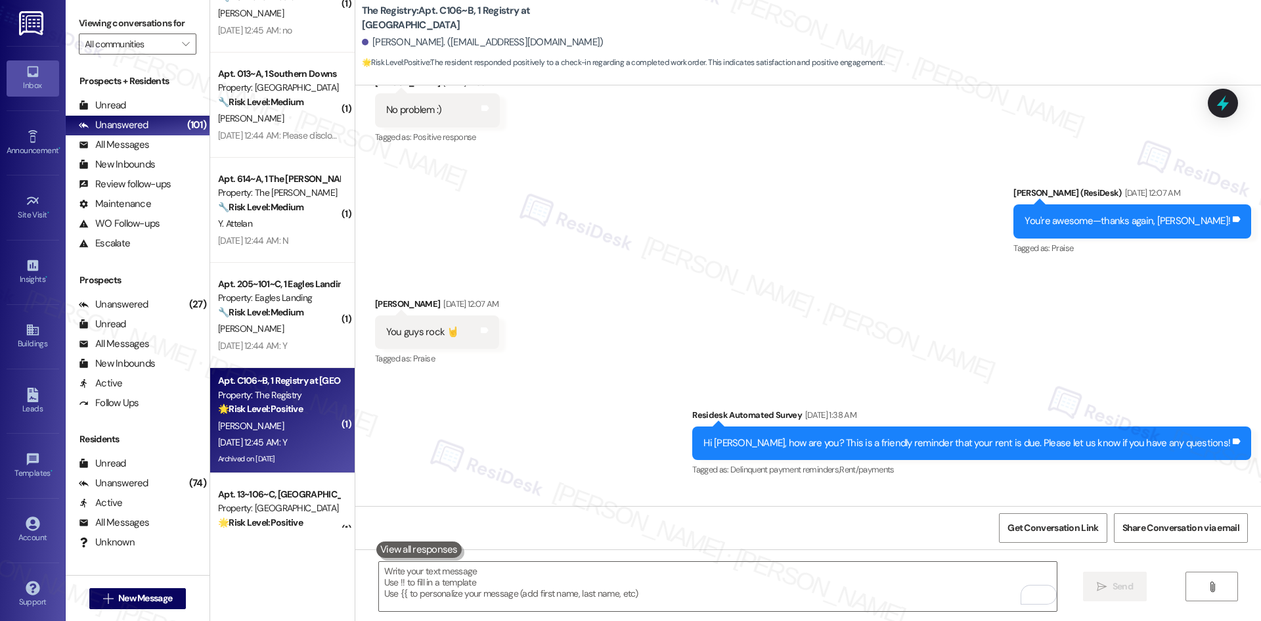
scroll to position [985, 0]
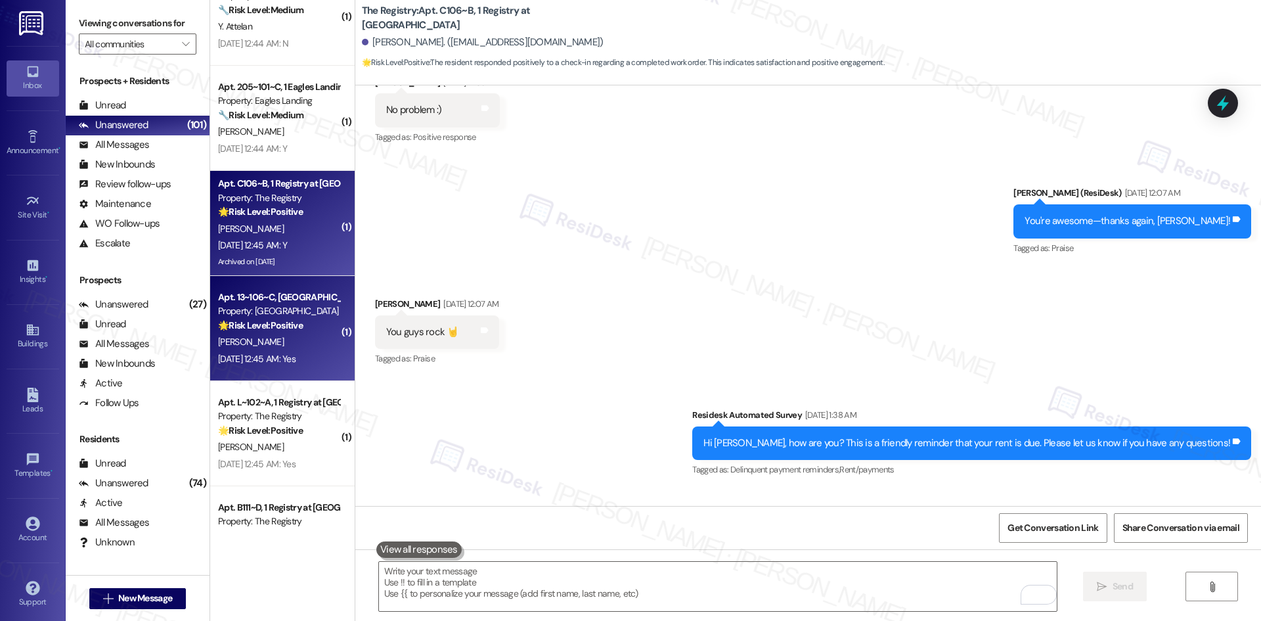
click at [271, 361] on div "Aug 19, 2025 at 12:45 AM: Yes Aug 19, 2025 at 12:45 AM: Yes" at bounding box center [257, 359] width 78 height 12
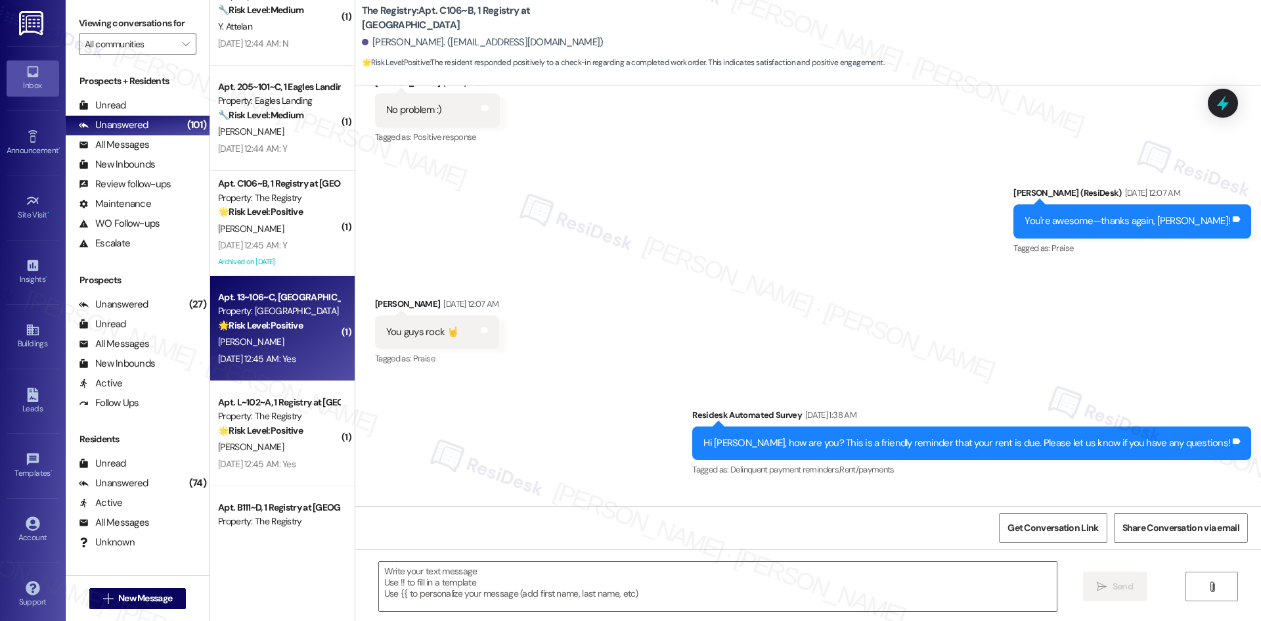
type textarea "Fetching suggested responses. Please feel free to read through the conversation…"
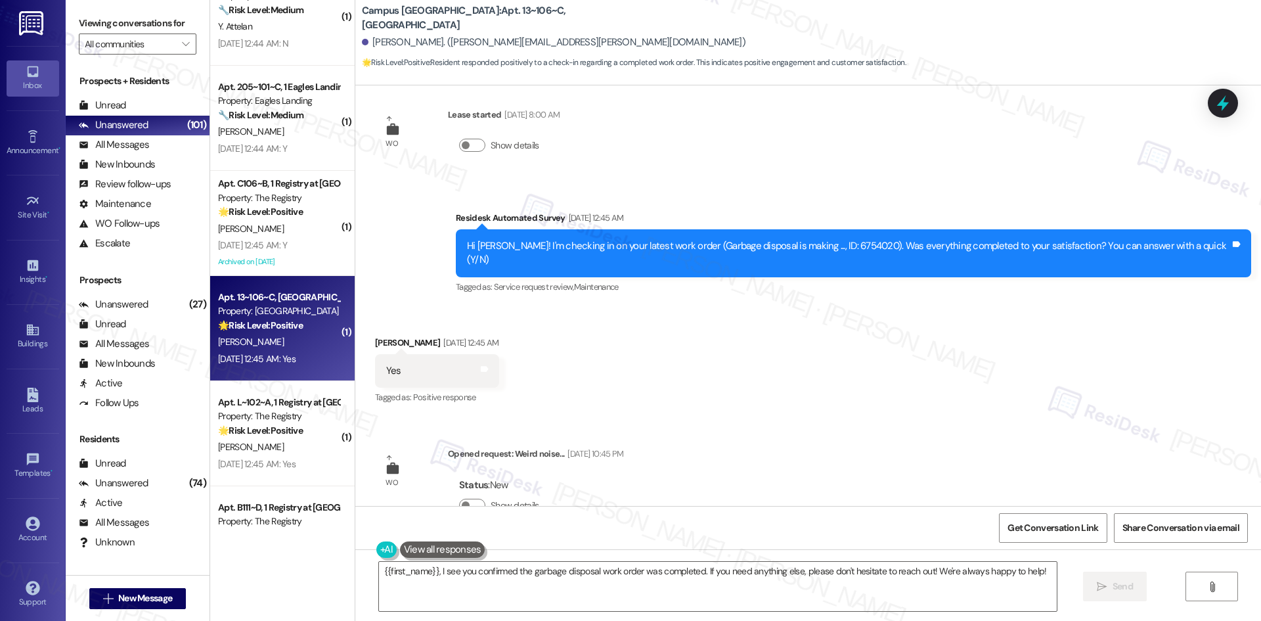
scroll to position [6054, 0]
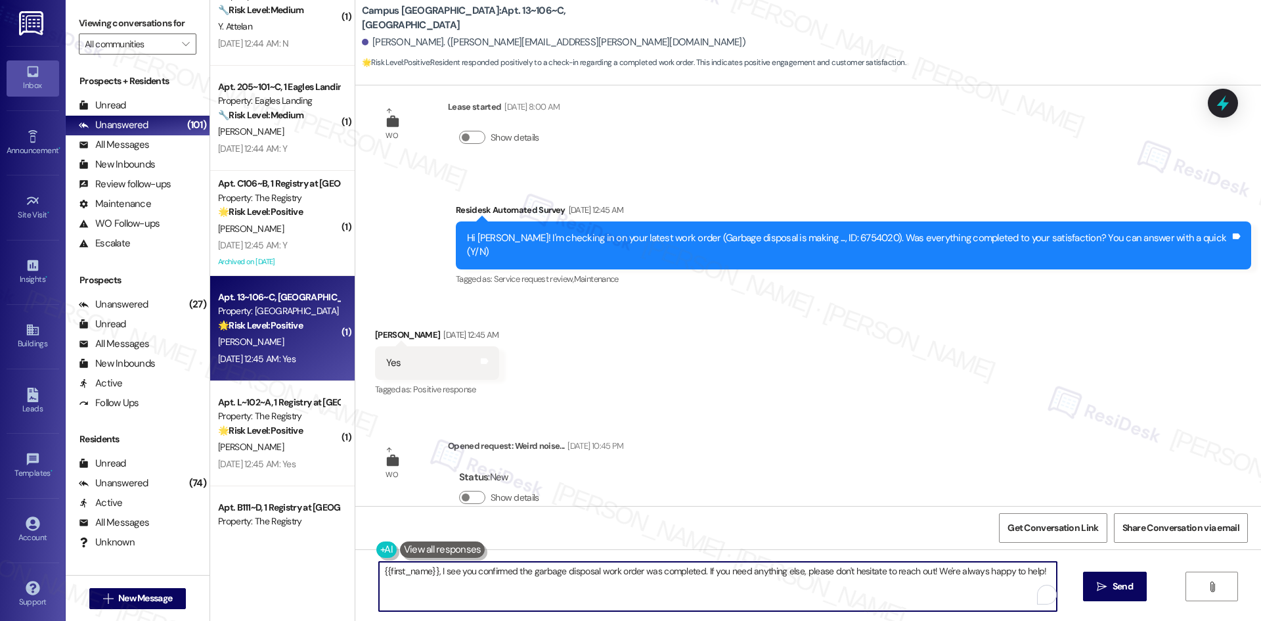
click at [762, 585] on textarea "{{first_name}}, I see you confirmed the garbage disposal work order was complet…" at bounding box center [718, 586] width 678 height 49
paste textarea "Thank you for confirming! I’m glad to hear everything was completed to your sat…"
type textarea "Thank you for confirming! I’m glad to hear everything was completed to your sat…"
click at [1083, 579] on button " Send" at bounding box center [1115, 586] width 64 height 30
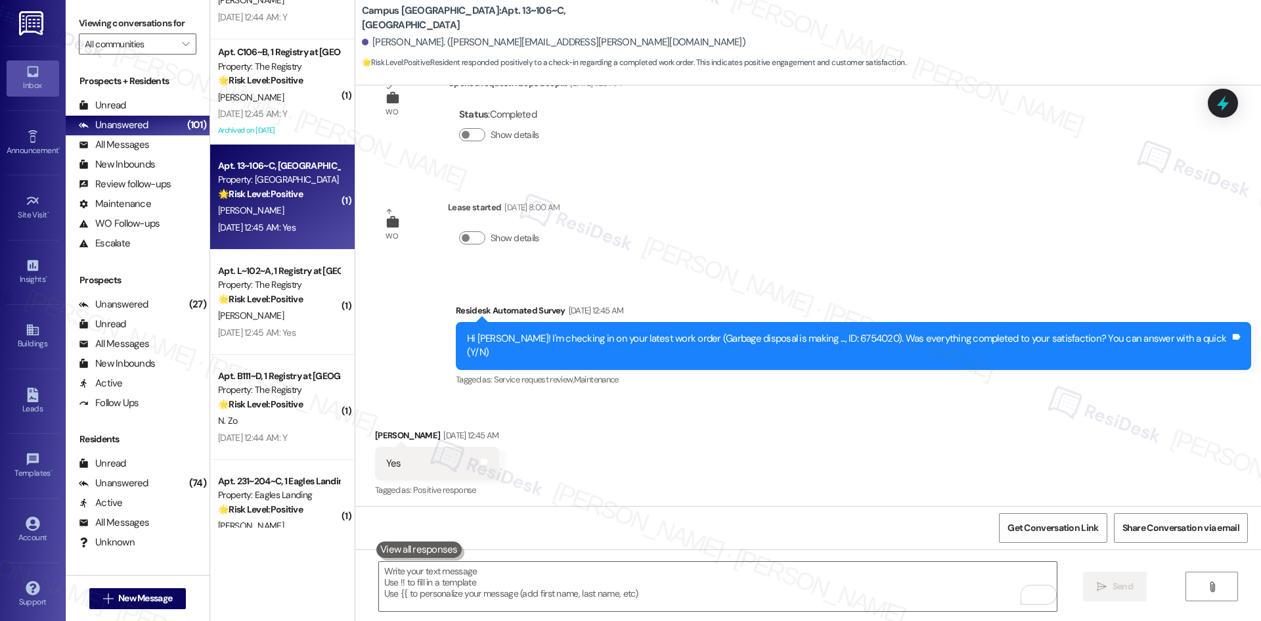
scroll to position [5929, 0]
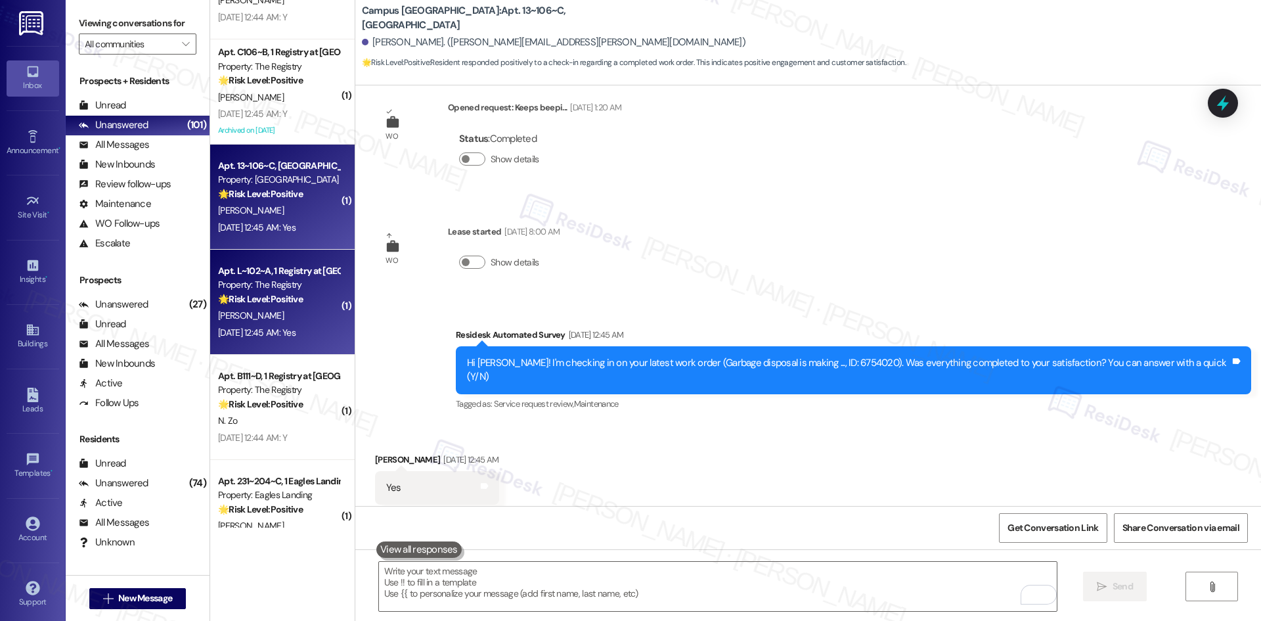
click at [278, 313] on div "E. Locke" at bounding box center [279, 315] width 124 height 16
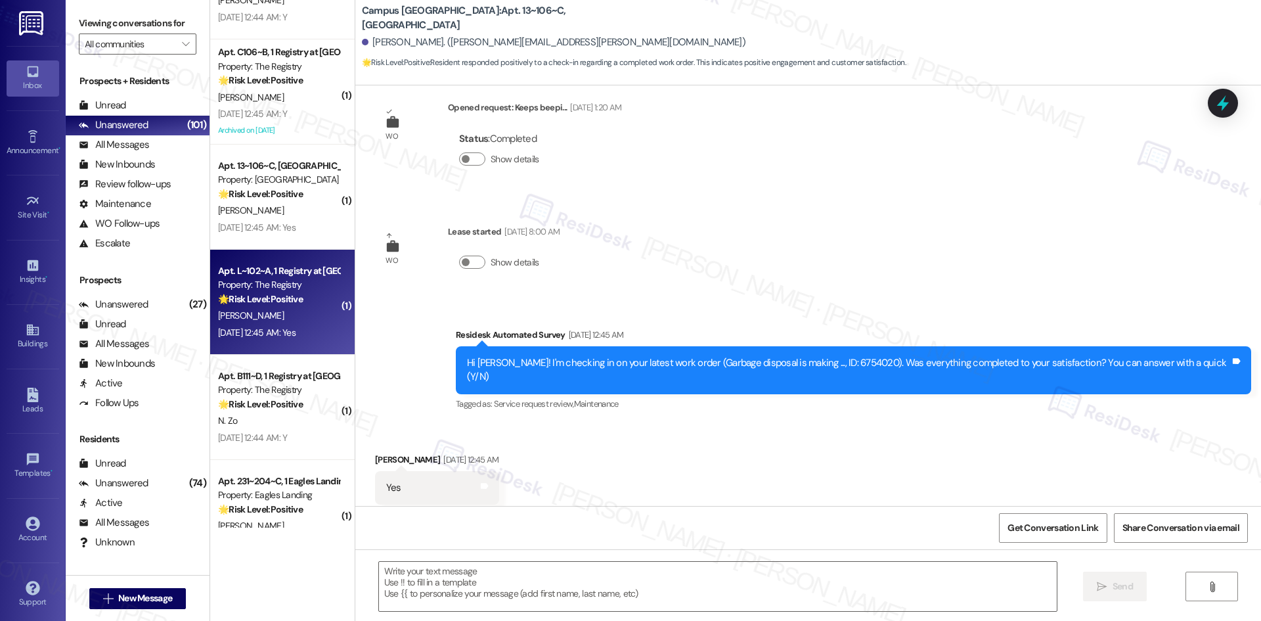
type textarea "Fetching suggested responses. Please feel free to read through the conversation…"
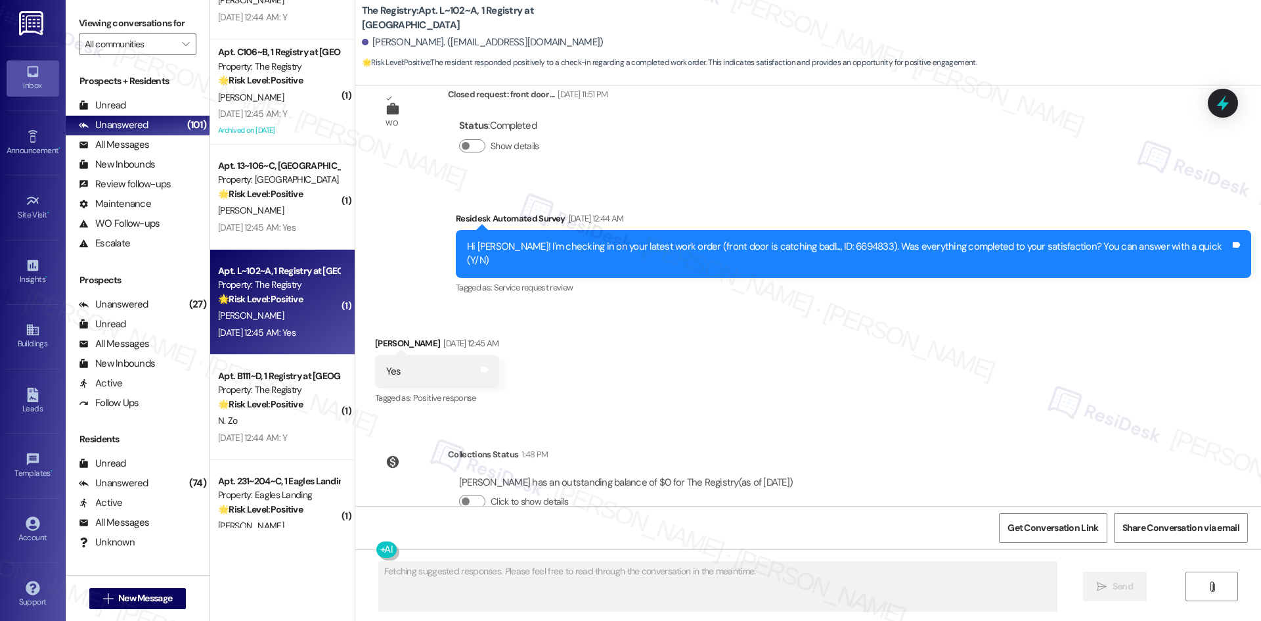
scroll to position [2334, 0]
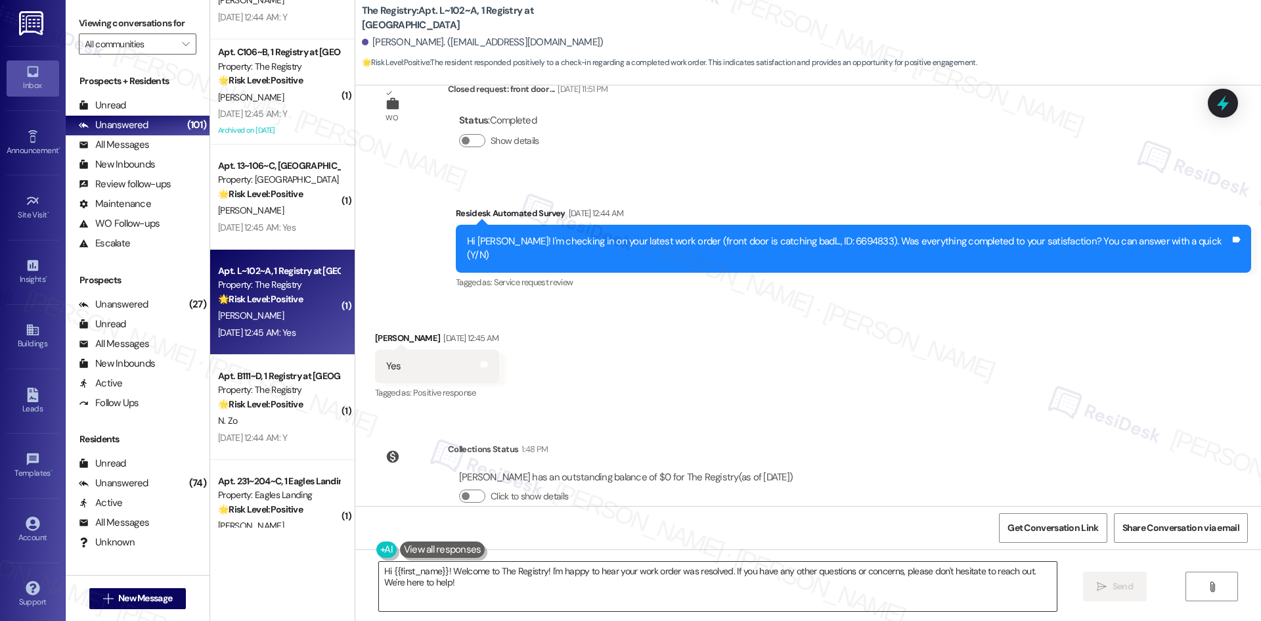
click at [814, 589] on textarea "Hi {{first_name}}! Welcome to The Registry! I'm happy to hear your work order w…" at bounding box center [718, 586] width 678 height 49
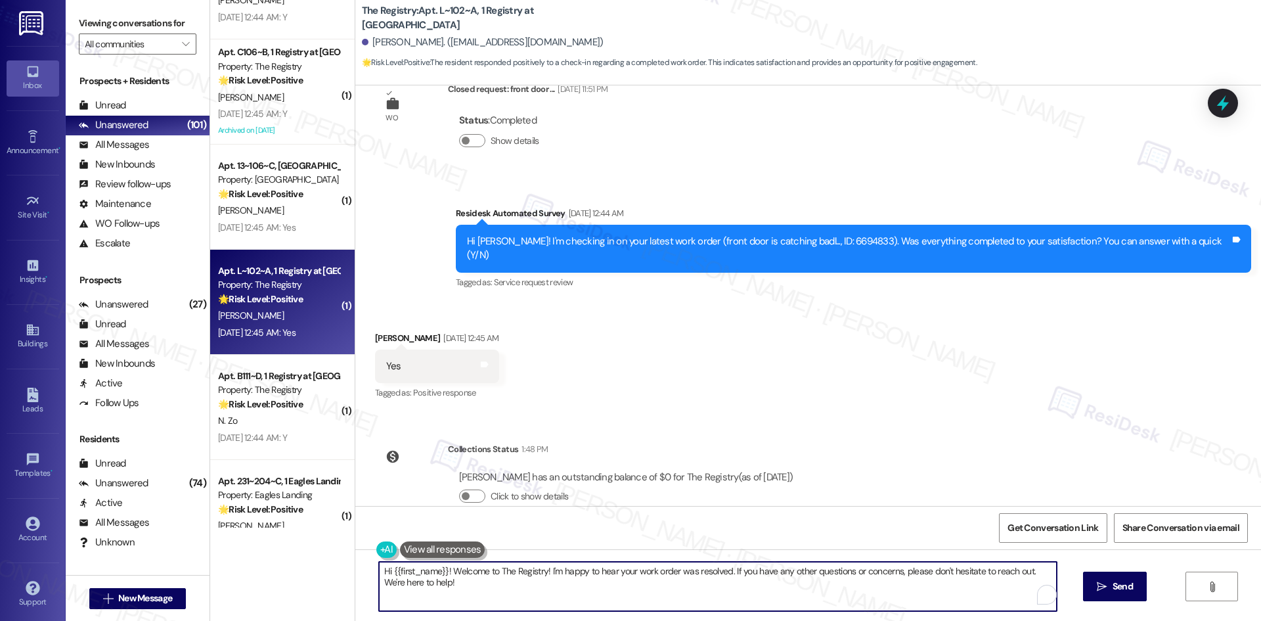
paste textarea "Thank you for confirming! I’m glad to hear everything was completed to your sat…"
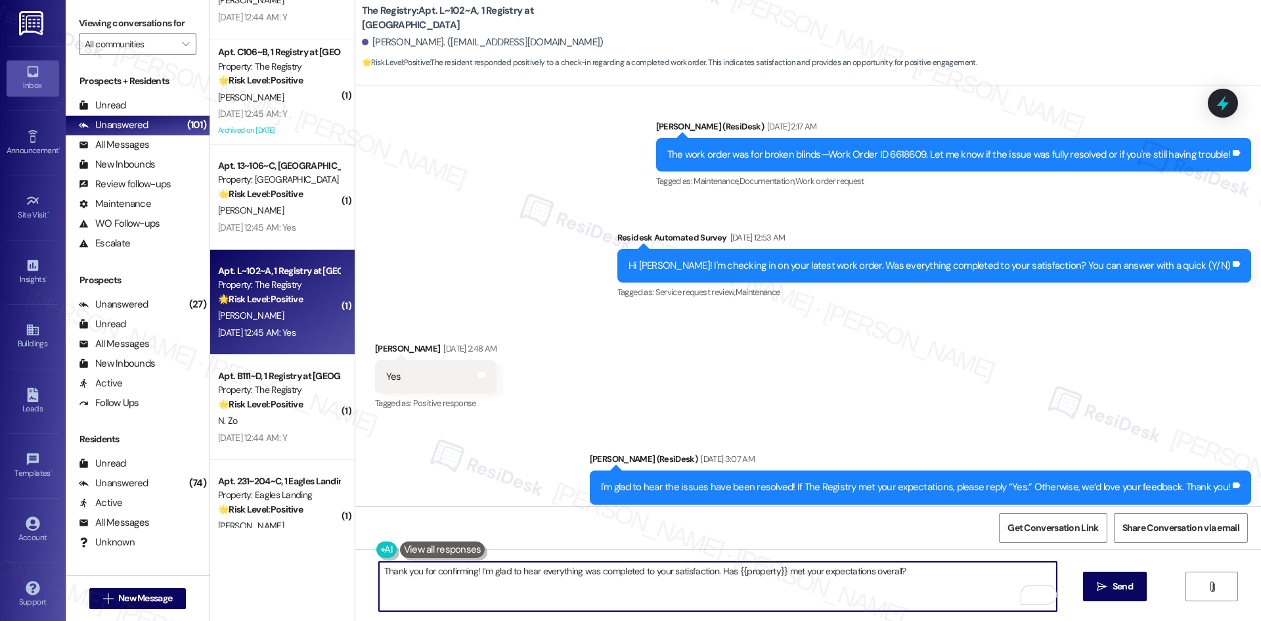
scroll to position [1546, 0]
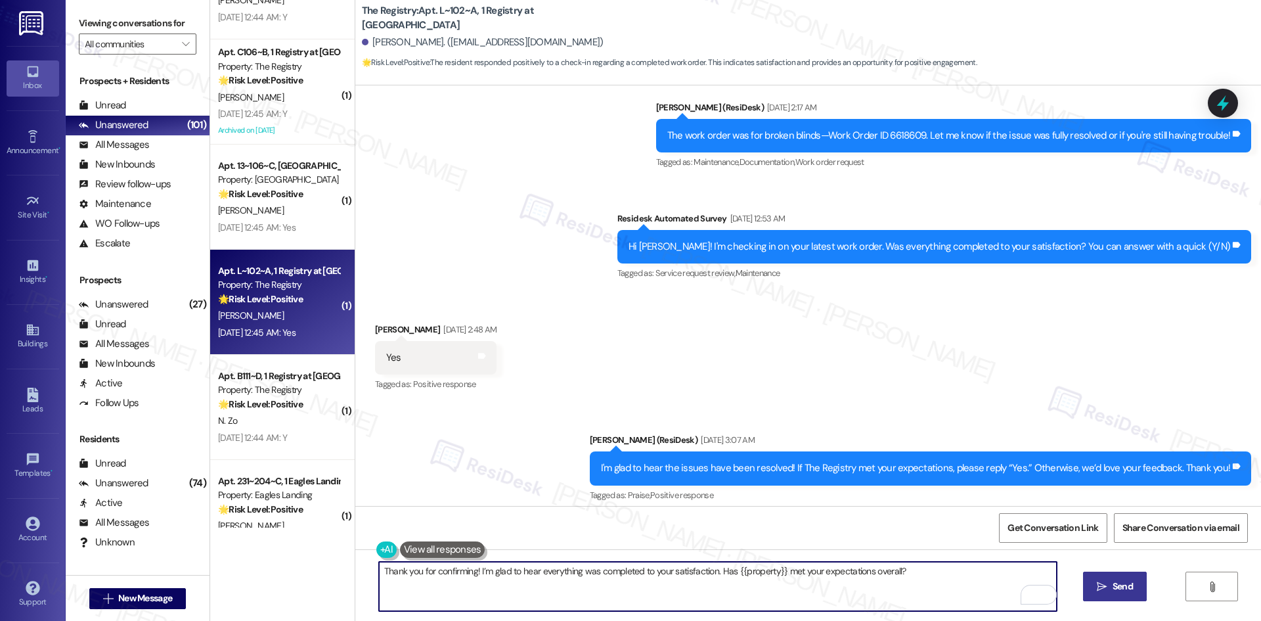
type textarea "Thank you for confirming! I’m glad to hear everything was completed to your sat…"
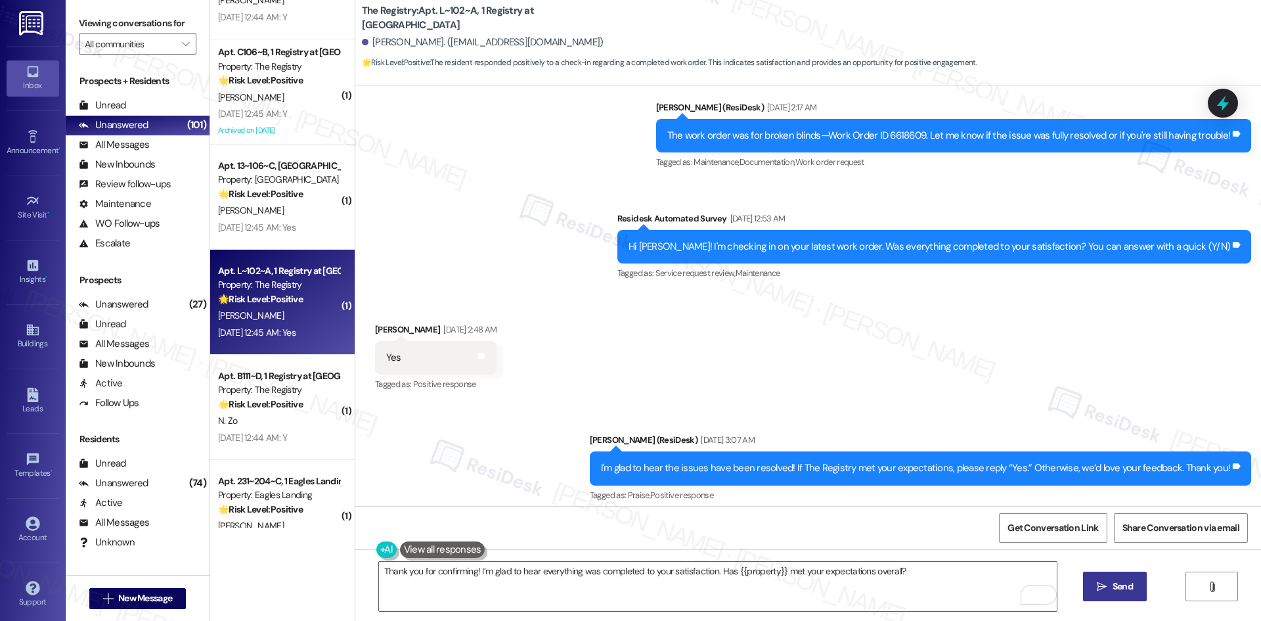
click at [1085, 585] on button " Send" at bounding box center [1115, 586] width 64 height 30
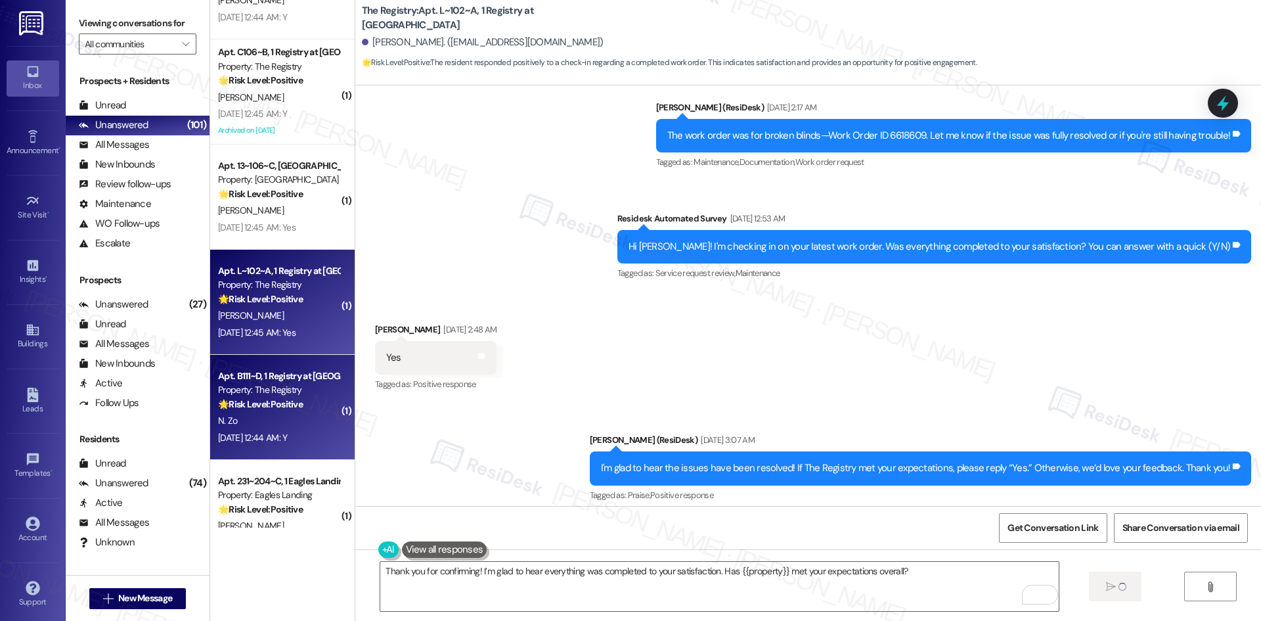
click at [267, 416] on div "N. Zo" at bounding box center [279, 421] width 124 height 16
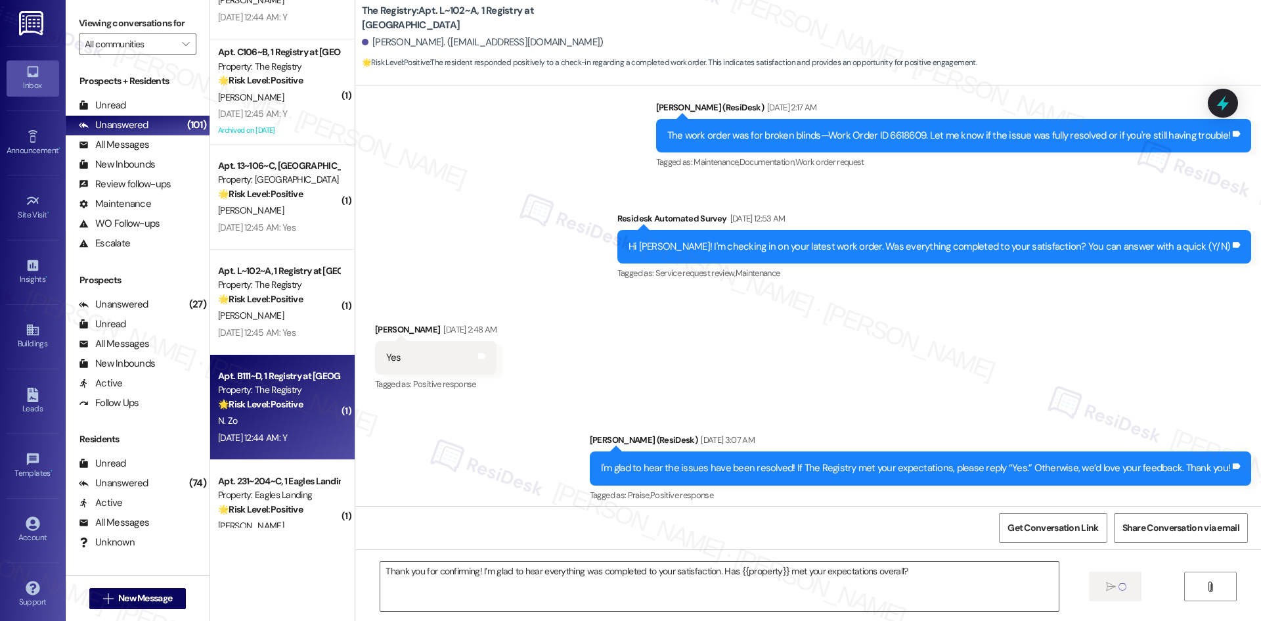
type textarea "Fetching suggested responses. Please feel free to read through the conversation…"
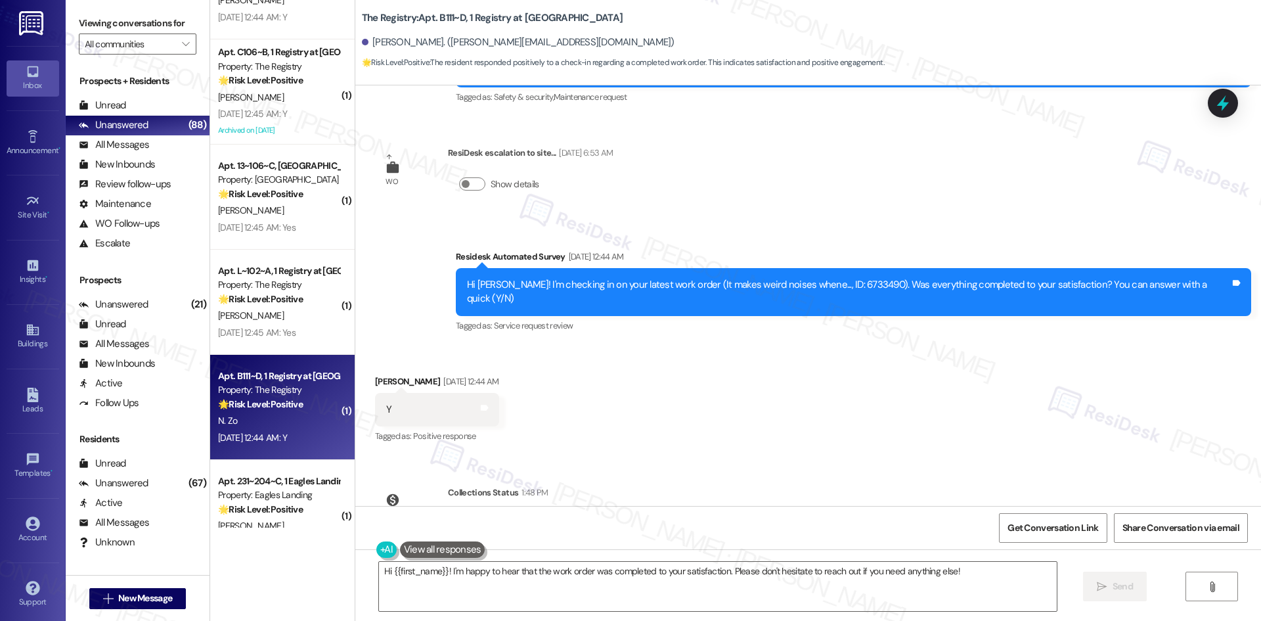
scroll to position [3014, 0]
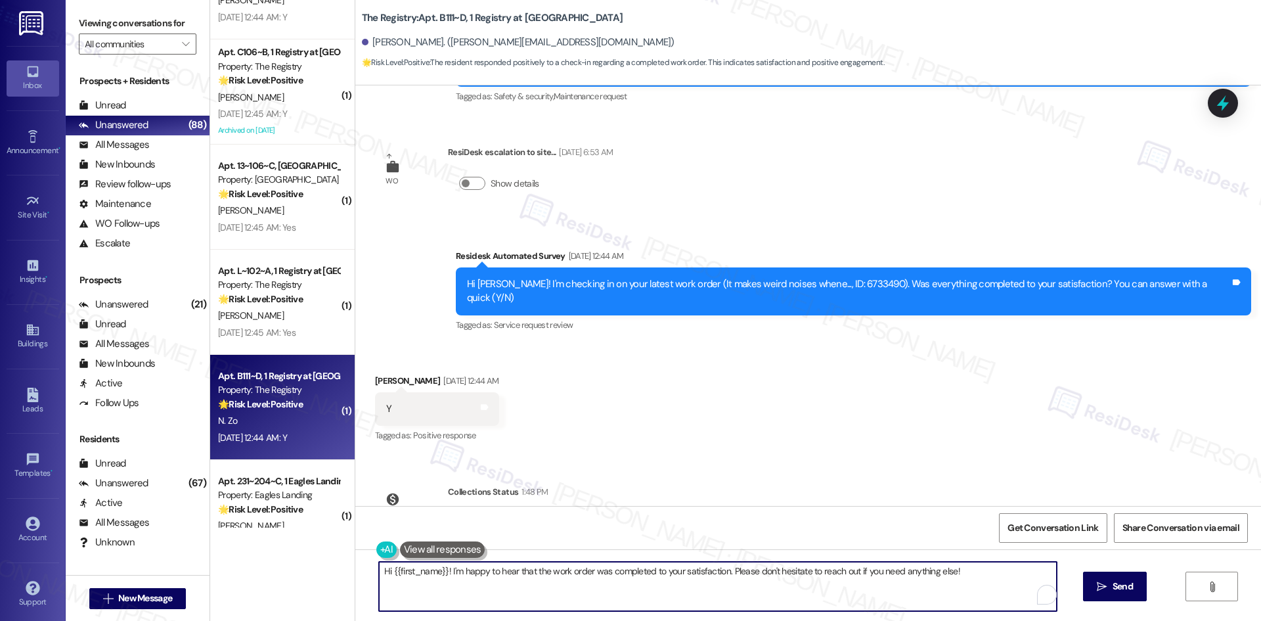
click at [644, 578] on textarea "Hi {{first_name}}! I'm happy to hear that the work order was completed to your …" at bounding box center [718, 586] width 678 height 49
paste textarea "Thank you for confirming! I’m glad to hear everything was completed to your sat…"
type textarea "Thank you for confirming! I’m glad to hear everything was completed to your sat…"
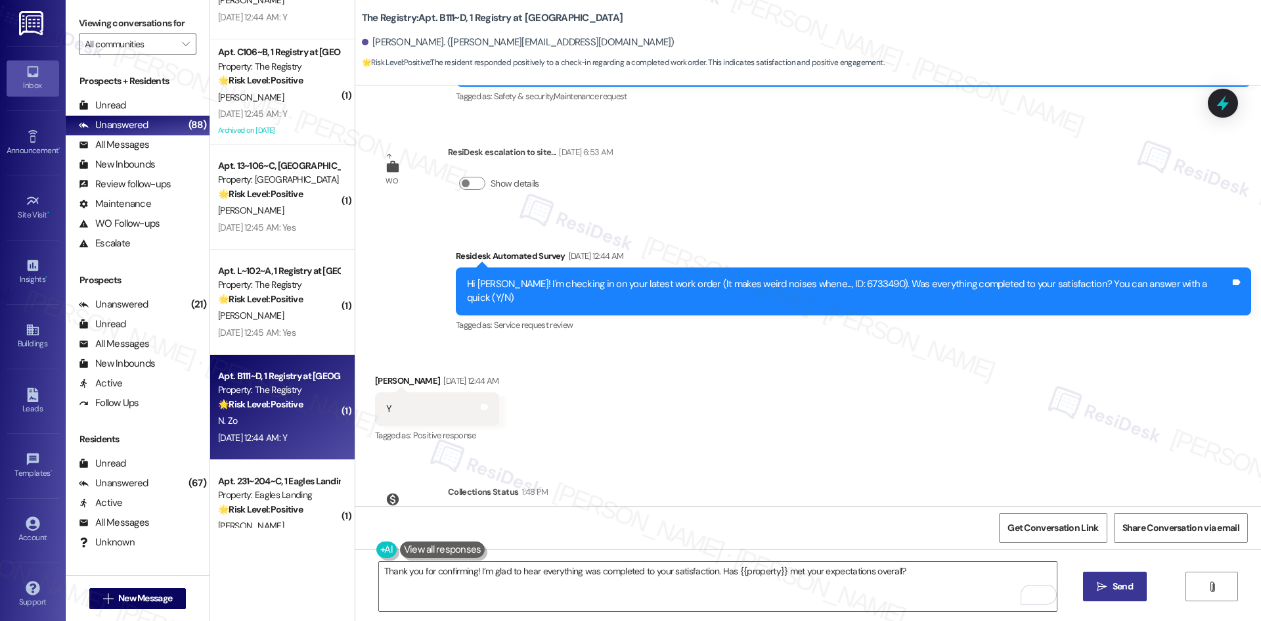
click at [1107, 584] on span " Send" at bounding box center [1114, 586] width 41 height 14
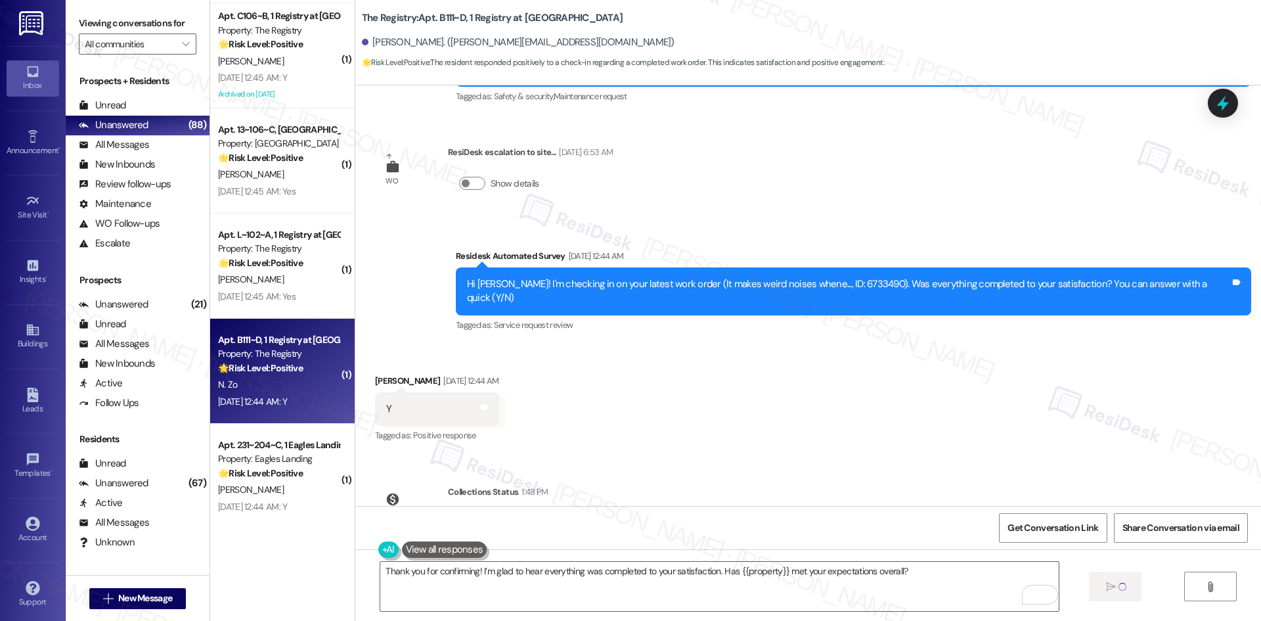
scroll to position [1314, 0]
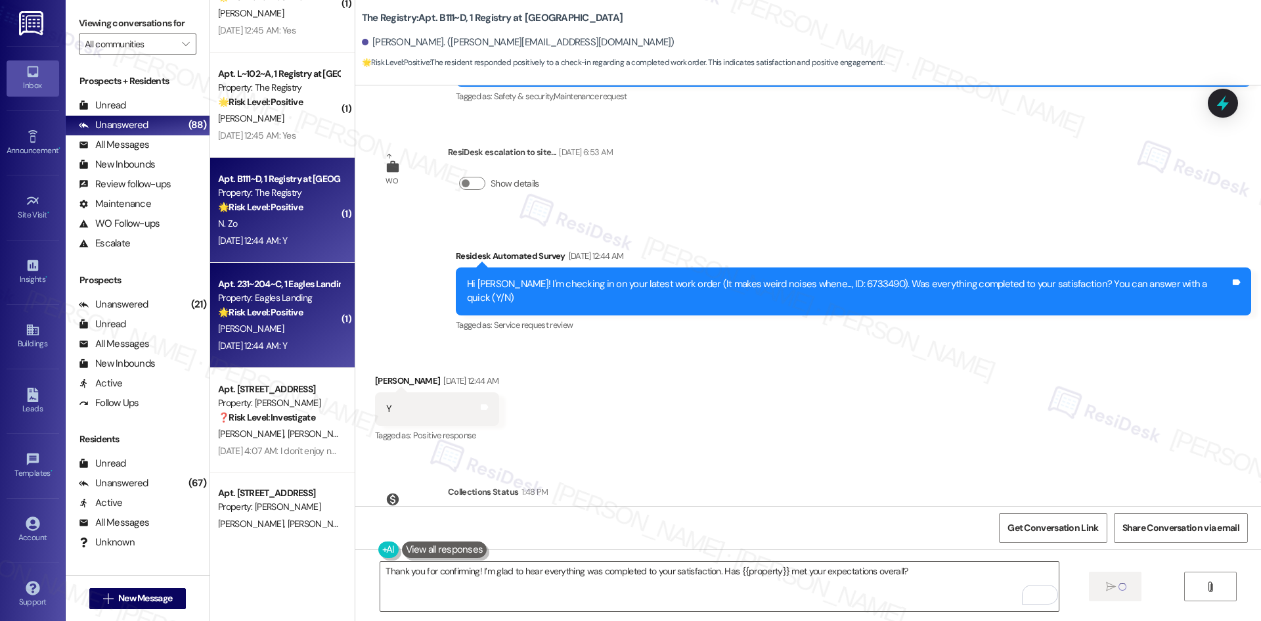
click at [287, 351] on div "Aug 19, 2025 at 12:44 AM: Y Aug 19, 2025 at 12:44 AM: Y" at bounding box center [252, 346] width 69 height 12
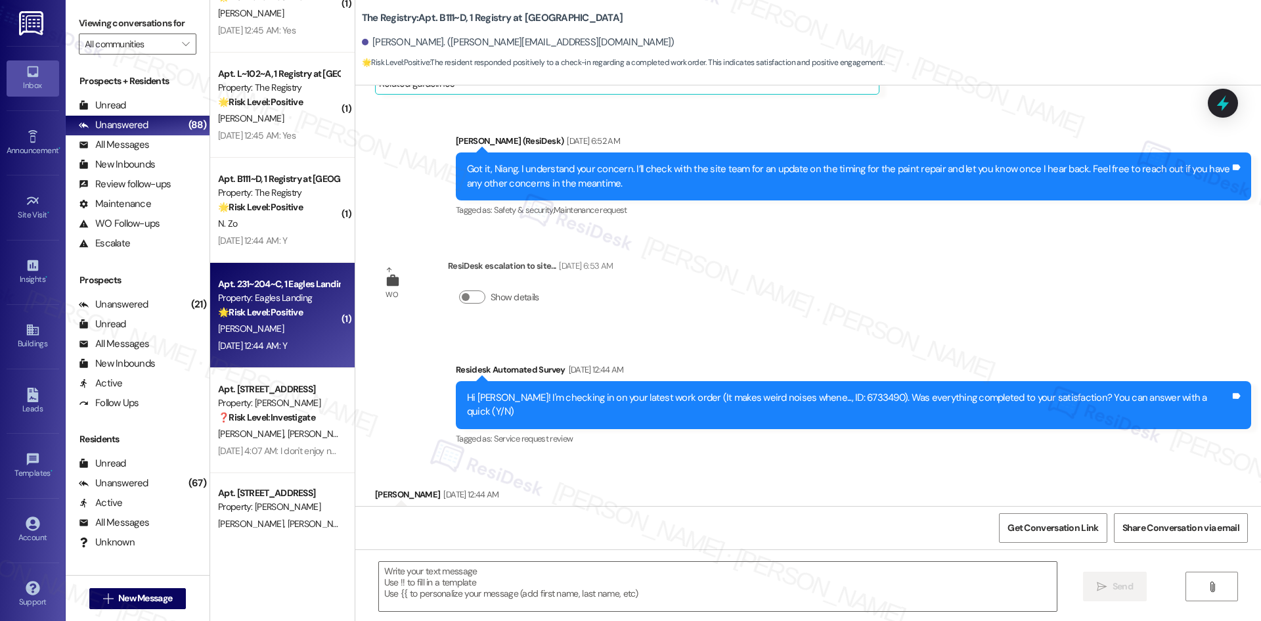
scroll to position [2893, 0]
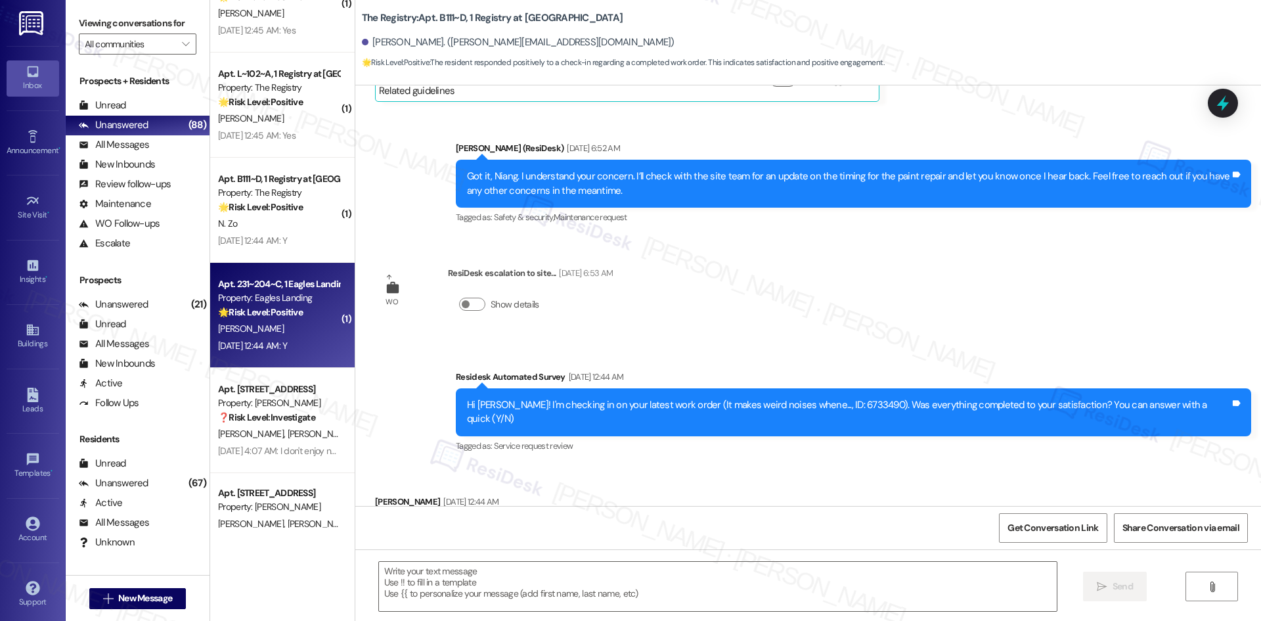
type textarea "Fetching suggested responses. Please feel free to read through the conversation…"
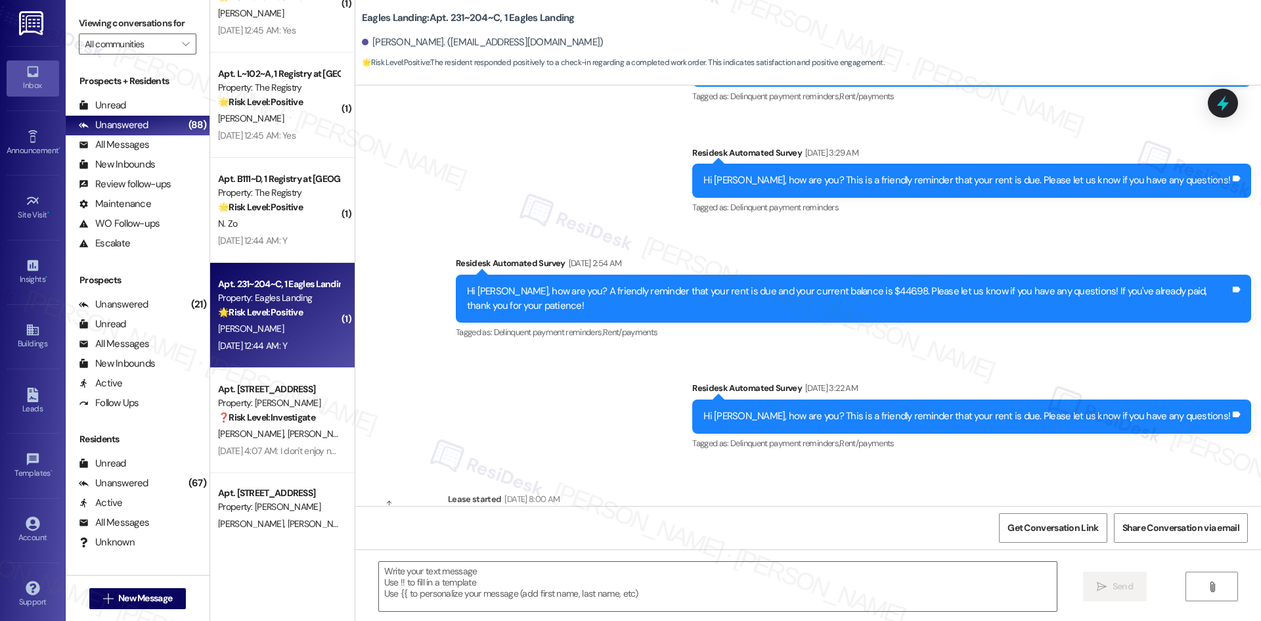
scroll to position [3268, 0]
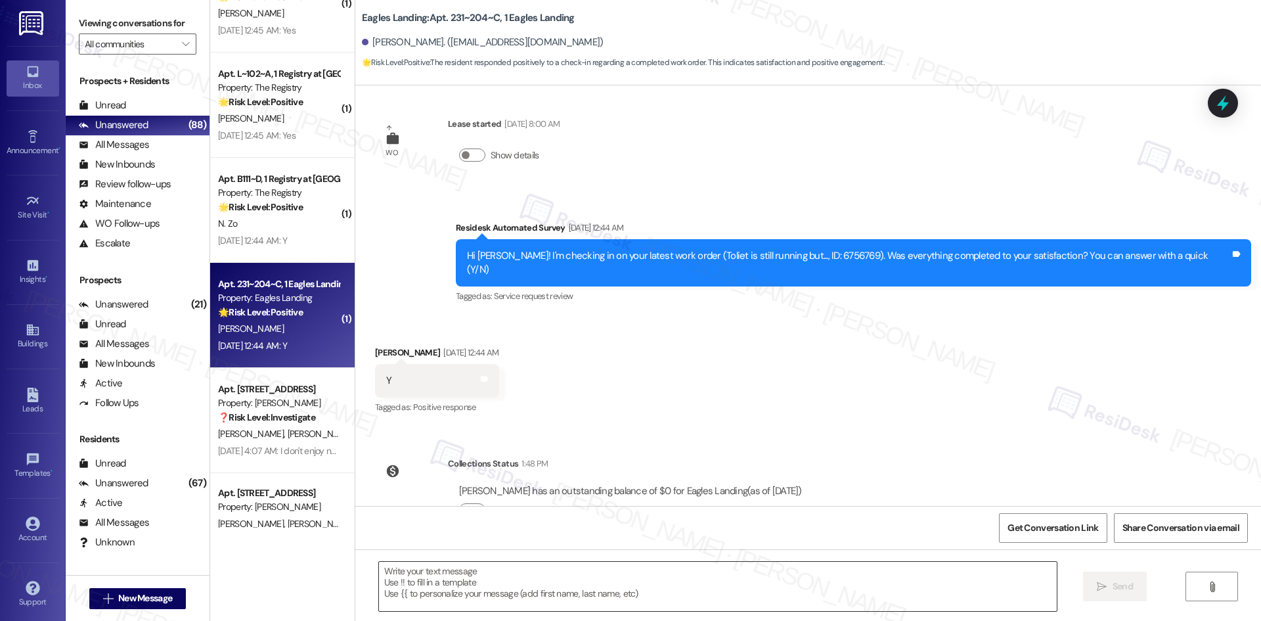
click at [653, 592] on textarea at bounding box center [718, 586] width 678 height 49
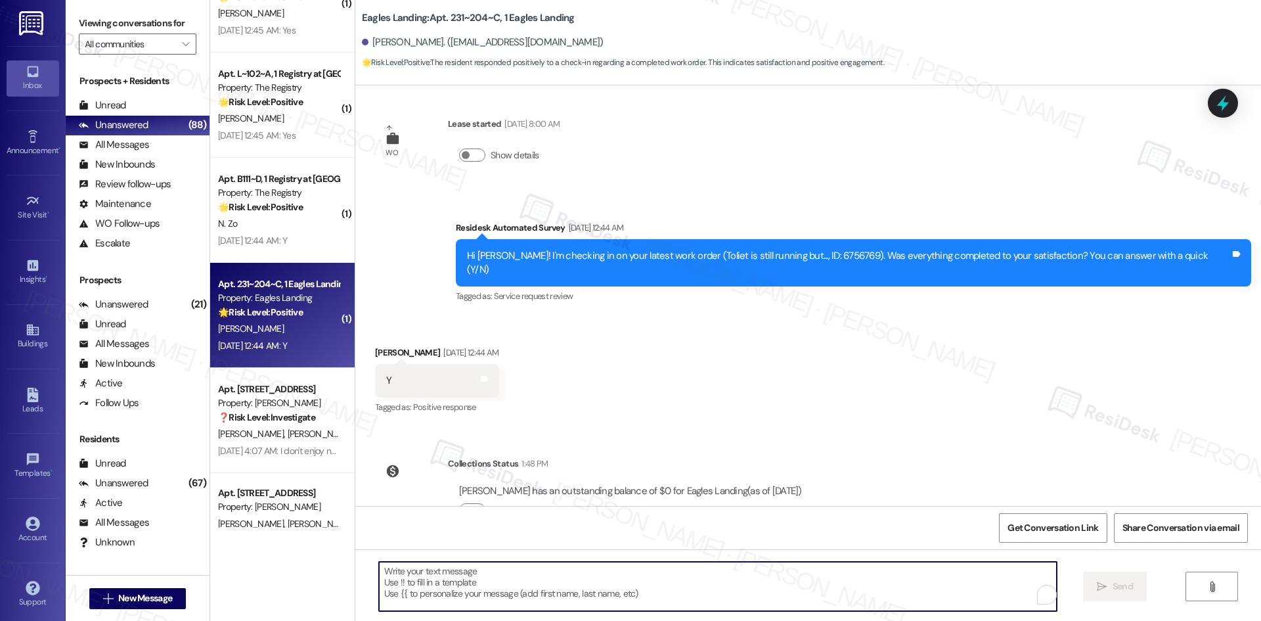
paste textarea "Thank you for confirming! I’m glad to hear everything was completed to your sat…"
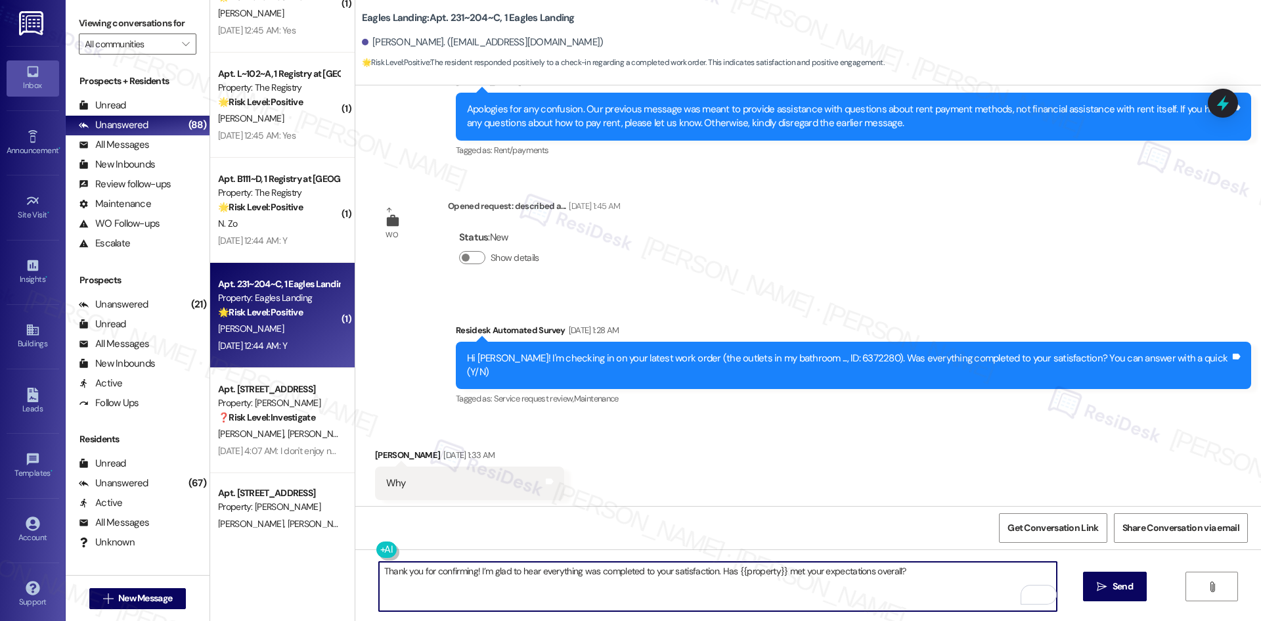
scroll to position [1691, 0]
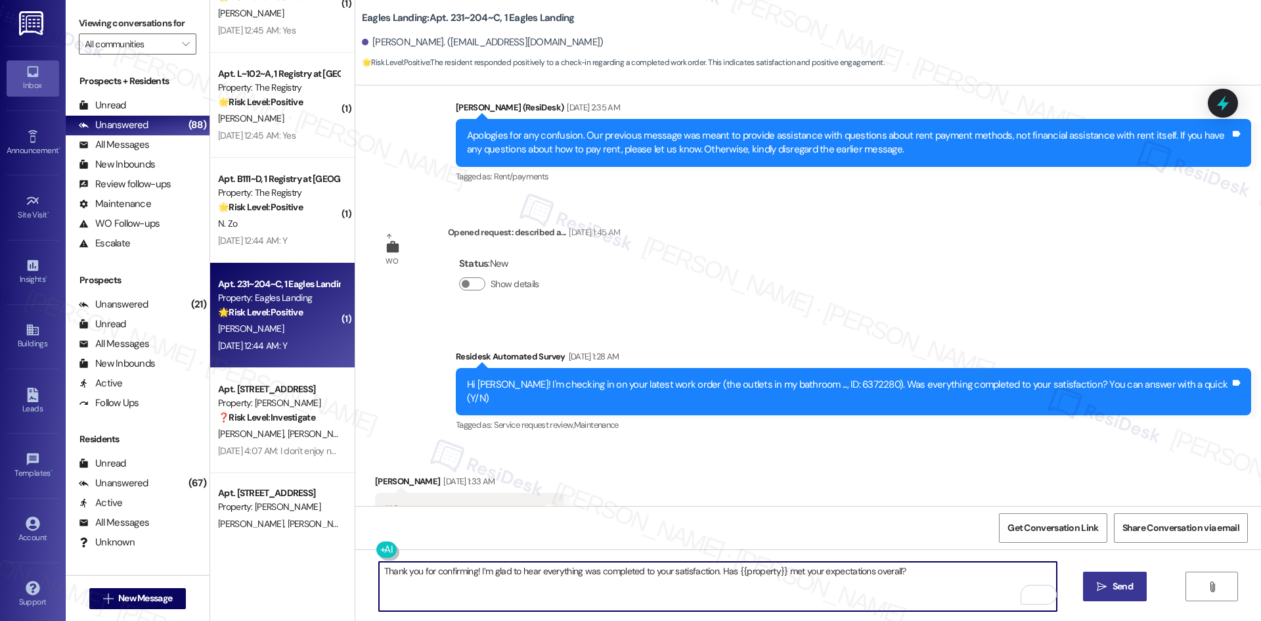
type textarea "Thank you for confirming! I’m glad to hear everything was completed to your sat…"
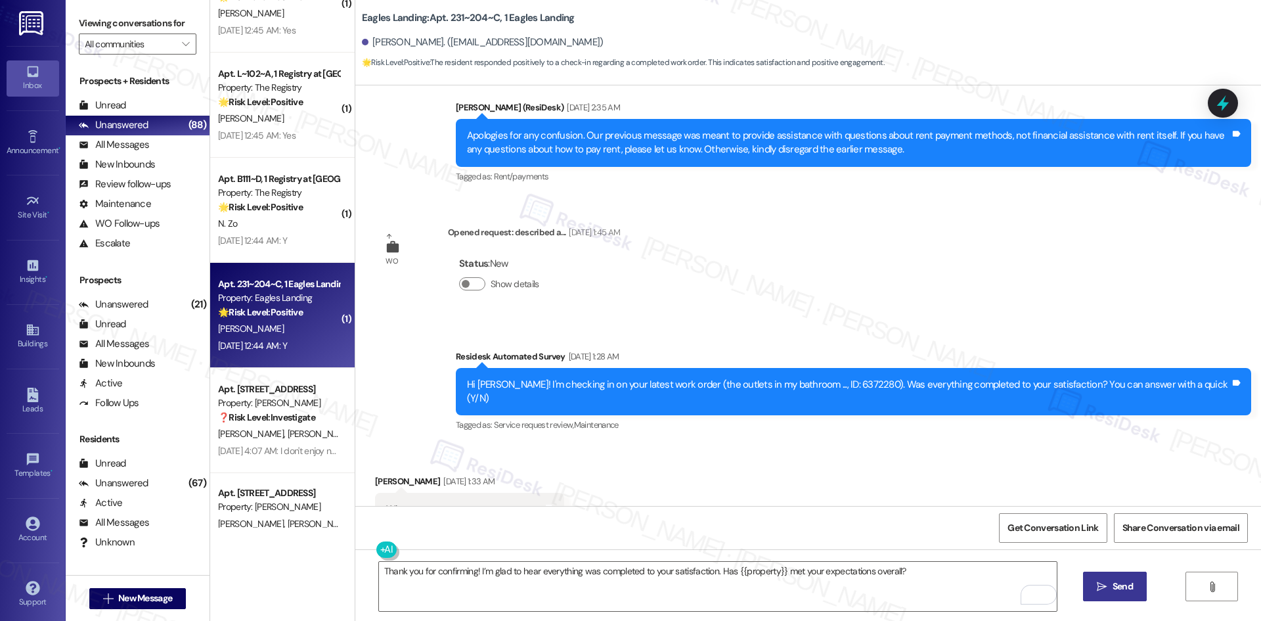
click at [1110, 588] on span "Send" at bounding box center [1123, 586] width 26 height 14
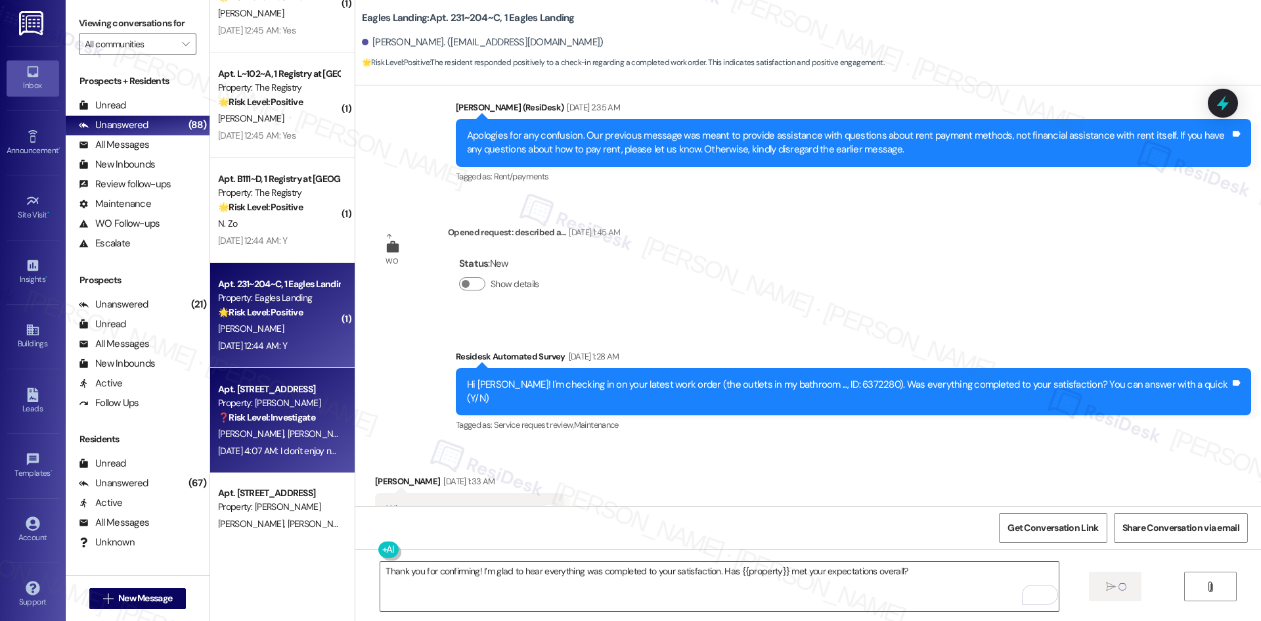
click at [284, 438] on div "K. Williams P. Jones" at bounding box center [279, 434] width 124 height 16
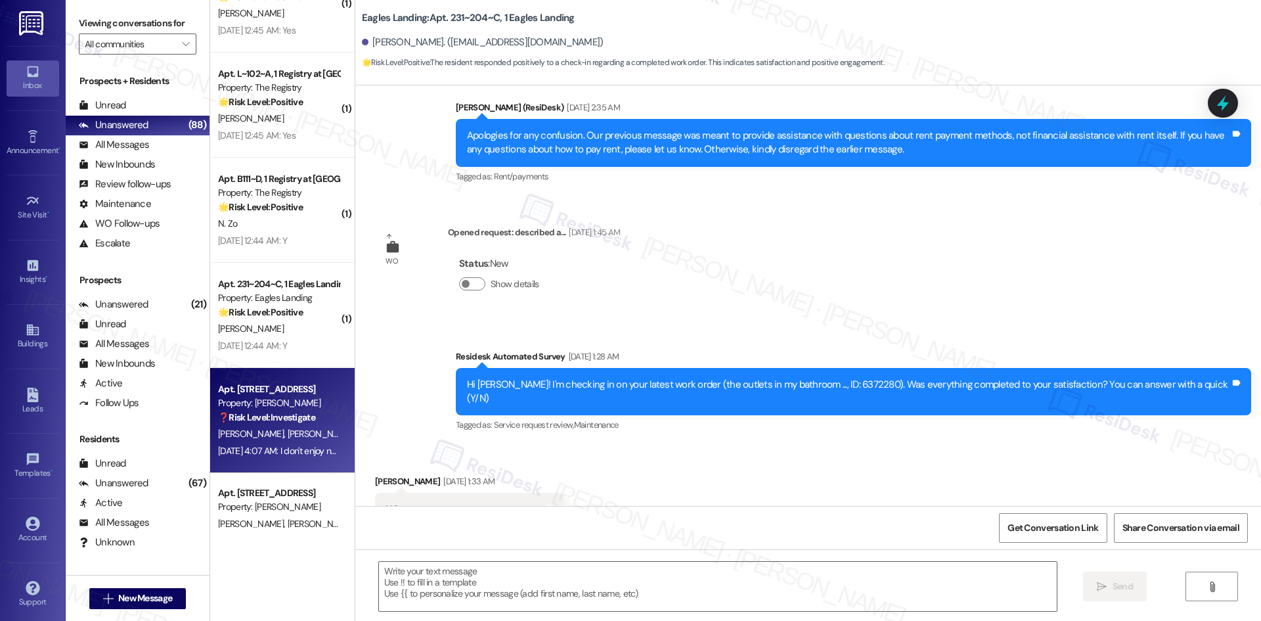
type textarea "Fetching suggested responses. Please feel free to read through the conversation…"
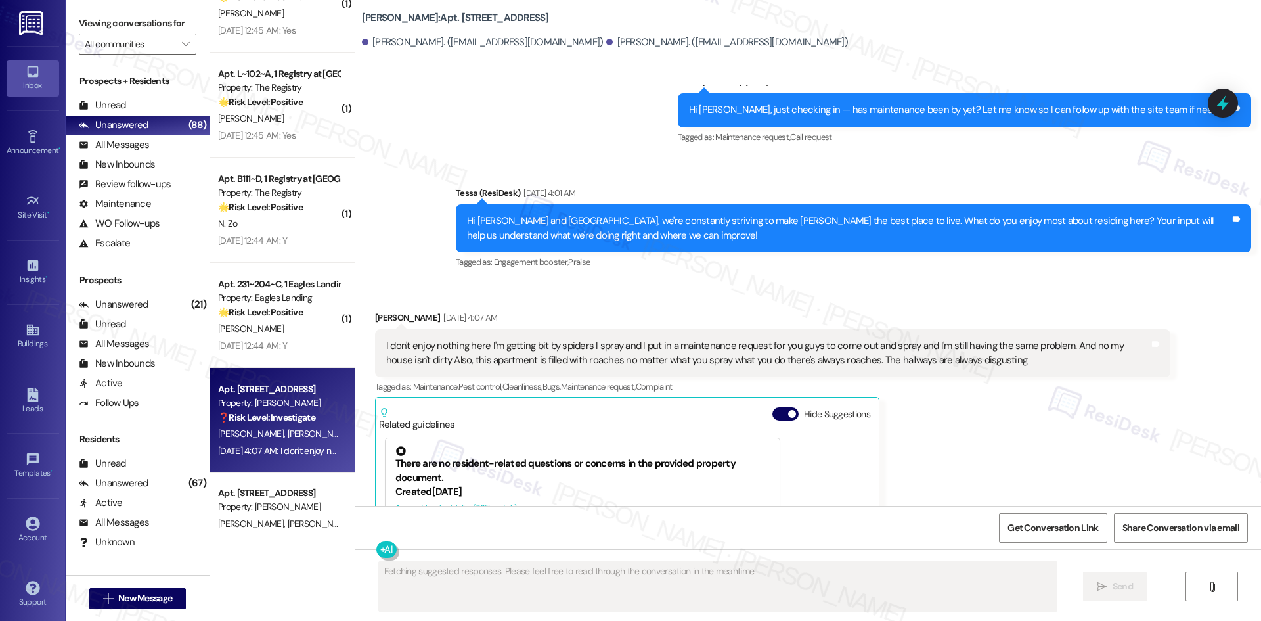
scroll to position [1006, 0]
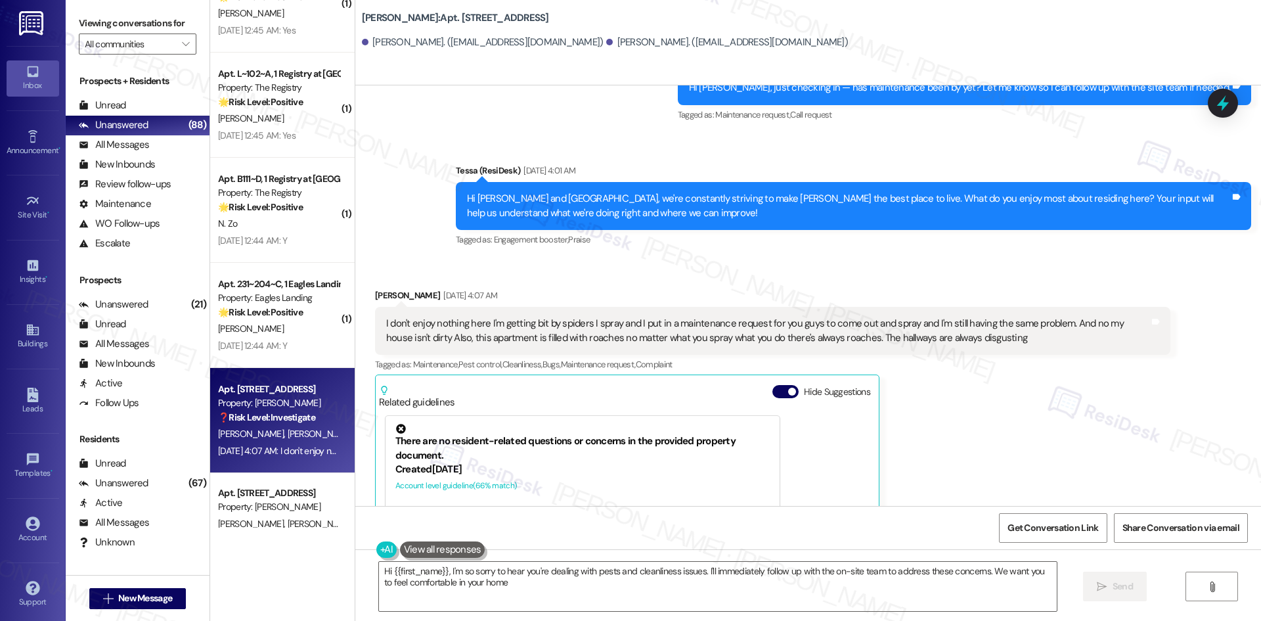
type textarea "Hi {{first_name}}, I'm so sorry to hear you're dealing with pests and cleanline…"
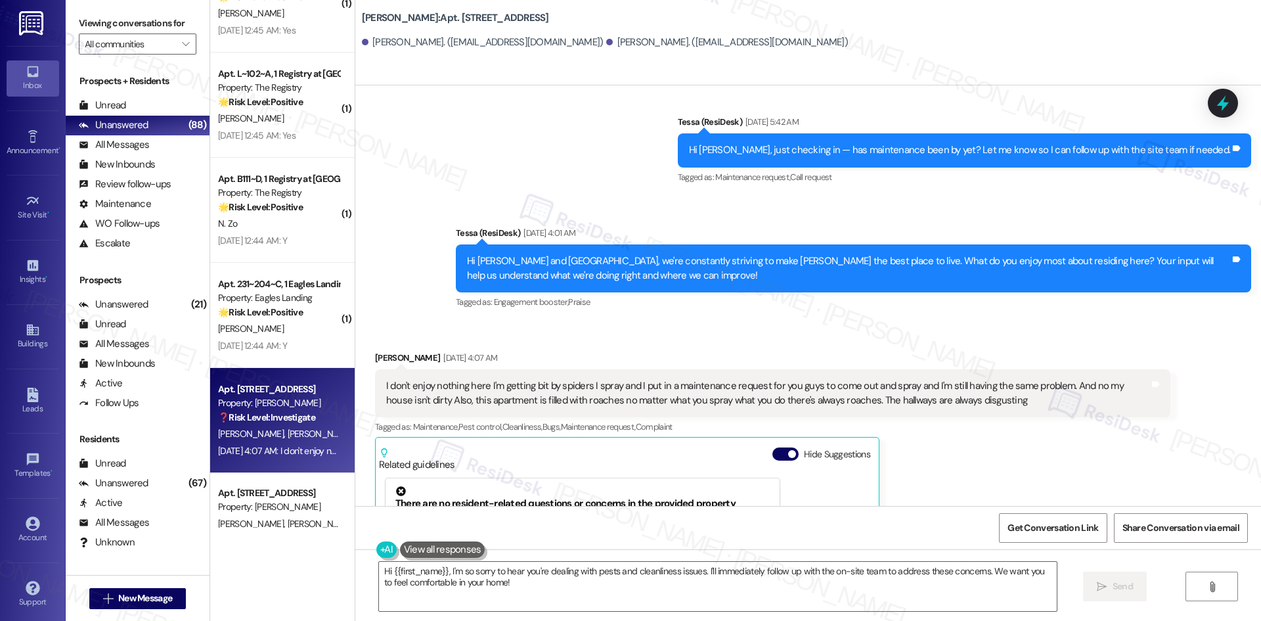
scroll to position [941, 0]
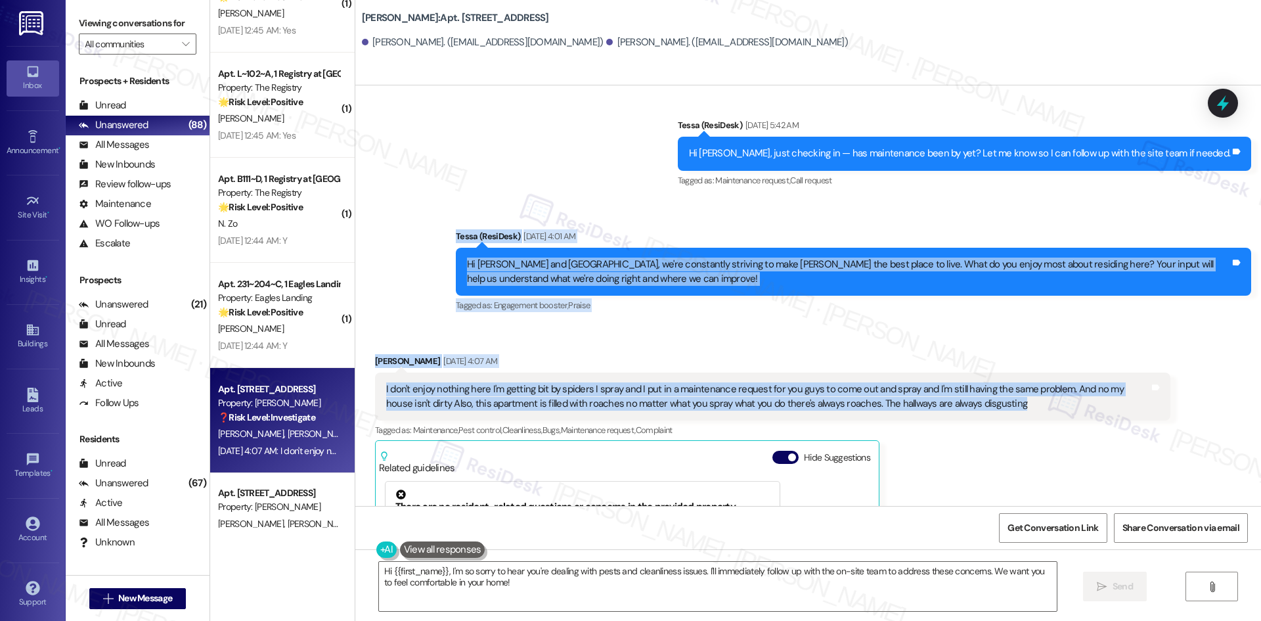
drag, startPoint x: 414, startPoint y: 214, endPoint x: 1015, endPoint y: 372, distance: 621.3
click at [1015, 372] on div "Lease started [DATE] 8:00 AM Survey, sent via SMS Residesk Automated Survey [DA…" at bounding box center [808, 295] width 906 height 420
copy div "Tessa (ResiDesk) [DATE] 4:01 AM [GEOGRAPHIC_DATA][PERSON_NAME] and [GEOGRAPHIC_…"
click at [800, 324] on div "Received via SMS Kaylia Williams Aug 19, 2025 at 4:07 AM I don't enjoy nothing …" at bounding box center [808, 527] width 906 height 406
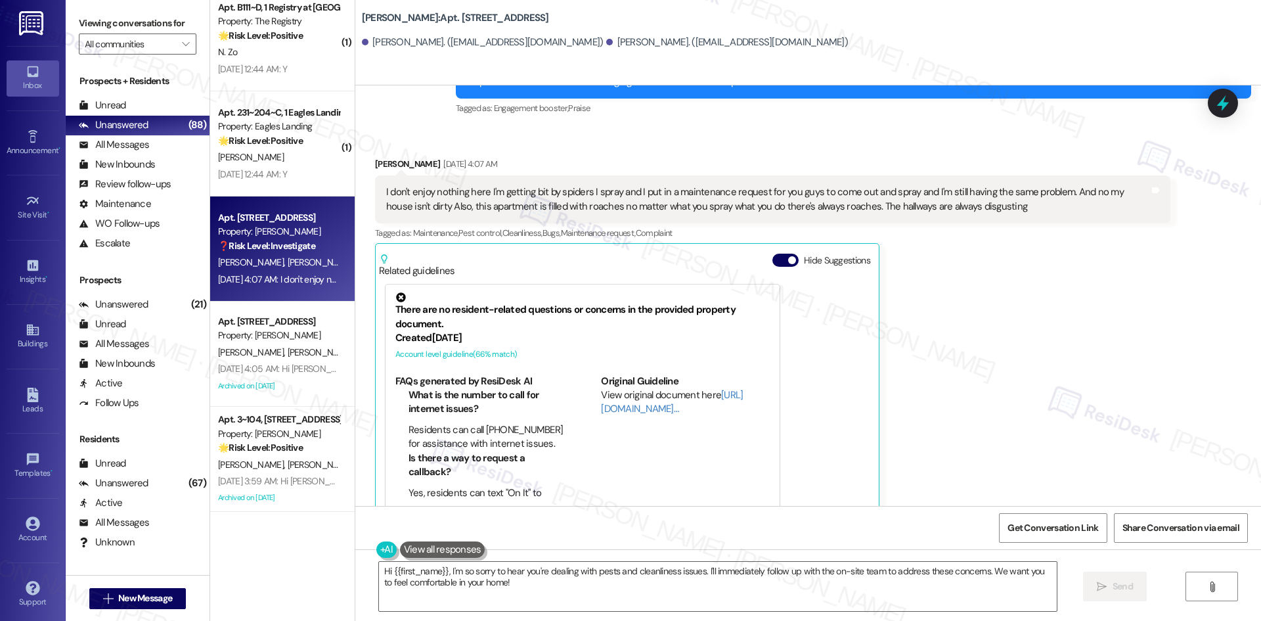
scroll to position [1511, 0]
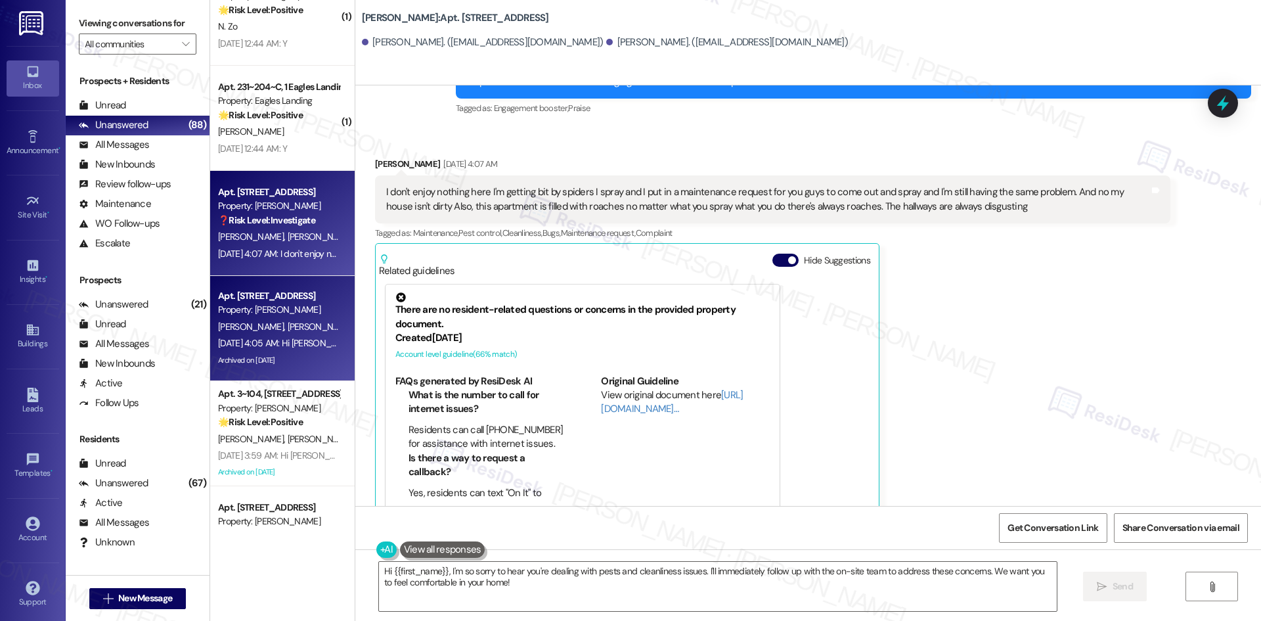
click at [287, 330] on span "G. Athey" at bounding box center [320, 327] width 66 height 12
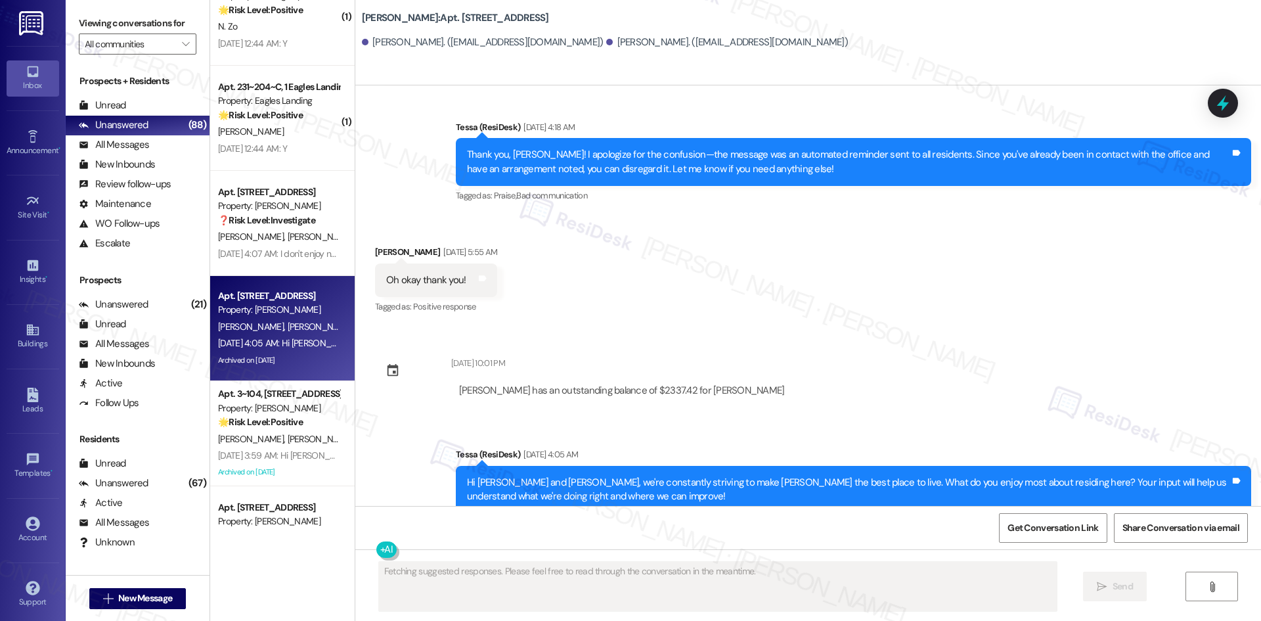
scroll to position [4065, 0]
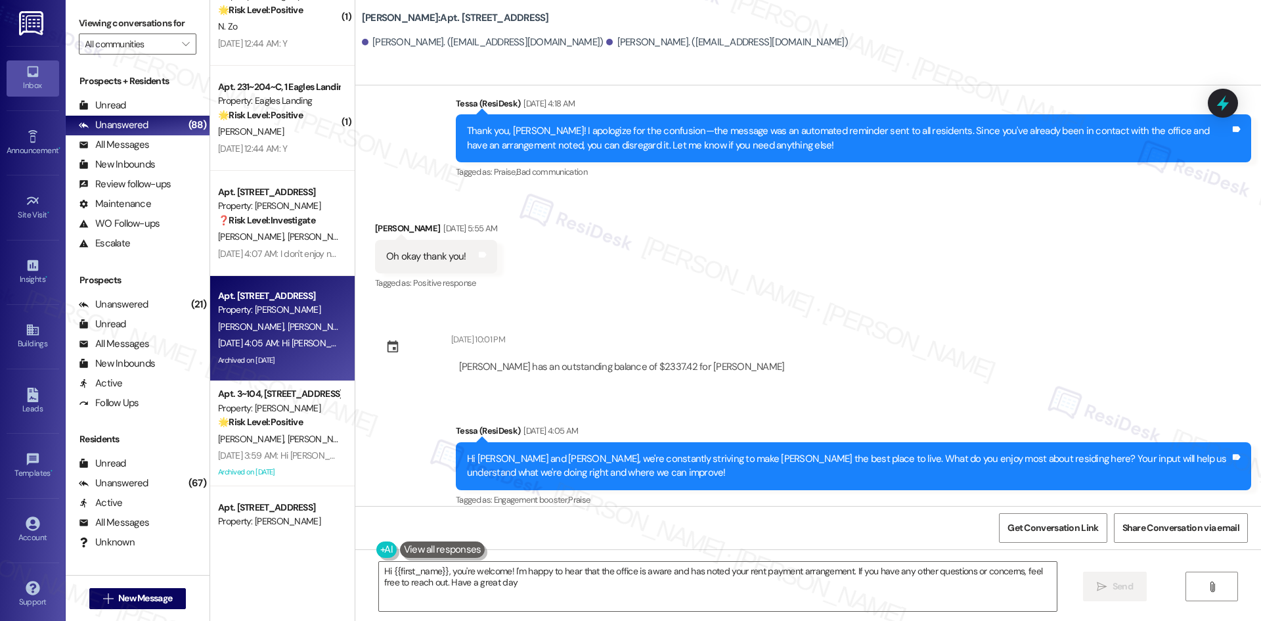
type textarea "Hi {{first_name}}, you're welcome! I'm happy to hear that the office is aware a…"
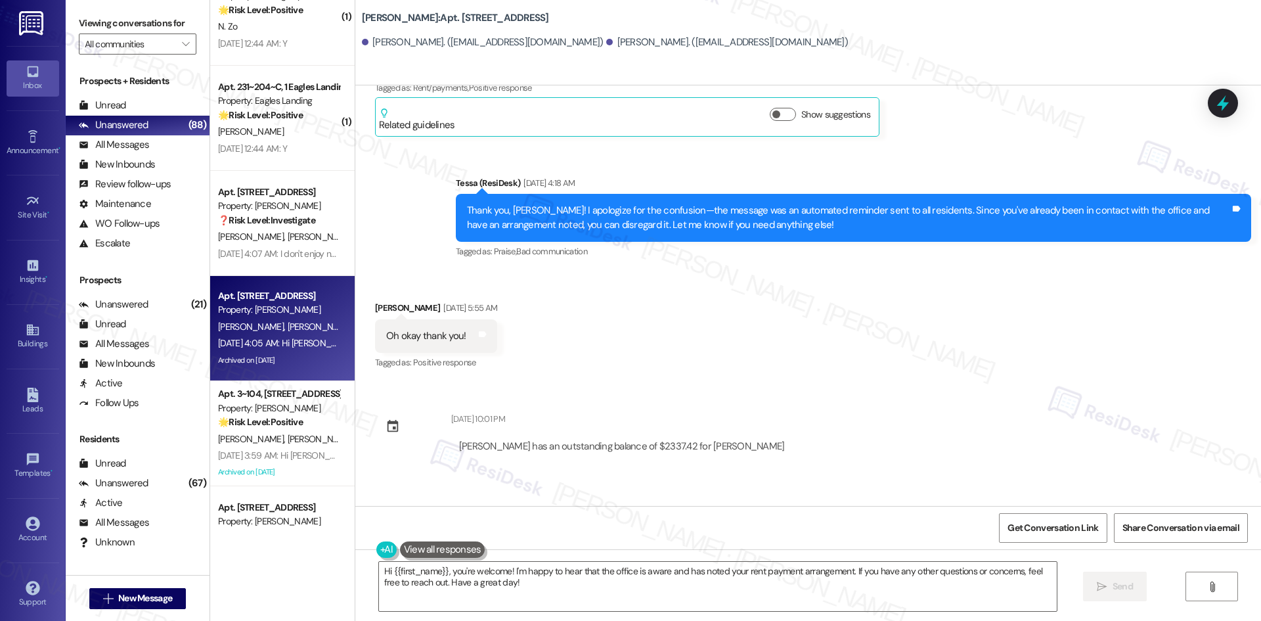
scroll to position [3999, 0]
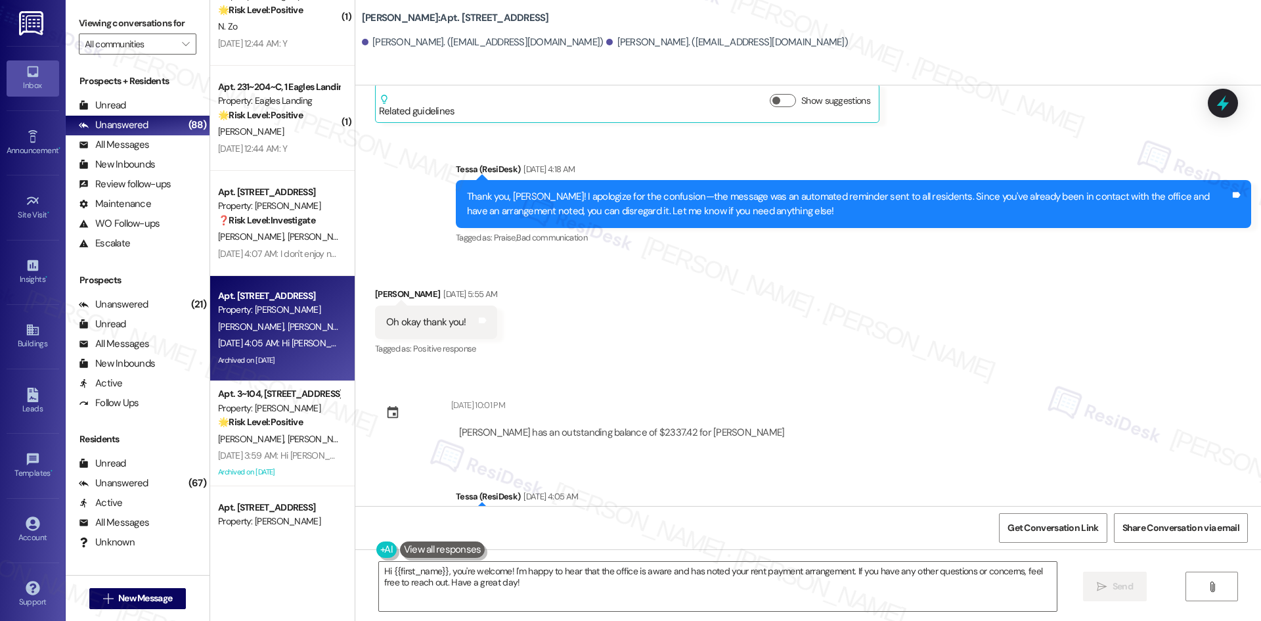
click at [839, 398] on div "Lease started Sep 21, 2024 at 8:00 AM Survey, sent via SMS Residesk Automated S…" at bounding box center [808, 295] width 906 height 420
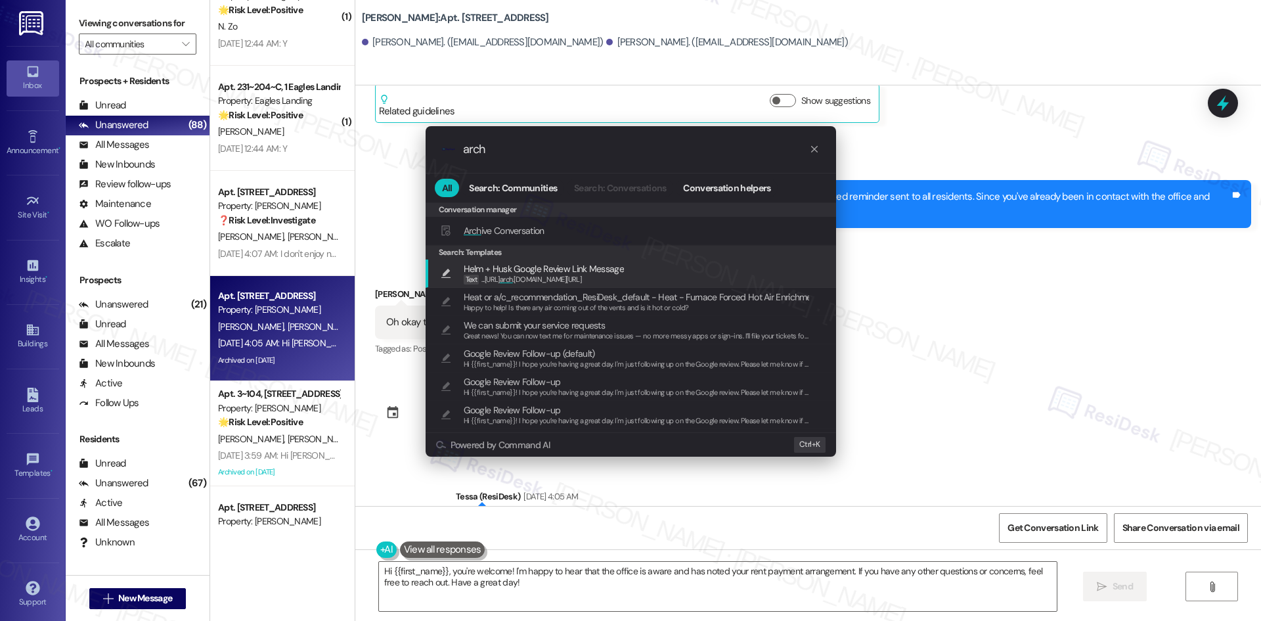
type input "arch"
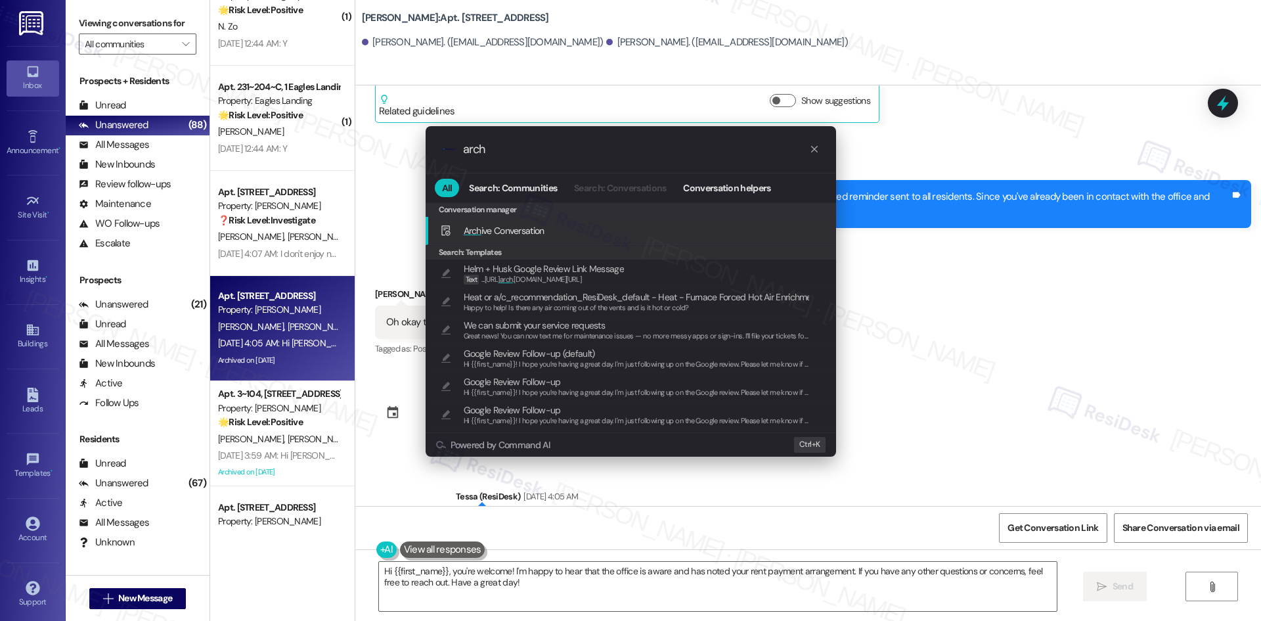
click at [554, 229] on div "Arch ive Conversation Add shortcut" at bounding box center [632, 230] width 384 height 14
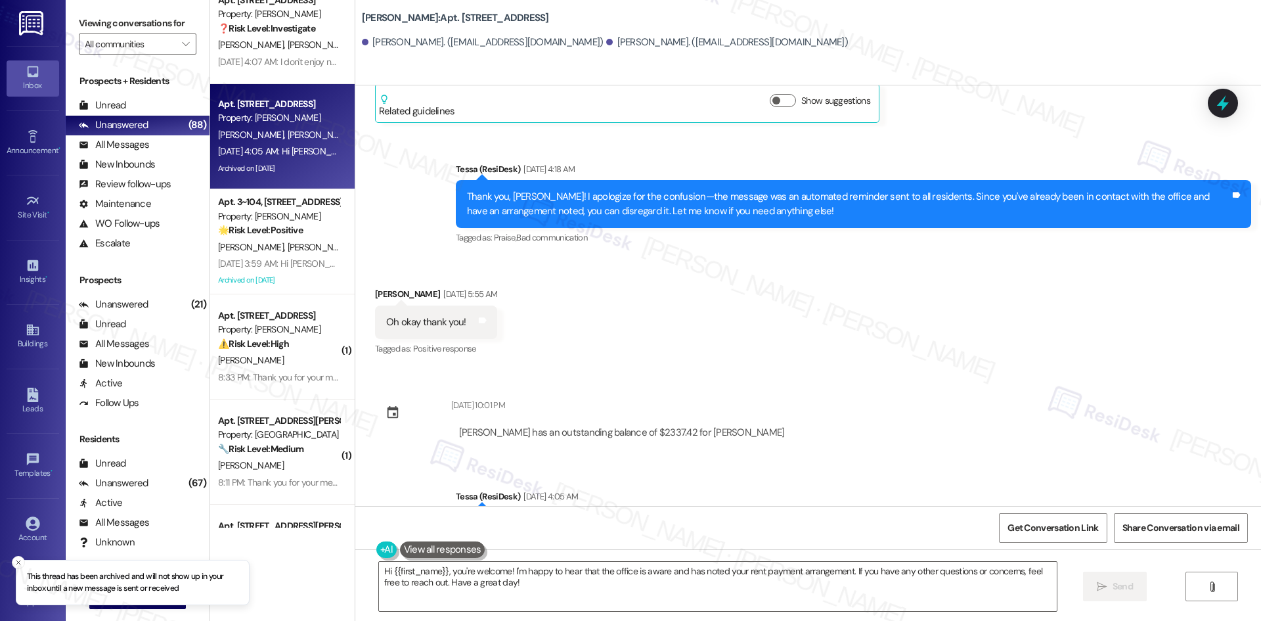
scroll to position [1708, 0]
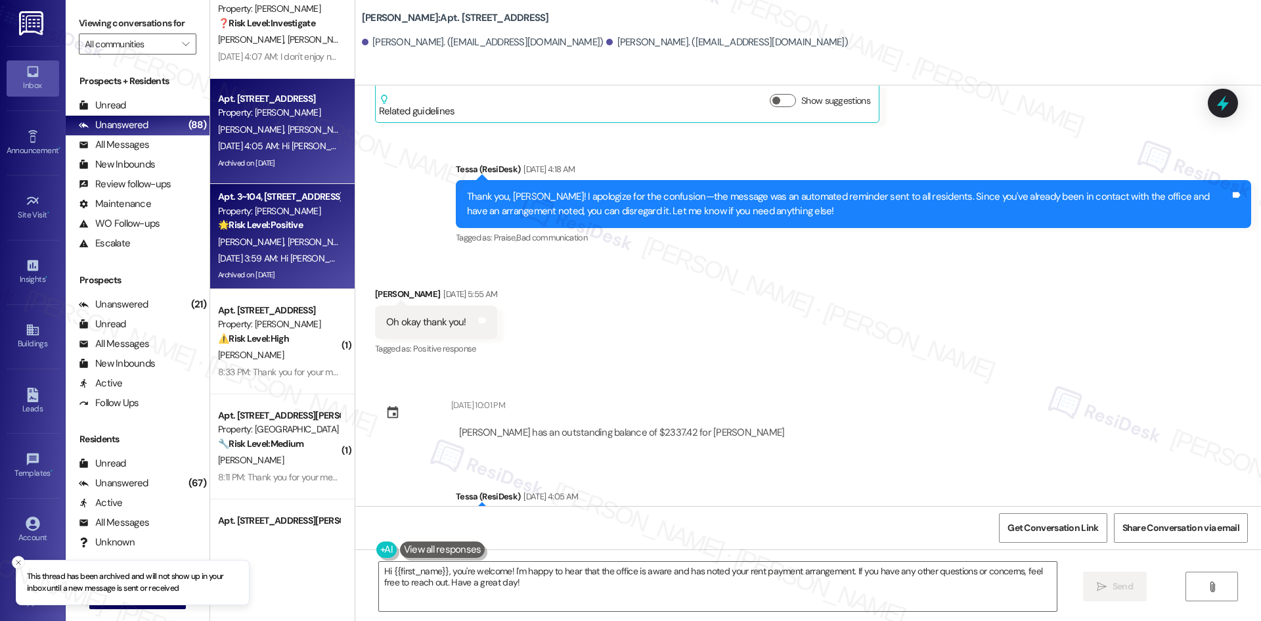
click at [298, 261] on div "Aug 19, 2025 at 3:59 AM: Hi Stephanie and Patricia, we're constantly striving t…" at bounding box center [718, 258] width 1000 height 12
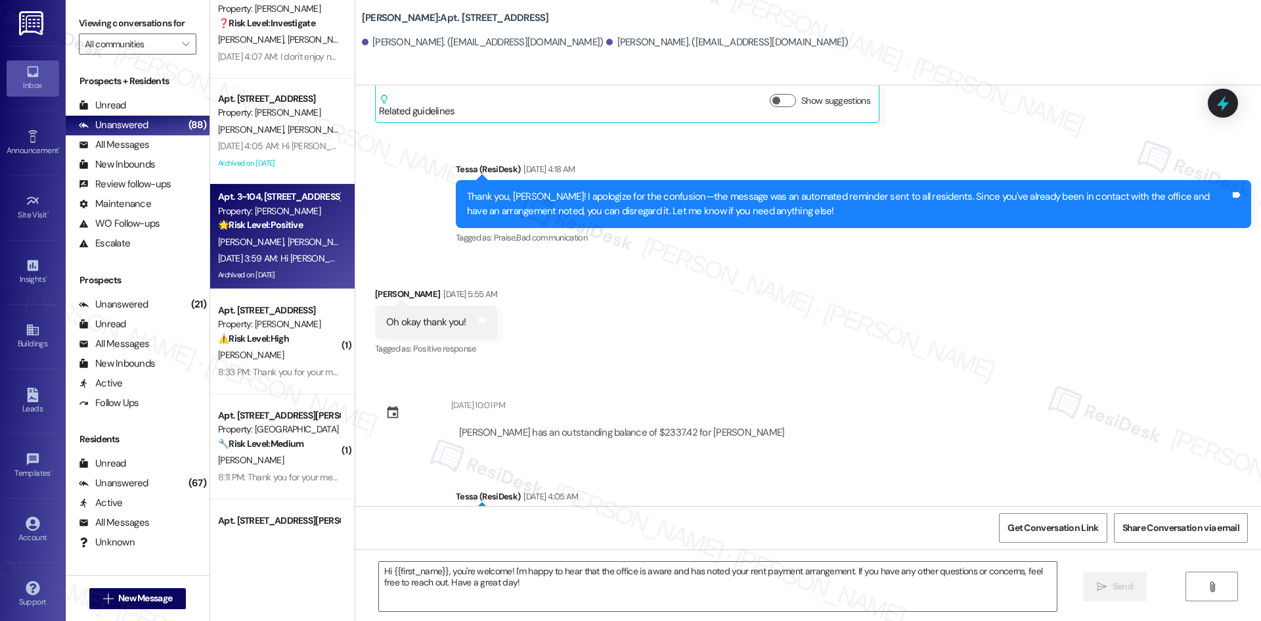
type textarea "Fetching suggested responses. Please feel free to read through the conversation…"
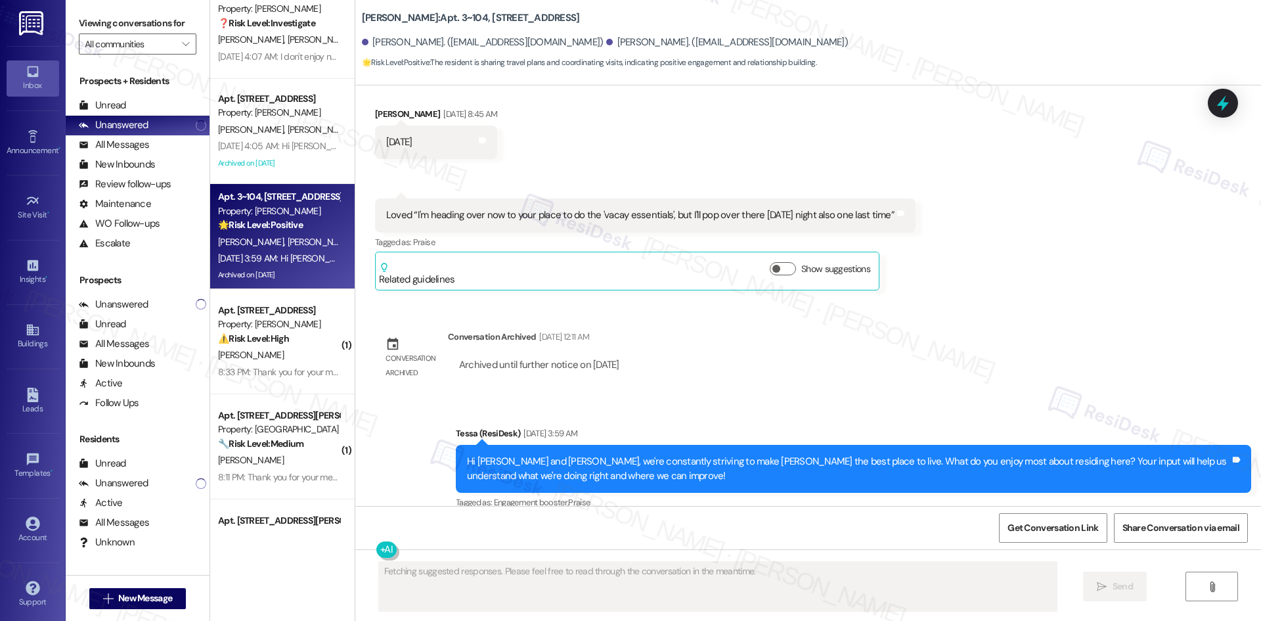
scroll to position [1854, 0]
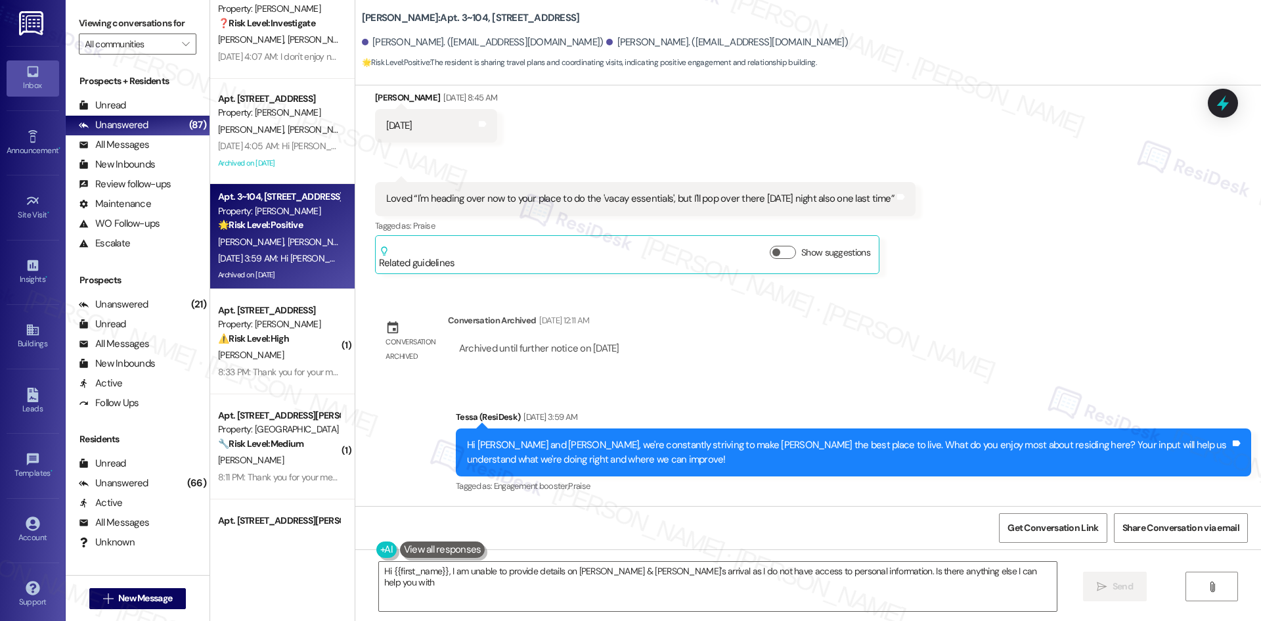
type textarea "Hi {{first_name}}, I am unable to provide details on Jennie & Bricky's arrival …"
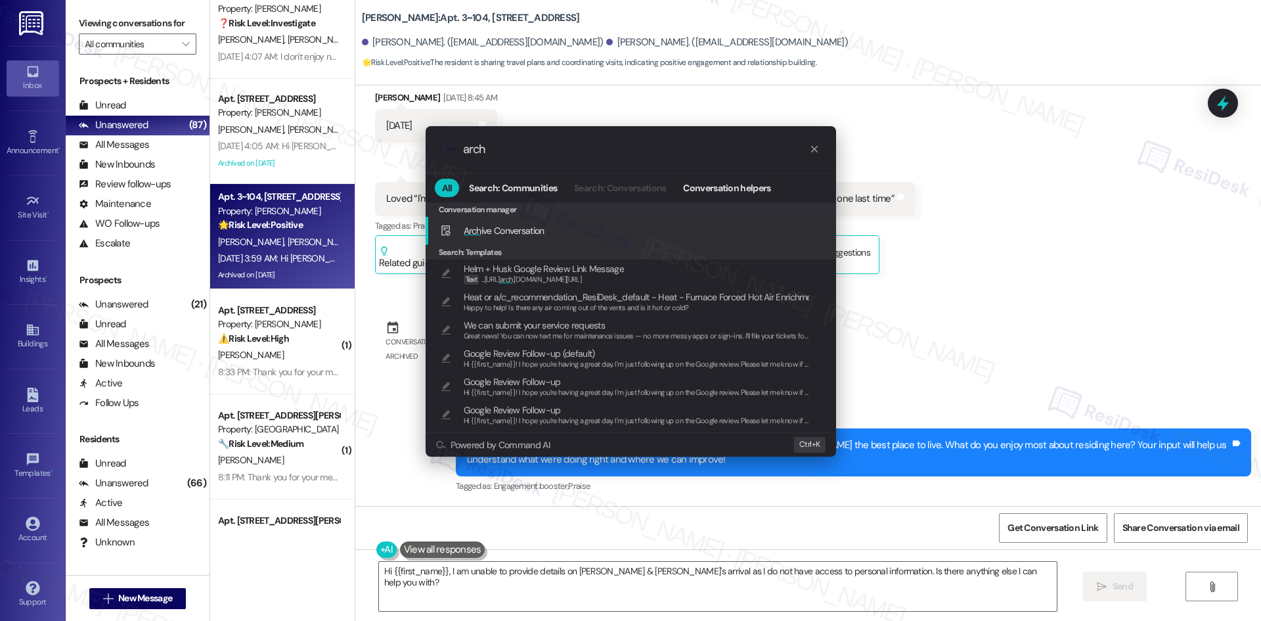
type input "arch"
click at [550, 229] on div "Arch ive Conversation Add shortcut" at bounding box center [632, 230] width 384 height 14
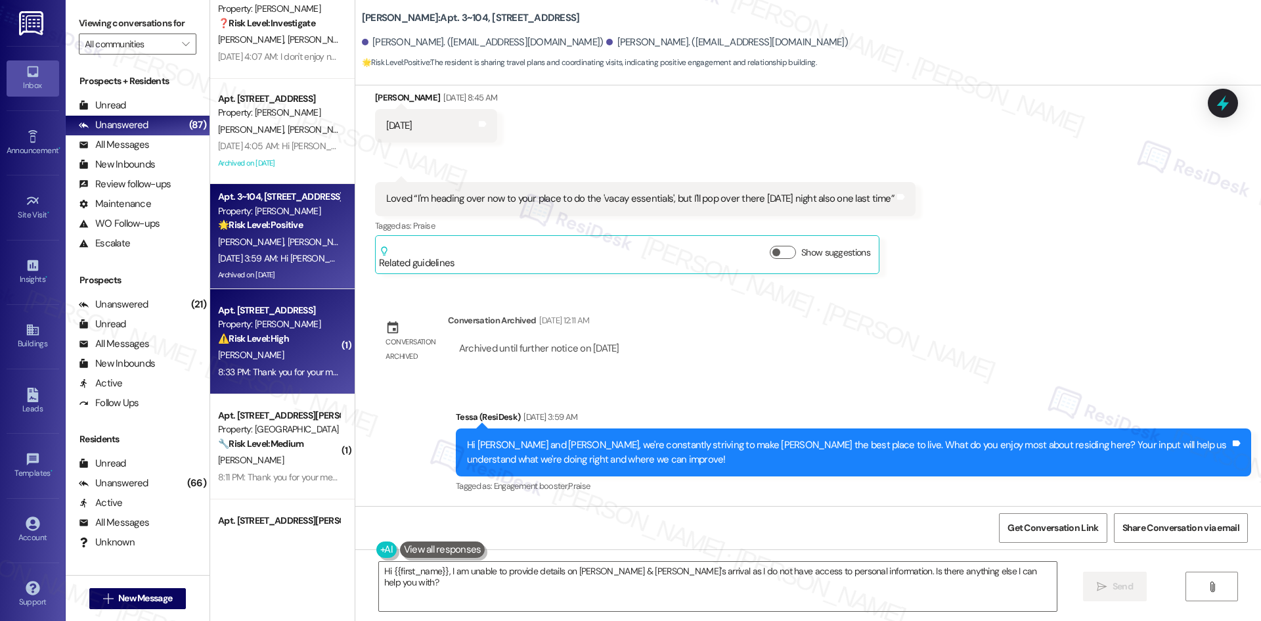
click at [237, 358] on div "[PERSON_NAME]" at bounding box center [279, 355] width 124 height 16
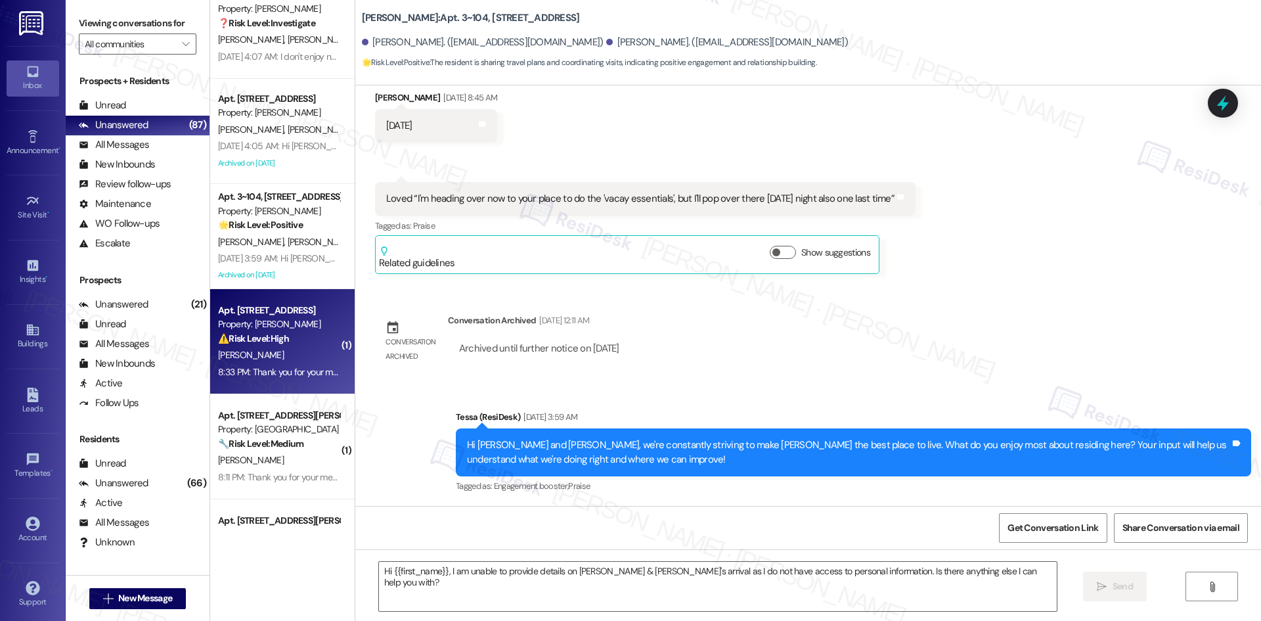
type textarea "Fetching suggested responses. Please feel free to read through the conversation…"
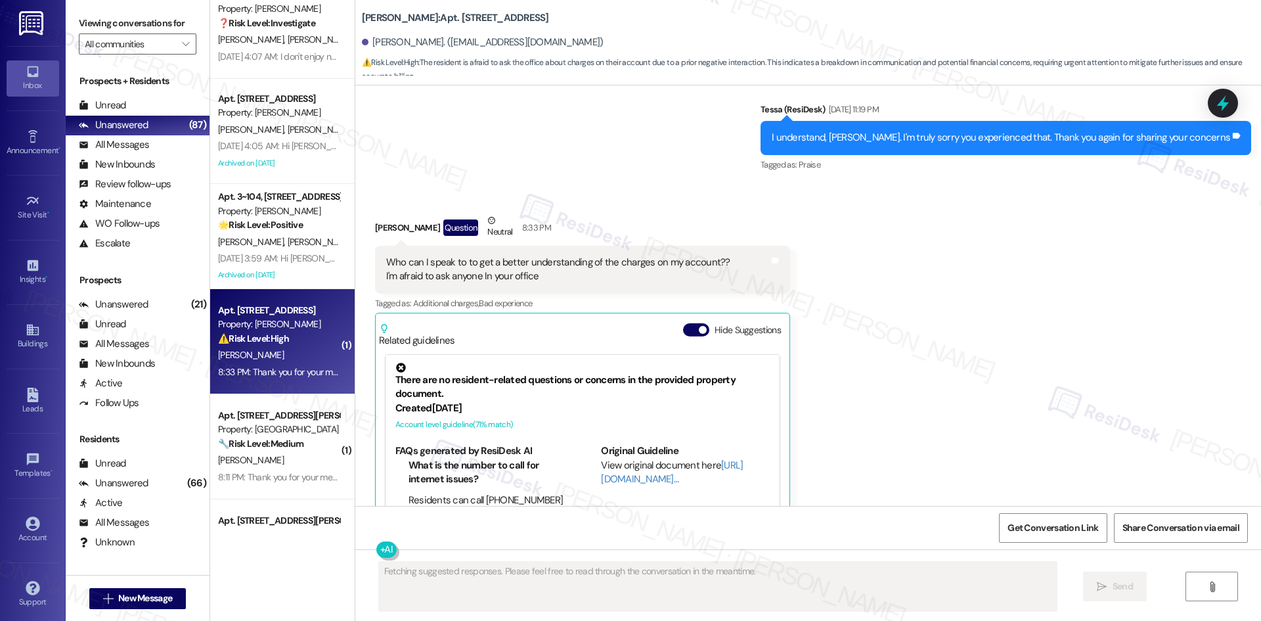
scroll to position [12458, 0]
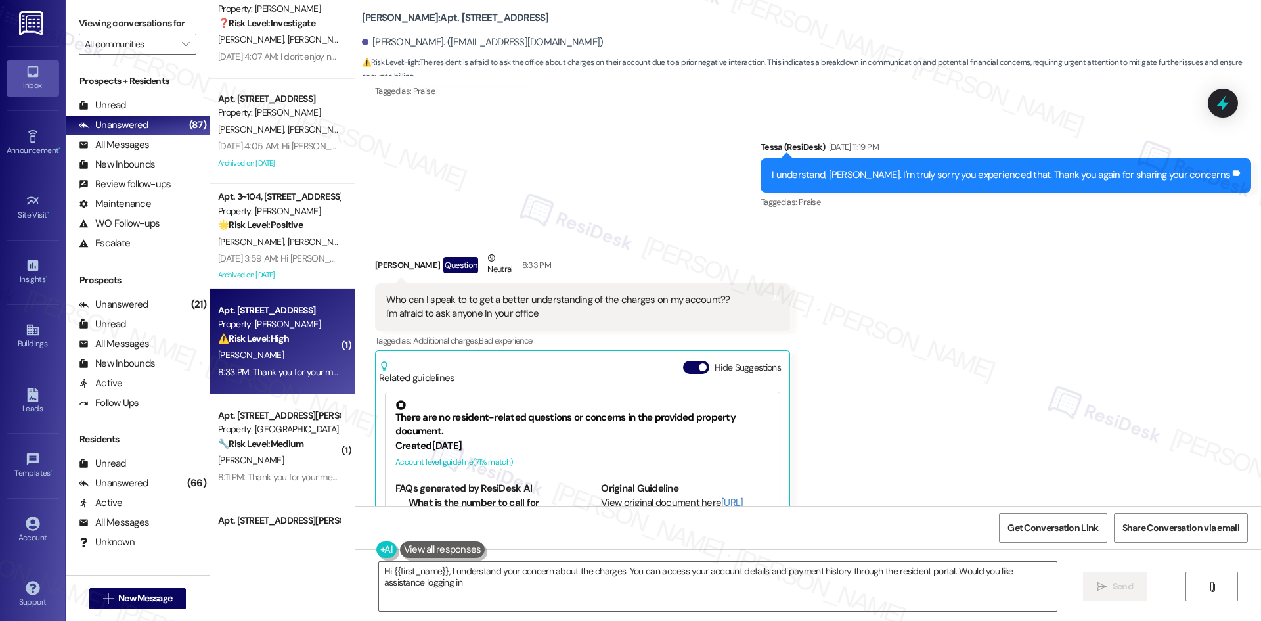
type textarea "Hi {{first_name}}, I understand your concern about the charges. You can access …"
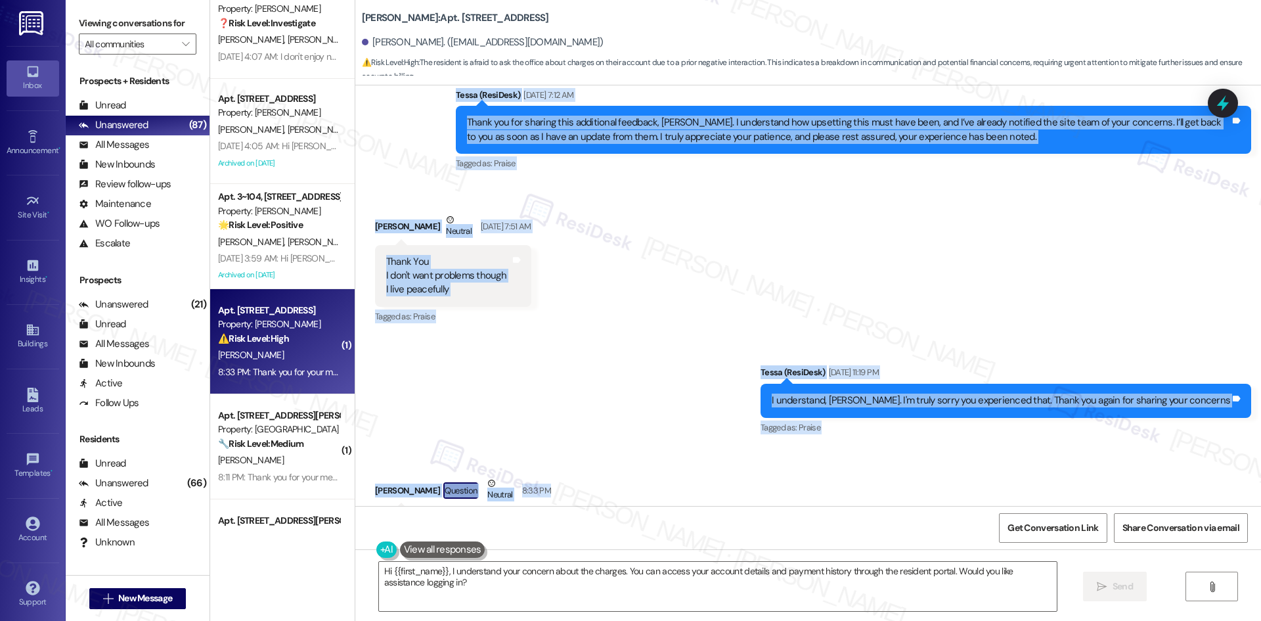
scroll to position [12327, 0]
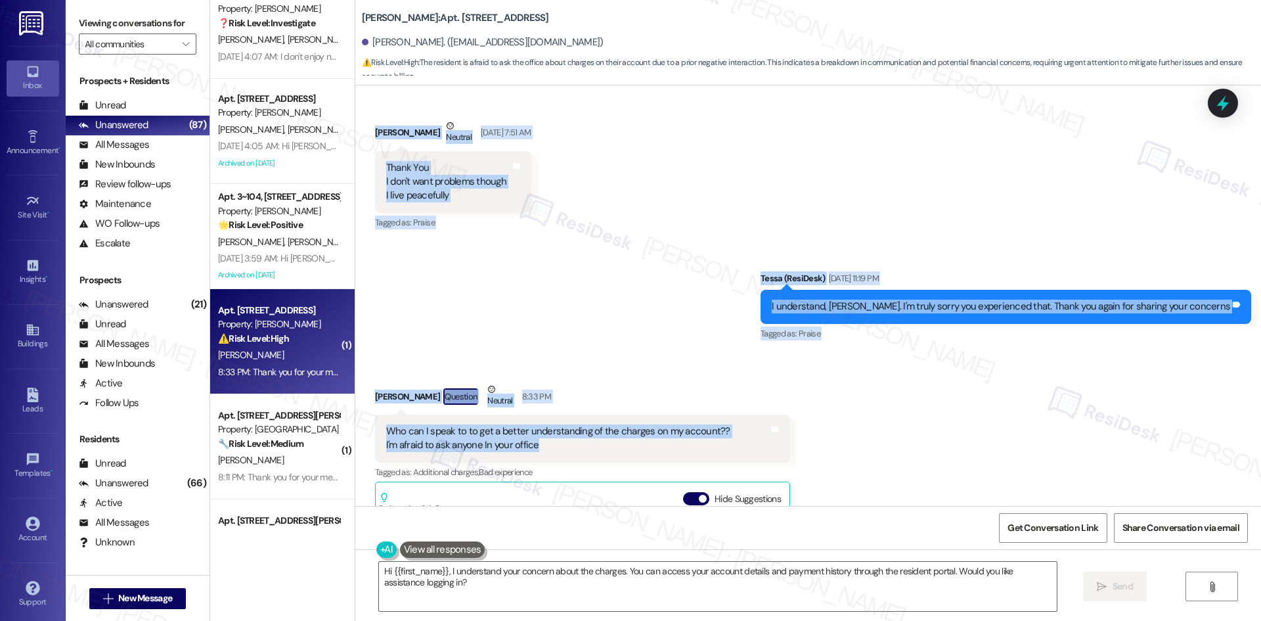
drag, startPoint x: 362, startPoint y: 342, endPoint x: 670, endPoint y: 380, distance: 310.4
click at [670, 380] on div "Lease started [DATE] 8:00 AM Survey, sent via SMS Residesk Automated Survey [DA…" at bounding box center [808, 295] width 906 height 420
copy div "[PERSON_NAME] [DATE] 6:34 AM There's just so much rudeness to your residents in…"
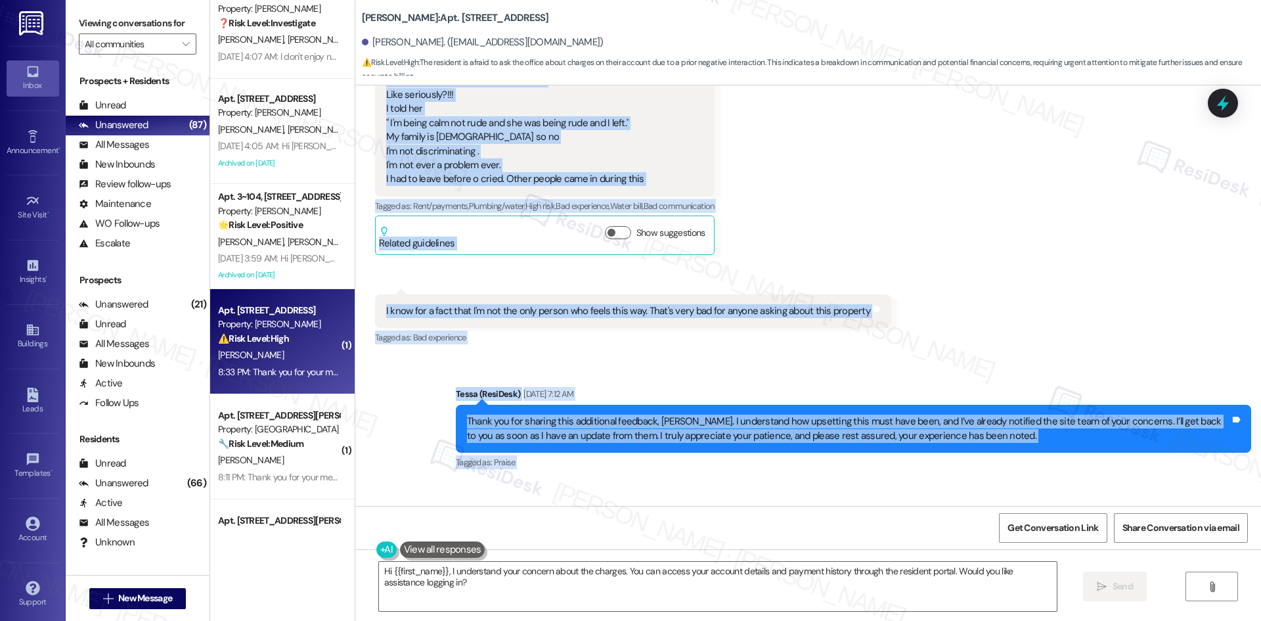
scroll to position [11867, 0]
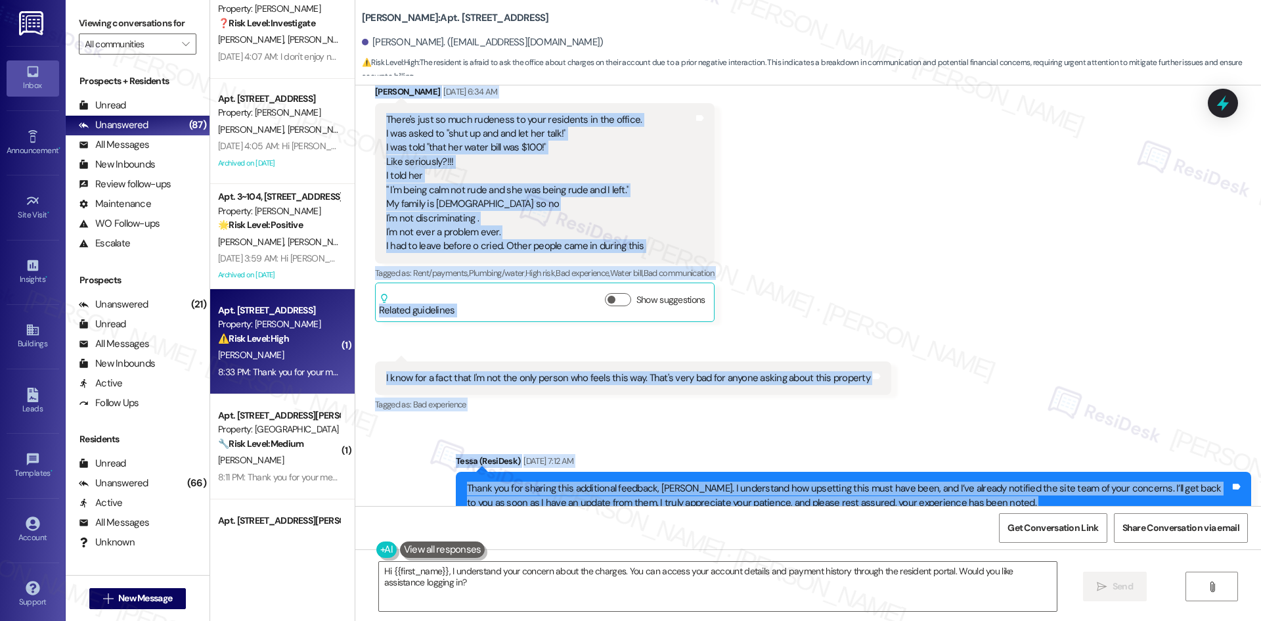
click at [919, 299] on div "Received via SMS Sherri Dean Aug 19, 2025 at 6:34 AM There's just so much ruden…" at bounding box center [808, 239] width 906 height 369
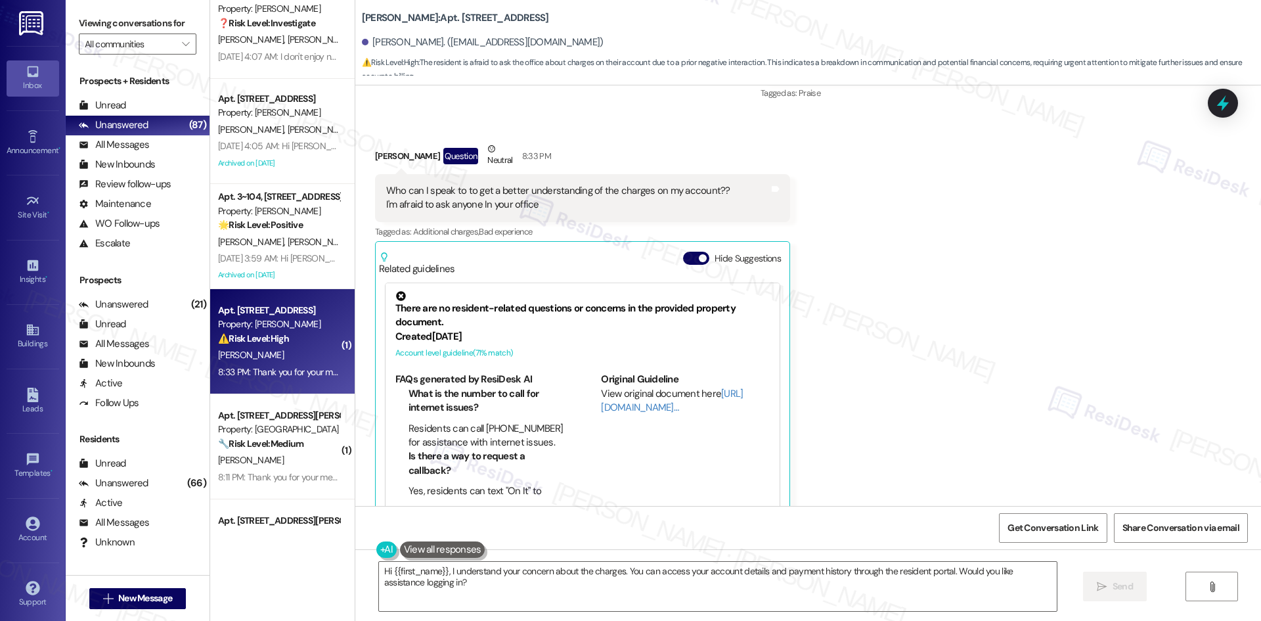
scroll to position [12656, 0]
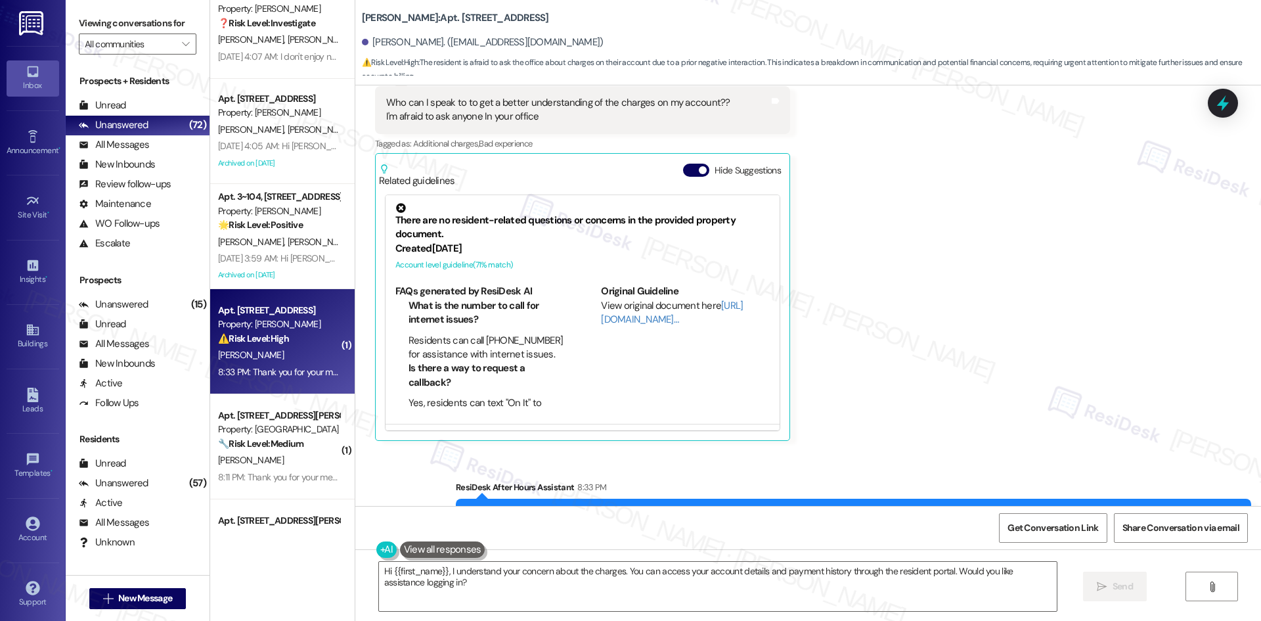
click at [980, 295] on div "Received via SMS Sherri Dean Question Neutral 8:33 PM Who can I speak to to get…" at bounding box center [808, 237] width 906 height 426
click at [944, 297] on div "Received via SMS Sherri Dean Question Neutral 8:33 PM Who can I speak to to get…" at bounding box center [808, 237] width 906 height 426
drag, startPoint x: 970, startPoint y: 341, endPoint x: 912, endPoint y: 393, distance: 77.6
click at [968, 342] on div "Received via SMS Sherri Dean Question Neutral 8:33 PM Who can I speak to to get…" at bounding box center [808, 237] width 906 height 426
click at [945, 184] on div "Received via SMS Sherri Dean Question Neutral 8:33 PM Who can I speak to to get…" at bounding box center [808, 237] width 906 height 426
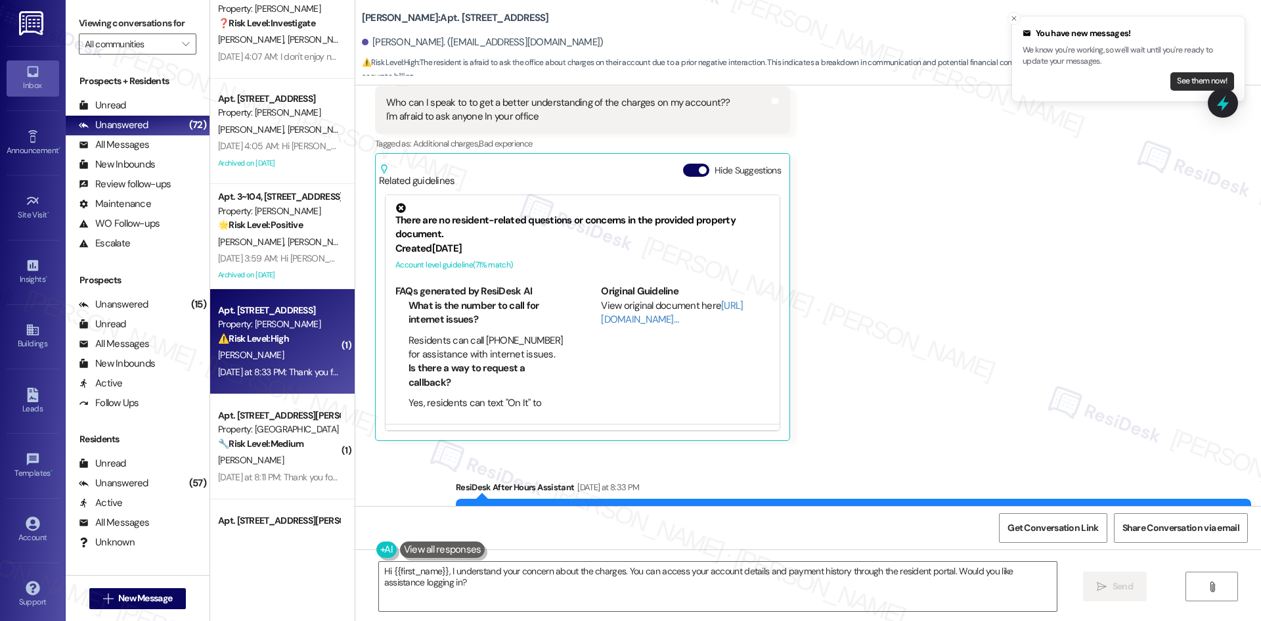
click at [1179, 82] on button "See them now!" at bounding box center [1203, 81] width 64 height 18
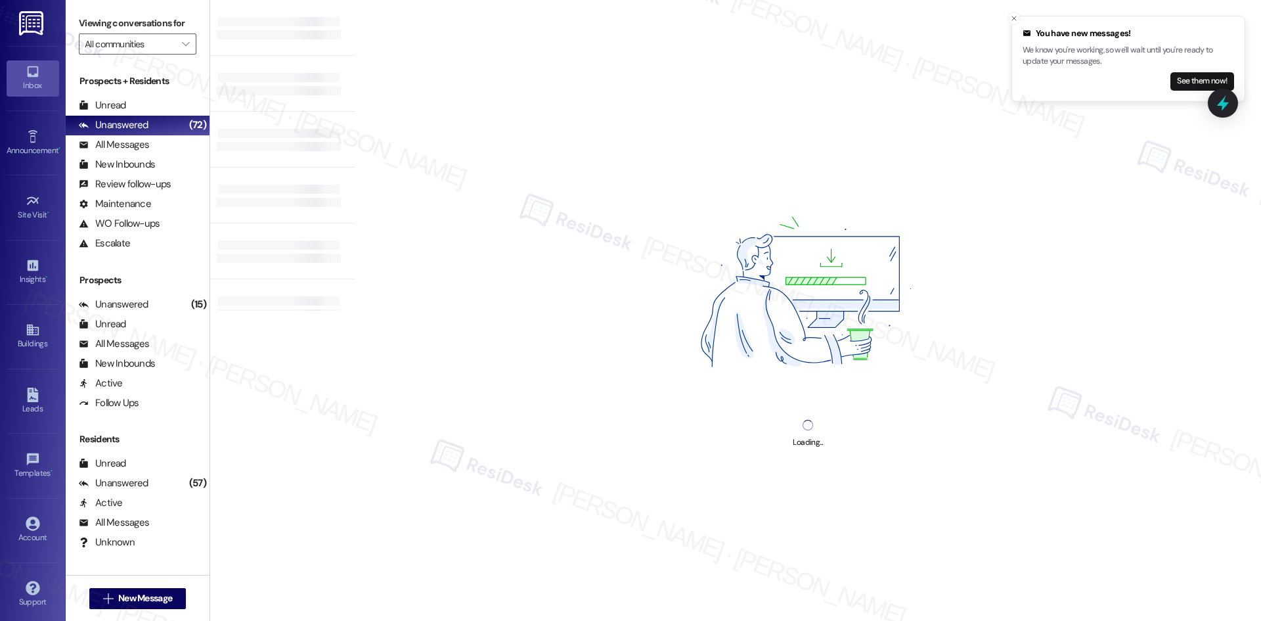
click at [1179, 82] on button "See them now!" at bounding box center [1203, 81] width 64 height 18
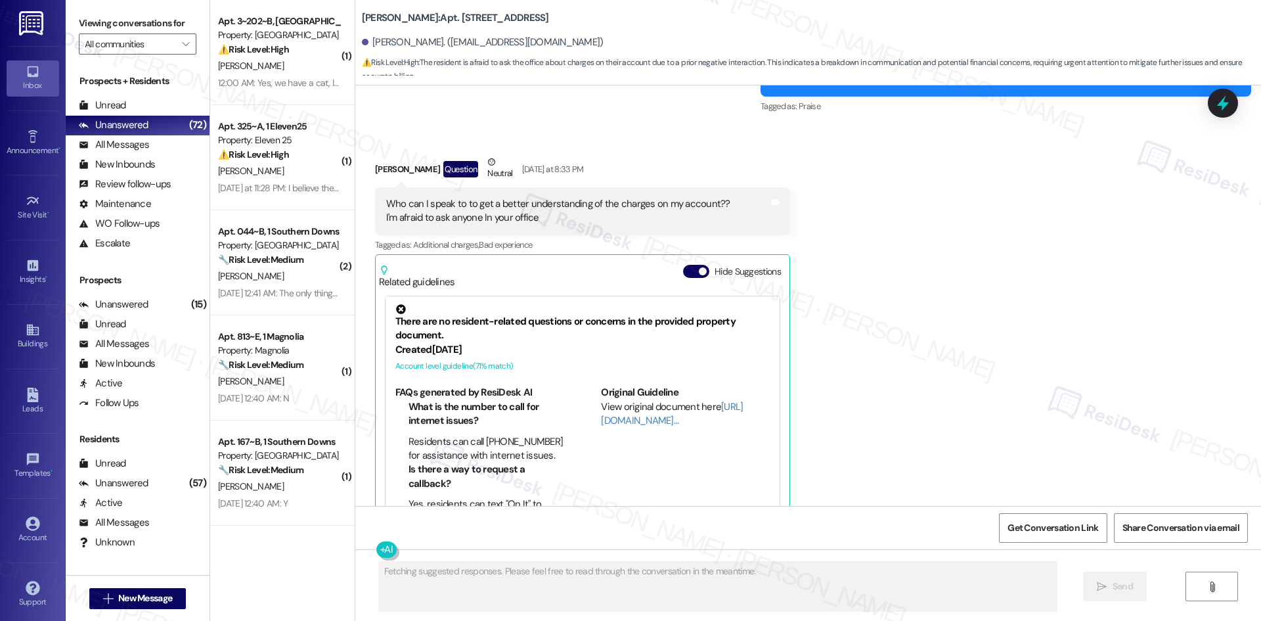
scroll to position [12530, 0]
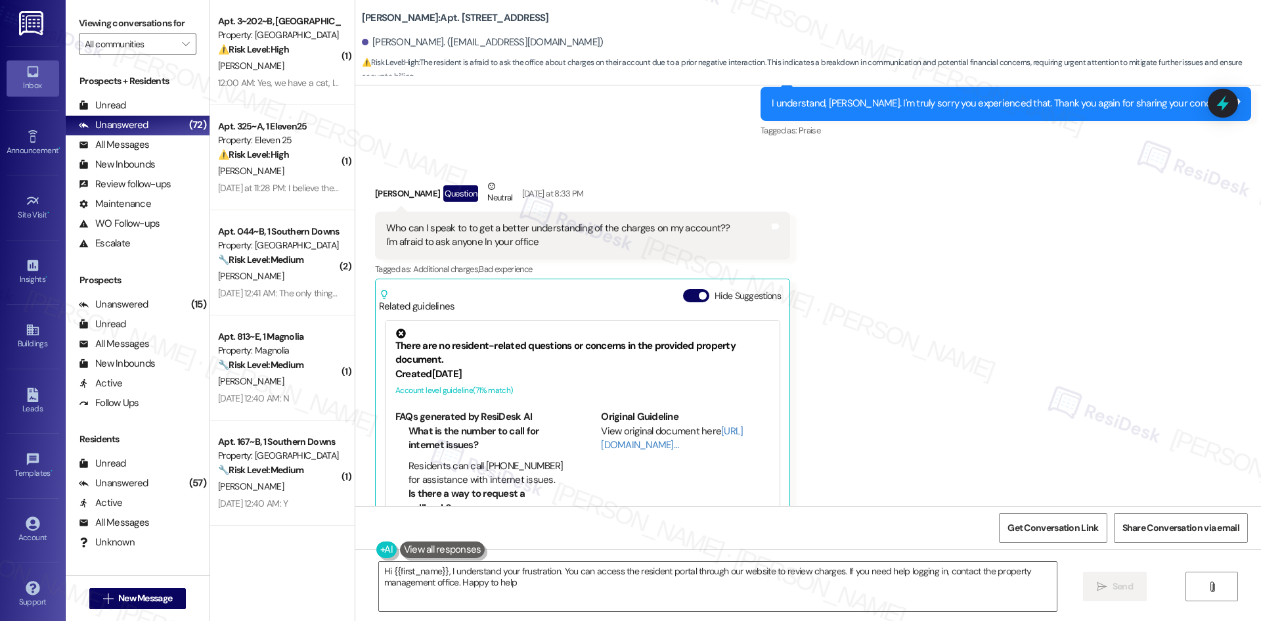
type textarea "Hi {{first_name}}, I understand your frustration. You can access the resident p…"
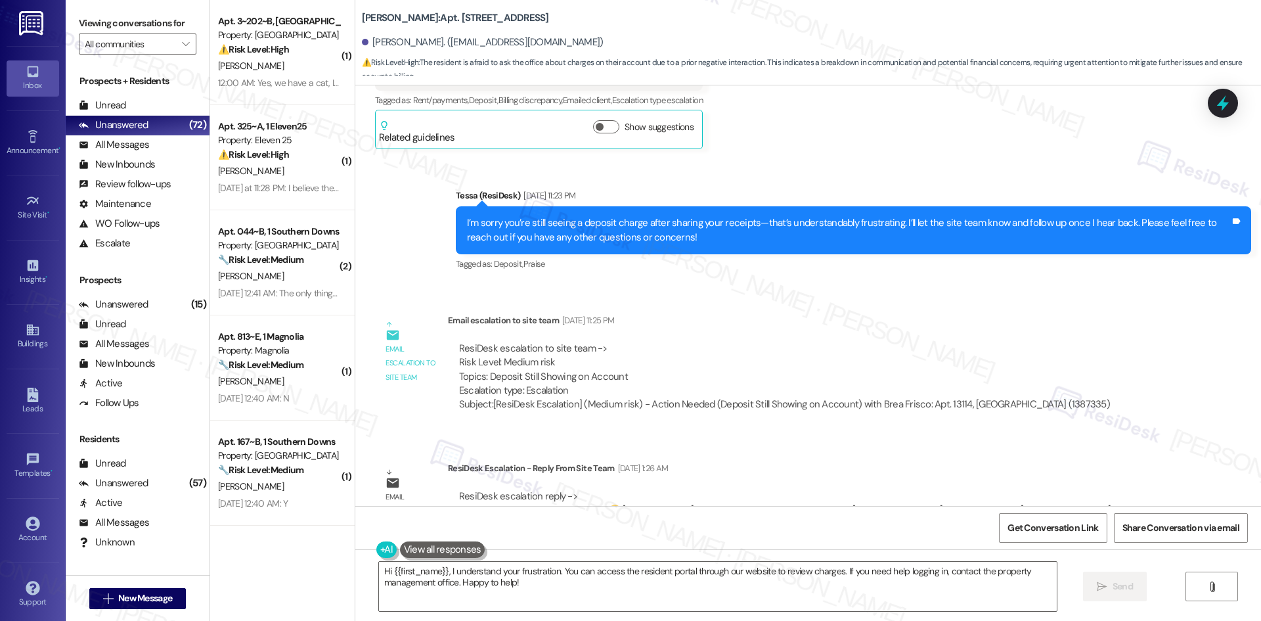
scroll to position [368, 0]
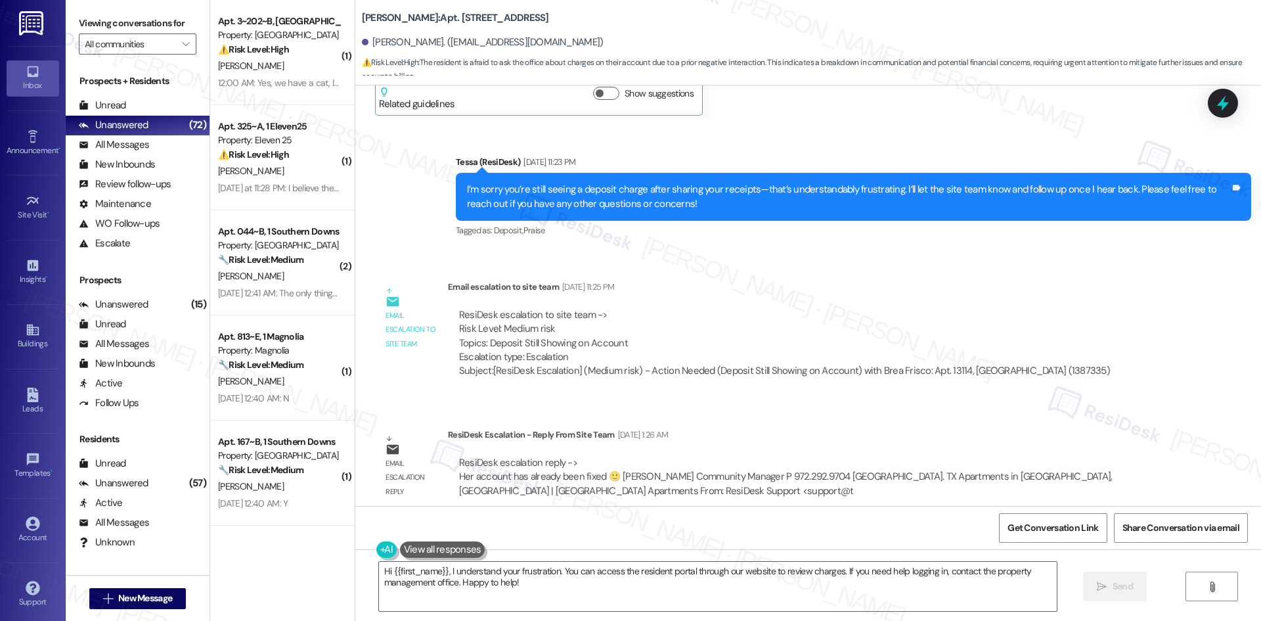
drag, startPoint x: 816, startPoint y: 264, endPoint x: 1201, endPoint y: 187, distance: 392.5
drag, startPoint x: 1201, startPoint y: 187, endPoint x: 823, endPoint y: 144, distance: 380.2
click at [823, 155] on div "Tessa (ResiDesk) May 14, 2025 at 11:23 PM" at bounding box center [853, 164] width 795 height 18
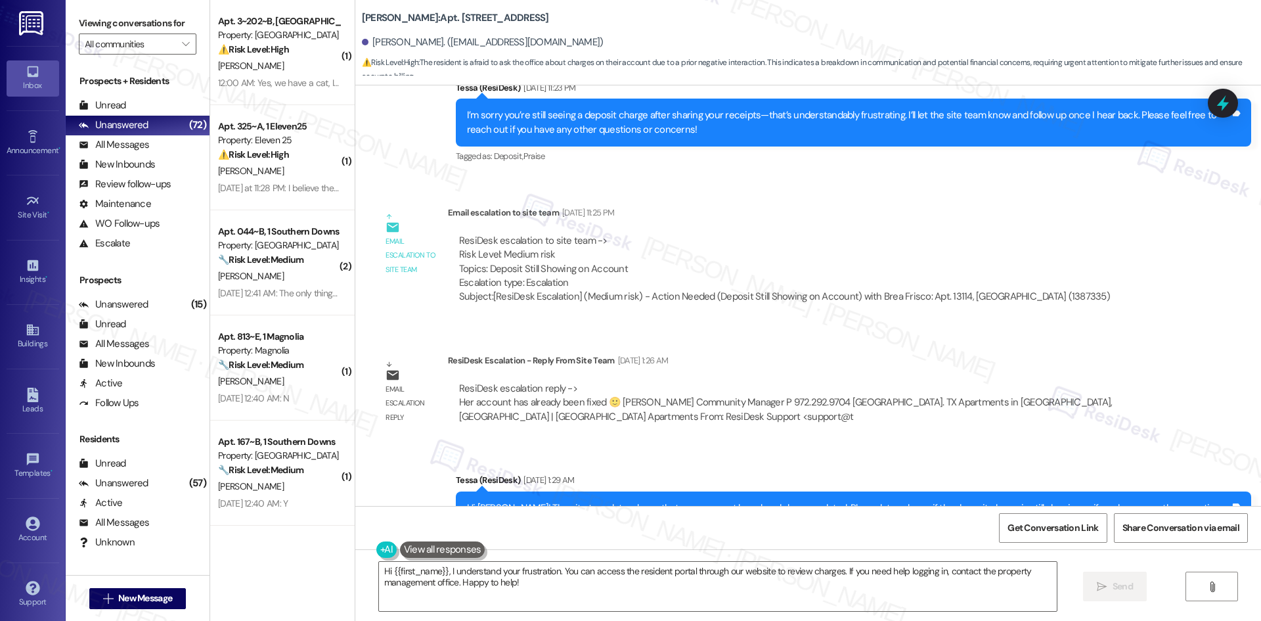
scroll to position [499, 0]
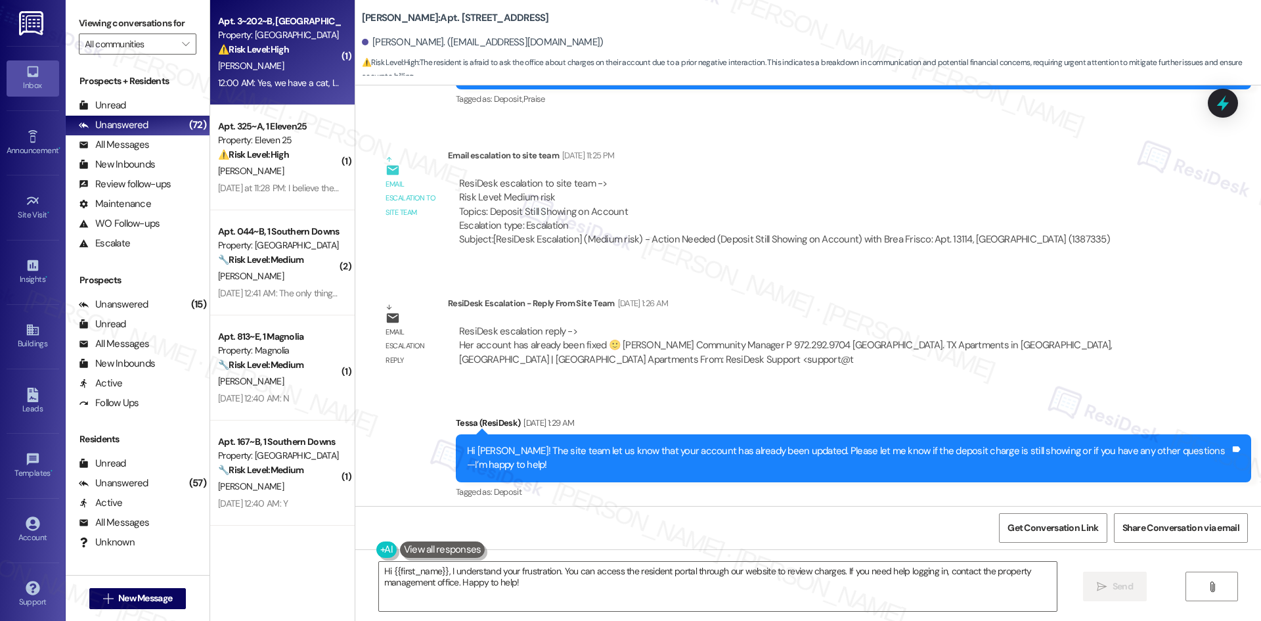
click at [271, 65] on div "S. Stone" at bounding box center [279, 66] width 124 height 16
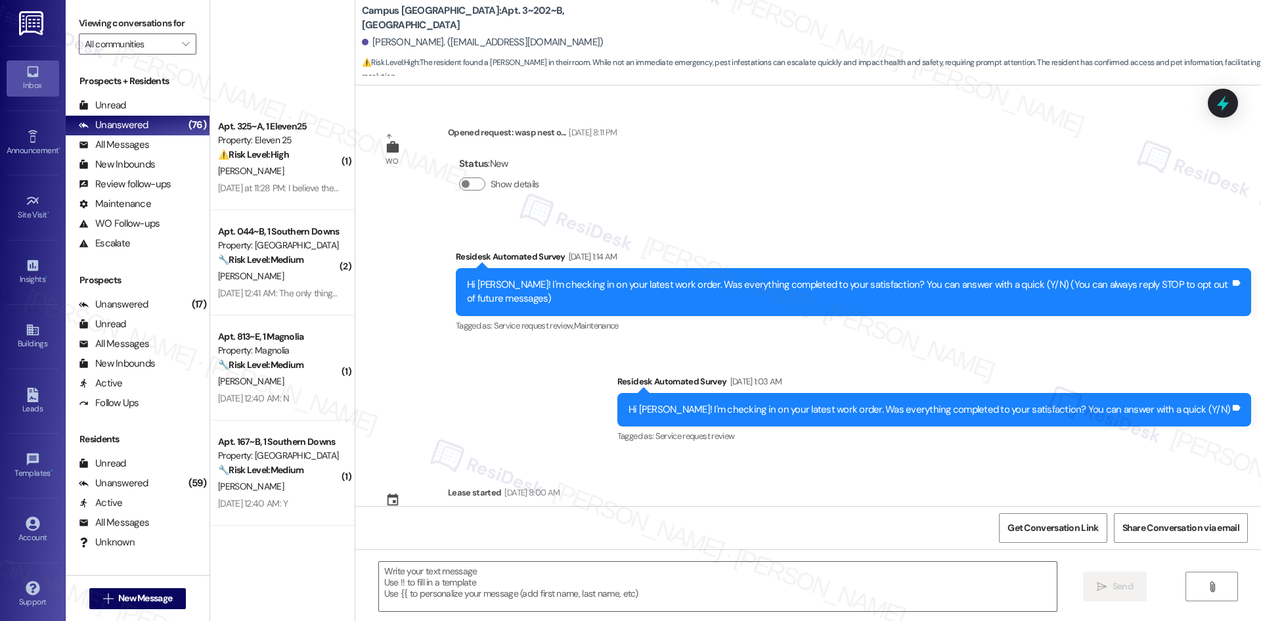
scroll to position [712, 0]
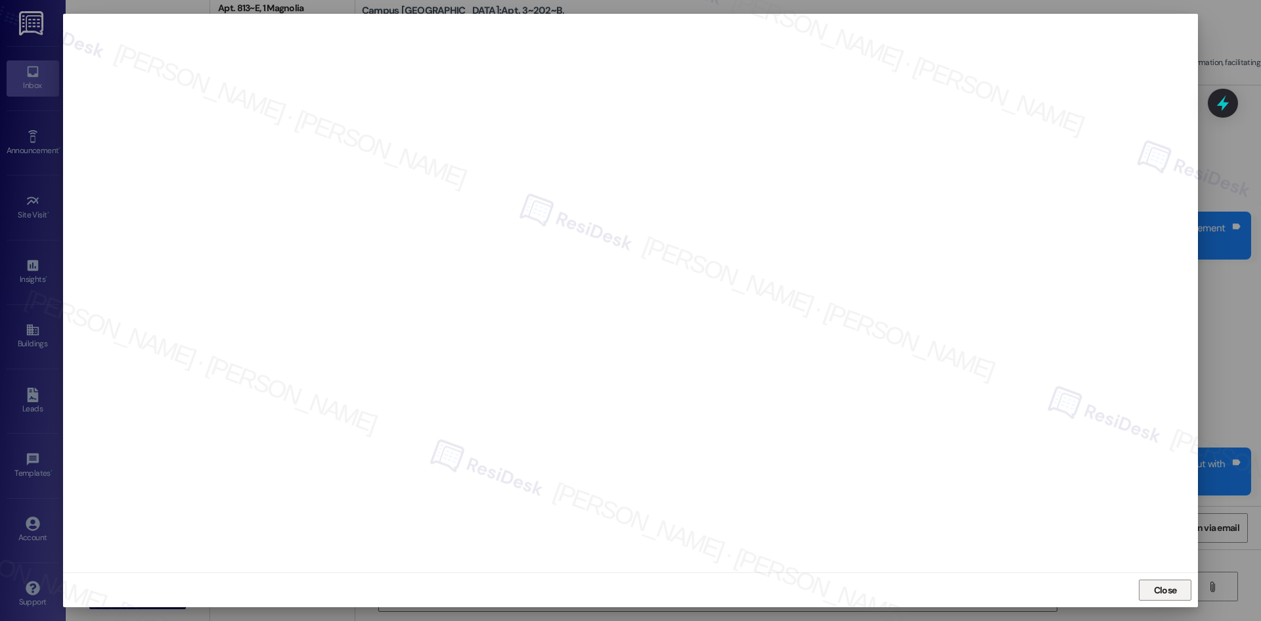
click at [1164, 593] on span "Close" at bounding box center [1165, 590] width 23 height 14
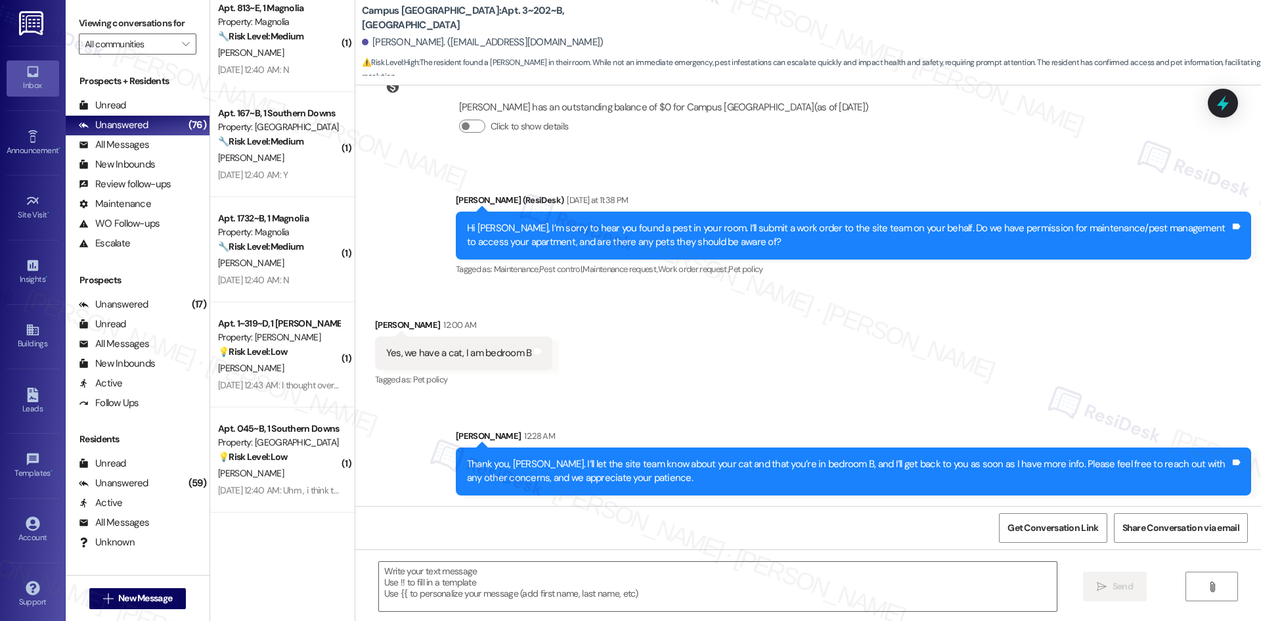
click at [966, 358] on div "Received via SMS [PERSON_NAME] 12:00 AM Yes, we have a cat, I am bedroom B Tags…" at bounding box center [808, 343] width 906 height 111
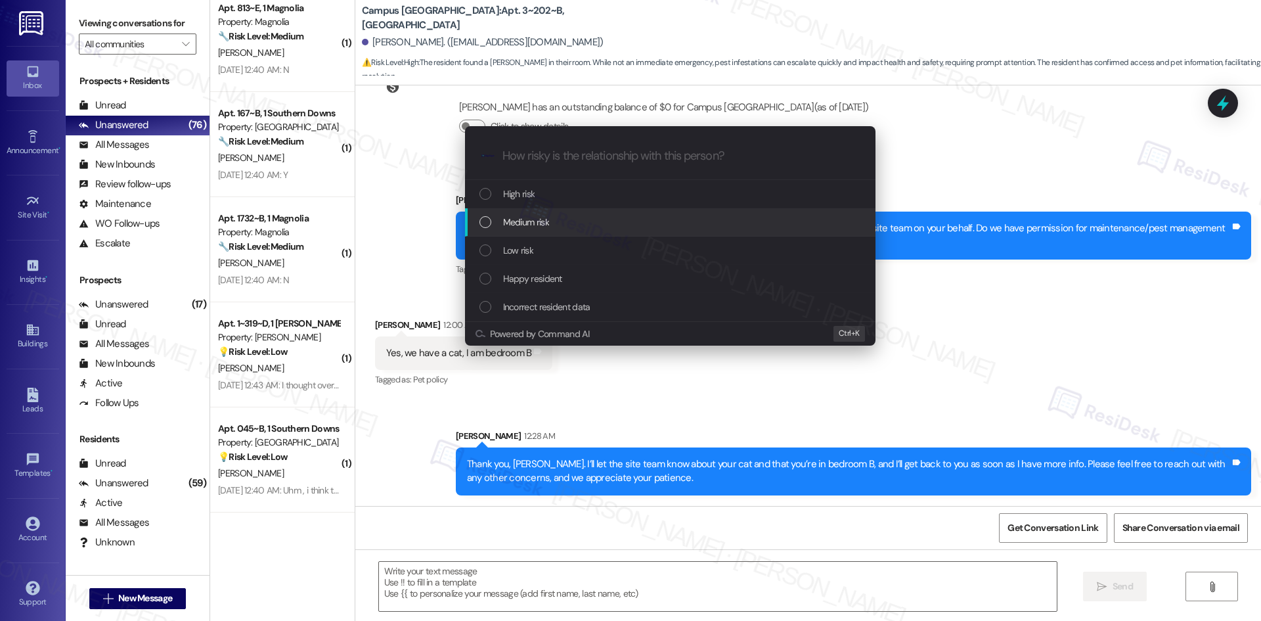
click at [569, 211] on div "Medium risk" at bounding box center [670, 222] width 411 height 28
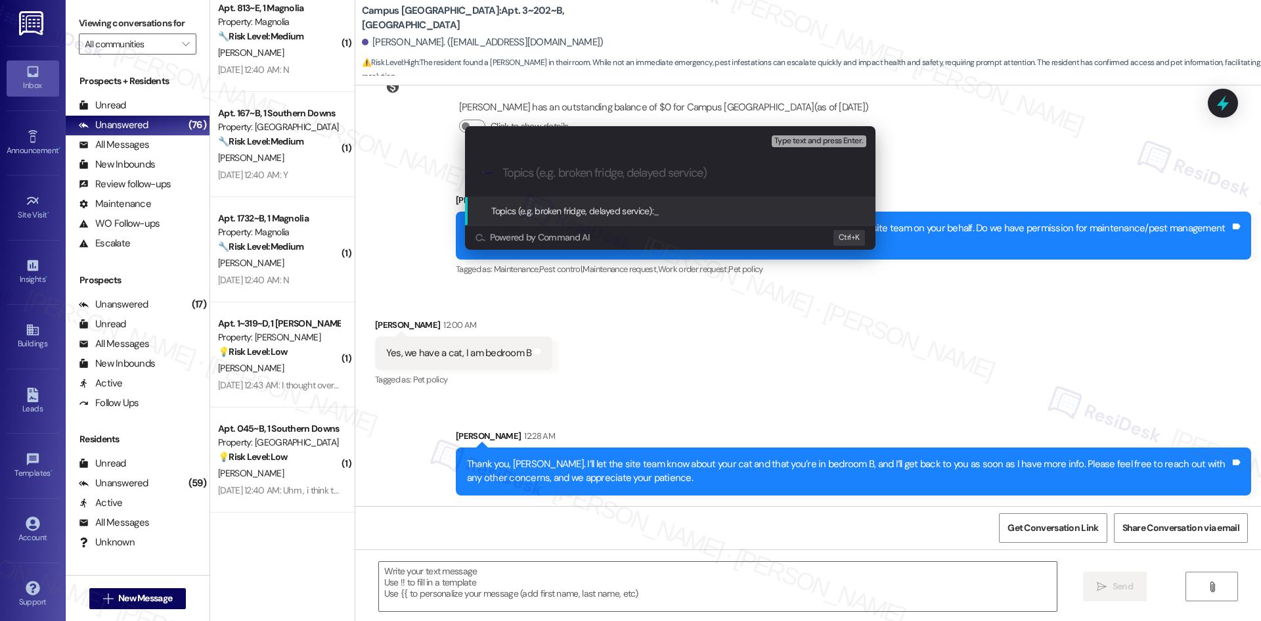
click at [562, 173] on input "Topics (e.g. broken fridge, delayed service)" at bounding box center [680, 173] width 357 height 14
paste input "Work Order 6775751 – Pest Control Request – Roach in Unit (Bedroom B, Cat Prese…"
type input "Work Order 6775751 – Pest Control Request – Roach in Unit (Bedroom B, Cat Prese…"
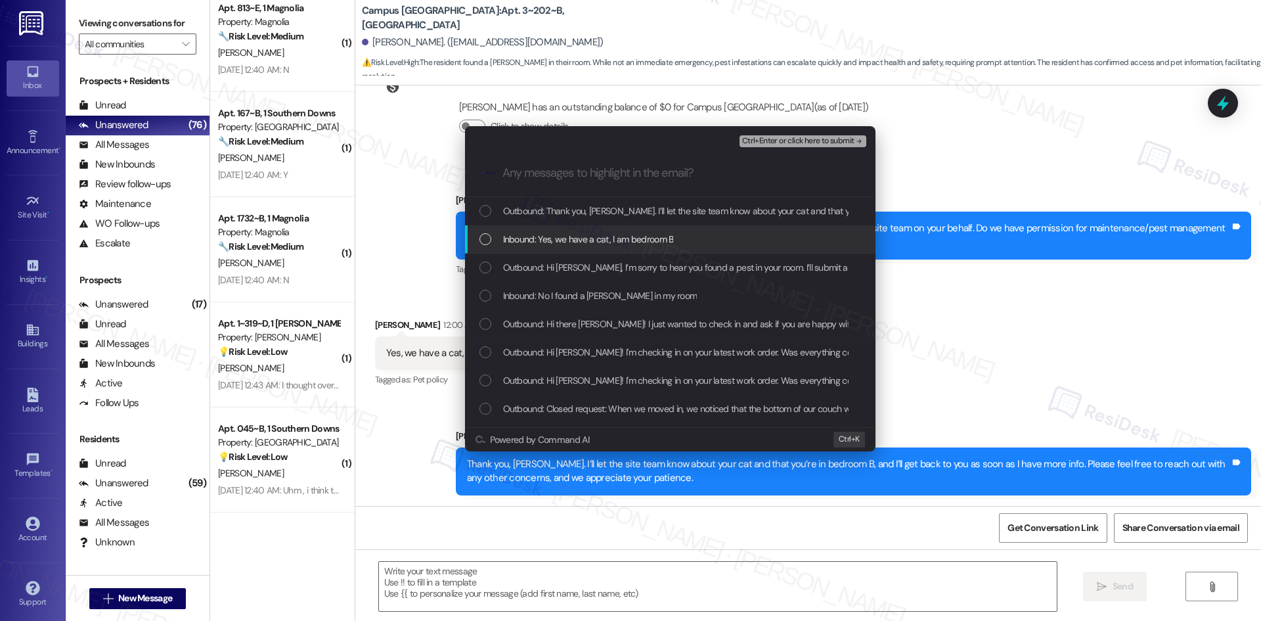
click at [579, 238] on span "Inbound: Yes, we have a cat, I am bedroom B" at bounding box center [588, 239] width 171 height 14
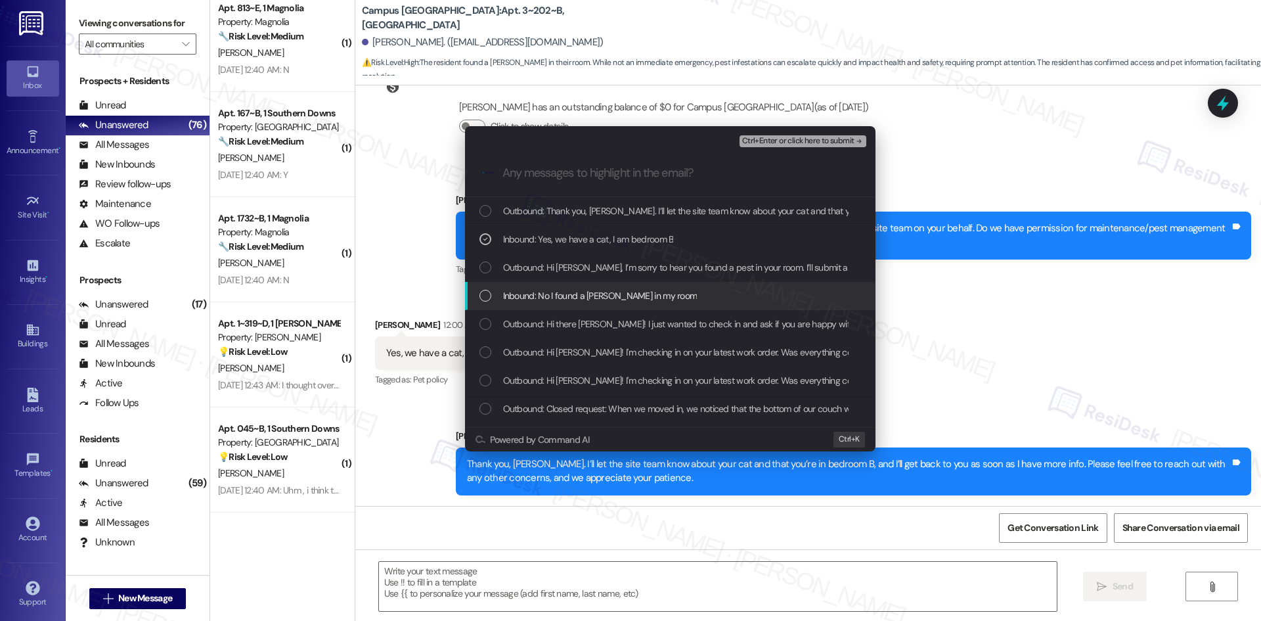
click at [606, 288] on span "Inbound: No I found a roach in my room" at bounding box center [600, 295] width 194 height 14
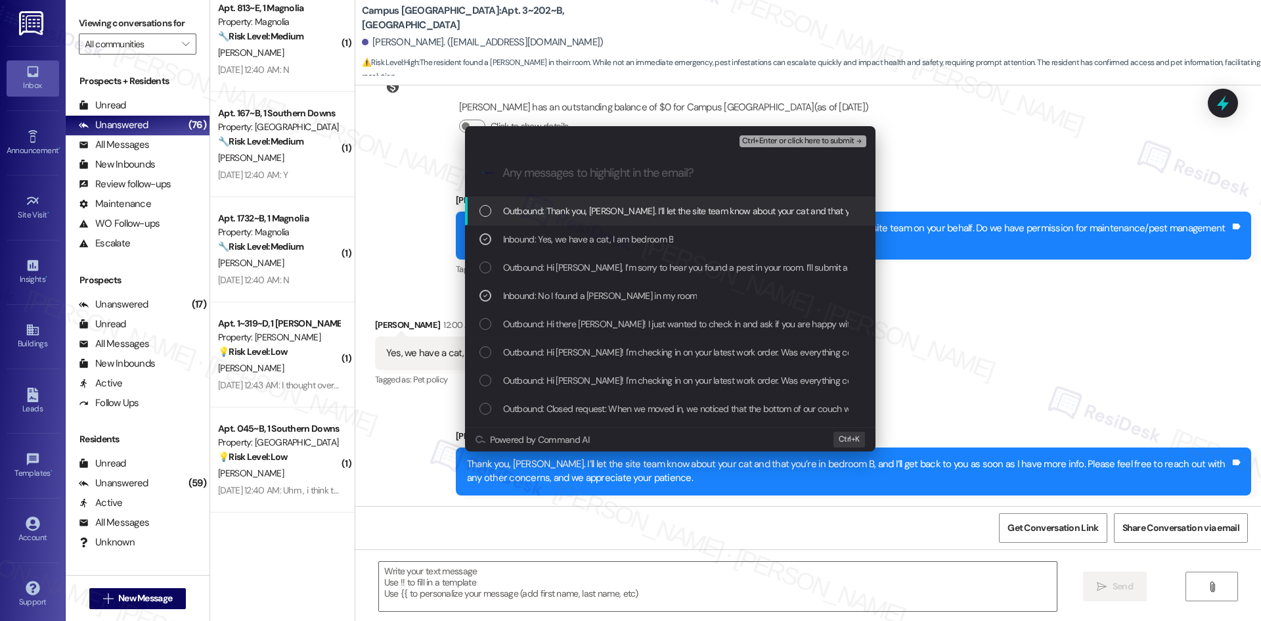
click at [841, 139] on span "Ctrl+Enter or click here to submit" at bounding box center [798, 141] width 112 height 9
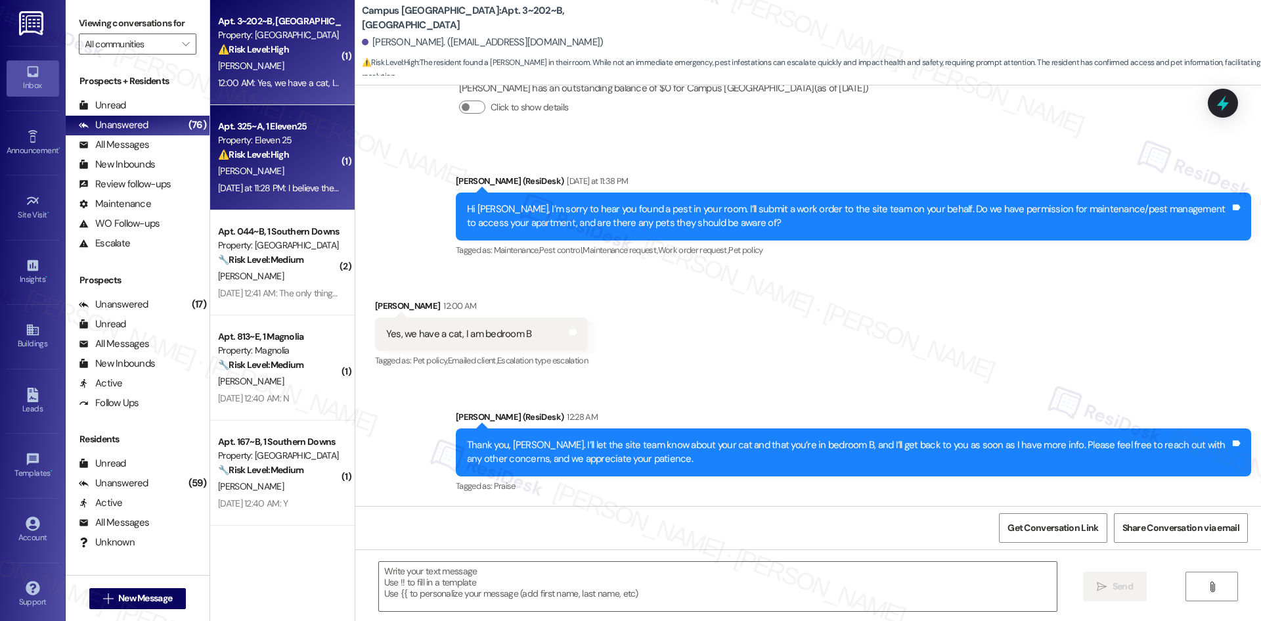
click at [271, 144] on div "Property: Eleven 25" at bounding box center [279, 140] width 122 height 14
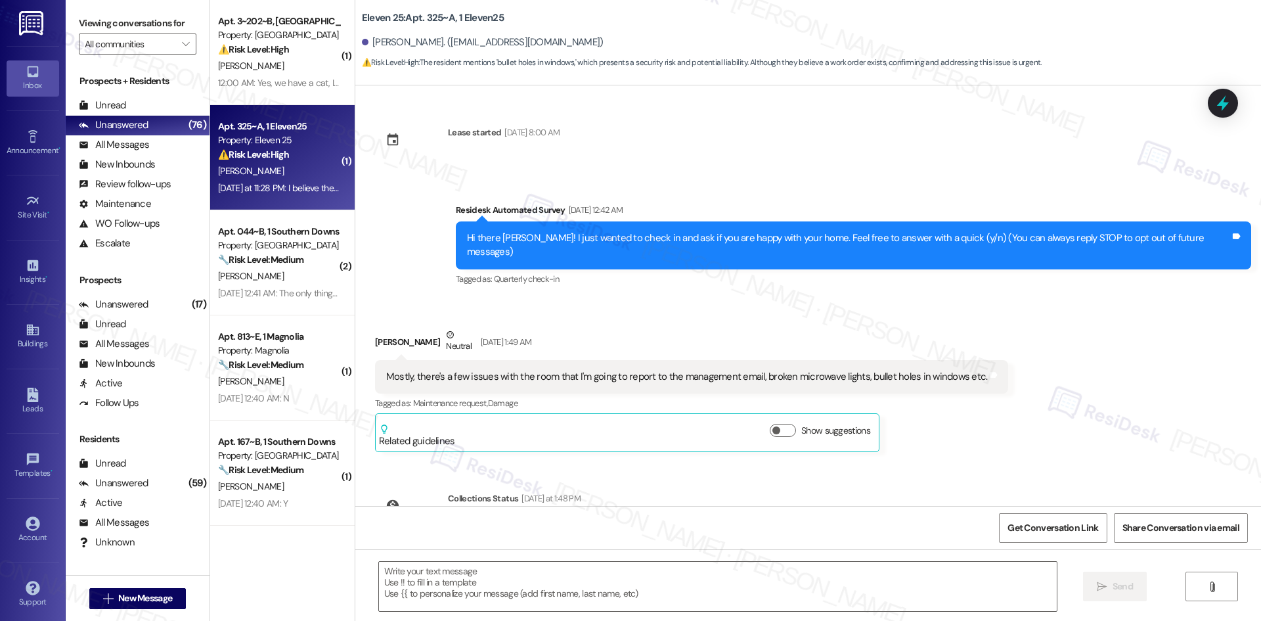
scroll to position [299, 0]
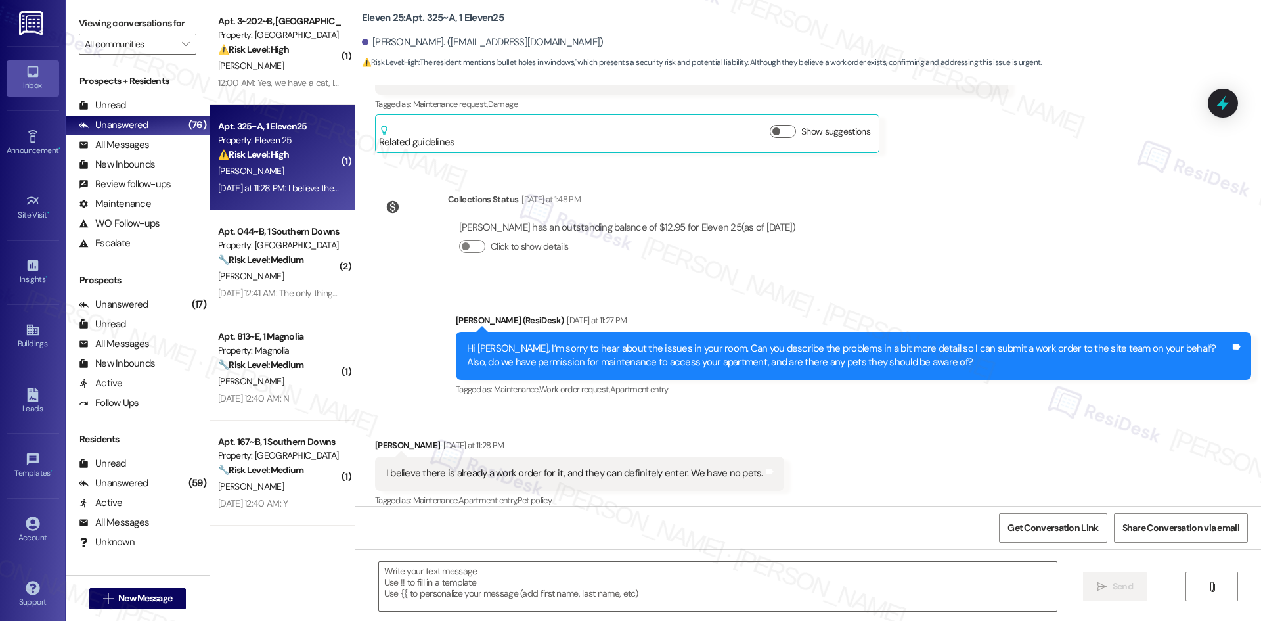
type textarea "Fetching suggested responses. Please feel free to read through the conversation…"
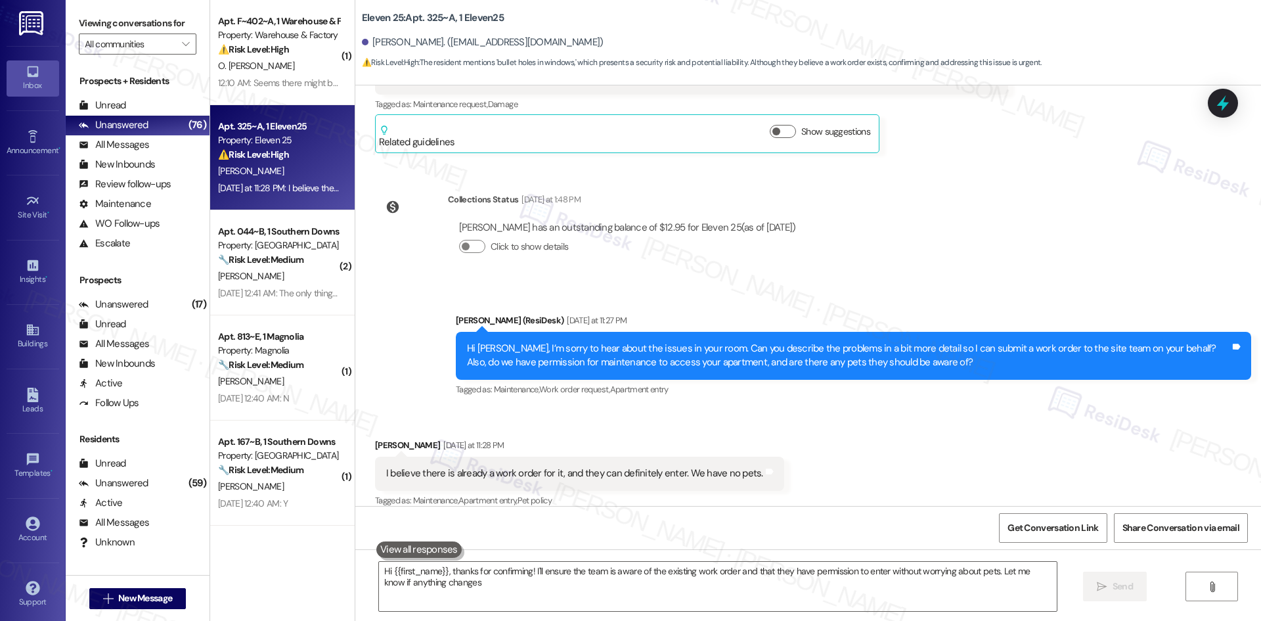
type textarea "Hi {{first_name}}, thanks for confirming! I'll ensure the team is aware of the …"
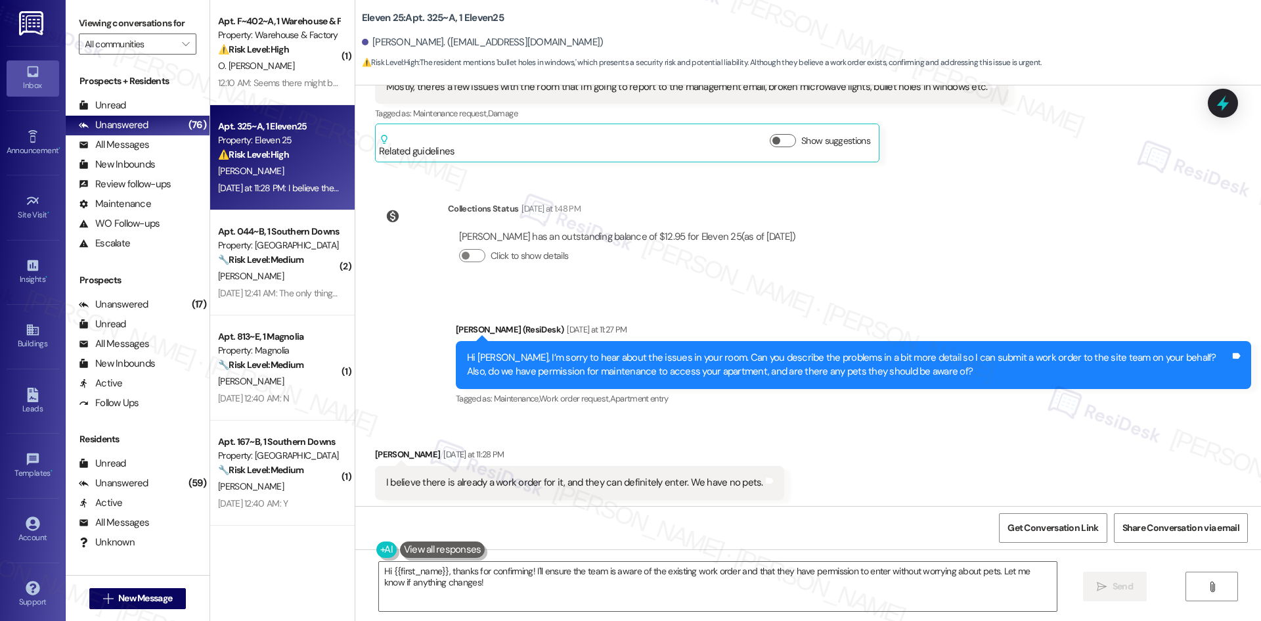
scroll to position [300, 0]
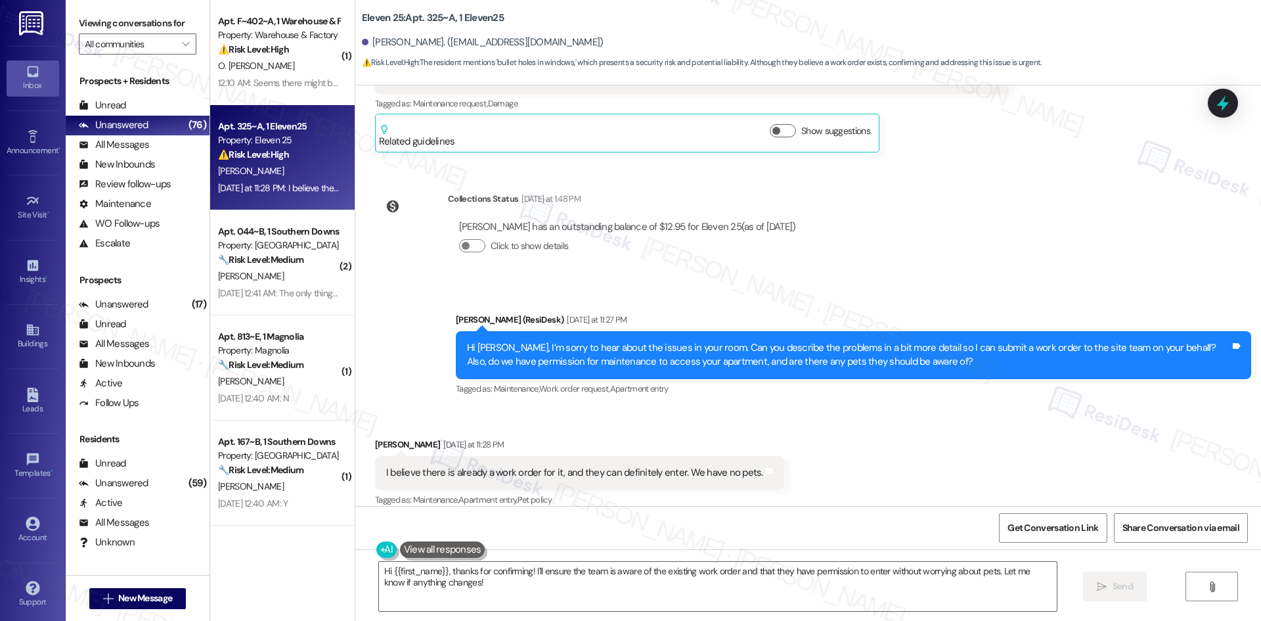
click at [891, 408] on div "Received via SMS Parker Cobb Yesterday at 11:28 PM I believe there is already a…" at bounding box center [808, 463] width 906 height 111
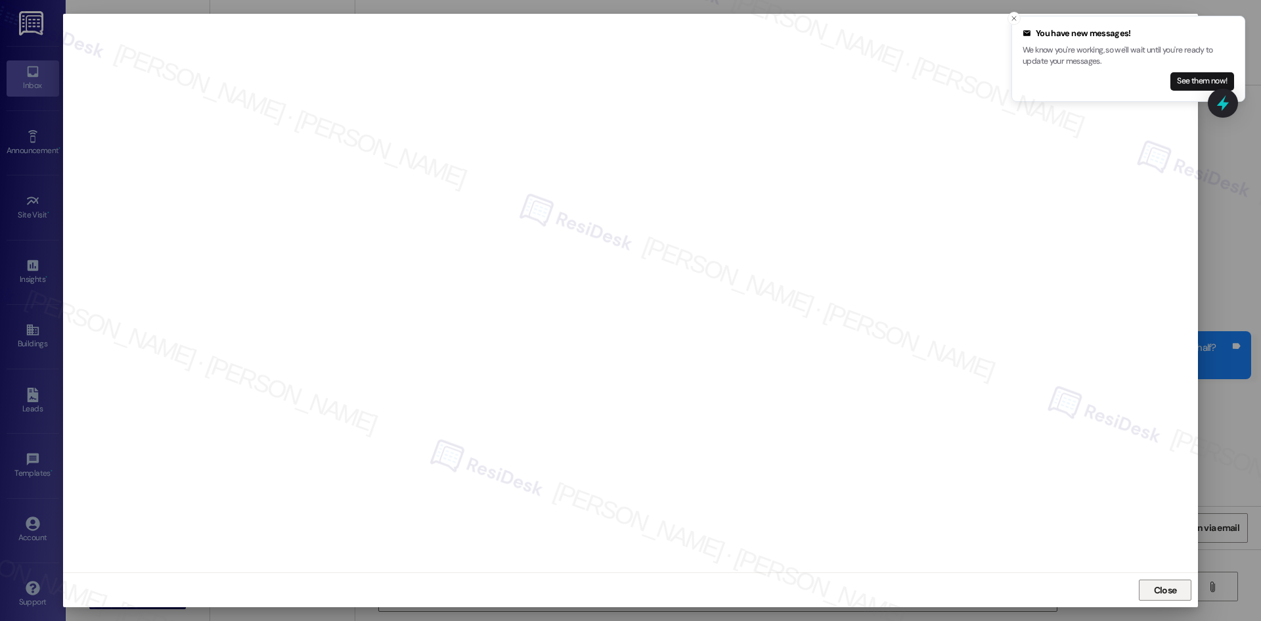
click at [1178, 587] on span "Close" at bounding box center [1165, 590] width 28 height 14
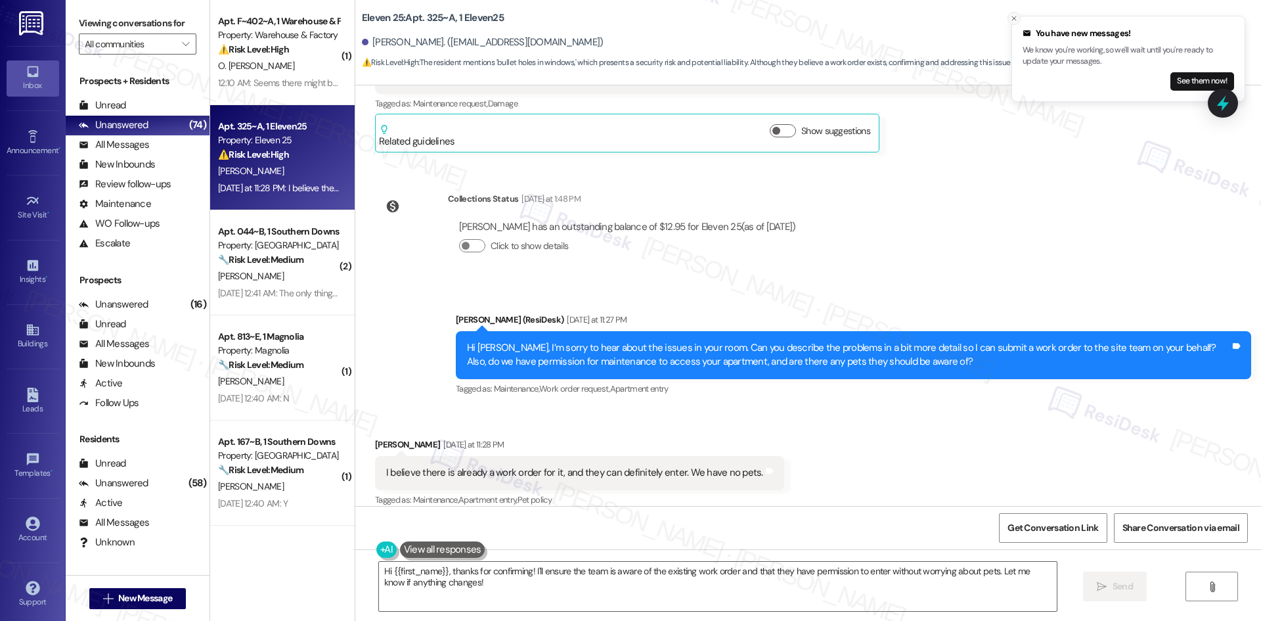
click at [1014, 20] on icon "Close toast" at bounding box center [1014, 18] width 8 height 8
click at [1035, 408] on div "Received via SMS Parker Cobb Yesterday at 11:28 PM I believe there is already a…" at bounding box center [808, 463] width 906 height 111
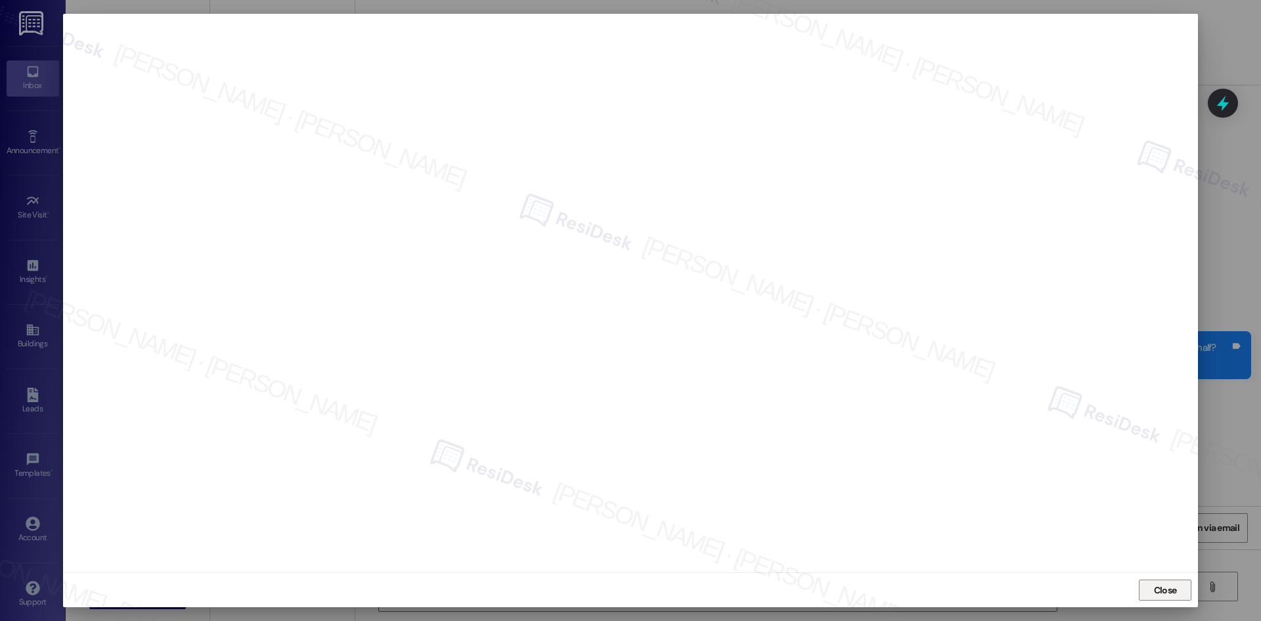
click at [1169, 590] on span "Close" at bounding box center [1165, 590] width 23 height 14
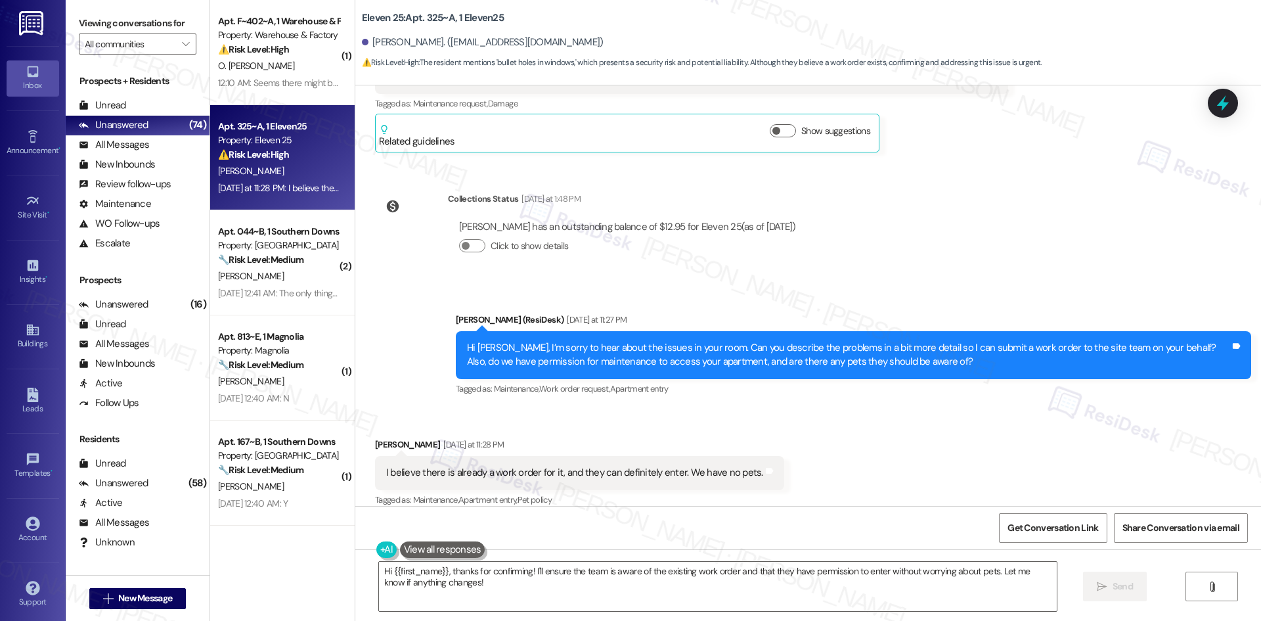
click at [954, 265] on div "Lease started Aug 16, 2025 at 8:00 AM Survey, sent via SMS Residesk Automated S…" at bounding box center [808, 295] width 906 height 420
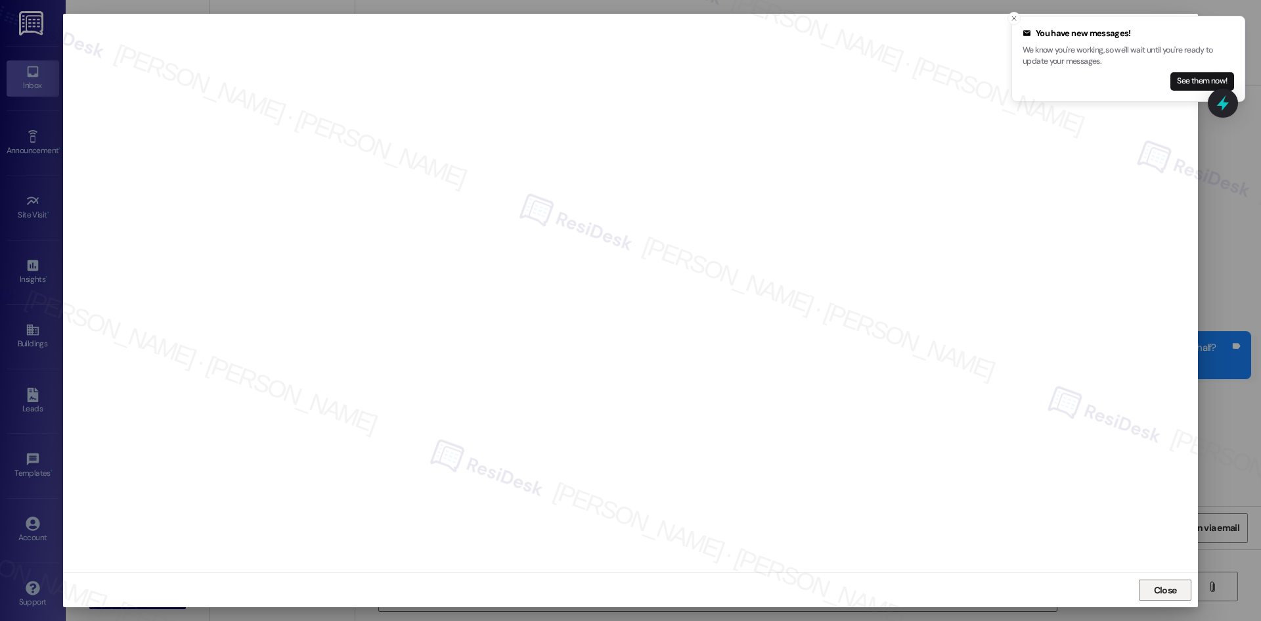
click at [1163, 594] on span "Close" at bounding box center [1165, 590] width 23 height 14
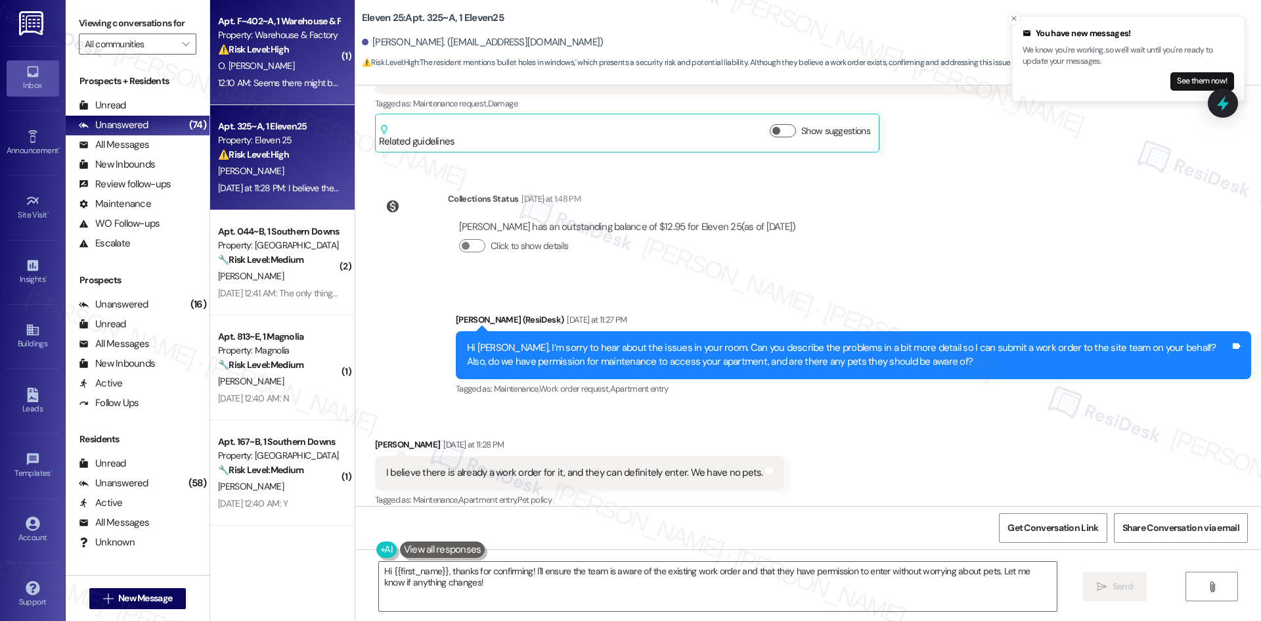
click at [290, 89] on div "12:10 AM: Seems there might be an internet outage in the factory building? 12:1…" at bounding box center [279, 83] width 124 height 16
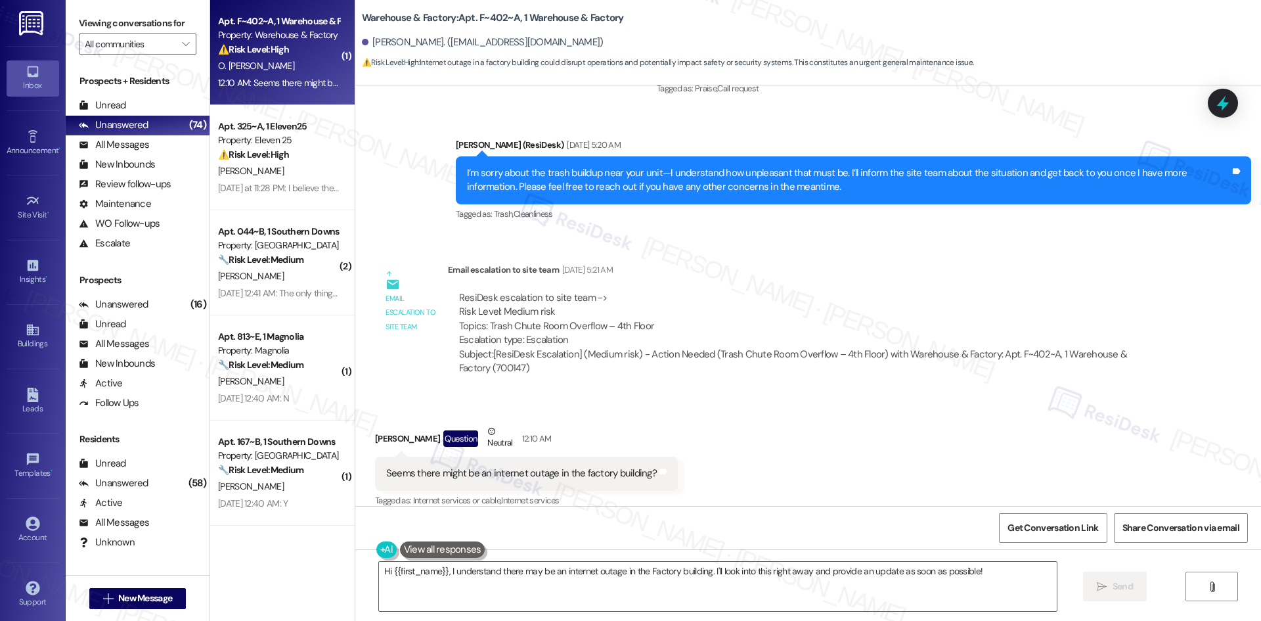
scroll to position [3233, 0]
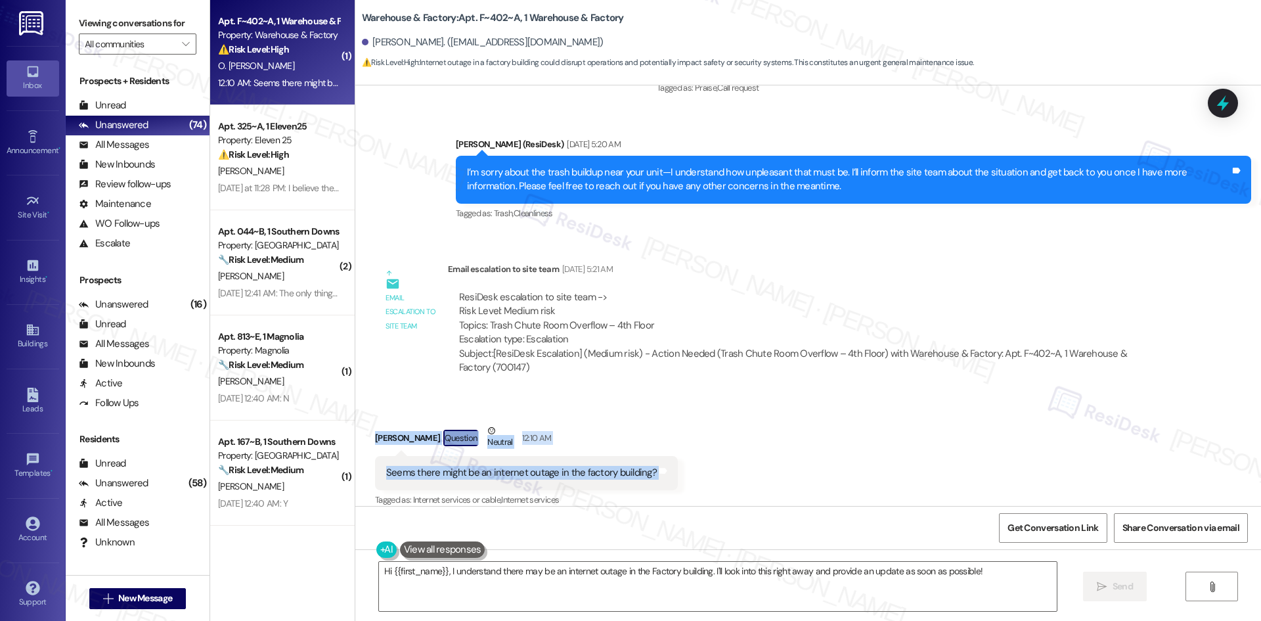
drag, startPoint x: 443, startPoint y: 435, endPoint x: 708, endPoint y: 472, distance: 268.0
click at [708, 472] on div "Received via SMS Oliver Roberg Perez Question Neutral 12:10 AM Seems there migh…" at bounding box center [808, 456] width 906 height 125
copy div "Oliver Roberg Perez Question Neutral 12:10 AM Seems there might be an internet …"
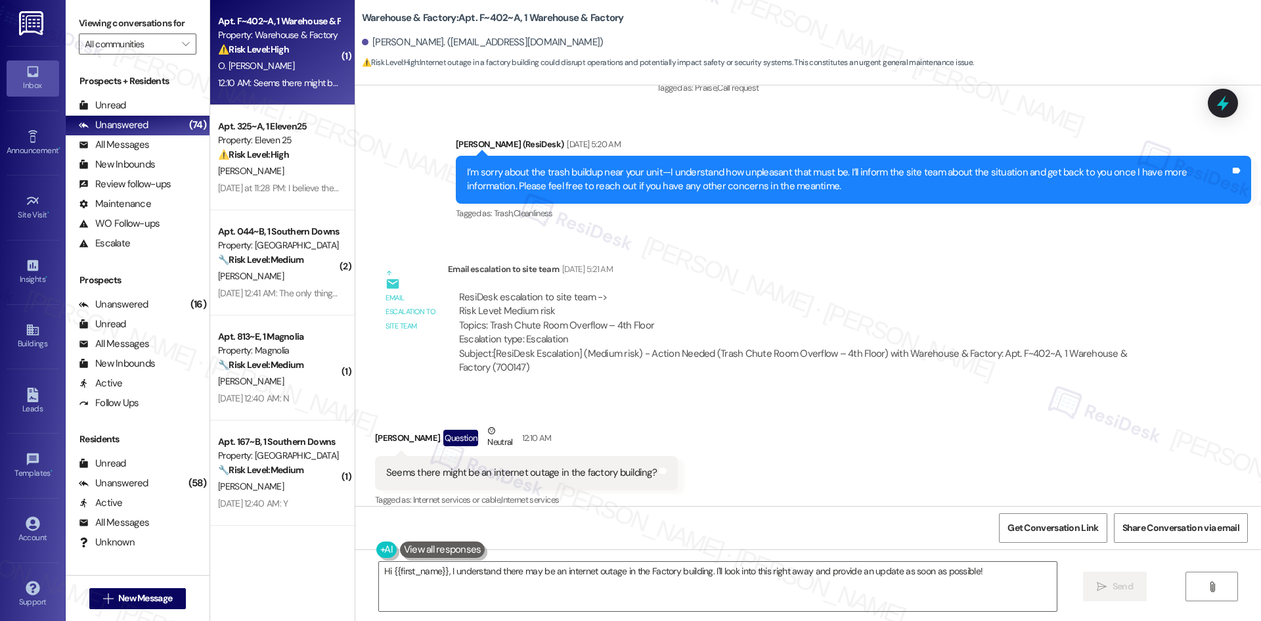
click at [661, 280] on div "ResiDesk escalation to site team -> Risk Level: Medium risk Topics: Trash Chute…" at bounding box center [809, 332] width 723 height 104
click at [848, 311] on div "ResiDesk escalation to site team -> Risk Level: Medium risk Topics: Trash Chute…" at bounding box center [809, 318] width 700 height 56
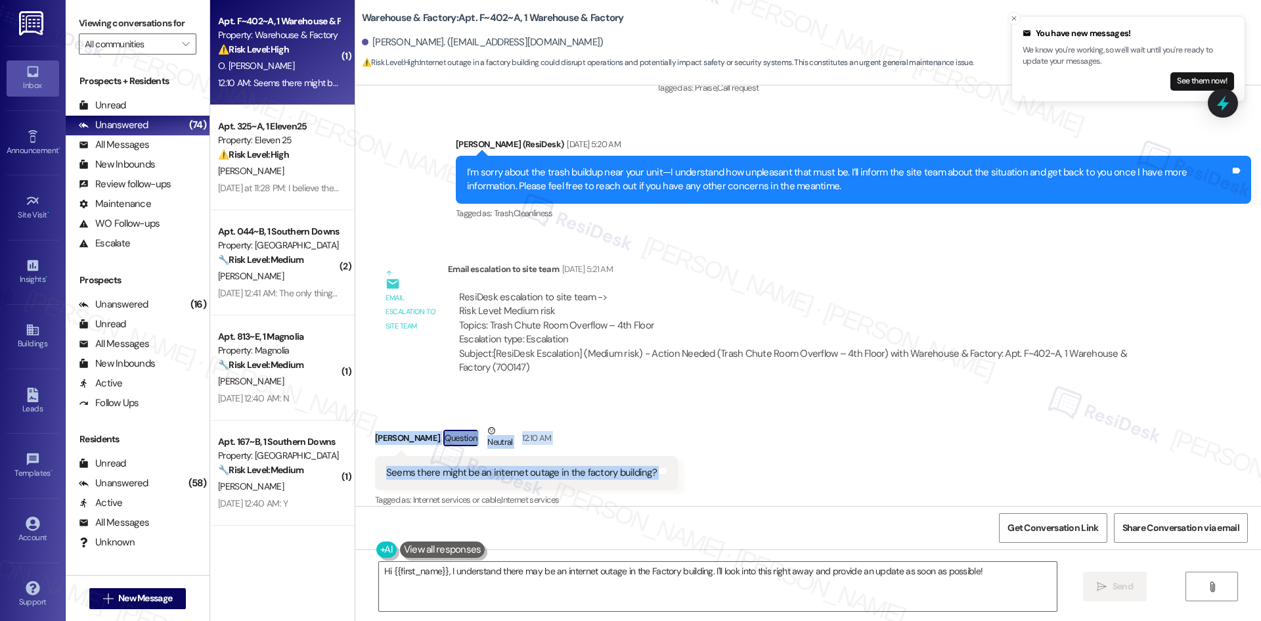
drag, startPoint x: 350, startPoint y: 415, endPoint x: 655, endPoint y: 451, distance: 306.9
click at [655, 451] on div "Received via SMS Oliver Roberg Perez Question Neutral 12:10 AM Seems there migh…" at bounding box center [808, 456] width 906 height 125
copy div "Oliver Roberg Perez Question Neutral 12:10 AM Seems there might be an internet …"
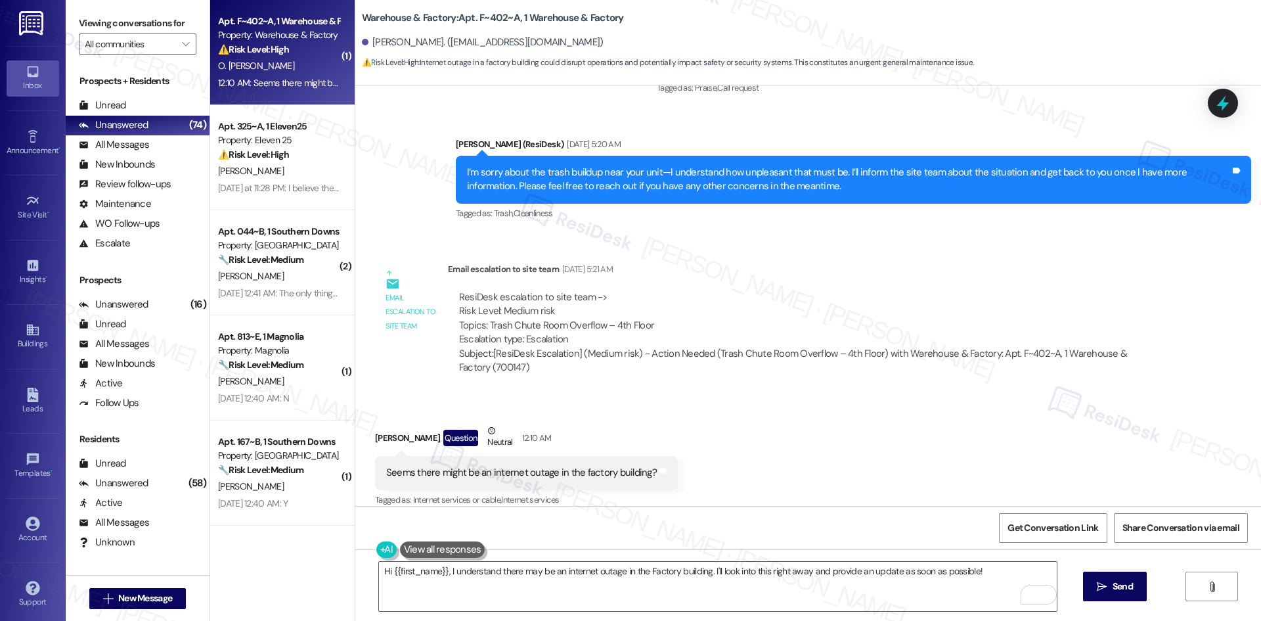
click at [678, 280] on div "ResiDesk escalation to site team -> Risk Level: Medium risk Topics: Trash Chute…" at bounding box center [809, 332] width 723 height 104
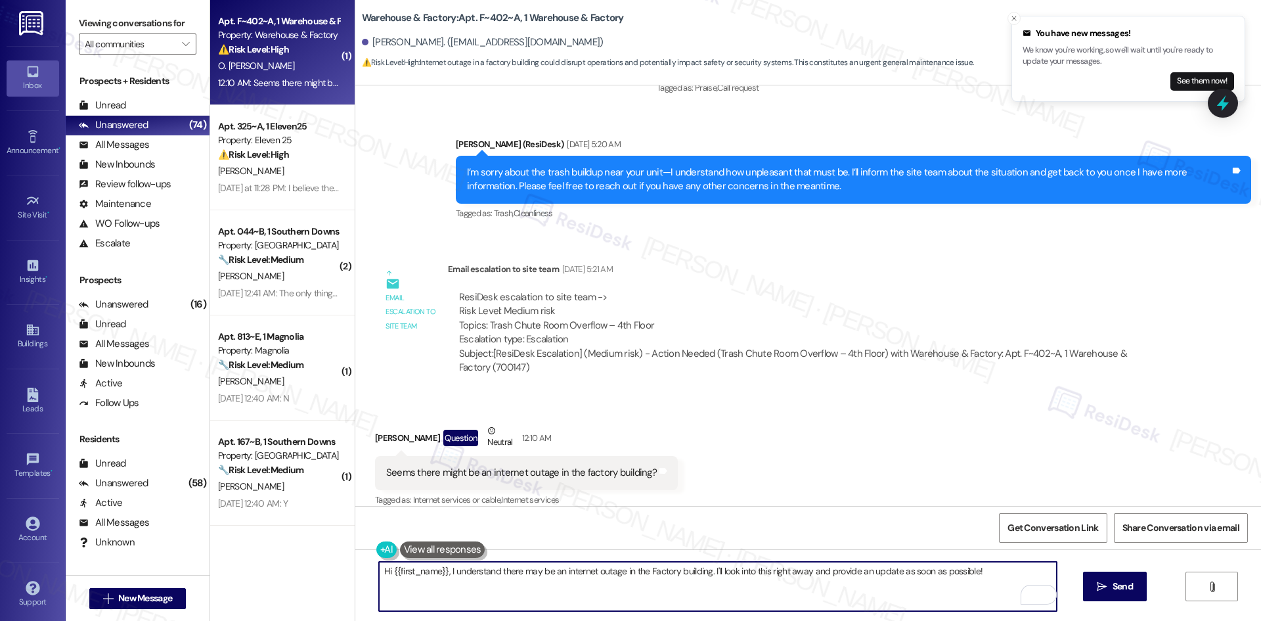
click at [568, 592] on textarea "Hi {{first_name}}, I understand there may be an internet outage in the Factory …" at bounding box center [718, 586] width 678 height 49
paste textarea "Oliver, I just wanted to check back in — are you still experiencing an internet…"
type textarea "Hi Oliver, I just wanted to check back in — are you still experiencing an inter…"
click at [1133, 594] on button " Send" at bounding box center [1115, 586] width 64 height 30
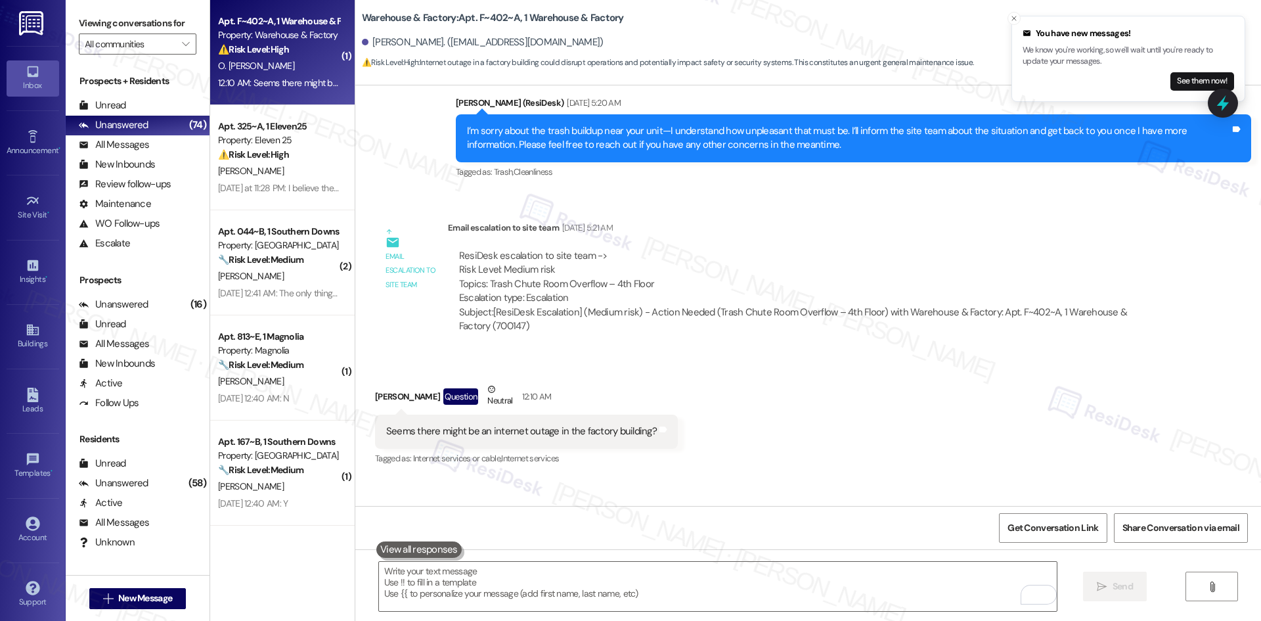
scroll to position [3324, 0]
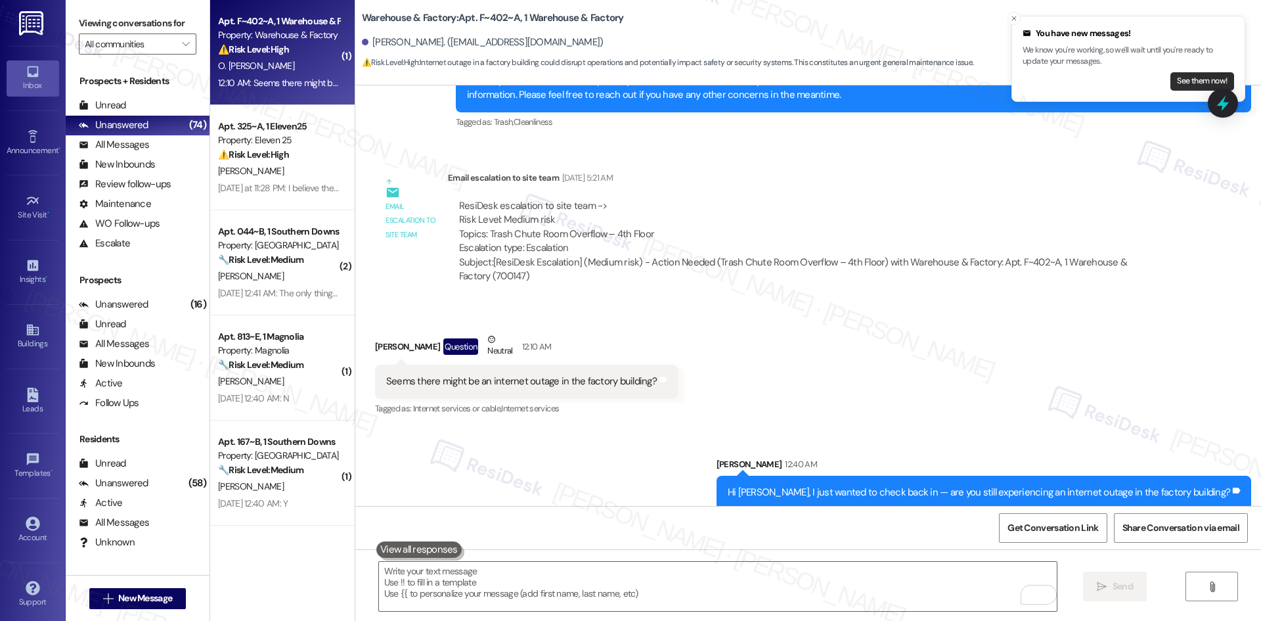
click at [1195, 81] on button "See them now!" at bounding box center [1203, 81] width 64 height 18
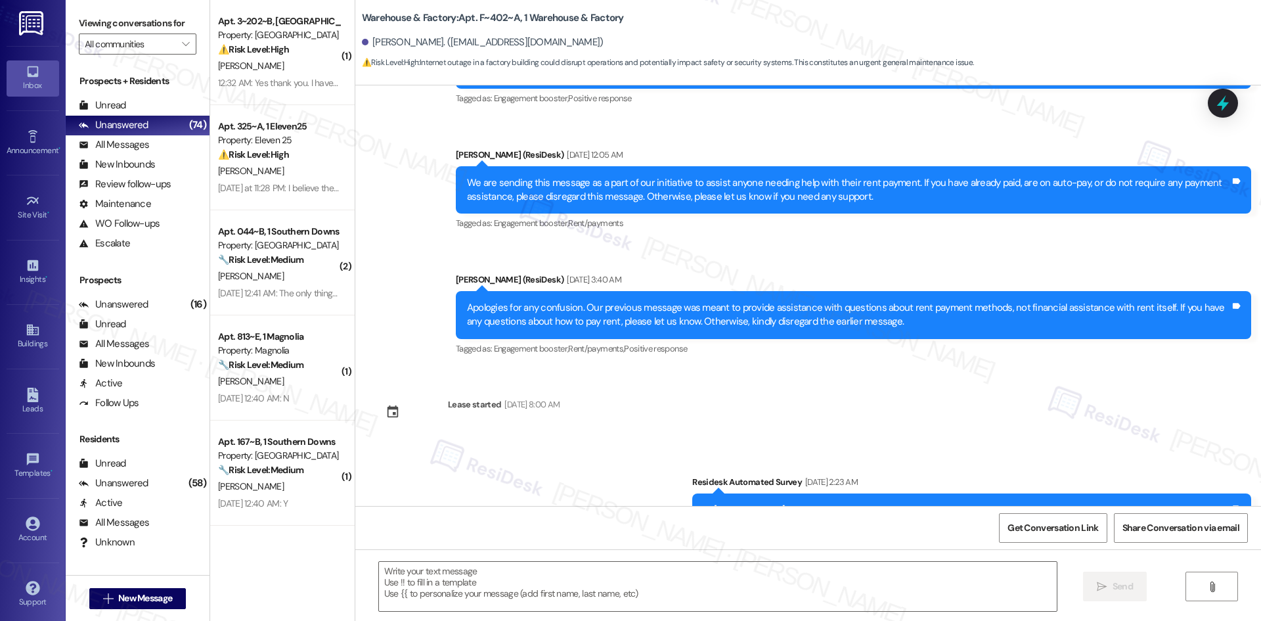
type textarea "Fetching suggested responses. Please feel free to read through the conversation…"
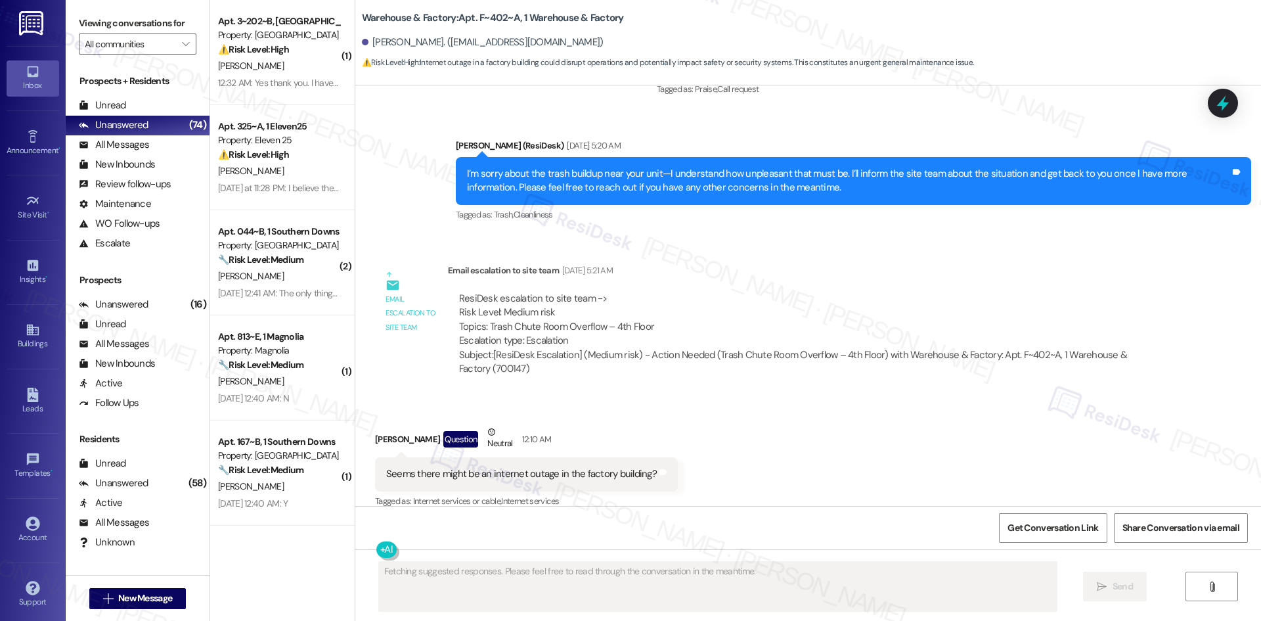
scroll to position [3232, 0]
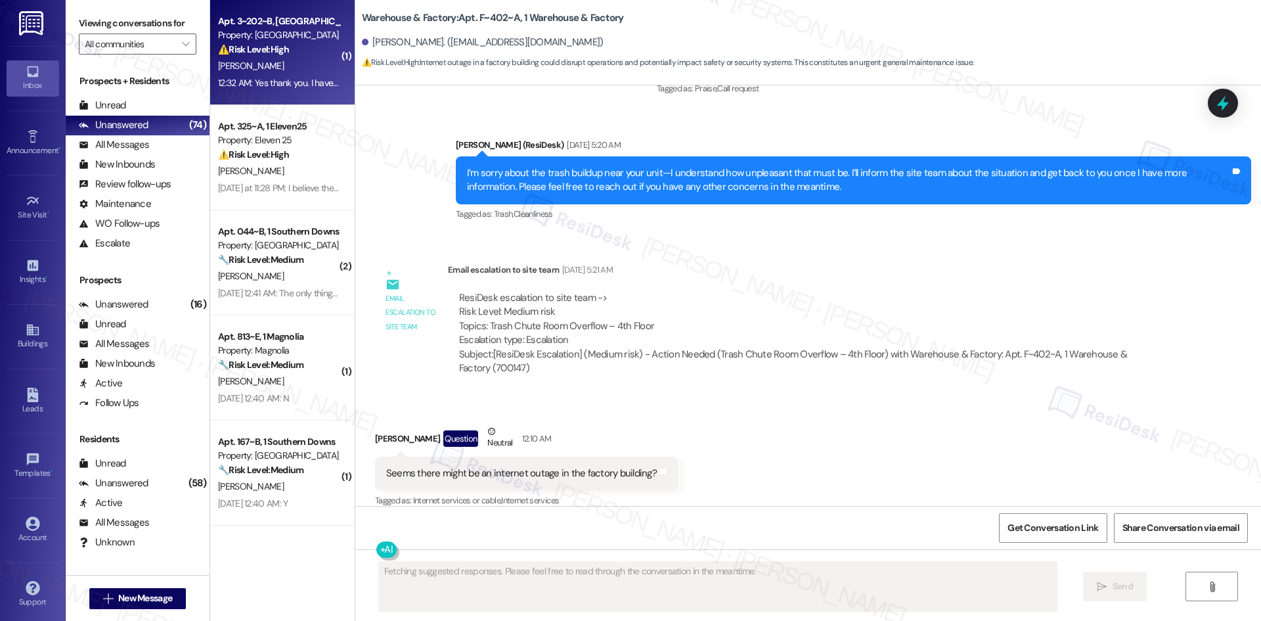
click at [292, 79] on div "12:32 AM: Yes thank you. I have seen them in my bathroom as well as the hot wat…" at bounding box center [552, 83] width 669 height 12
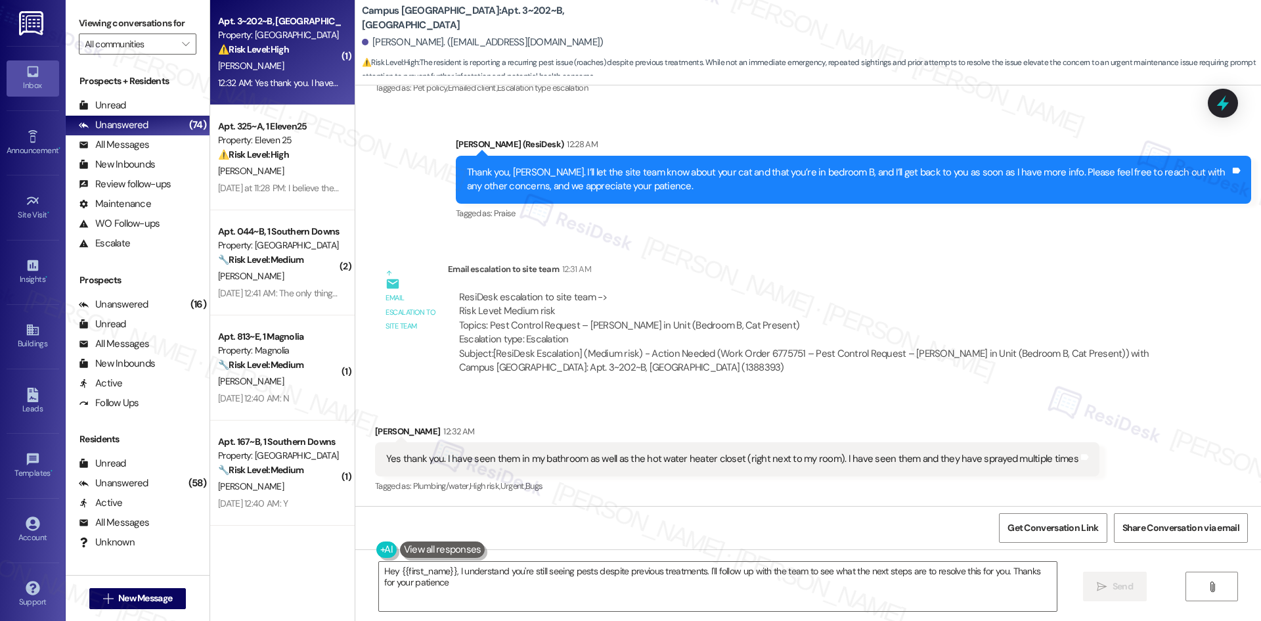
type textarea "Hey {{first_name}}, I understand you're still seeing pests despite previous tre…"
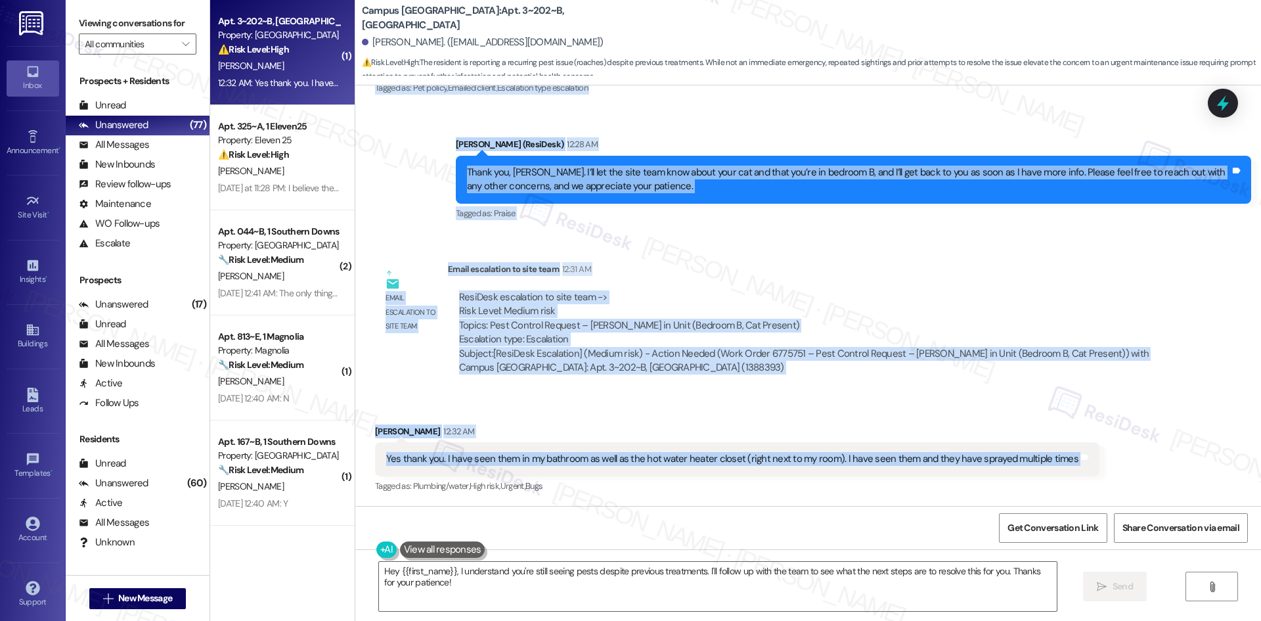
drag, startPoint x: 426, startPoint y: 151, endPoint x: 1106, endPoint y: 476, distance: 753.9
click at [1106, 476] on div "WO Opened request: wasp nest o... Sep 04, 2024 at 8:11 PM Status : New Show det…" at bounding box center [808, 295] width 906 height 420
copy div "Sarah (ResiDesk) Yesterday at 11:38 PM Hi Shea, I’m sorry to hear you found a p…"
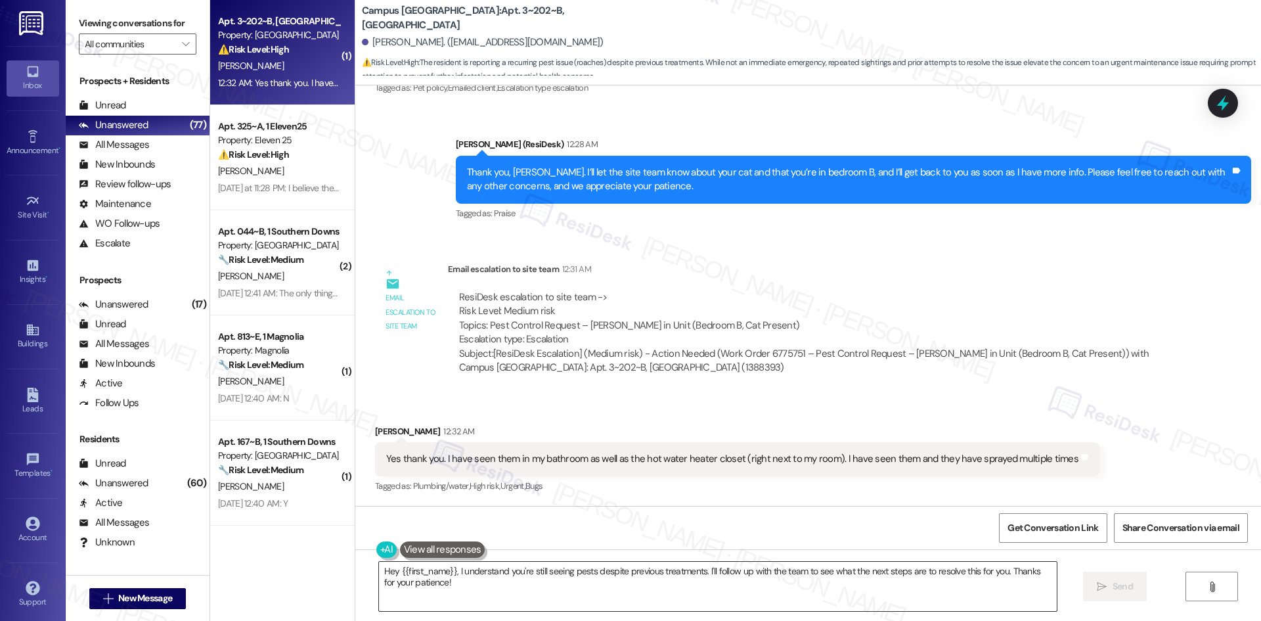
click at [682, 593] on textarea "Hey {{first_name}}, I understand you're still seeing pests despite previous tre…" at bounding box center [718, 586] width 678 height 49
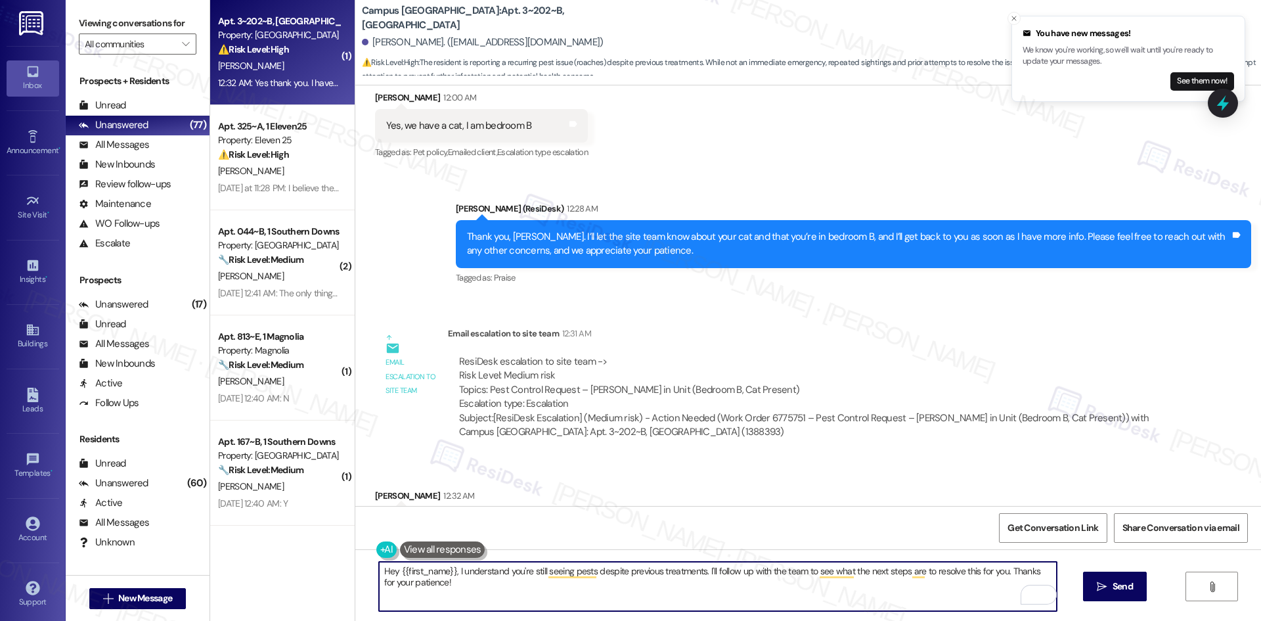
scroll to position [938, 0]
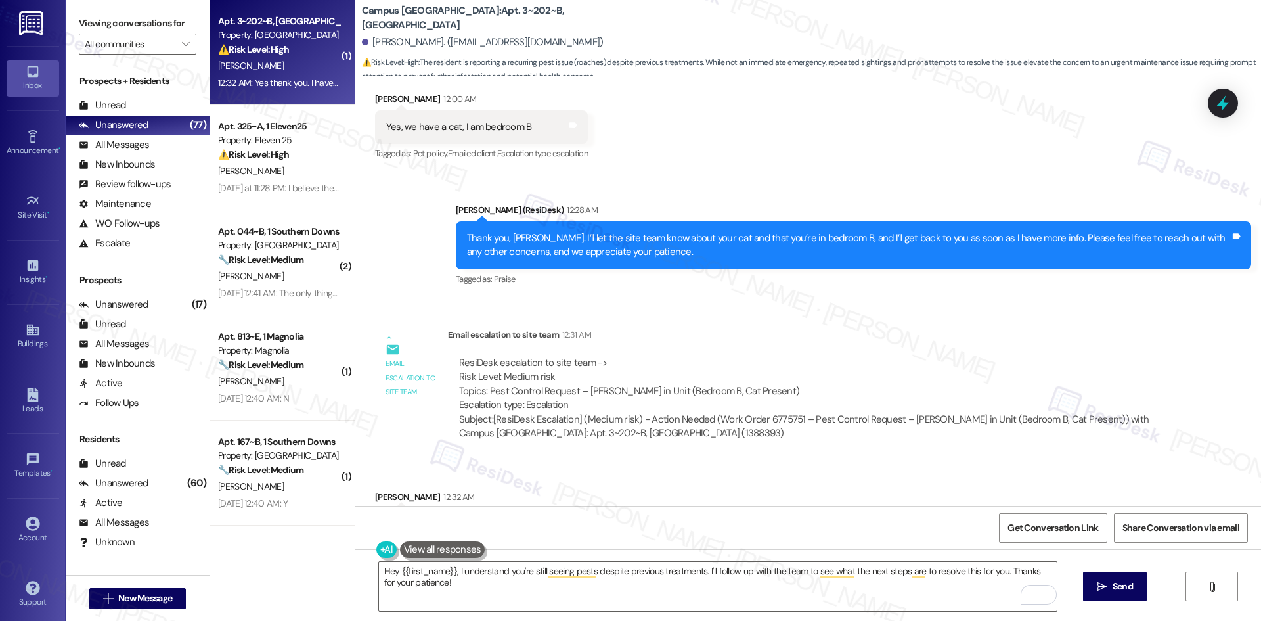
click at [625, 470] on div "Received via SMS Shea Stone 12:32 AM Yes thank you. I have seen them in my bath…" at bounding box center [808, 515] width 906 height 111
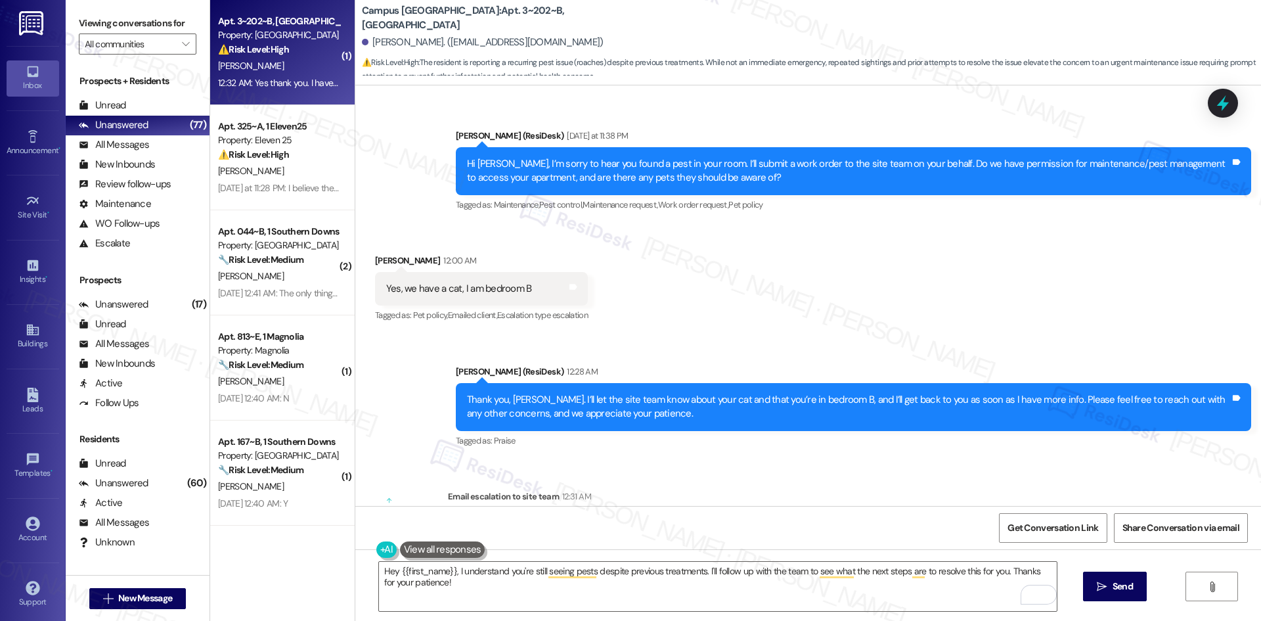
scroll to position [741, 0]
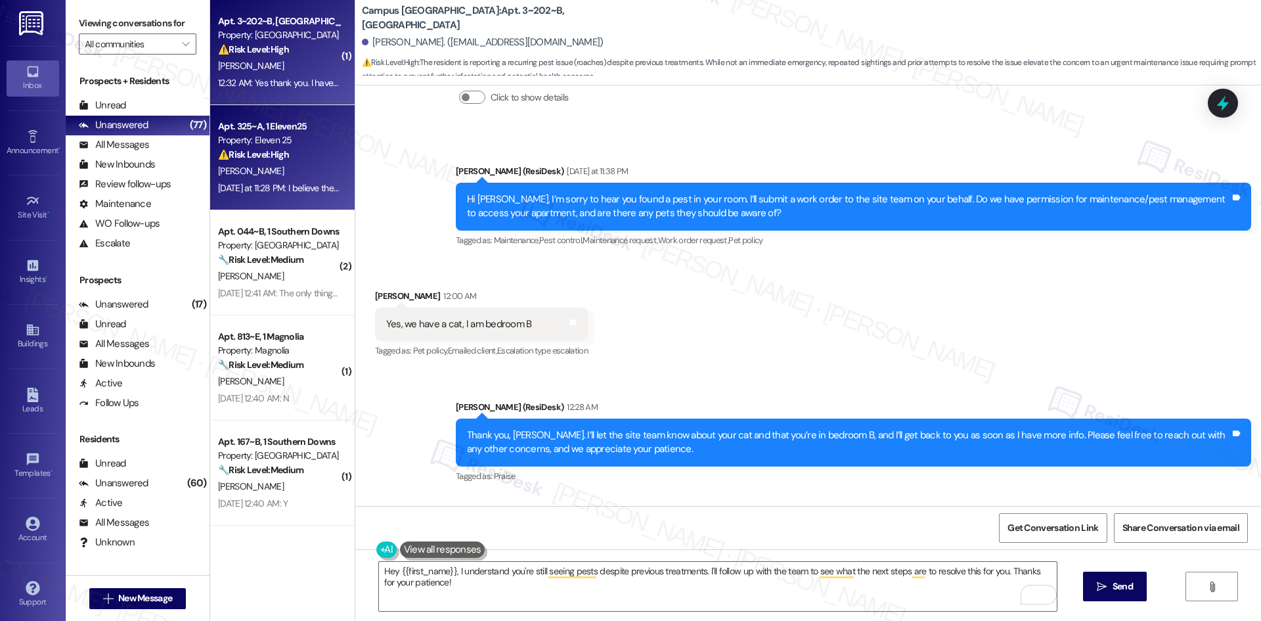
click at [291, 166] on div "P. Cobb" at bounding box center [279, 171] width 124 height 16
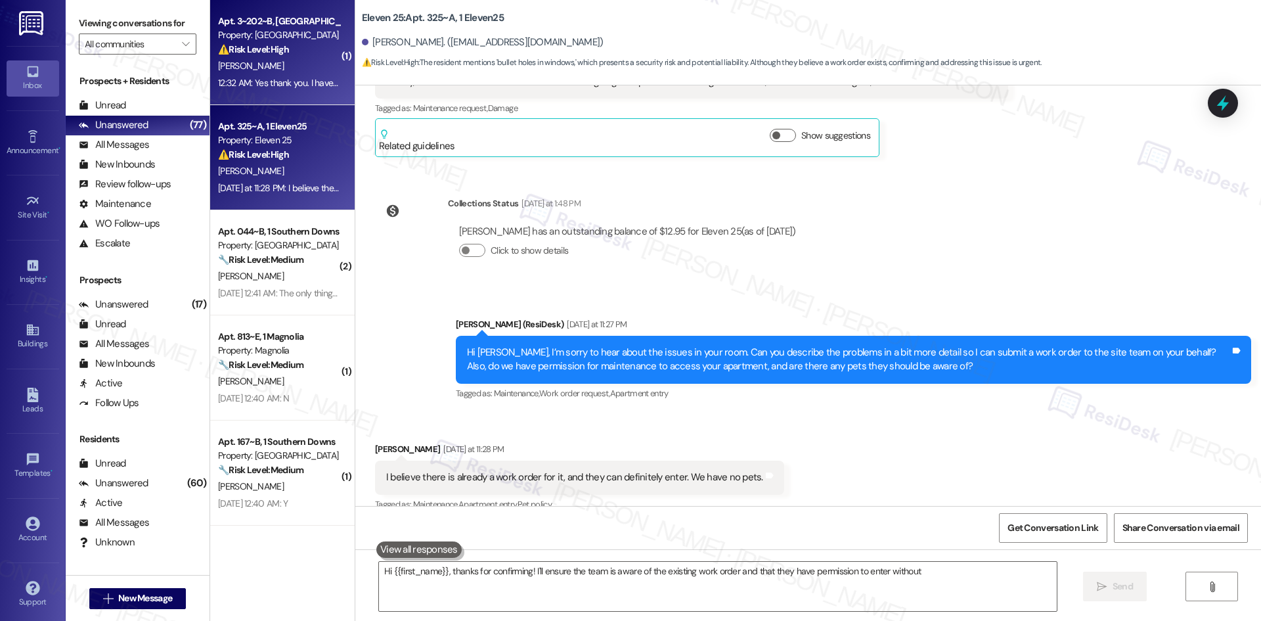
type textarea "Hi {{first_name}}, thanks for confirming! I'll ensure the team is aware of the …"
click at [277, 76] on div "12:32 AM: Yes thank you. I have seen them in my bathroom as well as the hot wat…" at bounding box center [279, 83] width 124 height 16
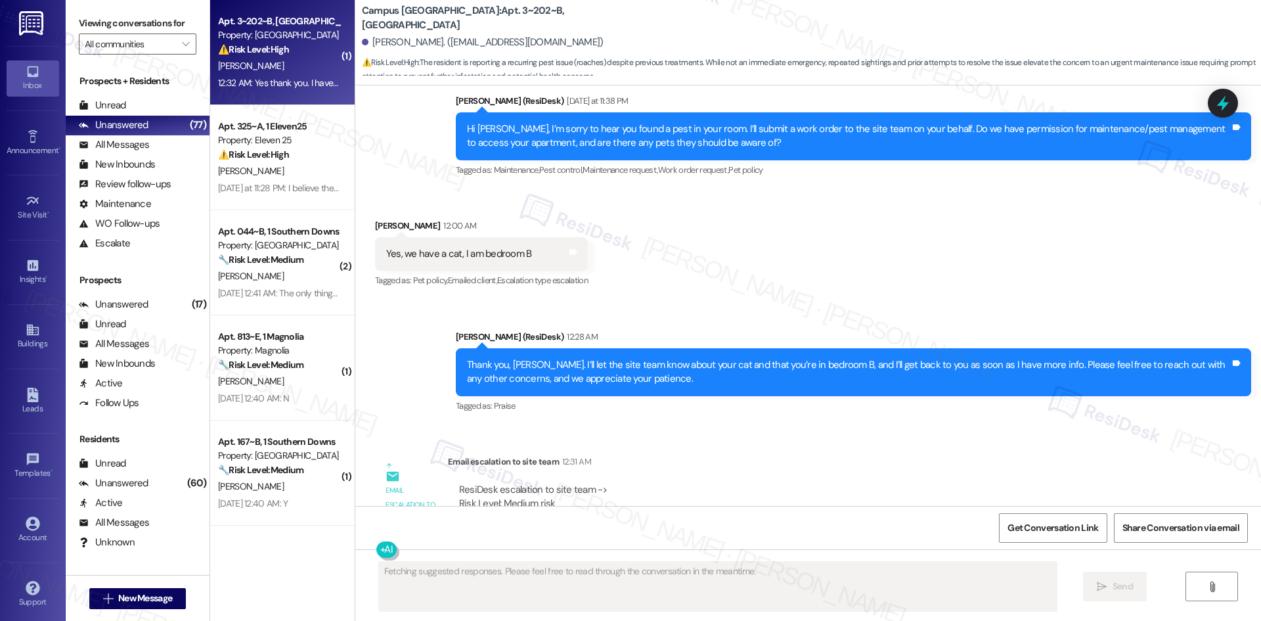
scroll to position [806, 0]
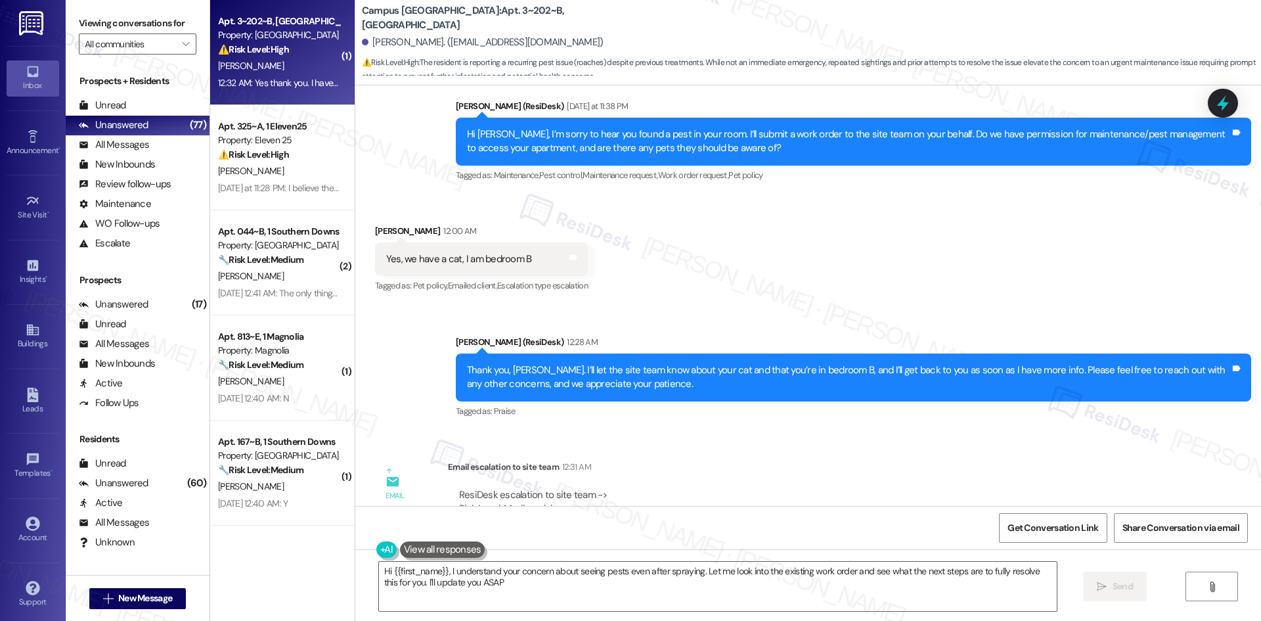
type textarea "Hi {{first_name}}, I understand your concern about seeing pests even after spra…"
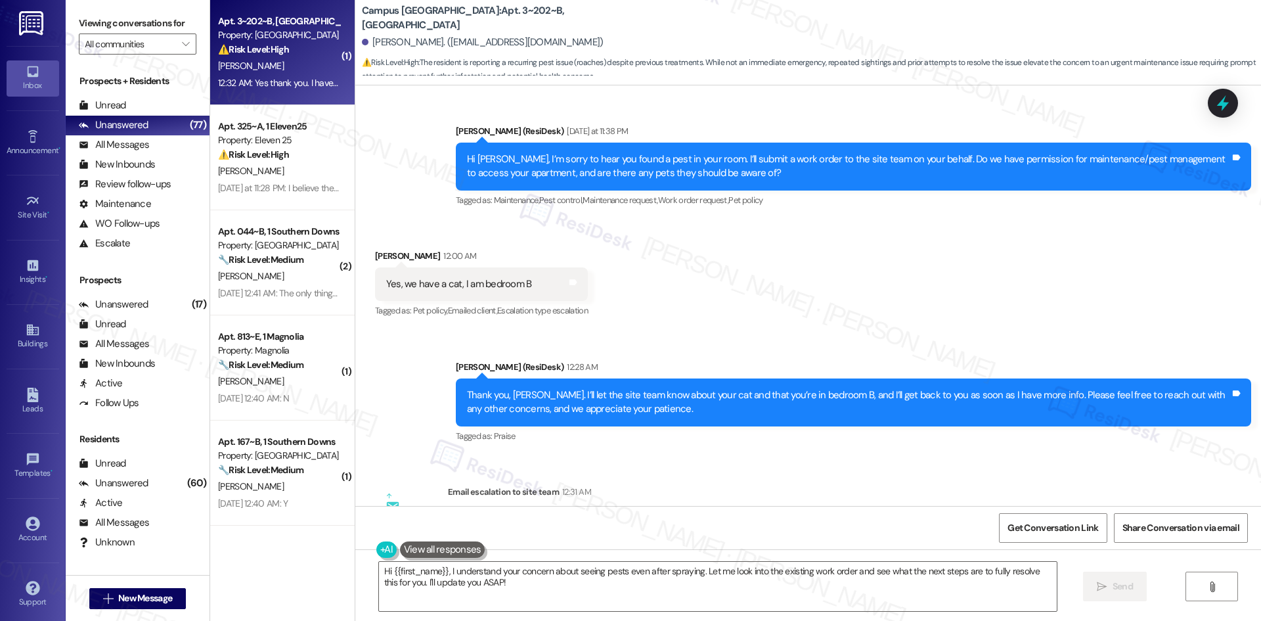
scroll to position [807, 0]
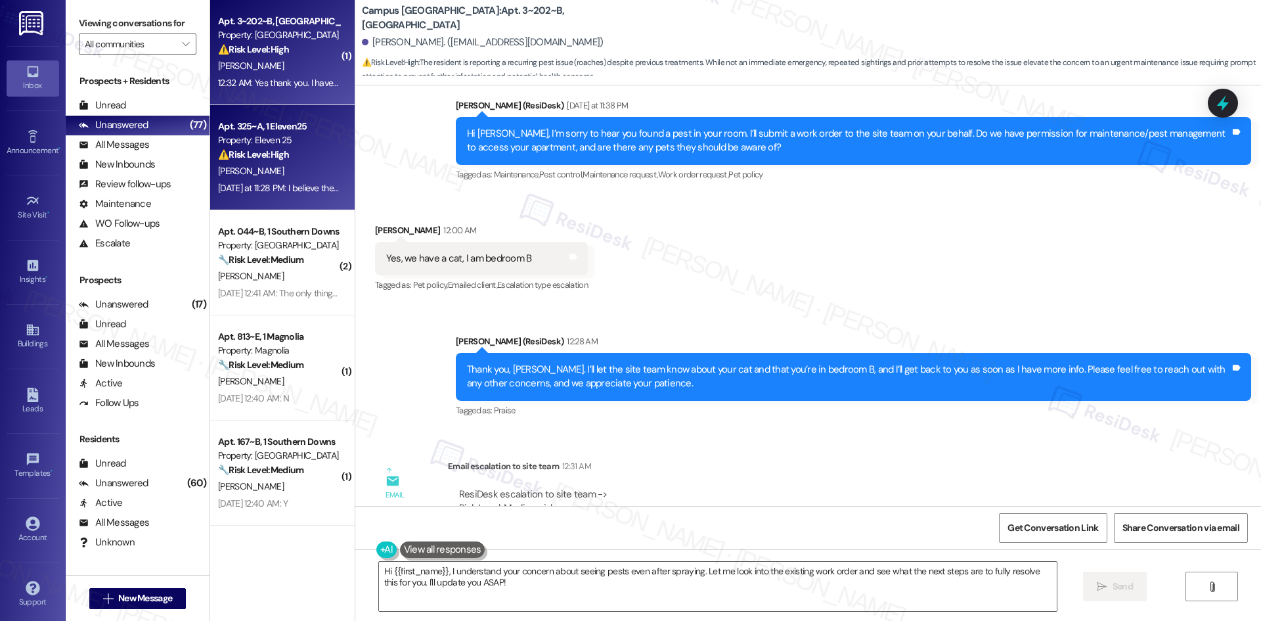
click at [264, 146] on div "Property: Eleven 25" at bounding box center [279, 140] width 122 height 14
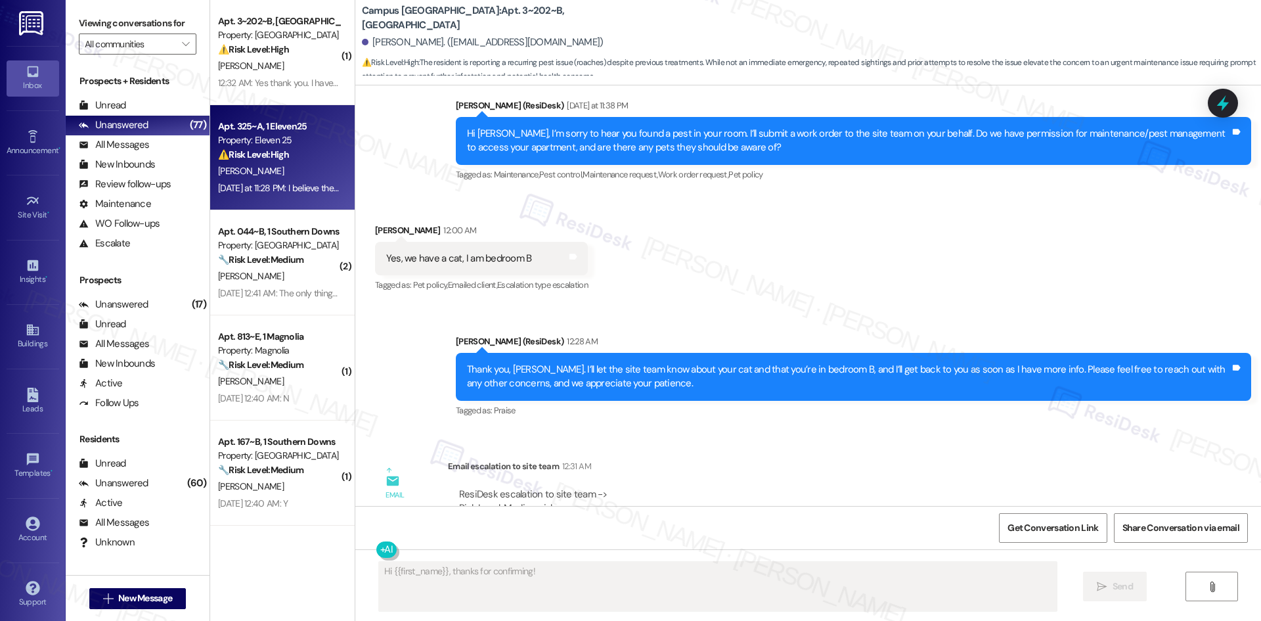
scroll to position [299, 0]
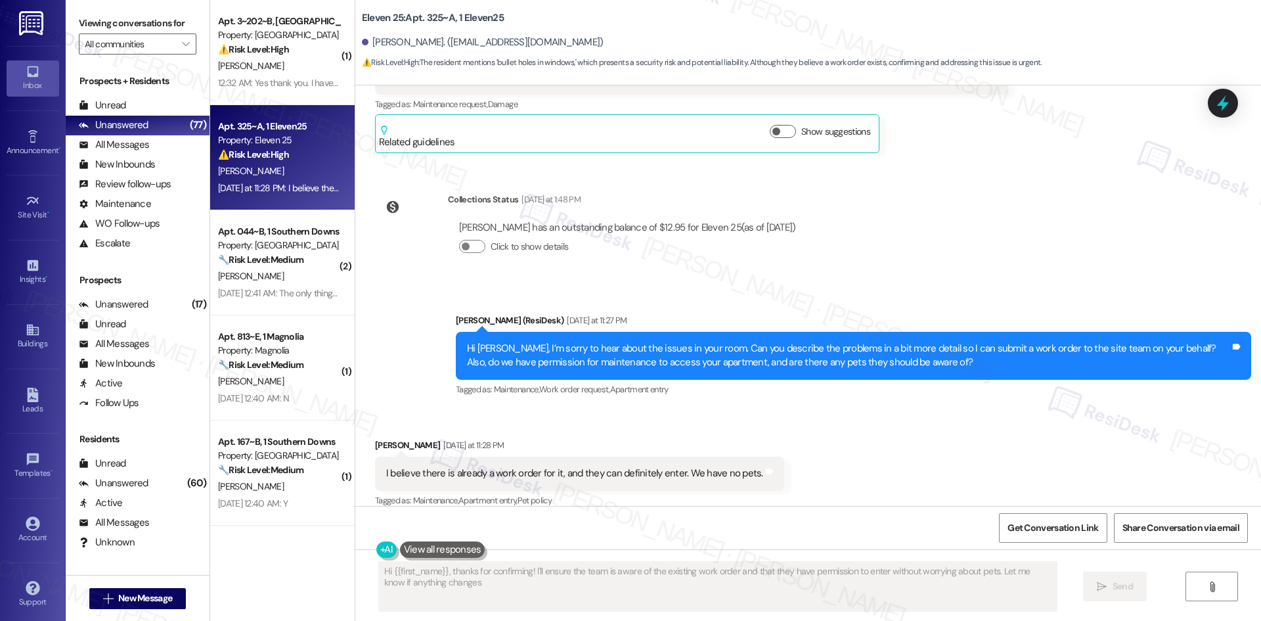
type textarea "Hi {{first_name}}, thanks for confirming! I'll ensure the team is aware of the …"
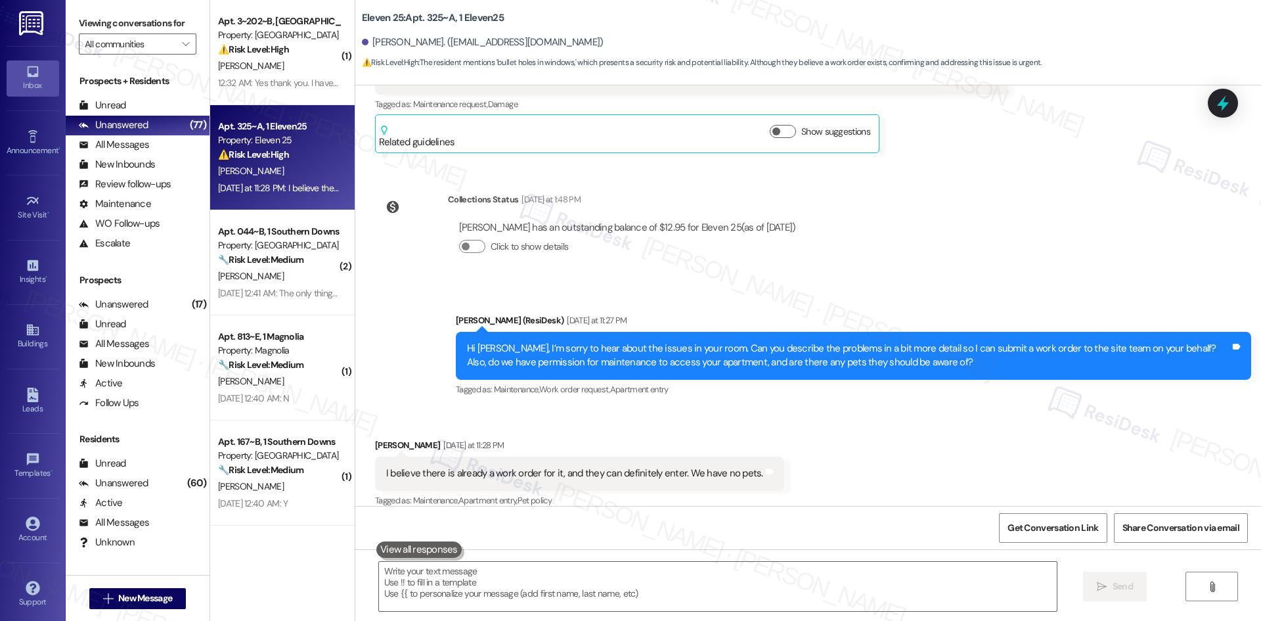
click at [889, 447] on div "Received via SMS Parker Cobb Yesterday at 11:28 PM I believe there is already a…" at bounding box center [808, 464] width 906 height 111
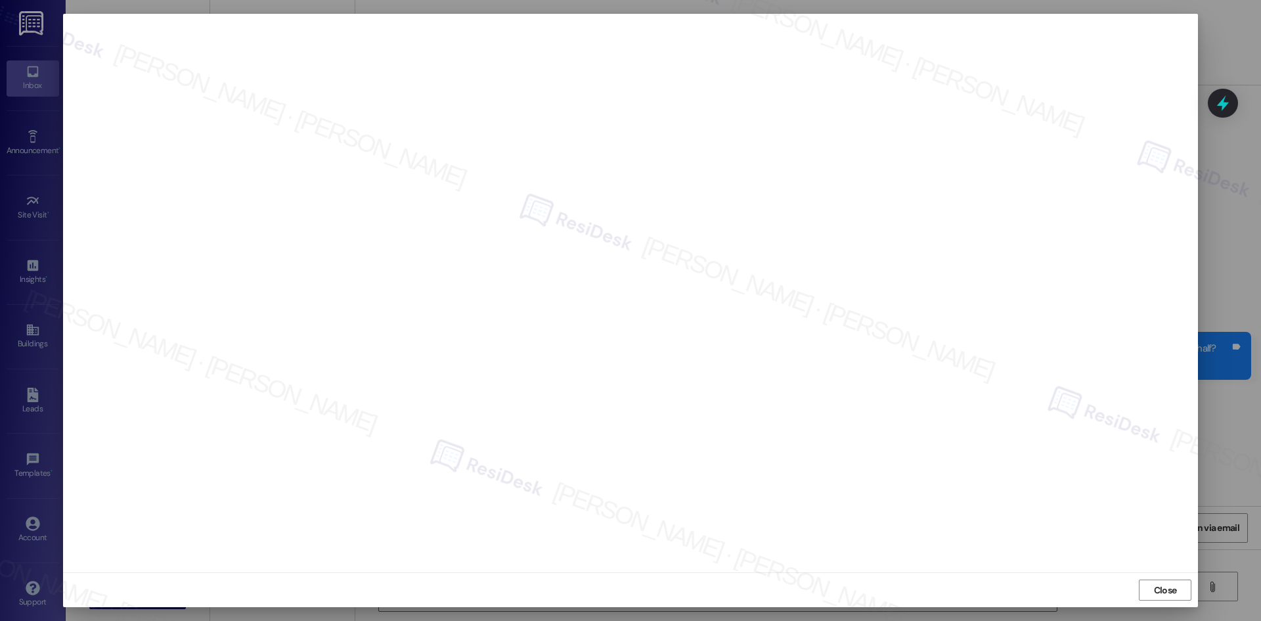
drag, startPoint x: 1166, startPoint y: 596, endPoint x: 1134, endPoint y: 577, distance: 36.5
click at [1163, 594] on span "Close" at bounding box center [1165, 590] width 23 height 14
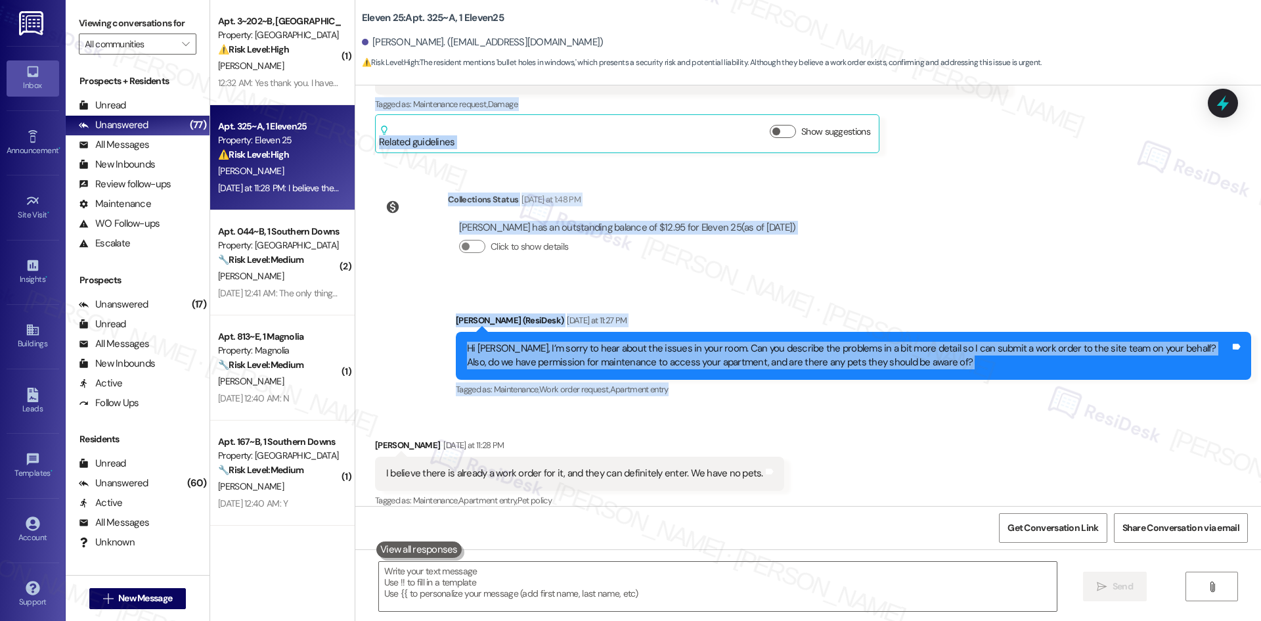
scroll to position [300, 0]
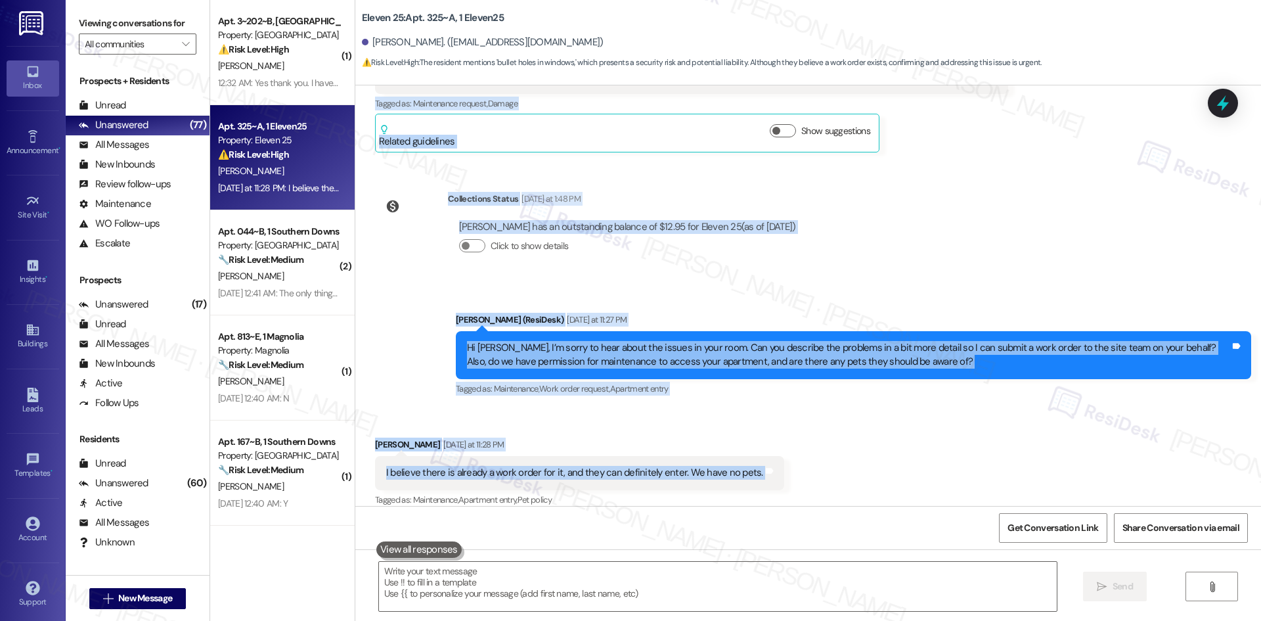
drag, startPoint x: 478, startPoint y: 186, endPoint x: 794, endPoint y: 458, distance: 417.3
click at [794, 458] on div "Lease started Aug 16, 2025 at 8:00 AM Survey, sent via SMS Residesk Automated S…" at bounding box center [808, 295] width 906 height 420
copy div "Residesk Automated Survey Aug 19, 2025 at 12:42 AM Hi there Parker! I just want…"
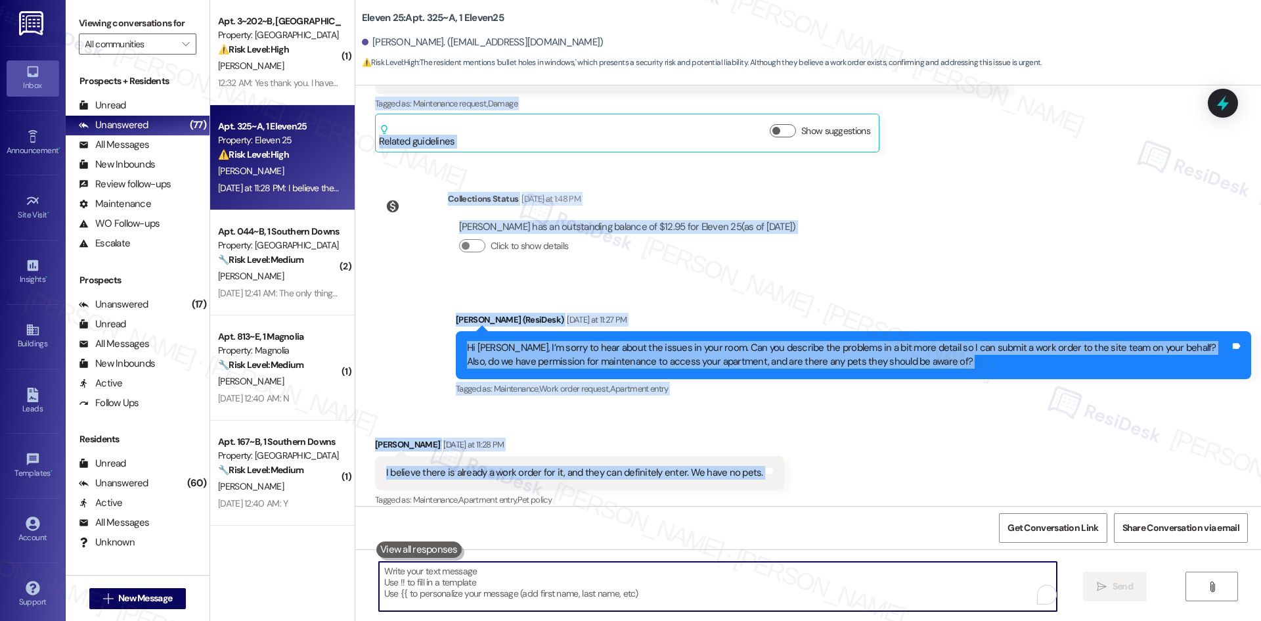
drag, startPoint x: 550, startPoint y: 583, endPoint x: 557, endPoint y: 583, distance: 7.3
click at [550, 583] on textarea "To enrich screen reader interactions, please activate Accessibility in Grammarl…" at bounding box center [718, 586] width 678 height 49
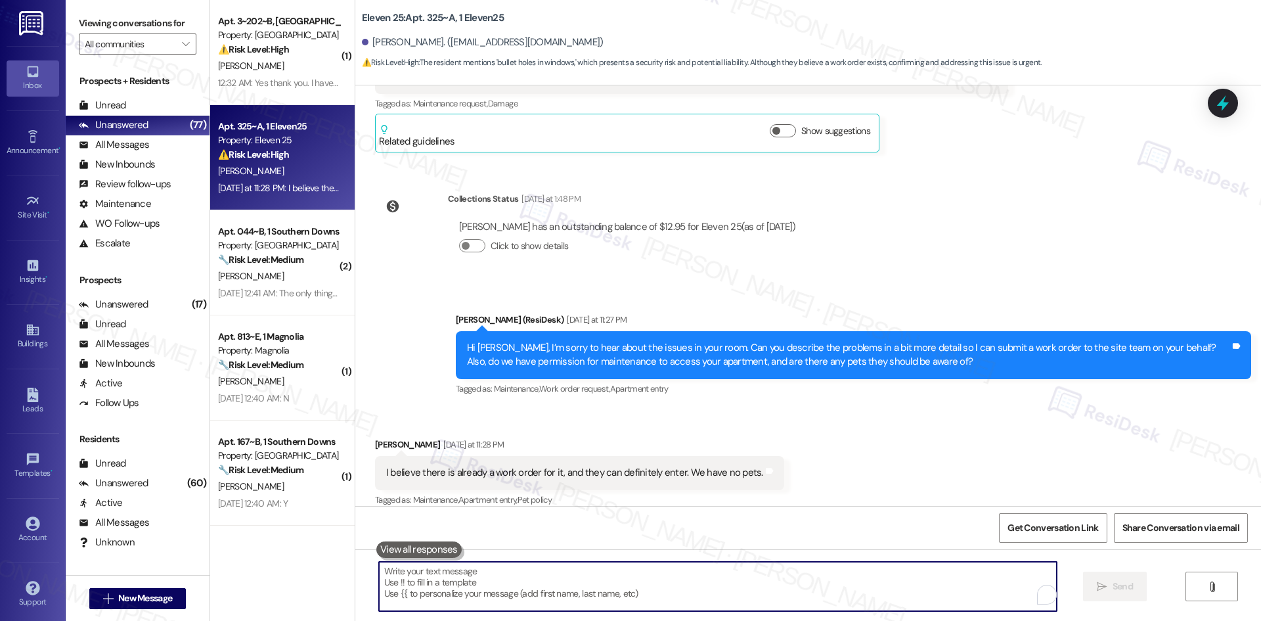
paste textarea "Thanks, Parker. Do you happen to have the work order number so I can follow up …"
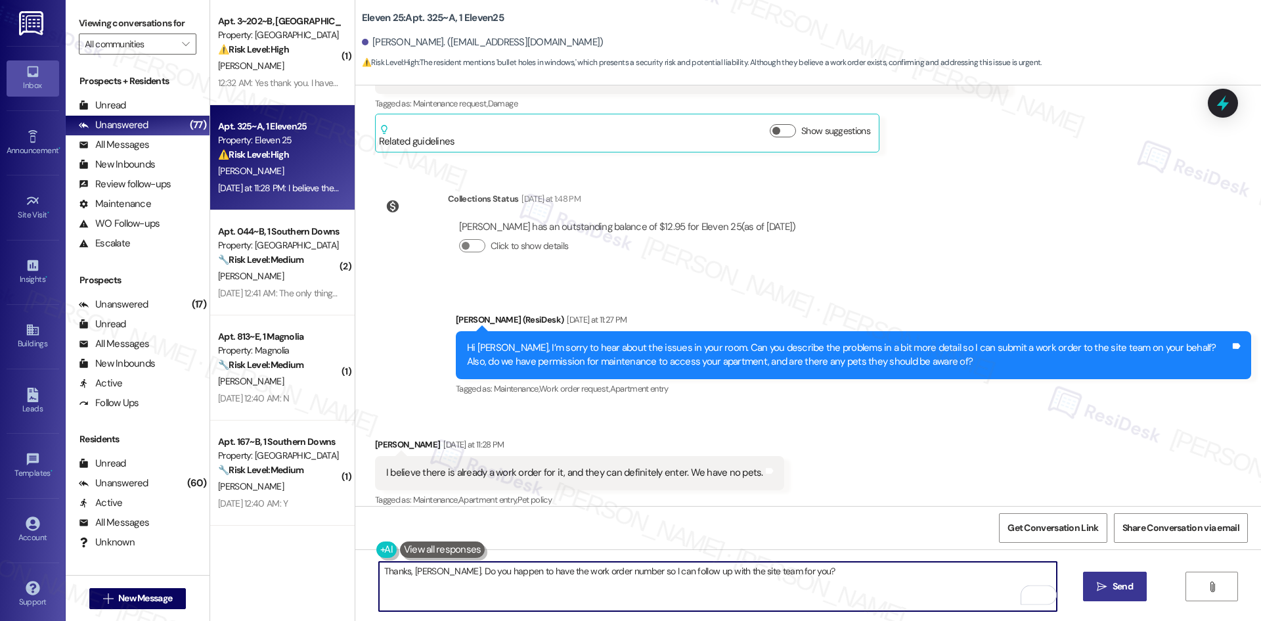
type textarea "Thanks, Parker. Do you happen to have the work order number so I can follow up …"
click at [1128, 587] on span "Send" at bounding box center [1123, 586] width 20 height 14
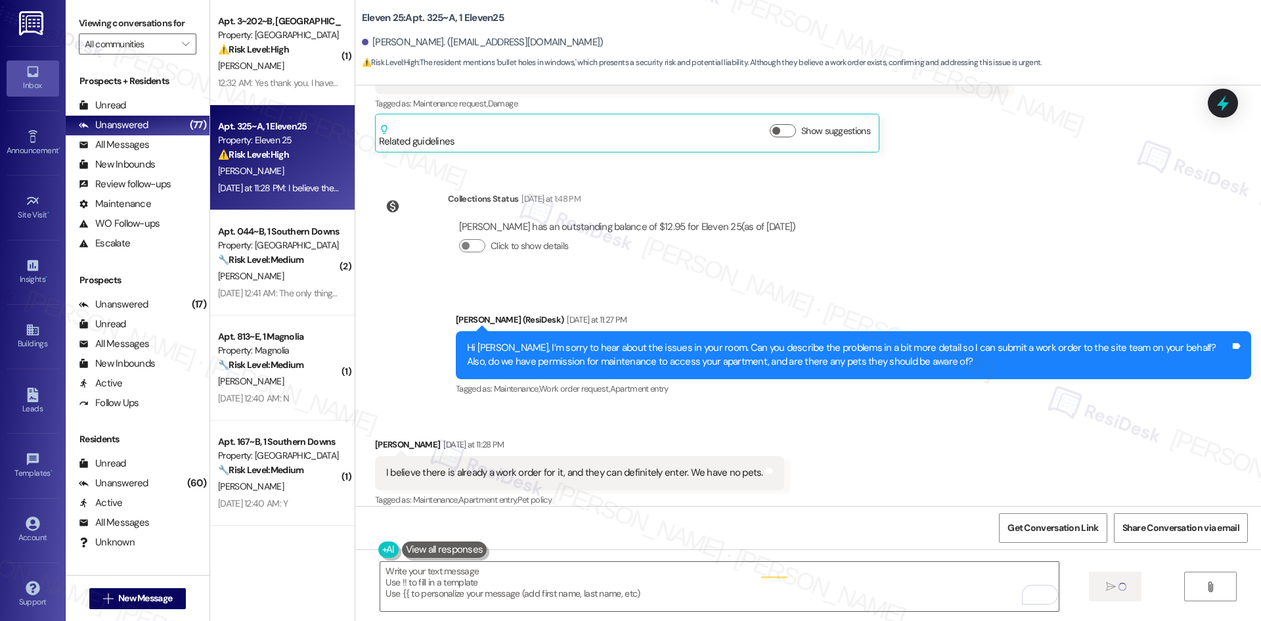
type textarea "Fetching suggested responses. Please feel free to read through the conversation…"
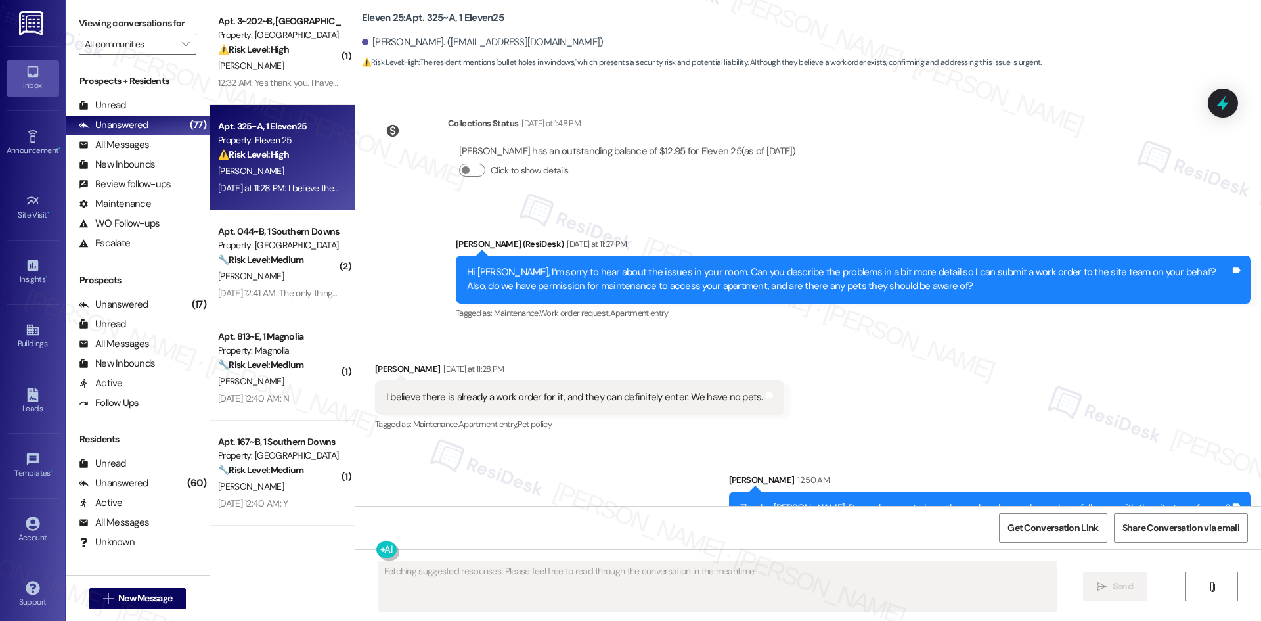
scroll to position [391, 0]
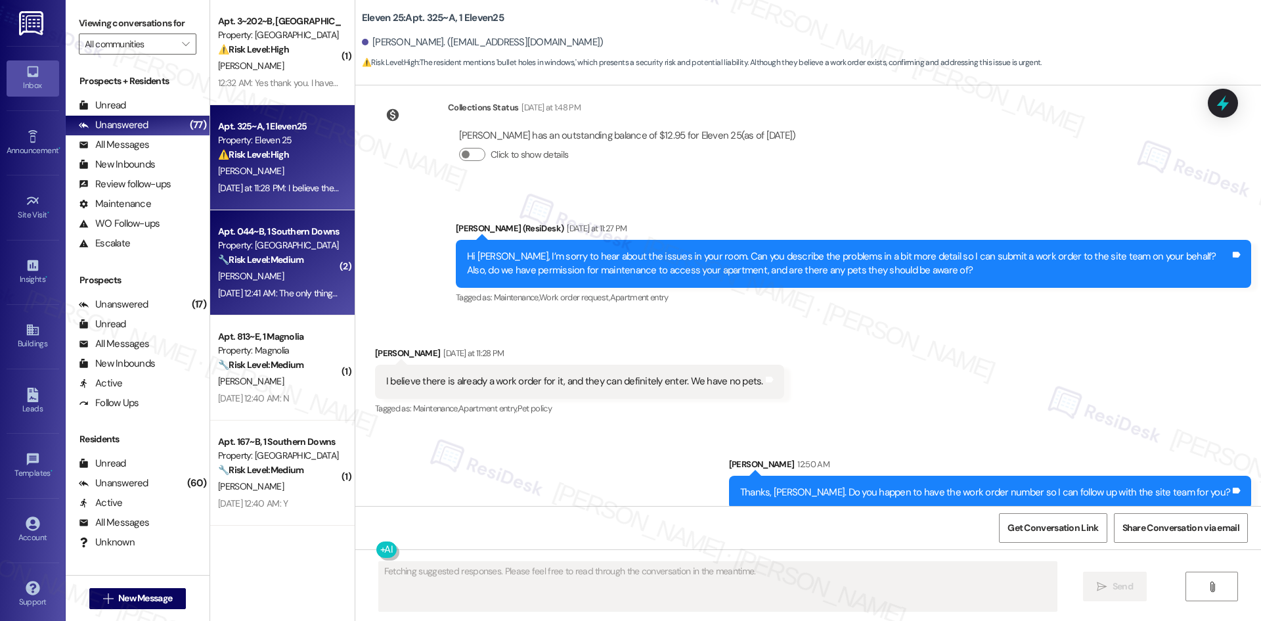
click at [279, 283] on div "E. Green" at bounding box center [279, 276] width 124 height 16
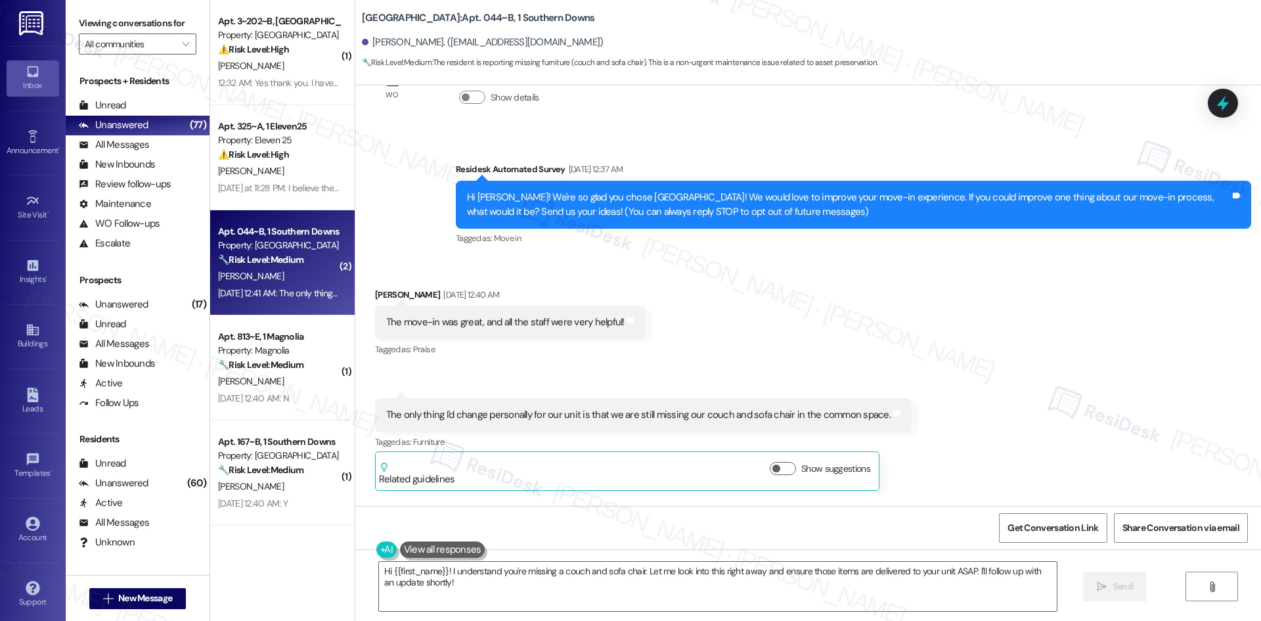
scroll to position [51, 0]
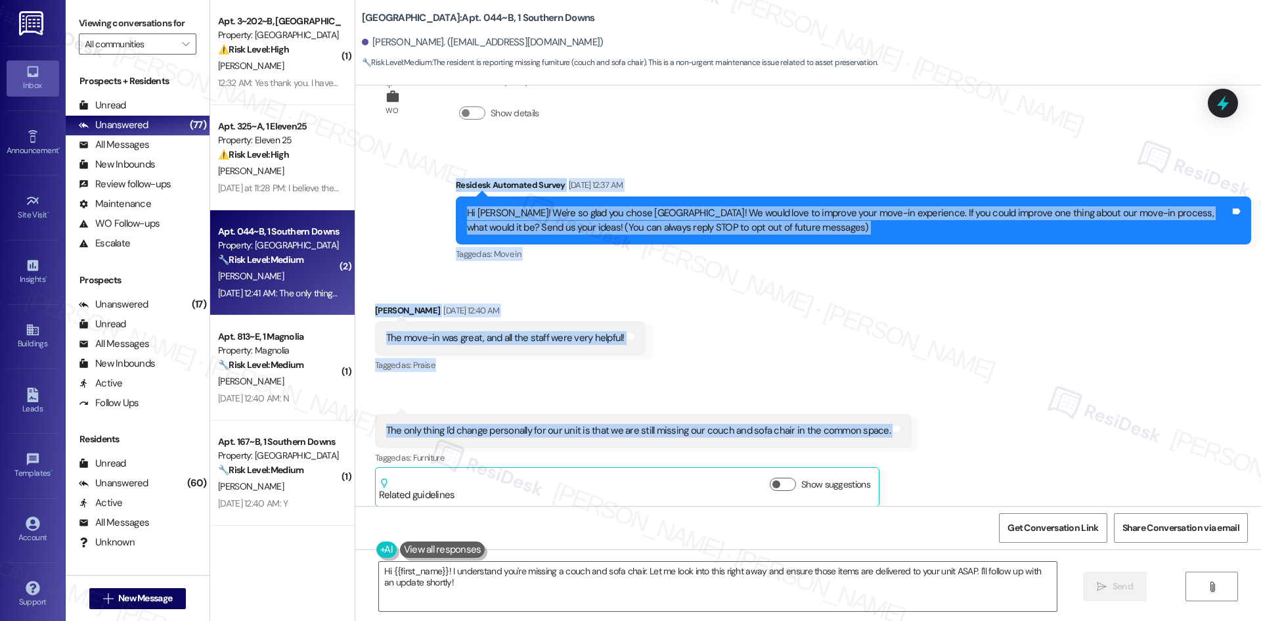
drag, startPoint x: 423, startPoint y: 179, endPoint x: 946, endPoint y: 413, distance: 573.0
click at [946, 413] on div "WO Lease started Aug 10, 2025 at 8:00 AM Show details Survey, sent via SMS Resi…" at bounding box center [808, 295] width 906 height 420
copy div "Residesk Automated Survey Aug 19, 2025 at 12:37 AM Hi Elijah! We're so glad you…"
click at [629, 284] on div "Received via SMS Elijah Green Aug 19, 2025 at 12:40 AM The move-in was great, a…" at bounding box center [808, 395] width 906 height 242
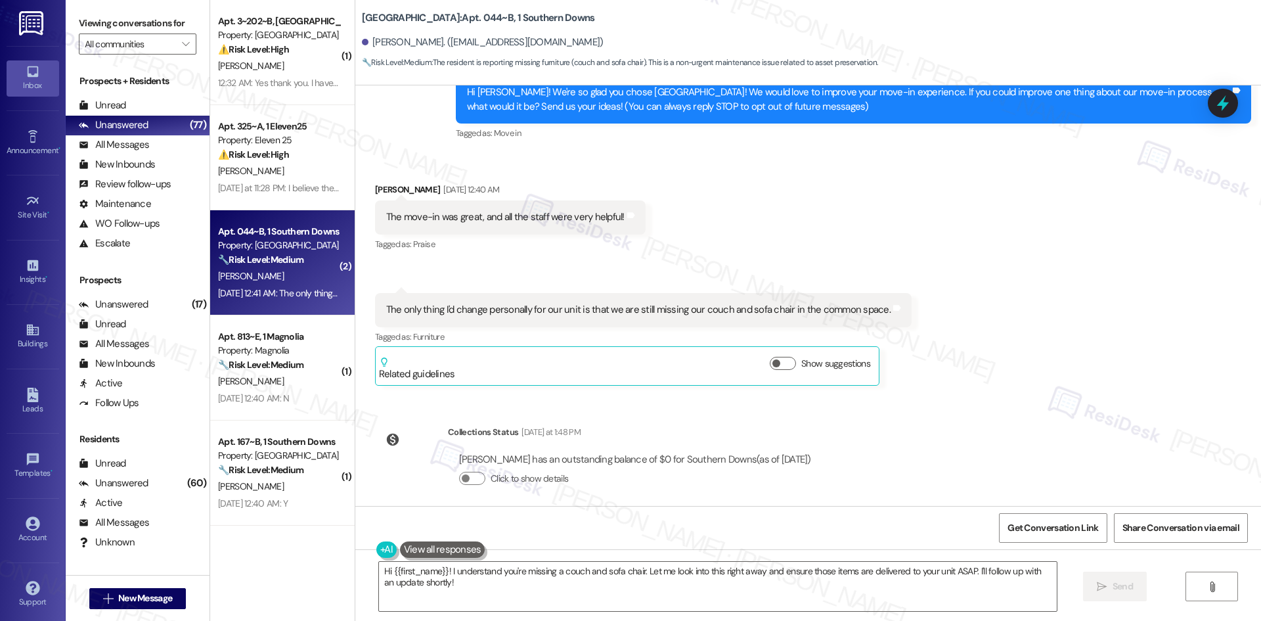
scroll to position [182, 0]
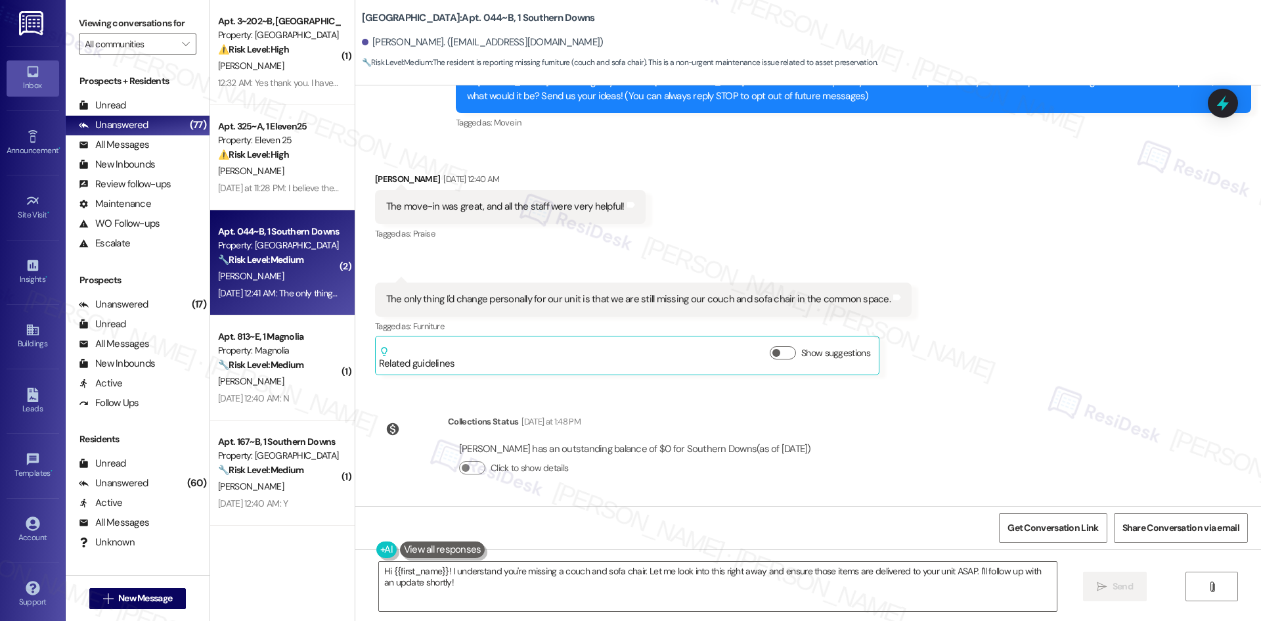
click at [931, 384] on div "Received via SMS Elijah Green Aug 19, 2025 at 12:40 AM The move-in was great, a…" at bounding box center [808, 264] width 906 height 242
click at [778, 238] on div "Received via SMS Elijah Green Aug 19, 2025 at 12:40 AM The move-in was great, a…" at bounding box center [808, 264] width 906 height 242
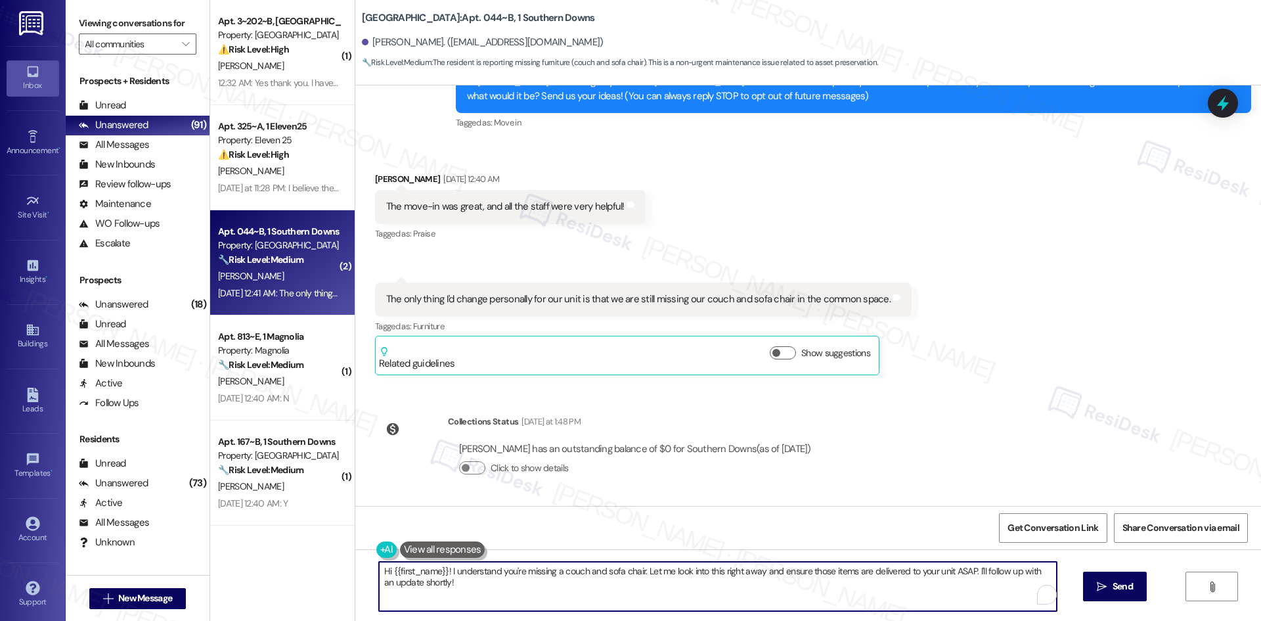
click at [497, 596] on textarea "Hi {{first_name}}! I understand you're missing a couch and sofa chair. Let me l…" at bounding box center [718, 586] width 678 height 49
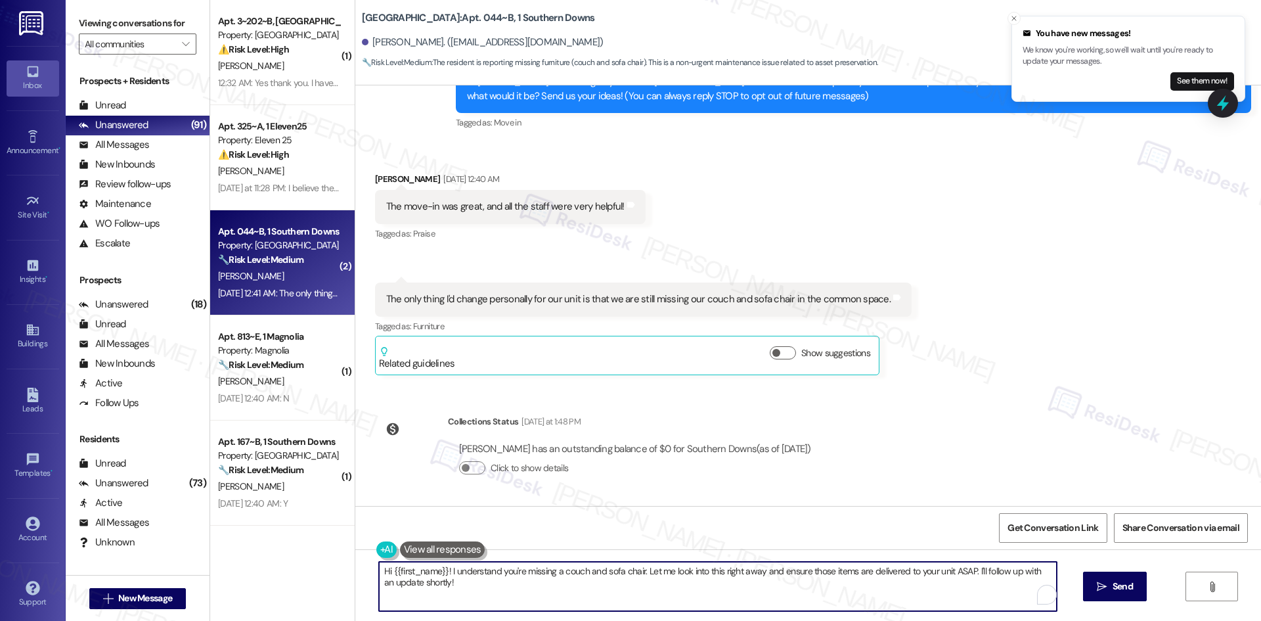
paste textarea "I understand your concern about the missing couch and sofa chair in the common …"
drag, startPoint x: 654, startPoint y: 582, endPoint x: 443, endPoint y: 586, distance: 210.9
click at [443, 586] on textarea "I understand your concern about the missing couch and sofa chair in the common …" at bounding box center [718, 586] width 678 height 49
click at [606, 602] on textarea "I understand your concern about the missing couch and sofa chair in the common …" at bounding box center [718, 586] width 678 height 49
type textarea "I understand your concern about the missing couch and sofa chair in the common …"
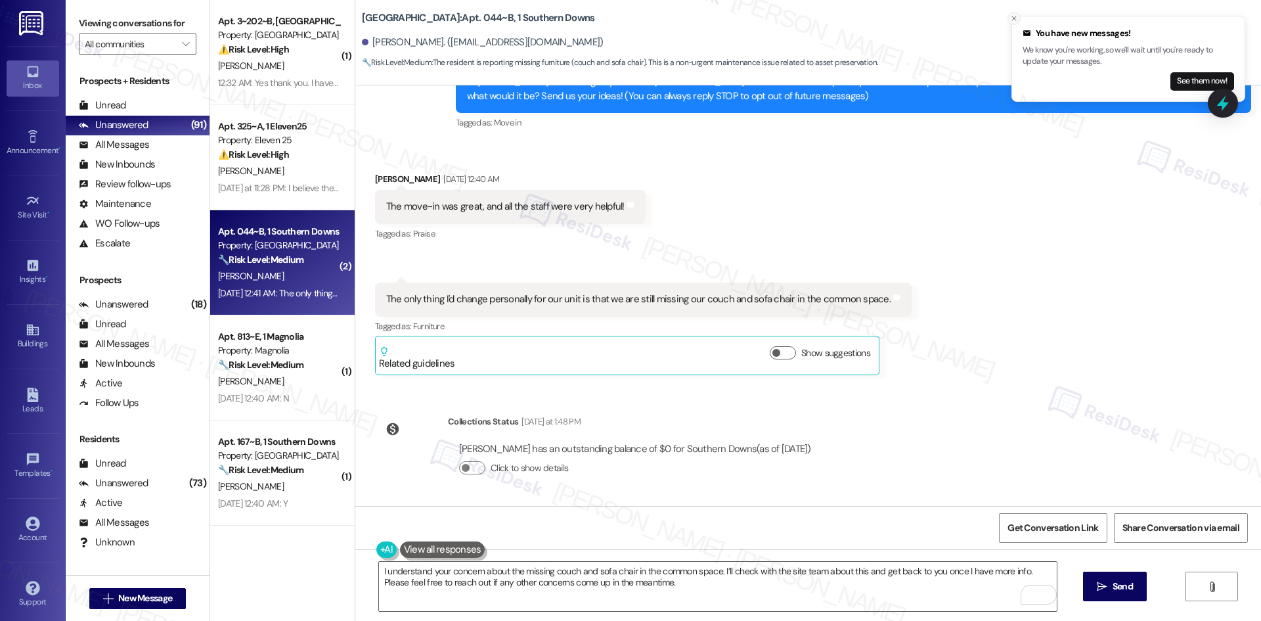
click at [1012, 18] on icon "Close toast" at bounding box center [1014, 18] width 8 height 8
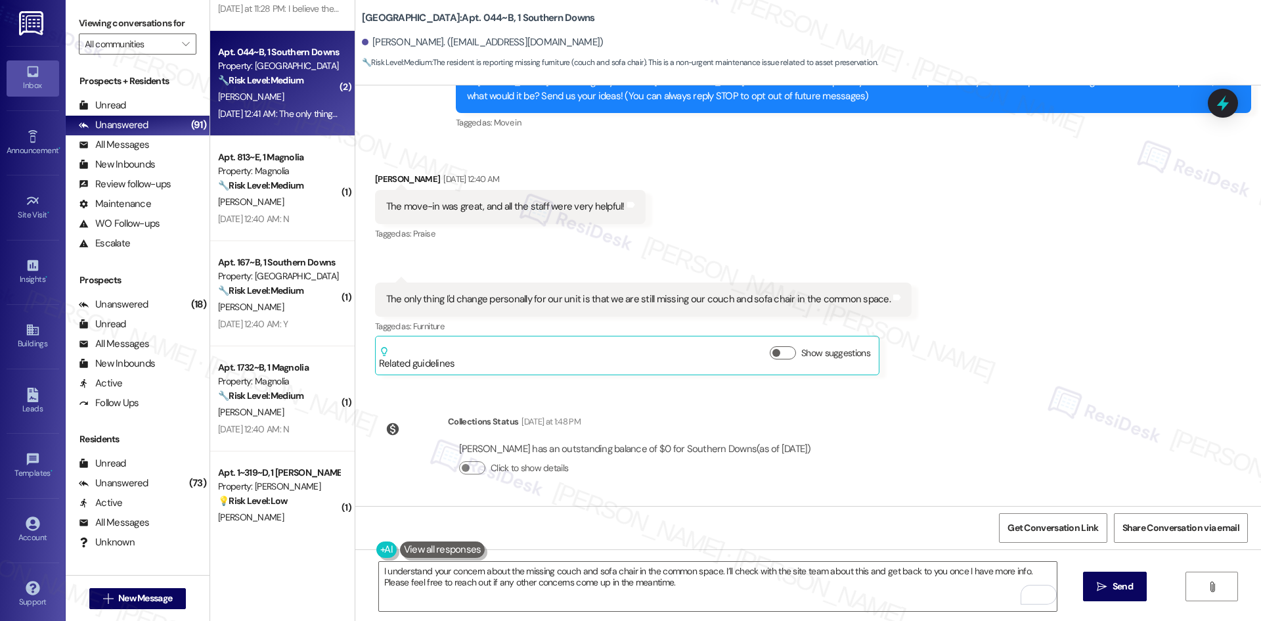
scroll to position [197, 0]
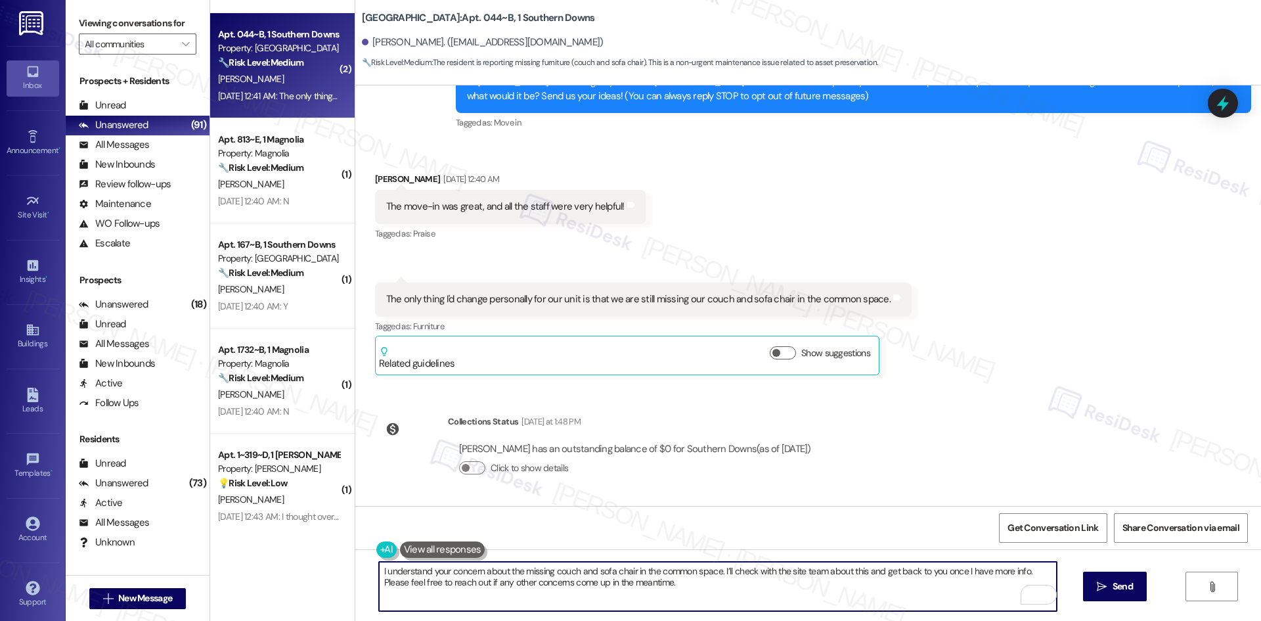
click at [532, 594] on textarea "I understand your concern about the missing couch and sofa chair in the common …" at bounding box center [718, 586] width 678 height 49
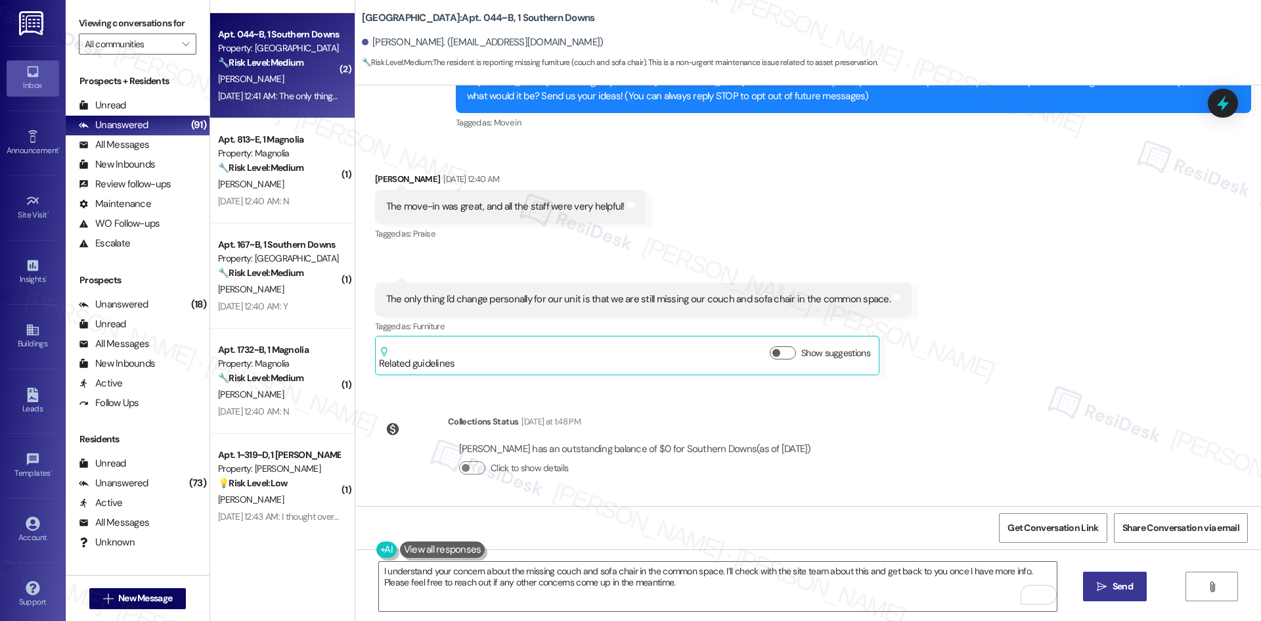
click at [1107, 580] on span " Send" at bounding box center [1114, 586] width 41 height 14
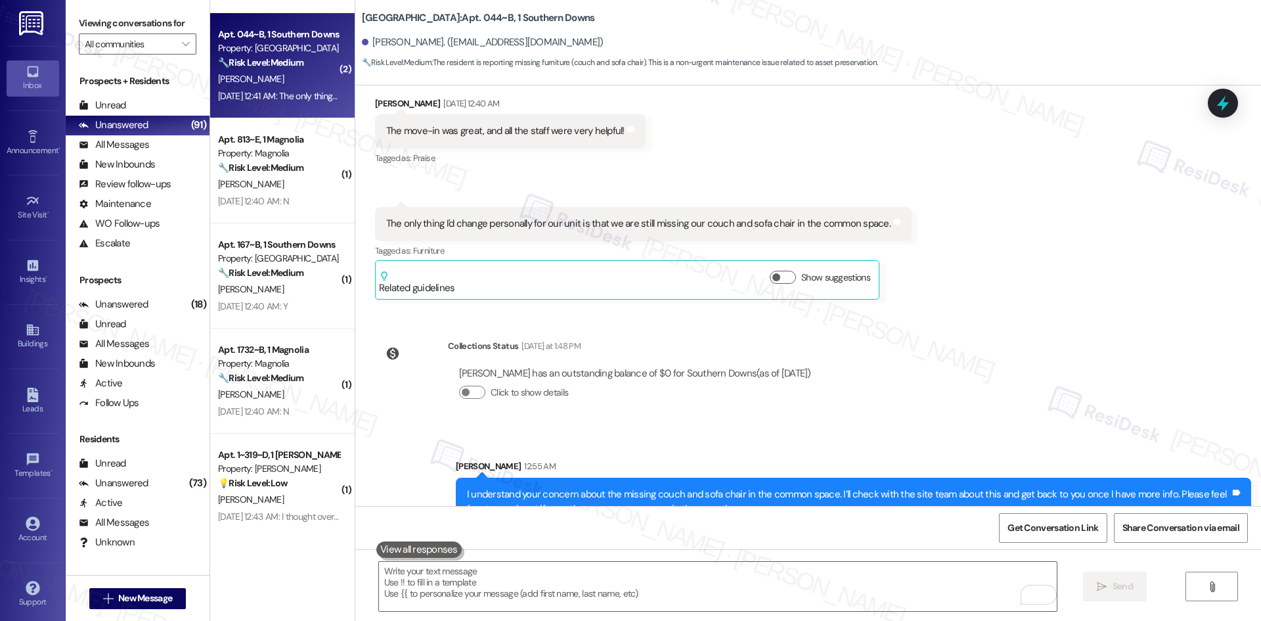
scroll to position [288, 0]
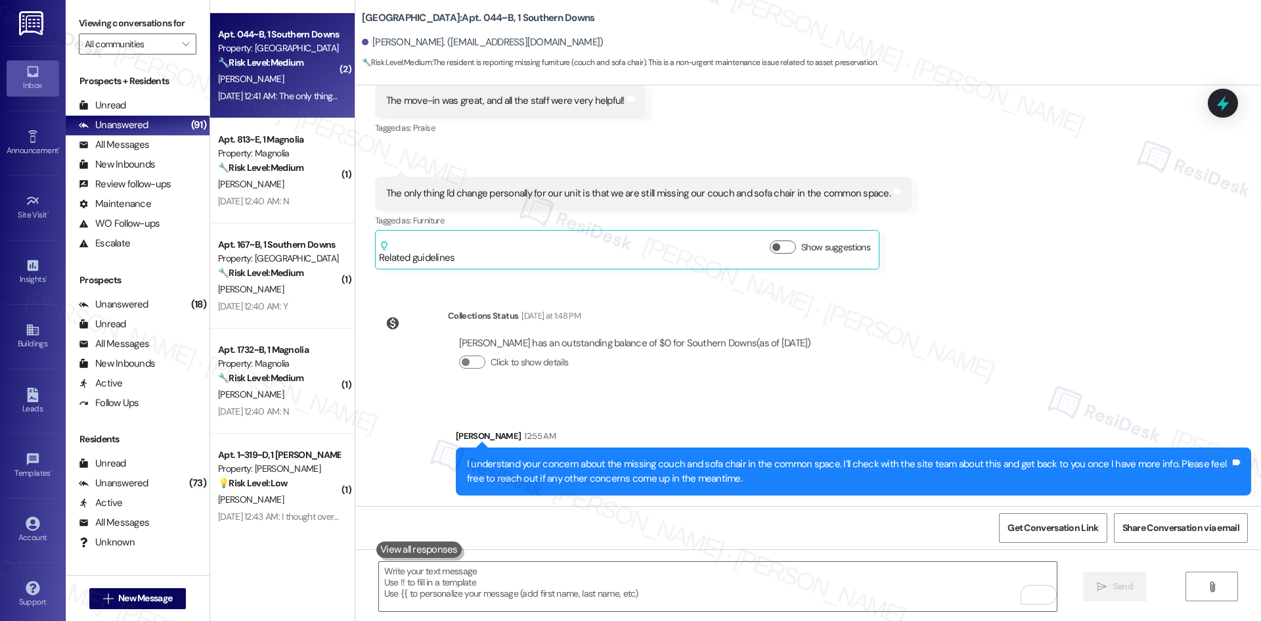
click at [1017, 351] on div "WO Lease started Aug 10, 2025 at 8:00 AM Show details Survey, sent via SMS Resi…" at bounding box center [808, 295] width 906 height 420
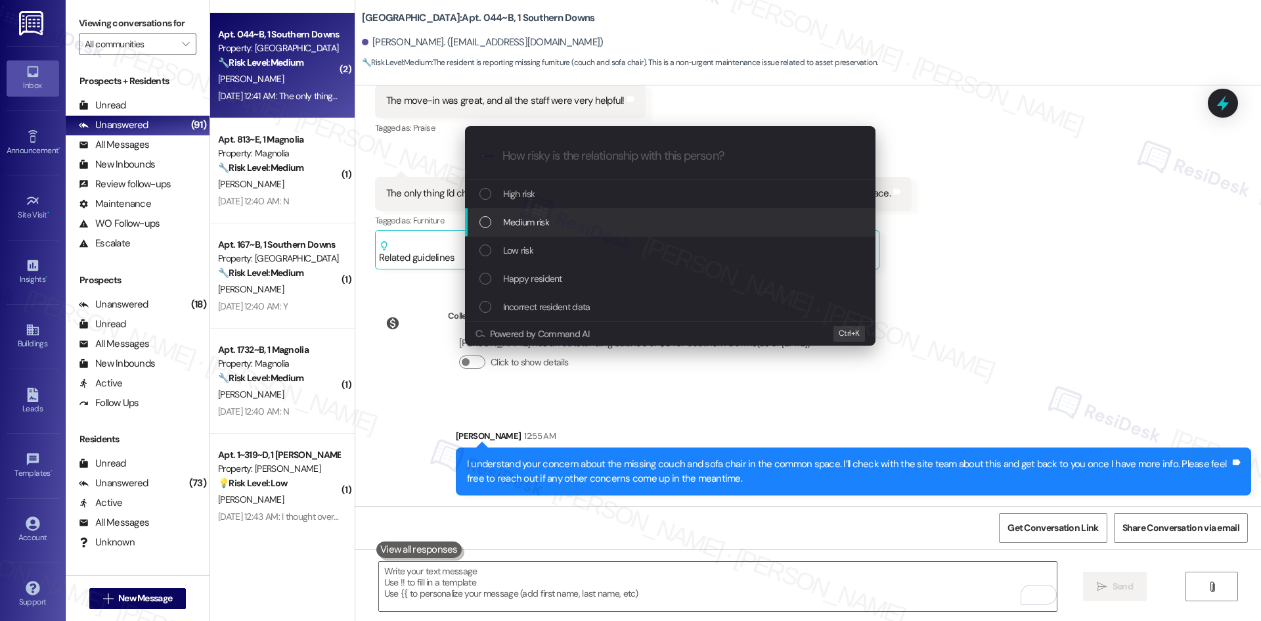
click at [573, 221] on div "Medium risk" at bounding box center [672, 222] width 384 height 14
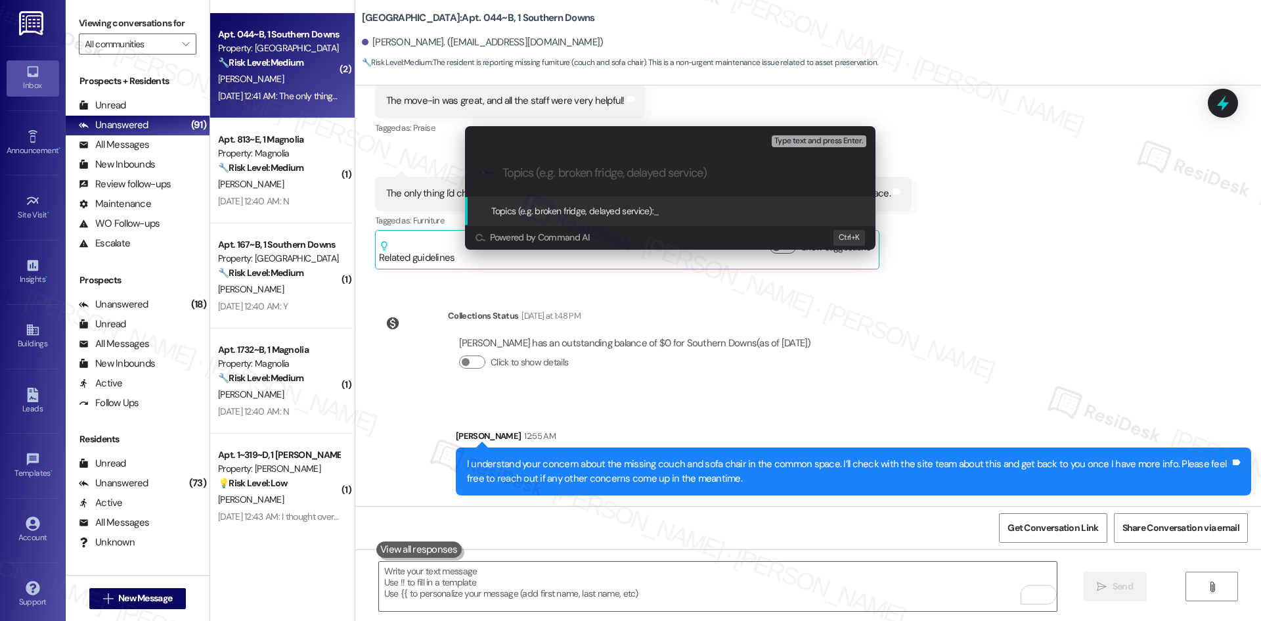
click at [548, 173] on input "Topics (e.g. broken fridge, delayed service)" at bounding box center [680, 173] width 357 height 14
paste input "Missing Common Area Furniture"
type input "Missing Common Area Furniture"
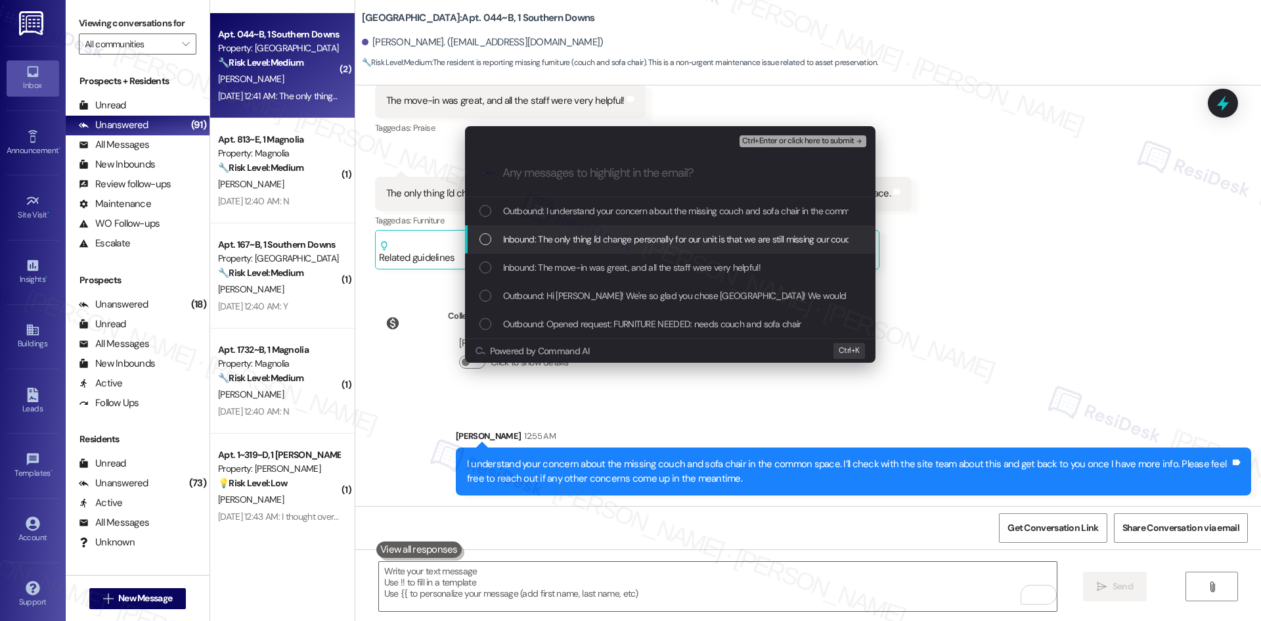
click at [598, 246] on span "Inbound: The only thing I'd change personally for our unit is that we are still…" at bounding box center [751, 239] width 496 height 14
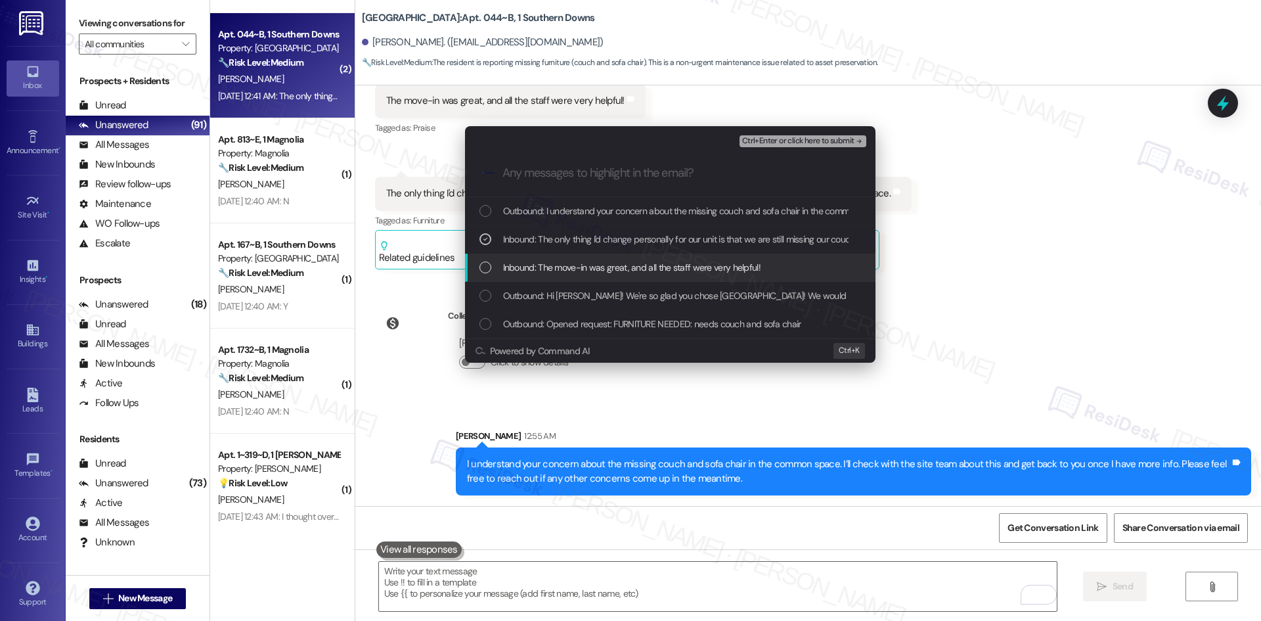
click at [606, 263] on span "Inbound: The move-in was great, and all the staff were very helpful!" at bounding box center [631, 267] width 257 height 14
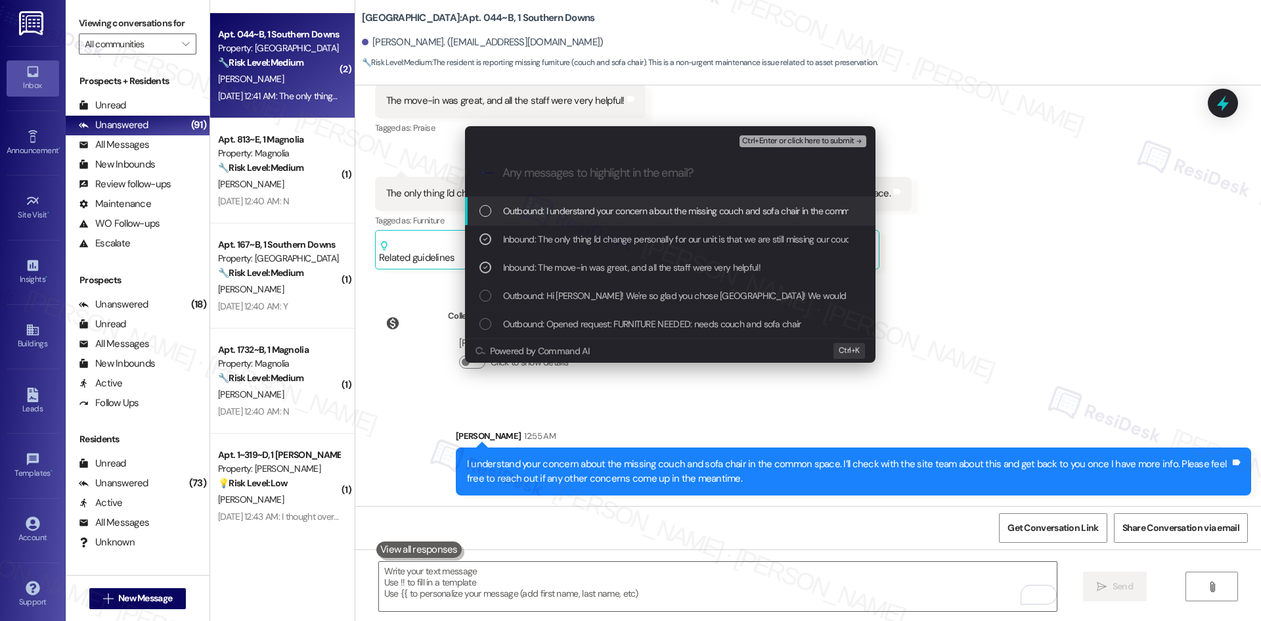
click at [842, 137] on span "Ctrl+Enter or click here to submit" at bounding box center [798, 141] width 112 height 9
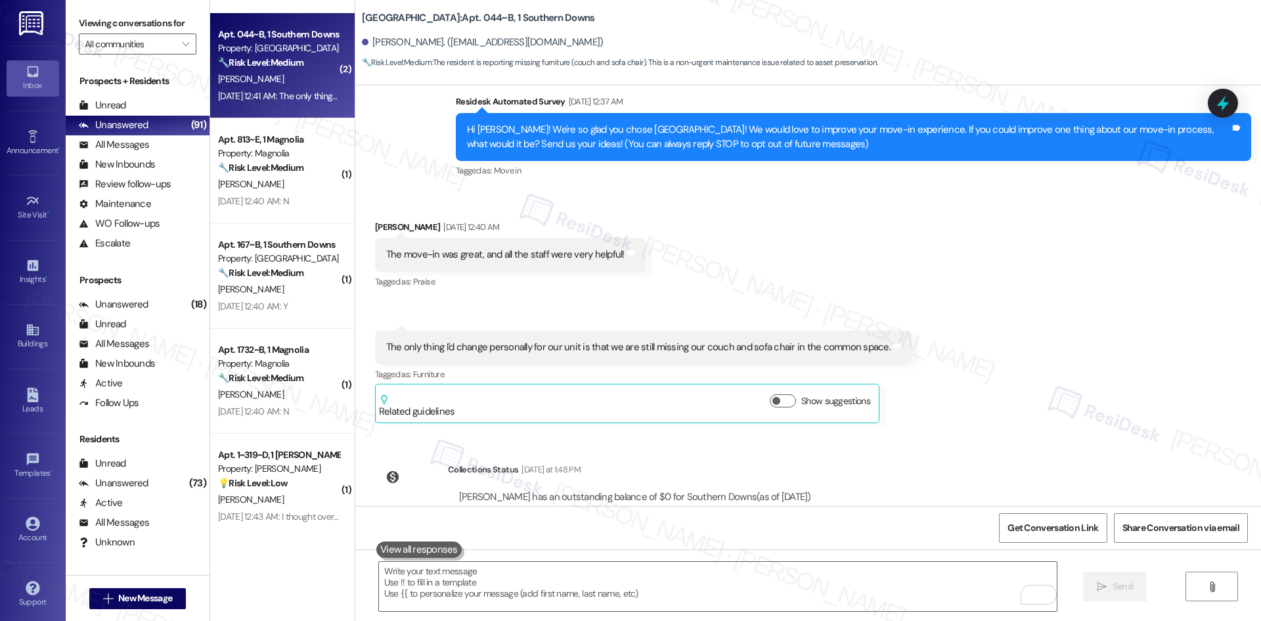
scroll to position [61, 0]
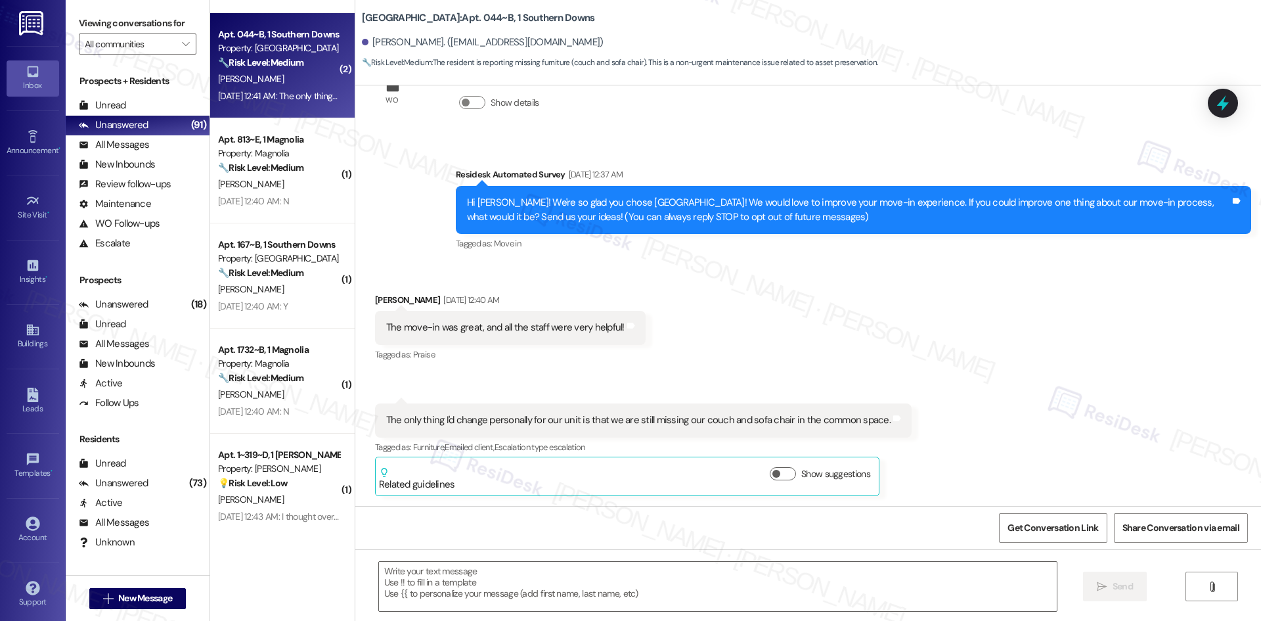
type textarea "Fetching suggested responses. Please feel free to read through the conversation…"
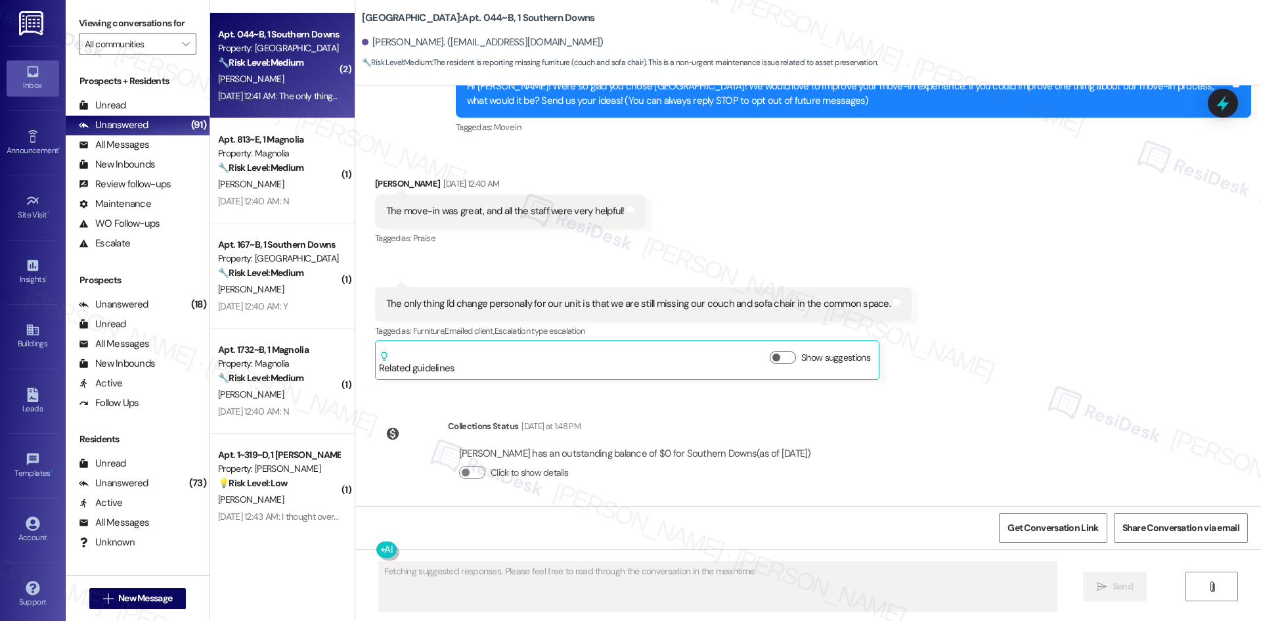
scroll to position [307, 0]
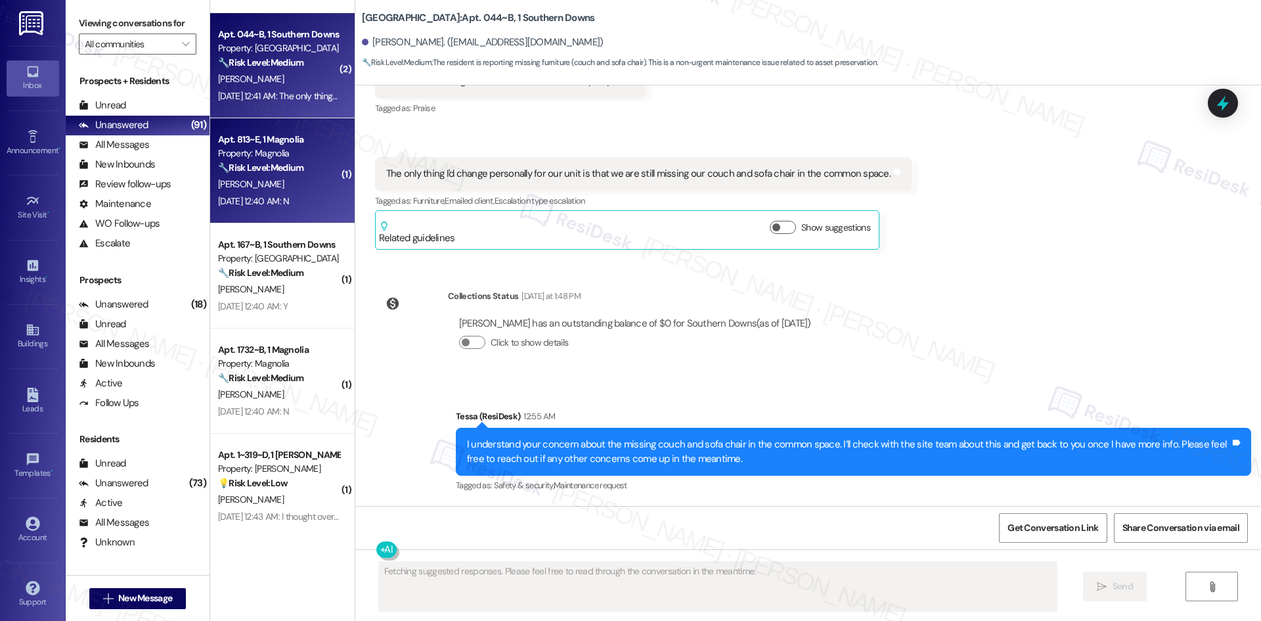
click at [278, 181] on div "A. Chastain" at bounding box center [279, 184] width 124 height 16
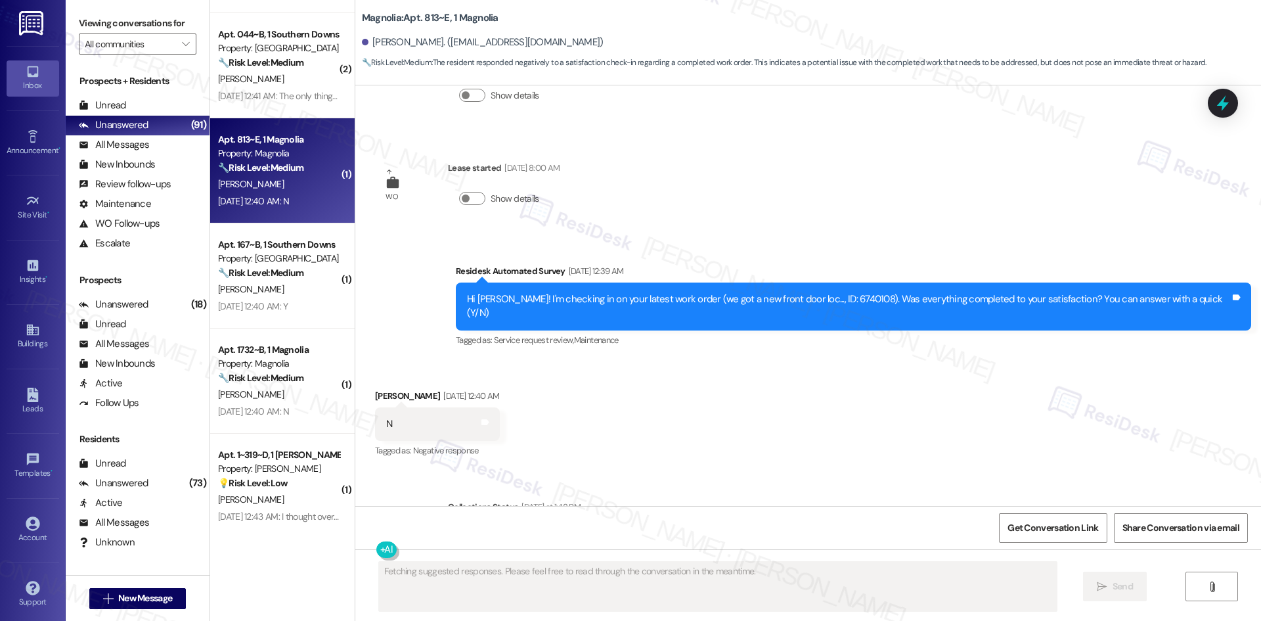
scroll to position [1590, 0]
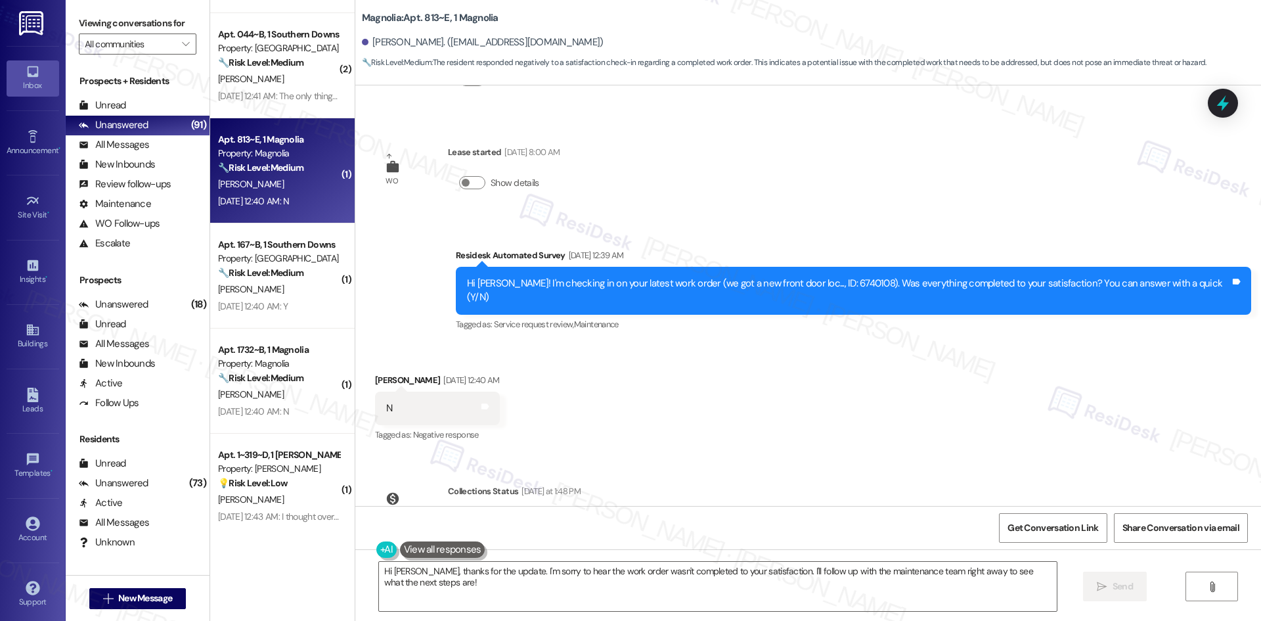
click at [597, 344] on div "Received via SMS Avery Chastain Aug 19, 2025 at 12:40 AM N Tags and notes Tagge…" at bounding box center [808, 399] width 906 height 111
click at [604, 580] on textarea "Hi Avery, thanks for the update. I'm sorry to hear the work order wasn't comple…" at bounding box center [718, 586] width 678 height 49
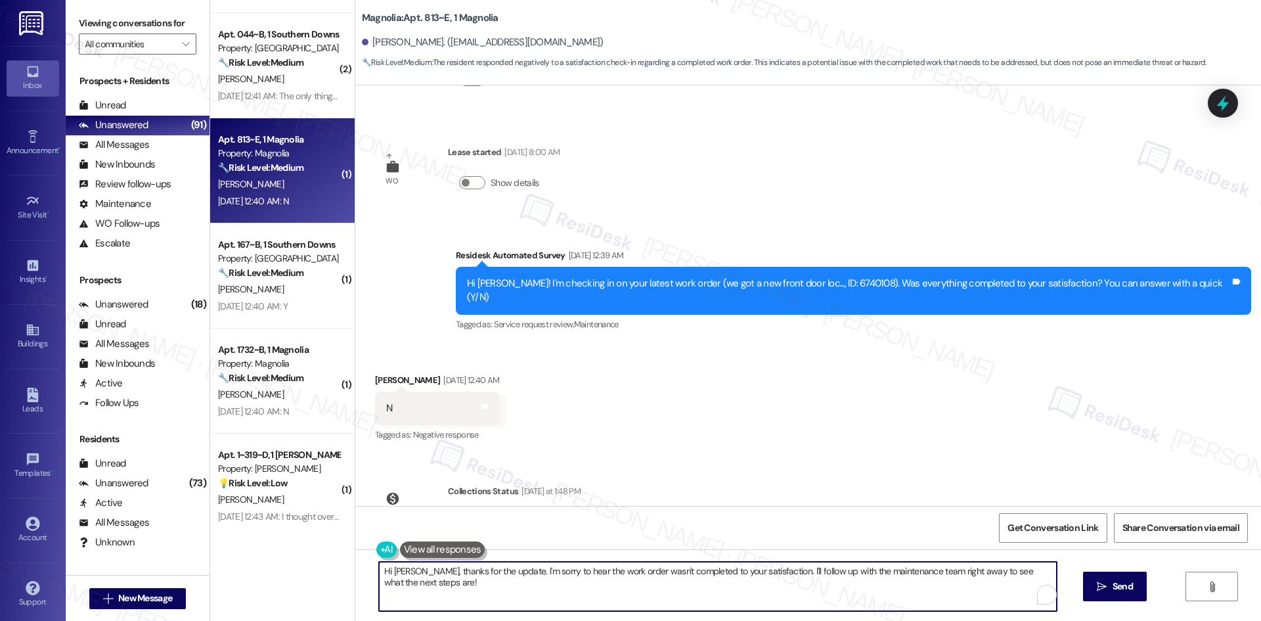
paste textarea "I'm sorry to hear that. Could you let me know what happened or what part of the…"
type textarea "I'm sorry to hear that. Could you let me know what happened or what part of the…"
click at [1097, 577] on button " Send" at bounding box center [1115, 586] width 64 height 30
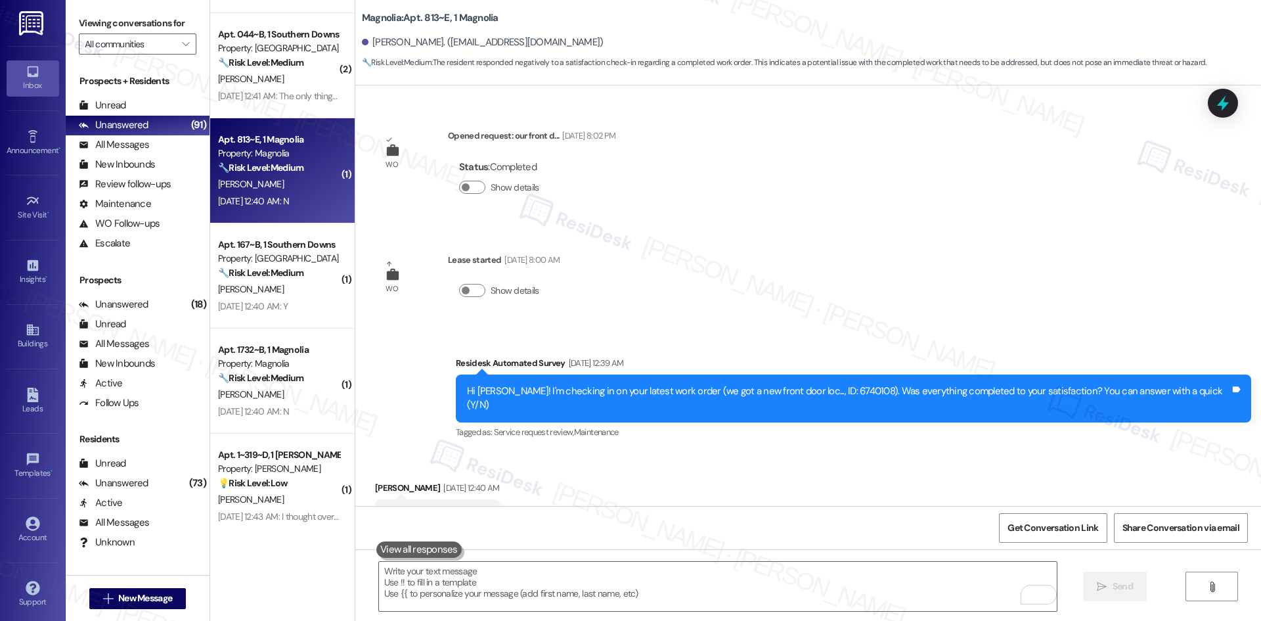
scroll to position [1469, 0]
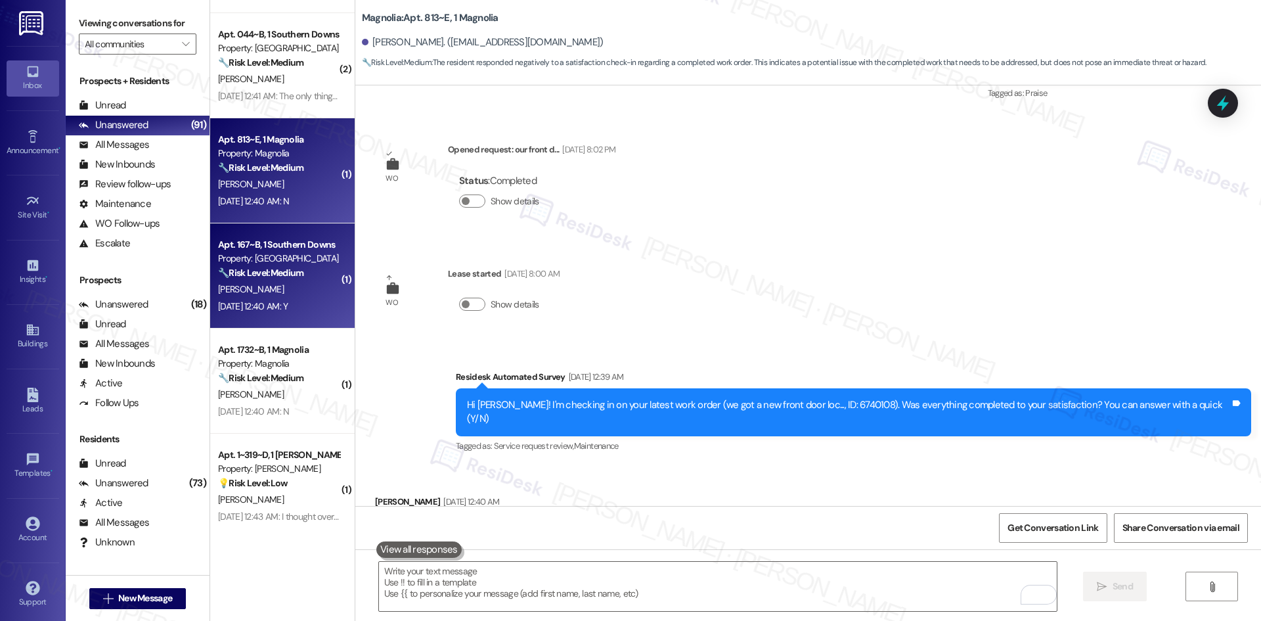
click at [283, 300] on div "[DATE] 12:40 AM: Y [DATE] 12:40 AM: Y" at bounding box center [253, 306] width 70 height 12
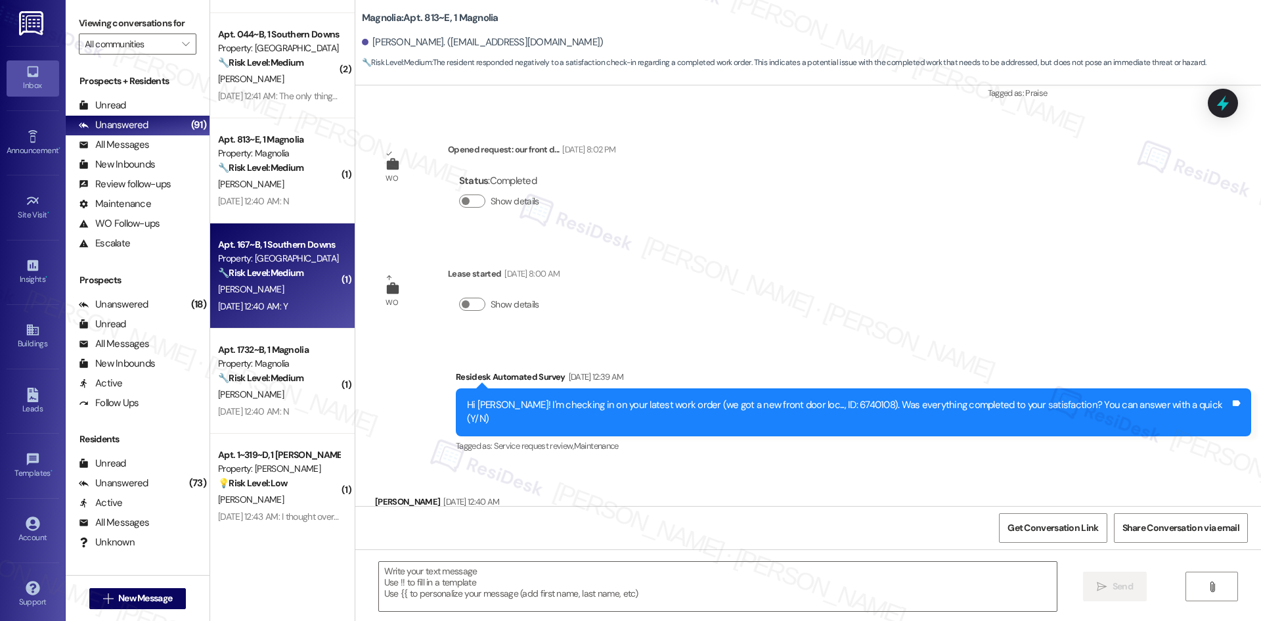
type textarea "Fetching suggested responses. Please feel free to read through the conversation…"
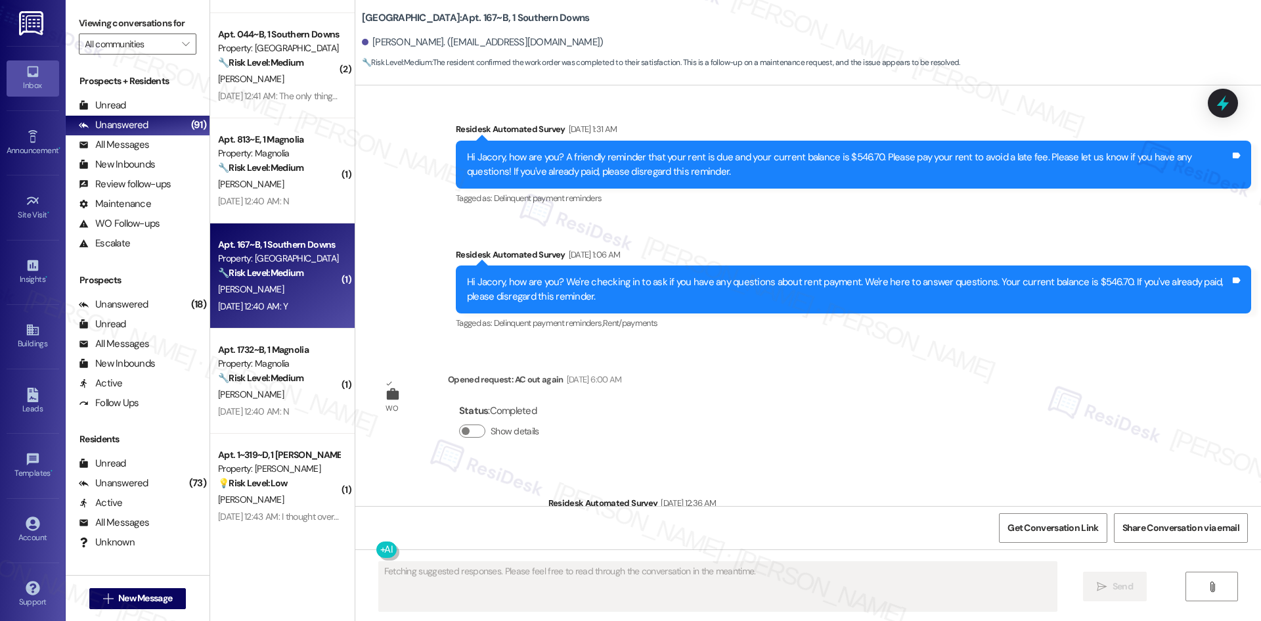
scroll to position [2891, 0]
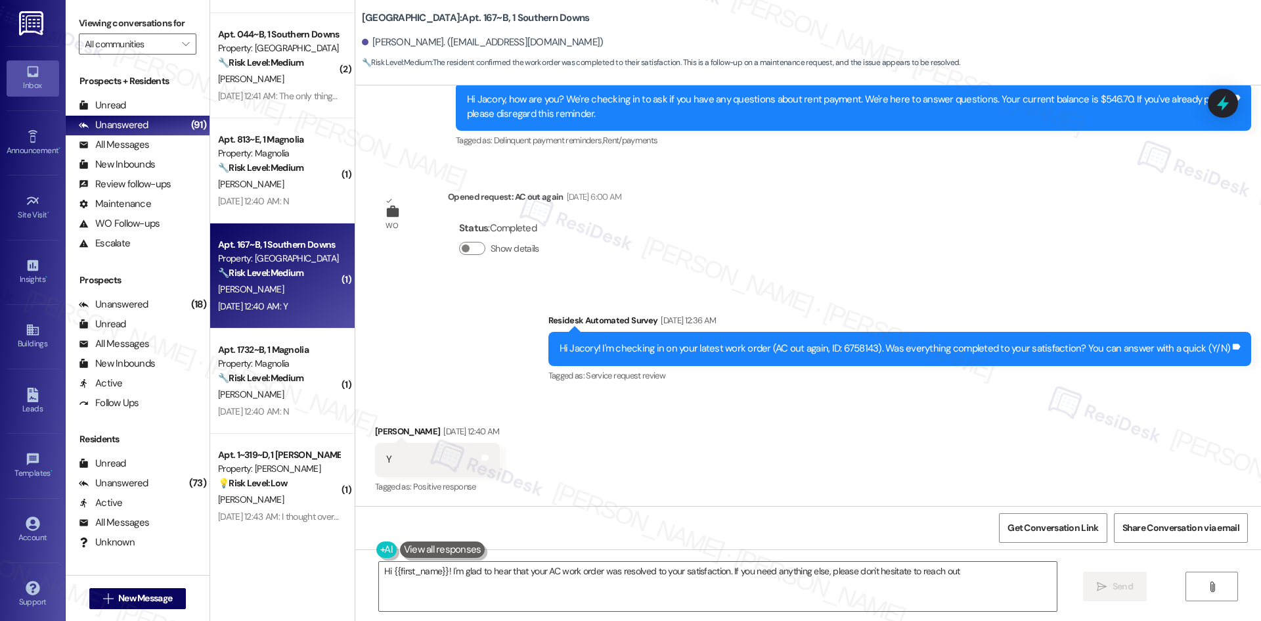
type textarea "Hi {{first_name}}! I'm glad to hear that your AC work order was resolved to you…"
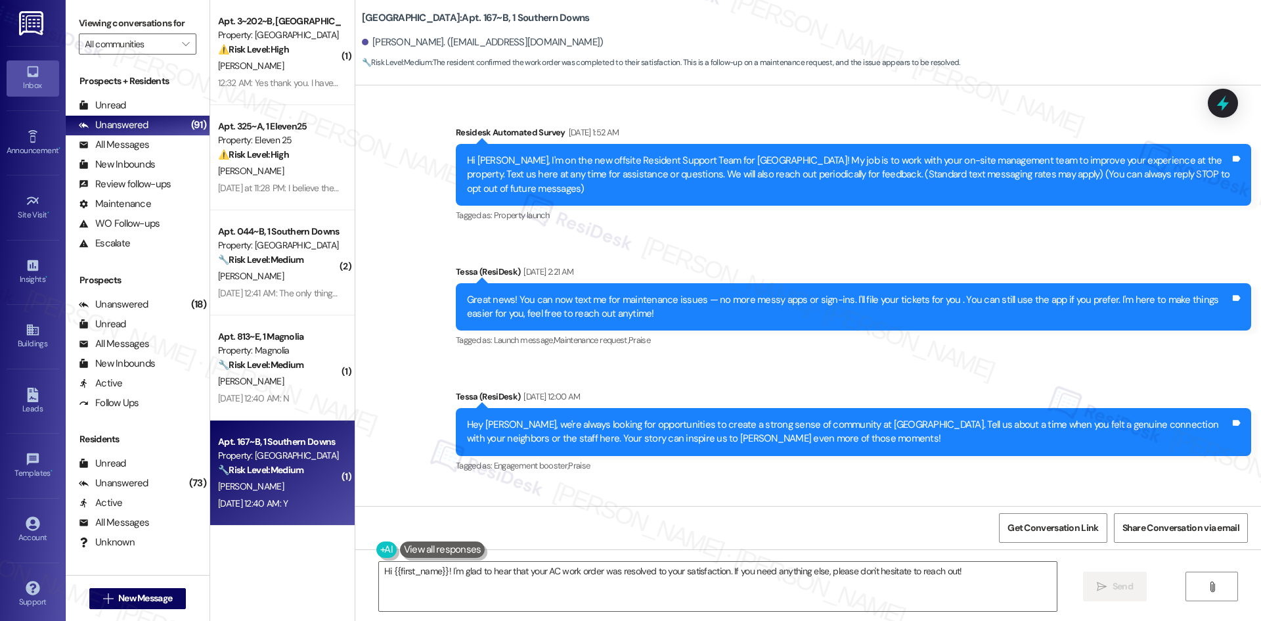
scroll to position [2891, 0]
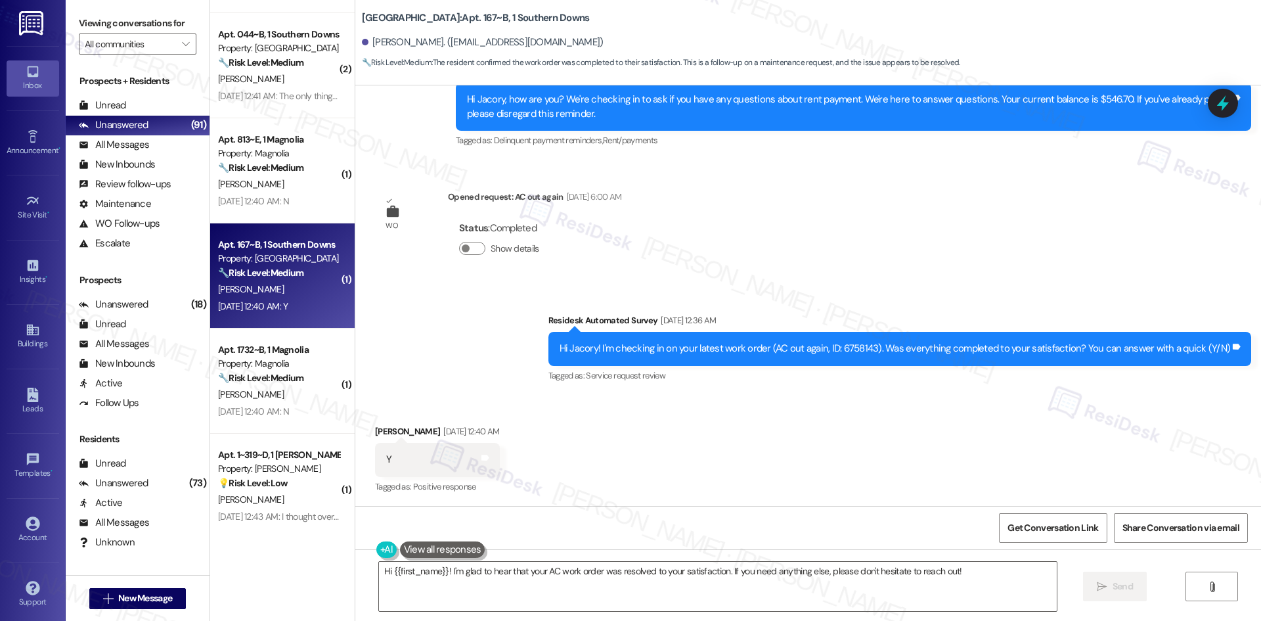
click at [820, 270] on div "Survey, sent via SMS Residesk Automated Survey Feb 21, 2025 at 1:52 AM Hi Jacor…" at bounding box center [808, 295] width 906 height 420
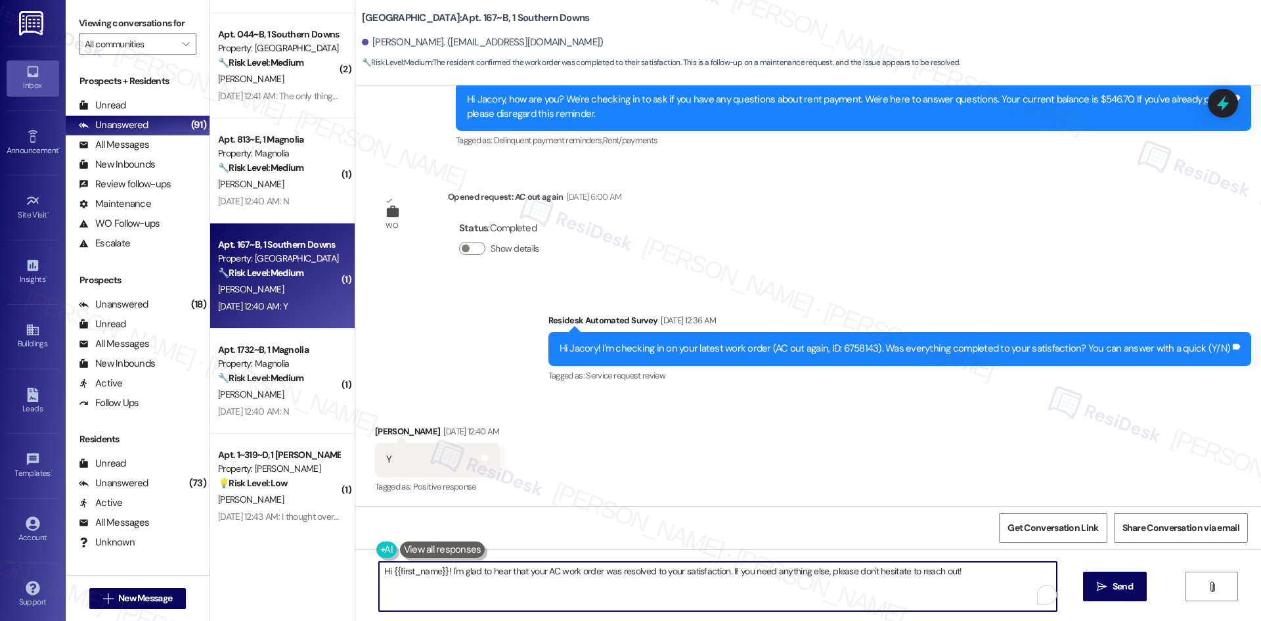
click at [920, 605] on textarea "Hi {{first_name}}! I'm glad to hear that your AC work order was resolved to you…" at bounding box center [718, 586] width 678 height 49
paste textarea "Thank you for confirming! I’m glad to hear everything was completed to your sat…"
type textarea "Thank you for confirming! I’m glad to hear everything was completed to your sat…"
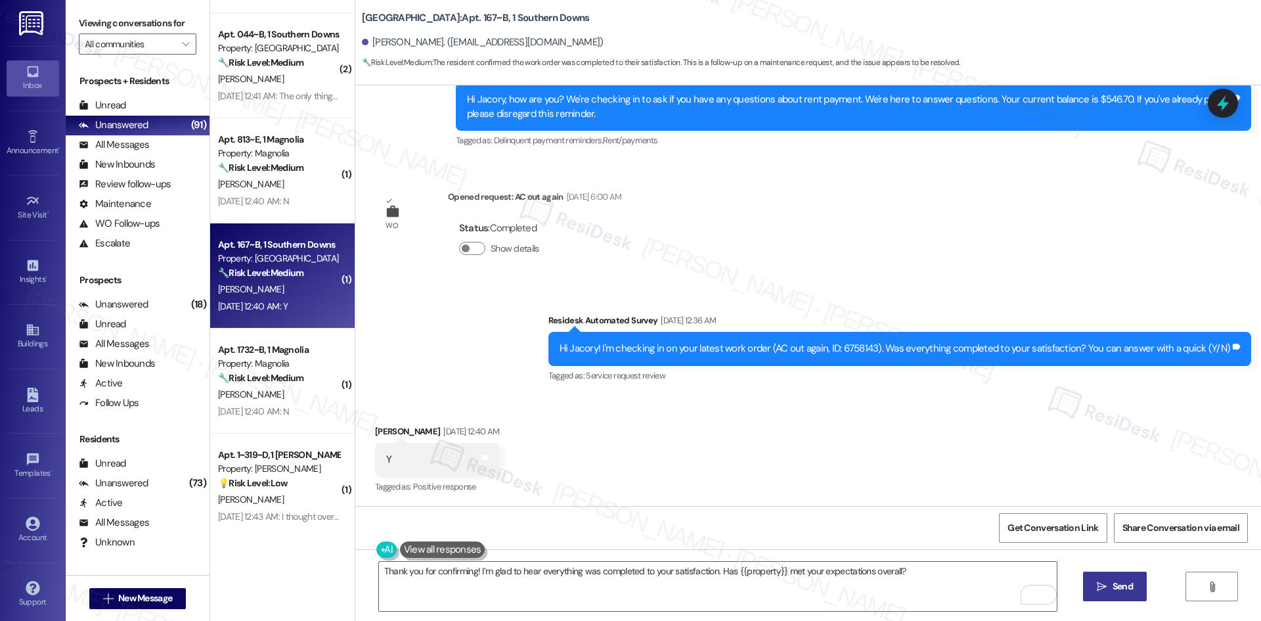
click at [1126, 588] on span "Send" at bounding box center [1123, 586] width 20 height 14
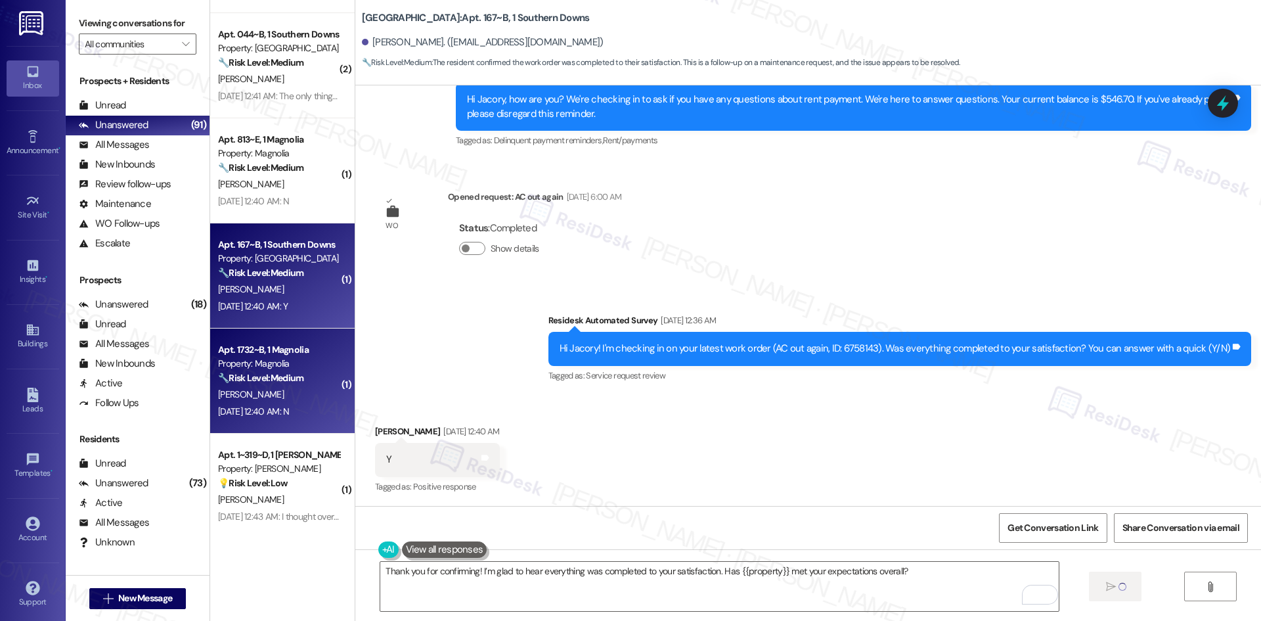
click at [265, 396] on div "[PERSON_NAME]" at bounding box center [279, 394] width 124 height 16
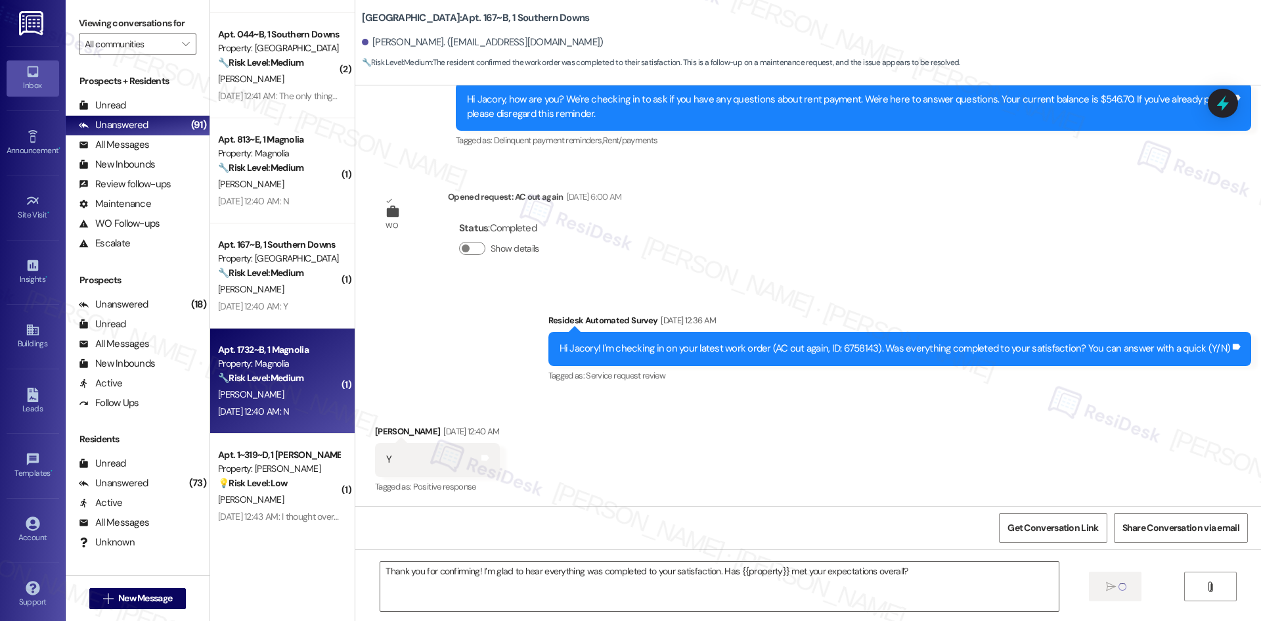
type textarea "Fetching suggested responses. Please feel free to read through the conversation…"
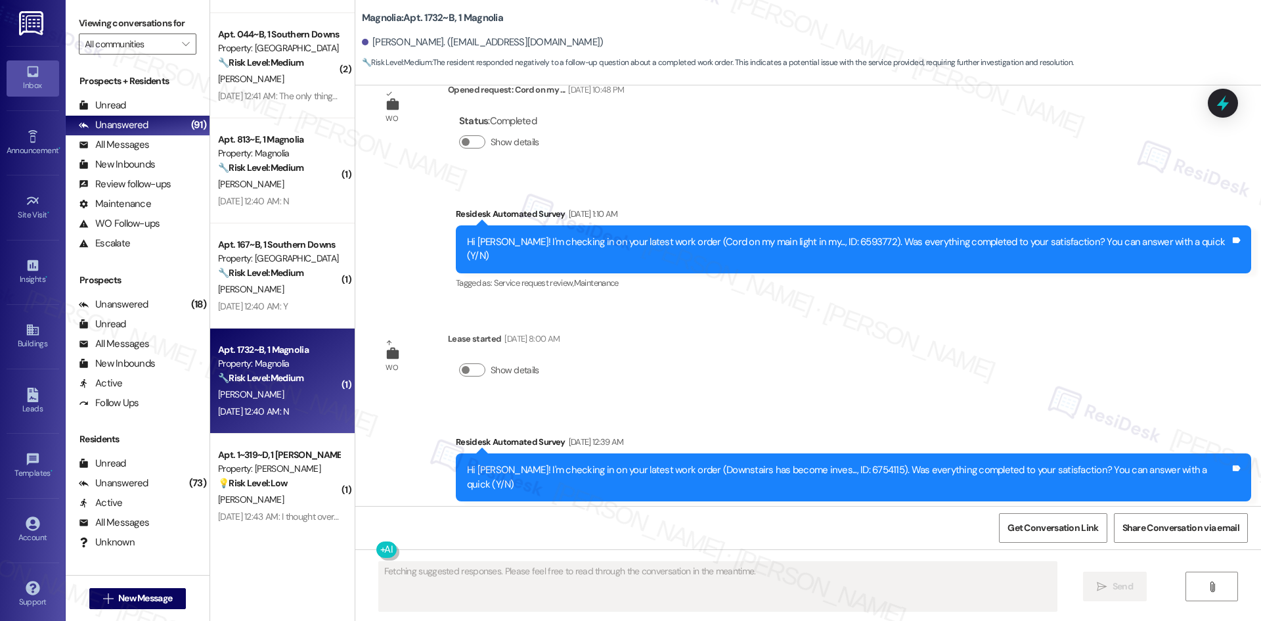
scroll to position [2482, 0]
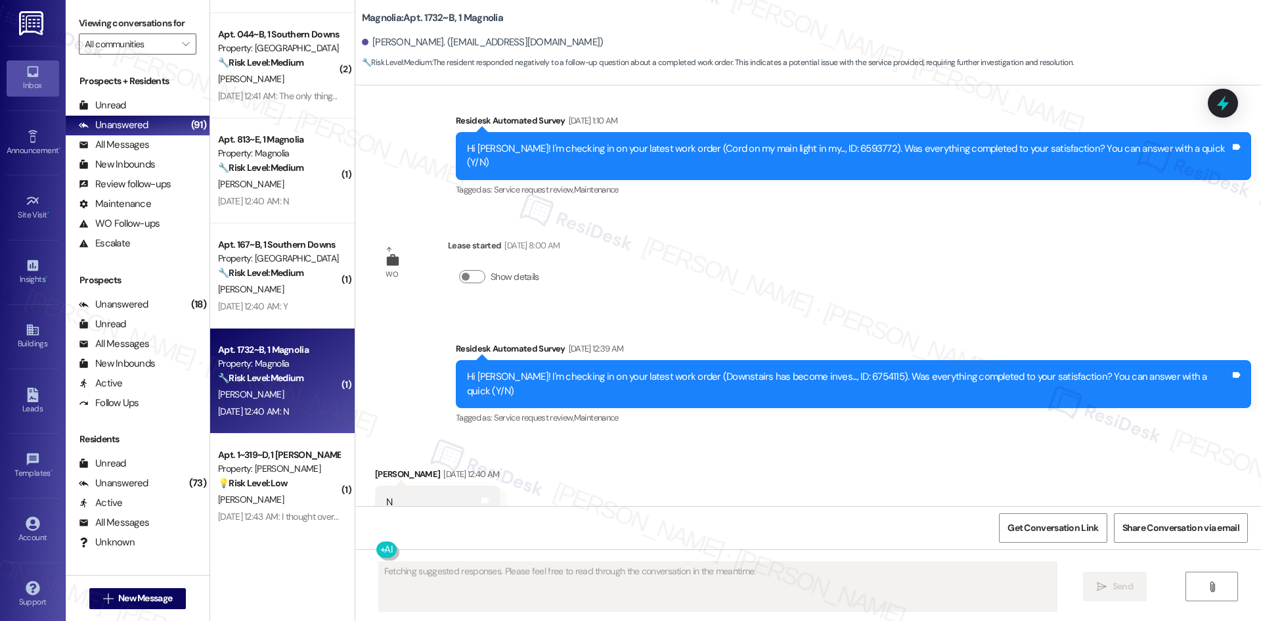
click at [762, 269] on div "Survey, sent via SMS Residesk Automated Survey Jan 20, 2023 at 2:22 AM Hi Chris…" at bounding box center [808, 295] width 906 height 420
click at [627, 555] on div "Fetching suggested responses. Please feel free to read through the conversation…" at bounding box center [808, 598] width 906 height 99
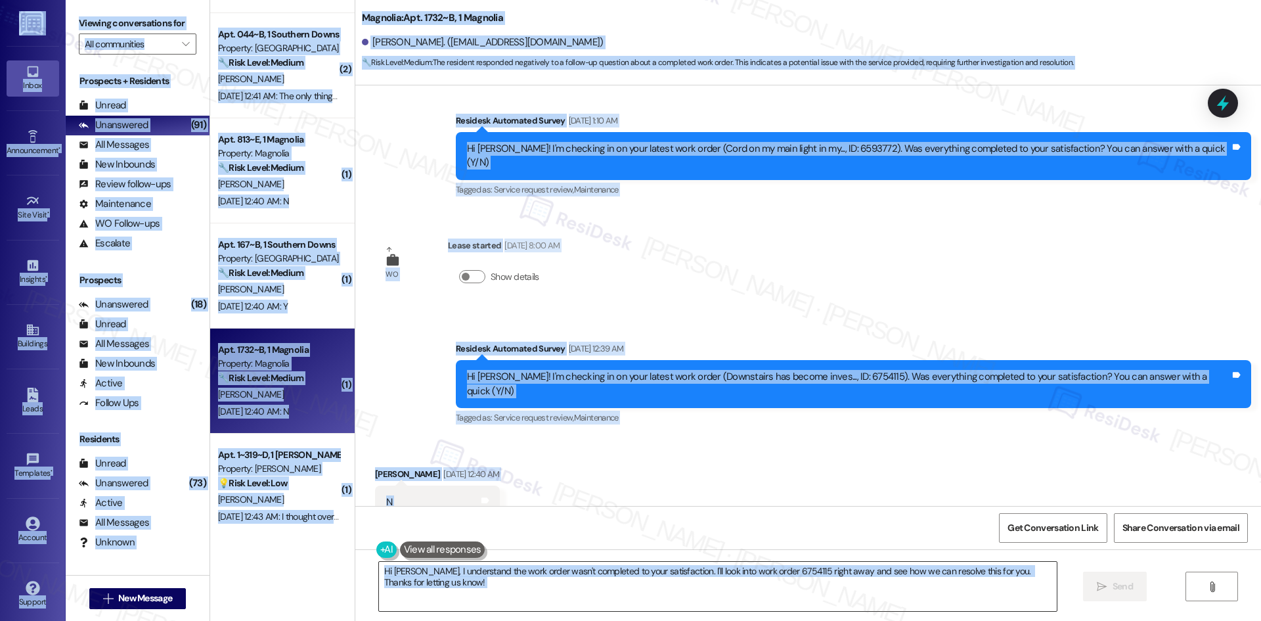
click at [741, 602] on textarea "Hi Christopher, I understand the work order wasn't completed to your satisfacti…" at bounding box center [718, 586] width 678 height 49
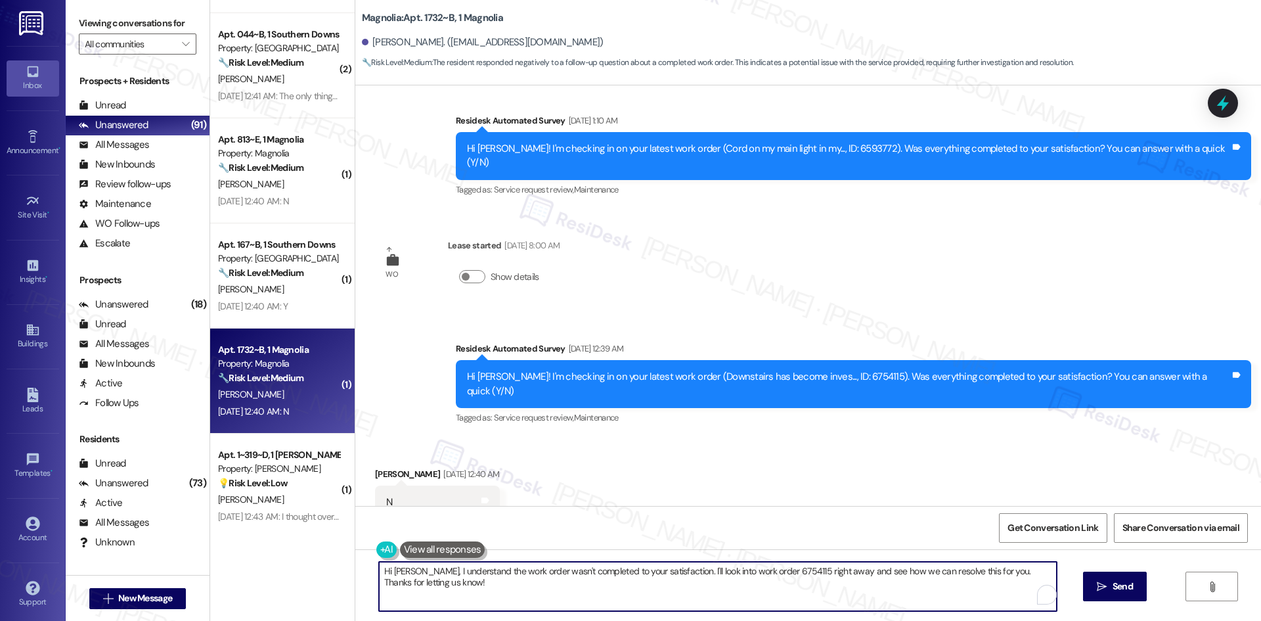
click at [741, 602] on textarea "Hi Christopher, I understand the work order wasn't completed to your satisfacti…" at bounding box center [718, 586] width 678 height 49
click at [738, 596] on textarea "Hi Christopher, I understand the work order wasn't completed to your satisfacti…" at bounding box center [718, 586] width 678 height 49
click at [539, 588] on textarea "Hi Christopher, I understand the work order wasn't completed to your satisfacti…" at bounding box center [718, 586] width 678 height 49
paste textarea "I'm sorry to hear that. Could you let me know what happened or what part of the…"
type textarea "I'm sorry to hear that. Could you let me know what happened or what part of the…"
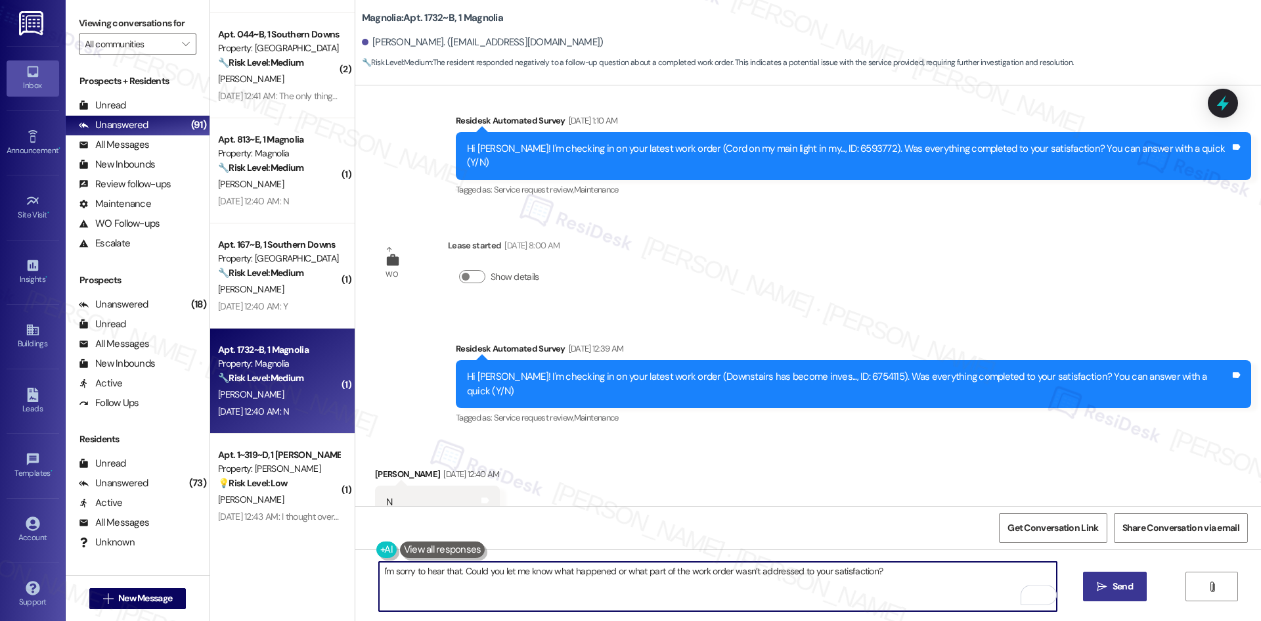
click at [1115, 575] on button " Send" at bounding box center [1115, 586] width 64 height 30
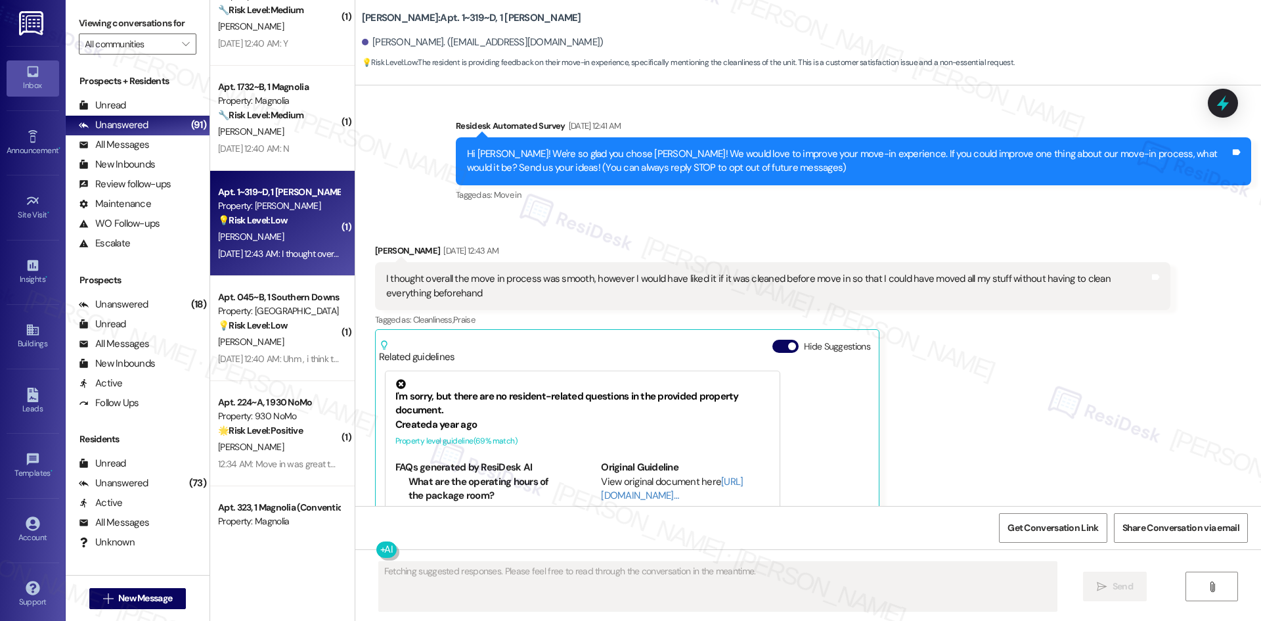
scroll to position [0, 0]
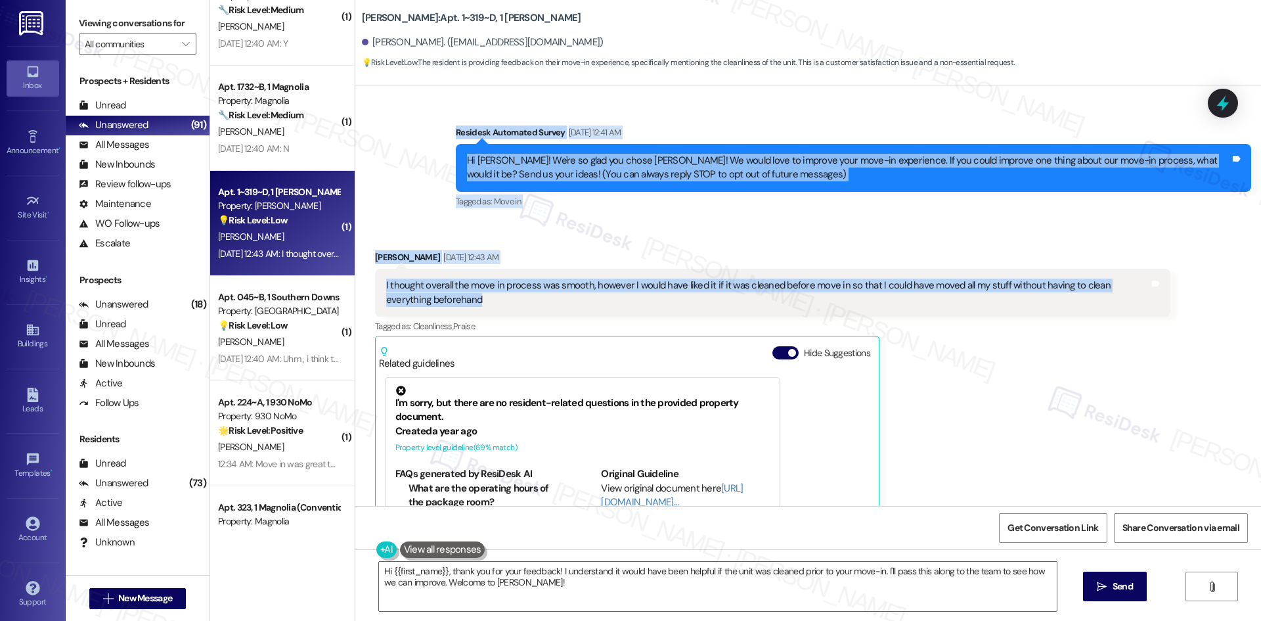
drag, startPoint x: 420, startPoint y: 119, endPoint x: 514, endPoint y: 312, distance: 215.0
click at [514, 312] on div "Survey, sent via SMS Residesk Automated Survey Aug 19, 2025 at 12:41 AM Hi Nora…" at bounding box center [808, 295] width 906 height 420
copy div "Residesk Automated Survey Aug 19, 2025 at 12:41 AM Hi Nora! We're so glad you c…"
drag, startPoint x: 542, startPoint y: 240, endPoint x: 541, endPoint y: 246, distance: 6.6
click at [542, 240] on div "Received via SMS Nora Umfleet Aug 19, 2025 at 12:43 AM I thought overall the mo…" at bounding box center [808, 424] width 906 height 406
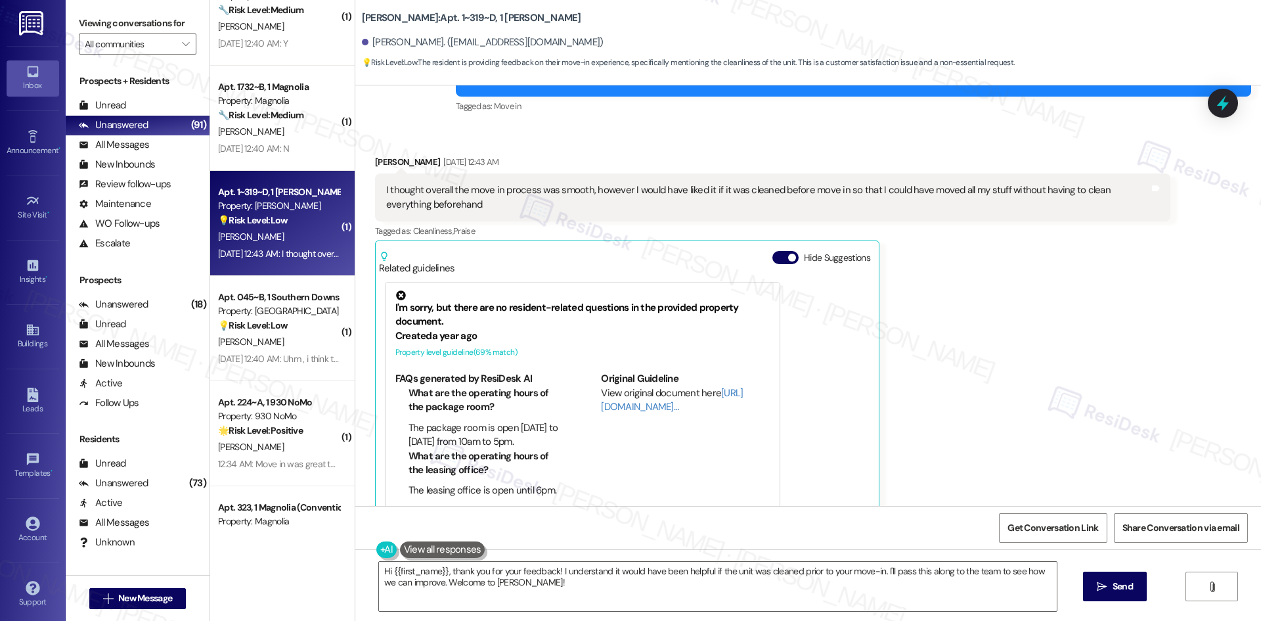
scroll to position [320, 0]
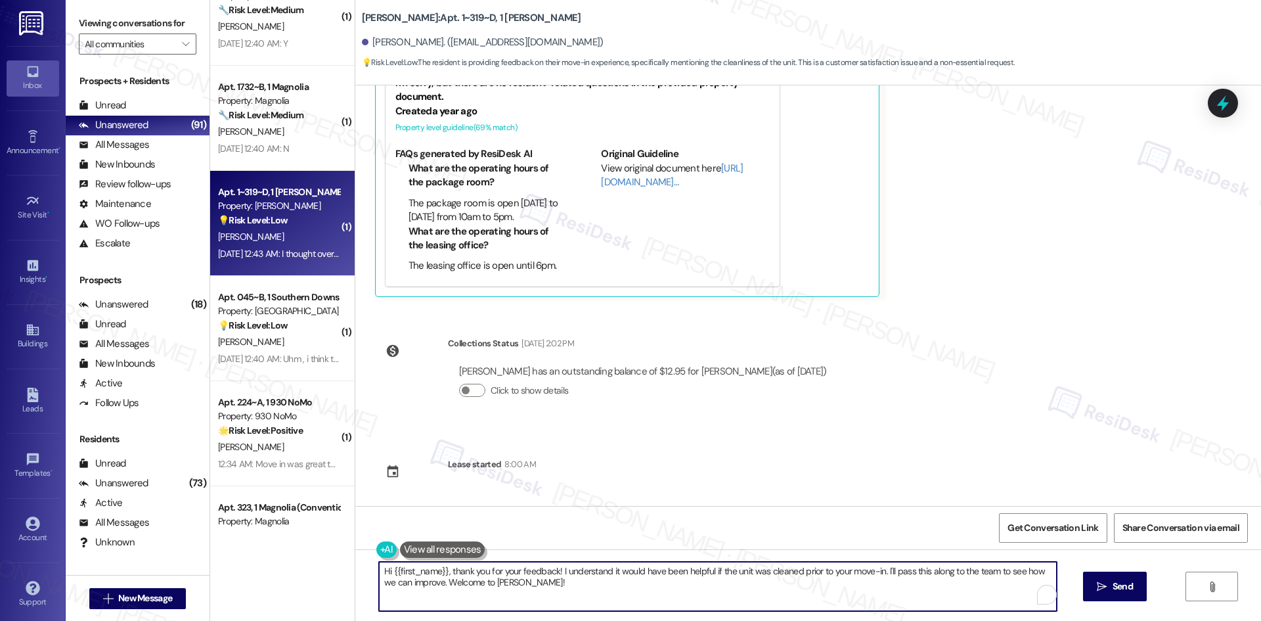
click at [592, 586] on textarea "Hi {{first_name}}, thank you for your feedback! I understand it would have been…" at bounding box center [718, 586] width 678 height 49
paste textarea "Nora, thank you for your feedback — I really appreciate it. I’ll forward your n…"
click at [686, 587] on textarea "Hi Nora, thank you for your feedback — I really appreciate it. I’ll forward you…" at bounding box center [718, 586] width 678 height 49
type textarea "Hi Nora, thank you for your feedback — I really appreciate it. I’ll forward you…"
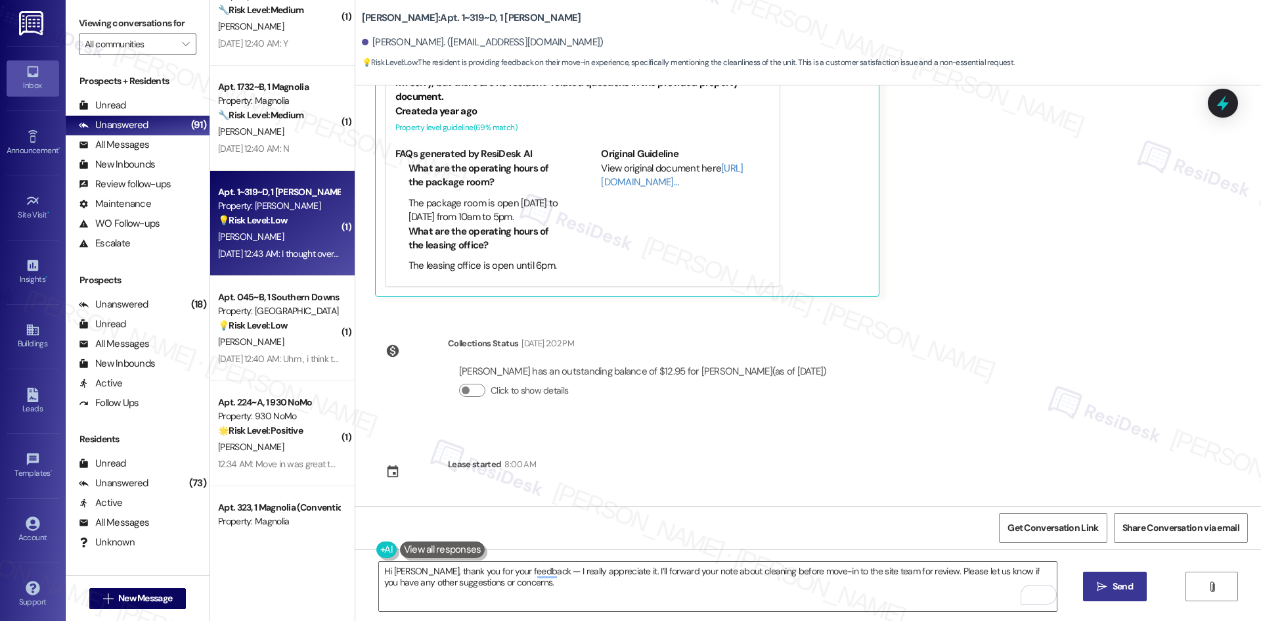
drag, startPoint x: 1125, startPoint y: 587, endPoint x: 996, endPoint y: 409, distance: 219.7
click at [1124, 587] on span "Send" at bounding box center [1123, 586] width 20 height 14
click at [1036, 420] on div "Survey, sent via SMS Residesk Automated Survey Aug 19, 2025 at 12:41 AM Hi Nora…" at bounding box center [808, 295] width 906 height 420
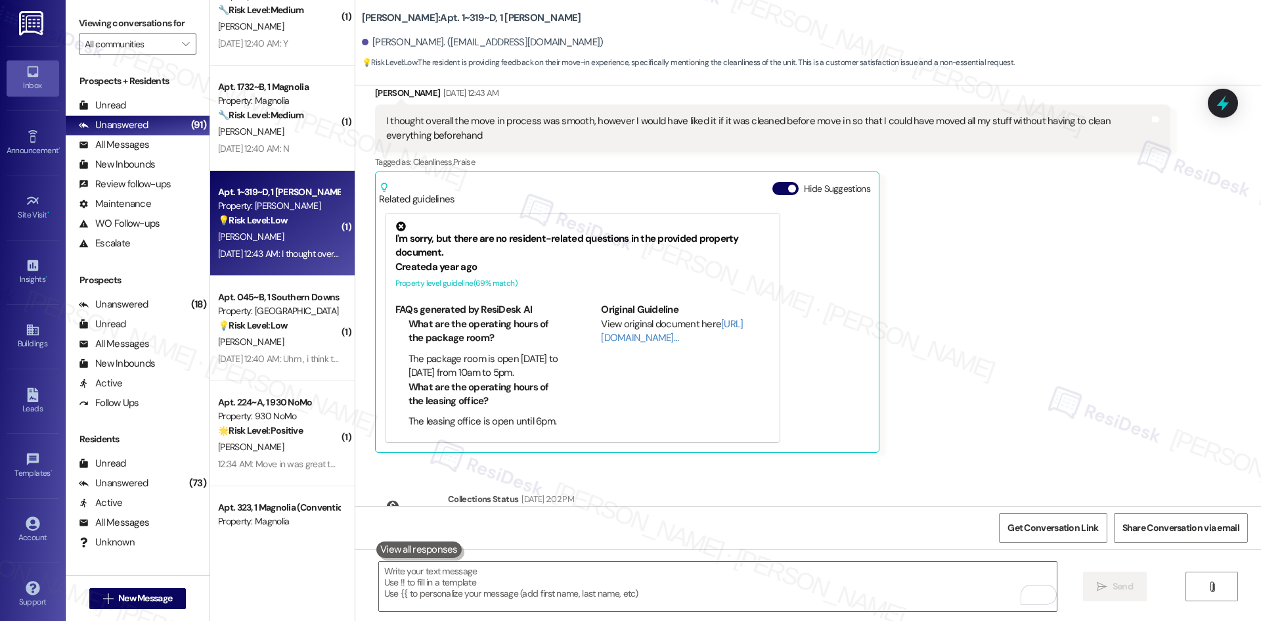
scroll to position [425, 0]
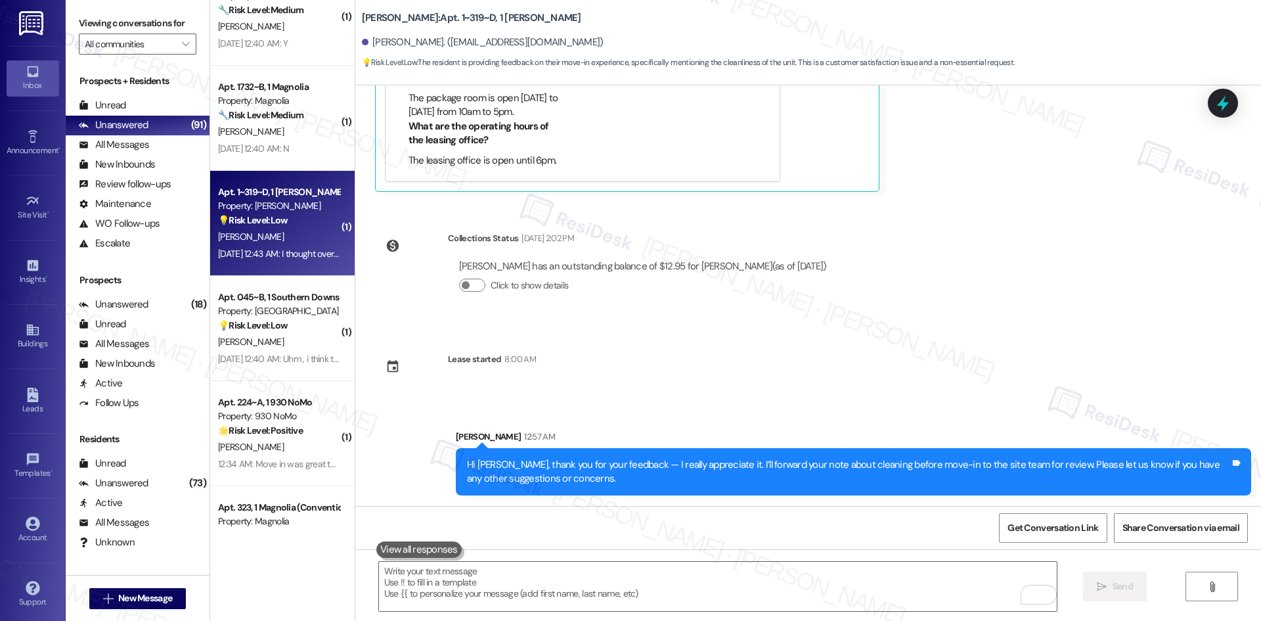
click at [1026, 384] on div "Survey, sent via SMS Residesk Automated Survey Aug 19, 2025 at 12:41 AM Hi Nora…" at bounding box center [808, 295] width 906 height 420
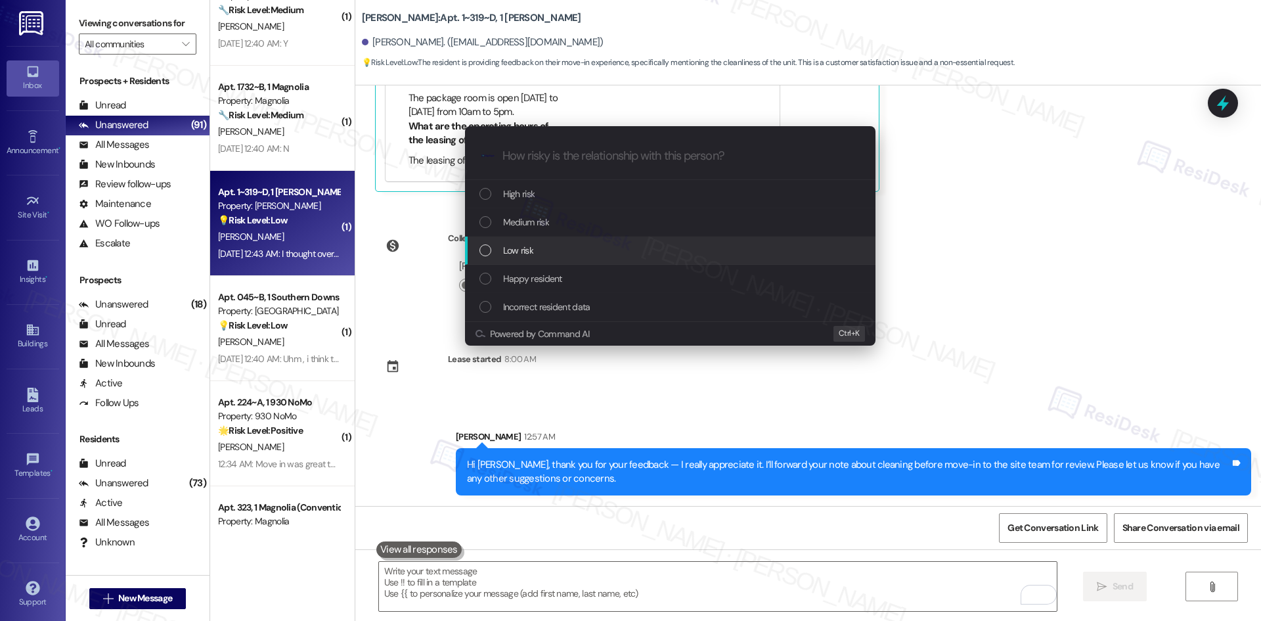
click at [533, 245] on span "Low risk" at bounding box center [518, 250] width 30 height 14
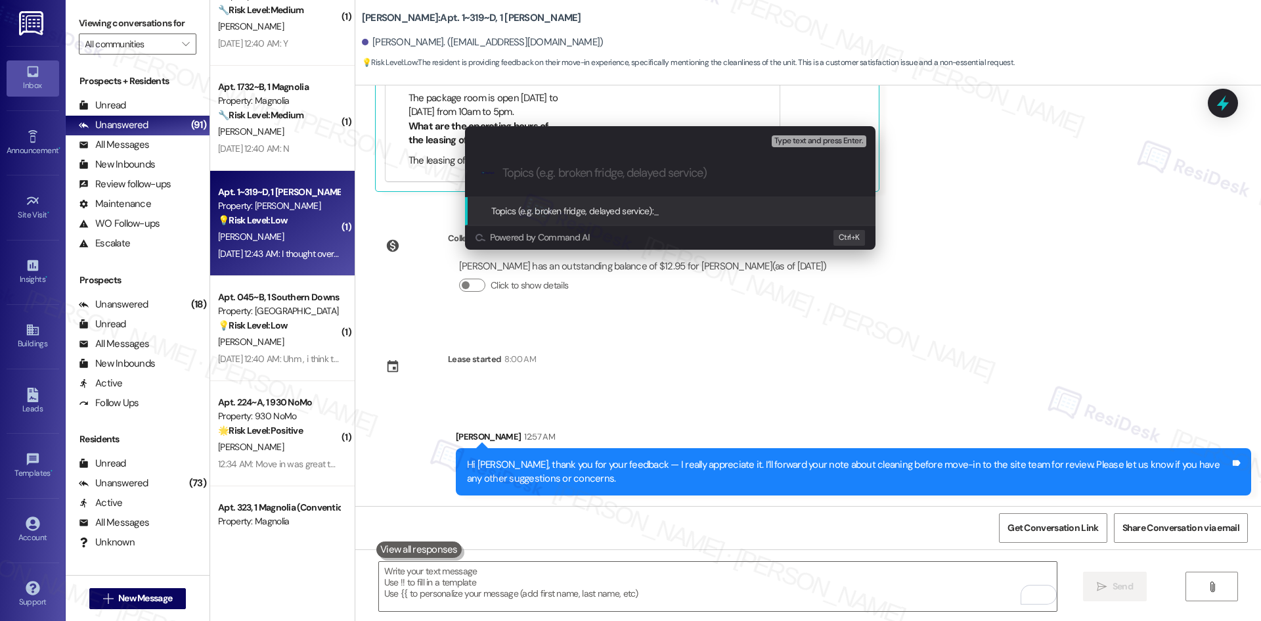
click at [527, 175] on input "Topics (e.g. broken fridge, delayed service)" at bounding box center [680, 173] width 357 height 14
paste input "Feedback on Unit Cleanliness Prior to Move-In"
type input "Feedback on Unit Cleanliness Prior to Move-In"
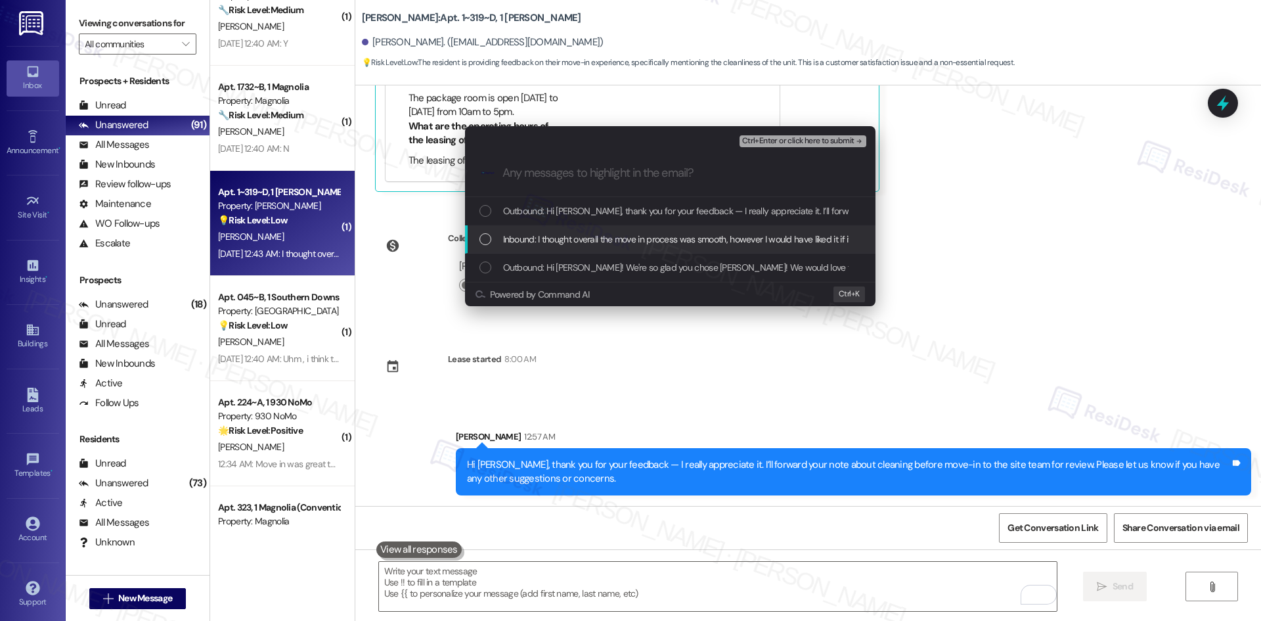
click at [602, 240] on span "Inbound: I thought overall the move in process was smooth, however I would have…" at bounding box center [897, 239] width 788 height 14
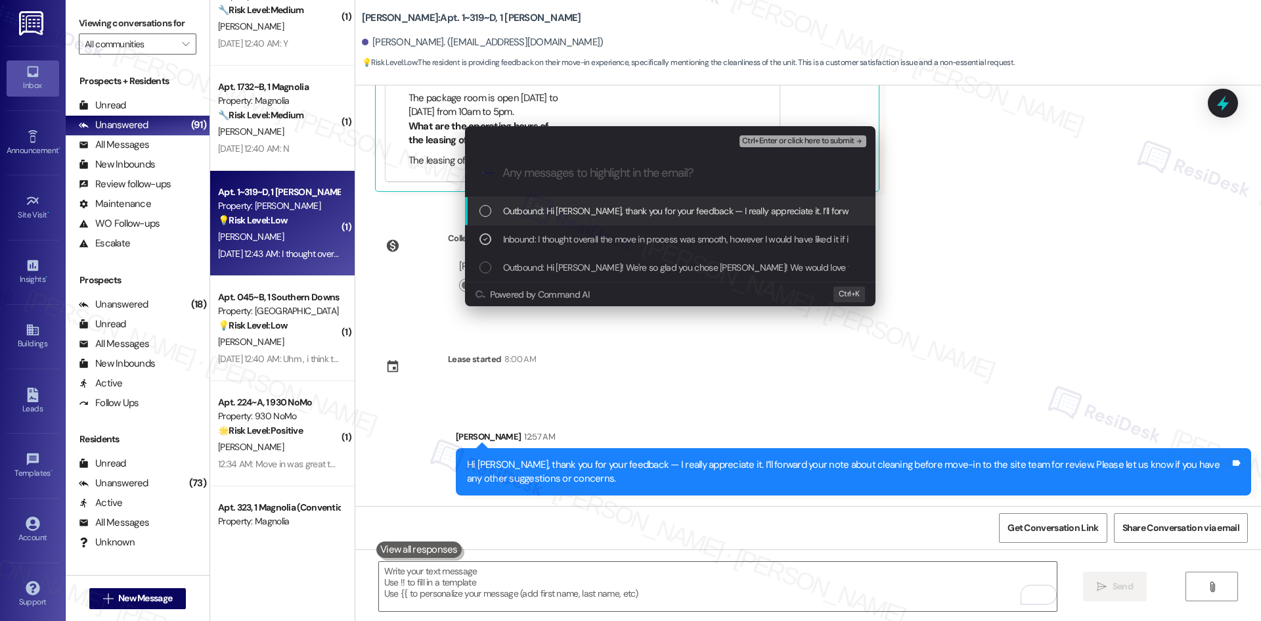
click at [859, 139] on icon "remove-block-ctrl+enter-or click here to submit" at bounding box center [859, 141] width 9 height 9
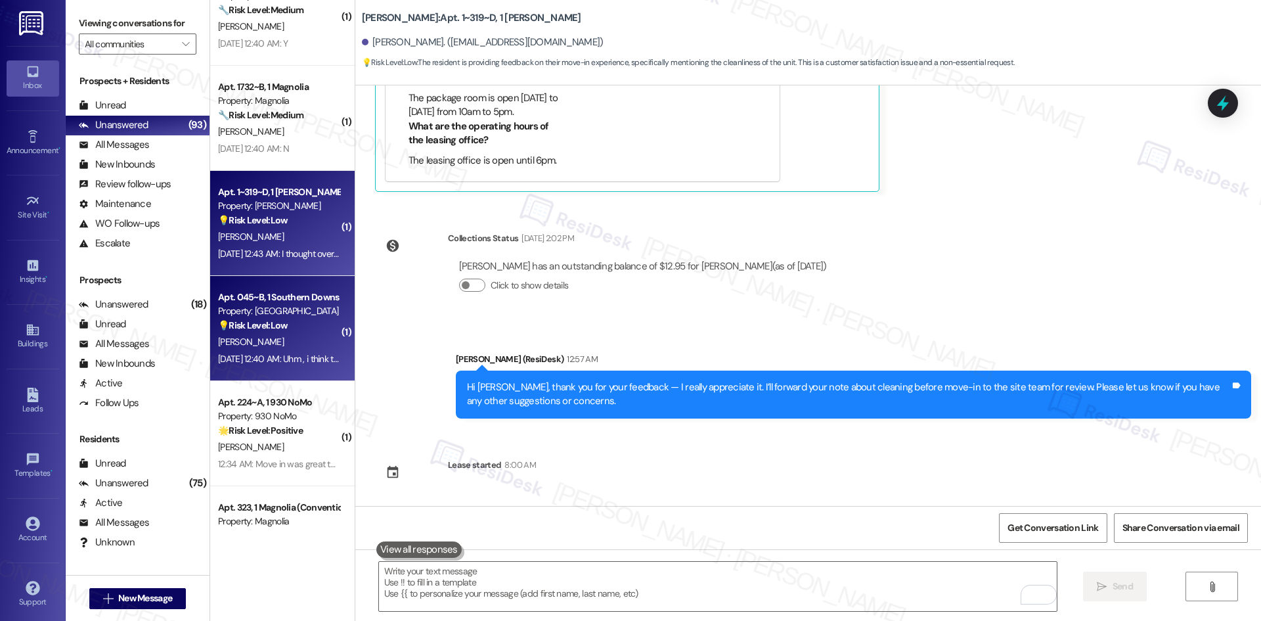
click at [272, 339] on div "[PERSON_NAME]" at bounding box center [279, 342] width 124 height 16
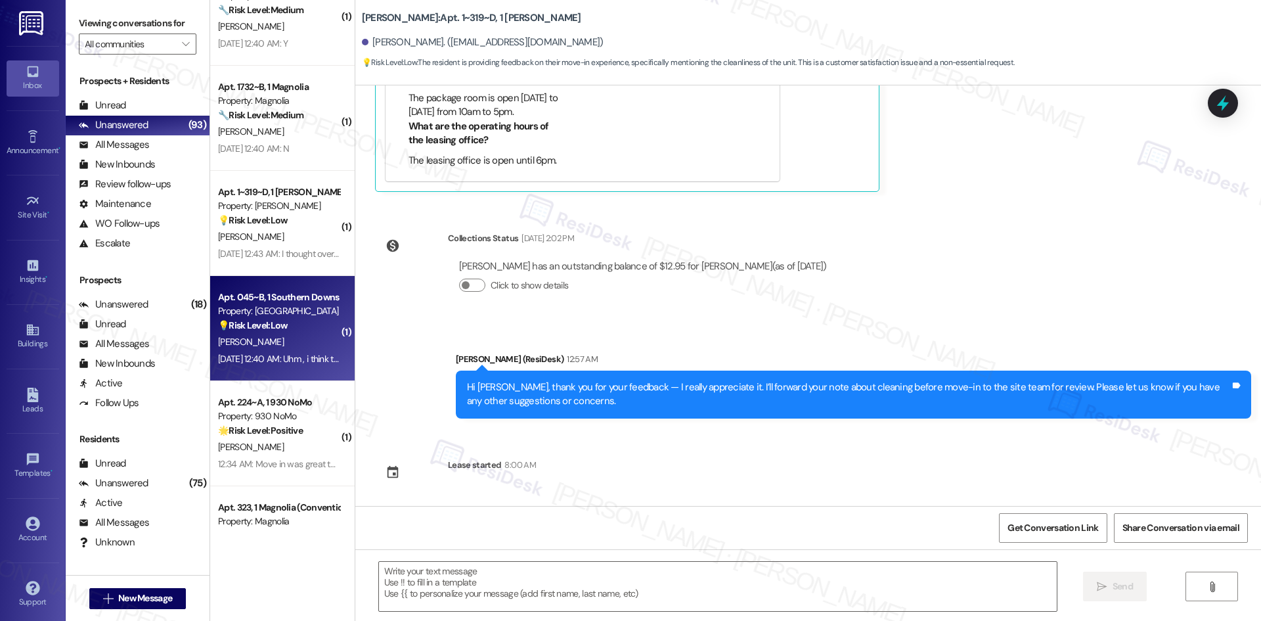
type textarea "Fetching suggested responses. Please feel free to read through the conversation…"
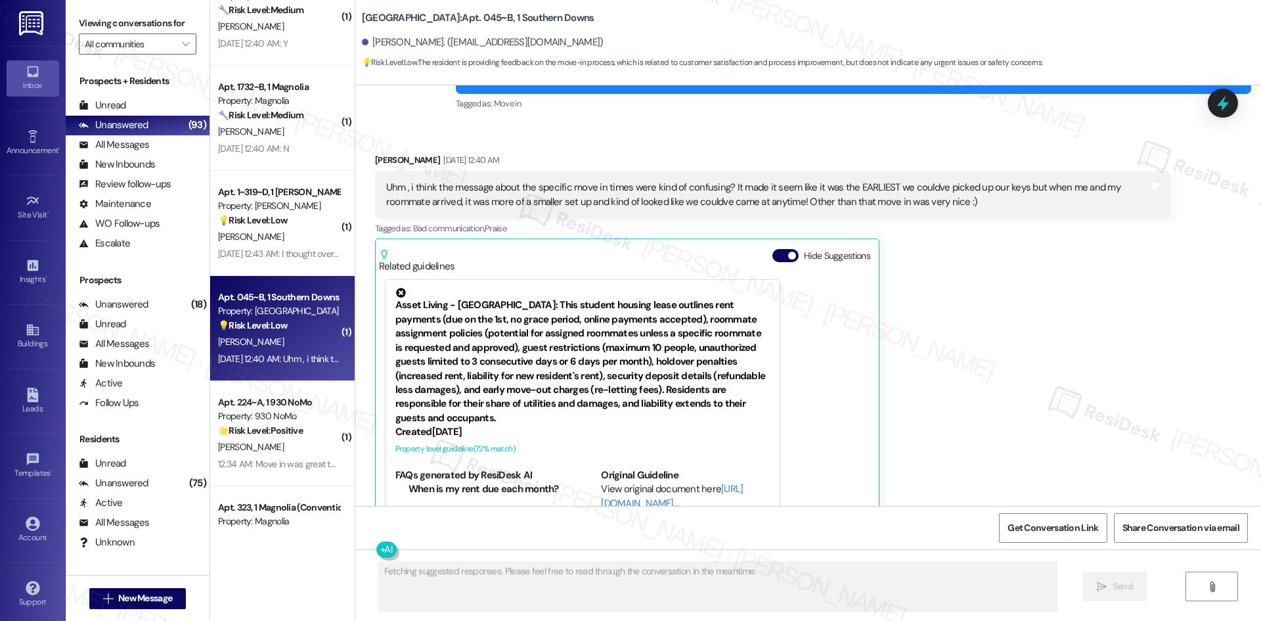
scroll to position [33, 0]
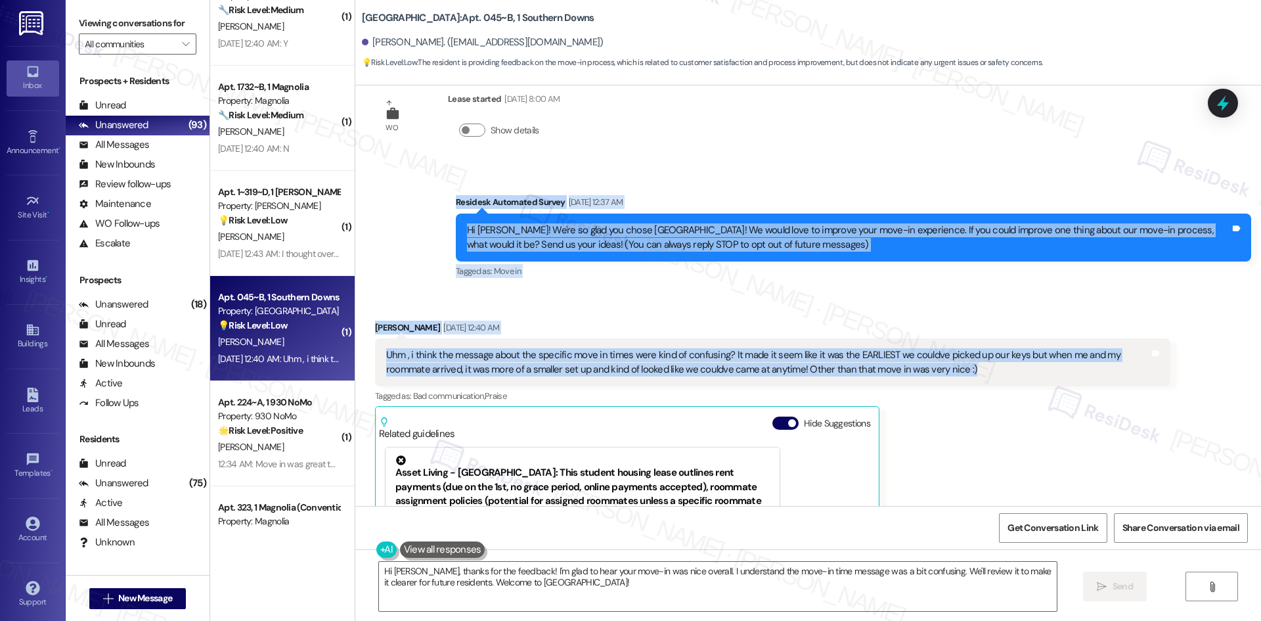
drag, startPoint x: 492, startPoint y: 244, endPoint x: 1004, endPoint y: 378, distance: 528.9
click at [1004, 378] on div "WO Lease started Aug 10, 2025 at 8:00 AM Show details Survey, sent via SMS Resi…" at bounding box center [808, 295] width 906 height 420
copy div "Residesk Automated Survey Aug 19, 2025 at 12:37 AM Hi Julianna! We're so glad y…"
click at [548, 186] on div "Survey, sent via SMS Residesk Automated Survey Aug 19, 2025 at 12:37 AM Hi Juli…" at bounding box center [853, 237] width 815 height 105
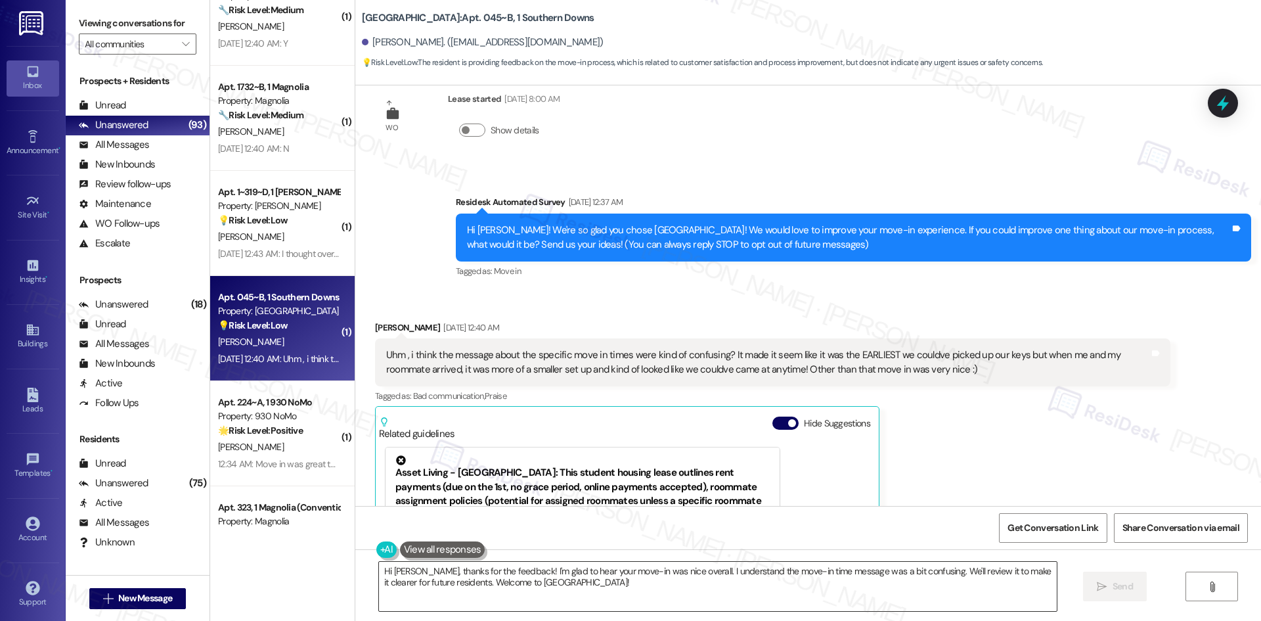
click at [502, 594] on textarea "Hi Julianna, thanks for the feedback! I'm glad to hear your move-in was nice ov…" at bounding box center [718, 586] width 678 height 49
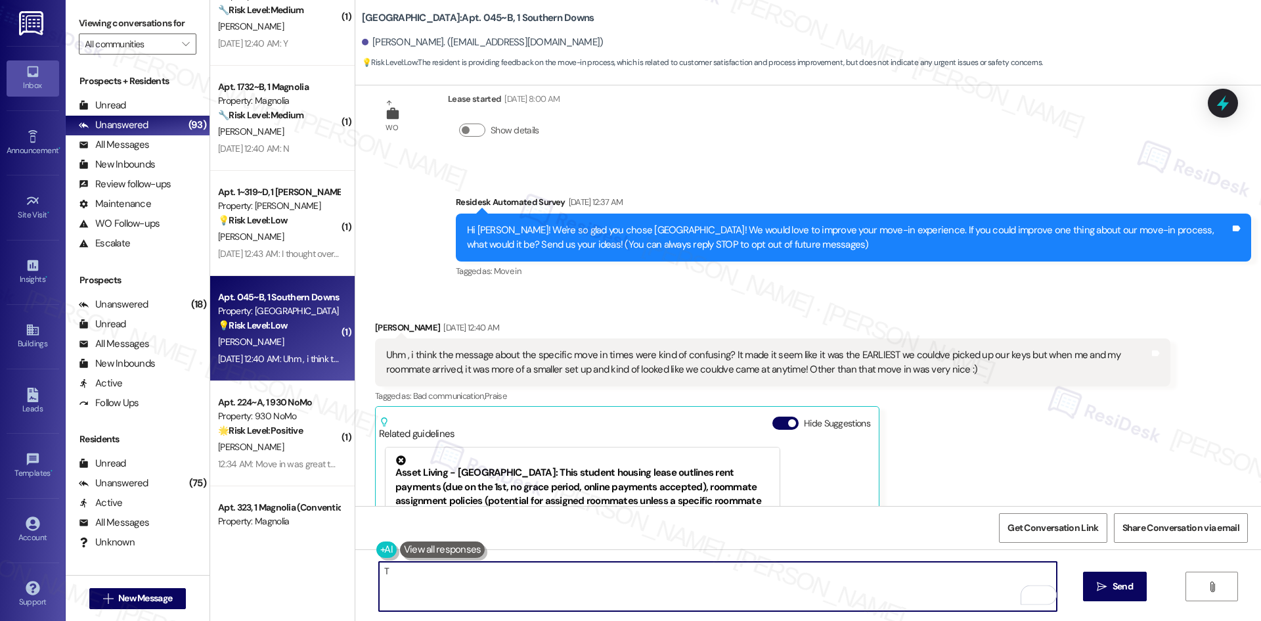
paste textarea "hank you for your feedback — I really appreciate it. I’ll share your note about…"
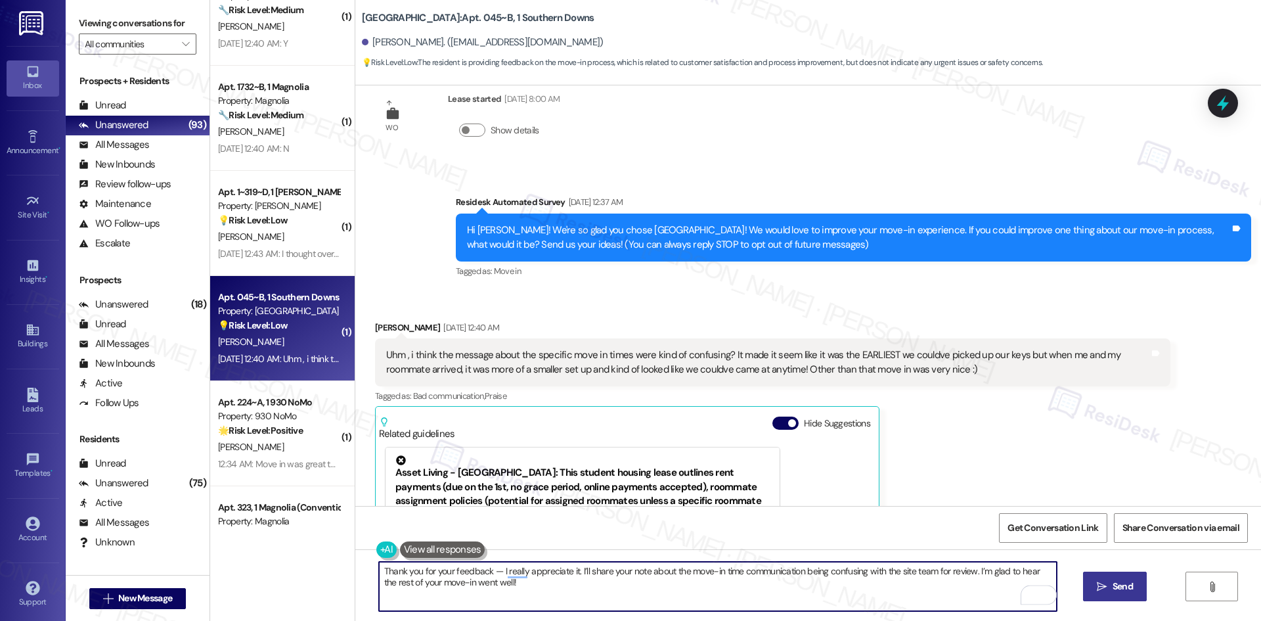
type textarea "Thank you for your feedback — I really appreciate it. I’ll share your note abou…"
click at [1123, 595] on button " Send" at bounding box center [1115, 586] width 64 height 30
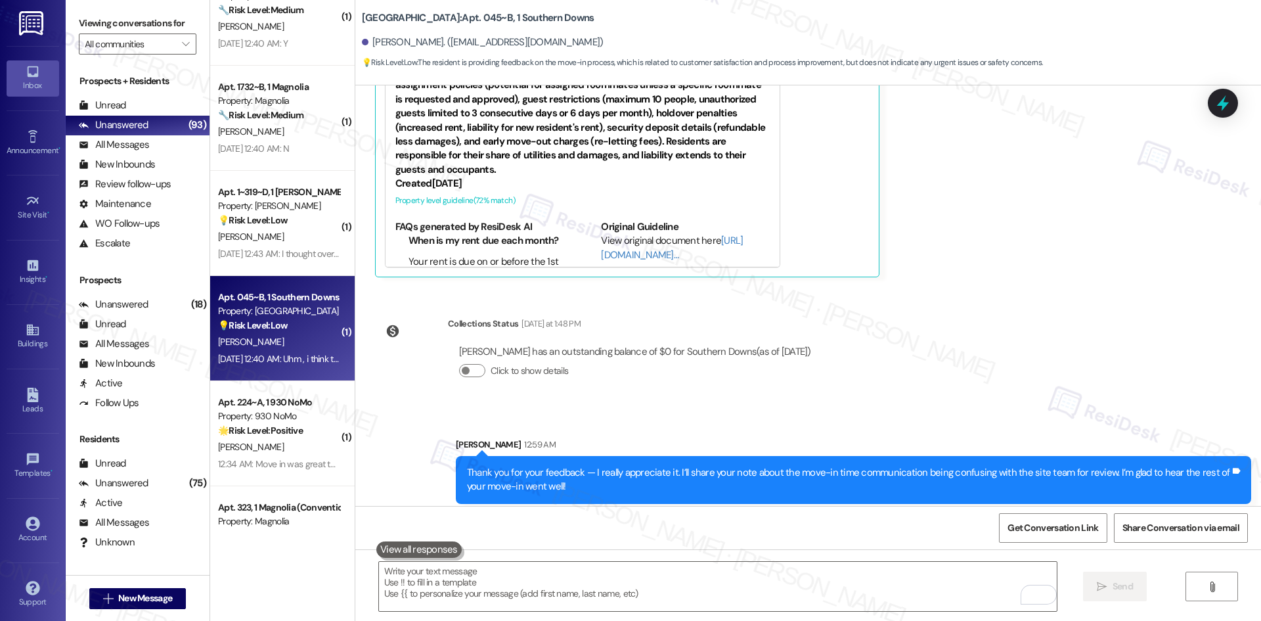
scroll to position [458, 0]
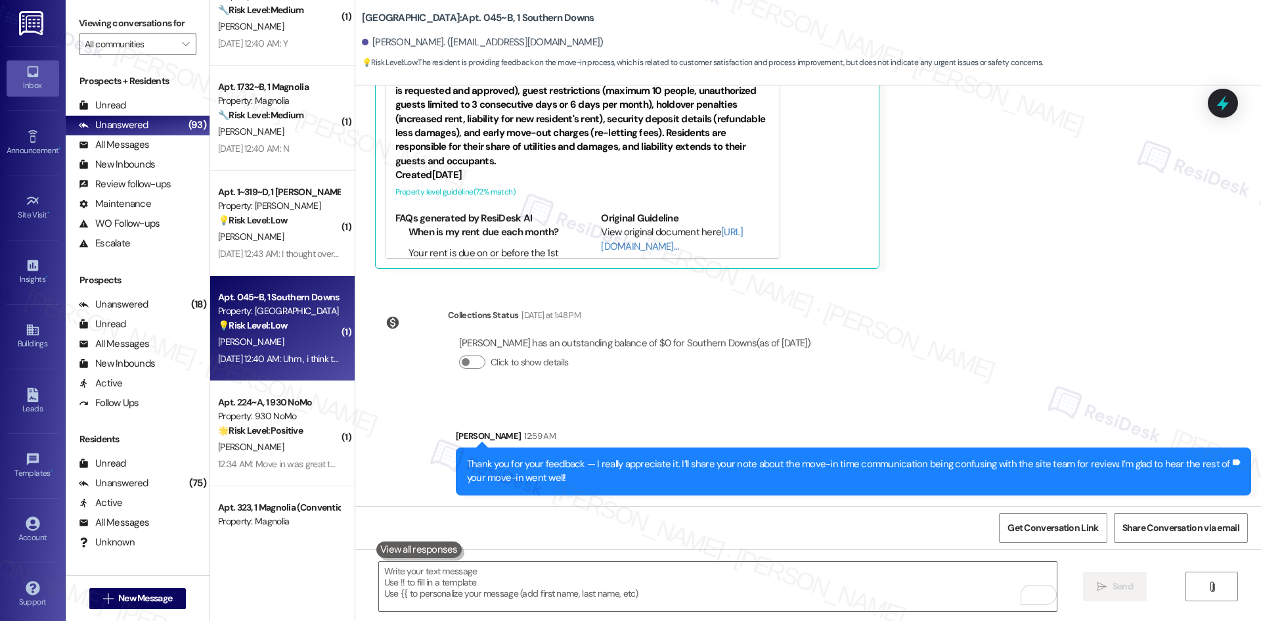
click at [1000, 376] on div "WO Lease started Aug 10, 2025 at 8:00 AM Show details Survey, sent via SMS Resi…" at bounding box center [808, 295] width 906 height 420
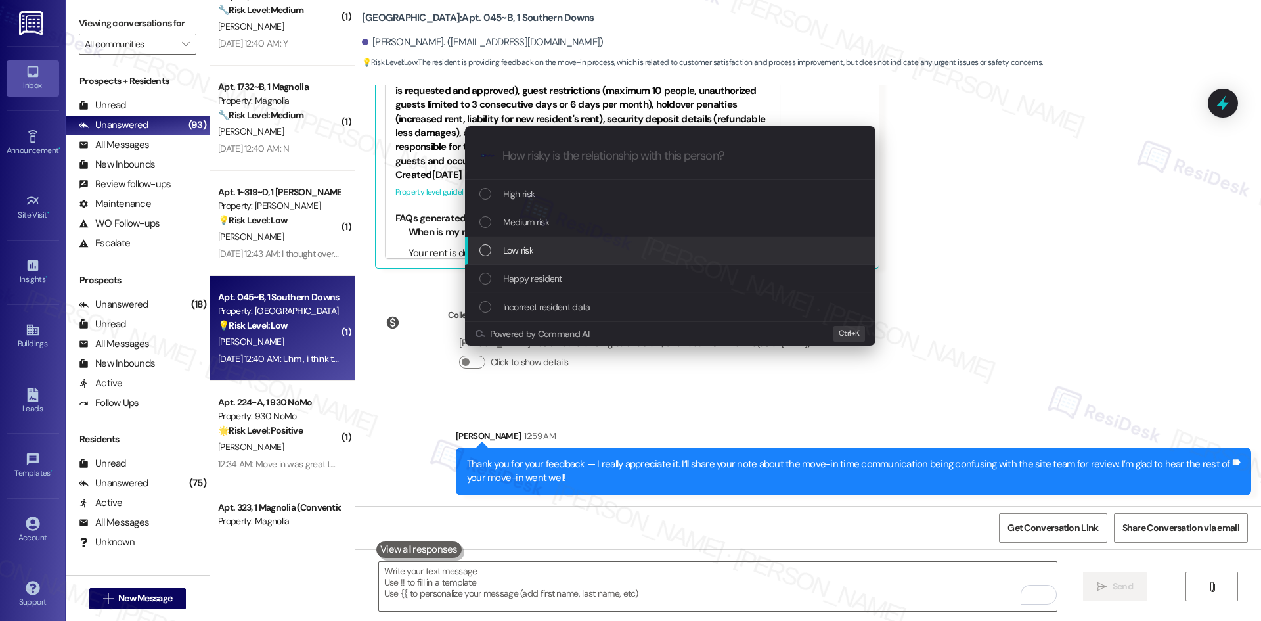
click at [612, 253] on div "Low risk" at bounding box center [672, 250] width 384 height 14
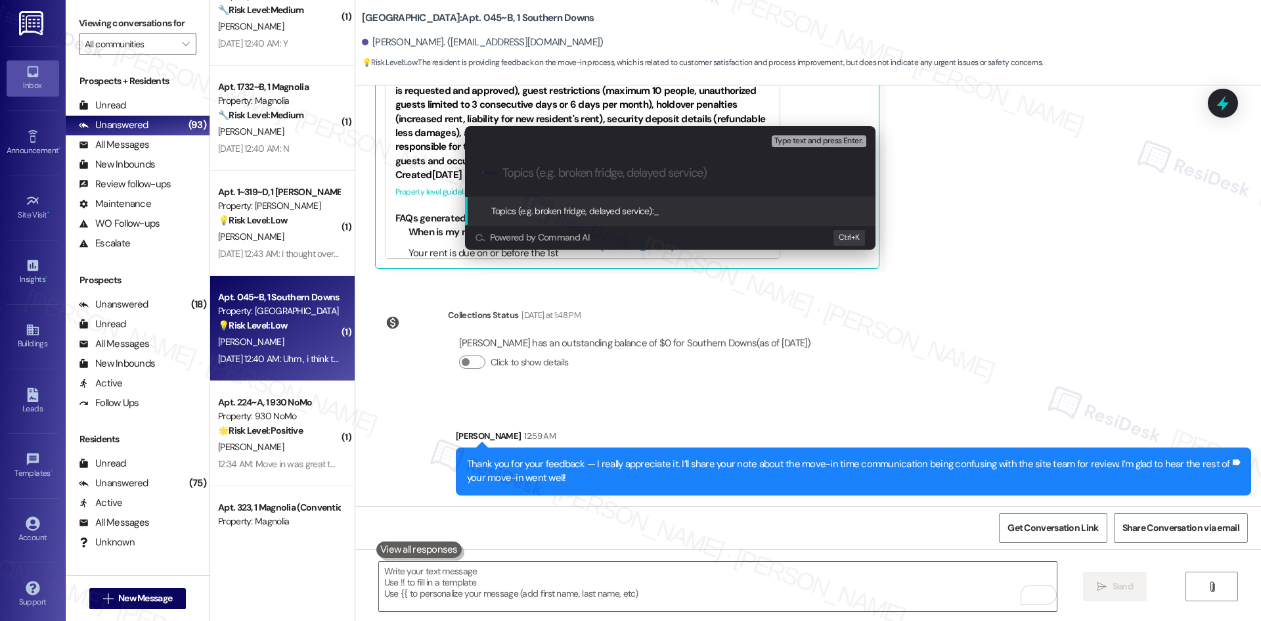
click at [541, 166] on input "Topics (e.g. broken fridge, delayed service)" at bounding box center [680, 173] width 357 height 14
paste input "Feedback on Move-In Time Communication"
type input "Feedback on Move-In Time Communication"
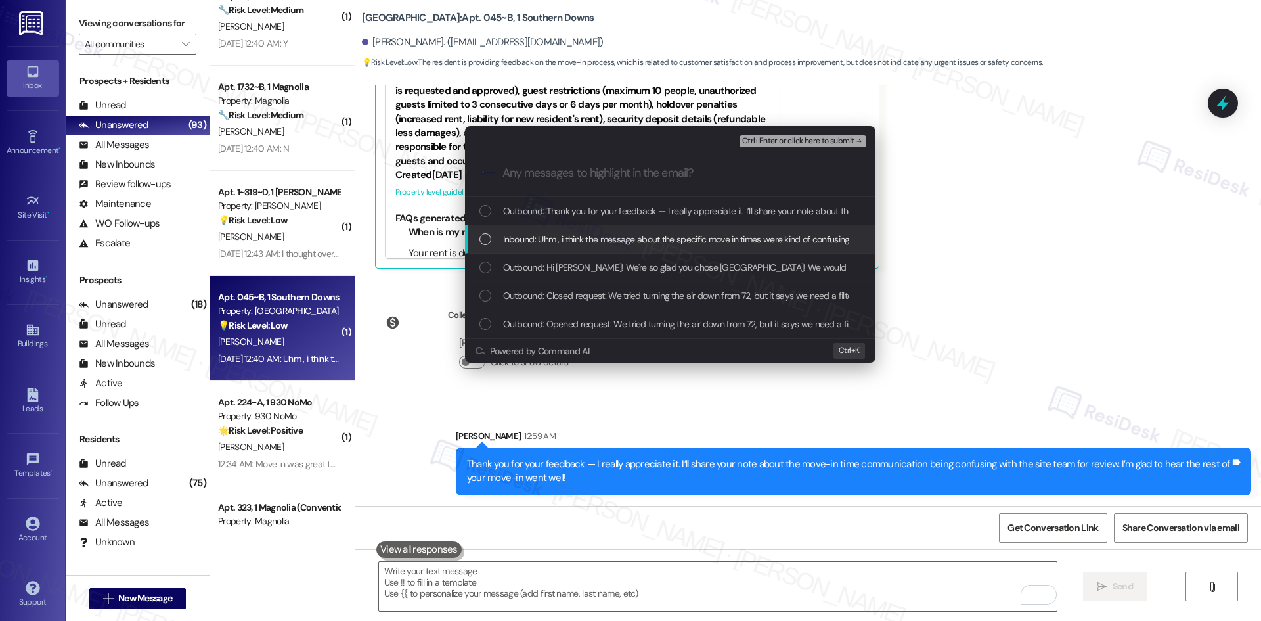
click at [635, 240] on span "Inbound: Uhm , i think the message about the specific move in times were kind o…" at bounding box center [1128, 239] width 1251 height 14
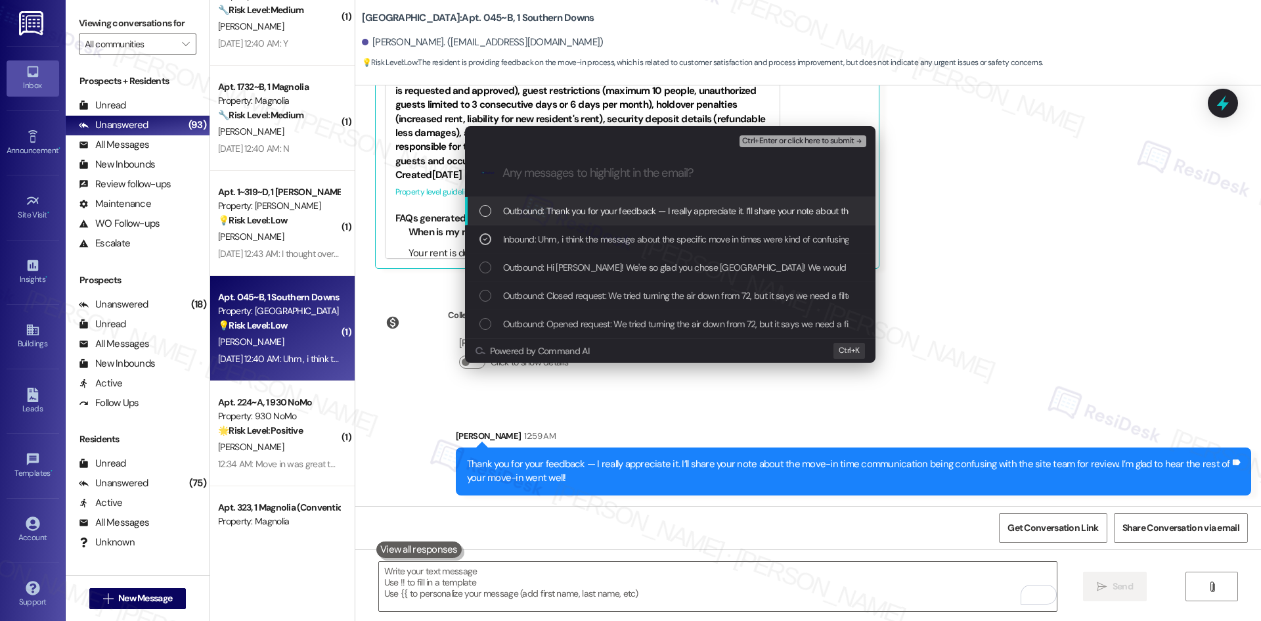
click at [856, 139] on icon "remove-block-ctrl+enter-or click here to submit" at bounding box center [859, 141] width 9 height 9
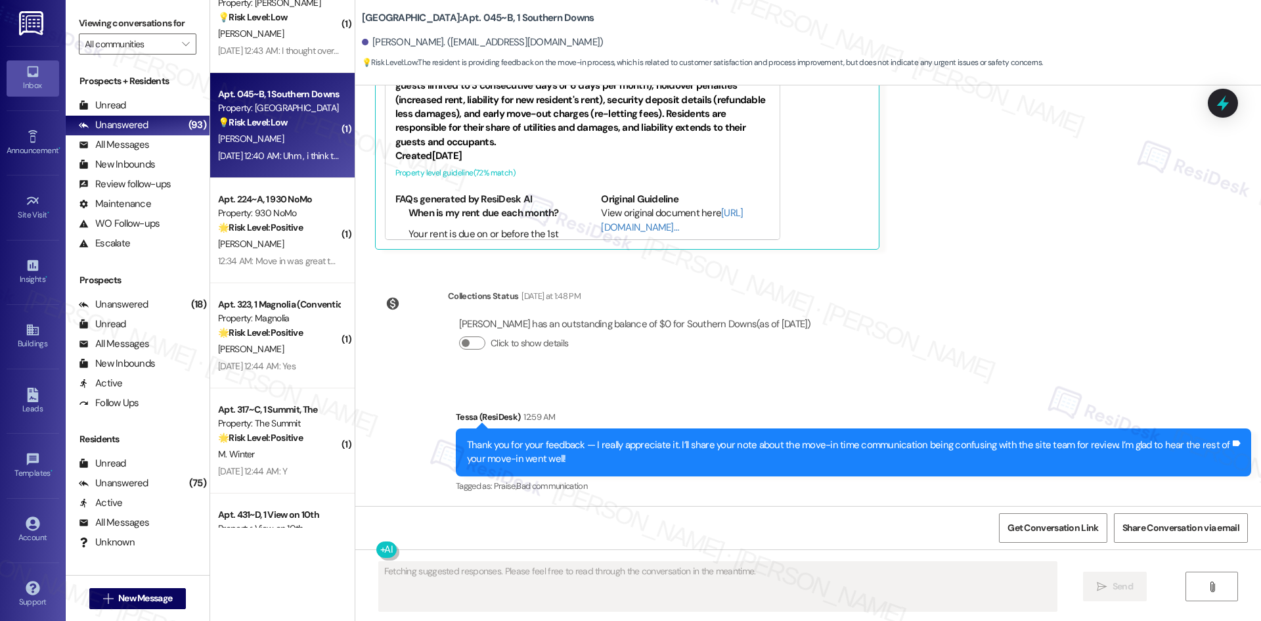
scroll to position [723, 0]
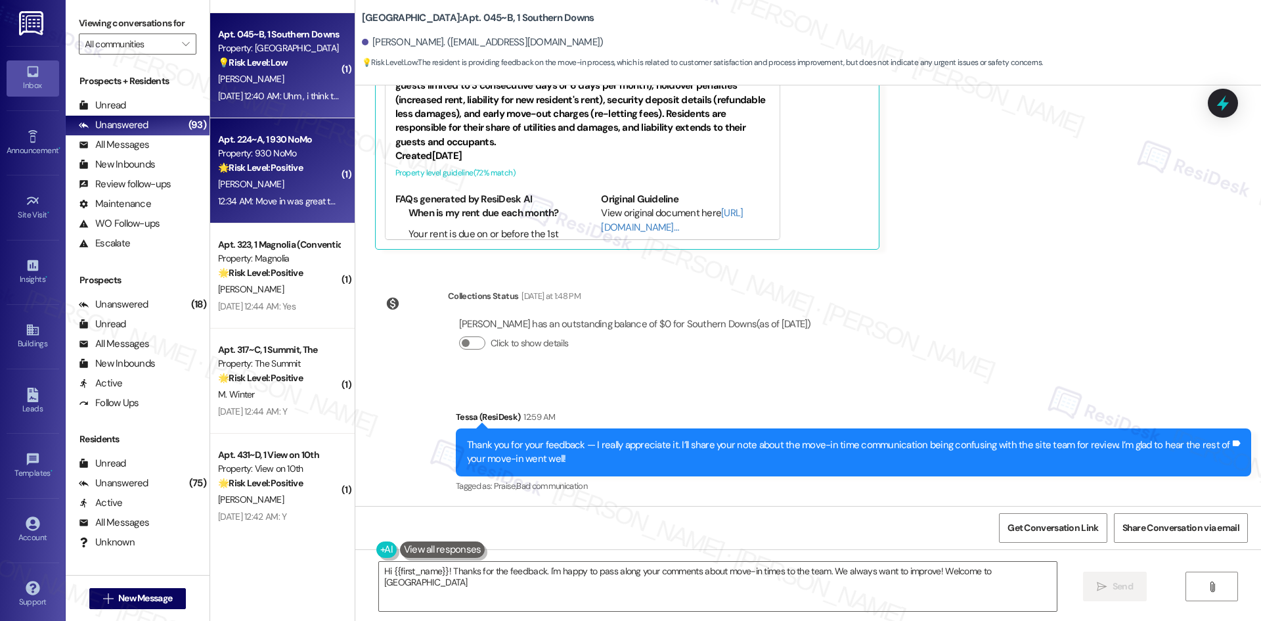
type textarea "Hi {{first_name}}! Thanks for the feedback. I'm happy to pass along your commen…"
click at [277, 203] on div "12:34 AM: Move in was great thank you! 12:34 AM: Move in was great thank you!" at bounding box center [292, 201] width 148 height 12
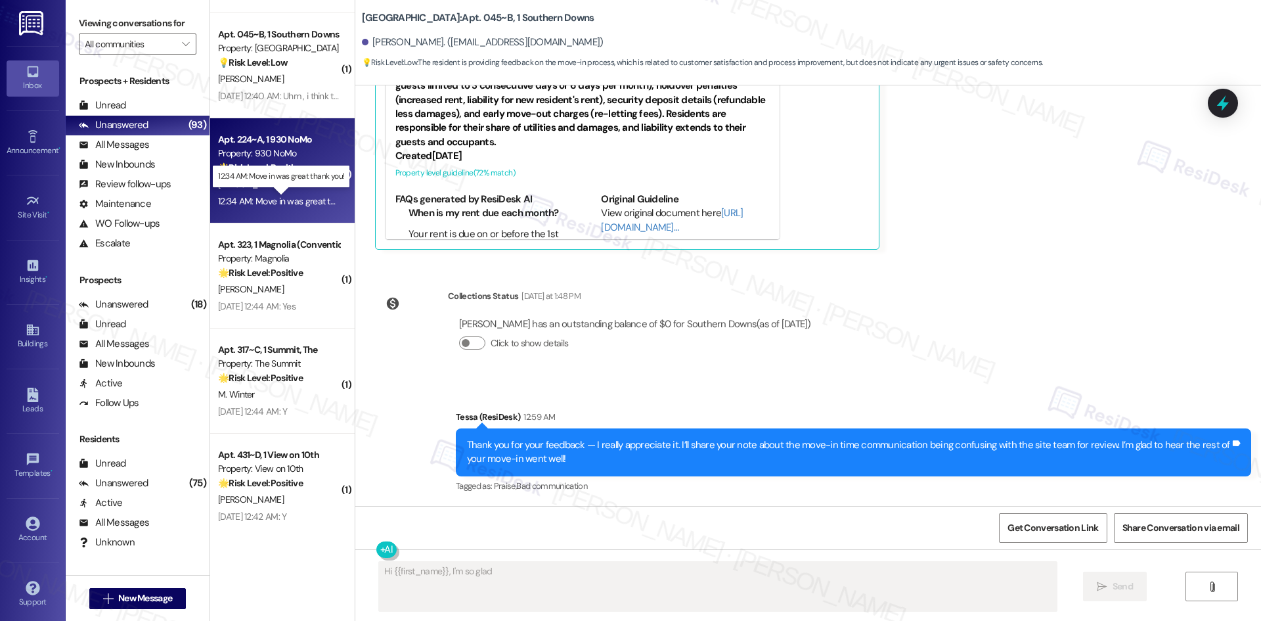
scroll to position [0, 0]
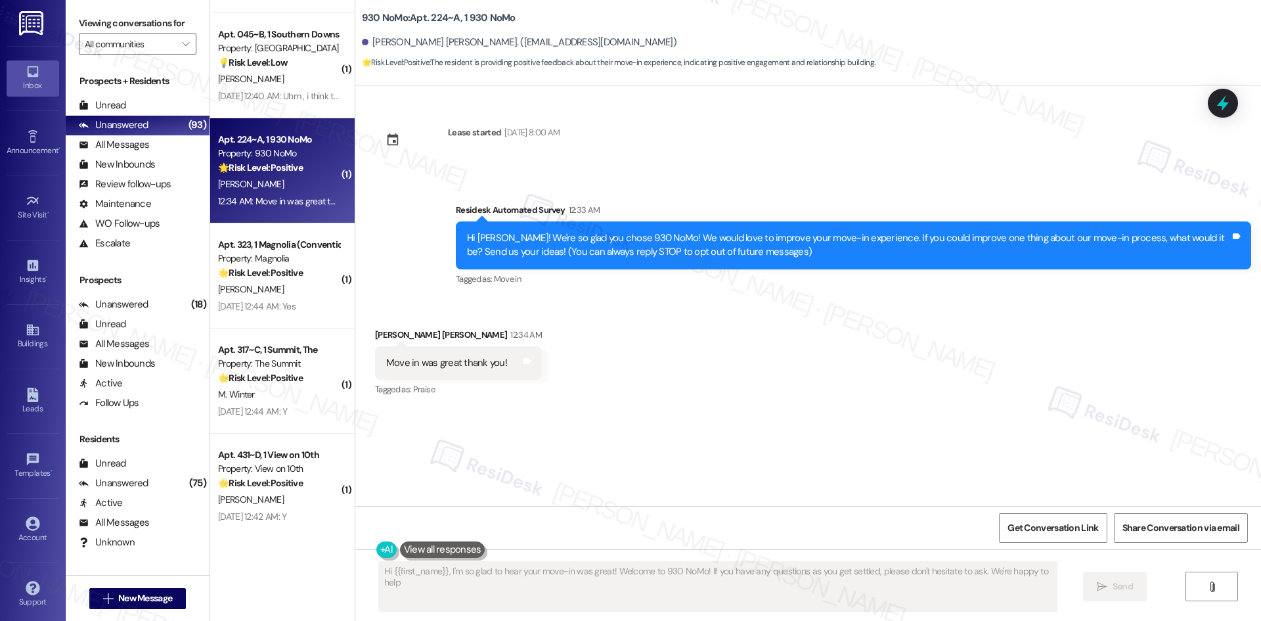
type textarea "Hi {{first_name}}, I'm so glad to hear your move-in was great! Welcome to 930 N…"
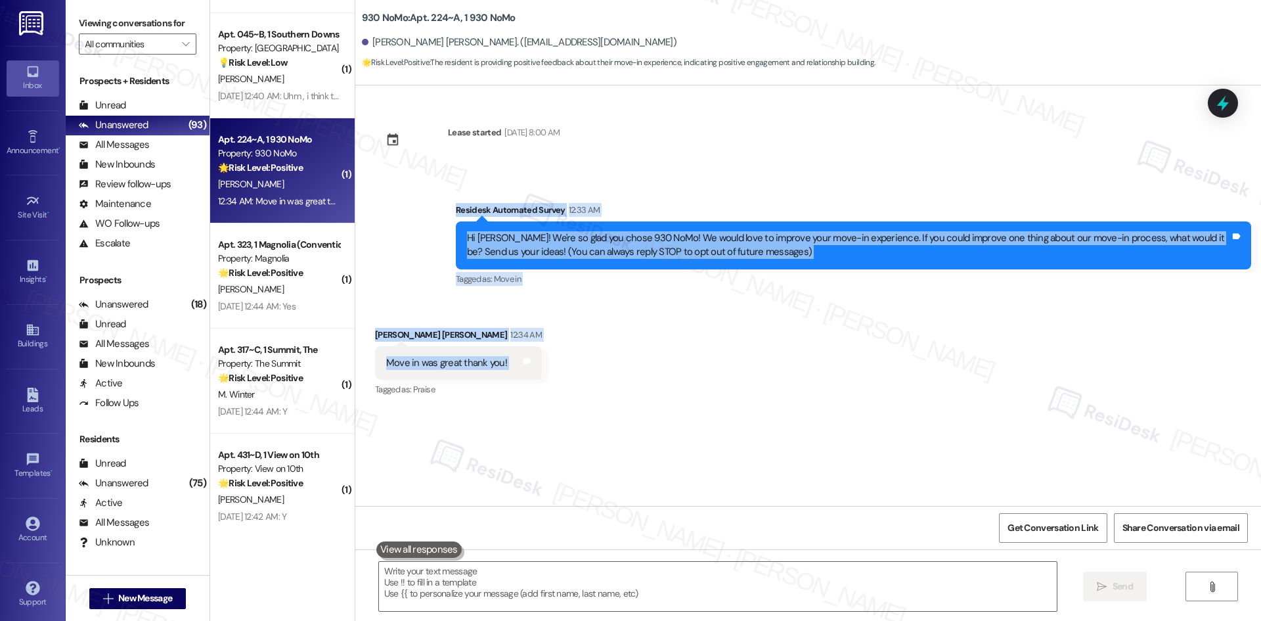
drag, startPoint x: 418, startPoint y: 203, endPoint x: 557, endPoint y: 370, distance: 217.3
click at [557, 370] on div "Lease started Aug 16, 2025 at 8:00 AM Survey, sent via SMS Residesk Automated S…" at bounding box center [808, 295] width 906 height 420
copy div "Residesk Automated Survey 12:33 AM Hi Jackson! We're so glad you chose 930 NoMo…"
drag, startPoint x: 598, startPoint y: 317, endPoint x: 590, endPoint y: 323, distance: 10.0
click at [598, 318] on div "Received via SMS Jackson Wilhite 12:34 AM Move in was great thank you! Tags and…" at bounding box center [808, 353] width 906 height 111
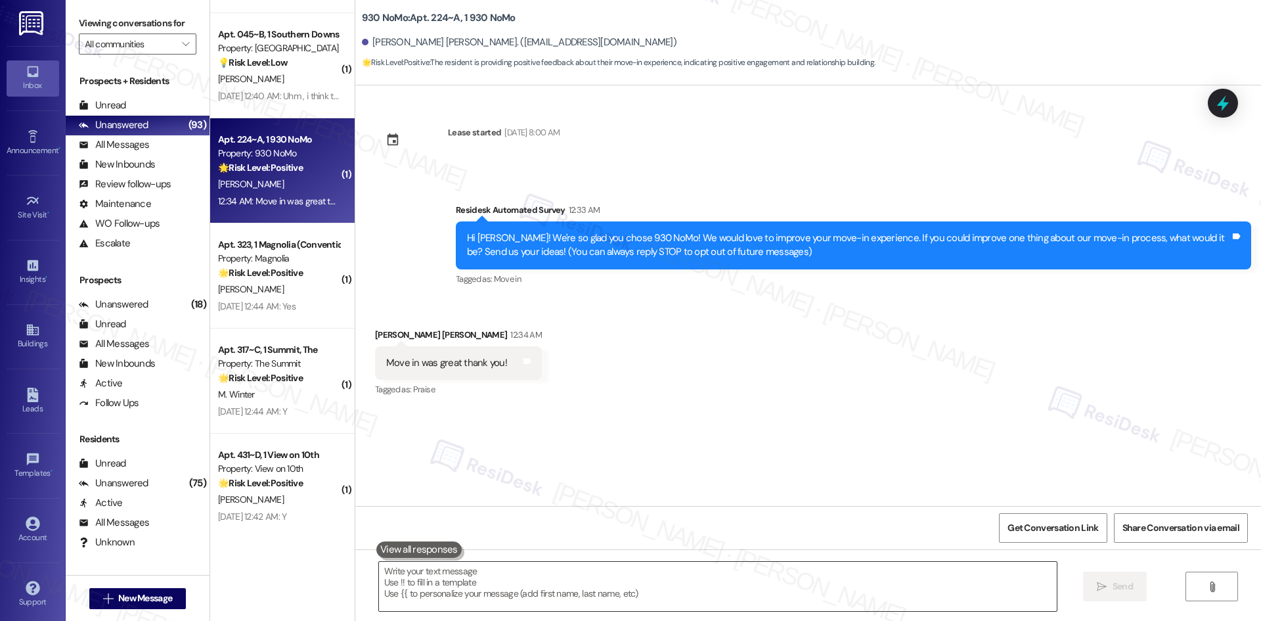
click at [612, 585] on textarea at bounding box center [718, 586] width 678 height 49
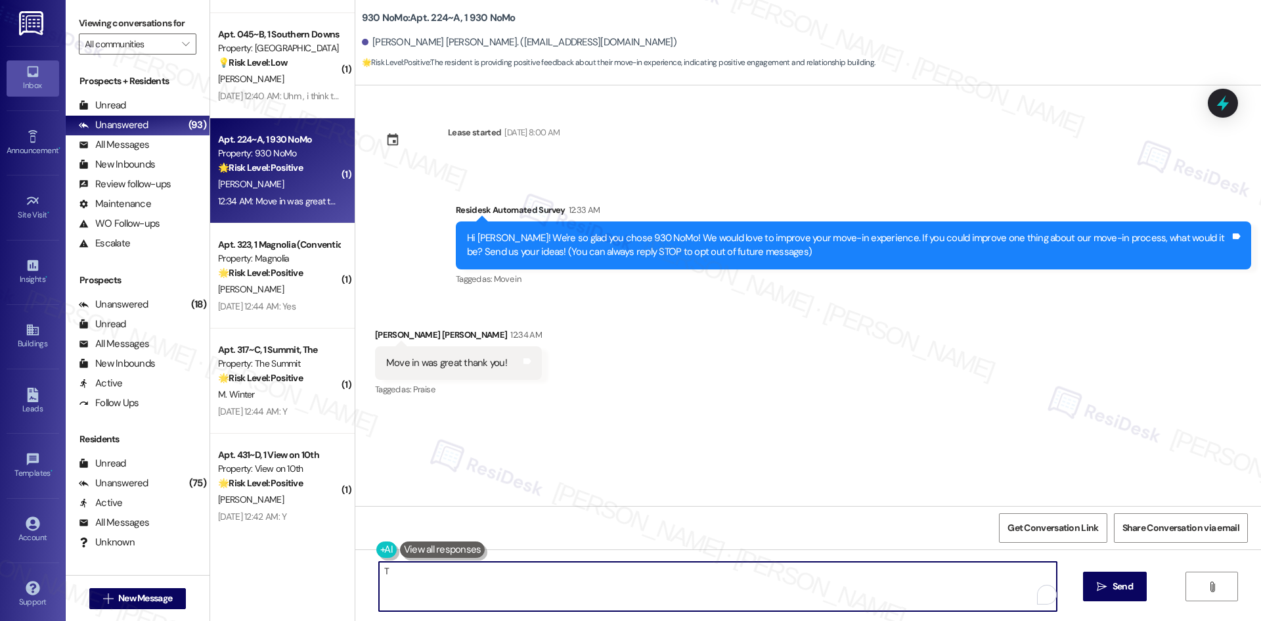
paste textarea "hank you for your feedback — I’m glad to hear your move-in went great! I’ll for…"
type textarea "Thank you for your feedback — I’m glad to hear your move-in went great! I’ll fo…"
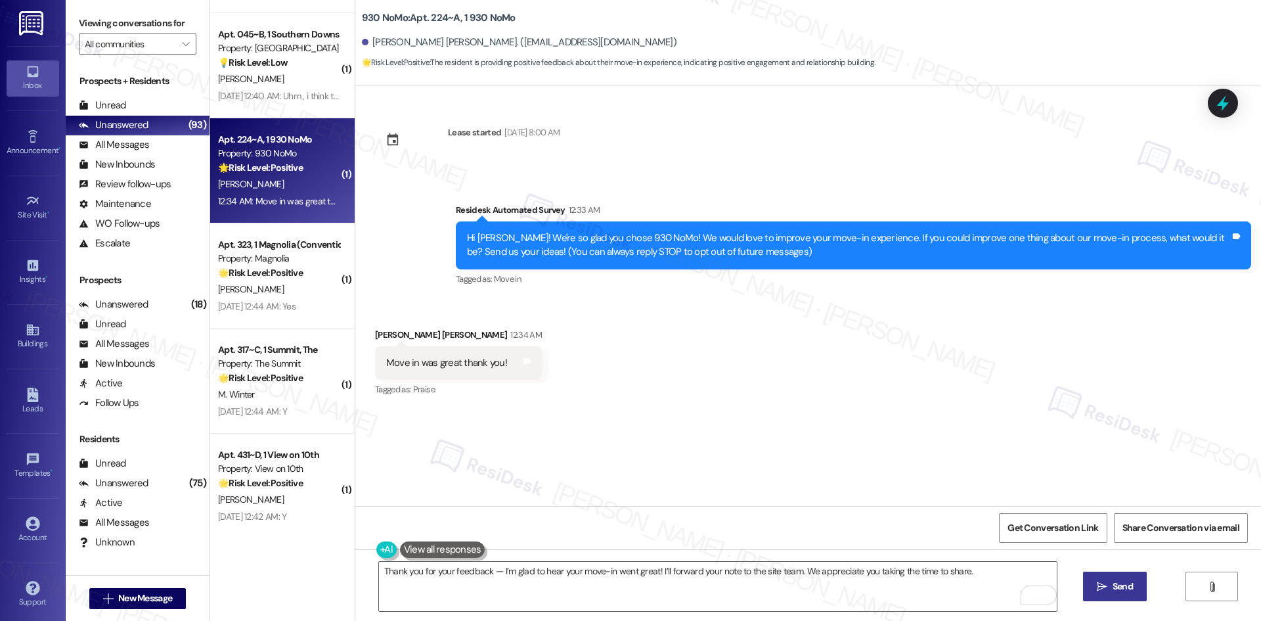
drag, startPoint x: 1133, startPoint y: 592, endPoint x: 1096, endPoint y: 603, distance: 38.9
click at [1134, 592] on span "Send" at bounding box center [1123, 586] width 26 height 14
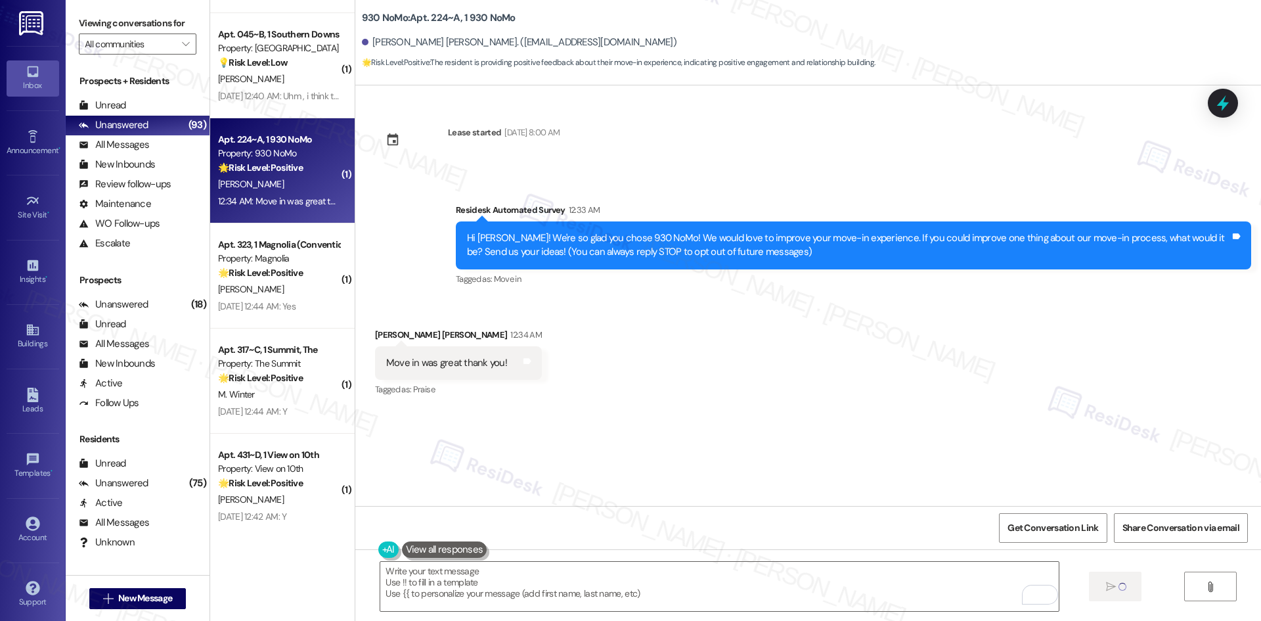
type textarea "Fetching suggested responses. Please feel free to read through the conversation…"
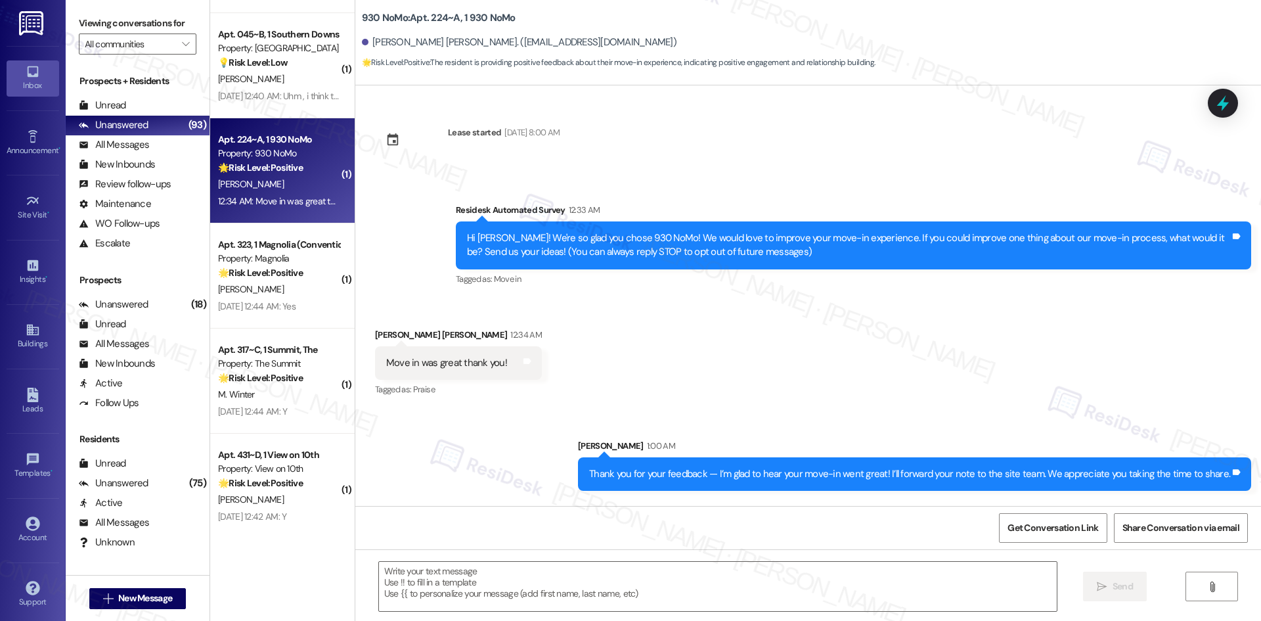
click at [834, 378] on div "Received via SMS Jackson Wilhite 12:34 AM Move in was great thank you! Tags and…" at bounding box center [808, 353] width 906 height 111
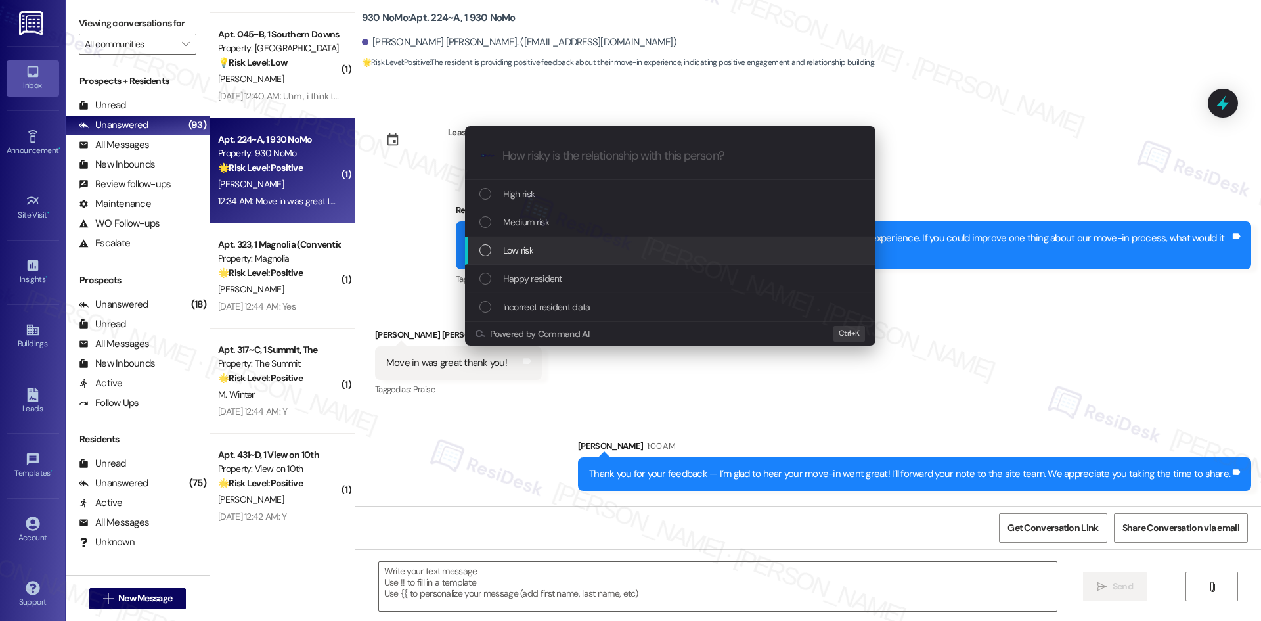
click at [525, 246] on span "Low risk" at bounding box center [518, 250] width 30 height 14
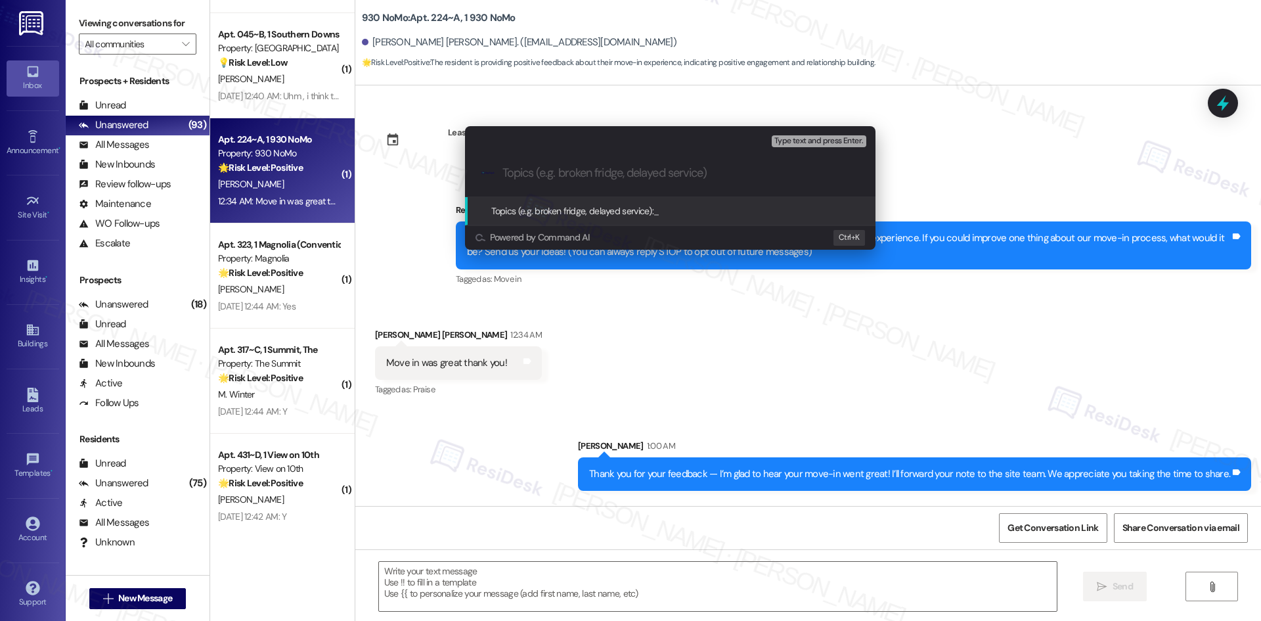
click at [595, 175] on input "Topics (e.g. broken fridge, delayed service)" at bounding box center [680, 173] width 357 height 14
paste input "Positive Feedback – Smooth Move-In Experience"
type input "Positive Feedback – Smooth Move-In Experience"
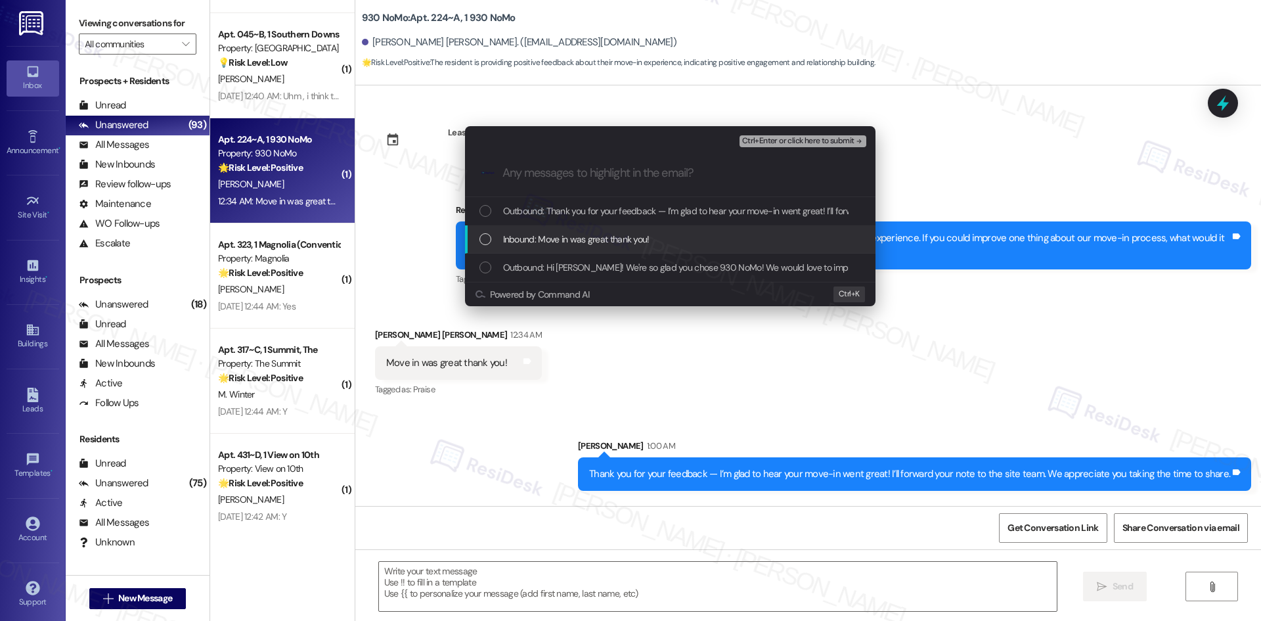
click at [632, 238] on span "Inbound: Move in was great thank you!" at bounding box center [576, 239] width 146 height 14
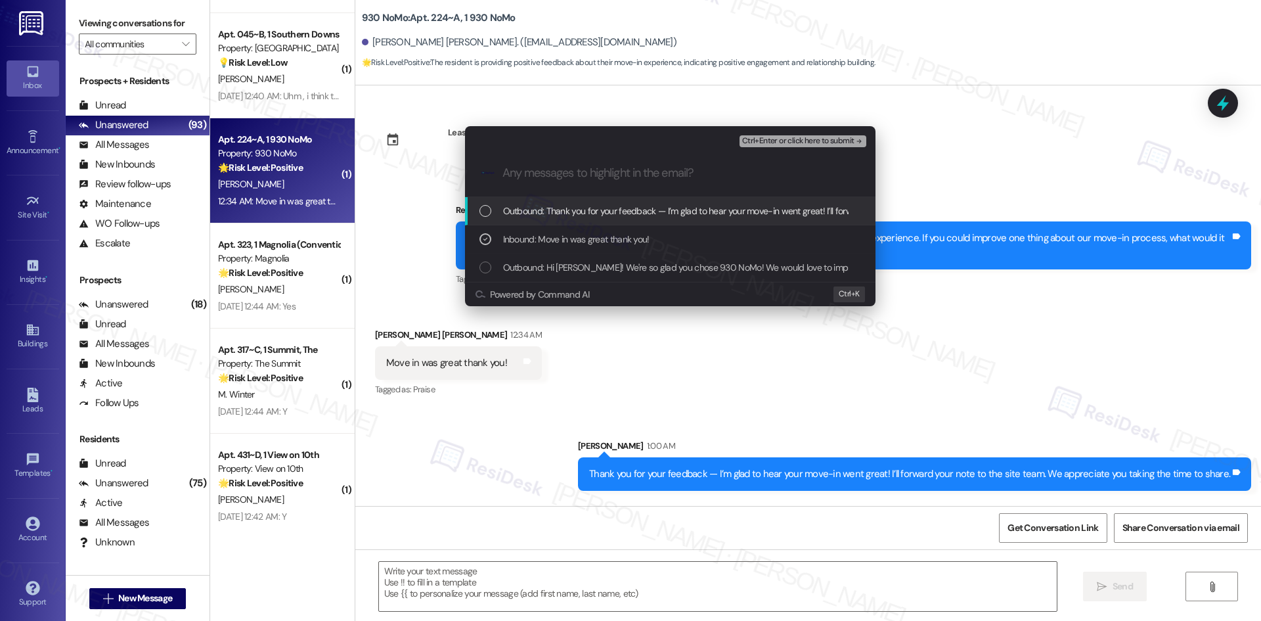
click at [837, 142] on span "Ctrl+Enter or click here to submit" at bounding box center [798, 141] width 112 height 9
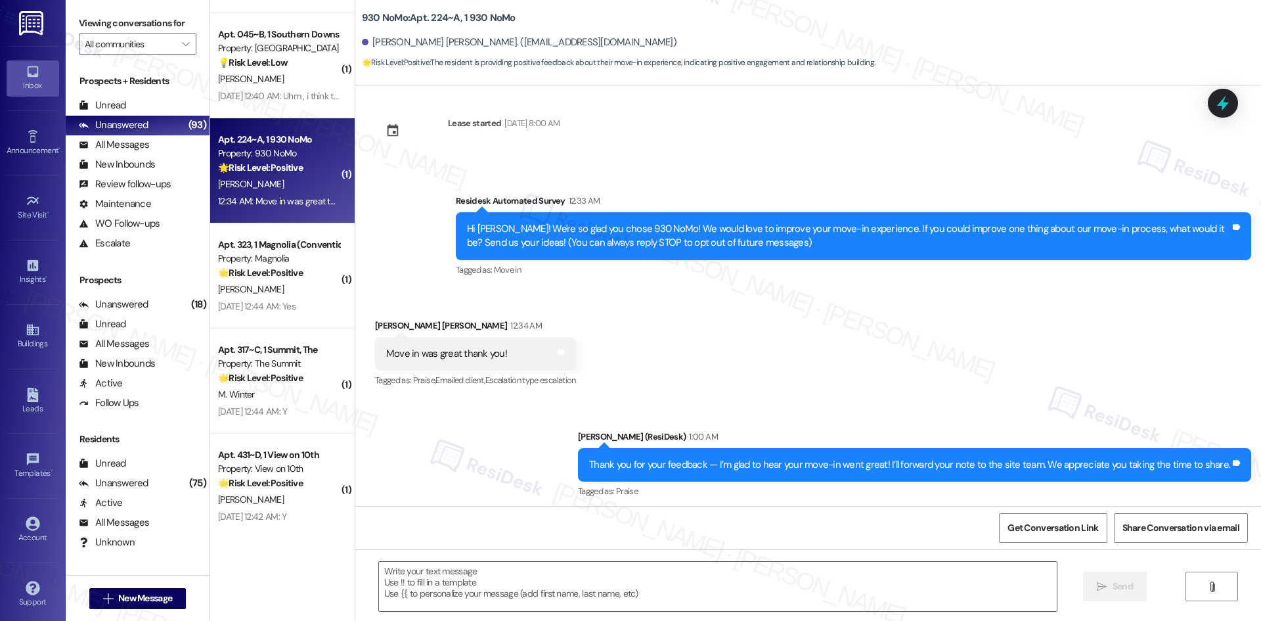
scroll to position [15, 0]
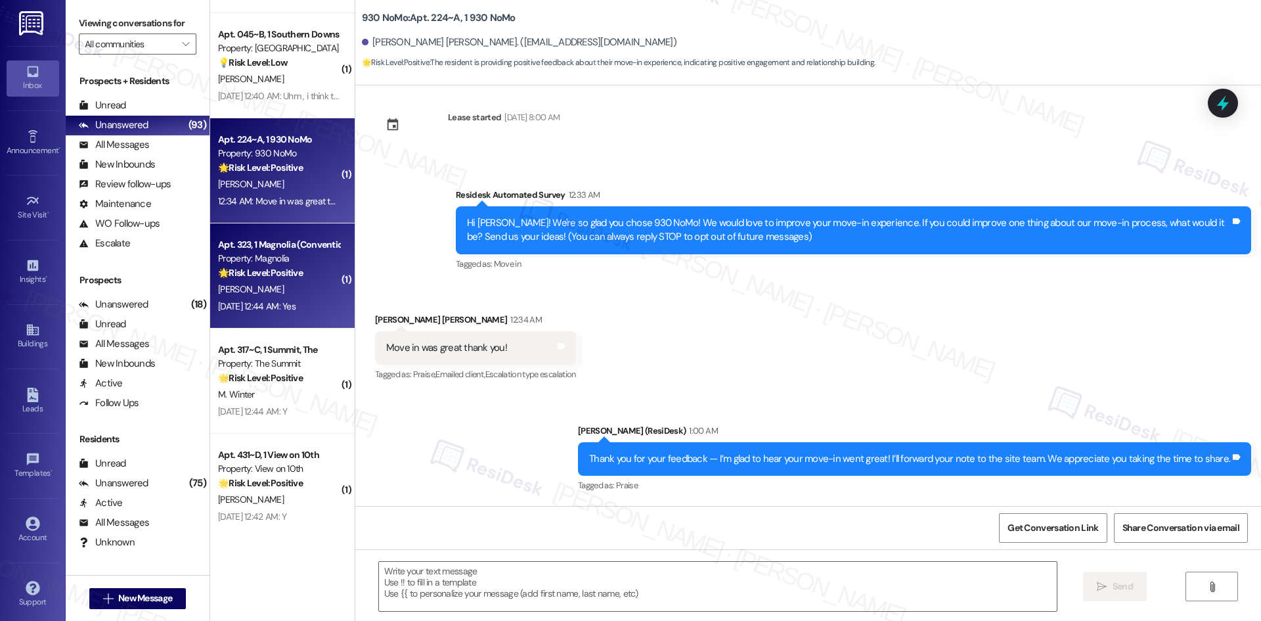
click at [269, 300] on div "Aug 19, 2025 at 12:44 AM: Yes Aug 19, 2025 at 12:44 AM: Yes" at bounding box center [257, 306] width 78 height 12
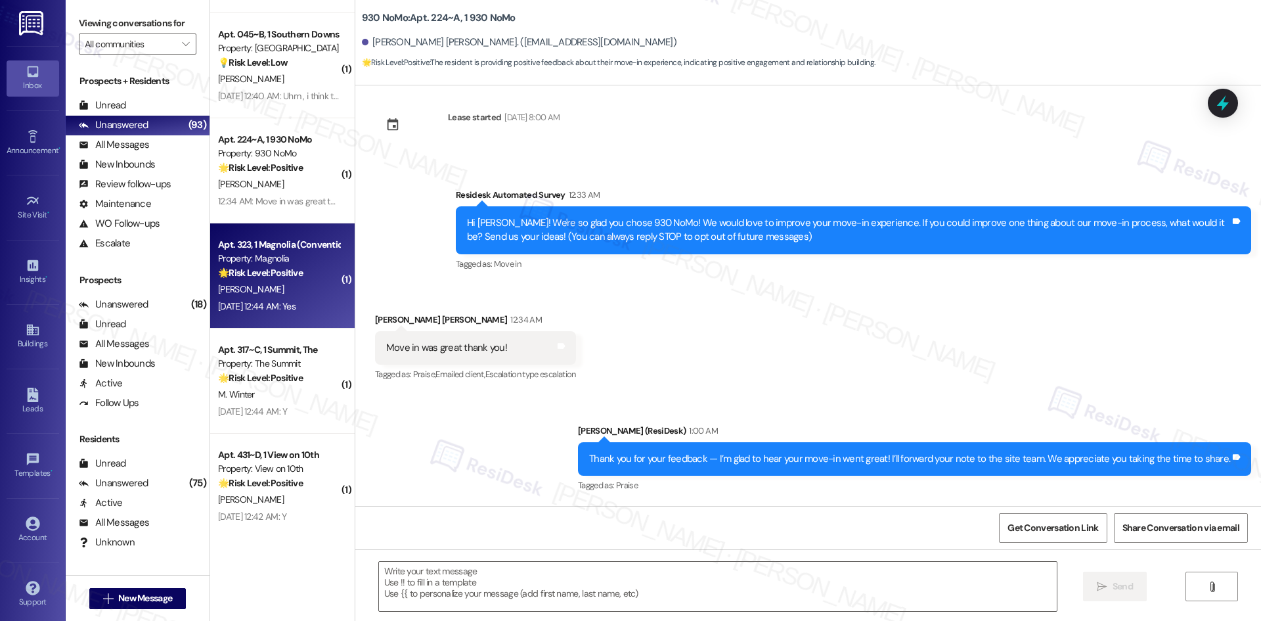
type textarea "Fetching suggested responses. Please feel free to read through the conversation…"
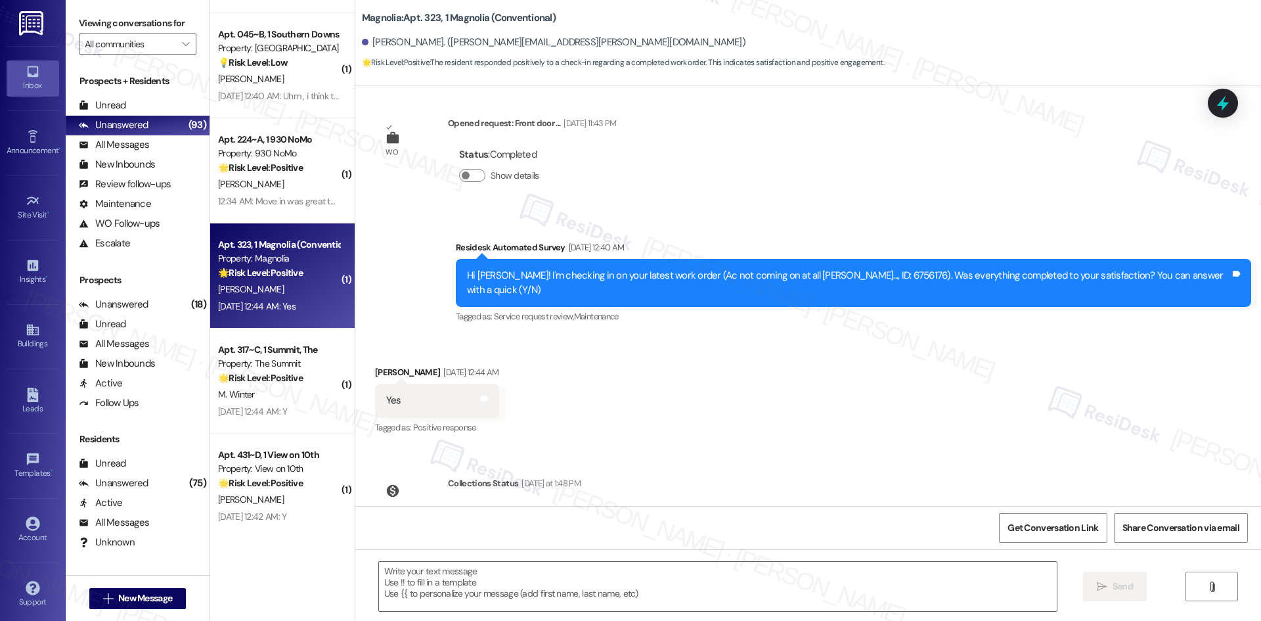
scroll to position [2000, 0]
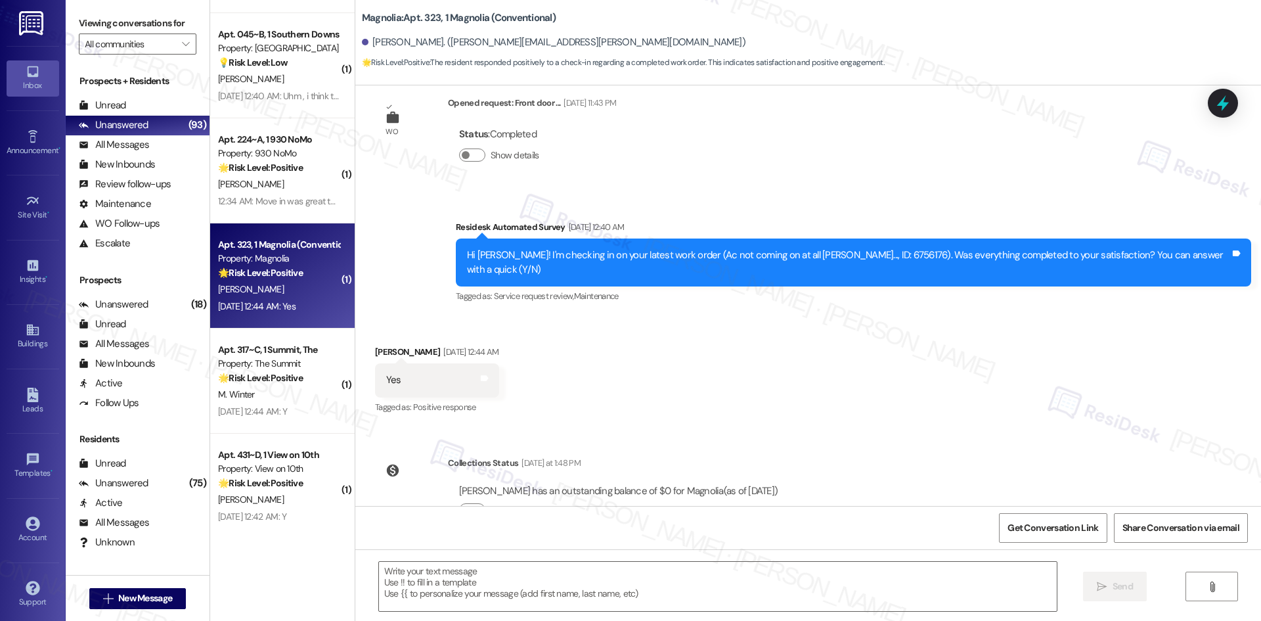
click at [611, 328] on div "Received via SMS Aisha Christopher Aug 19, 2025 at 12:44 AM Yes Tags and notes …" at bounding box center [808, 370] width 906 height 111
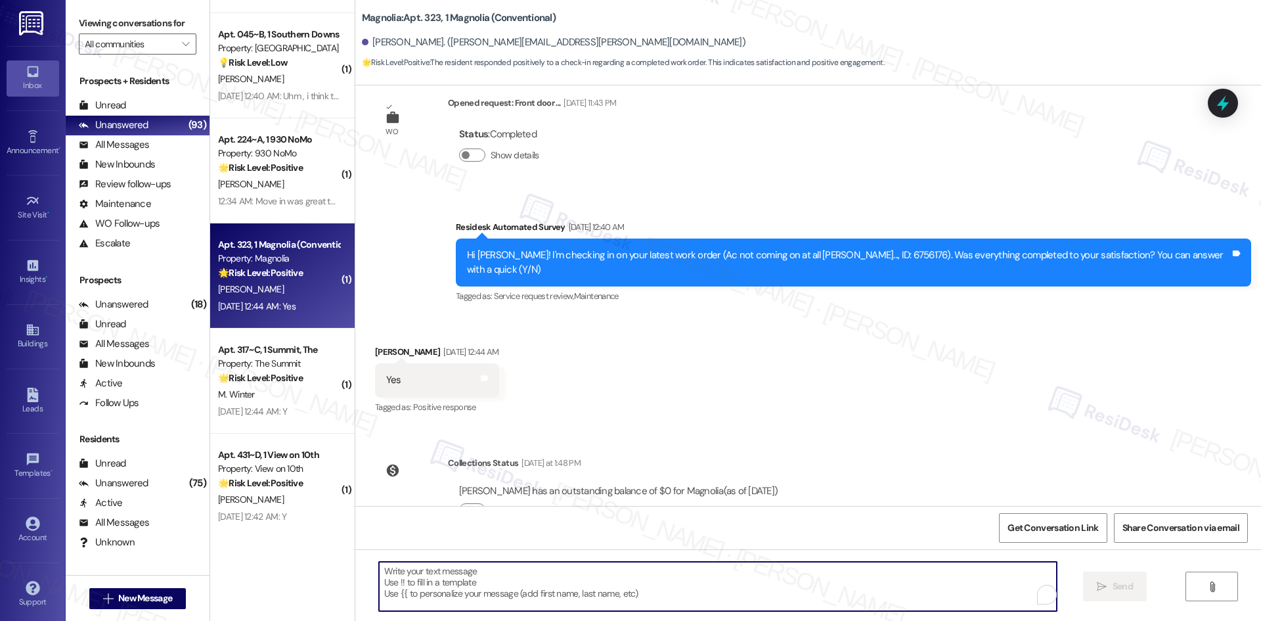
click at [634, 595] on textarea "To enrich screen reader interactions, please activate Accessibility in Grammarl…" at bounding box center [718, 586] width 678 height 49
paste textarea "Thank you for confirming! I’m glad to hear everything was completed to your sat…"
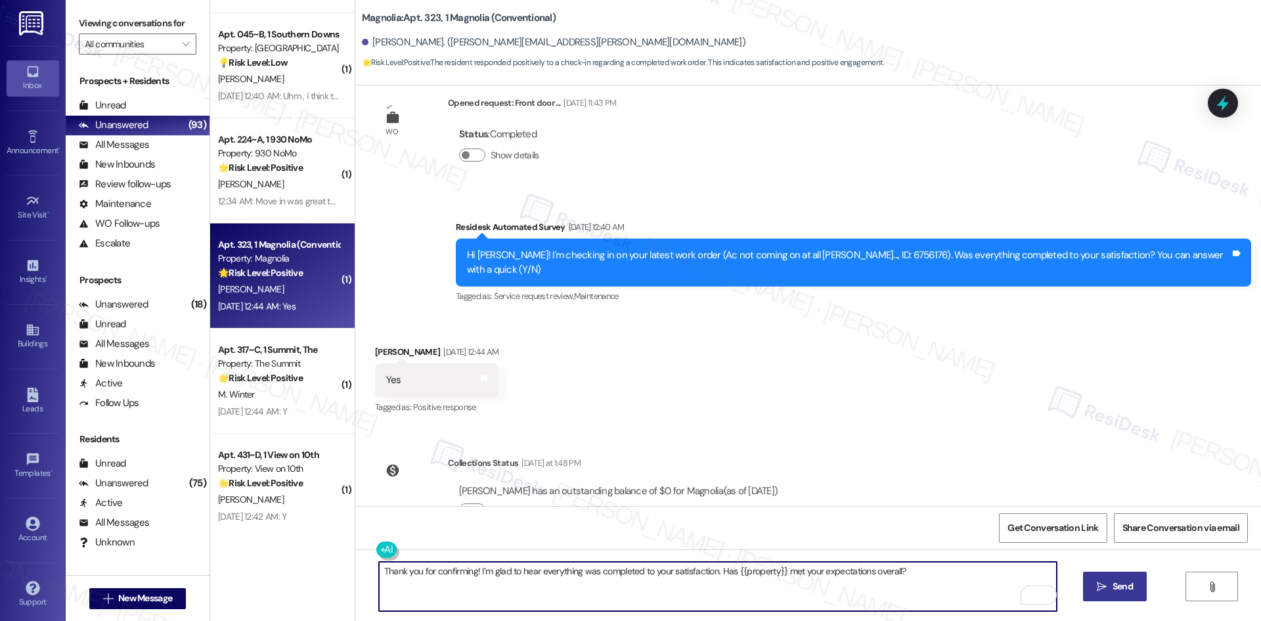
type textarea "Thank you for confirming! I’m glad to hear everything was completed to your sat…"
click at [1114, 575] on button " Send" at bounding box center [1115, 586] width 64 height 30
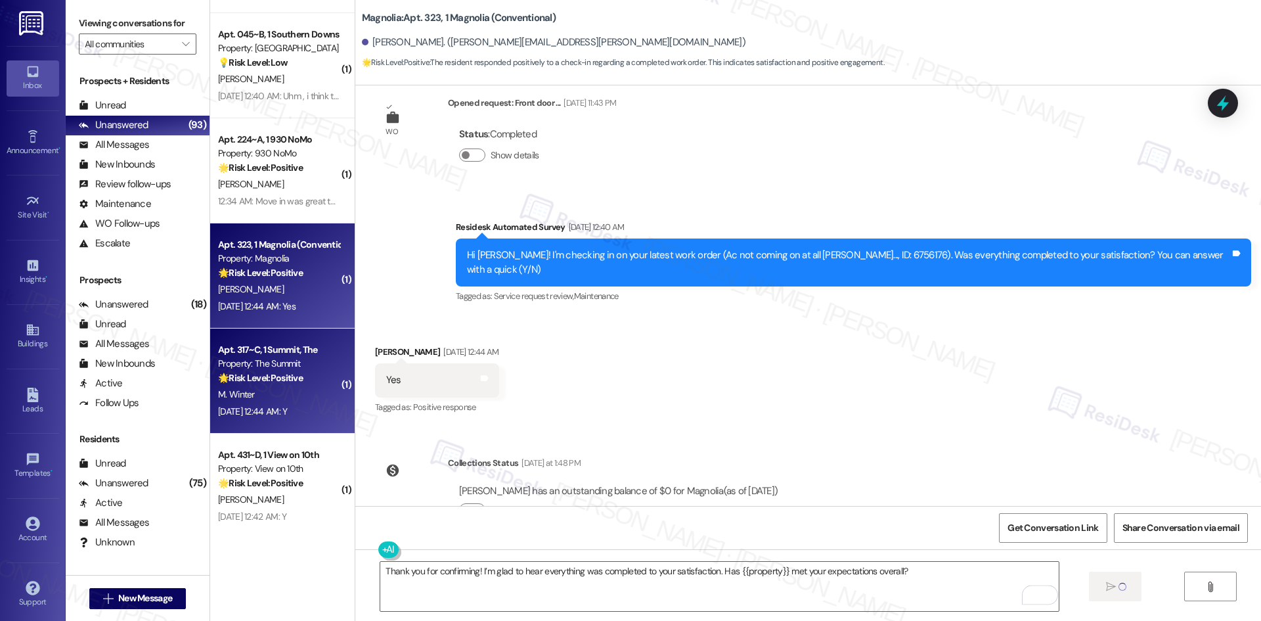
click at [287, 413] on div "Aug 19, 2025 at 12:44 AM: Y Aug 19, 2025 at 12:44 AM: Y" at bounding box center [252, 411] width 69 height 12
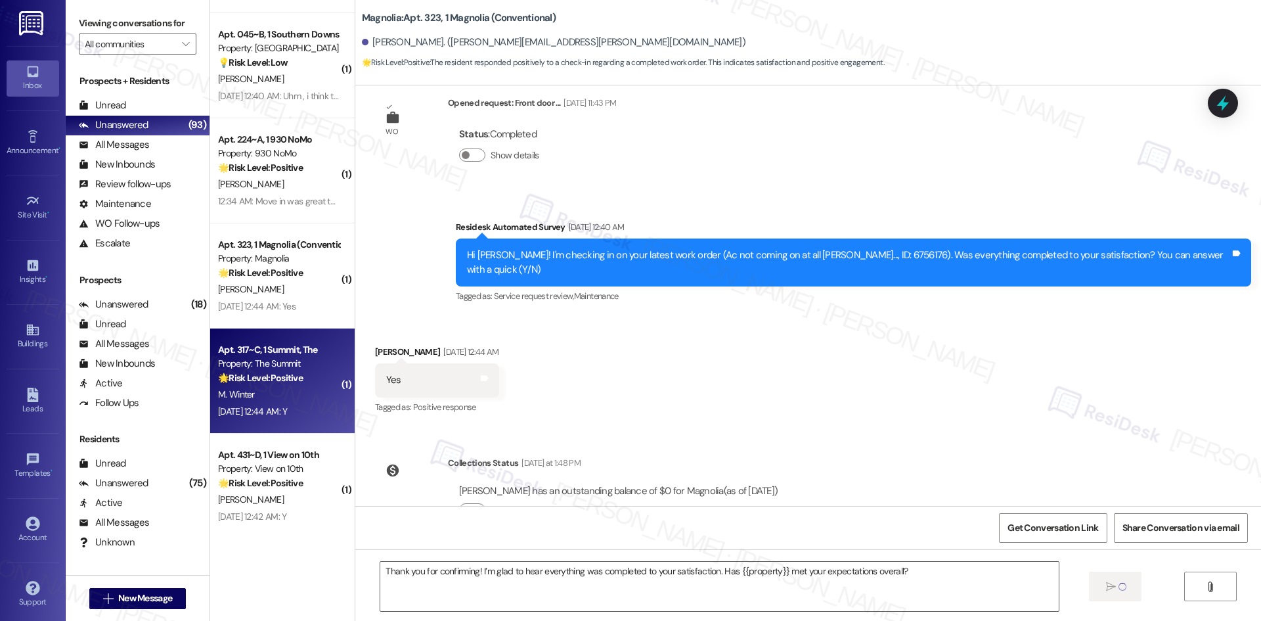
type textarea "Fetching suggested responses. Please feel free to read through the conversation…"
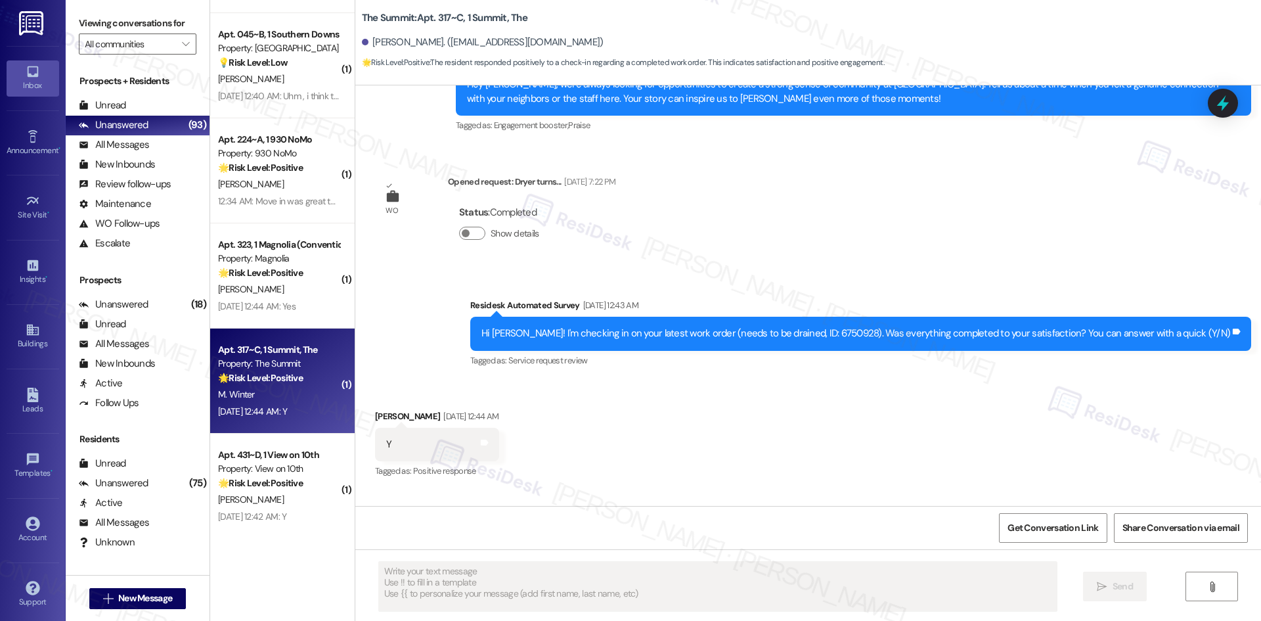
scroll to position [977, 0]
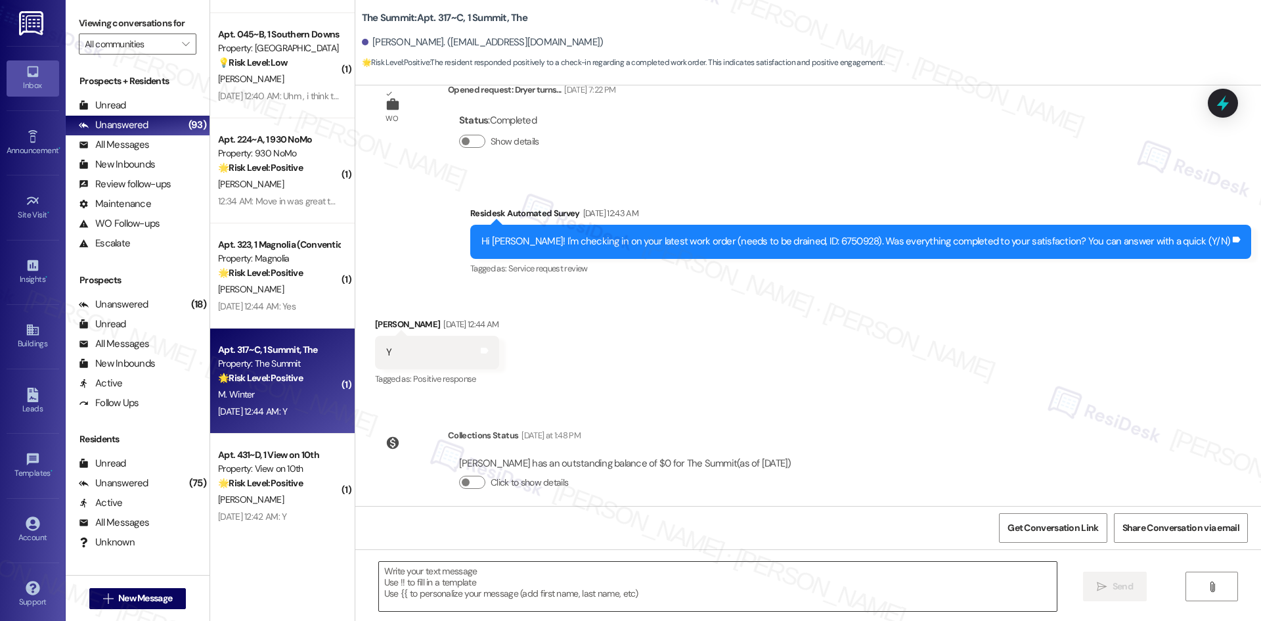
click at [832, 583] on textarea at bounding box center [718, 586] width 678 height 49
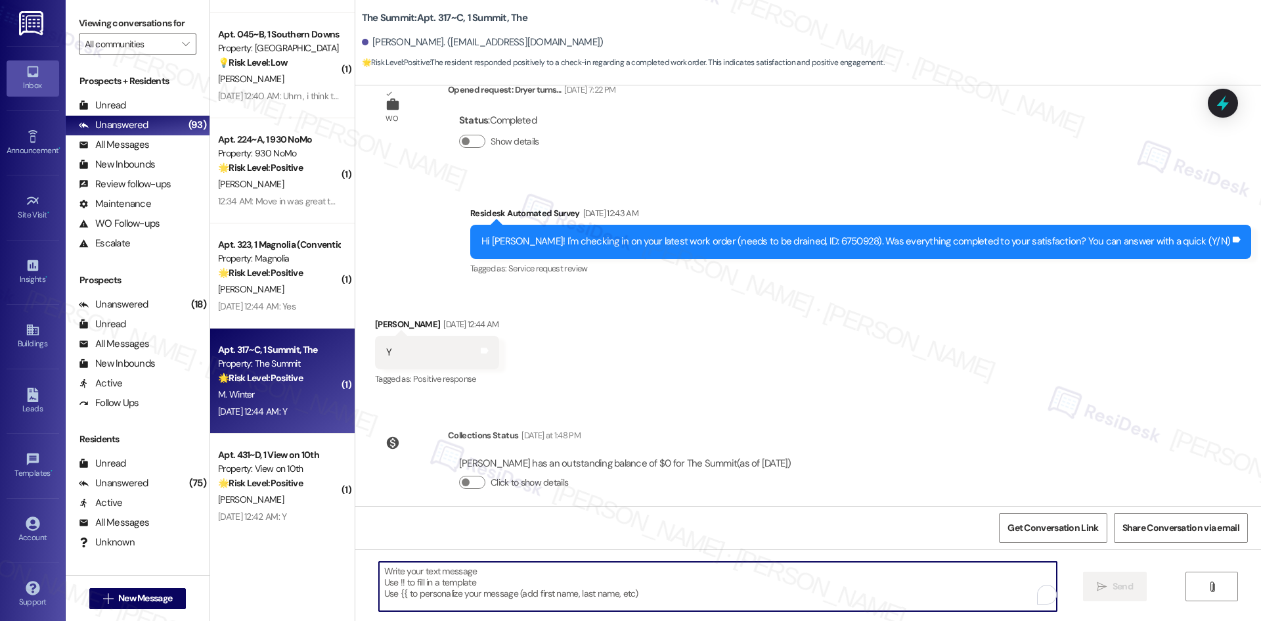
paste textarea "Thank you for confirming! I’m glad to hear everything was completed to your sat…"
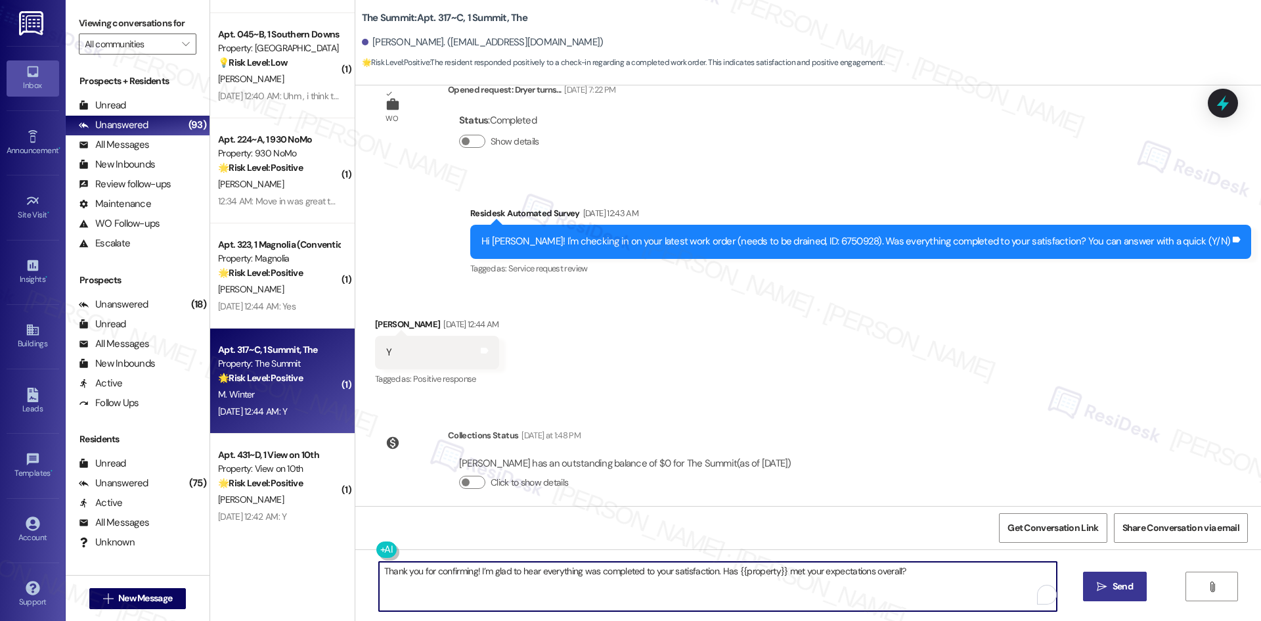
type textarea "Thank you for confirming! I’m glad to hear everything was completed to your sat…"
click at [1117, 587] on span "Send" at bounding box center [1123, 586] width 20 height 14
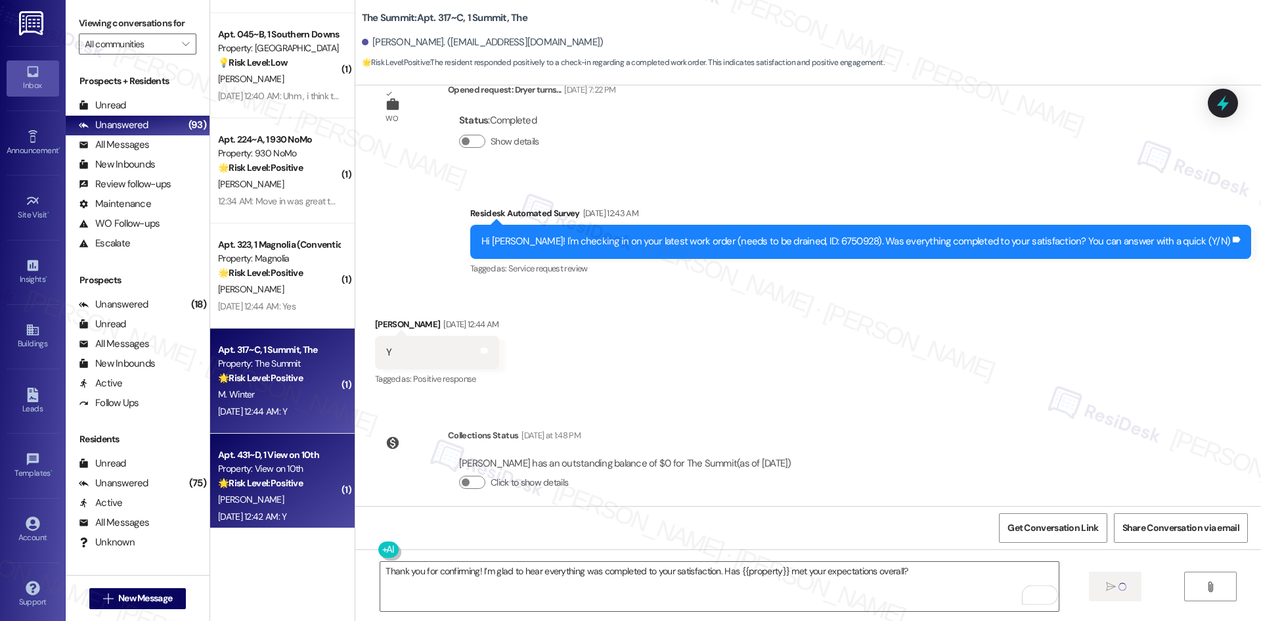
click at [300, 478] on div "🌟 Risk Level: Positive The message is a positive response to a check-in about r…" at bounding box center [279, 483] width 122 height 14
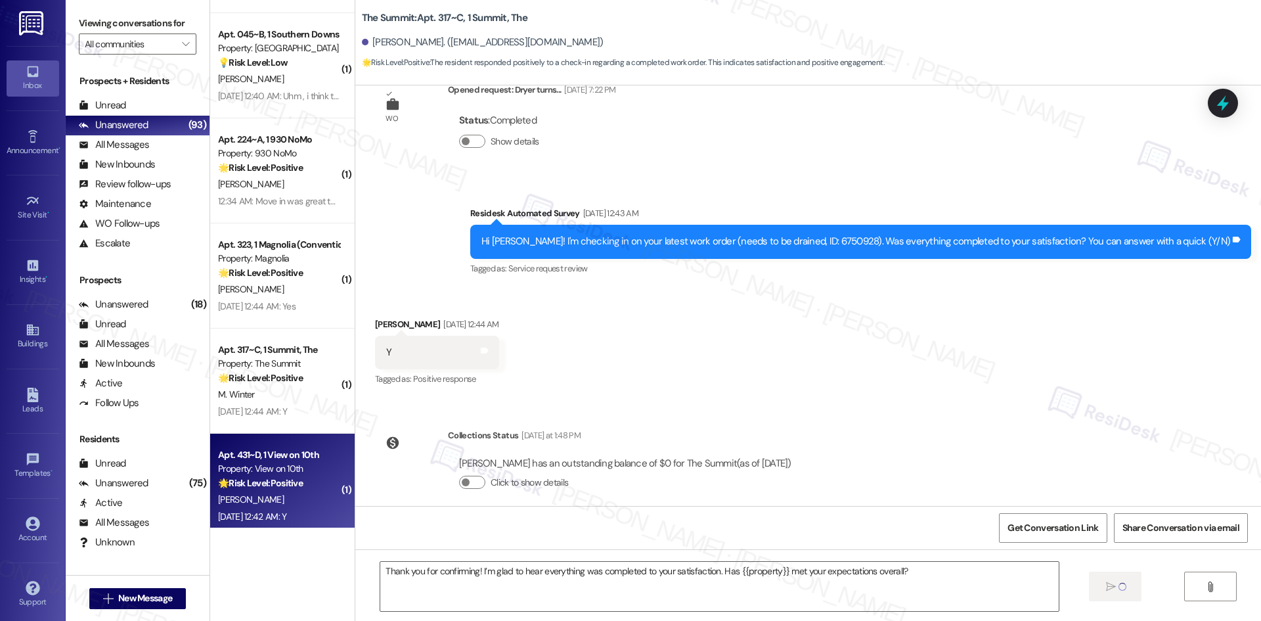
type textarea "Fetching suggested responses. Please feel free to read through the conversation…"
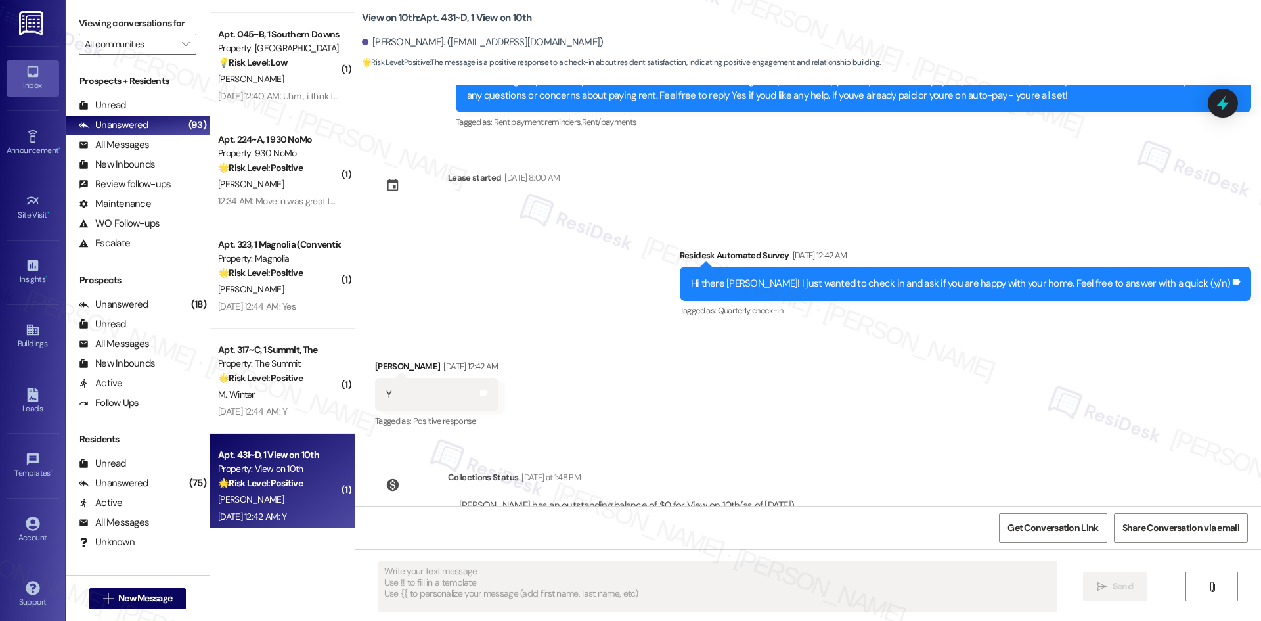
scroll to position [1090, 0]
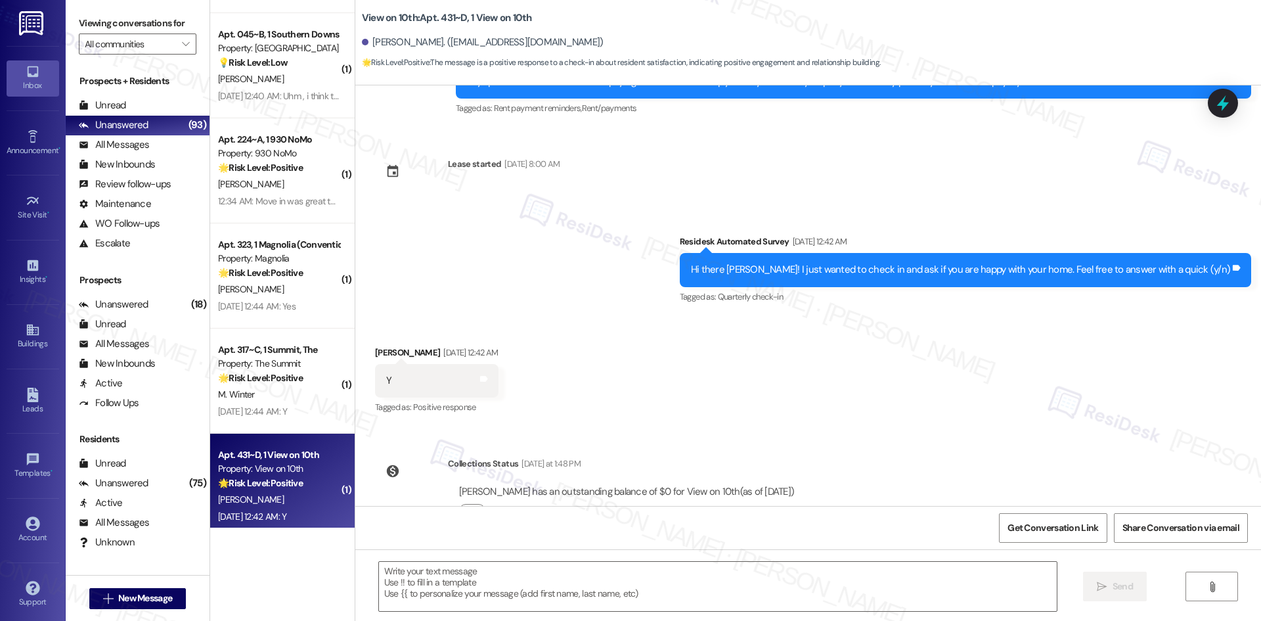
click at [637, 324] on div "Received via SMS Caroline Gruber Aug 19, 2025 at 12:42 AM Y Tags and notes Tagg…" at bounding box center [808, 371] width 906 height 111
click at [633, 595] on textarea at bounding box center [718, 586] width 678 height 49
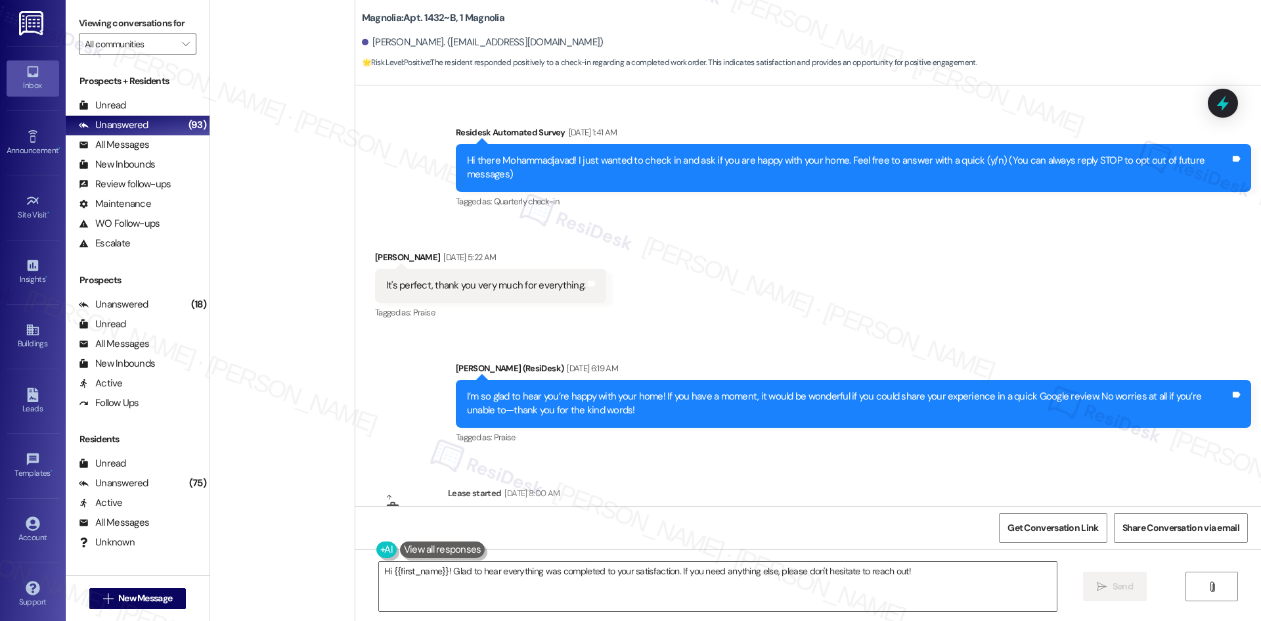
scroll to position [411, 0]
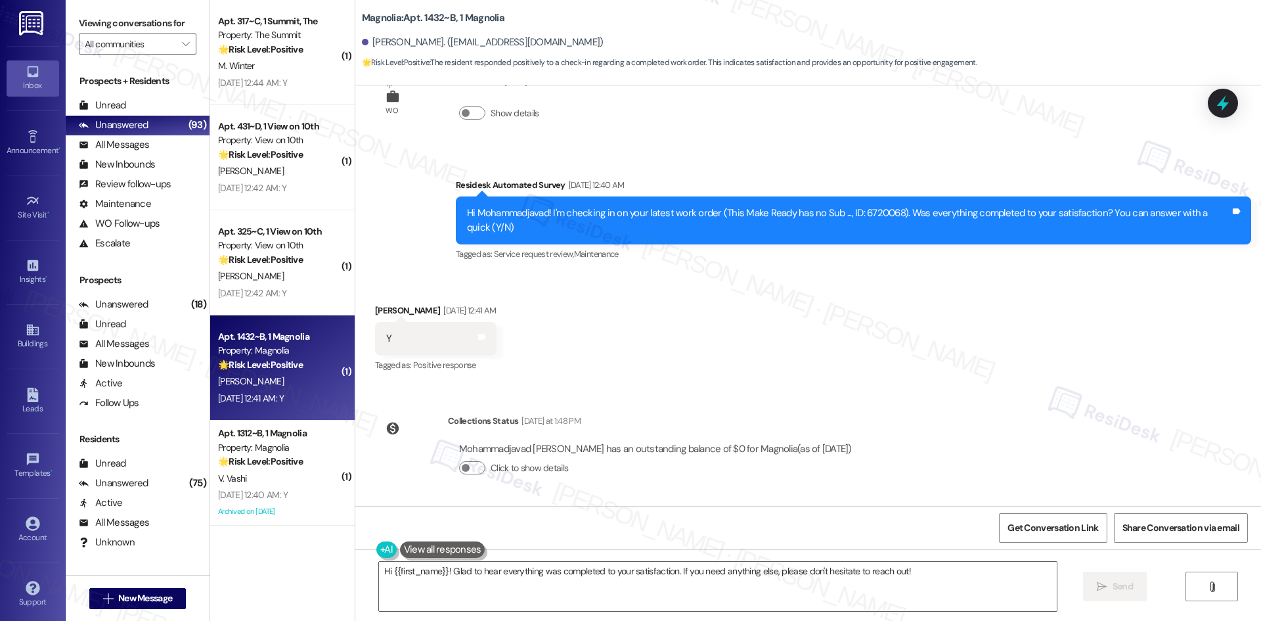
drag, startPoint x: 640, startPoint y: 330, endPoint x: 636, endPoint y: 357, distance: 27.1
click at [640, 330] on div "Received via SMS Mohammadjavad Masoudi [DATE] 12:41 AM Y Tags and notes Tagged …" at bounding box center [808, 329] width 906 height 111
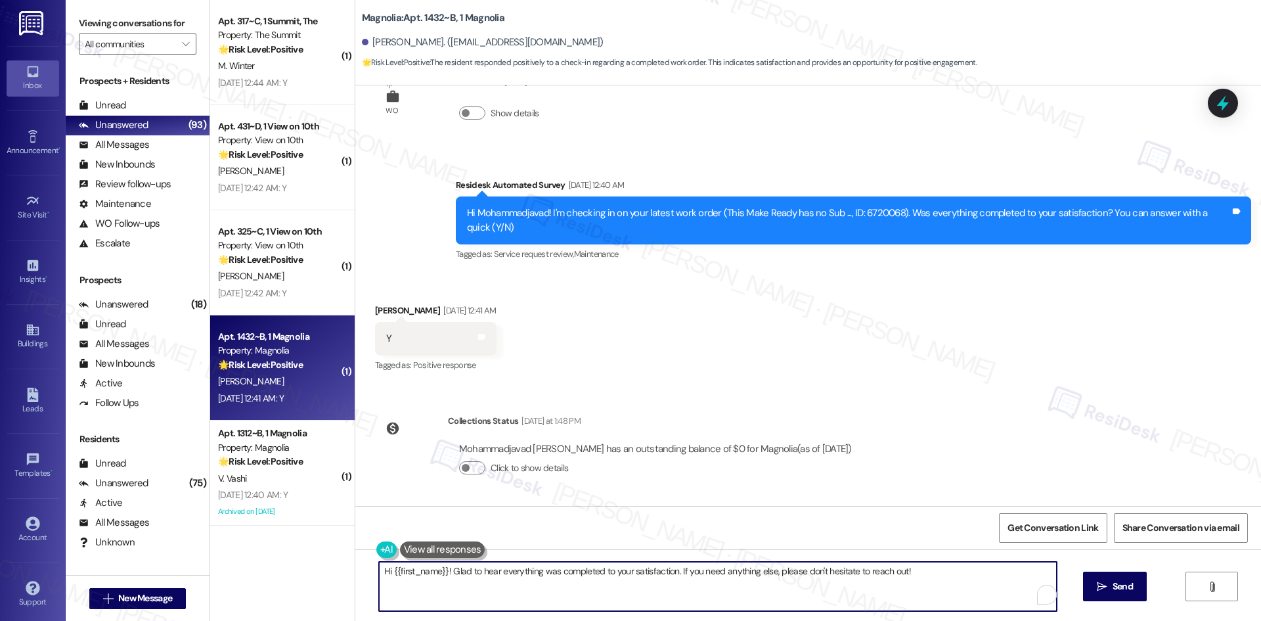
click at [617, 591] on textarea "Hi {{first_name}}! Glad to hear everything was completed to your satisfaction. …" at bounding box center [718, 586] width 678 height 49
paste textarea "Thank you for confirming! I’m glad to hear everything was completed to your sat…"
type textarea "Thank you for confirming! I’m glad to hear everything was completed to your sat…"
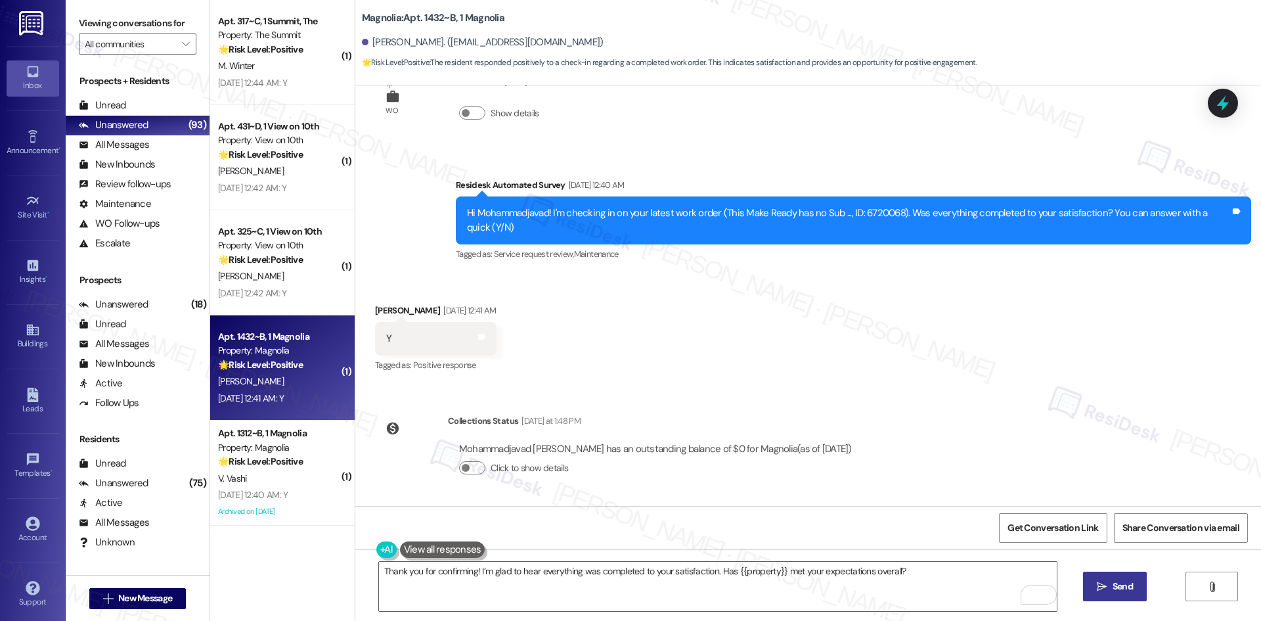
click at [1105, 583] on icon "" at bounding box center [1102, 586] width 10 height 11
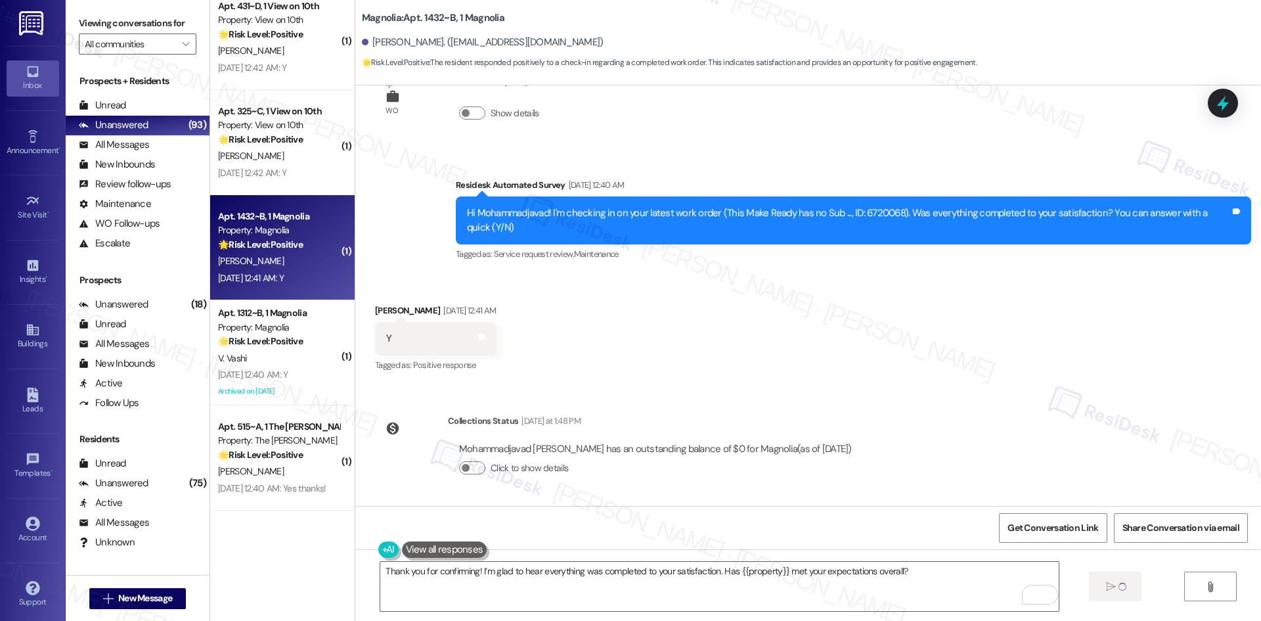
scroll to position [1182, 0]
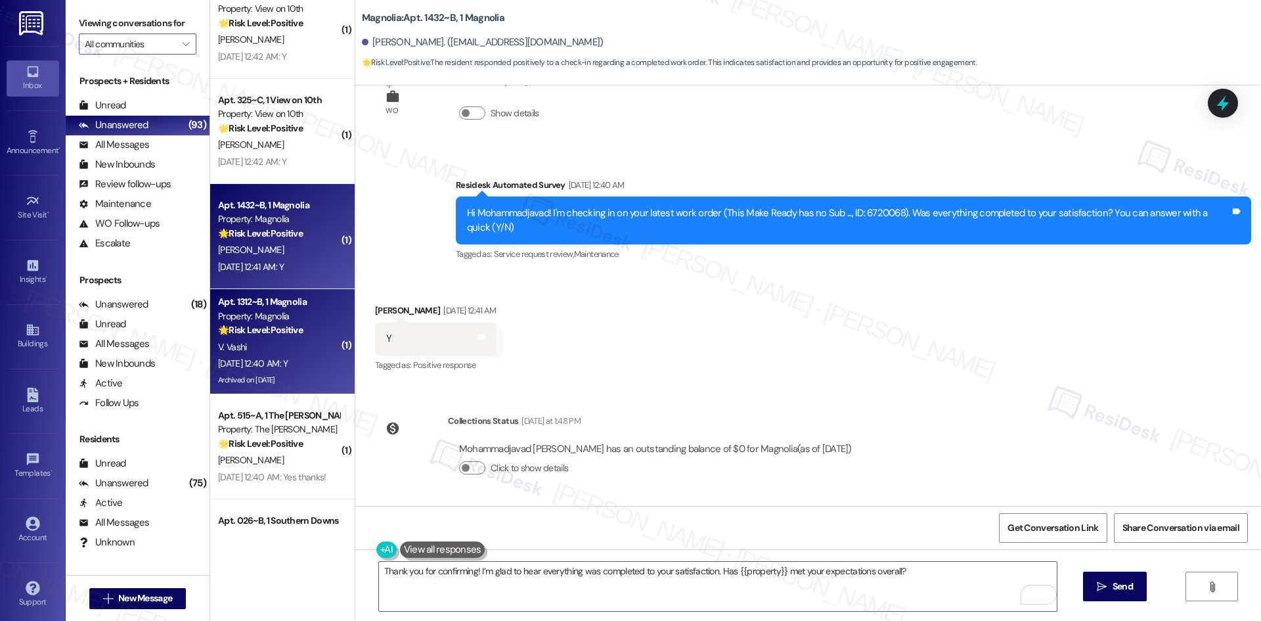
click at [318, 361] on div "[DATE] 12:40 AM: Y [DATE] 12:40 AM: Y" at bounding box center [279, 363] width 124 height 16
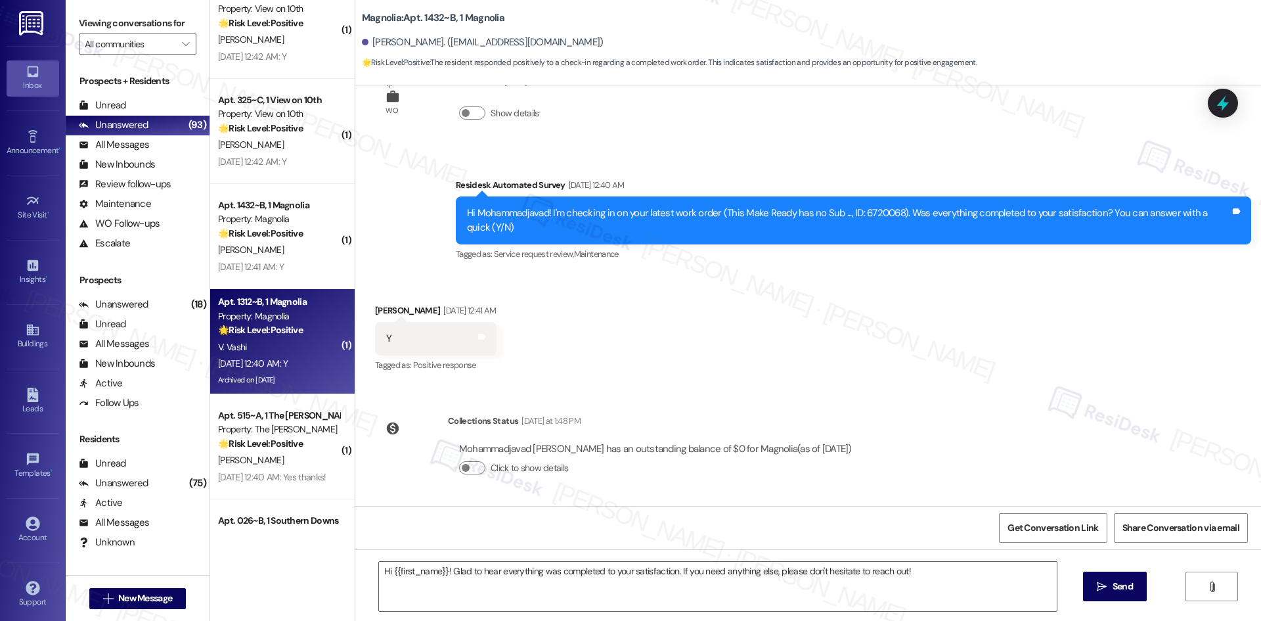
type textarea "Fetching suggested responses. Please feel free to read through the conversation…"
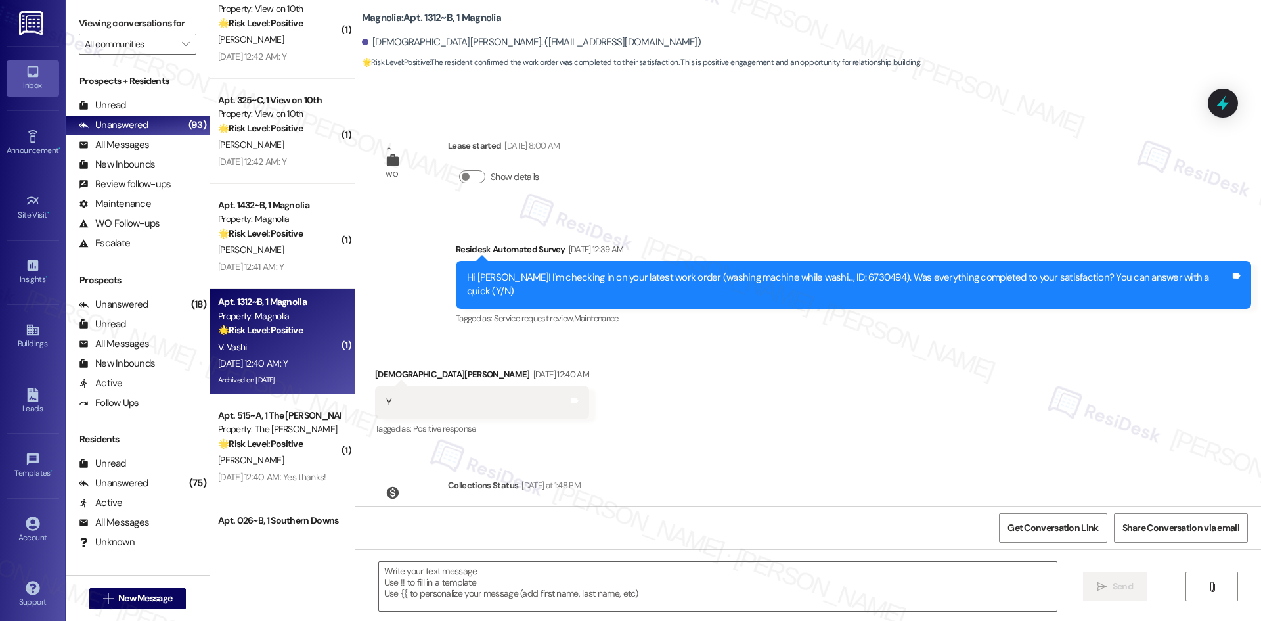
scroll to position [3313, 0]
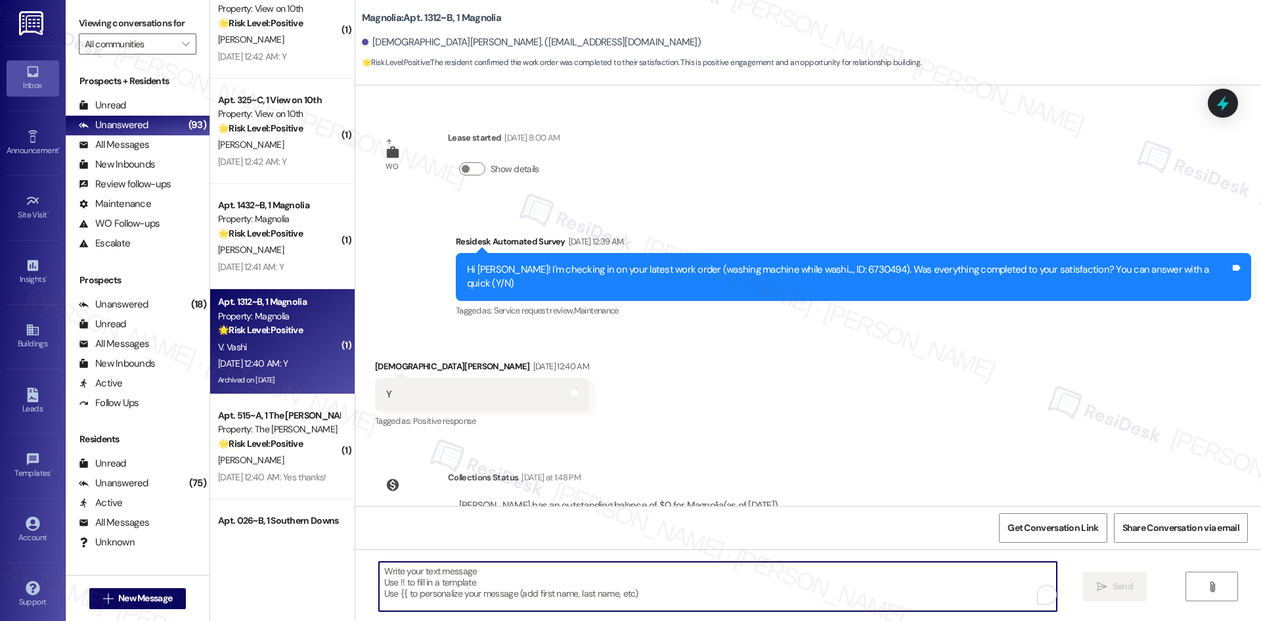
click at [729, 582] on textarea "To enrich screen reader interactions, please activate Accessibility in Grammarl…" at bounding box center [718, 586] width 678 height 49
paste textarea "Thank you for confirming! I’m glad to hear everything was completed to your sat…"
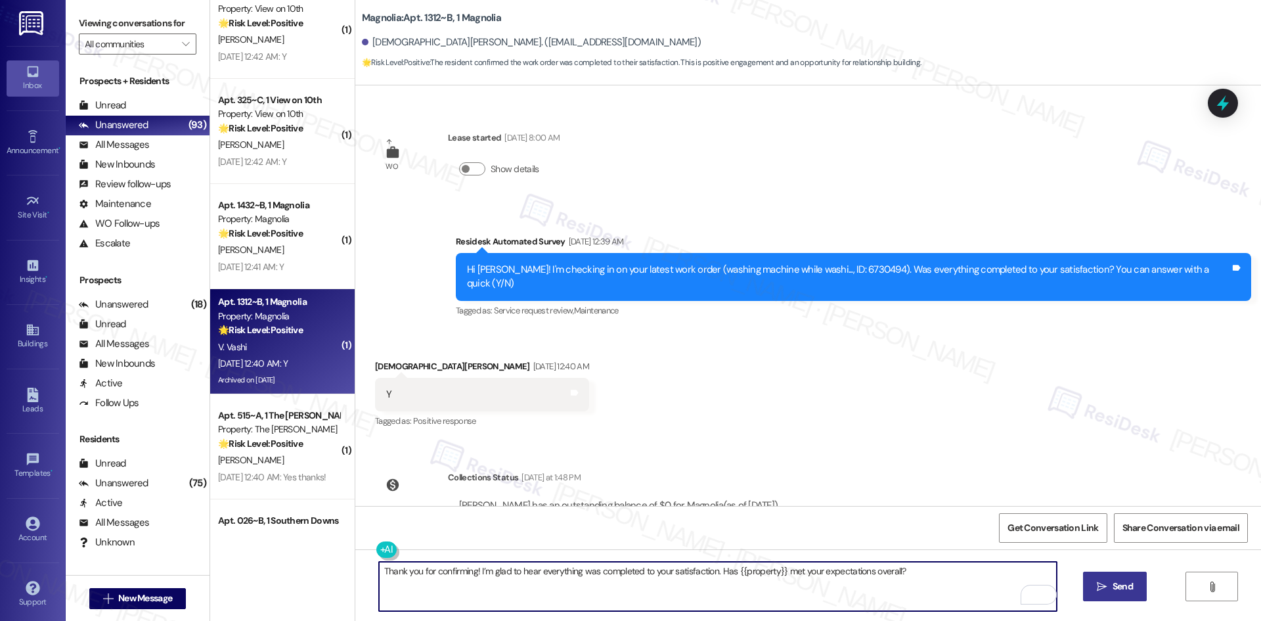
type textarea "Thank you for confirming! I’m glad to hear everything was completed to your sat…"
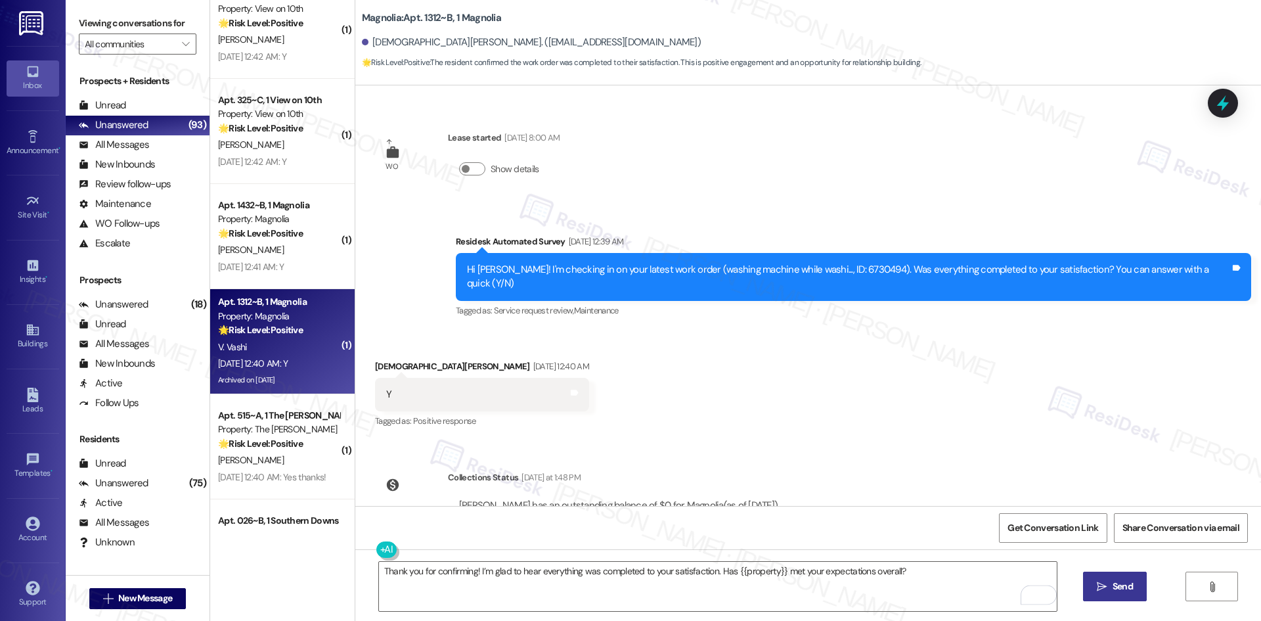
click at [1110, 591] on span "Send" at bounding box center [1123, 586] width 26 height 14
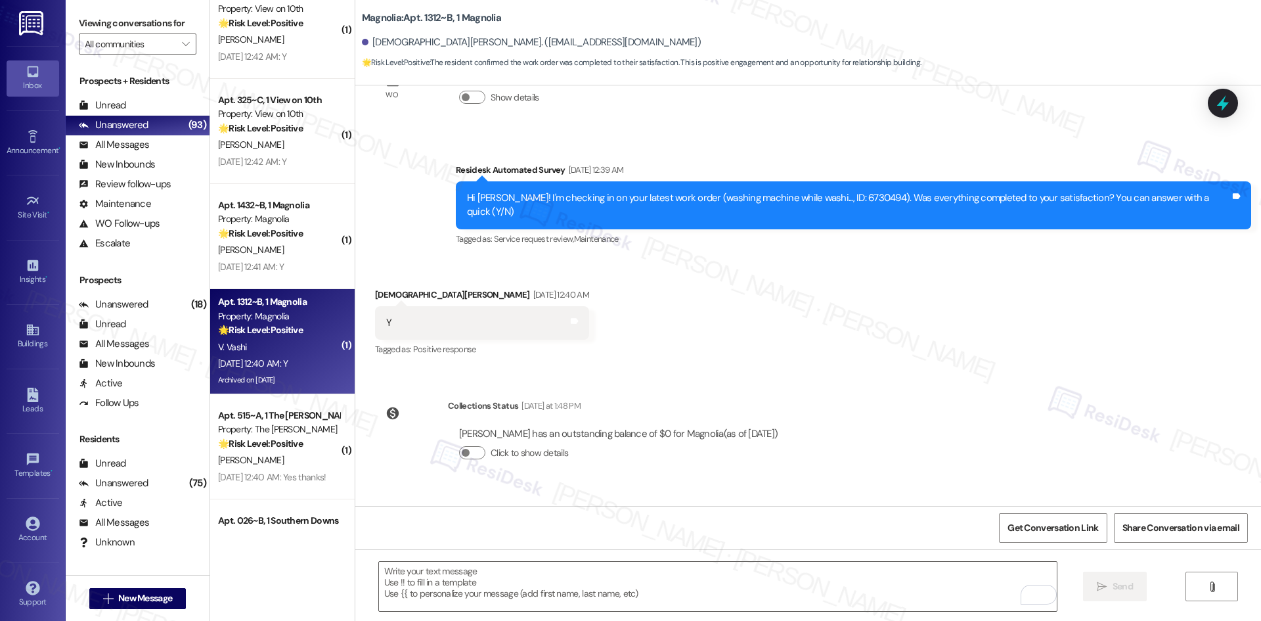
scroll to position [3404, 0]
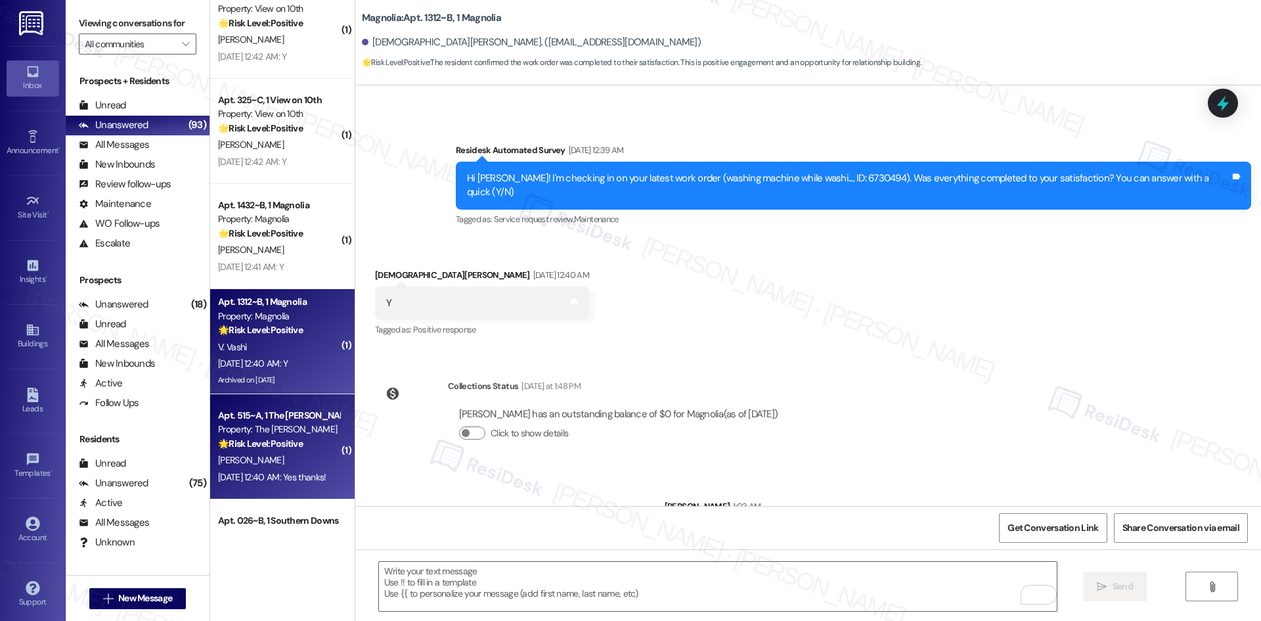
click at [252, 460] on div "[PERSON_NAME]" at bounding box center [279, 460] width 124 height 16
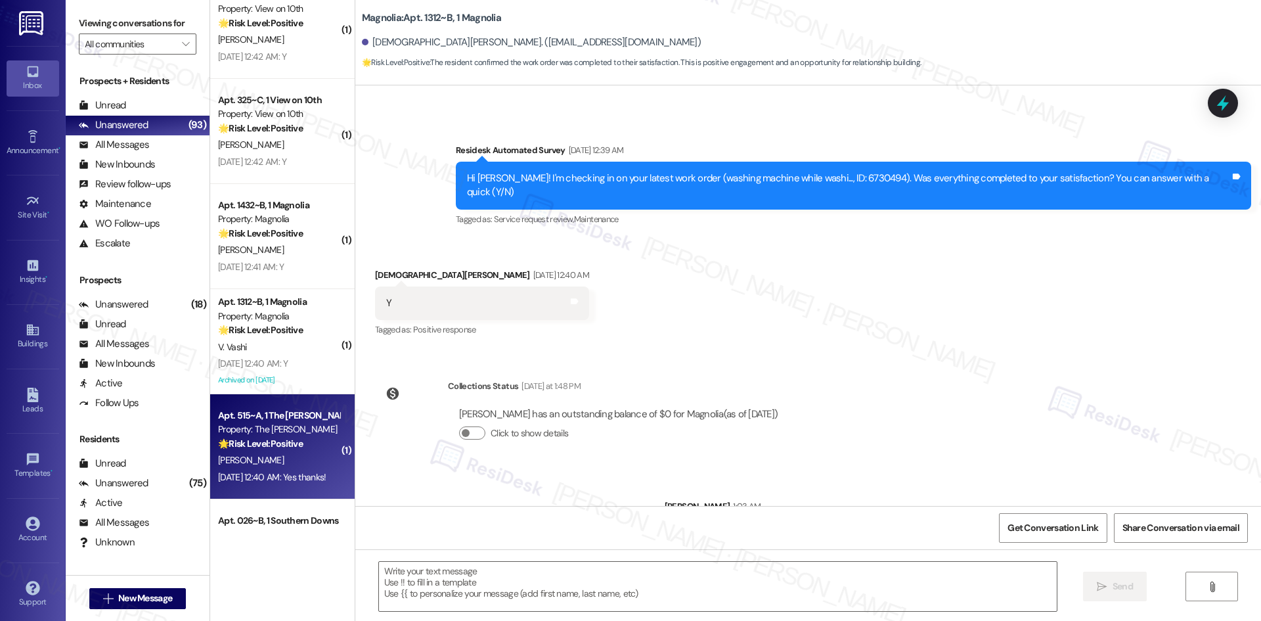
type textarea "Fetching suggested responses. Please feel free to read through the conversation…"
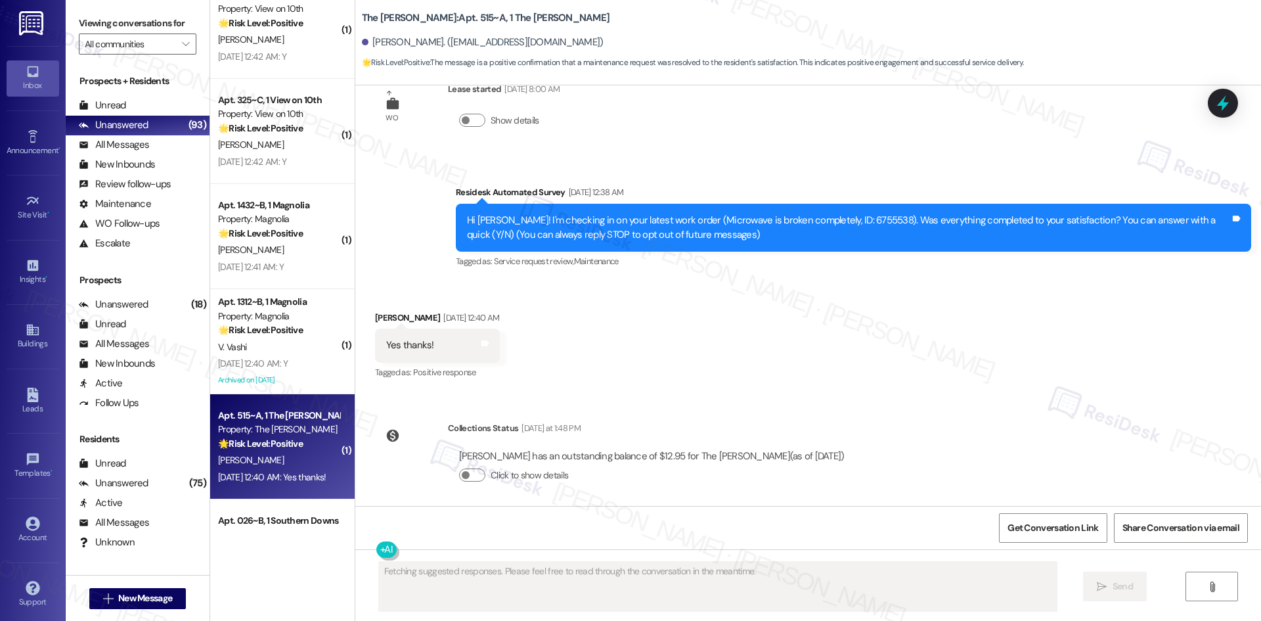
scroll to position [51, 0]
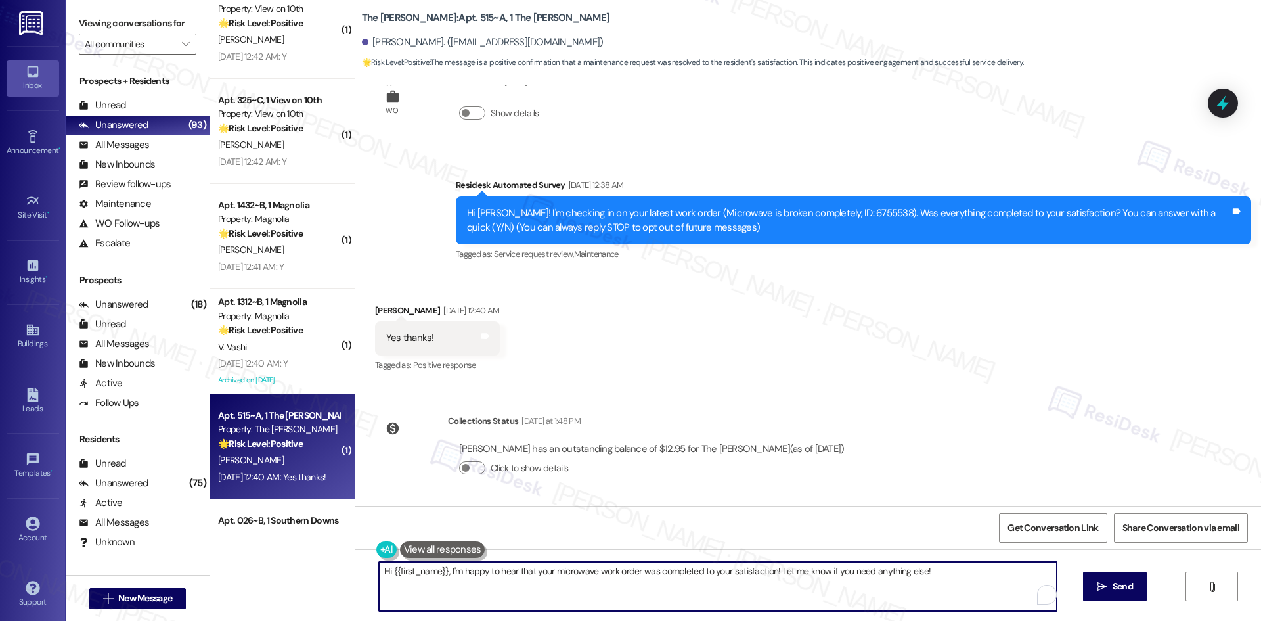
click at [672, 574] on textarea "Hi {{first_name}}, I'm happy to hear that your microwave work order was complet…" at bounding box center [718, 586] width 678 height 49
paste textarea "Thank you for confirming! I’m glad to hear everything was completed to your sat…"
type textarea "Thank you for confirming! I’m glad to hear everything was completed to your sat…"
click at [1094, 588] on span " Send" at bounding box center [1114, 586] width 41 height 14
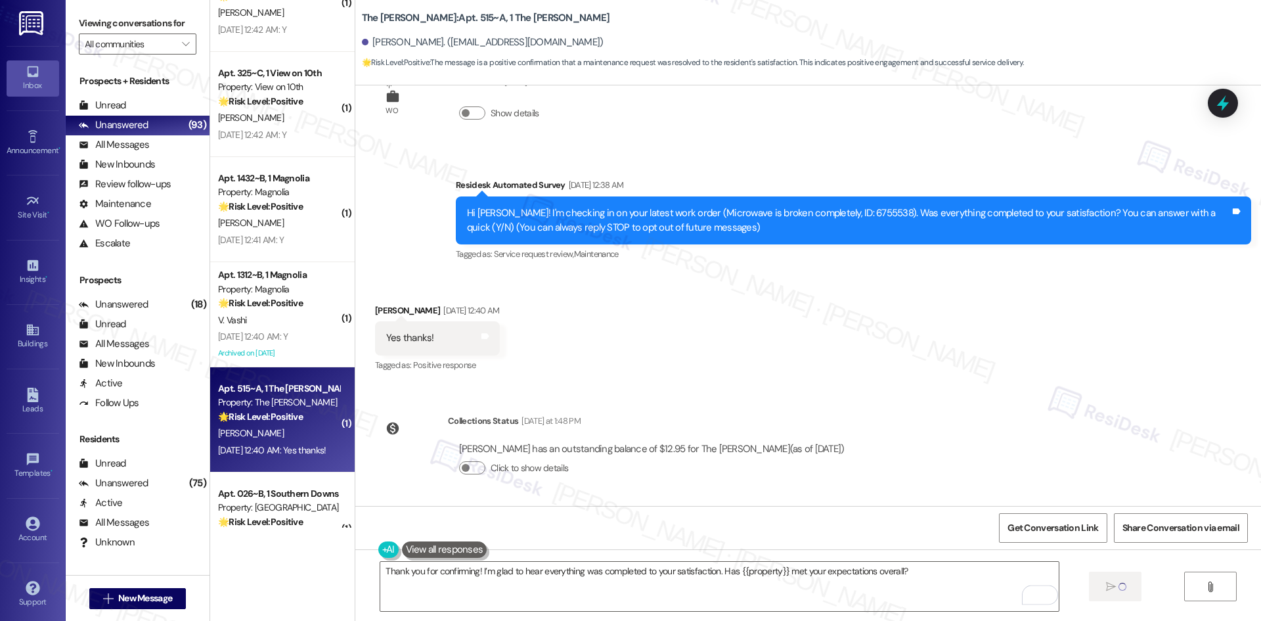
scroll to position [1314, 0]
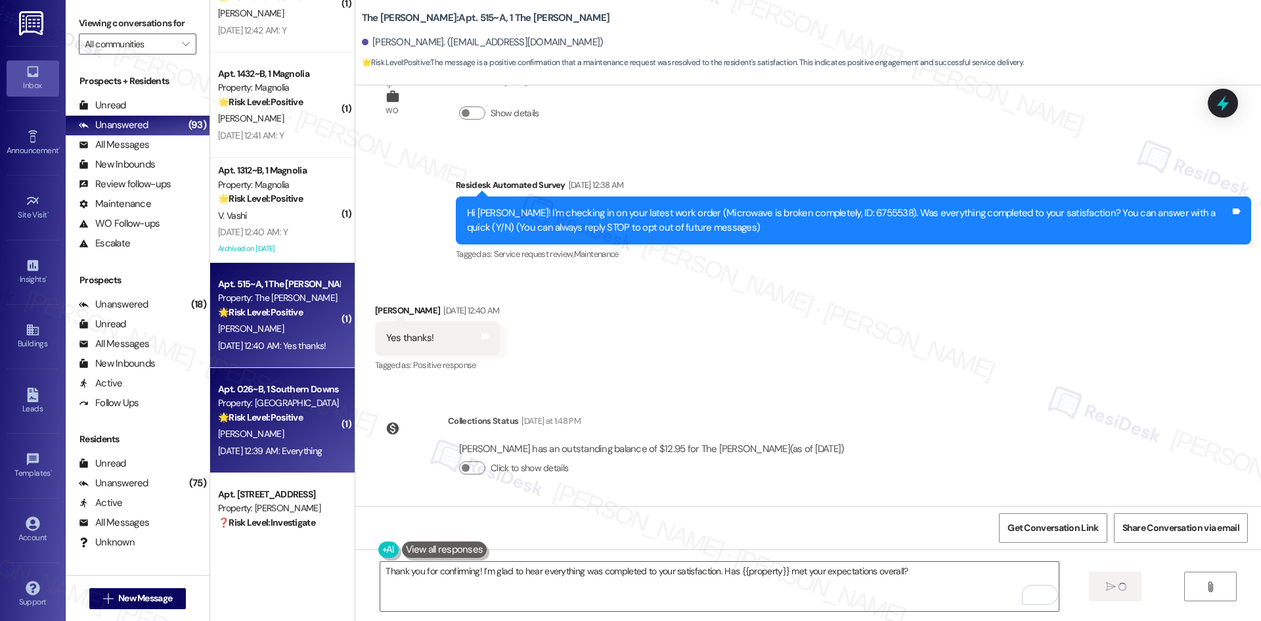
click at [271, 441] on div "[PERSON_NAME]" at bounding box center [279, 434] width 124 height 16
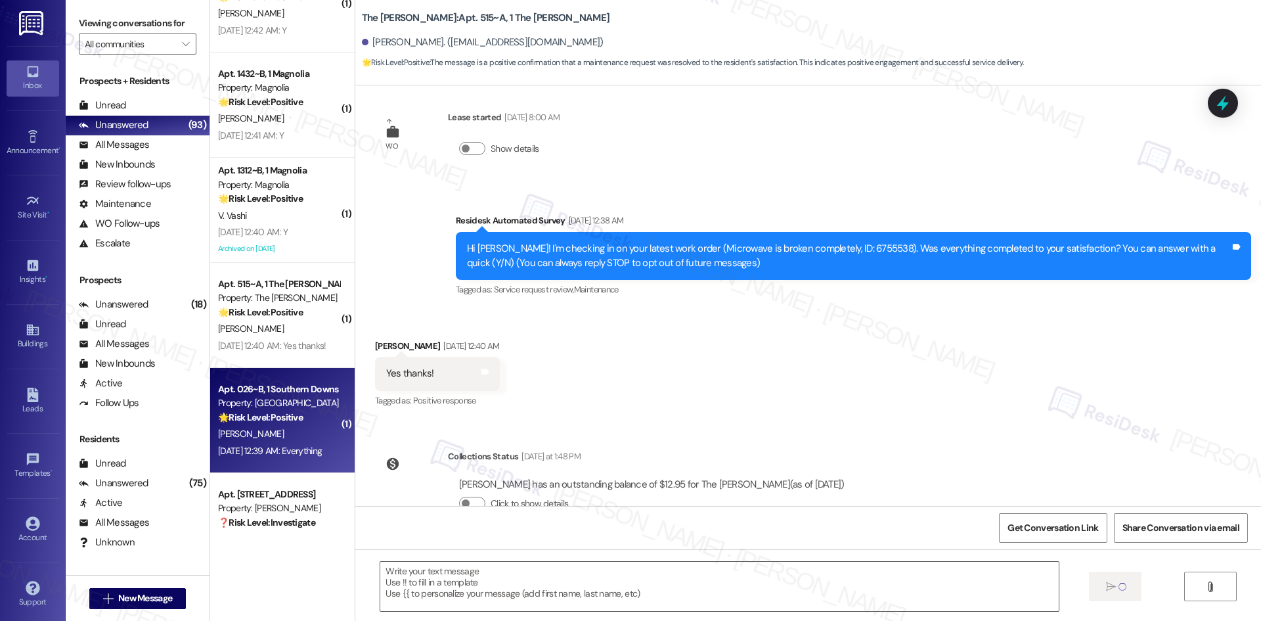
scroll to position [0, 0]
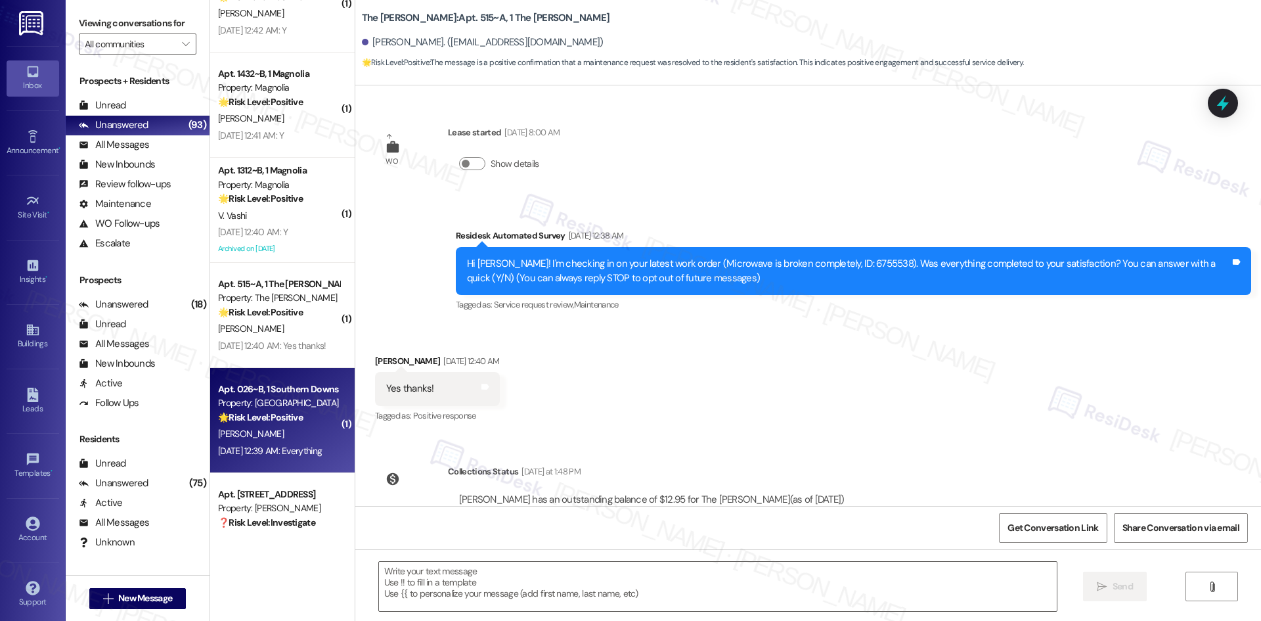
type textarea "Fetching suggested responses. Please feel free to read through the conversation…"
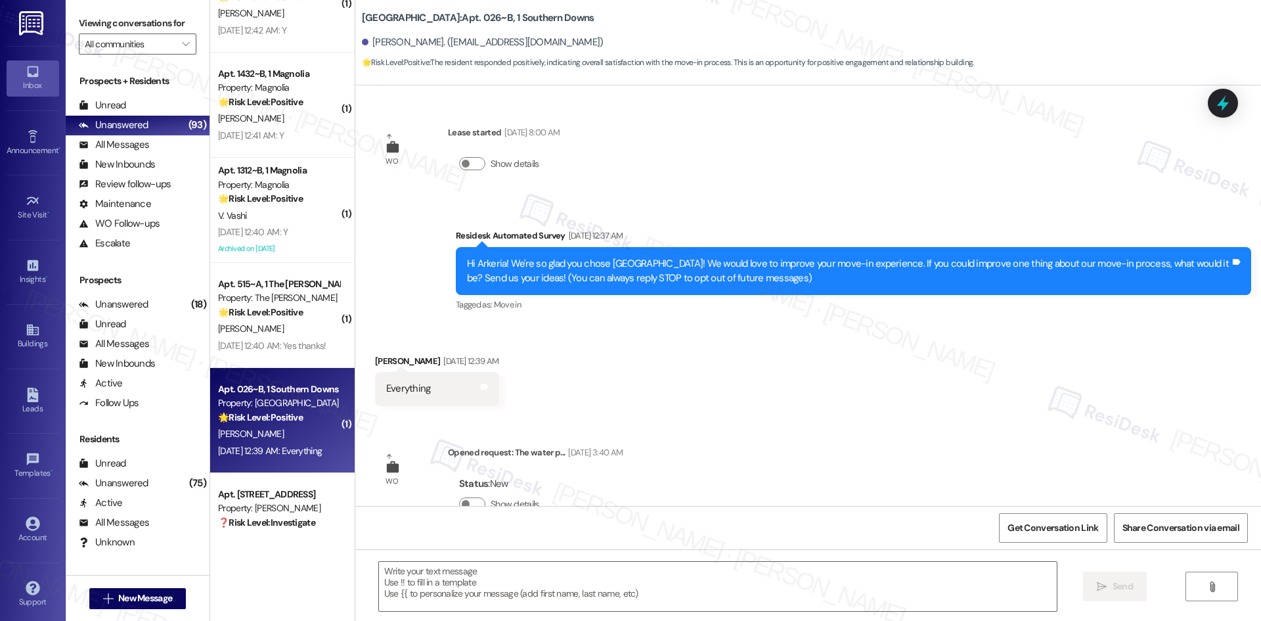
type textarea "Fetching suggested responses. Please feel free to read through the conversation…"
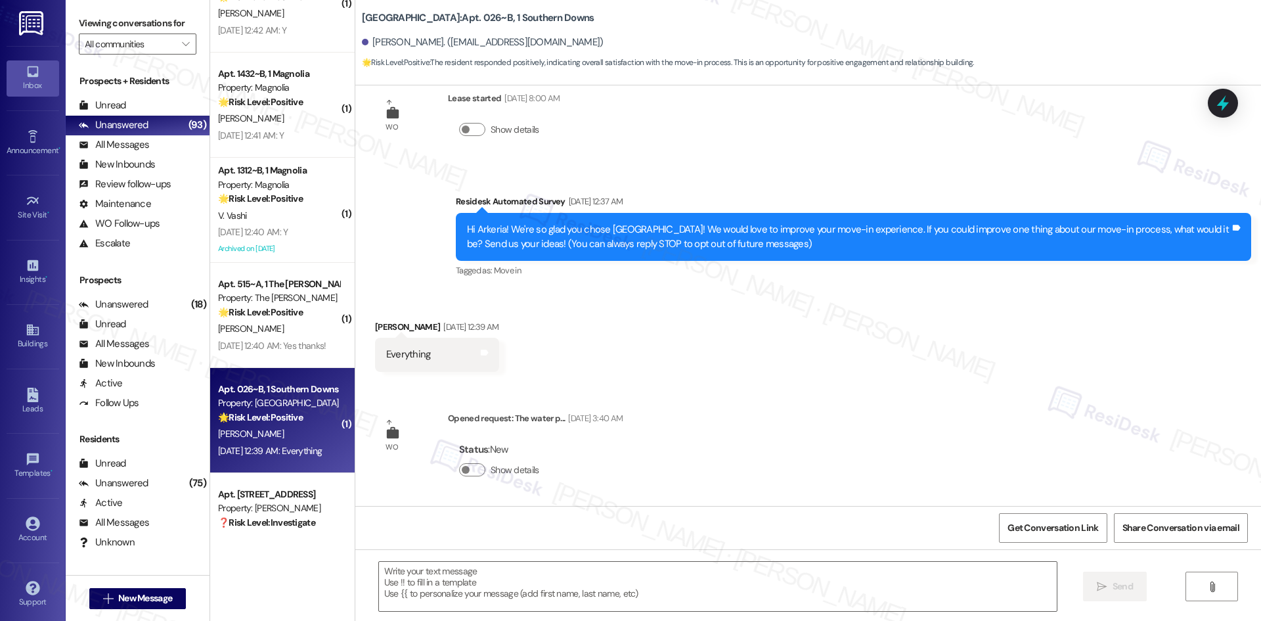
scroll to position [35, 0]
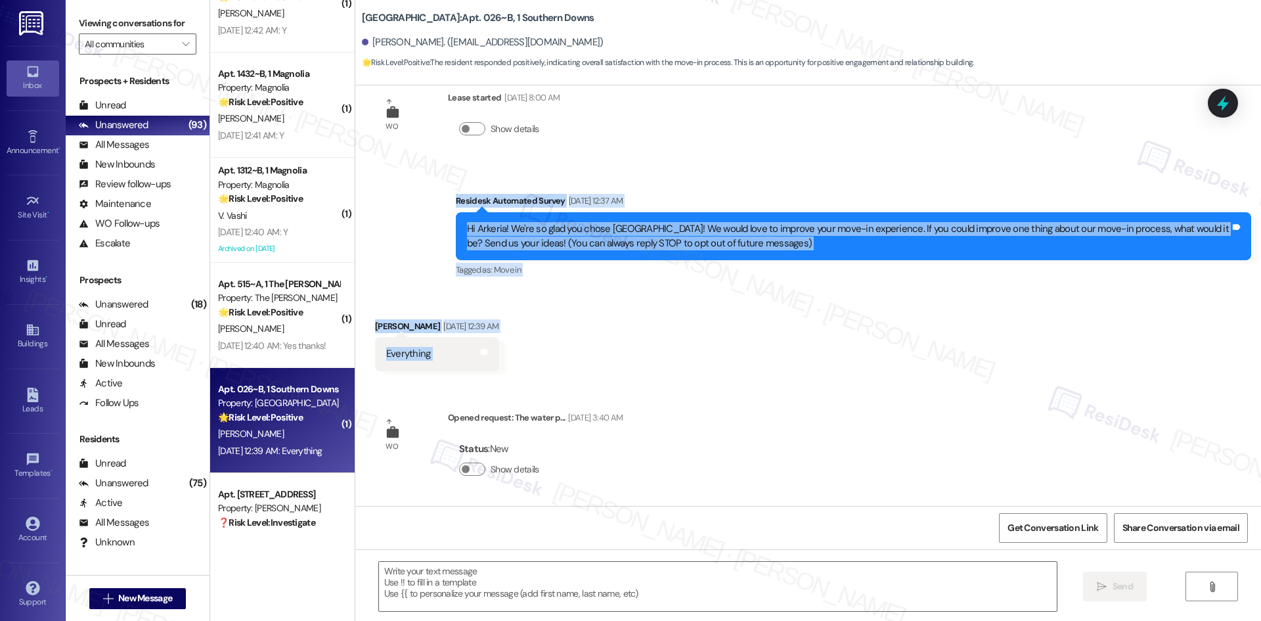
drag, startPoint x: 417, startPoint y: 174, endPoint x: 500, endPoint y: 362, distance: 205.3
click at [500, 362] on div "WO Lease started [DATE] 8:00 AM Show details Survey, sent via SMS Residesk Auto…" at bounding box center [808, 295] width 906 height 420
copy div "Residesk Automated Survey [DATE] 12:37 AM Hi Arkeria! We're so glad you chose […"
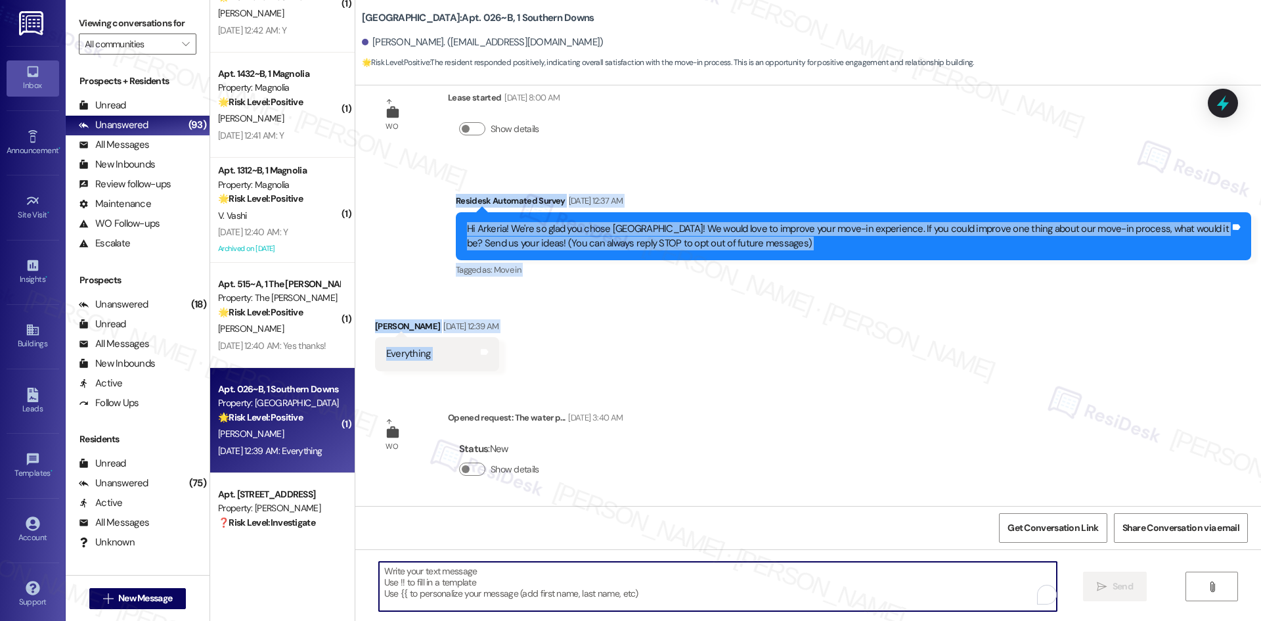
click at [682, 585] on textarea "To enrich screen reader interactions, please activate Accessibility in Grammarl…" at bounding box center [718, 586] width 678 height 49
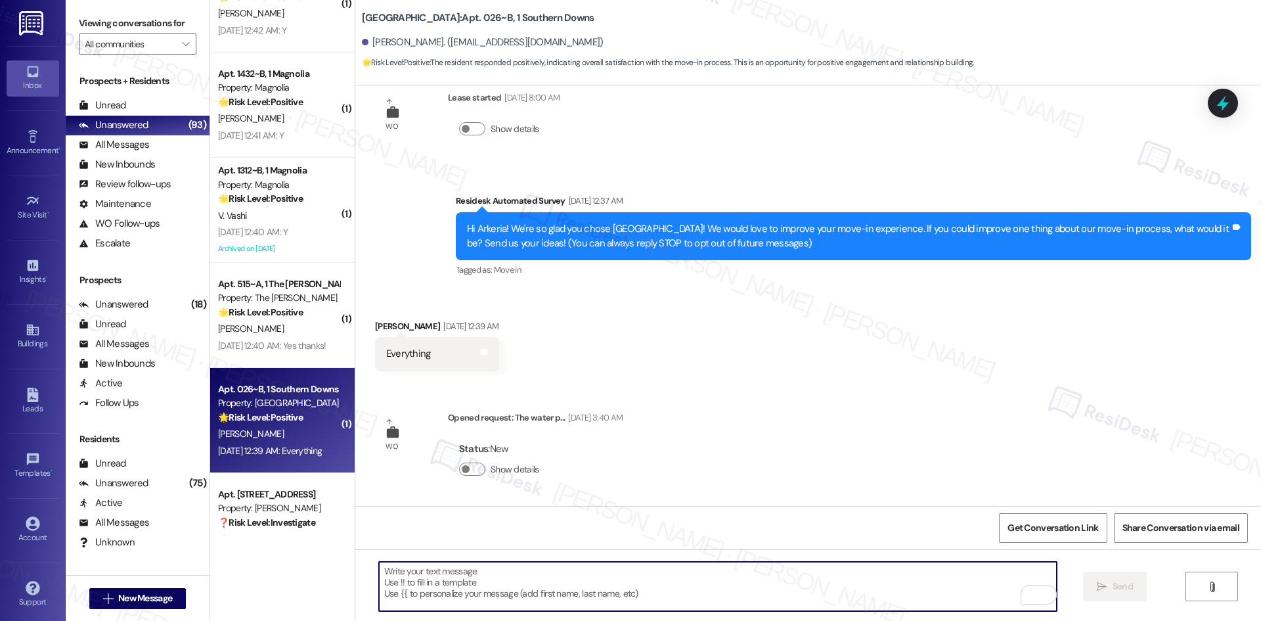
paste textarea "[PERSON_NAME] you for your feedback. I’ll forward your response to the site tea…"
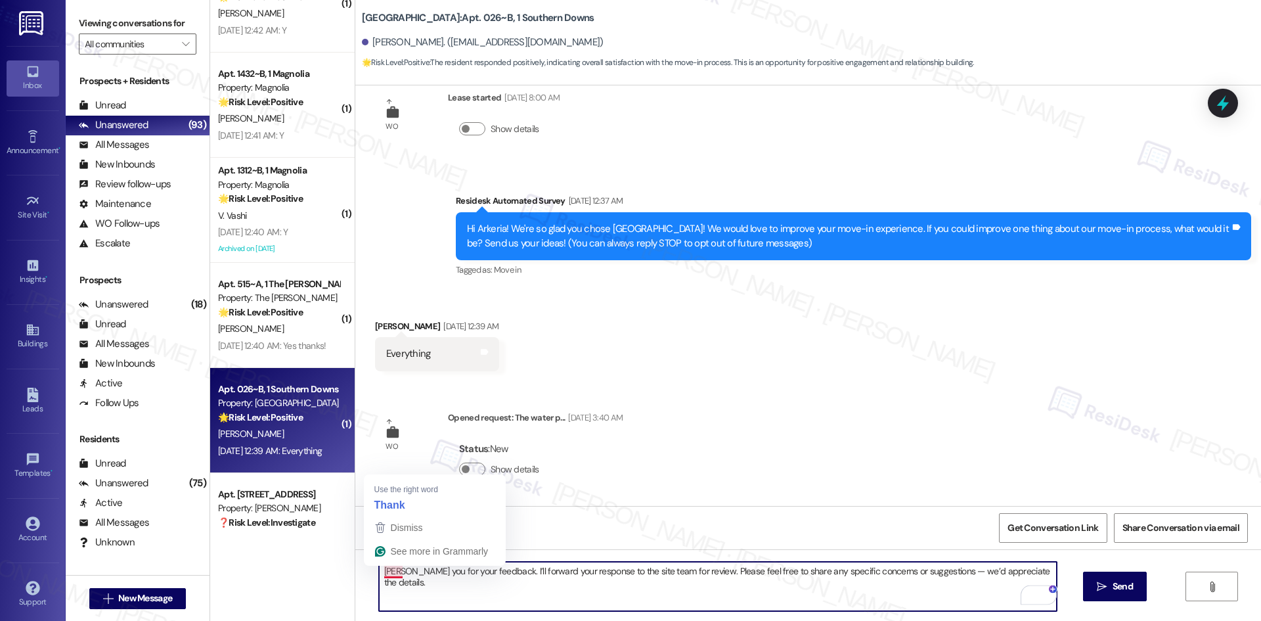
click at [379, 569] on textarea "[PERSON_NAME] you for your feedback. I’ll forward your response to the site tea…" at bounding box center [718, 586] width 678 height 49
click at [489, 568] on textarea "Thank you for your feedback. I’ll forward your response to the site team for re…" at bounding box center [718, 586] width 678 height 49
drag, startPoint x: 486, startPoint y: 571, endPoint x: 686, endPoint y: 591, distance: 200.7
click at [686, 591] on textarea "Thank you for your feedback. I’ll forward your response to the site team for re…" at bounding box center [718, 586] width 678 height 49
drag, startPoint x: 745, startPoint y: 569, endPoint x: 847, endPoint y: 571, distance: 102.5
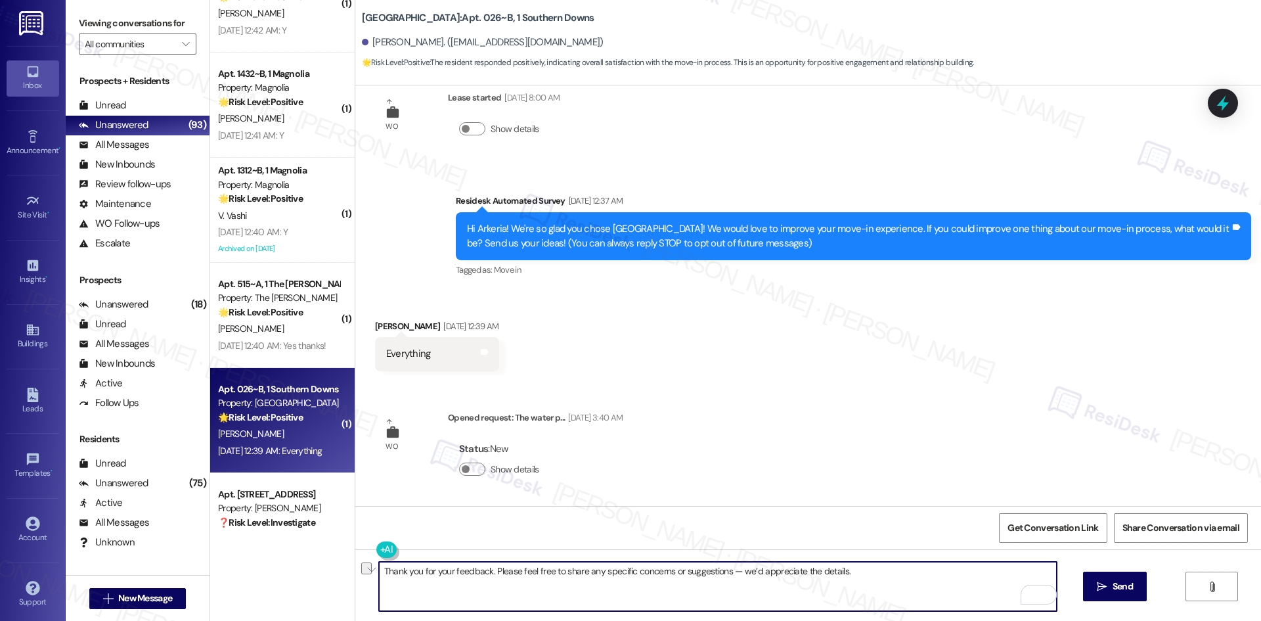
click at [847, 571] on textarea "Thank you for your feedback. Please feel free to share any specific concerns or…" at bounding box center [718, 586] width 678 height 49
type textarea "Thank you for your feedback. Please feel free to share any specific concerns or…"
drag, startPoint x: 870, startPoint y: 577, endPoint x: 192, endPoint y: 566, distance: 678.6
click at [188, 569] on div "Viewing conversations for All communities  Prospects + Residents Unread (0) Un…" at bounding box center [663, 310] width 1195 height 621
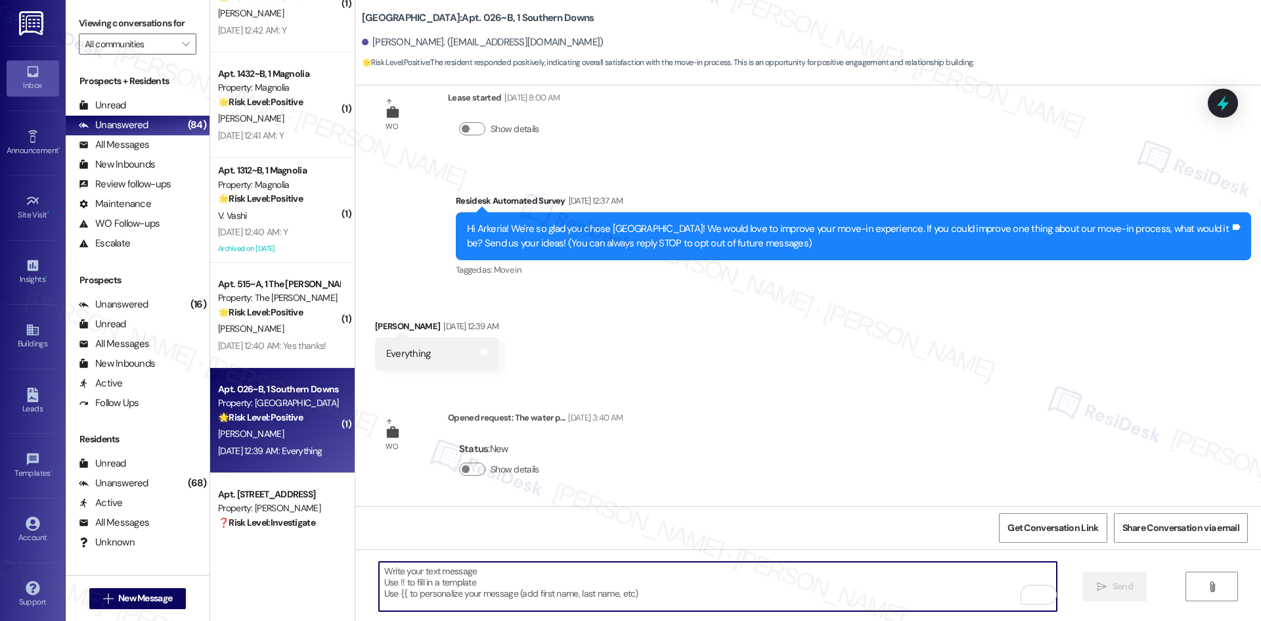
click at [704, 592] on textarea "To enrich screen reader interactions, please activate Accessibility in Grammarl…" at bounding box center [718, 586] width 678 height 49
paste textarea "Thank you for your feedback. If you’d like, please share any specific concerns …"
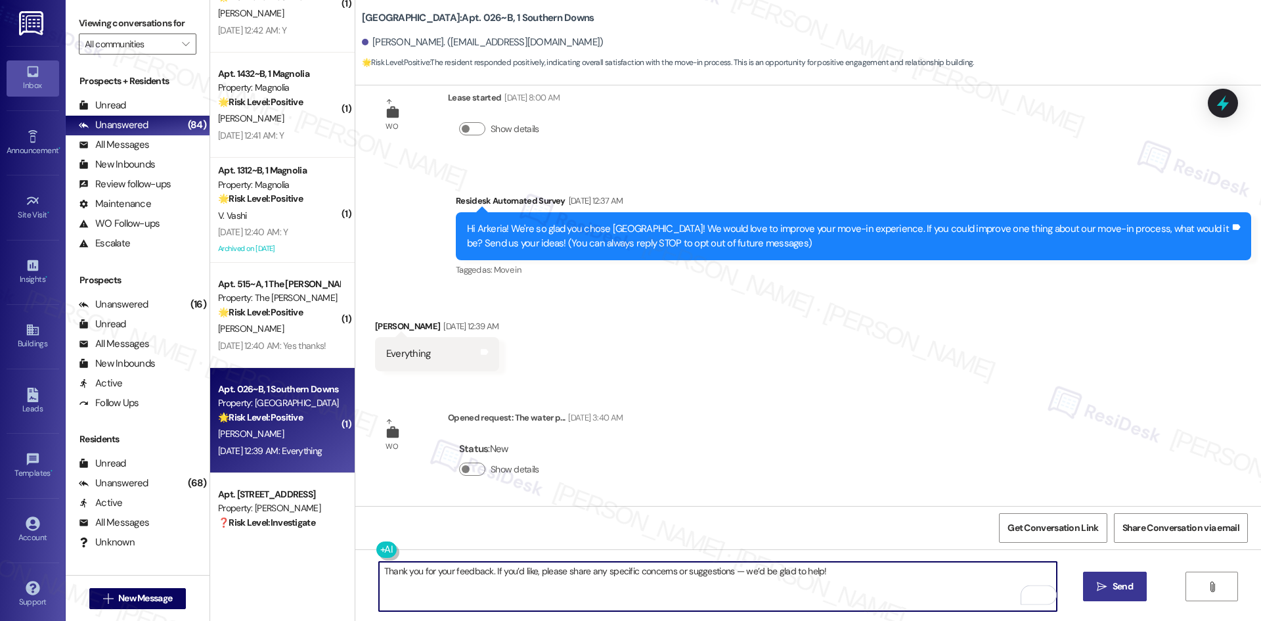
type textarea "Thank you for your feedback. If you’d like, please share any specific concerns …"
click at [1133, 587] on span "Send" at bounding box center [1123, 586] width 26 height 14
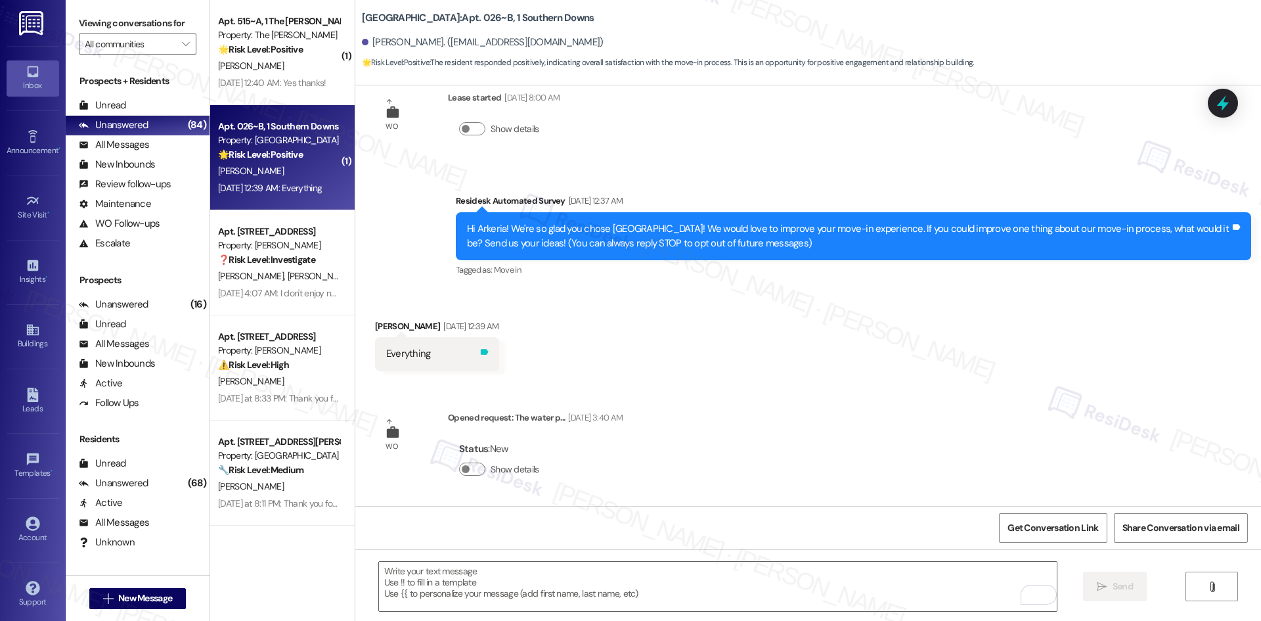
scroll to position [0, 0]
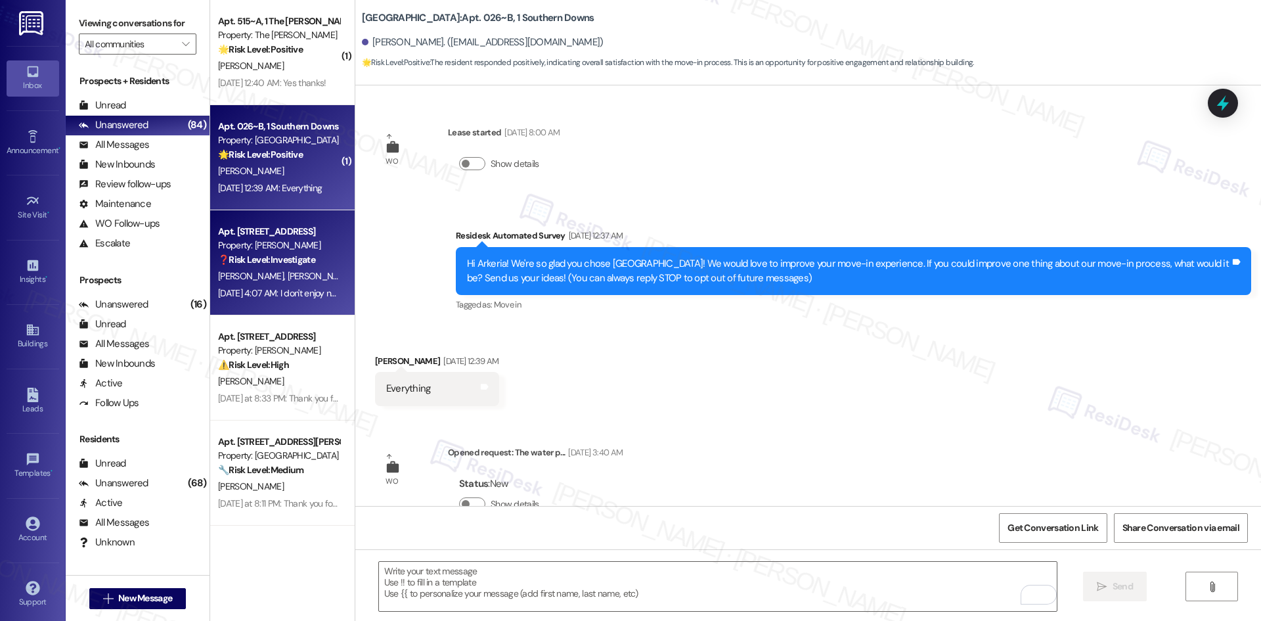
click at [287, 280] on span "[PERSON_NAME]" at bounding box center [320, 276] width 66 height 12
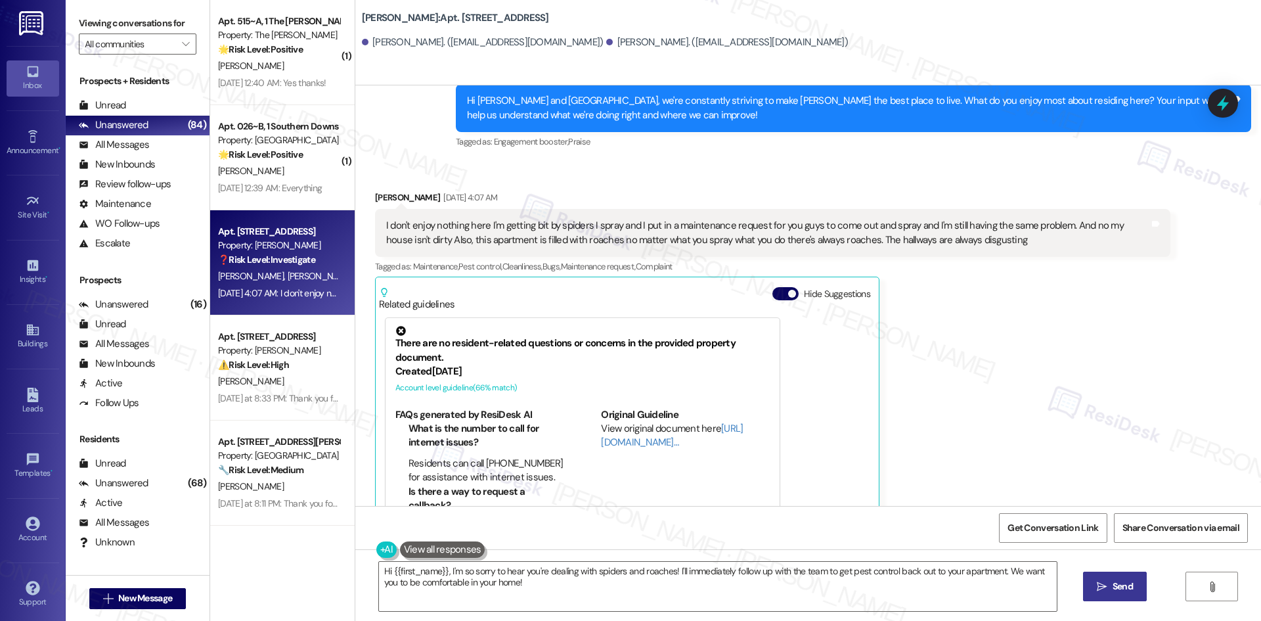
scroll to position [1138, 0]
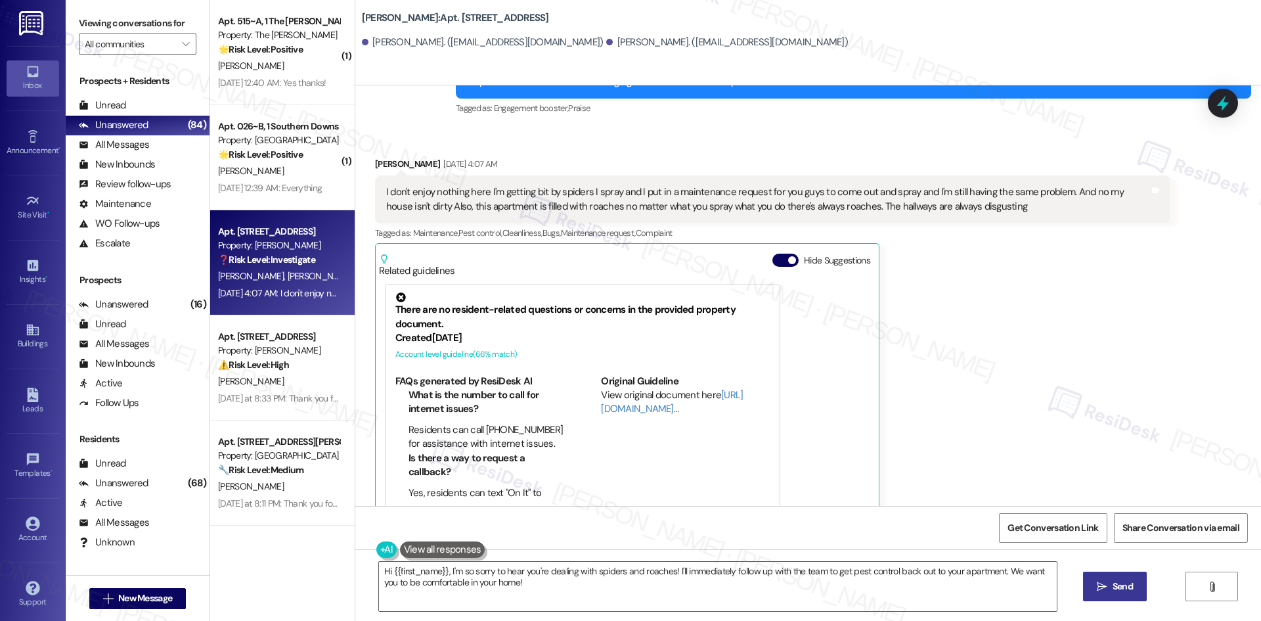
click at [958, 384] on div "[PERSON_NAME] [DATE] 4:07 AM I don't enjoy nothing here I'm getting bit by spid…" at bounding box center [772, 340] width 795 height 367
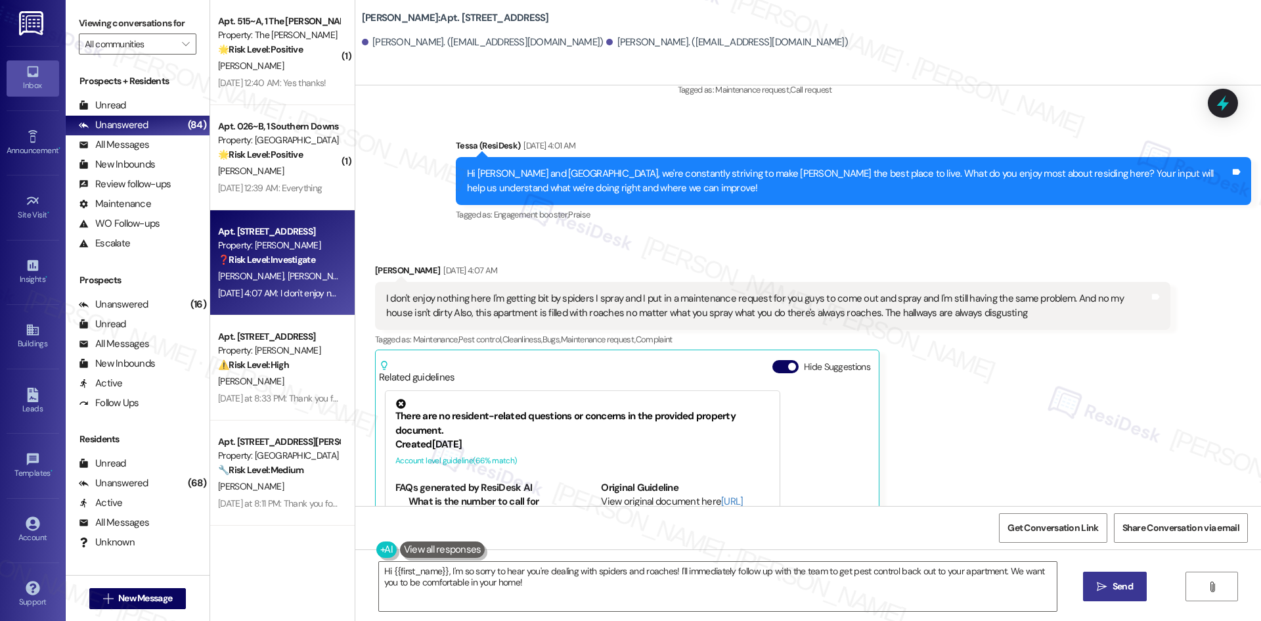
scroll to position [941, 0]
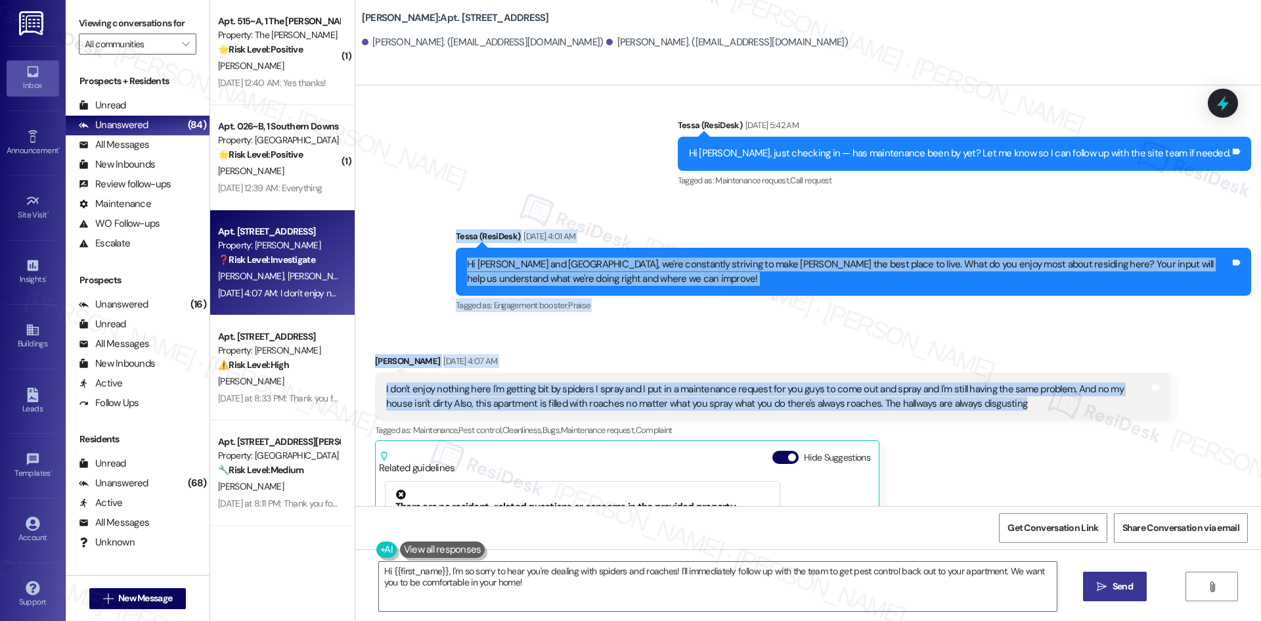
drag, startPoint x: 422, startPoint y: 196, endPoint x: 1071, endPoint y: 386, distance: 677.0
click at [1071, 386] on div "Lease started [DATE] 8:00 AM Survey, sent via SMS Residesk Automated Survey [DA…" at bounding box center [808, 295] width 906 height 420
copy div "Tessa (ResiDesk) [DATE] 4:01 AM [GEOGRAPHIC_DATA][PERSON_NAME] and [GEOGRAPHIC_…"
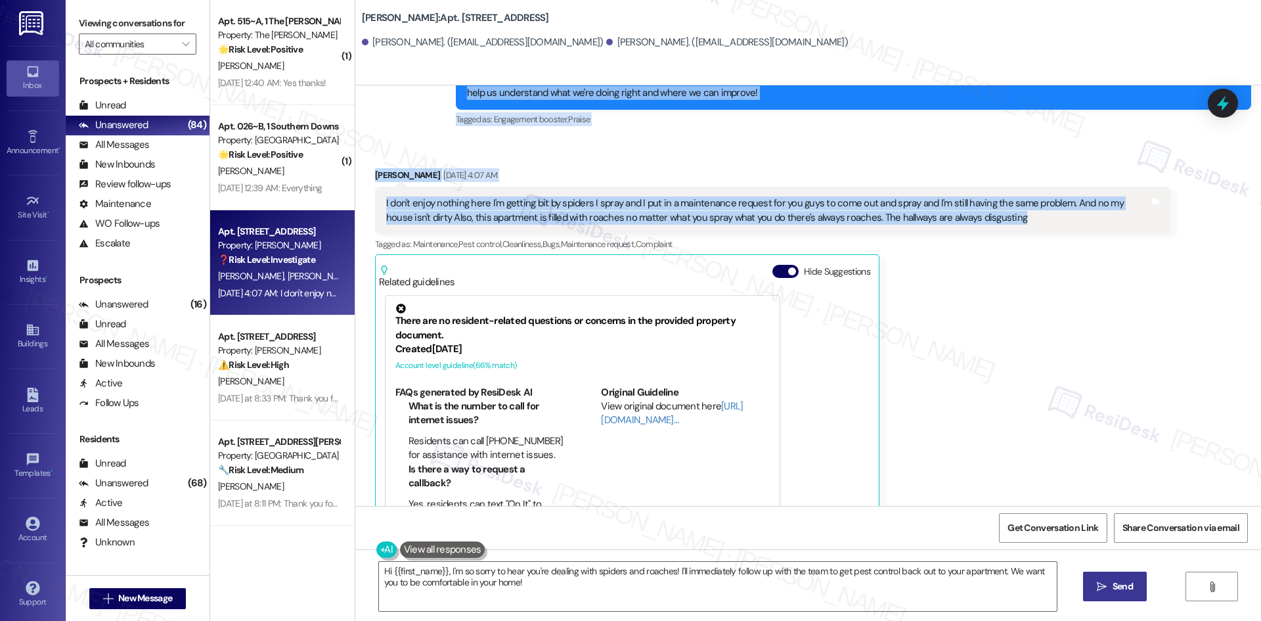
scroll to position [1138, 0]
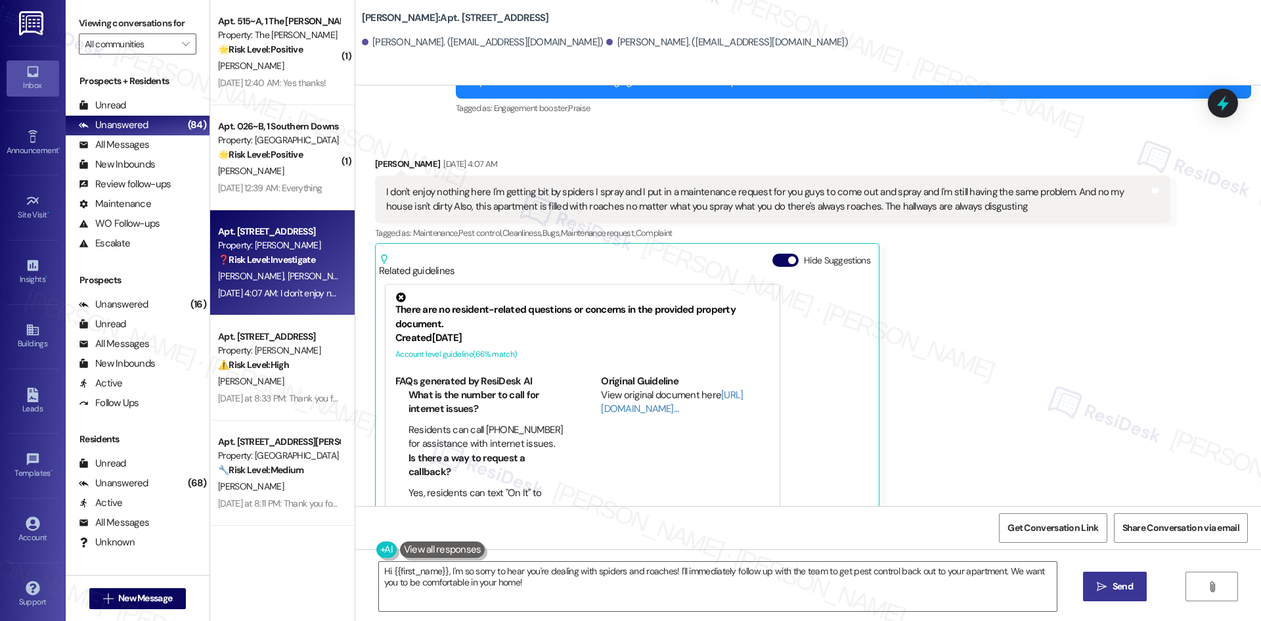
click at [1058, 414] on div "[PERSON_NAME] [DATE] 4:07 AM I don't enjoy nothing here I'm getting bit by spid…" at bounding box center [772, 340] width 795 height 367
click at [998, 408] on div "[PERSON_NAME] [DATE] 4:07 AM I don't enjoy nothing here I'm getting bit by spid…" at bounding box center [772, 340] width 795 height 367
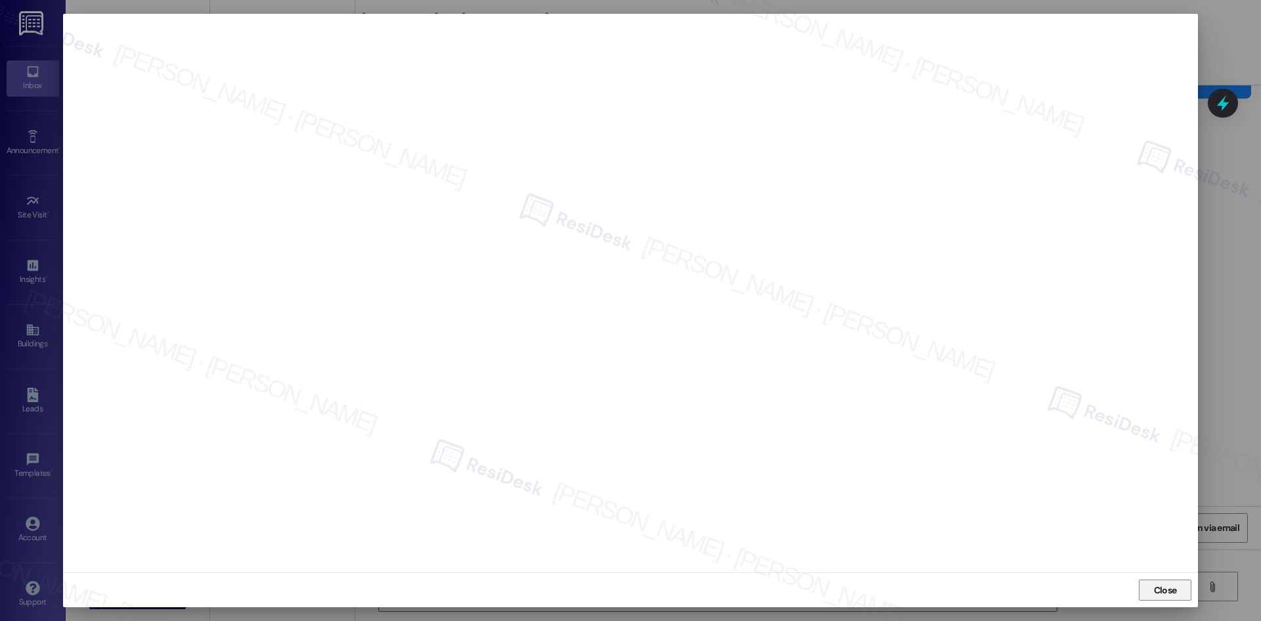
click at [1177, 588] on span "Close" at bounding box center [1165, 590] width 28 height 14
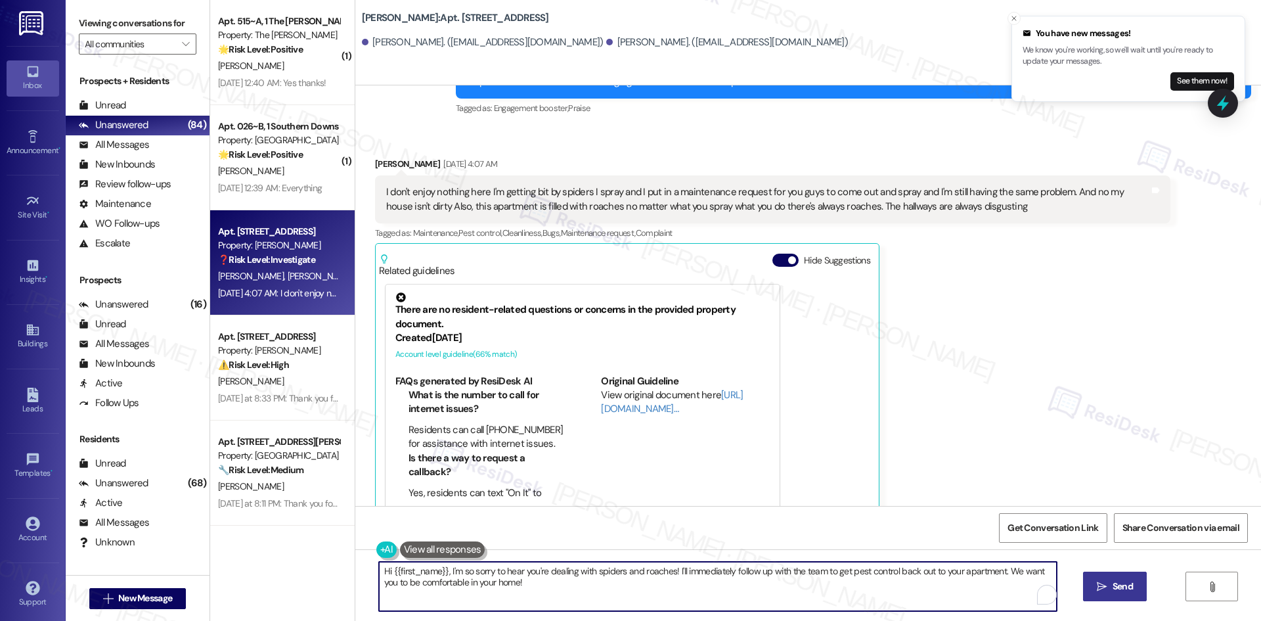
click at [610, 592] on textarea "Hi {{first_name}}, I'm so sorry to hear you're dealing with spiders and roaches…" at bounding box center [718, 586] width 678 height 49
paste textarea "I’m sorry to hear about the spiders, [PERSON_NAME], and hallway conditions. I’l…"
type textarea "I’m sorry to hear about the spiders, [PERSON_NAME], and hallway conditions. I’l…"
click at [1099, 591] on icon "" at bounding box center [1102, 586] width 10 height 11
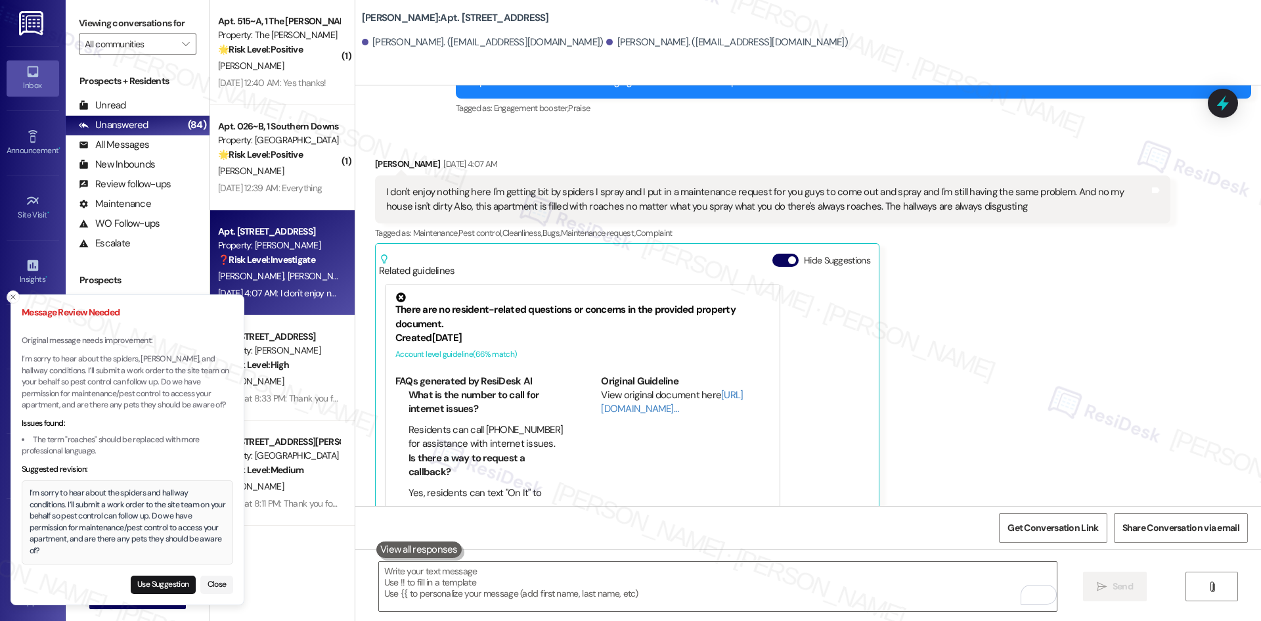
drag, startPoint x: 50, startPoint y: 550, endPoint x: 45, endPoint y: 544, distance: 8.4
click at [45, 544] on div "I’m sorry to hear about the spiders and hallway conditions. I’ll submit a work …" at bounding box center [128, 521] width 196 height 69
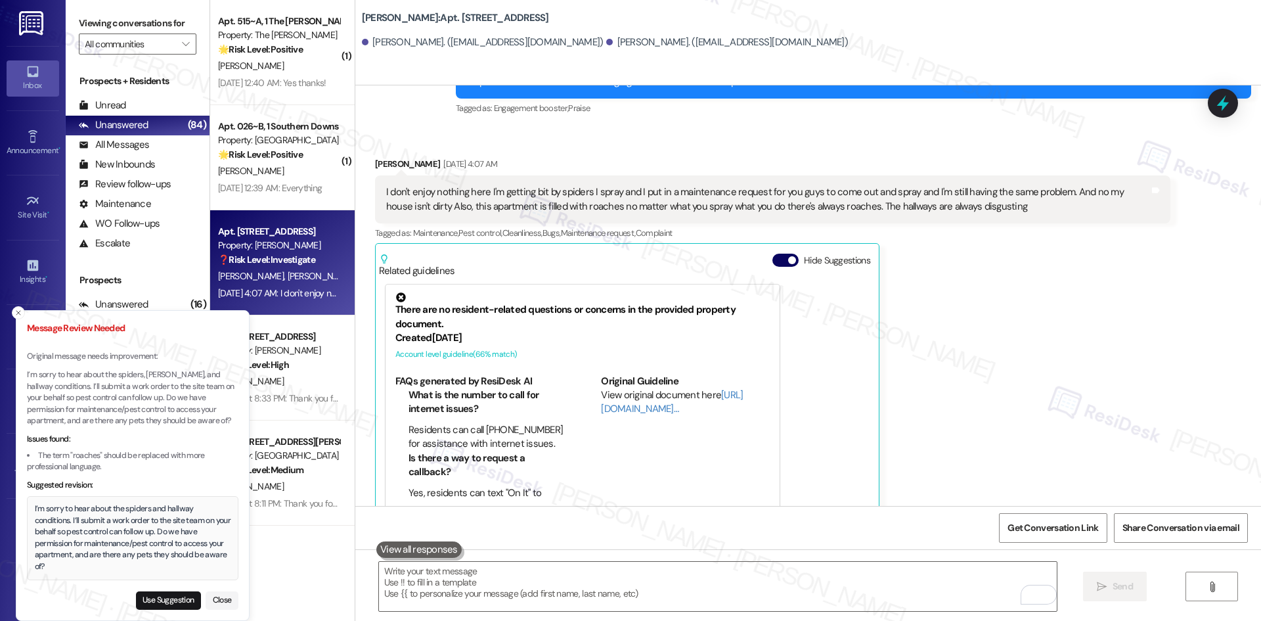
drag, startPoint x: 35, startPoint y: 494, endPoint x: 36, endPoint y: 504, distance: 10.6
click at [36, 504] on div "I’m sorry to hear about the spiders and hallway conditions. I’ll submit a work …" at bounding box center [133, 537] width 196 height 69
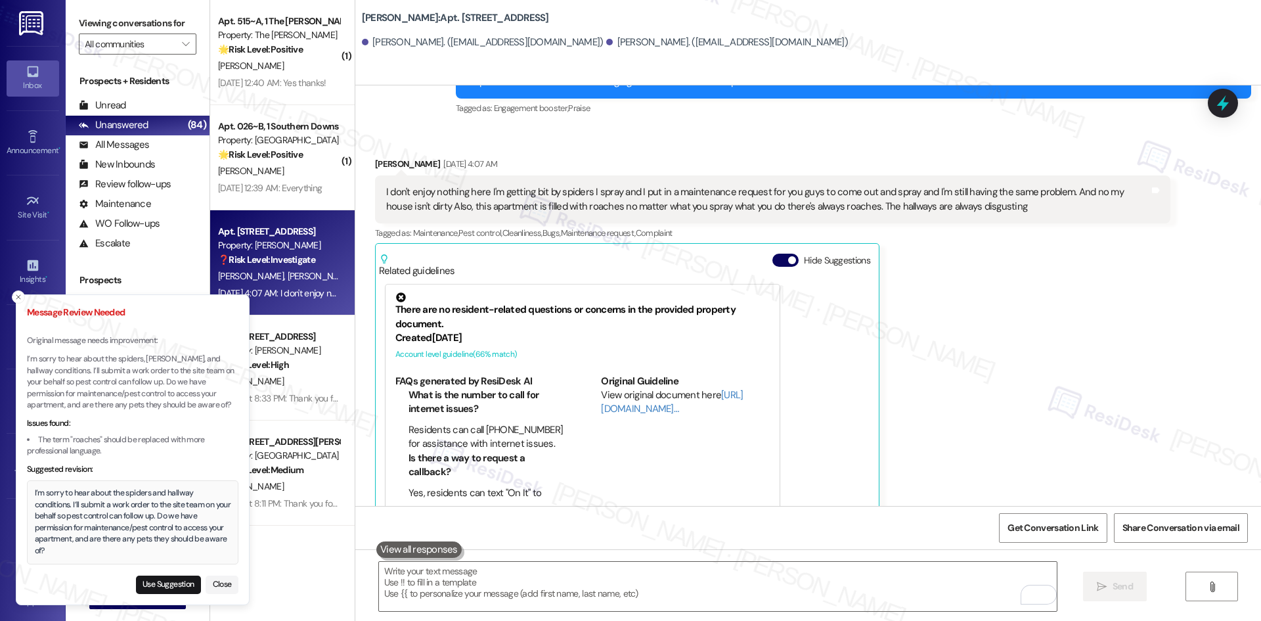
click at [35, 494] on div "I’m sorry to hear about the spiders and hallway conditions. I’ll submit a work …" at bounding box center [133, 521] width 196 height 69
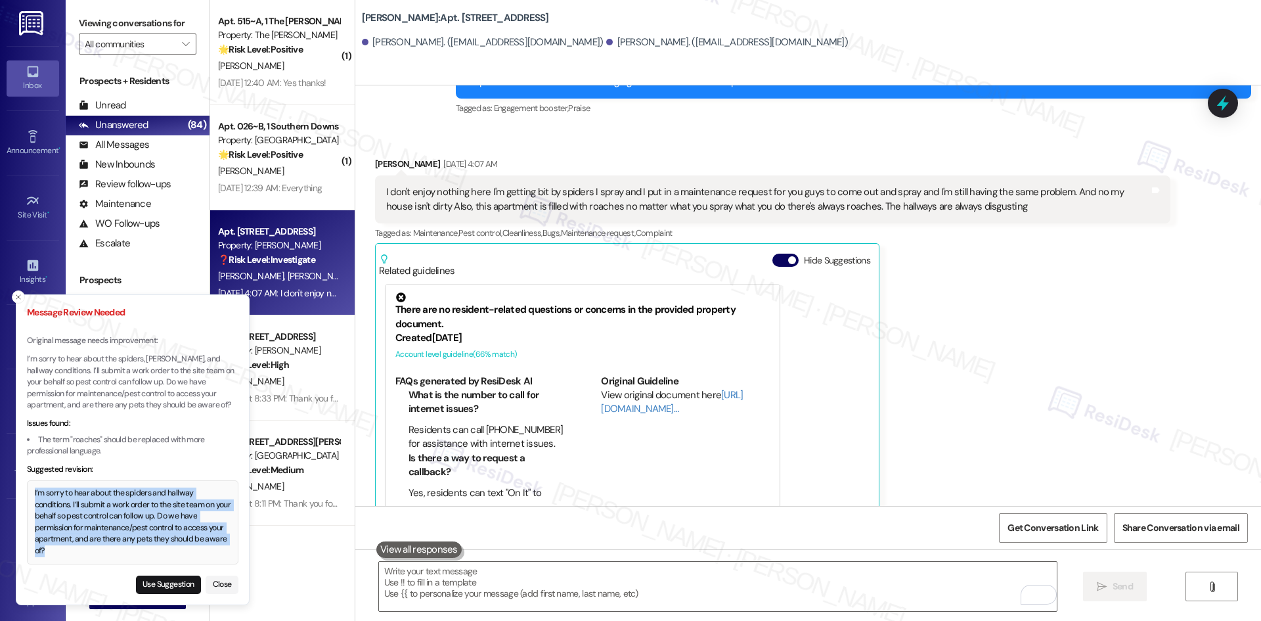
drag, startPoint x: 35, startPoint y: 494, endPoint x: 45, endPoint y: 554, distance: 61.3
click at [45, 554] on div "I’m sorry to hear about the spiders and hallway conditions. I’ll submit a work …" at bounding box center [133, 521] width 196 height 69
copy div "I’m sorry to hear about the spiders and hallway conditions. I’ll submit a work …"
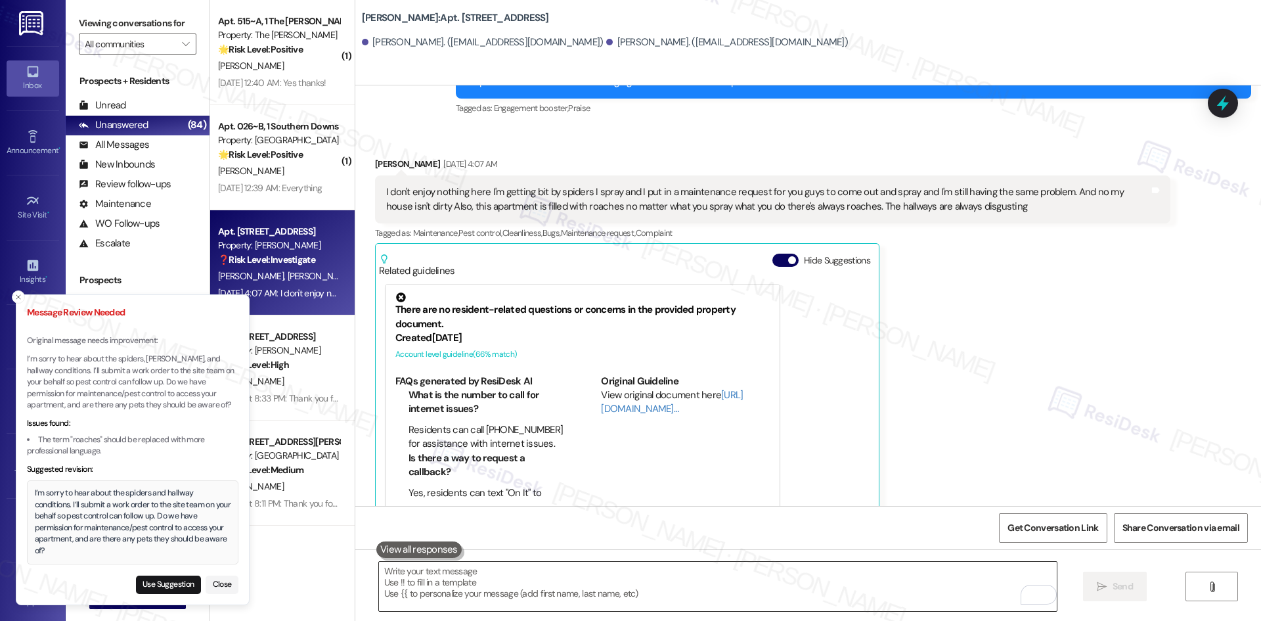
click at [480, 597] on textarea "To enrich screen reader interactions, please activate Accessibility in Grammarl…" at bounding box center [718, 586] width 678 height 49
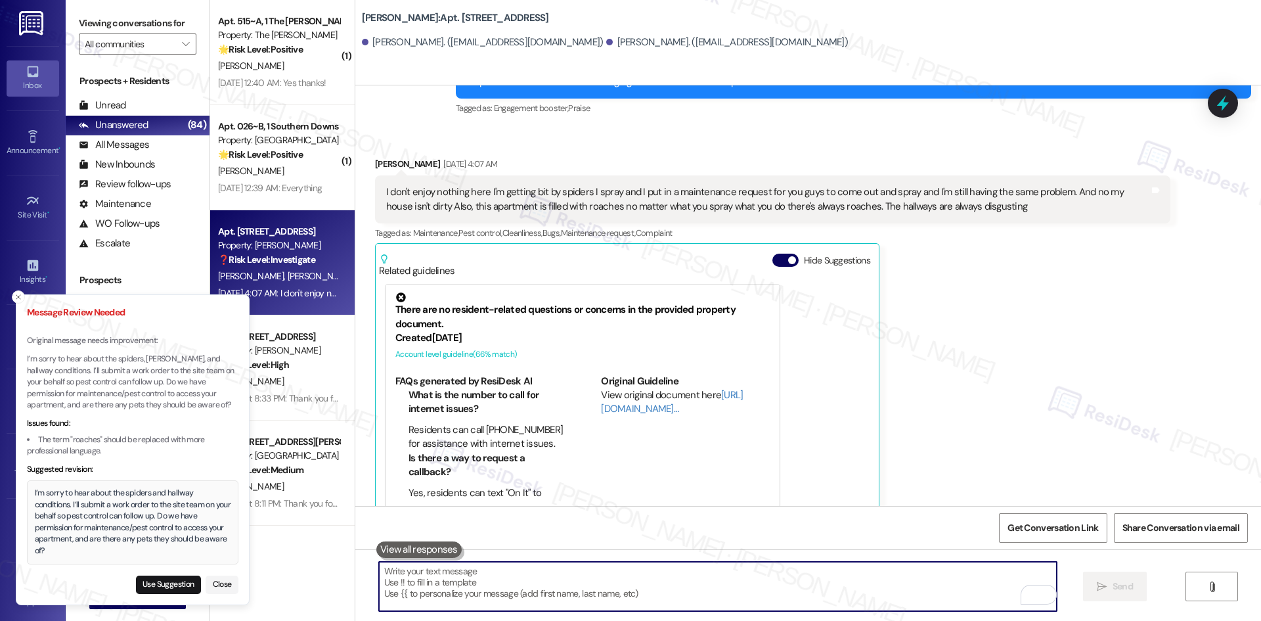
paste textarea "I’m sorry to hear about the spiders and hallway conditions. I’ll submit a work …"
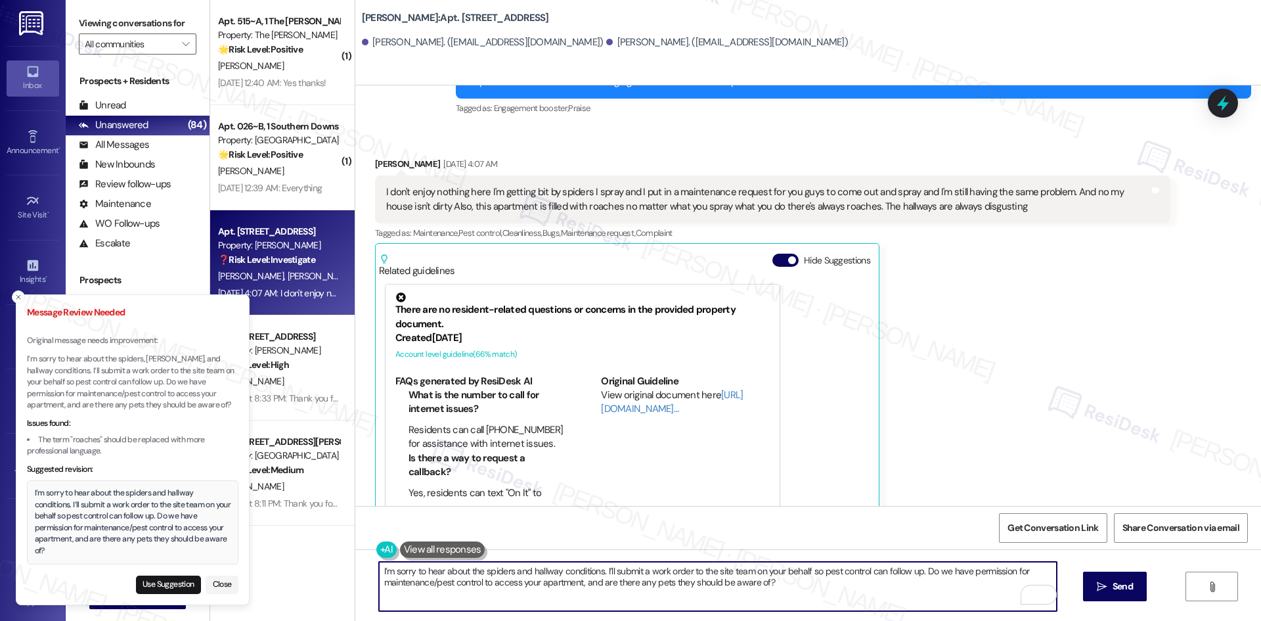
type textarea "I’m sorry to hear about the spiders and hallway conditions. I’ll submit a work …"
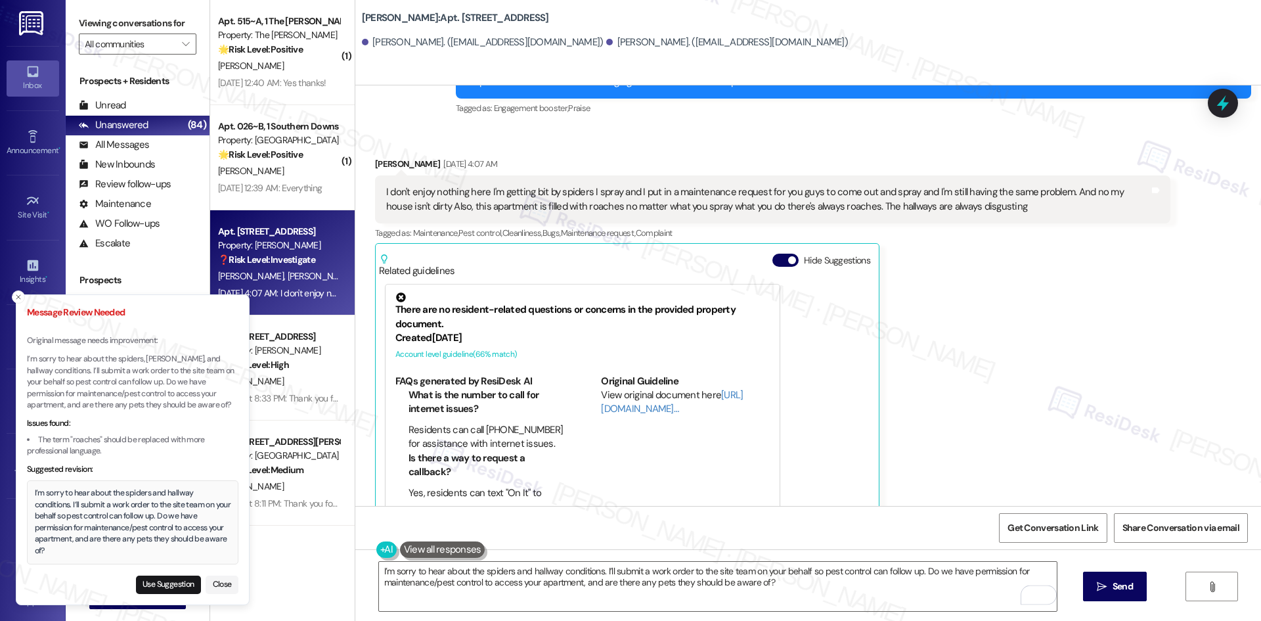
click at [1010, 457] on div "[PERSON_NAME] [DATE] 4:07 AM I don't enjoy nothing here I'm getting bit by spid…" at bounding box center [772, 340] width 795 height 367
click at [1105, 583] on icon "" at bounding box center [1102, 586] width 10 height 11
click at [17, 298] on line "Close toast" at bounding box center [18, 297] width 4 height 4
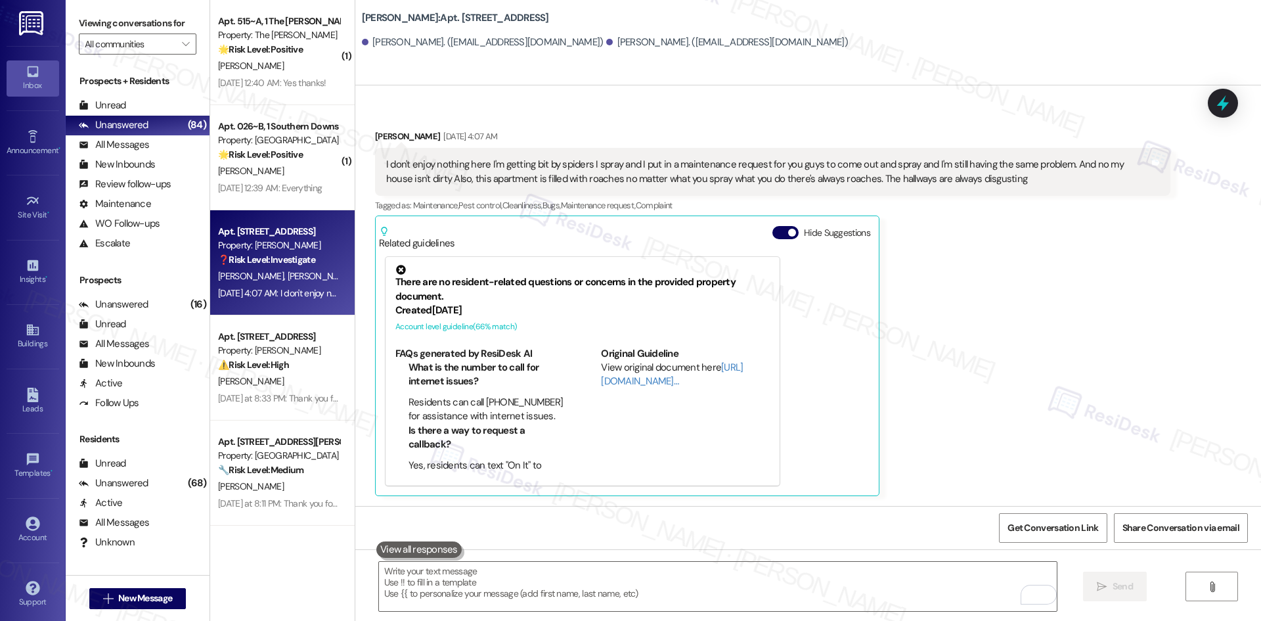
scroll to position [1243, 0]
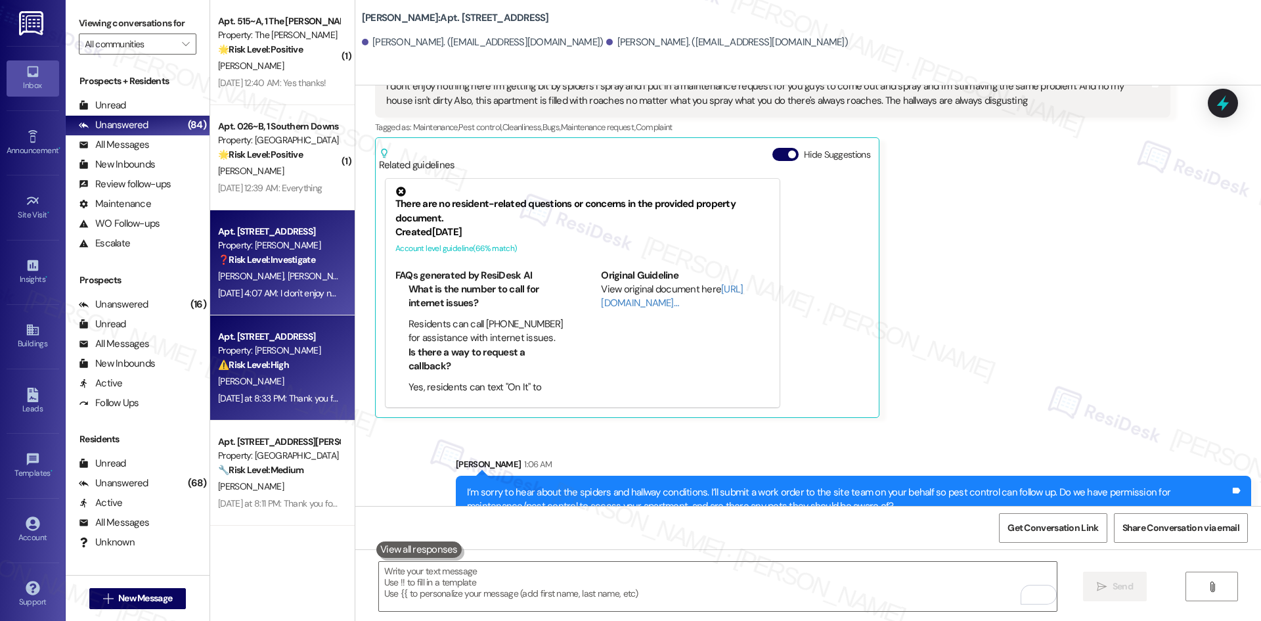
click at [279, 382] on div "[PERSON_NAME]" at bounding box center [279, 381] width 124 height 16
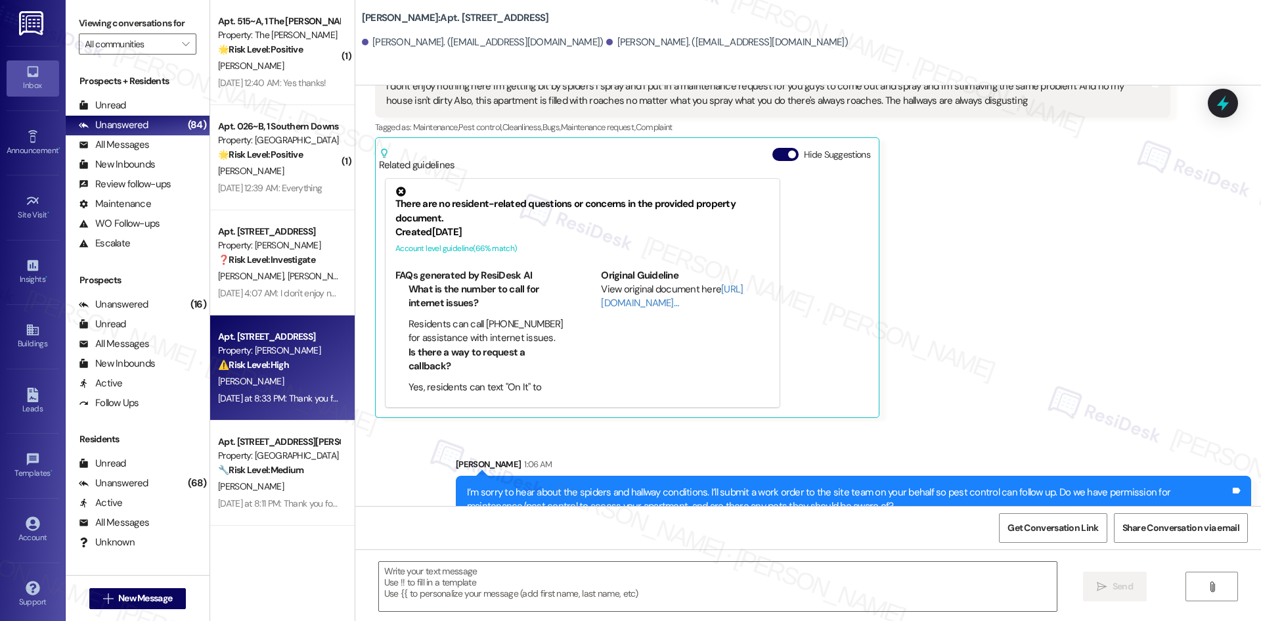
type textarea "Fetching suggested responses. Please feel free to read through the conversation…"
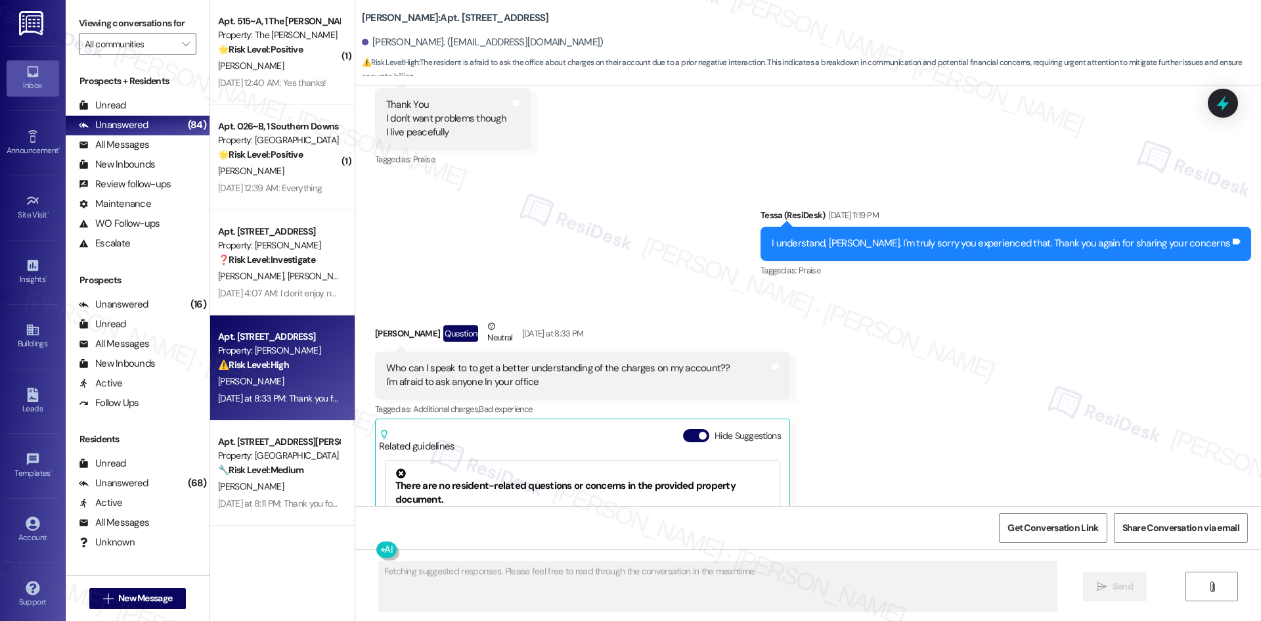
scroll to position [12327, 0]
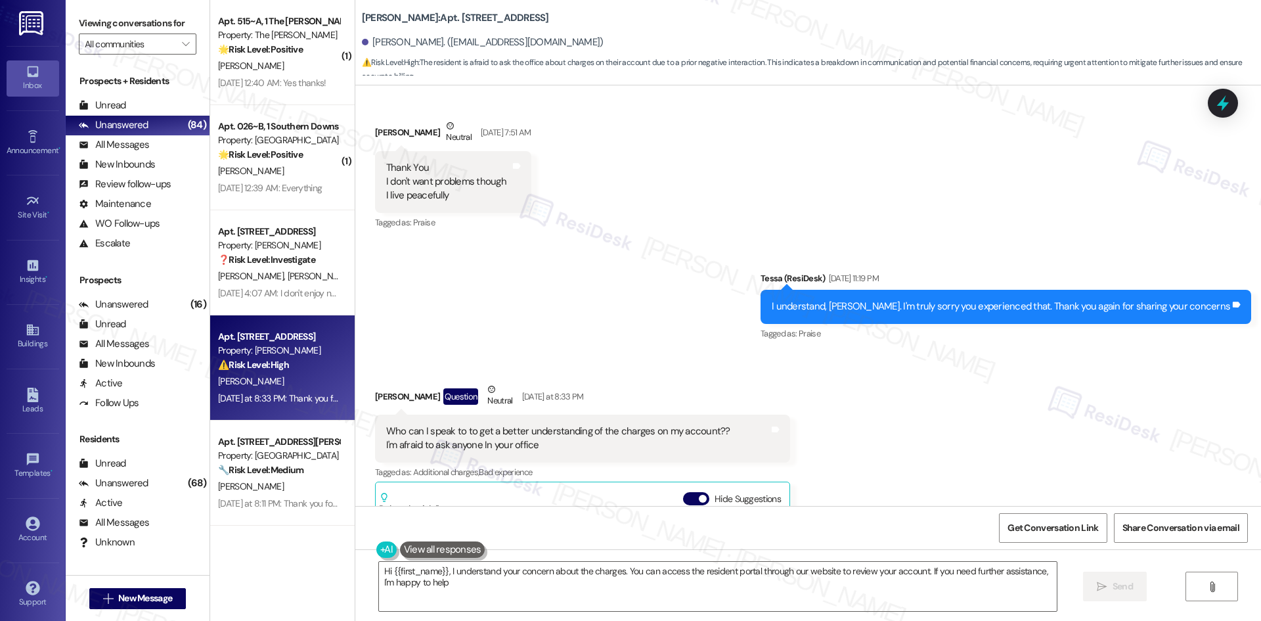
type textarea "Hi {{first_name}}, I understand your concern about the charges. You can access …"
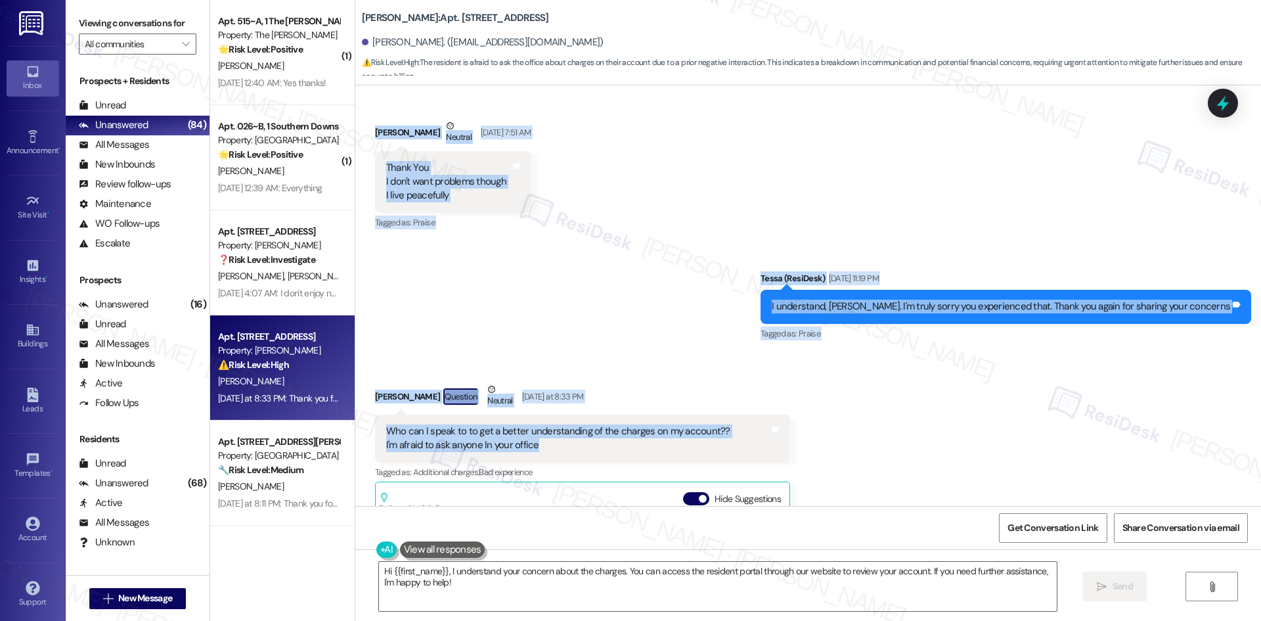
drag, startPoint x: 358, startPoint y: 279, endPoint x: 695, endPoint y: 377, distance: 351.1
click at [695, 377] on div "Lease started [DATE] 8:00 AM Survey, sent via SMS Residesk Automated Survey [DA…" at bounding box center [808, 295] width 906 height 420
copy div "[PERSON_NAME] [DATE] 6:34 AM There's just so much rudeness to your residents in…"
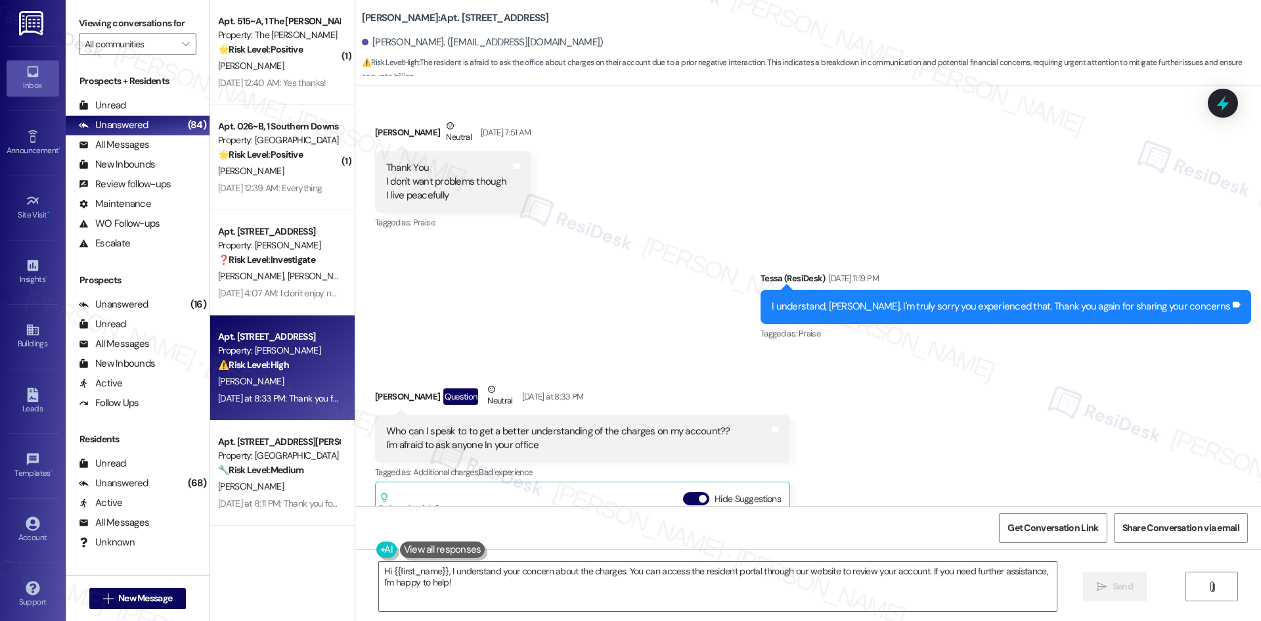
click at [983, 377] on div "Received via SMS [PERSON_NAME] Question Neutral [DATE] at 8:33 PM Who can I spe…" at bounding box center [808, 566] width 906 height 426
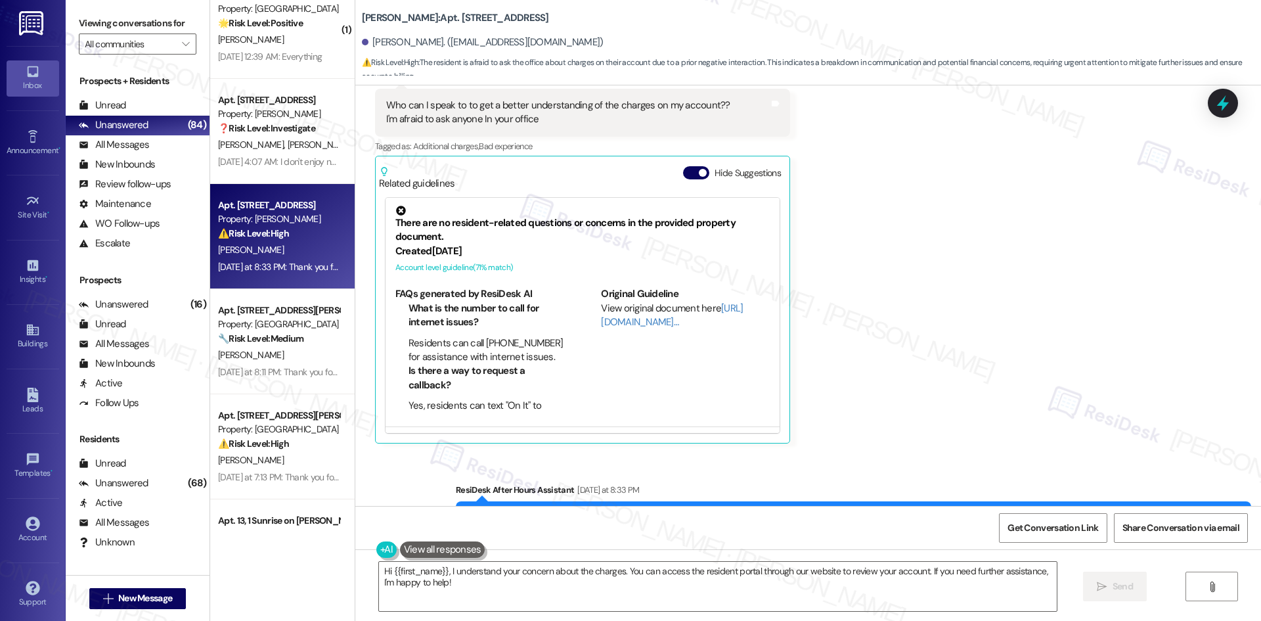
scroll to position [12656, 0]
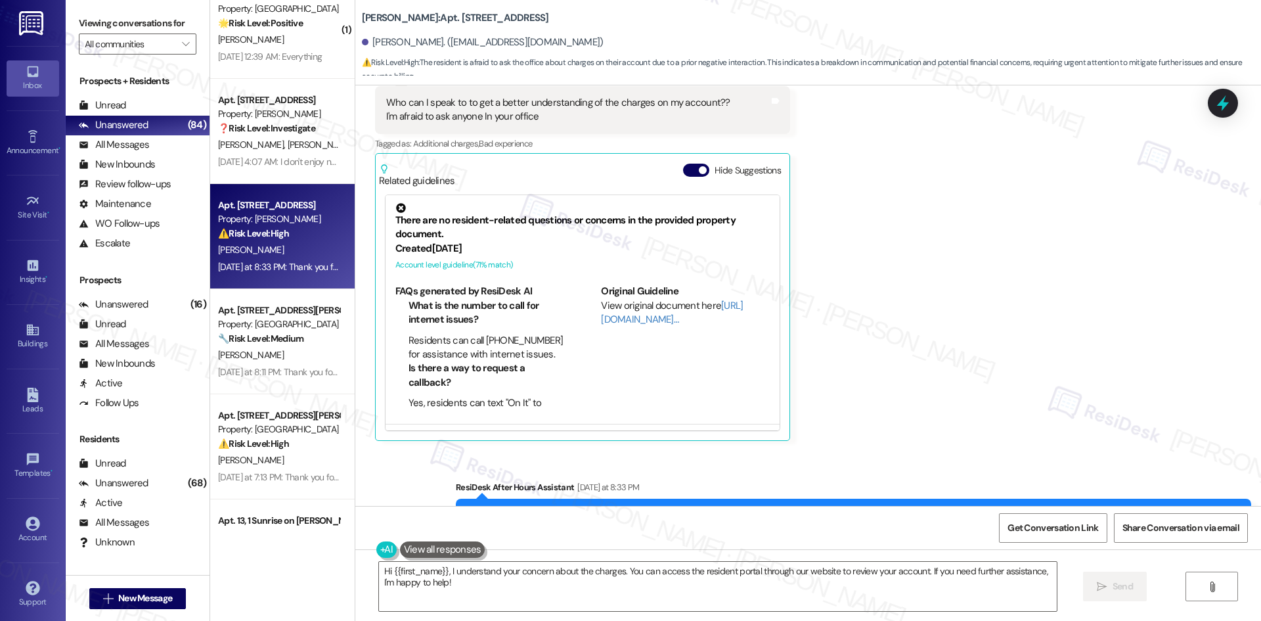
click at [868, 202] on div "Received via SMS [PERSON_NAME] Question Neutral [DATE] at 8:33 PM Who can I spe…" at bounding box center [808, 237] width 906 height 426
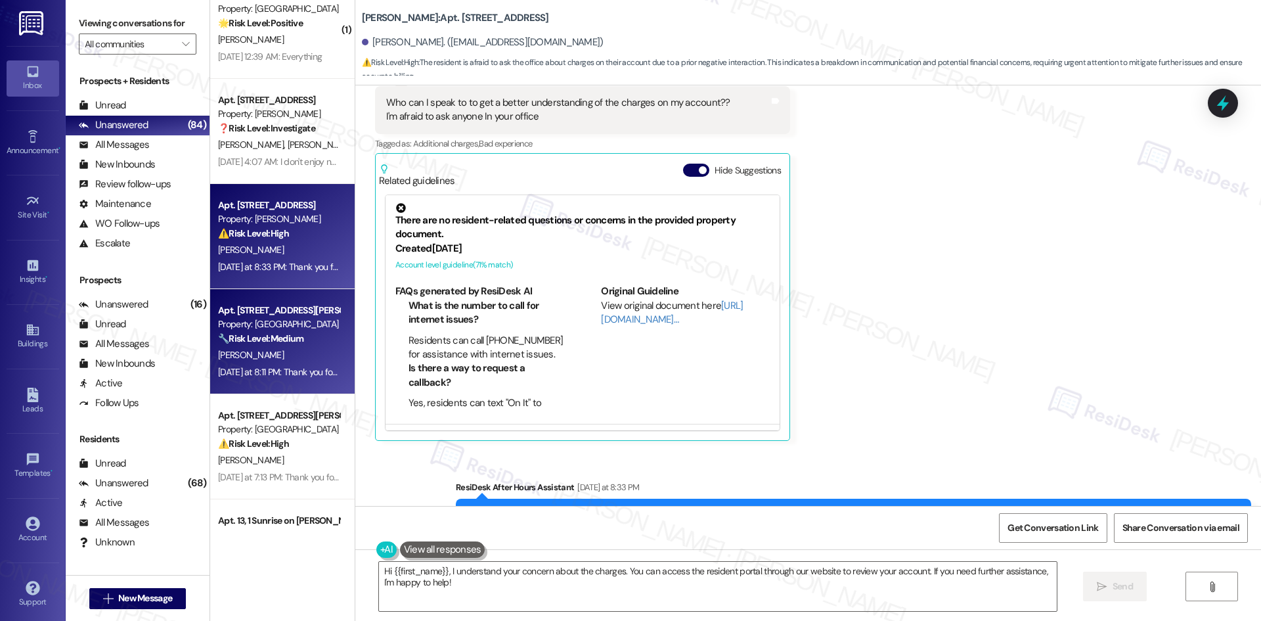
click at [259, 333] on strong "🔧 Risk Level: Medium" at bounding box center [260, 338] width 85 height 12
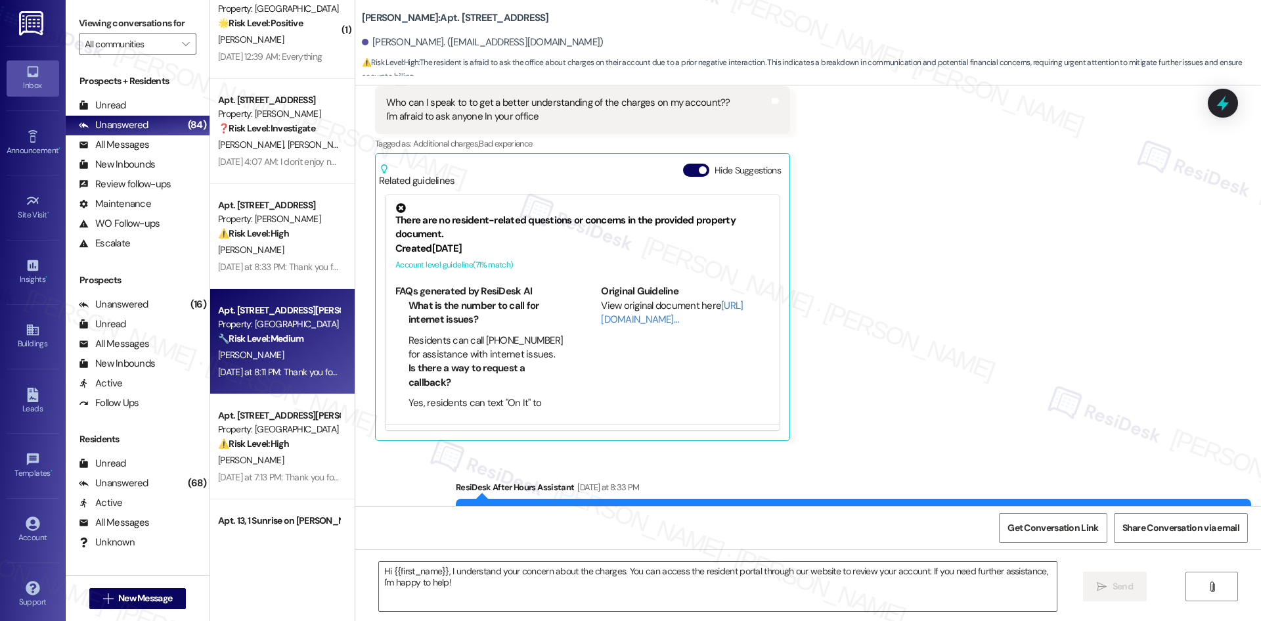
type textarea "Fetching suggested responses. Please feel free to read through the conversation…"
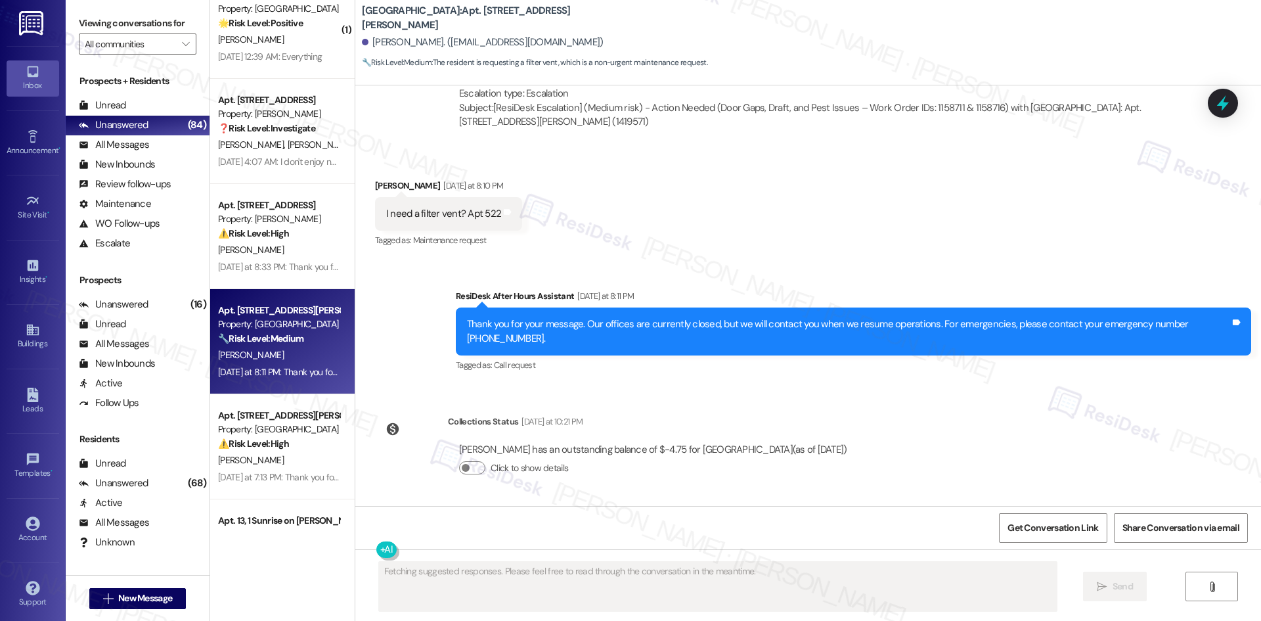
scroll to position [2142, 0]
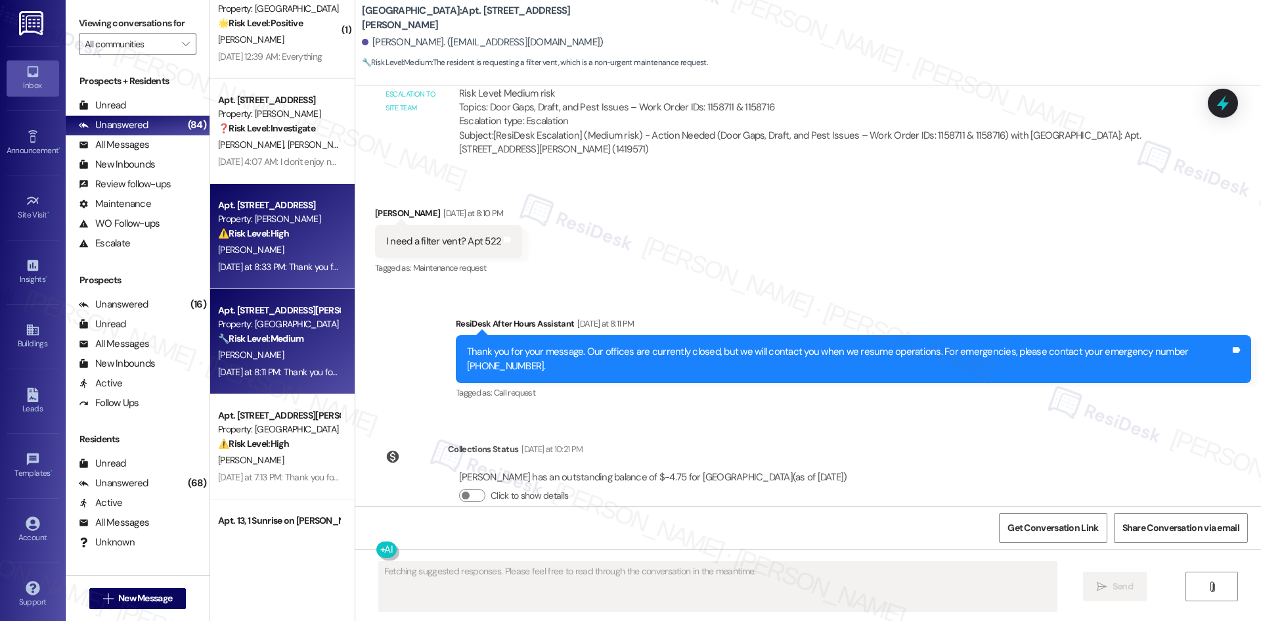
click at [265, 242] on div "[PERSON_NAME]" at bounding box center [279, 250] width 124 height 16
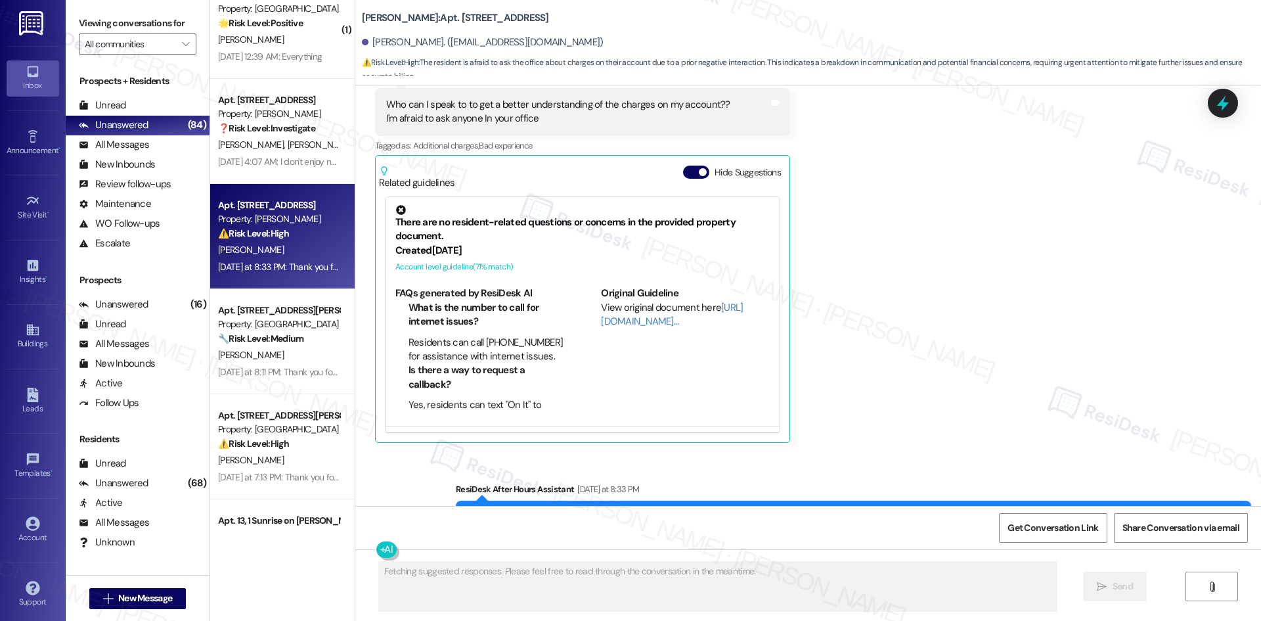
scroll to position [12656, 0]
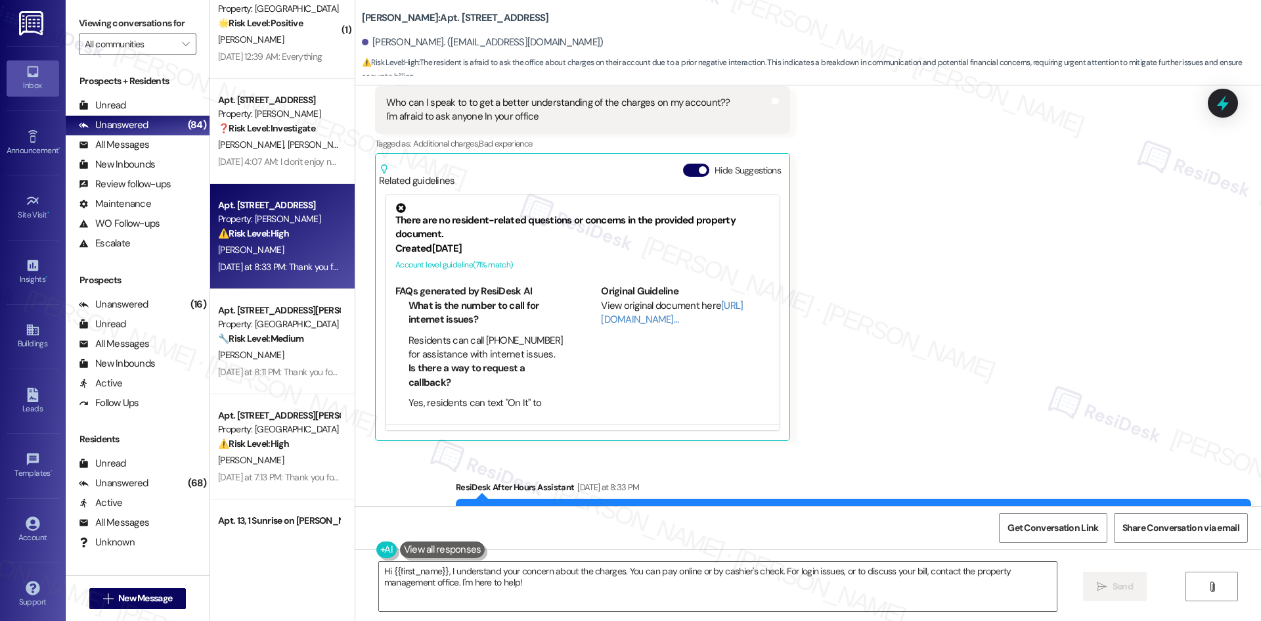
click at [865, 317] on div "Received via SMS [PERSON_NAME] Question Neutral [DATE] at 8:33 PM Who can I spe…" at bounding box center [808, 237] width 906 height 426
drag, startPoint x: 855, startPoint y: 294, endPoint x: 833, endPoint y: 387, distance: 95.8
click at [855, 294] on div "Received via SMS [PERSON_NAME] Question Neutral [DATE] at 8:33 PM Who can I spe…" at bounding box center [808, 237] width 906 height 426
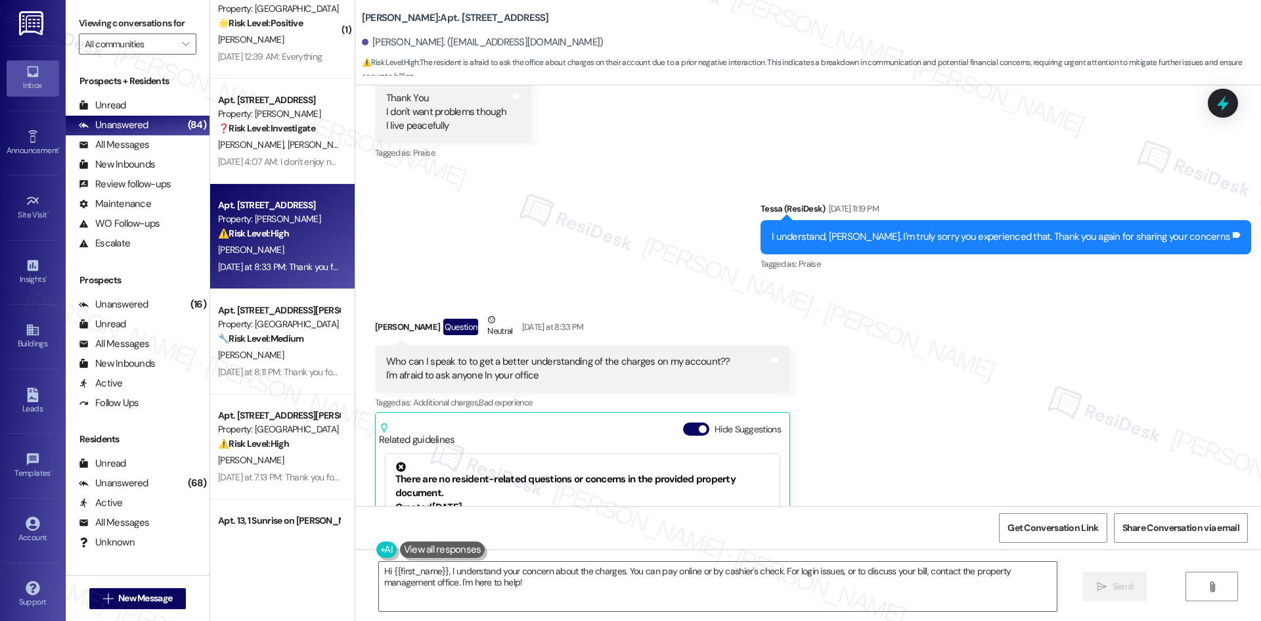
scroll to position [12393, 0]
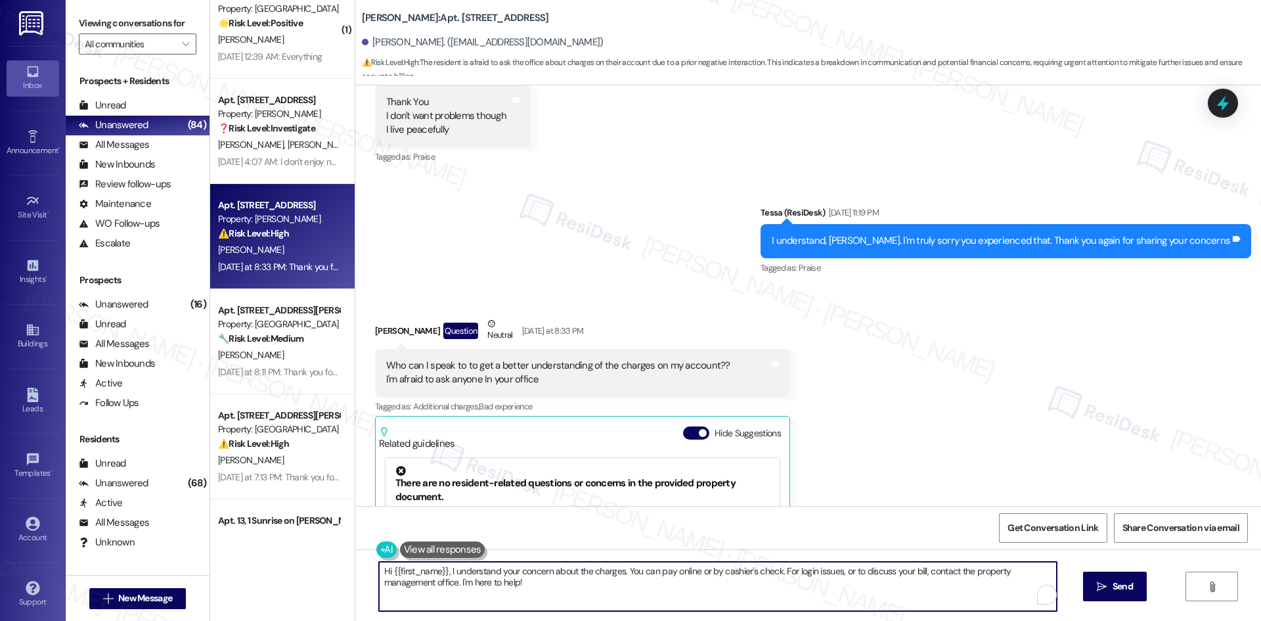
click at [629, 583] on textarea "Hi {{first_name}}, I understand your concern about the charges. You can pay onl…" at bounding box center [718, 586] width 678 height 49
paste textarea "I’m sorry for the concern this has caused. I understand your hesitation, and I’…"
click at [474, 589] on textarea "I’m sorry for the concern this has caused. I understand your hesitation, and I’…" at bounding box center [718, 586] width 678 height 49
click at [474, 580] on textarea "I’m sorry for the concern this has caused. I understand your hesitation, and I’…" at bounding box center [718, 586] width 678 height 49
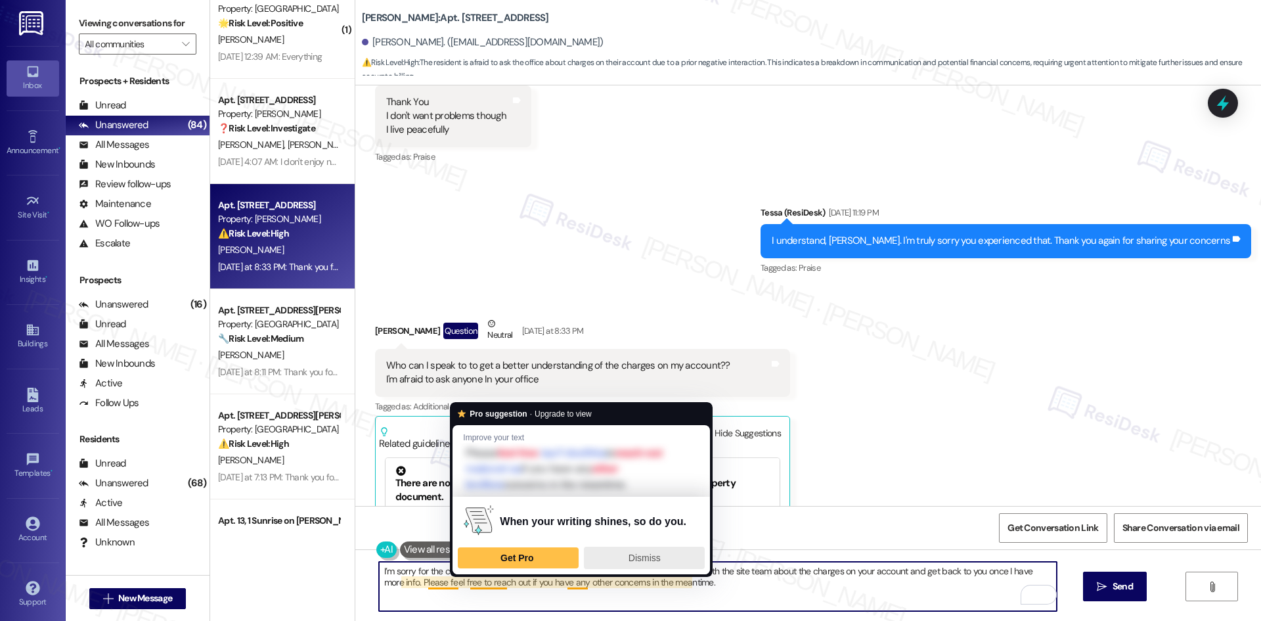
click at [668, 558] on div "Dismiss" at bounding box center [644, 557] width 109 height 21
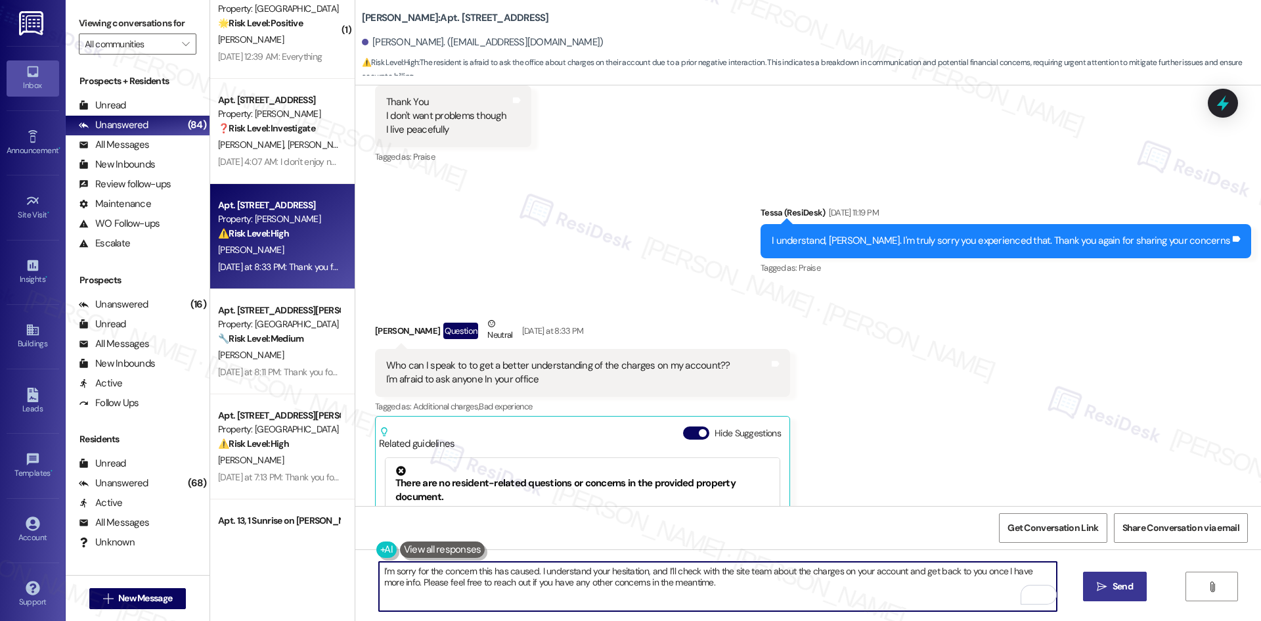
type textarea "I’m sorry for the concern this has caused. I understand your hesitation, and I’…"
click at [1139, 589] on button " Send" at bounding box center [1115, 586] width 64 height 30
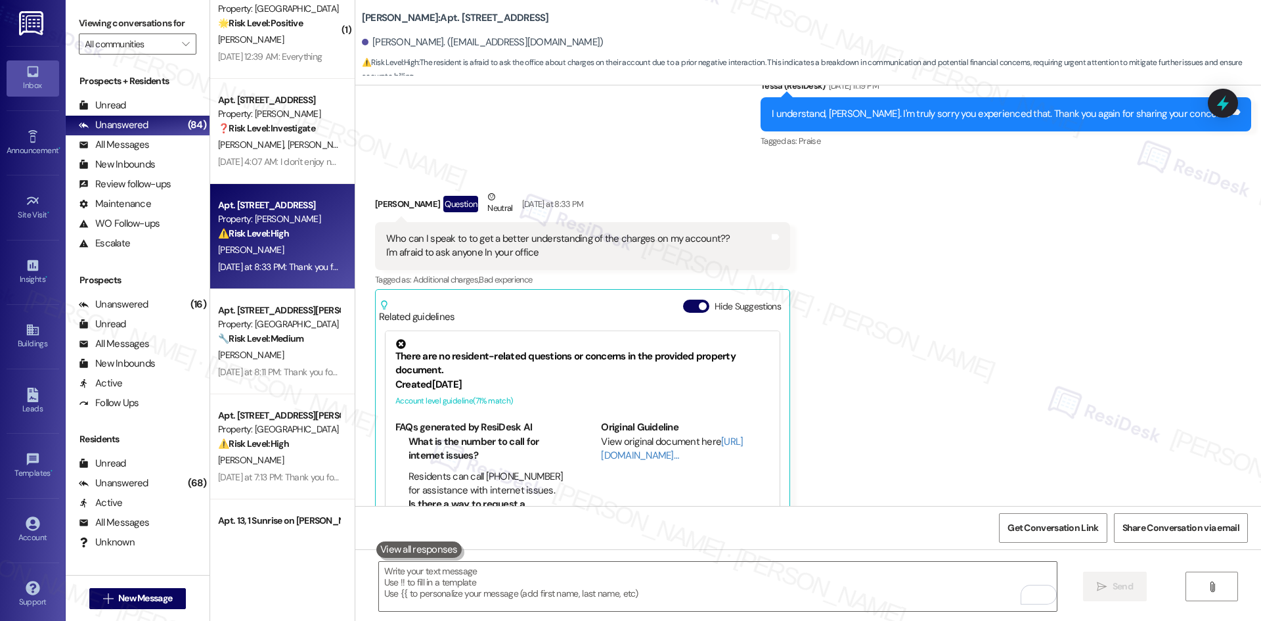
scroll to position [12530, 0]
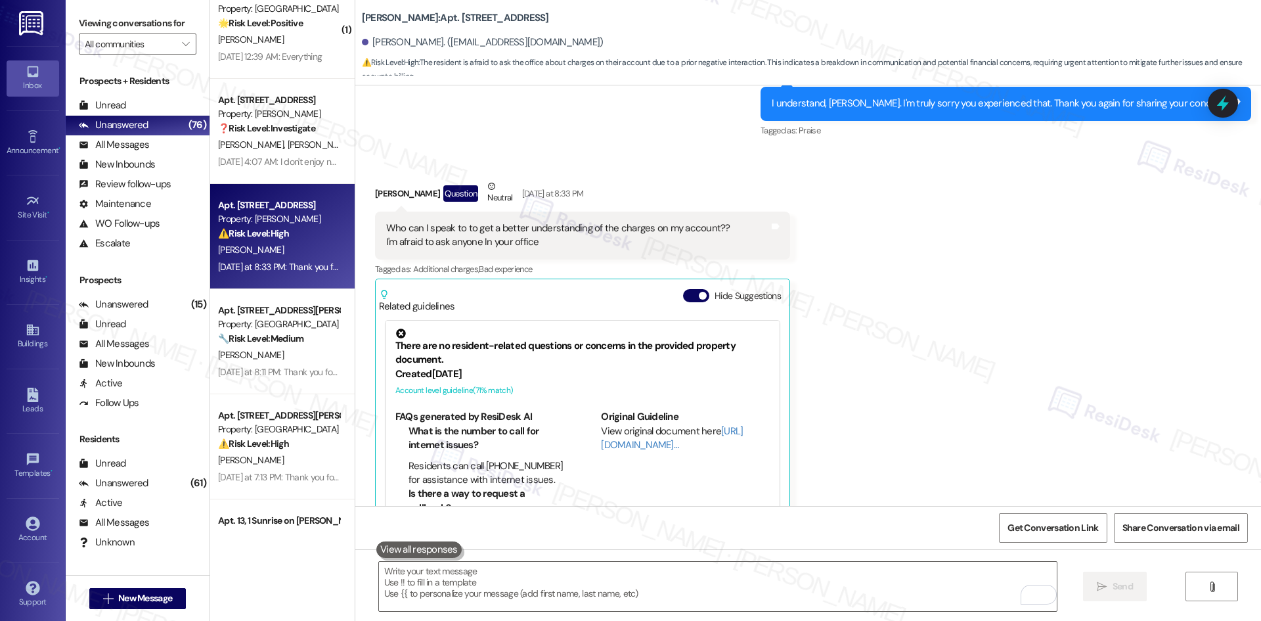
click at [1071, 248] on div "Received via SMS [PERSON_NAME] Question Neutral [DATE] at 8:33 PM Who can I spe…" at bounding box center [808, 363] width 906 height 426
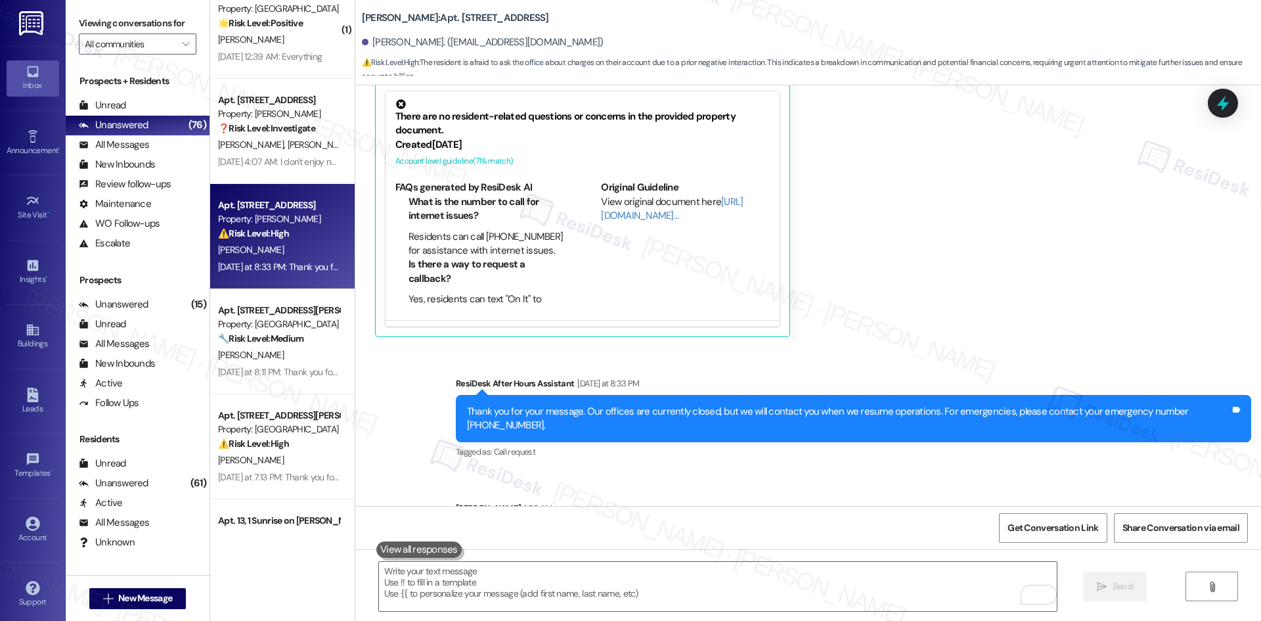
scroll to position [12761, 0]
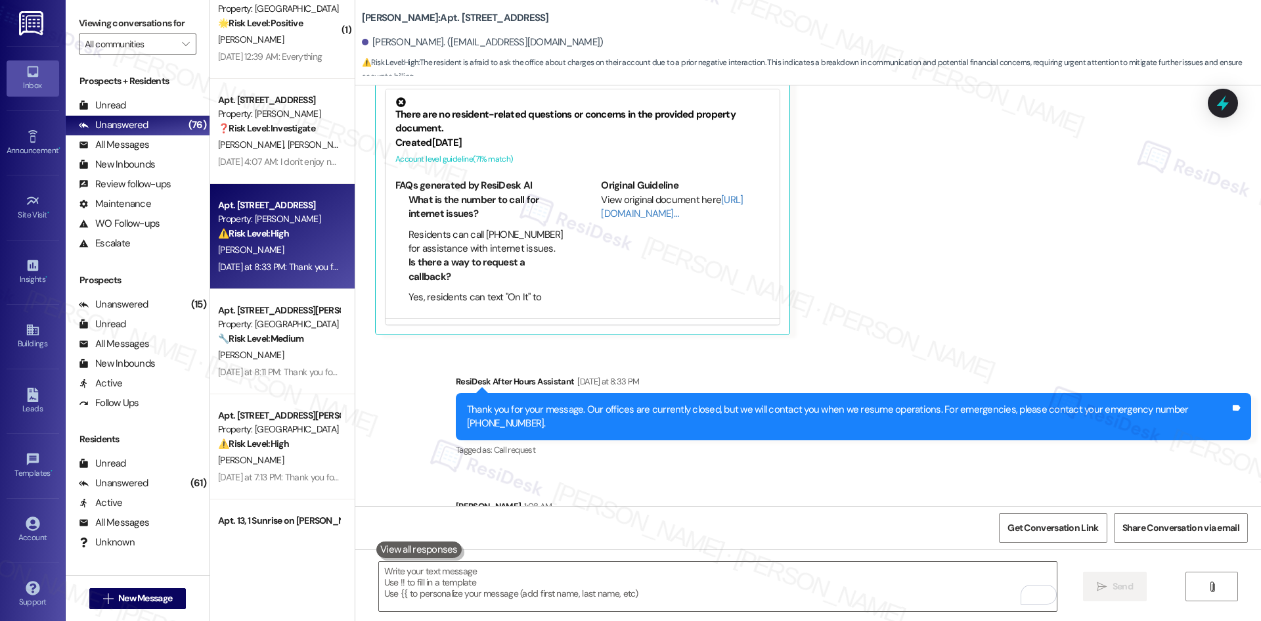
click at [867, 273] on div "Received via SMS [PERSON_NAME] Question Neutral [DATE] at 8:33 PM Who can I spe…" at bounding box center [808, 132] width 906 height 426
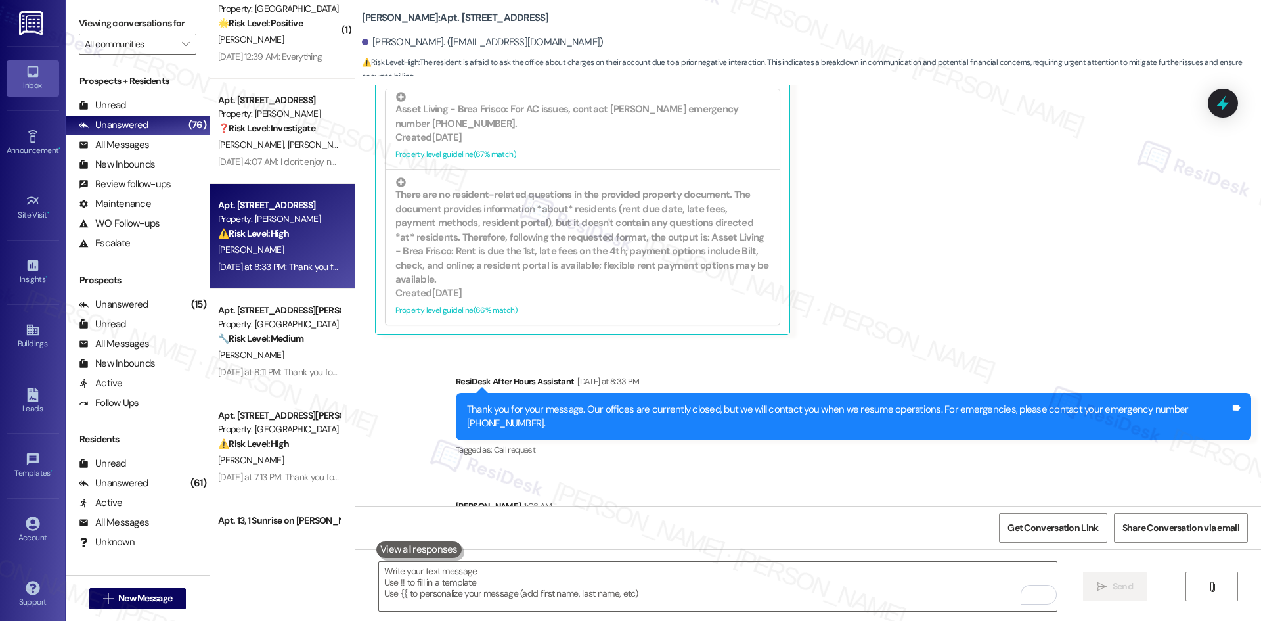
click at [818, 200] on div "Received via SMS [PERSON_NAME] Question Neutral [DATE] at 8:33 PM Who can I spe…" at bounding box center [808, 132] width 906 height 426
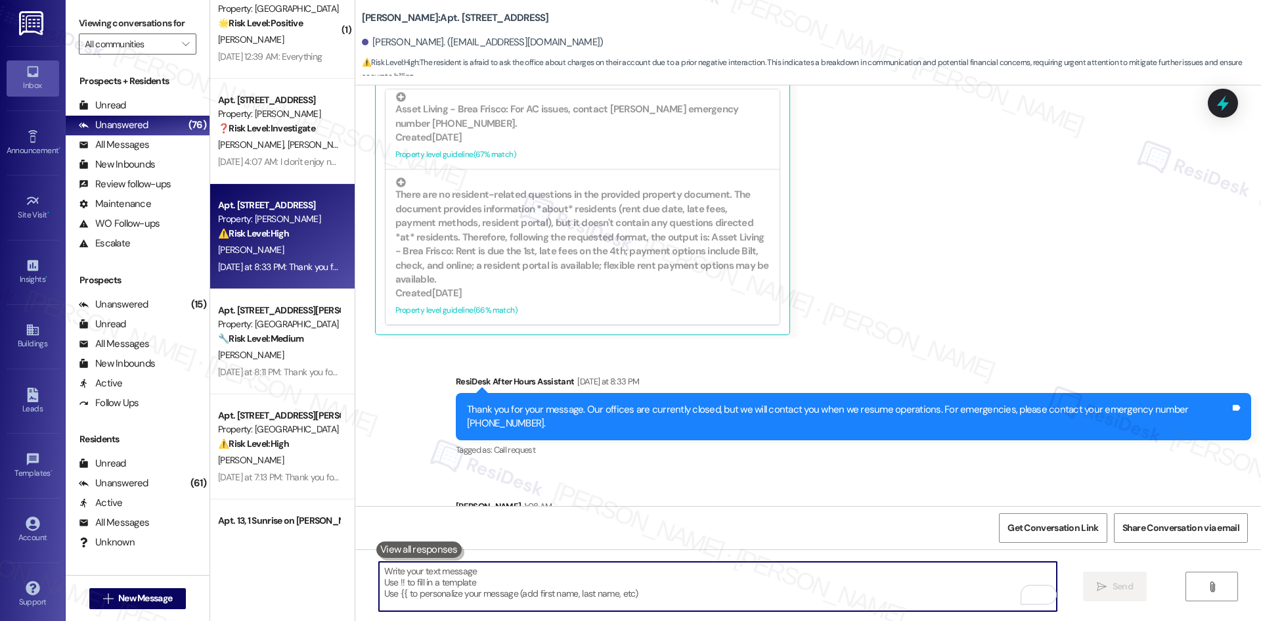
click at [526, 586] on textarea "To enrich screen reader interactions, please activate Accessibility in Grammarl…" at bounding box center [718, 586] width 678 height 49
paste textarea "Hi [PERSON_NAME], I just wanted to follow up — do you still have specific quest…"
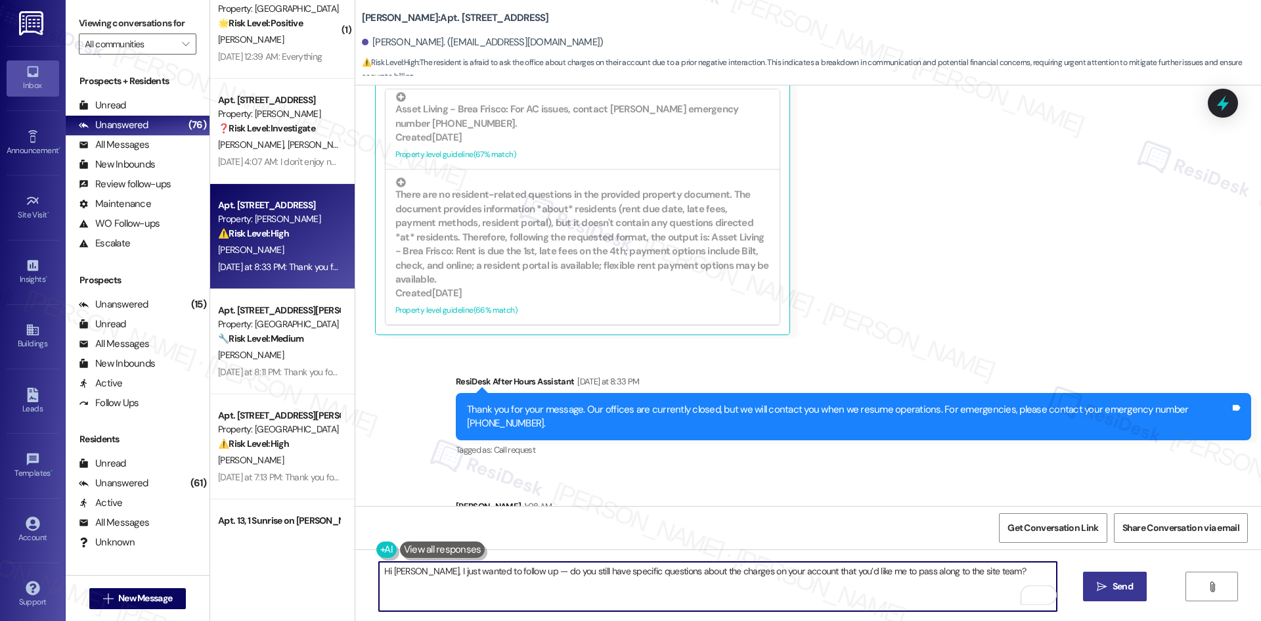
type textarea "Hi [PERSON_NAME], I just wanted to follow up — do you still have specific quest…"
click at [1106, 594] on button " Send" at bounding box center [1115, 586] width 64 height 30
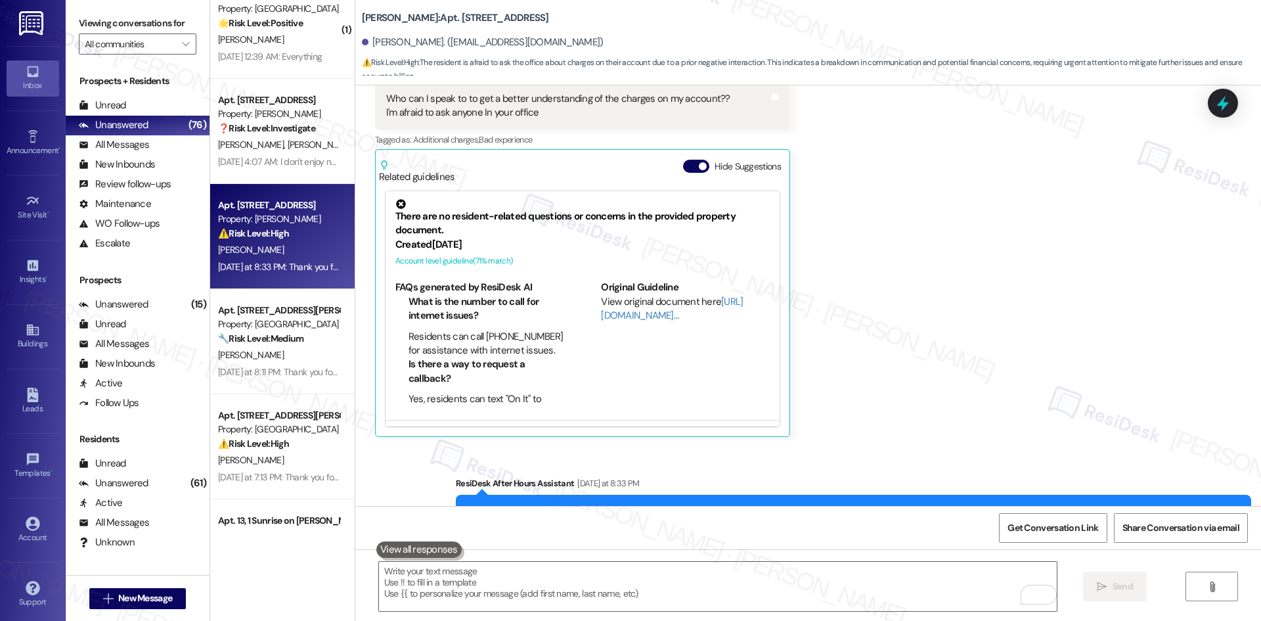
scroll to position [12853, 0]
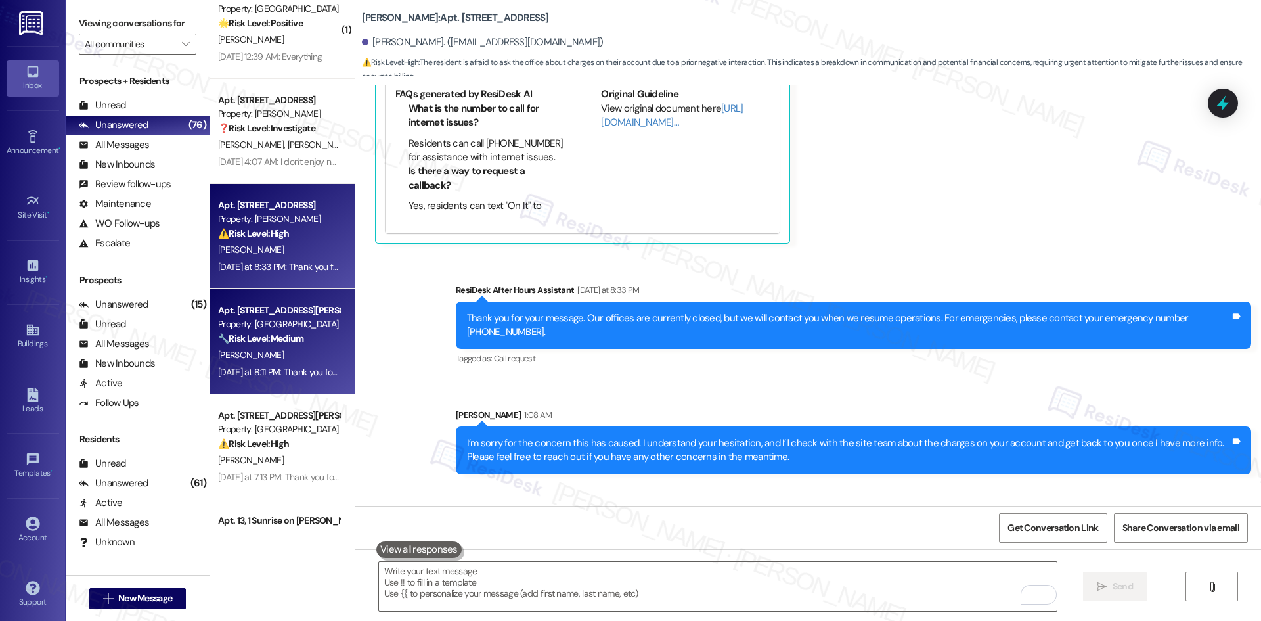
click at [284, 359] on div "[PERSON_NAME]" at bounding box center [279, 355] width 124 height 16
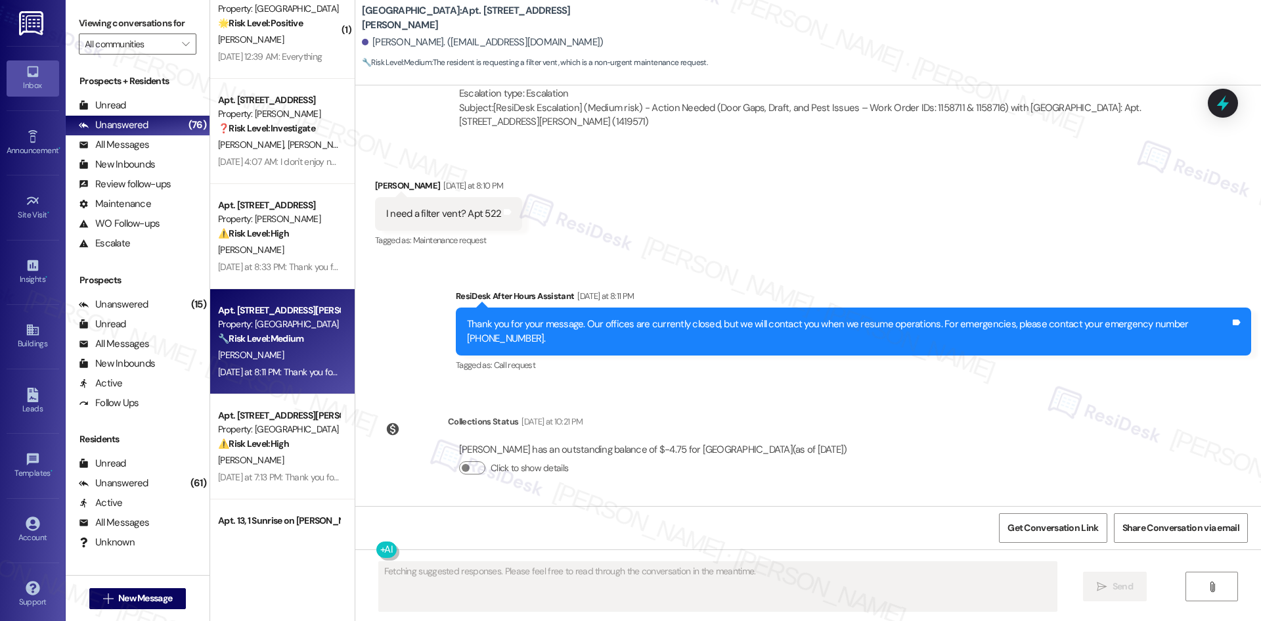
scroll to position [2142, 0]
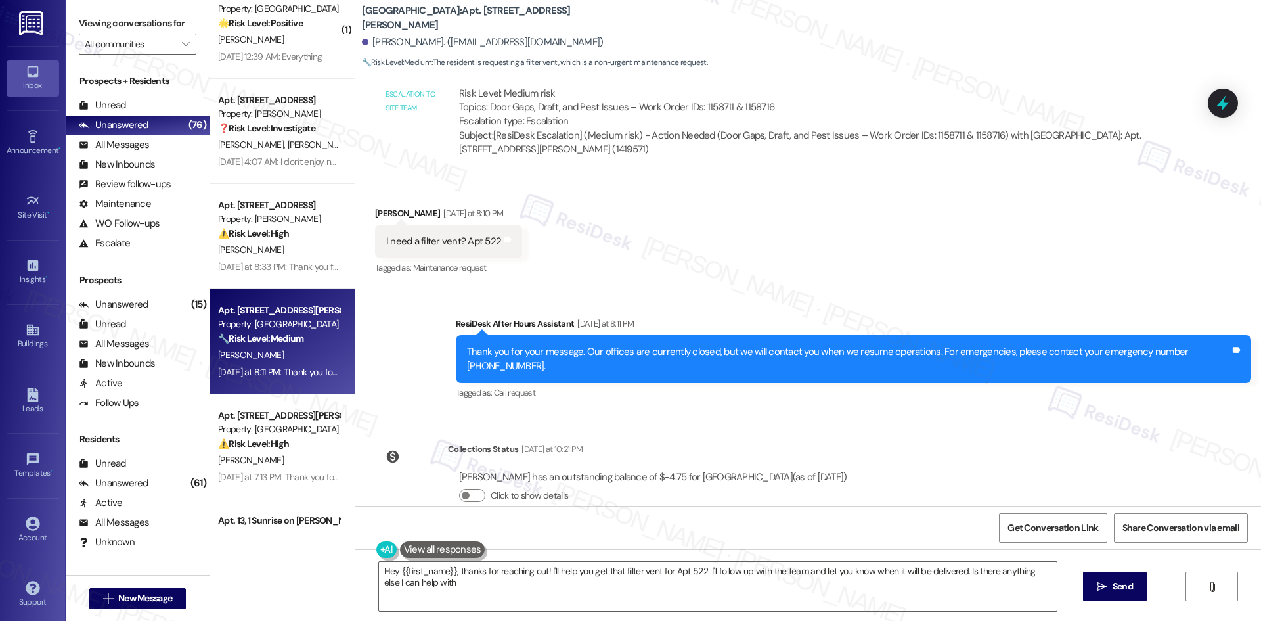
type textarea "Hey {{first_name}}, thanks for reaching out! I'll help you get that filter vent…"
drag, startPoint x: 361, startPoint y: 195, endPoint x: 557, endPoint y: 230, distance: 199.5
click at [557, 230] on div "Received via SMS [PERSON_NAME] [DATE] at 8:10 PM I need a filter vent? Apt 522 …" at bounding box center [808, 232] width 906 height 111
copy div "[PERSON_NAME] [DATE] at 8:10 PM I need a filter vent? Apt 522 Tags and notes"
click at [600, 187] on div "Received via SMS [PERSON_NAME] [DATE] at 8:10 PM I need a filter vent? Apt 522 …" at bounding box center [808, 232] width 906 height 111
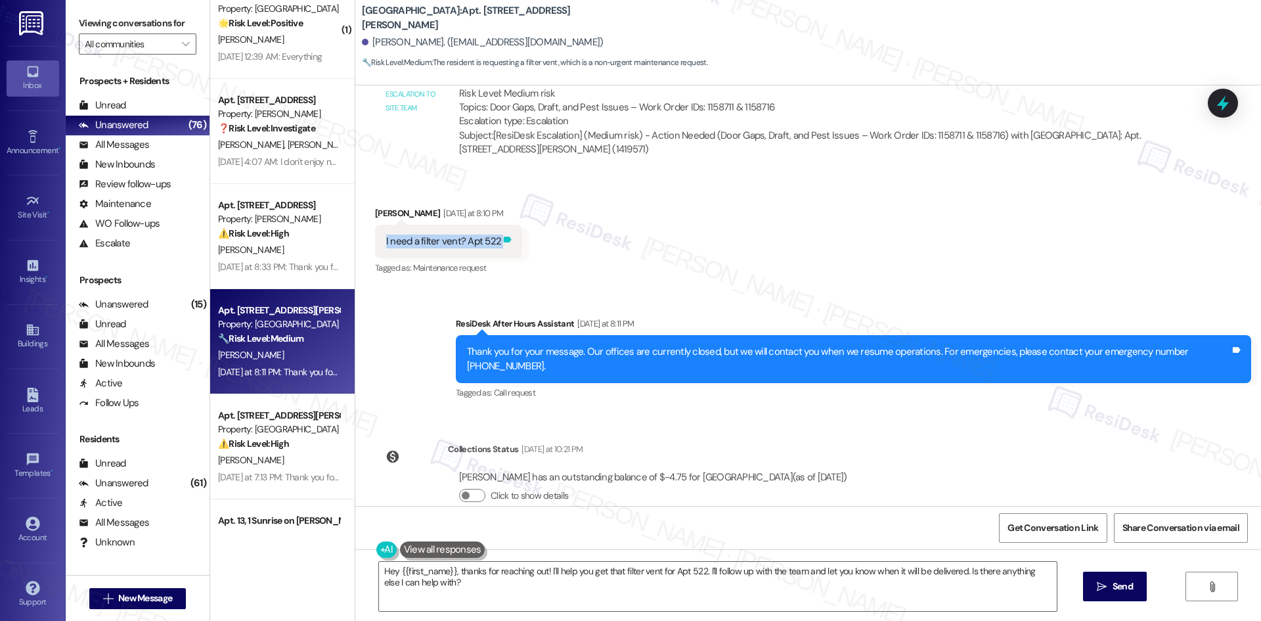
drag, startPoint x: 374, startPoint y: 221, endPoint x: 494, endPoint y: 228, distance: 120.4
click at [494, 228] on div "I need a filter vent? Apt 522 Tags and notes" at bounding box center [448, 241] width 147 height 33
click at [421, 234] on div "I need a filter vent? Apt 522" at bounding box center [443, 241] width 115 height 14
drag, startPoint x: 453, startPoint y: 226, endPoint x: 372, endPoint y: 226, distance: 80.8
click at [375, 226] on div "I need a filter vent? Apt 522 Tags and notes" at bounding box center [448, 241] width 147 height 33
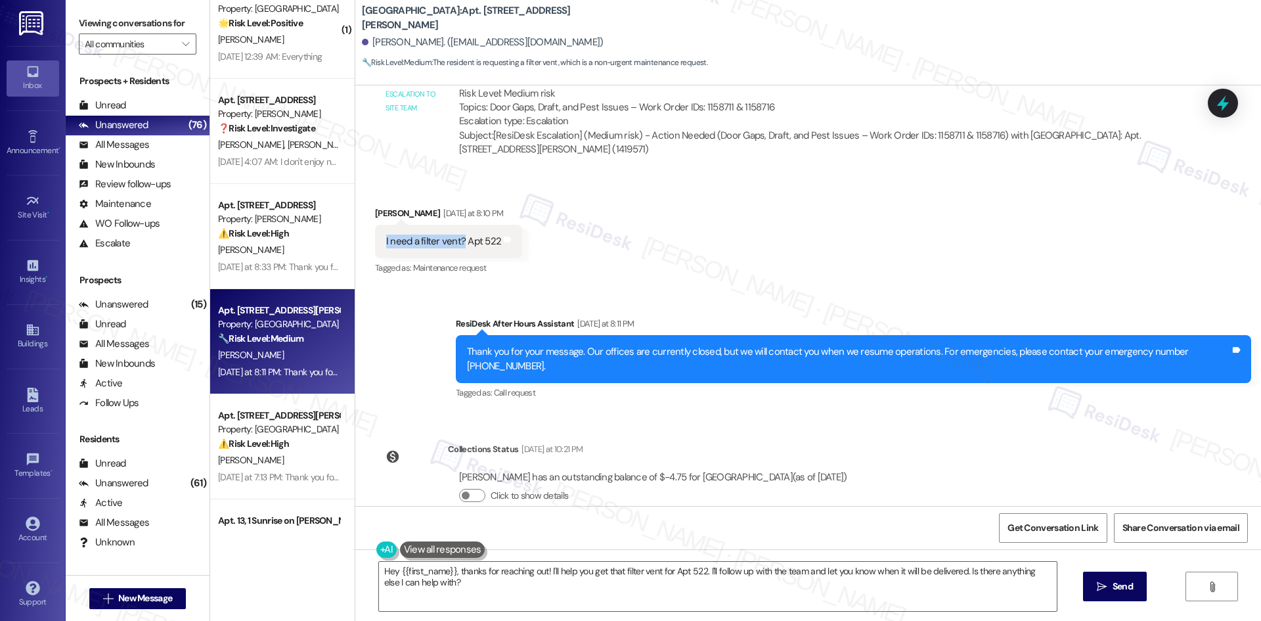
copy div "I need a filter vent?"
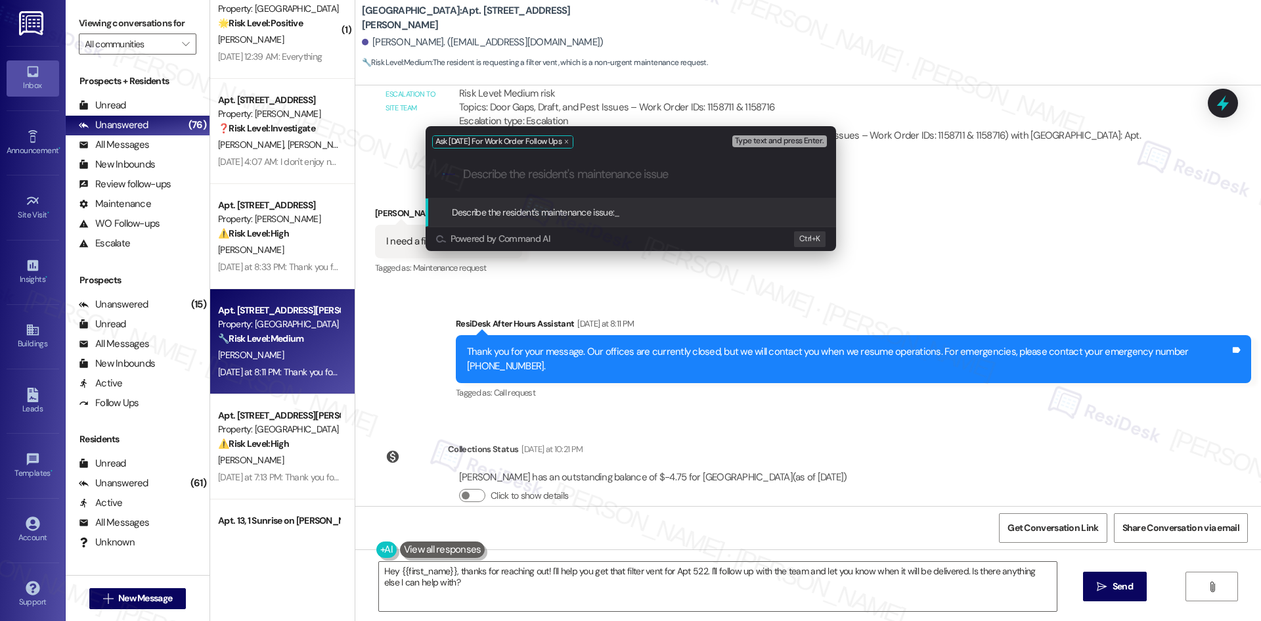
paste input "I need a filter vent?"
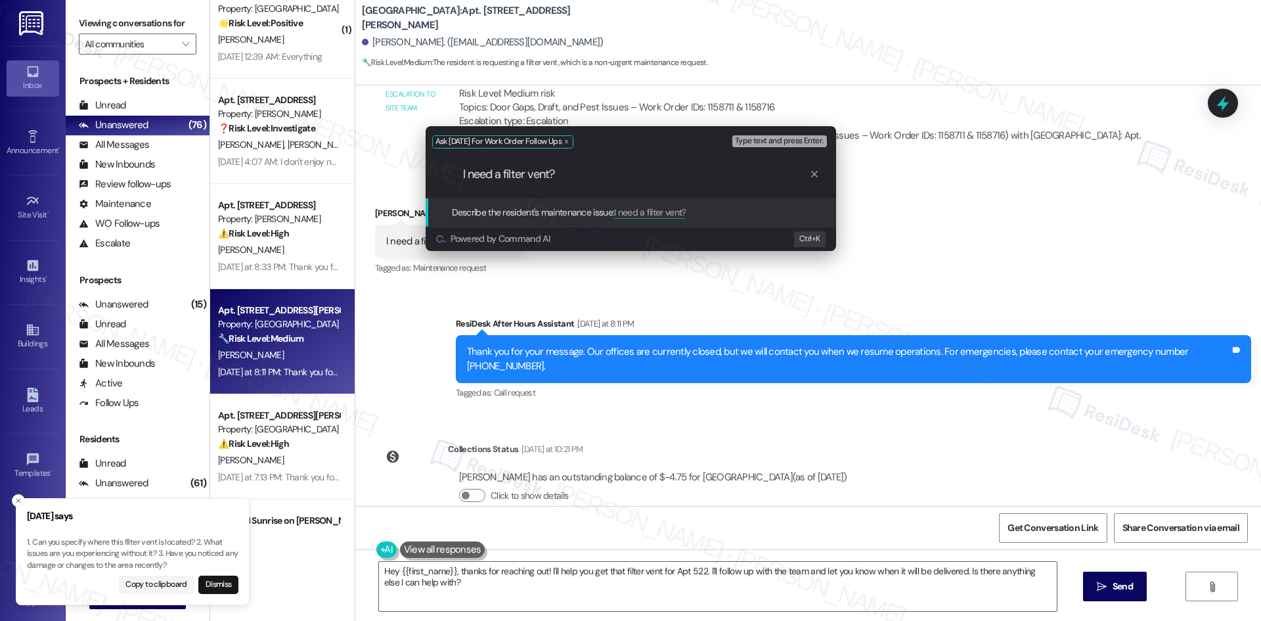
type input "I need a filter vent?"
click at [880, 225] on div "Ask [DATE] For Work Order Follow Ups Type text and press Enter. .cls-1{fill:#0a…" at bounding box center [630, 310] width 1261 height 621
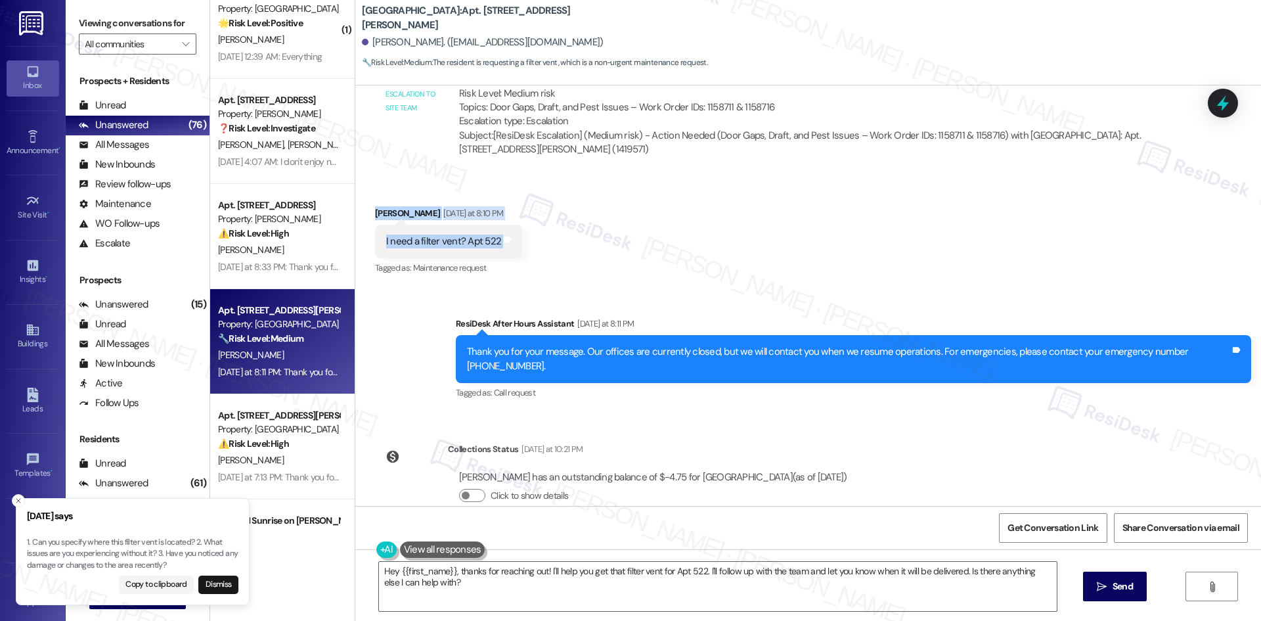
drag, startPoint x: 359, startPoint y: 188, endPoint x: 558, endPoint y: 236, distance: 204.1
click at [514, 227] on div "Received via SMS [PERSON_NAME] [DATE] at 8:10 PM I need a filter vent? Apt 522 …" at bounding box center [448, 241] width 167 height 91
copy div "[PERSON_NAME] [DATE] at 8:10 PM I need a filter vent? Apt 522 Tags and notes"
click at [11, 501] on div "Account Go to Account" at bounding box center [33, 530] width 53 height 64
click at [26, 498] on li "[DATE] says 1. Can you specify where this filter vent is located? 2. What issue…" at bounding box center [133, 552] width 234 height 108
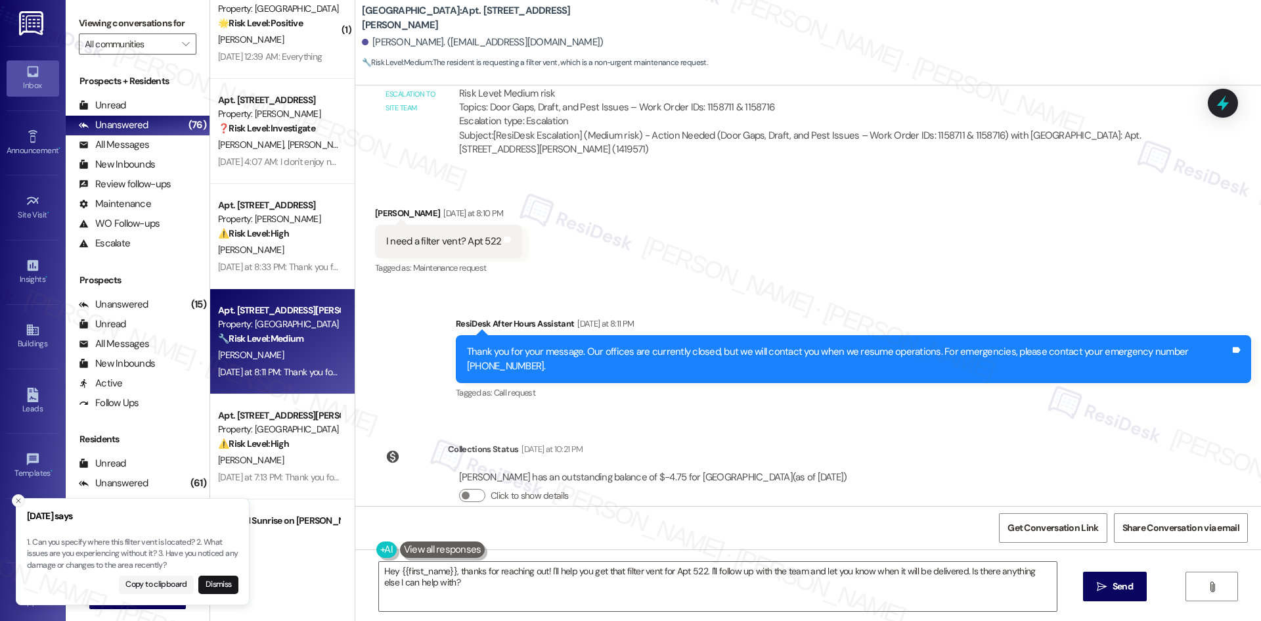
click at [18, 501] on line "Close toast" at bounding box center [18, 501] width 4 height 4
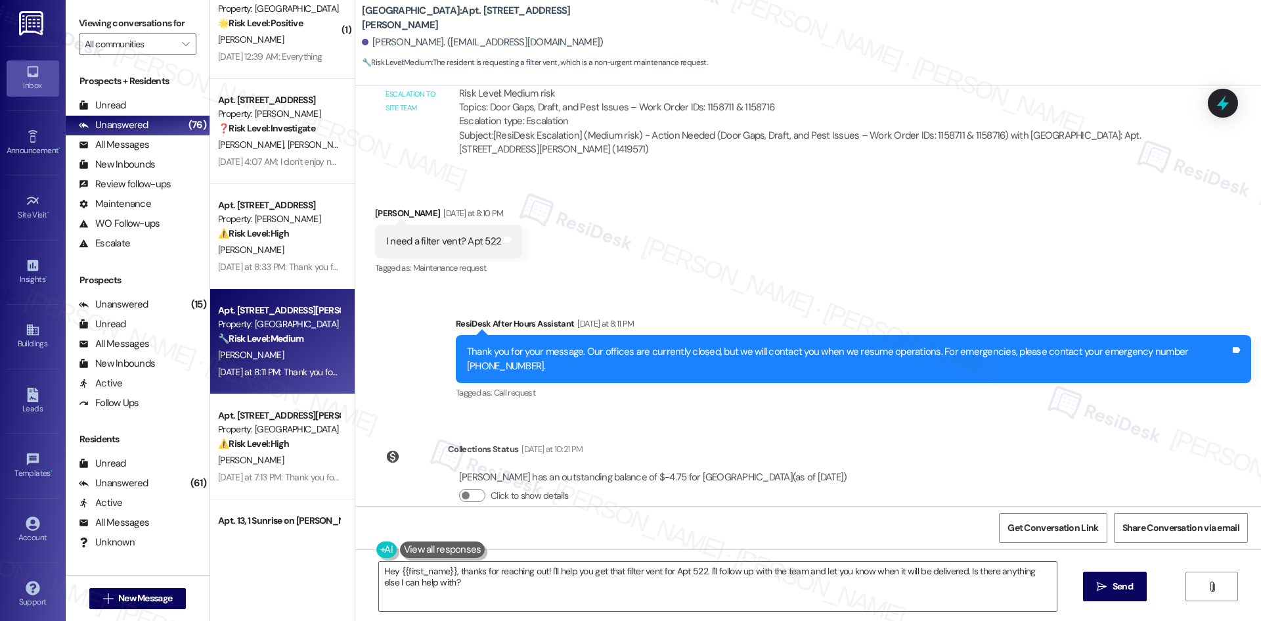
click at [690, 219] on div "Received via SMS [PERSON_NAME] [DATE] at 8:10 PM I need a filter vent? Apt 522 …" at bounding box center [808, 232] width 906 height 111
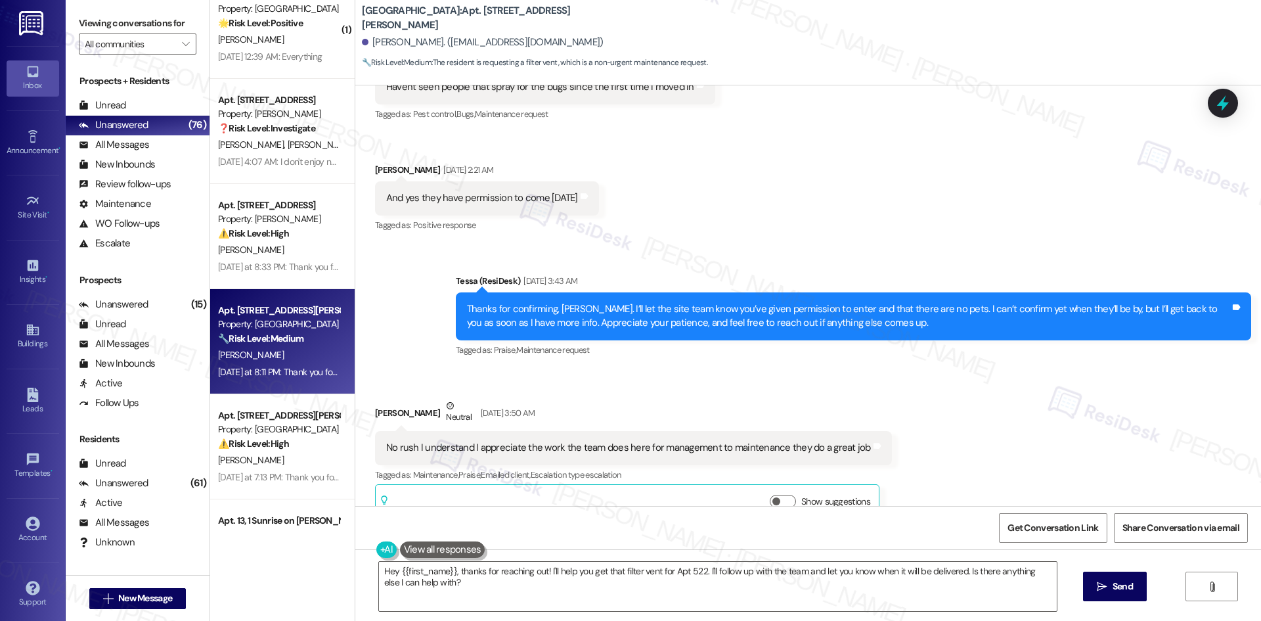
scroll to position [1485, 0]
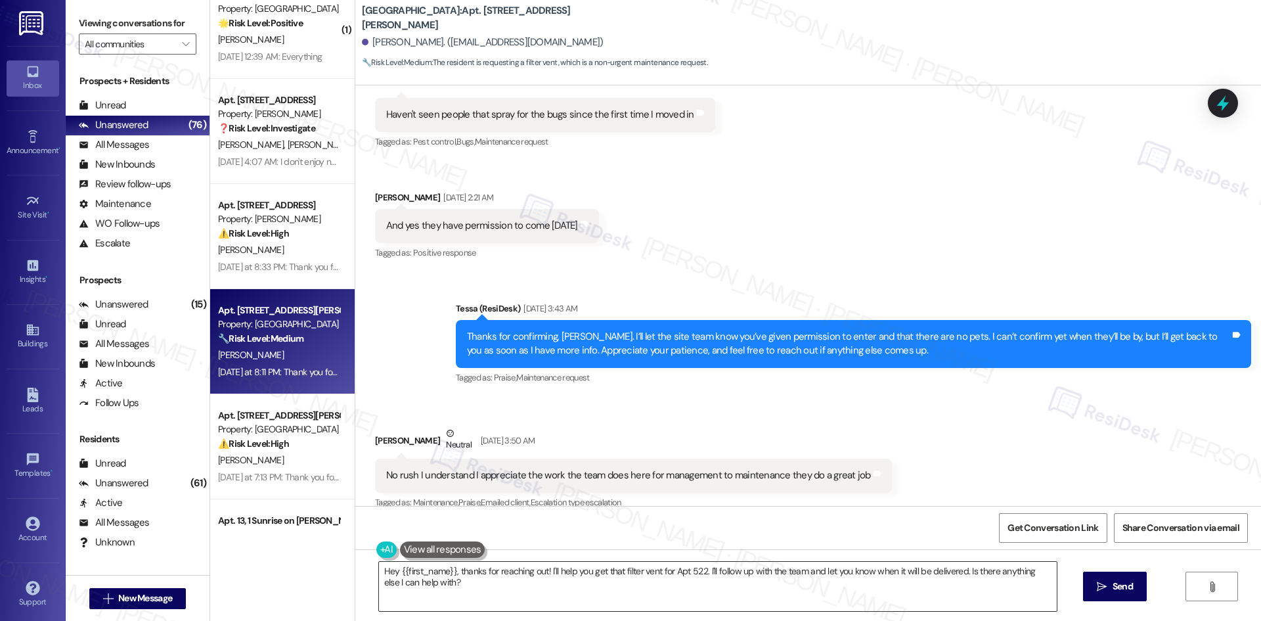
click at [663, 602] on textarea "Hey {{first_name}}, thanks for reaching out! I'll help you get that filter vent…" at bounding box center [718, 586] width 678 height 49
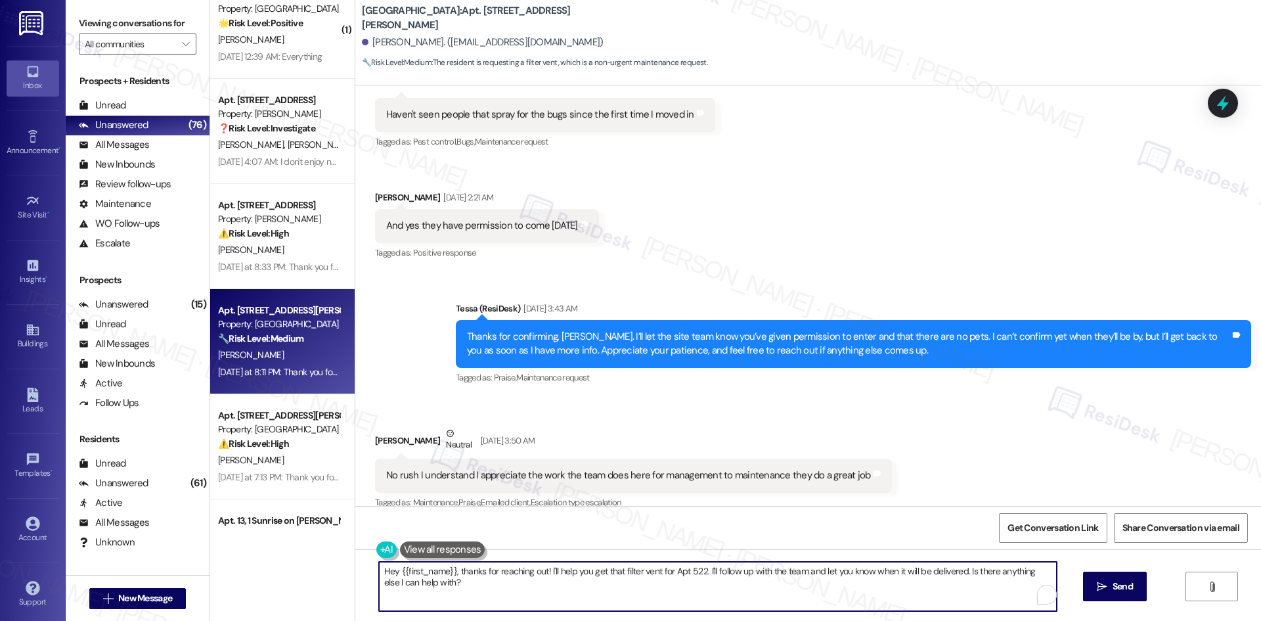
paste textarea "i [PERSON_NAME], thanks for letting us know. I’ll submit a work order to the si…"
type textarea "Hi [PERSON_NAME], thanks for letting us know. I’ll submit a work order to the s…"
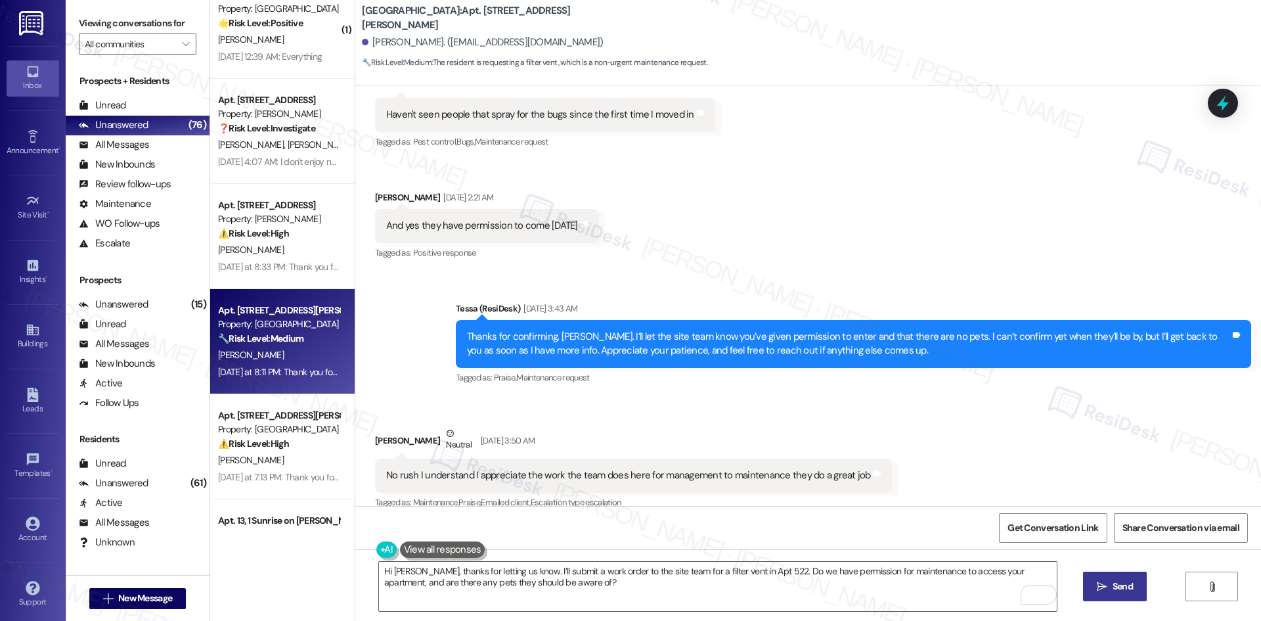
click at [1113, 589] on span "Send" at bounding box center [1123, 586] width 20 height 14
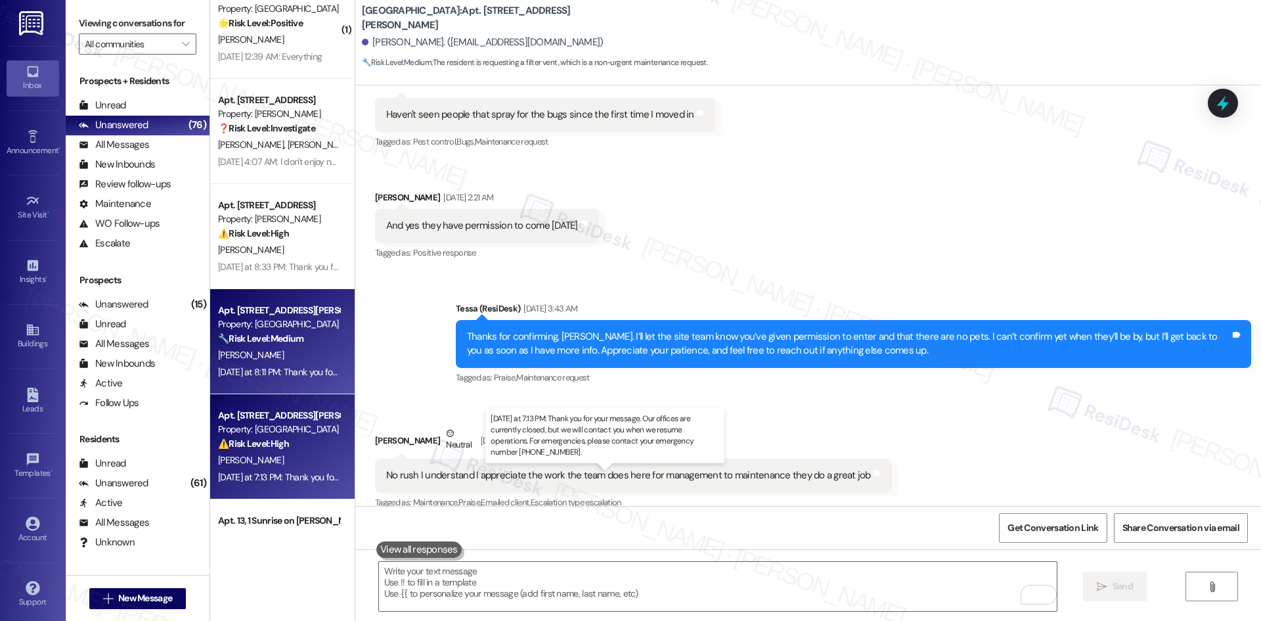
click at [277, 479] on div "[DATE] at 7:13 PM: Thank you for your message. Our offices are currently closed…" at bounding box center [618, 477] width 801 height 12
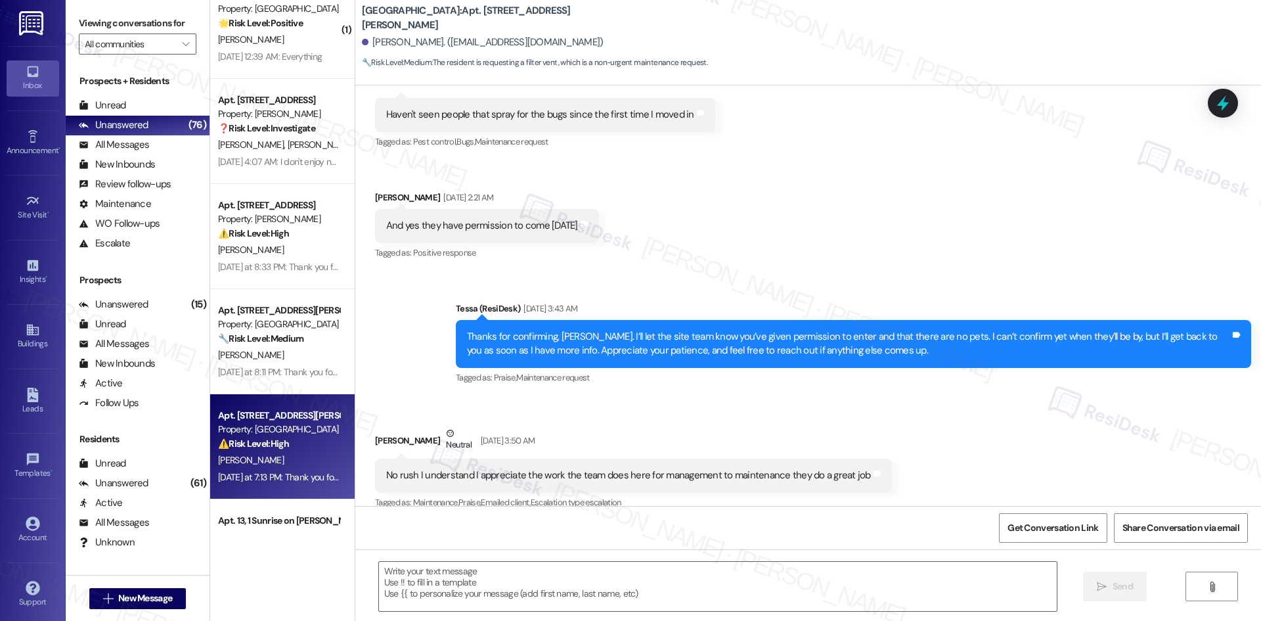
type textarea "Fetching suggested responses. Please feel free to read through the conversation…"
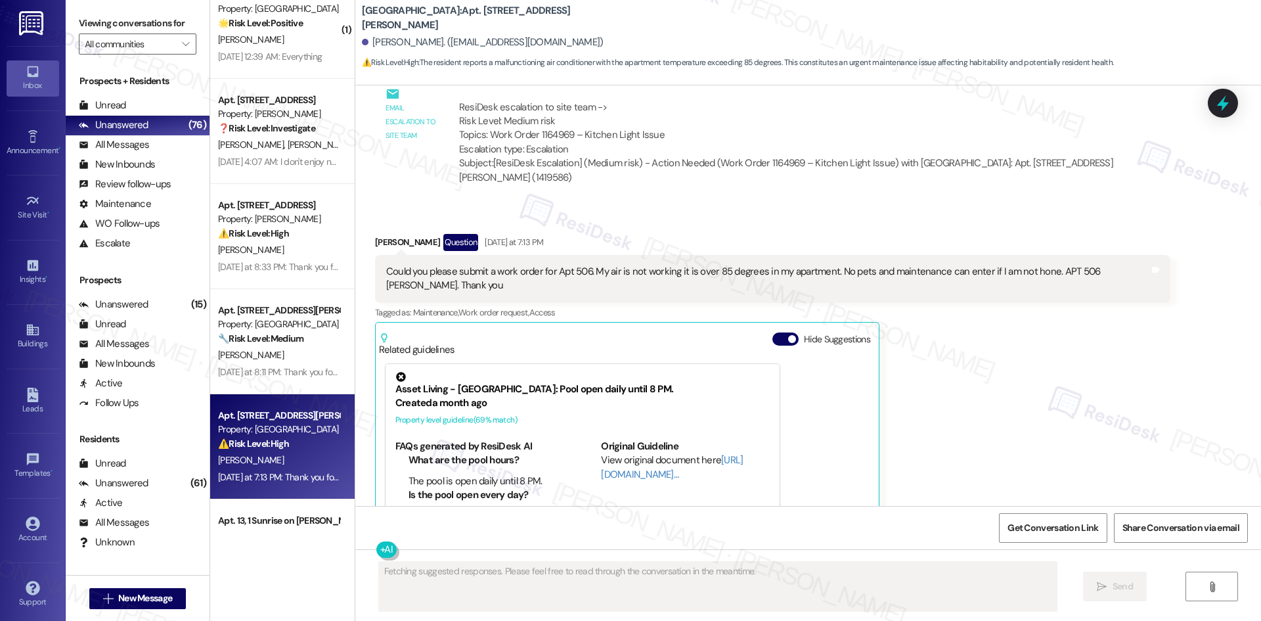
scroll to position [839, 0]
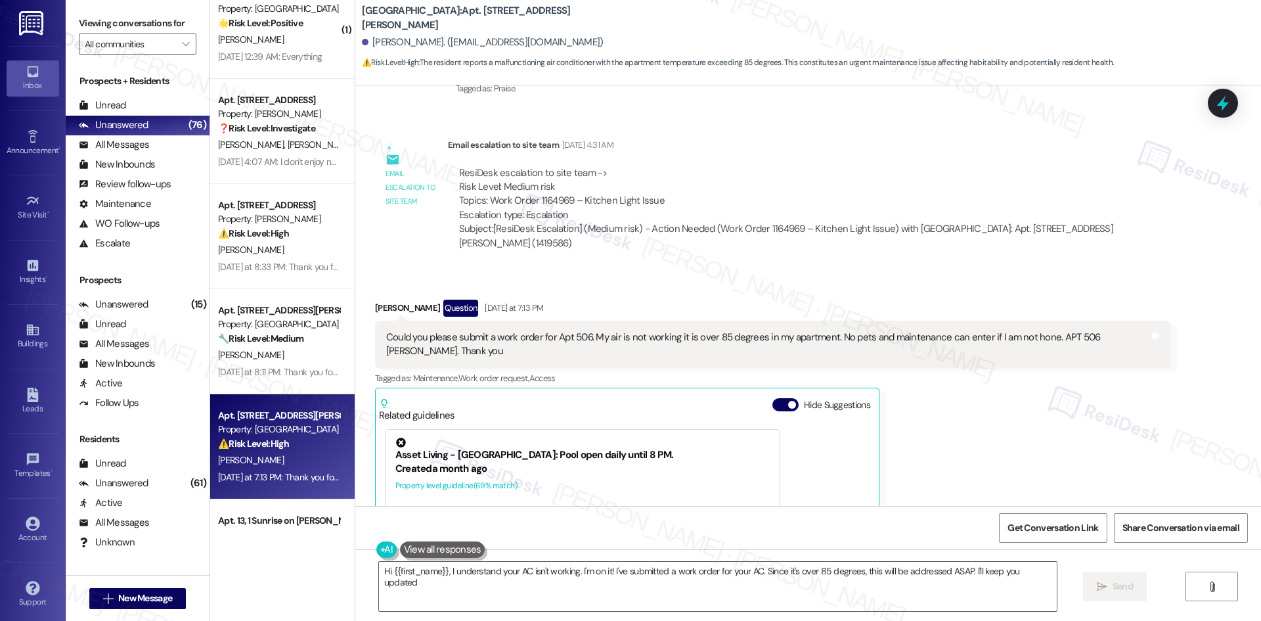
type textarea "Hi {{first_name}}, I understand your AC isn't working. I'm on it! I've submitte…"
drag, startPoint x: 354, startPoint y: 273, endPoint x: 525, endPoint y: 326, distance: 179.5
click at [525, 326] on div "Received via SMS [PERSON_NAME] Question [DATE] at 7:13 PM Could you please subm…" at bounding box center [808, 477] width 906 height 415
copy div "[PERSON_NAME] Question [DATE] at 7:13 PM Could you please submit a work order f…"
click at [991, 491] on div "[PERSON_NAME] Question [DATE] at 7:13 PM Could you please submit a work order f…" at bounding box center [772, 488] width 795 height 376
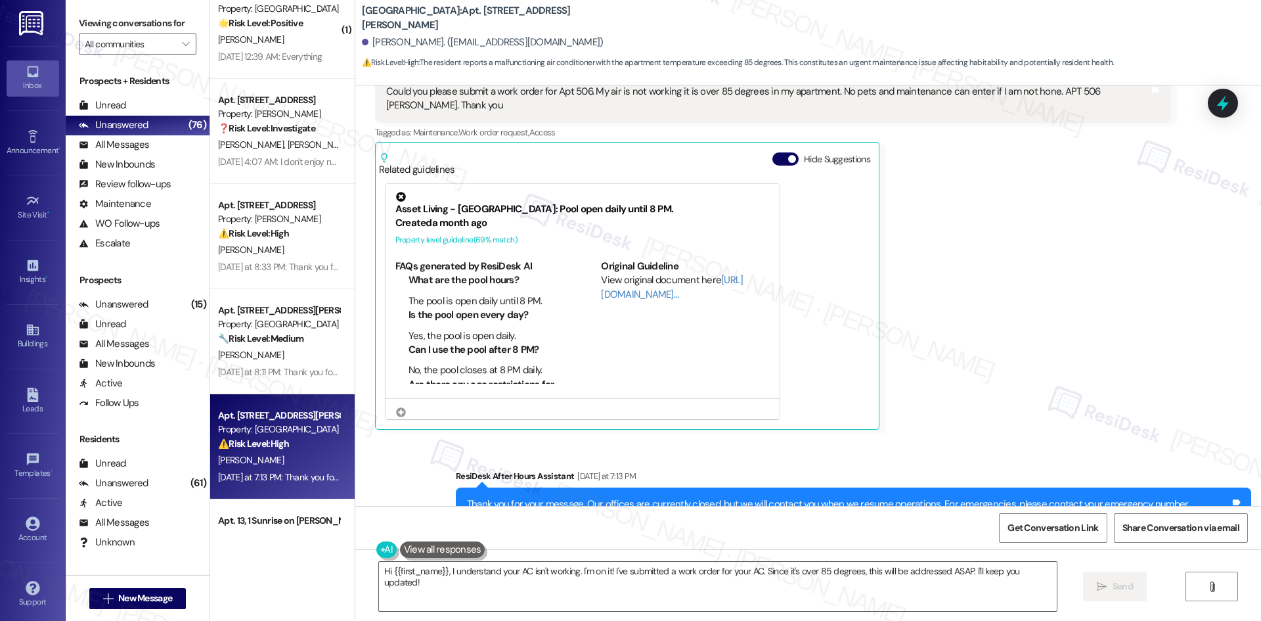
scroll to position [1102, 0]
